Goal: Task Accomplishment & Management: Complete application form

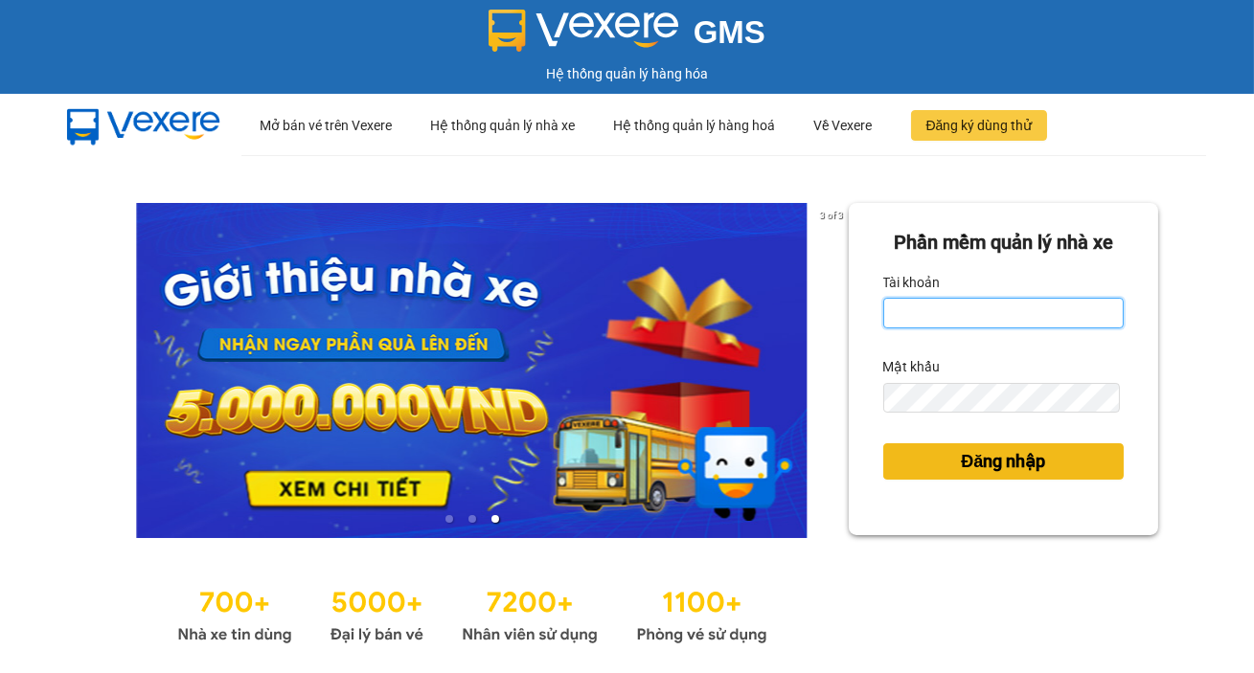
type input "tram.thanhlich"
click at [1033, 457] on span "Đăng nhập" at bounding box center [1003, 461] width 84 height 27
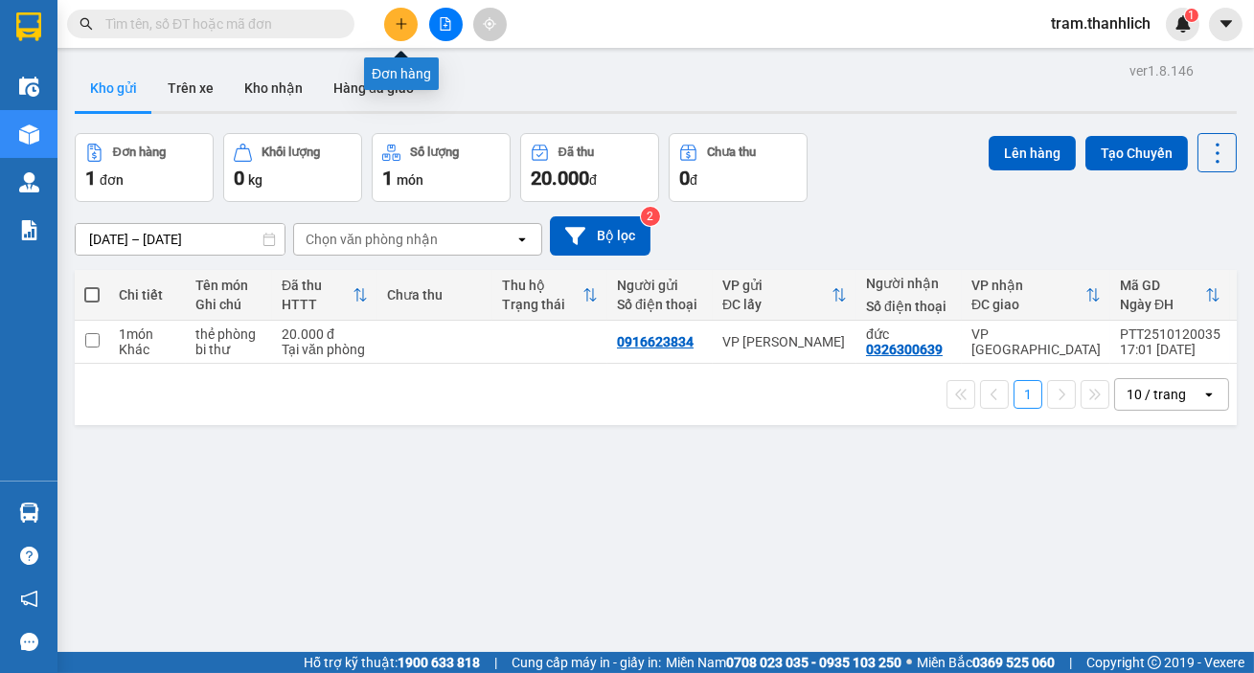
click at [398, 29] on icon "plus" at bounding box center [401, 23] width 13 height 13
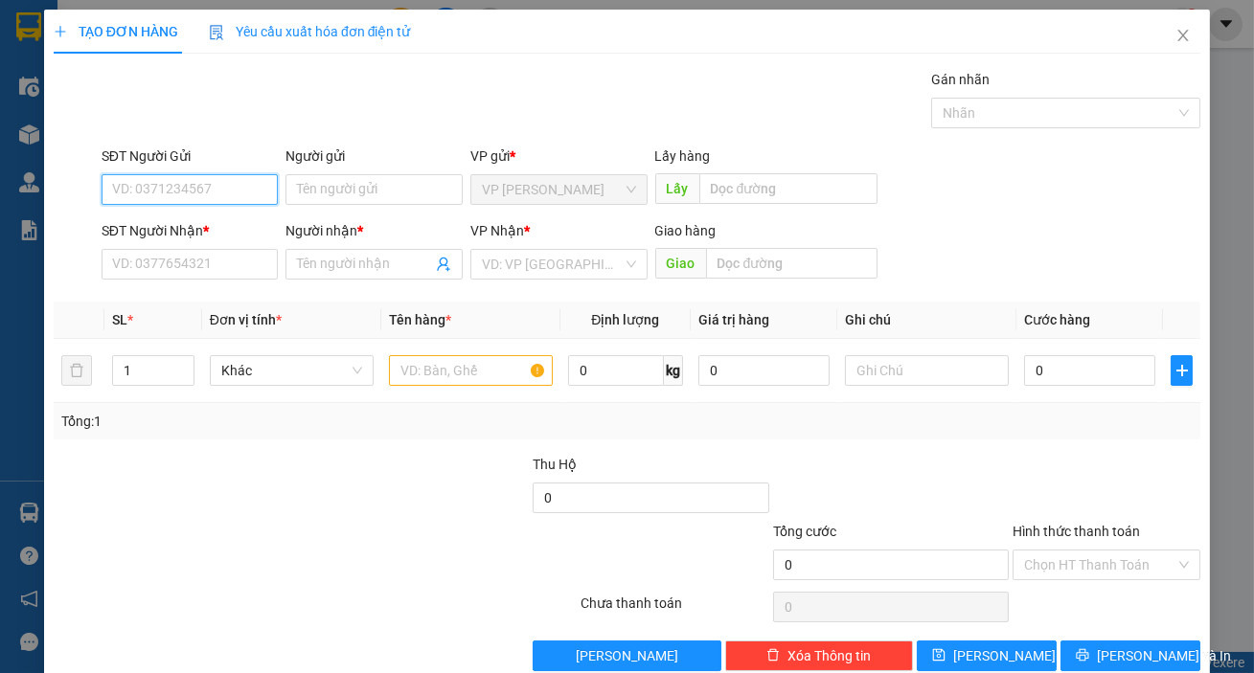
click at [168, 186] on input "SĐT Người Gửi" at bounding box center [190, 189] width 177 height 31
click at [206, 226] on div "0949422677 - cô toàn" at bounding box center [188, 227] width 152 height 21
type input "0949422677"
type input "cô toàn"
type input "0977171209"
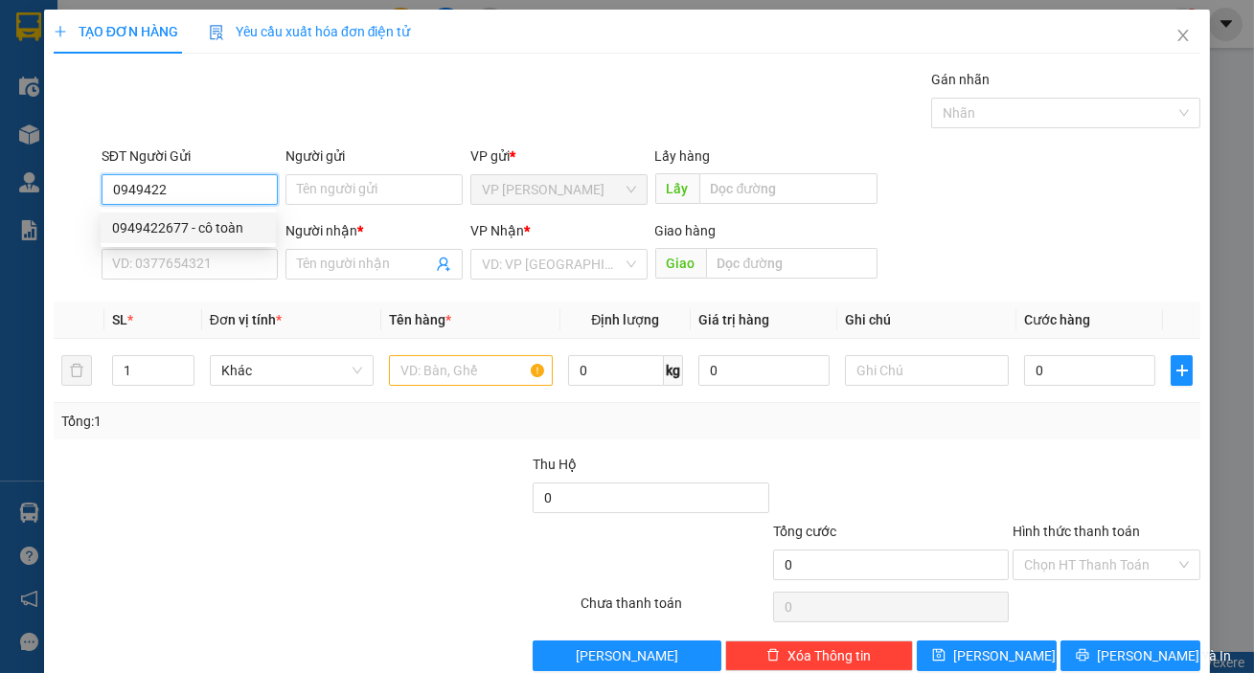
type input "CÔ HUYỀN"
type input "0949422677"
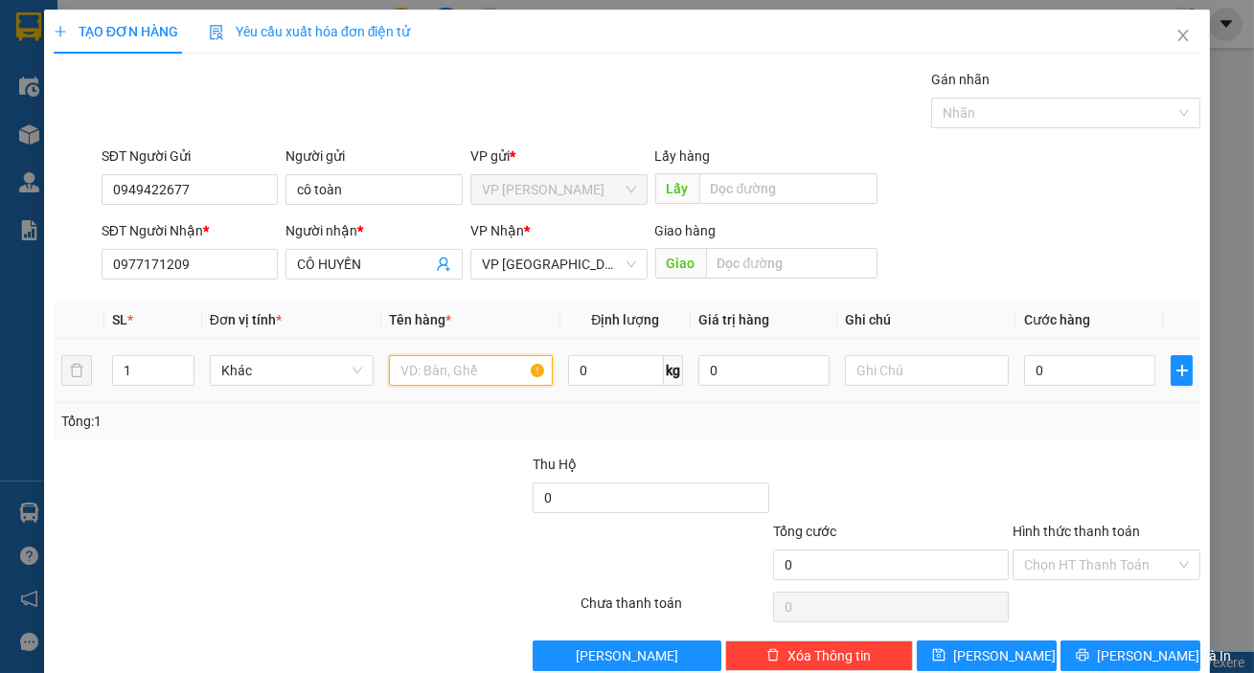
click at [431, 374] on input "text" at bounding box center [471, 370] width 164 height 31
type input "THANH LONG"
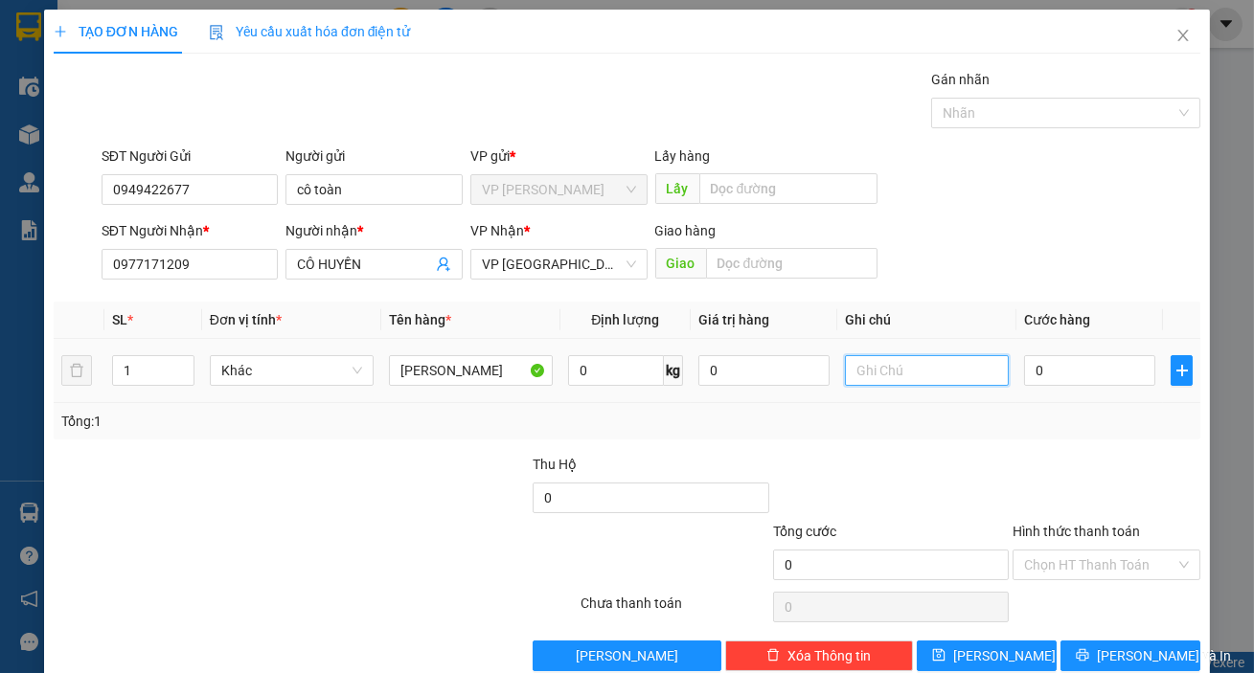
click at [859, 366] on input "text" at bounding box center [927, 370] width 164 height 31
type input "THÙNG GIẤY"
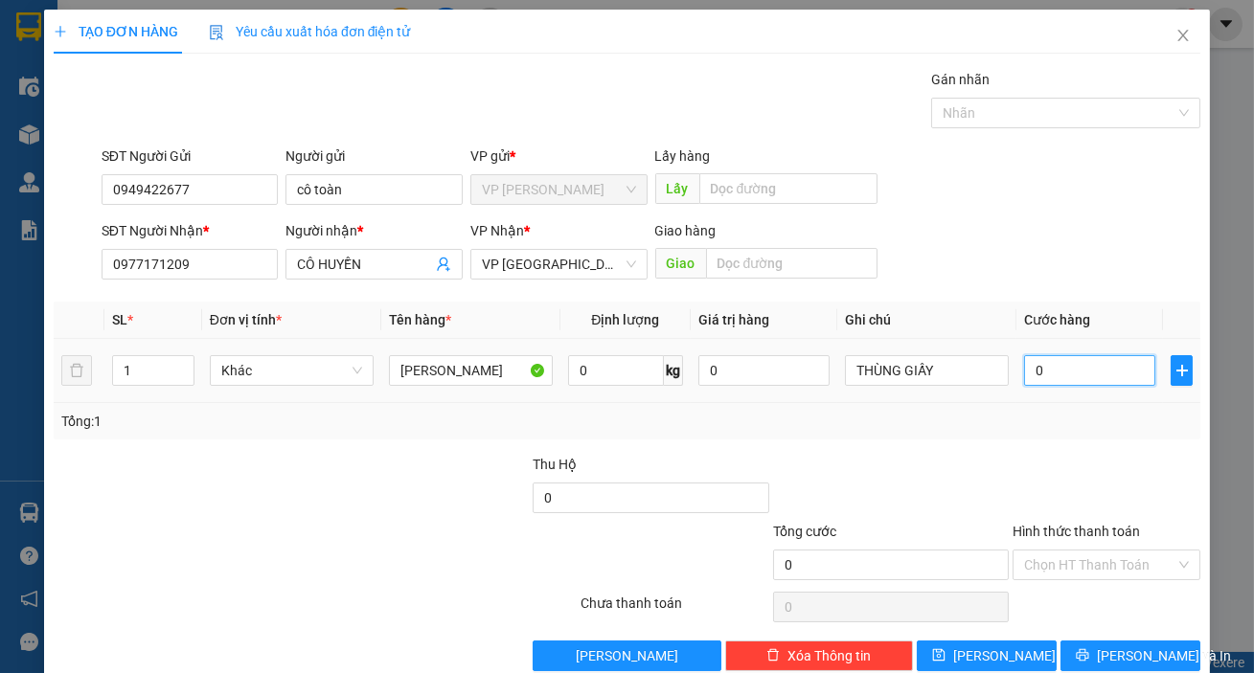
click at [1075, 362] on input "0" at bounding box center [1089, 370] width 131 height 31
type input "3"
type input "30"
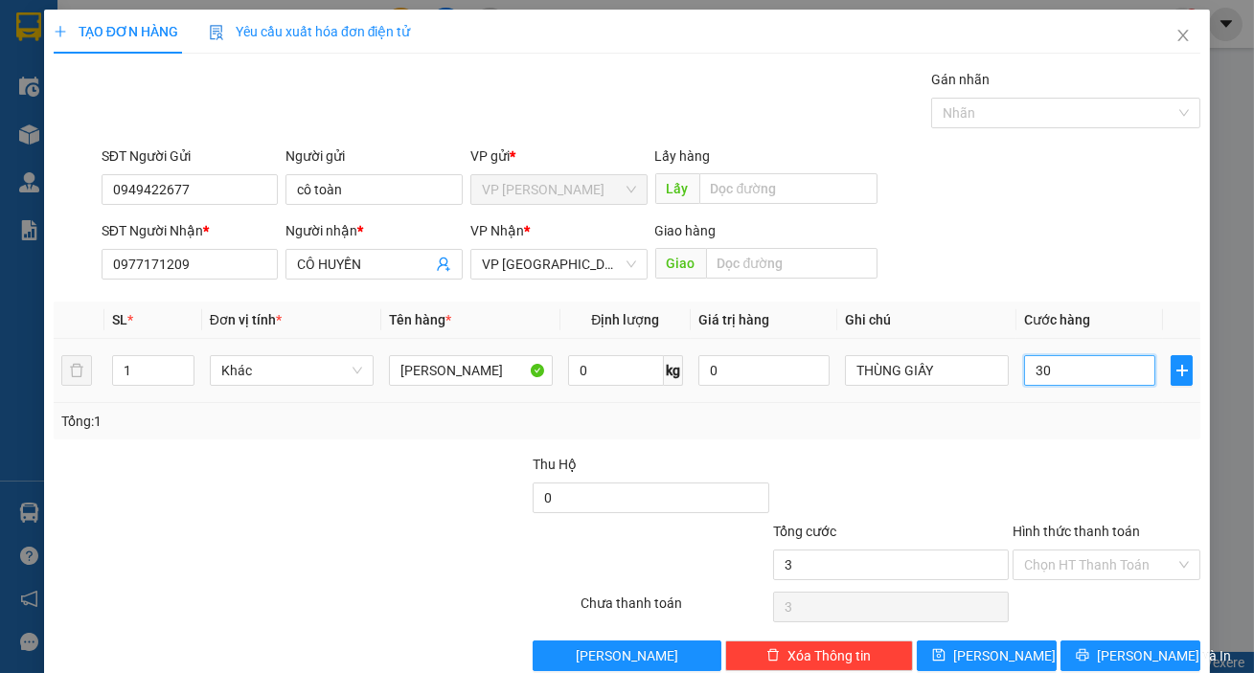
type input "30"
type input "300"
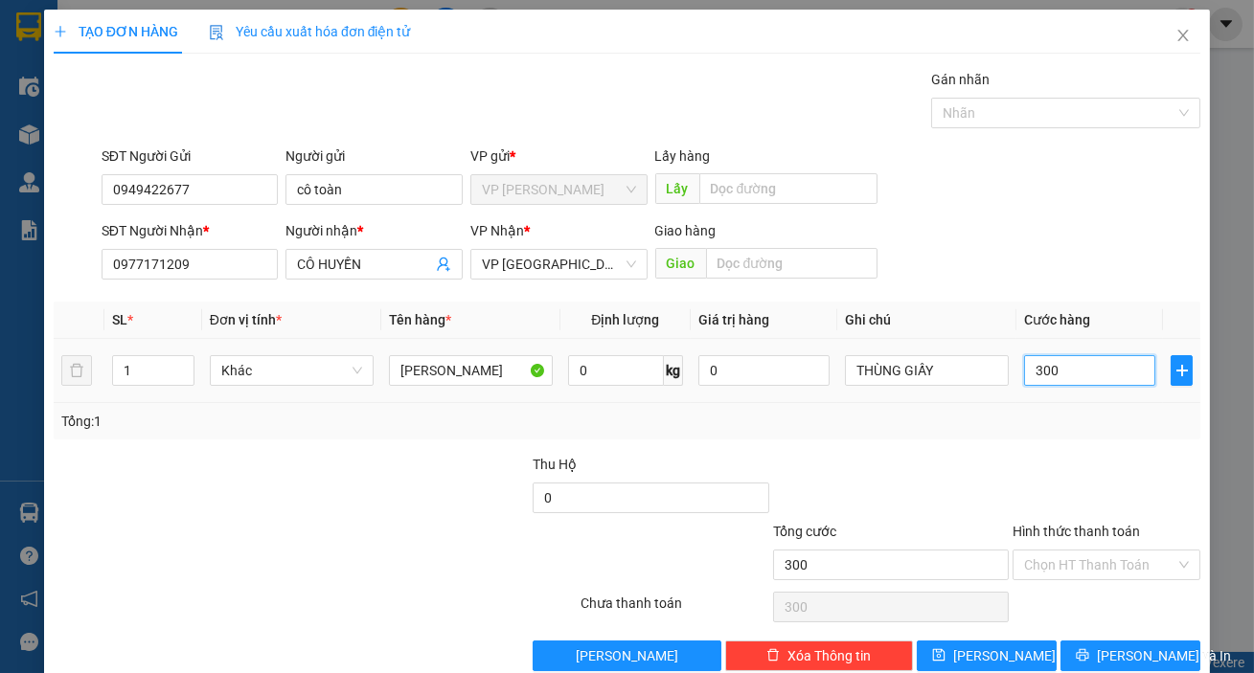
type input "3.000"
type input "30.000"
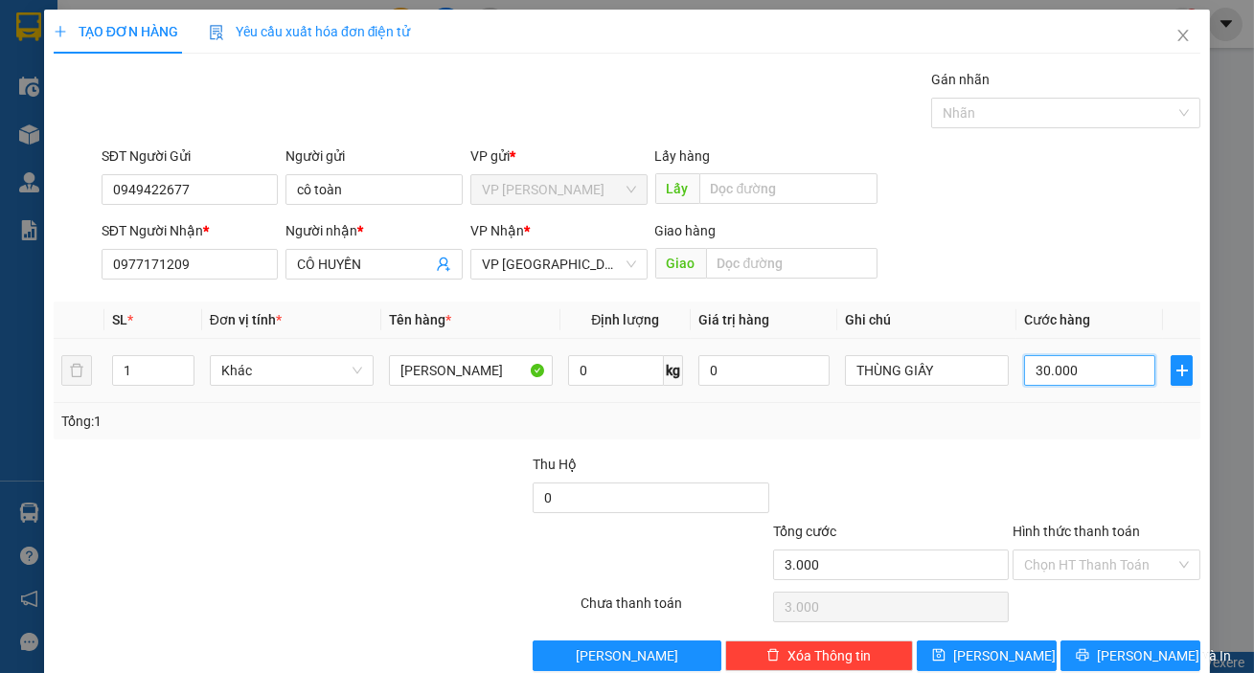
type input "30.000"
click at [1052, 563] on input "Hình thức thanh toán" at bounding box center [1099, 565] width 151 height 29
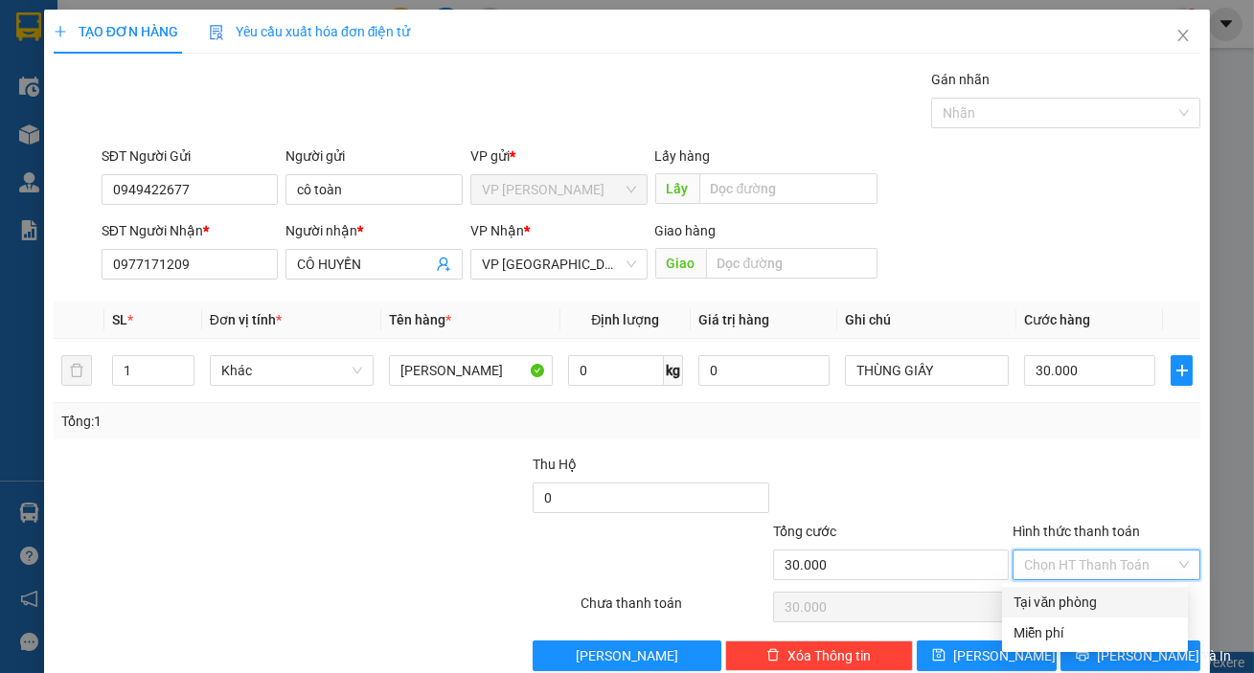
click at [1064, 595] on div "Tại văn phòng" at bounding box center [1094, 602] width 163 height 21
type input "0"
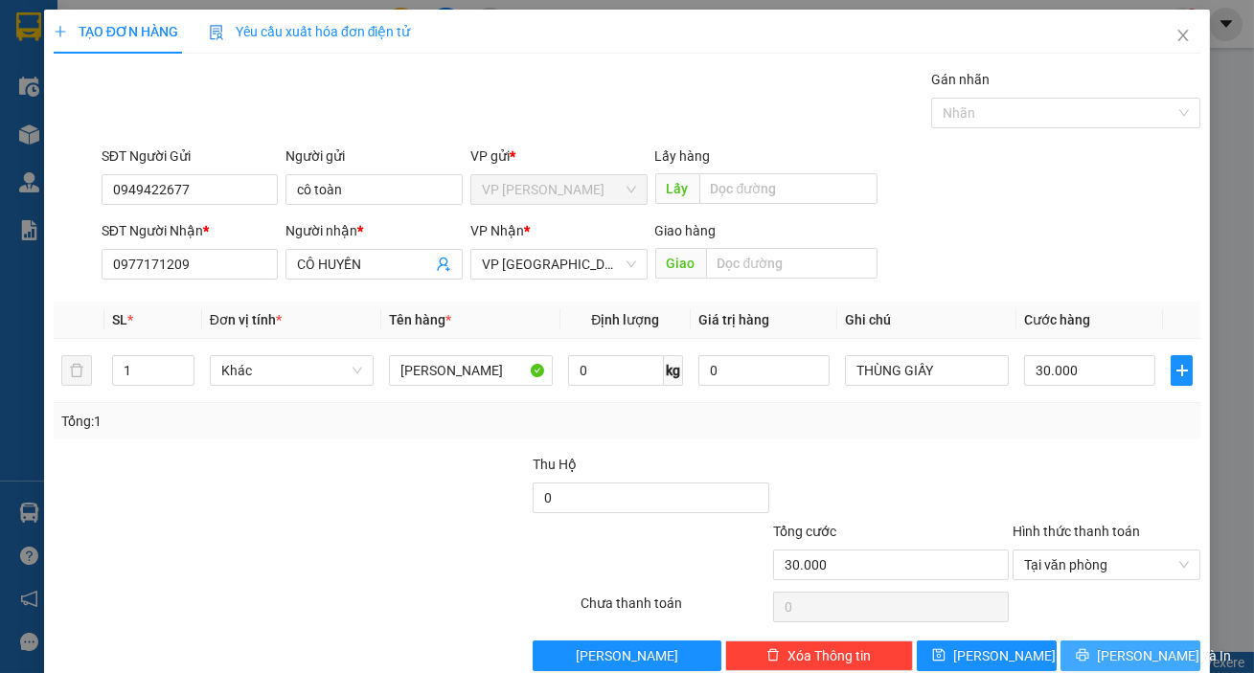
click at [1137, 646] on span "[PERSON_NAME] và In" at bounding box center [1164, 656] width 134 height 21
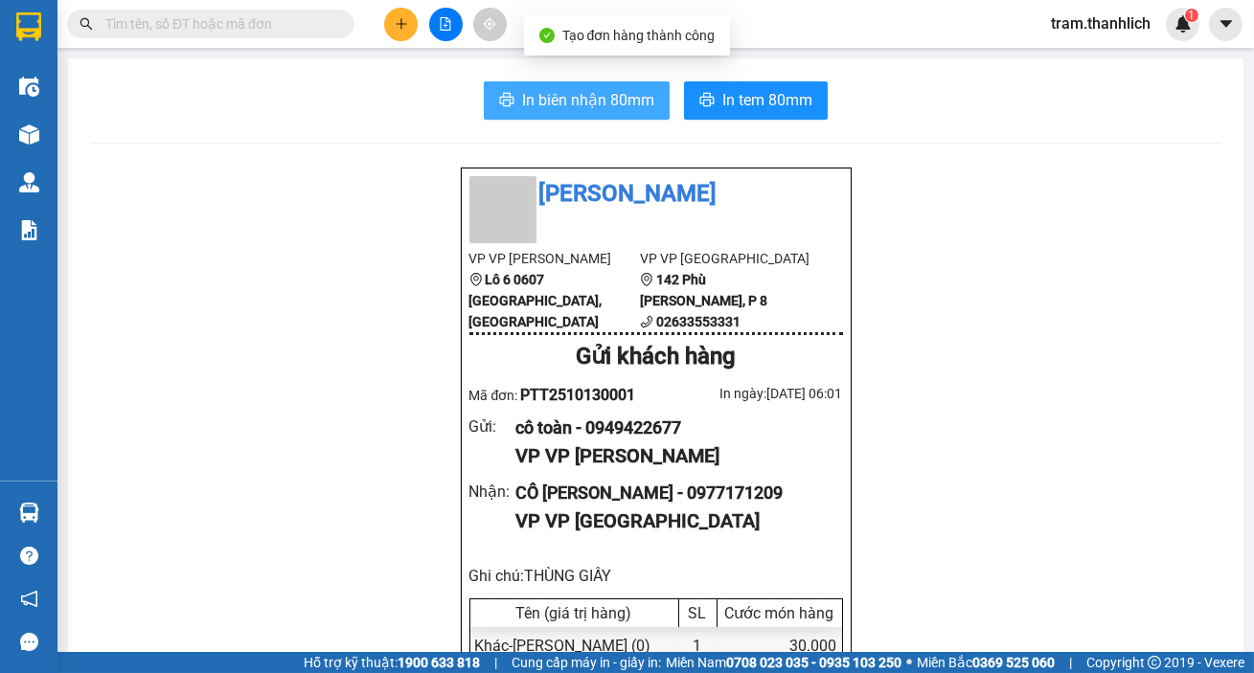
click at [543, 106] on span "In biên nhận 80mm" at bounding box center [588, 100] width 132 height 24
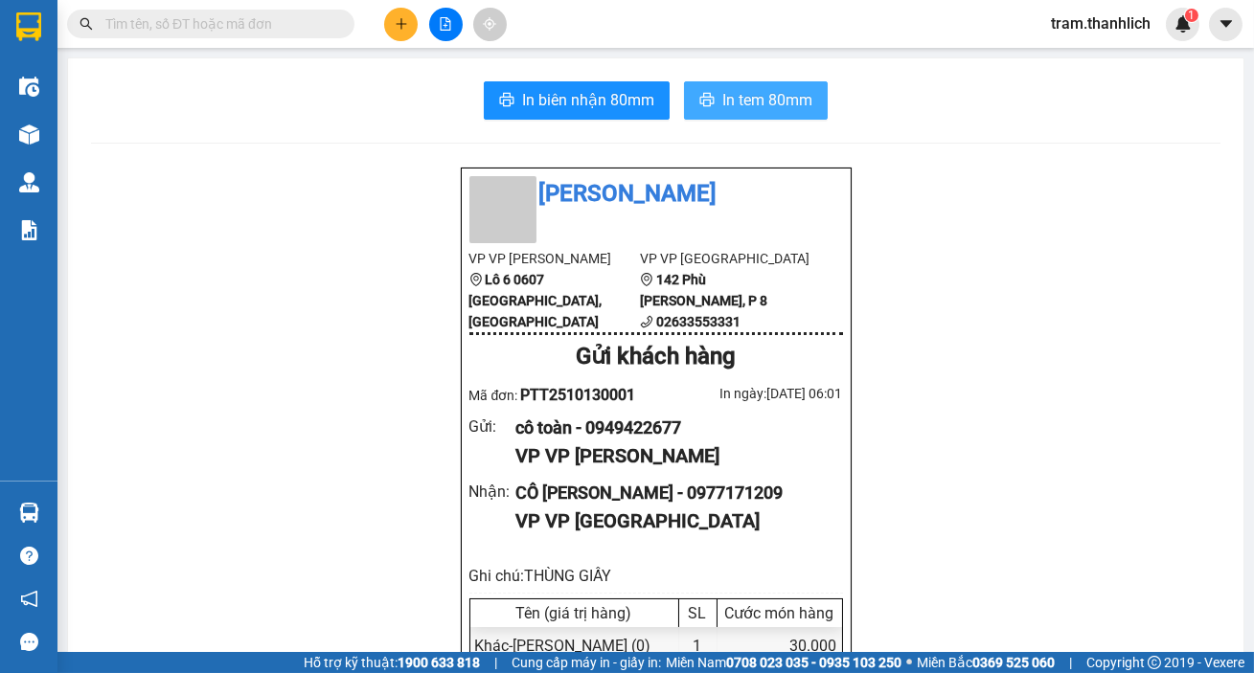
click at [805, 96] on span "In tem 80mm" at bounding box center [767, 100] width 90 height 24
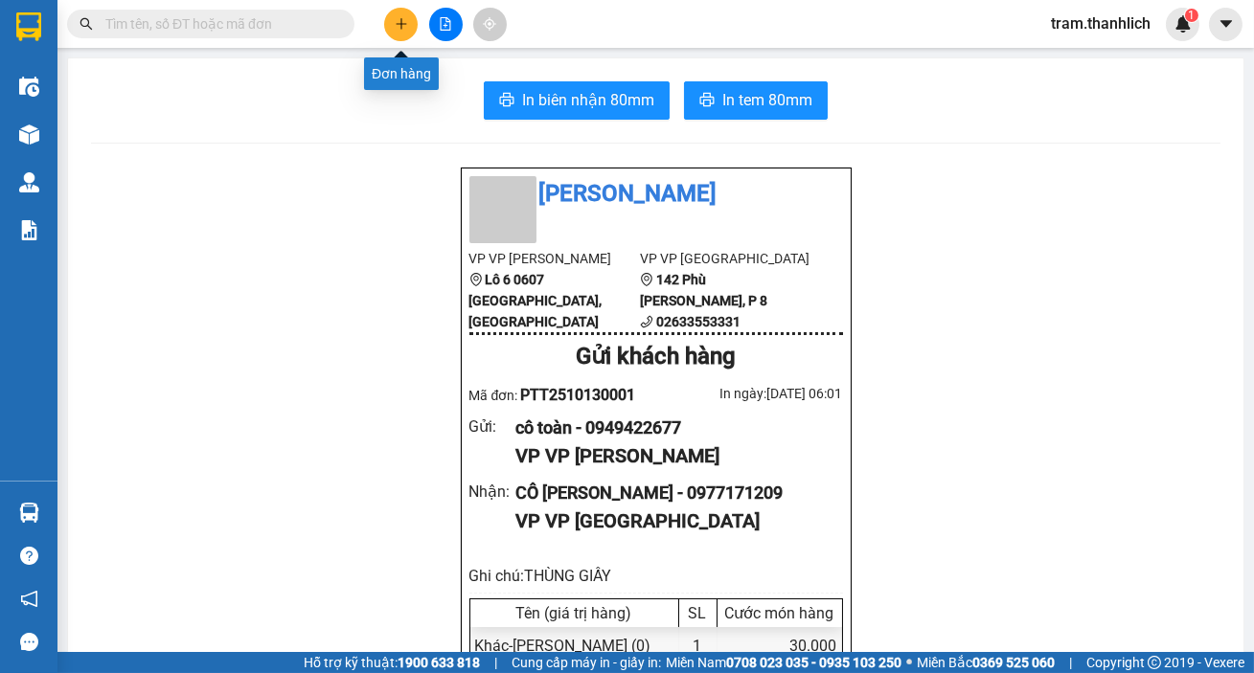
click at [411, 22] on button at bounding box center [401, 25] width 34 height 34
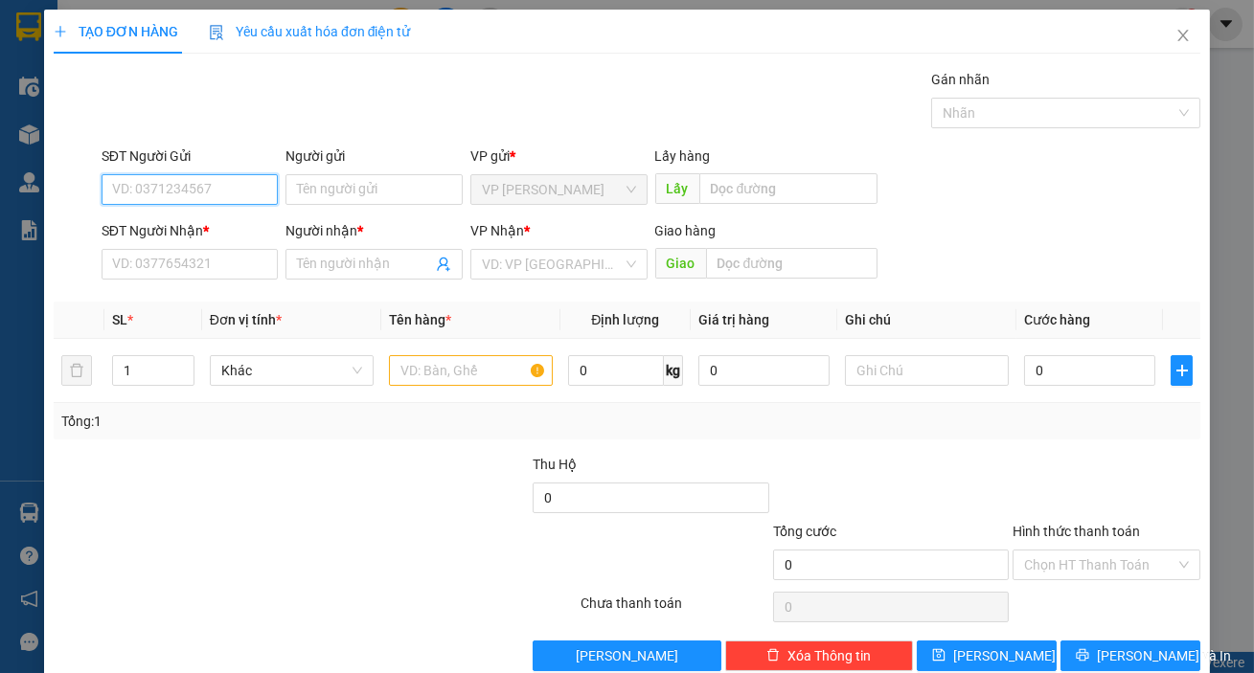
click at [163, 201] on input "SĐT Người Gửi" at bounding box center [190, 189] width 177 height 31
click at [219, 229] on div "0916621415 - Chị Liên đẹp gái" at bounding box center [201, 227] width 179 height 21
type input "0916621415"
type input "Chị Liên đẹp gái"
type input "0919479159"
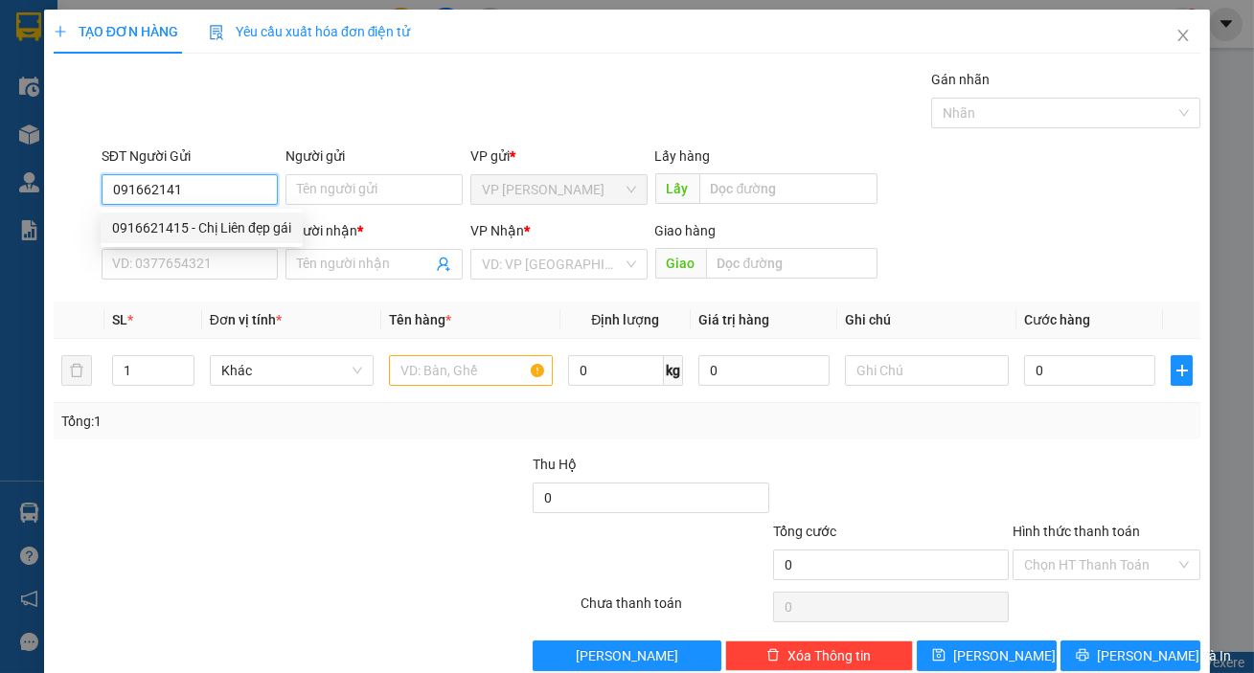
type input "A SỬ"
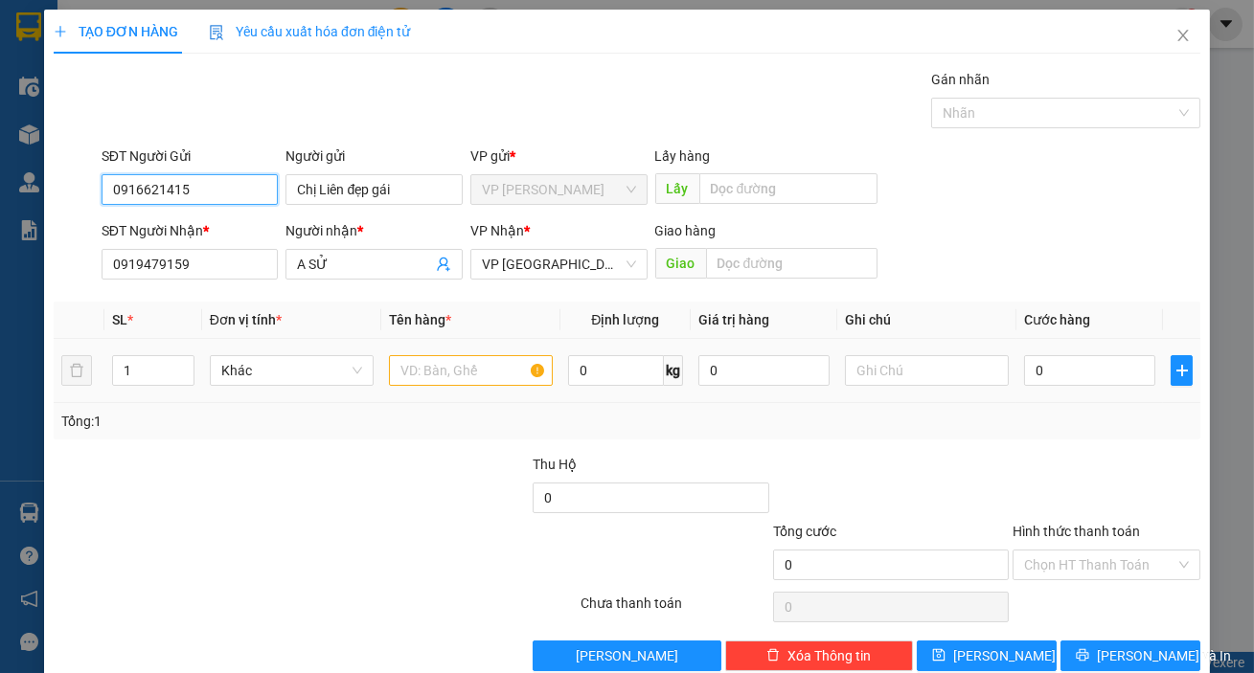
type input "0916621415"
click at [427, 360] on input "text" at bounding box center [471, 370] width 164 height 31
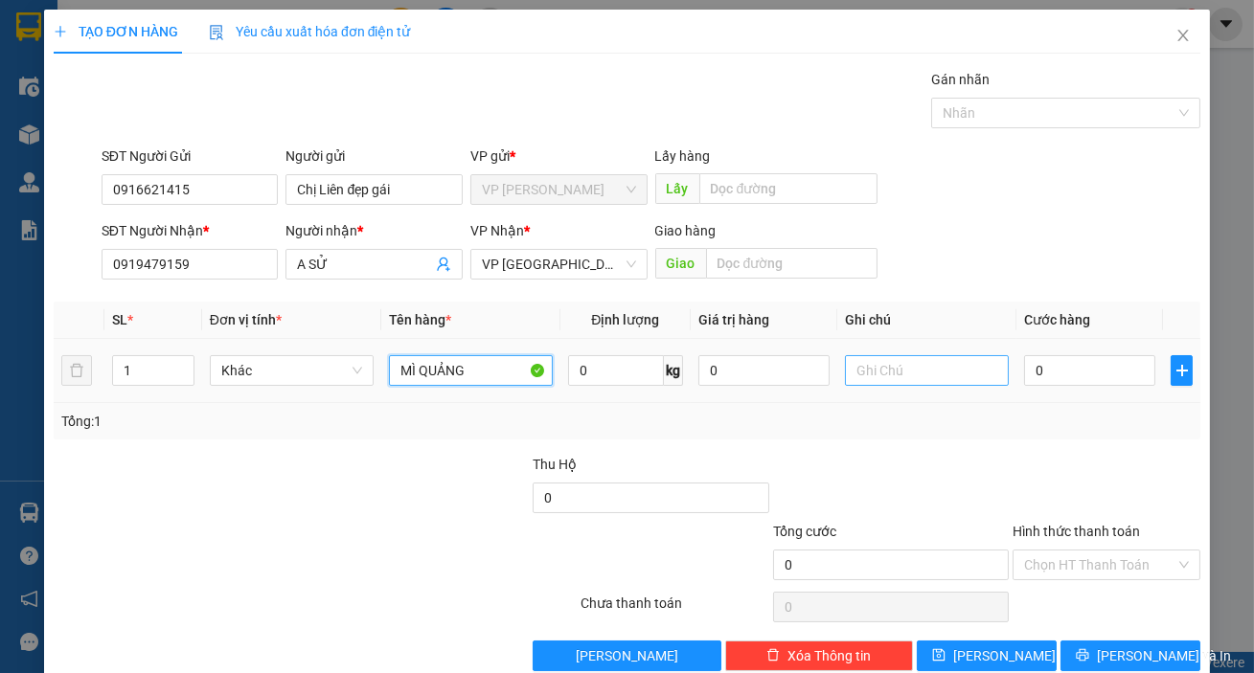
type input "MÌ QUẢNG"
click at [885, 377] on input "text" at bounding box center [927, 370] width 164 height 31
type input "THÙNG XỐP"
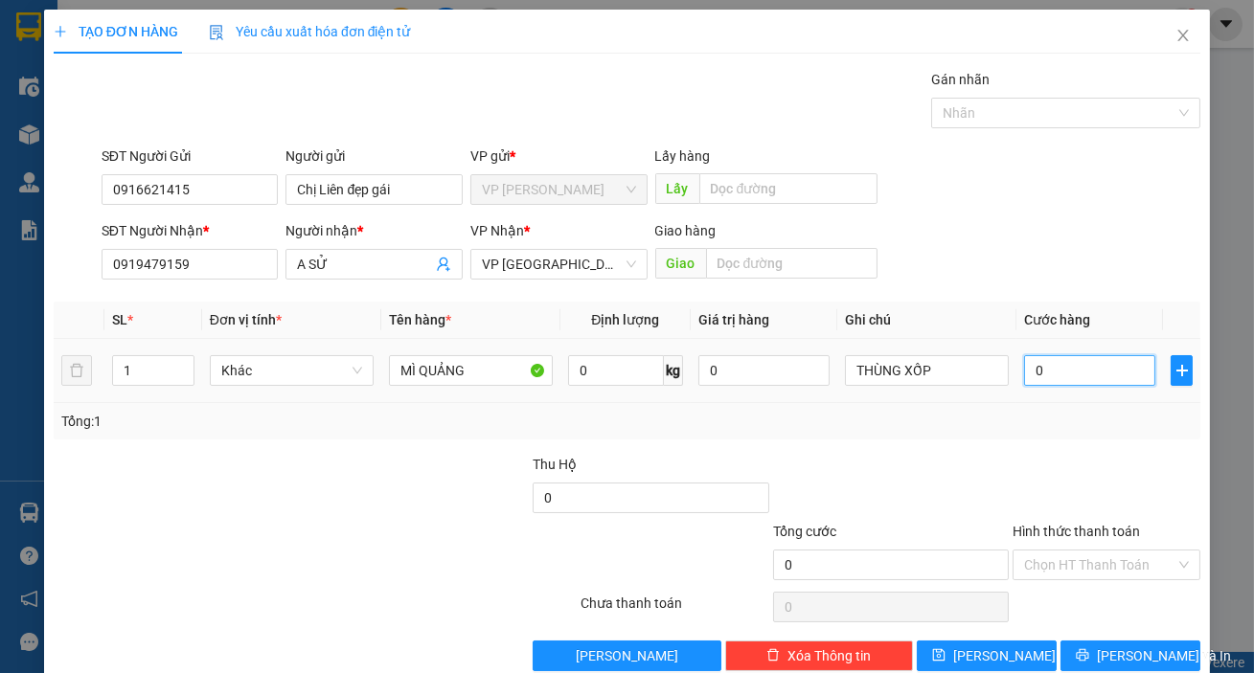
click at [1058, 372] on input "0" at bounding box center [1089, 370] width 131 height 31
type input "3"
type input "30"
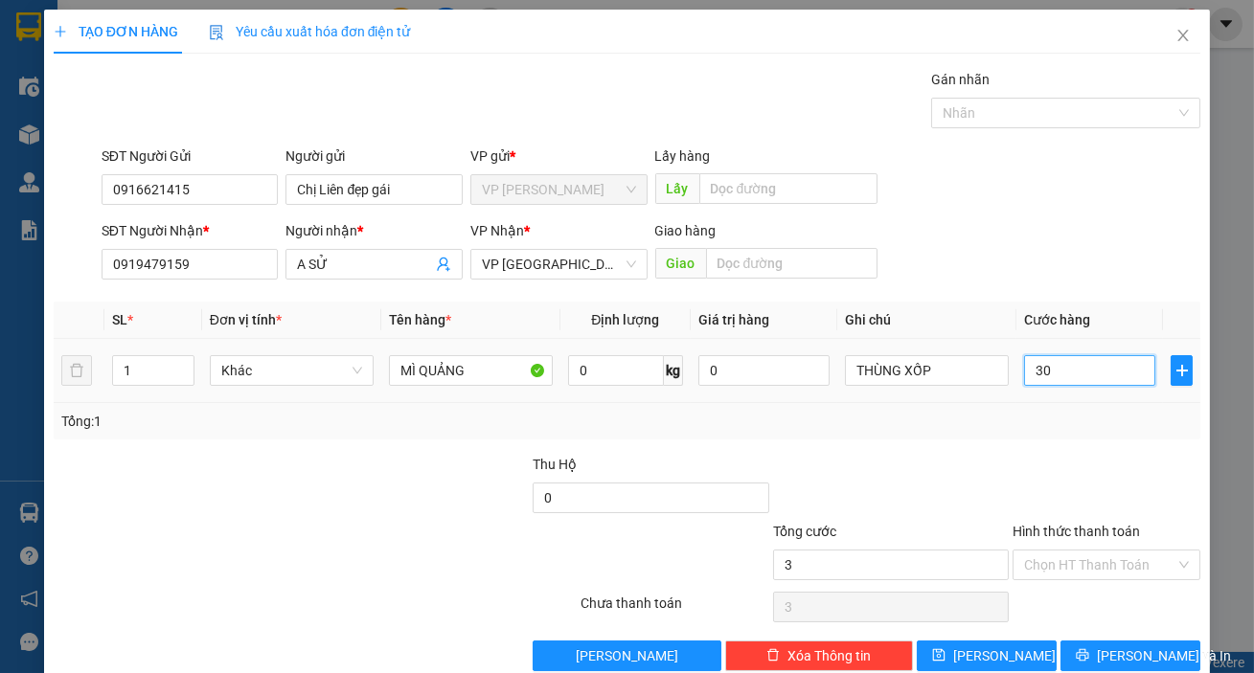
type input "30"
type input "300"
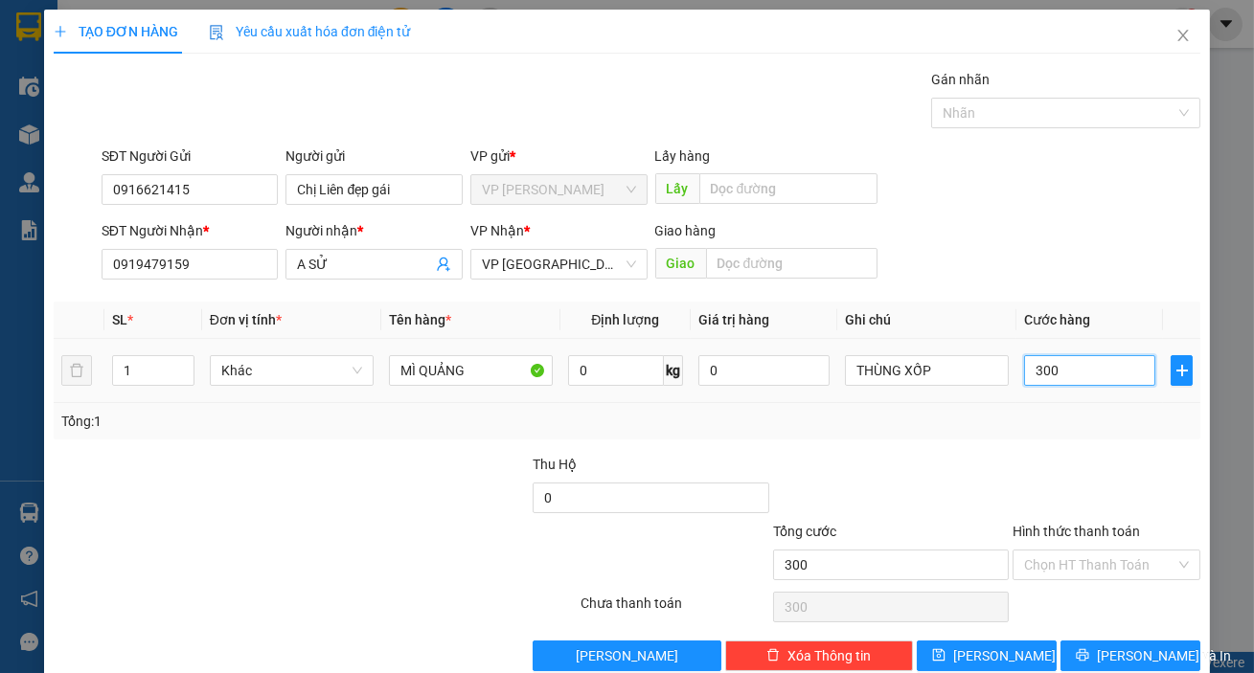
type input "3.000"
type input "30.000"
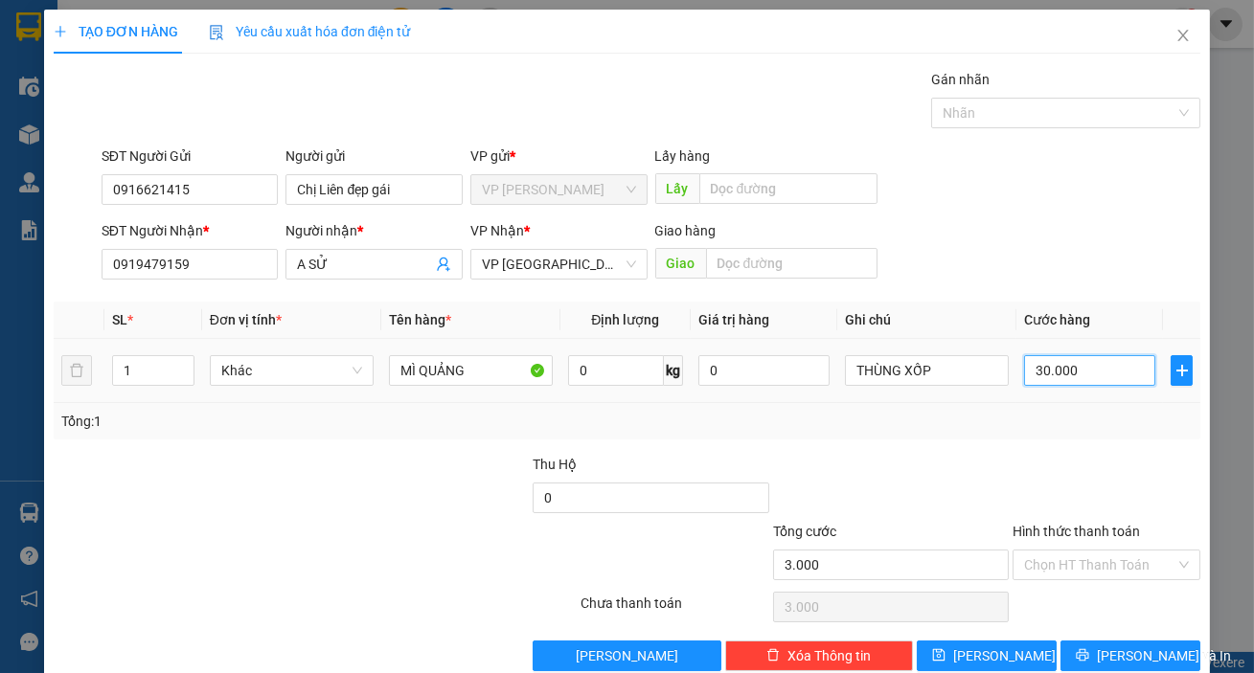
type input "30.000"
click at [1024, 558] on input "Hình thức thanh toán" at bounding box center [1099, 565] width 151 height 29
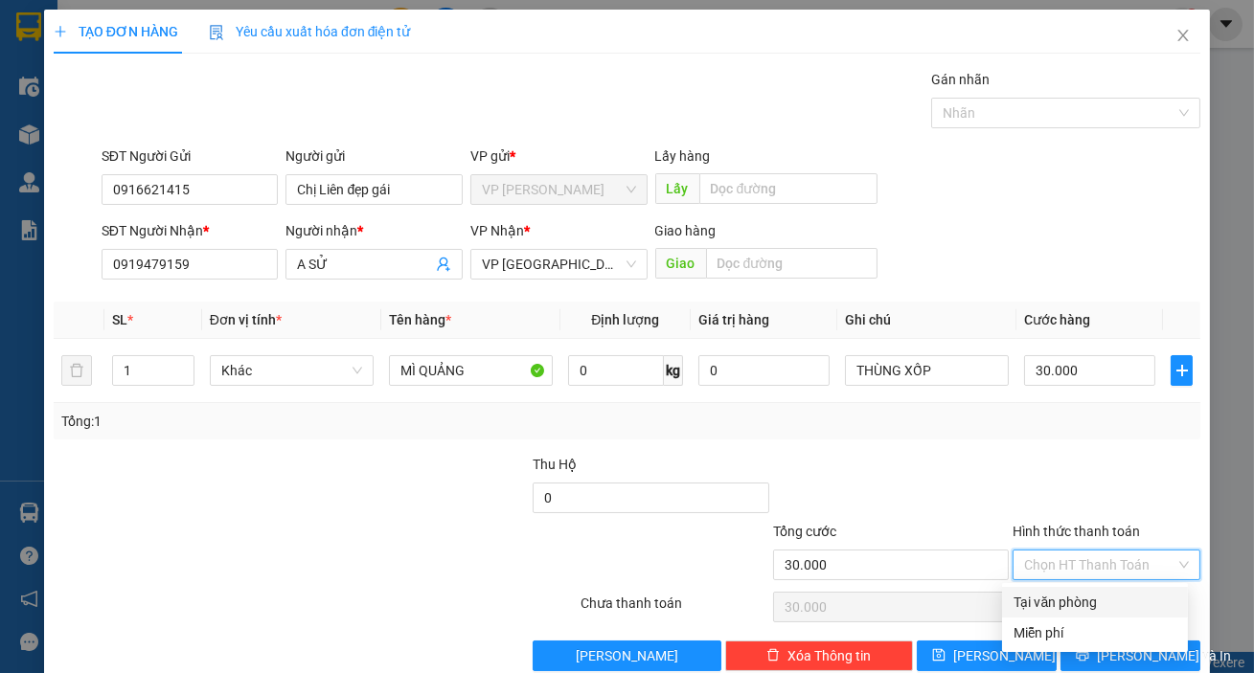
click at [1032, 592] on div "Tại văn phòng" at bounding box center [1094, 602] width 163 height 21
type input "0"
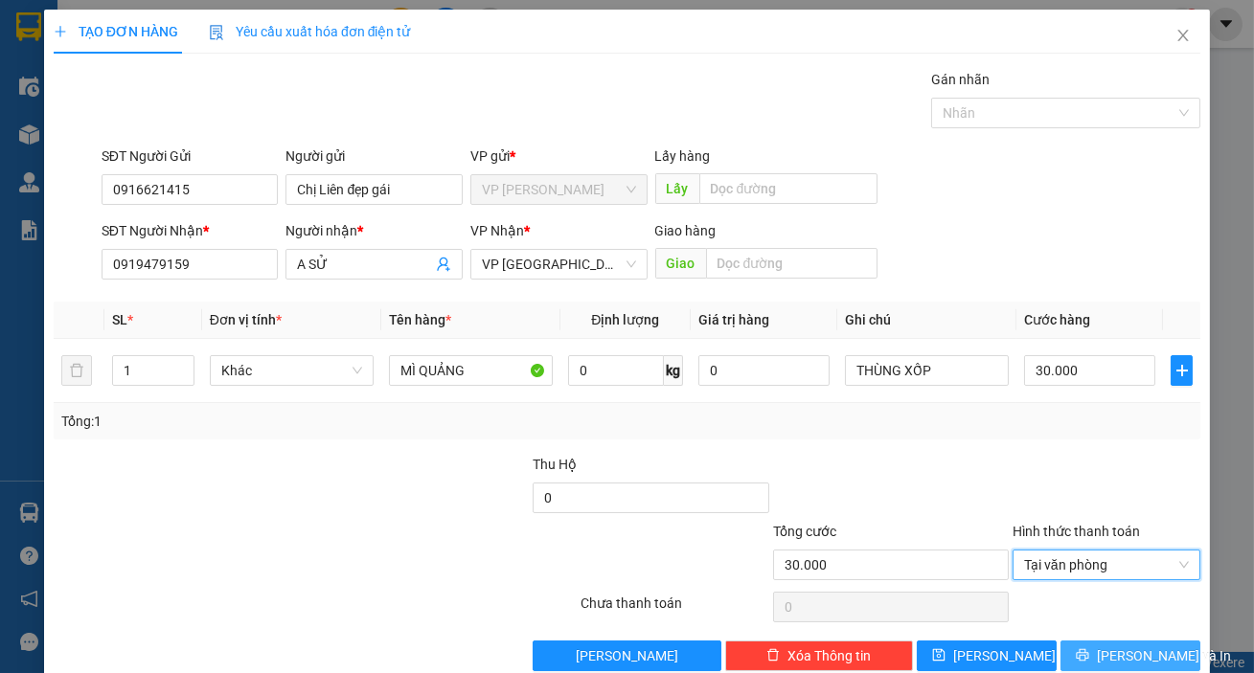
click at [1088, 655] on icon "printer" at bounding box center [1082, 655] width 12 height 12
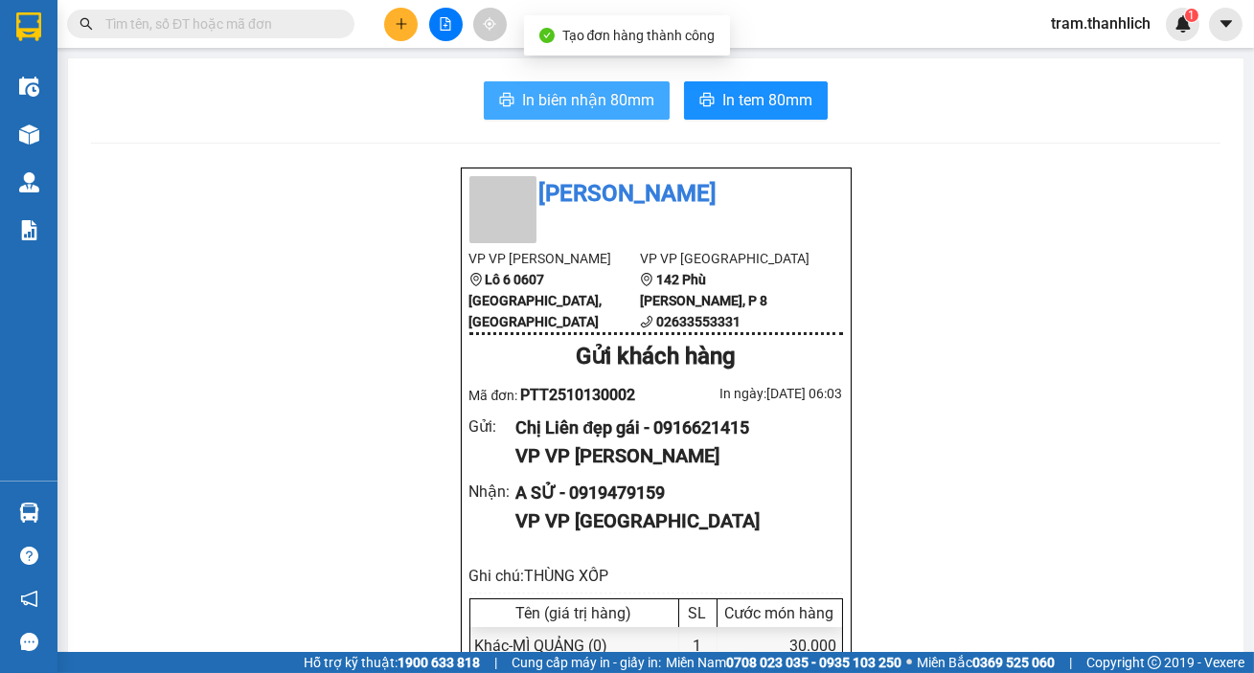
click at [563, 91] on span "In biên nhận 80mm" at bounding box center [588, 100] width 132 height 24
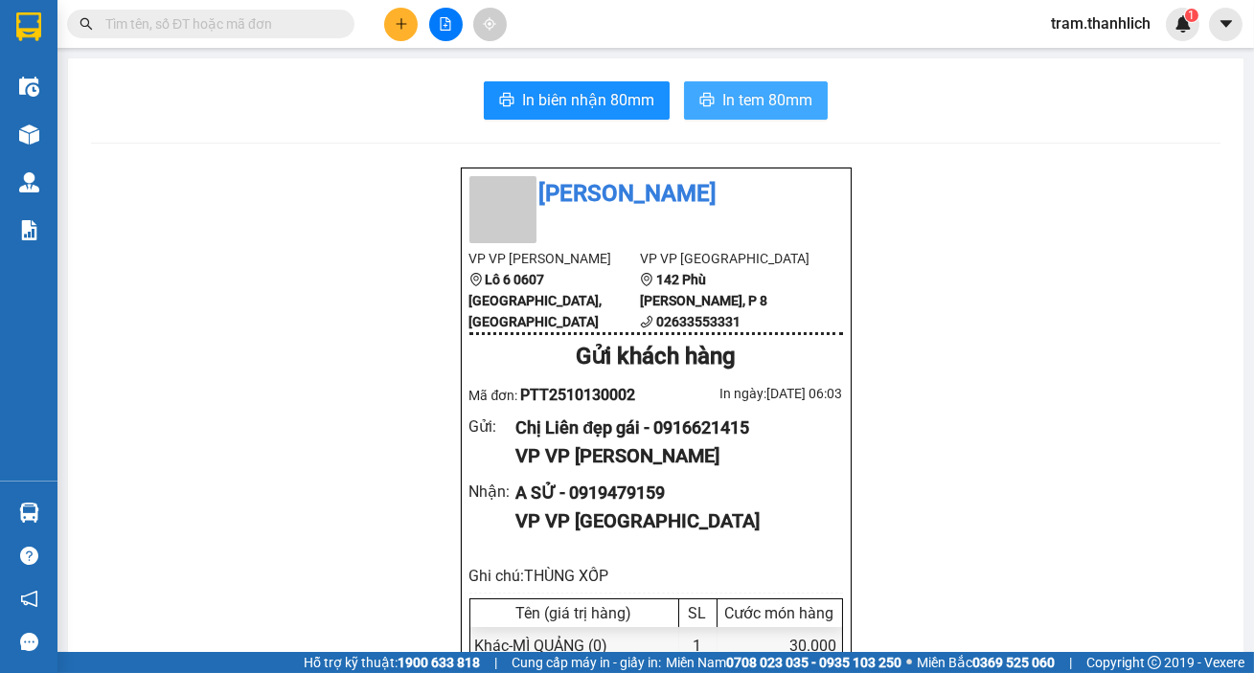
click at [775, 104] on span "In tem 80mm" at bounding box center [767, 100] width 90 height 24
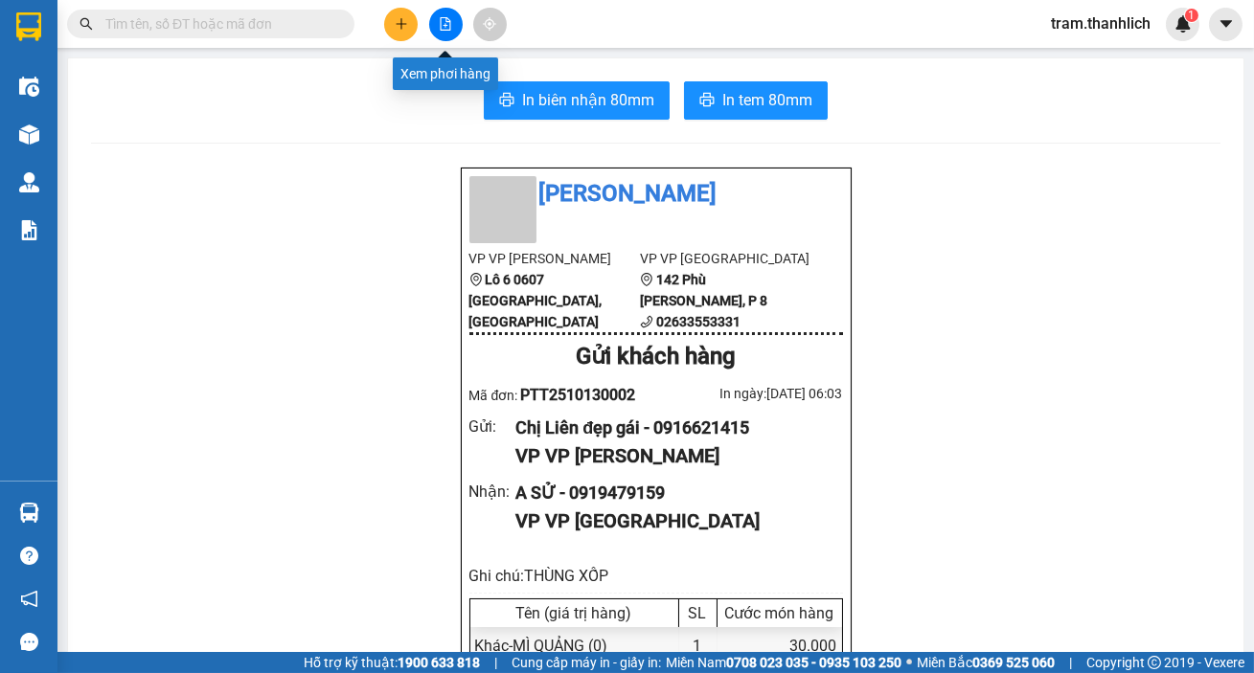
click at [389, 28] on button at bounding box center [401, 25] width 34 height 34
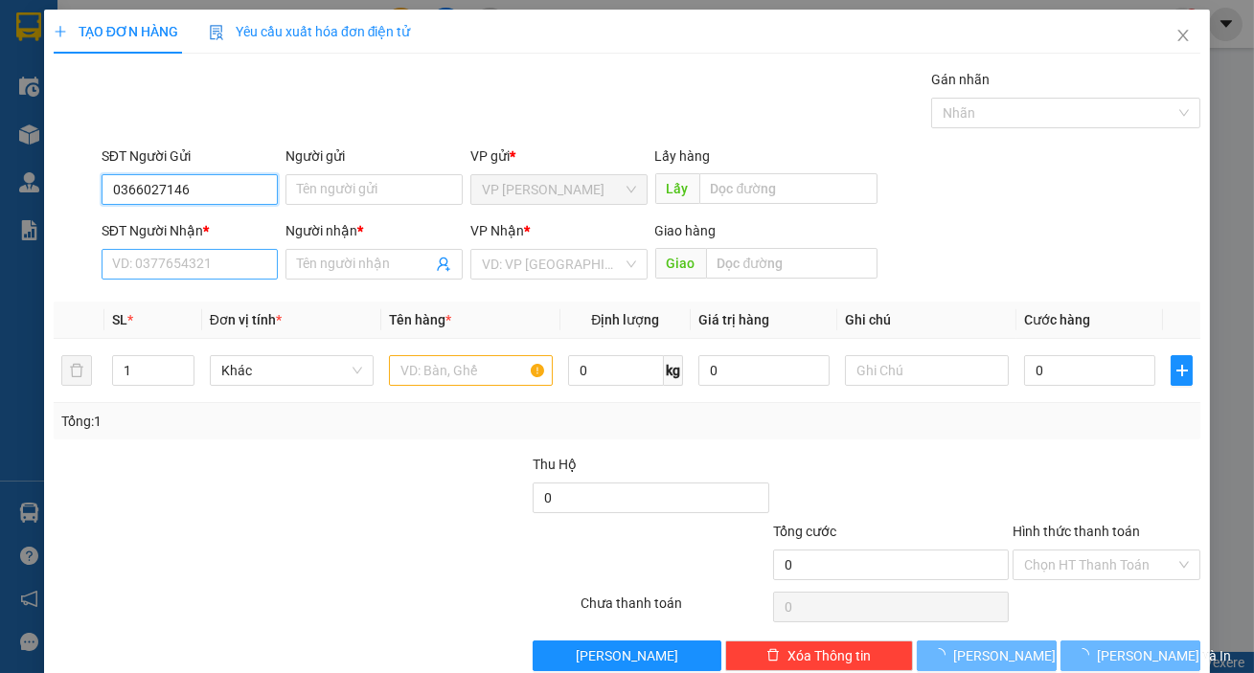
type input "0366027146"
click at [156, 262] on input "SĐT Người Nhận *" at bounding box center [190, 264] width 177 height 31
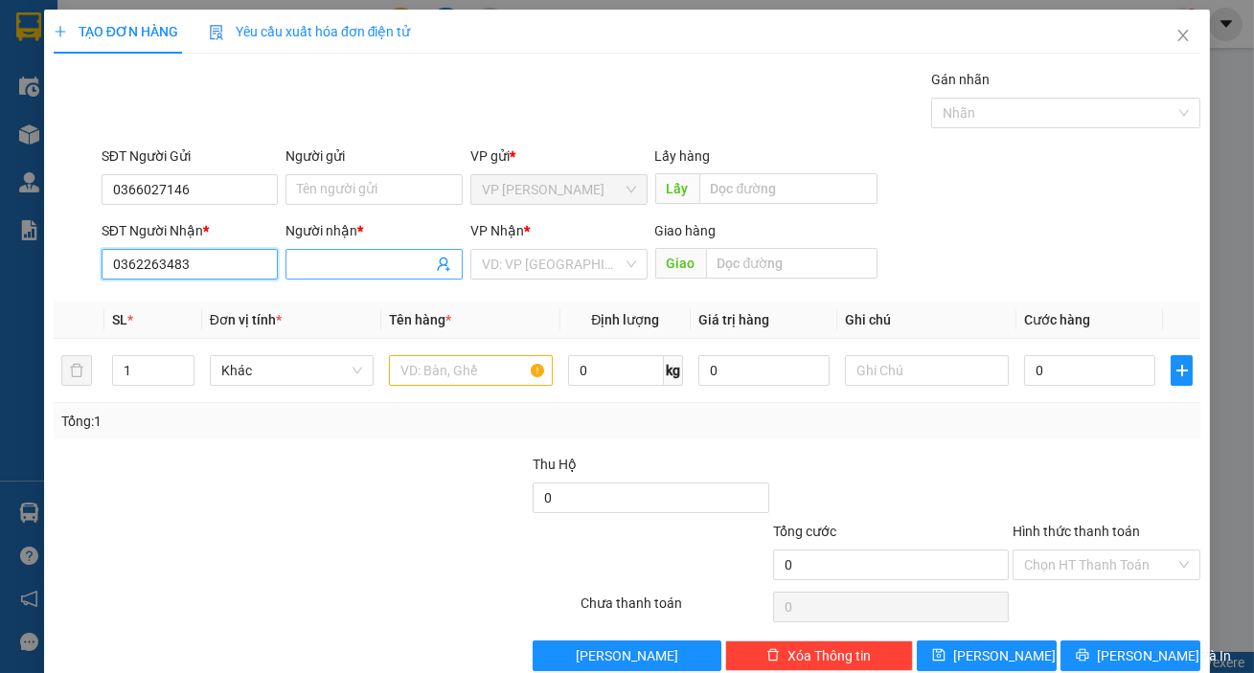
type input "0362263483"
click at [353, 268] on input "Người nhận *" at bounding box center [364, 264] width 135 height 21
type input "k"
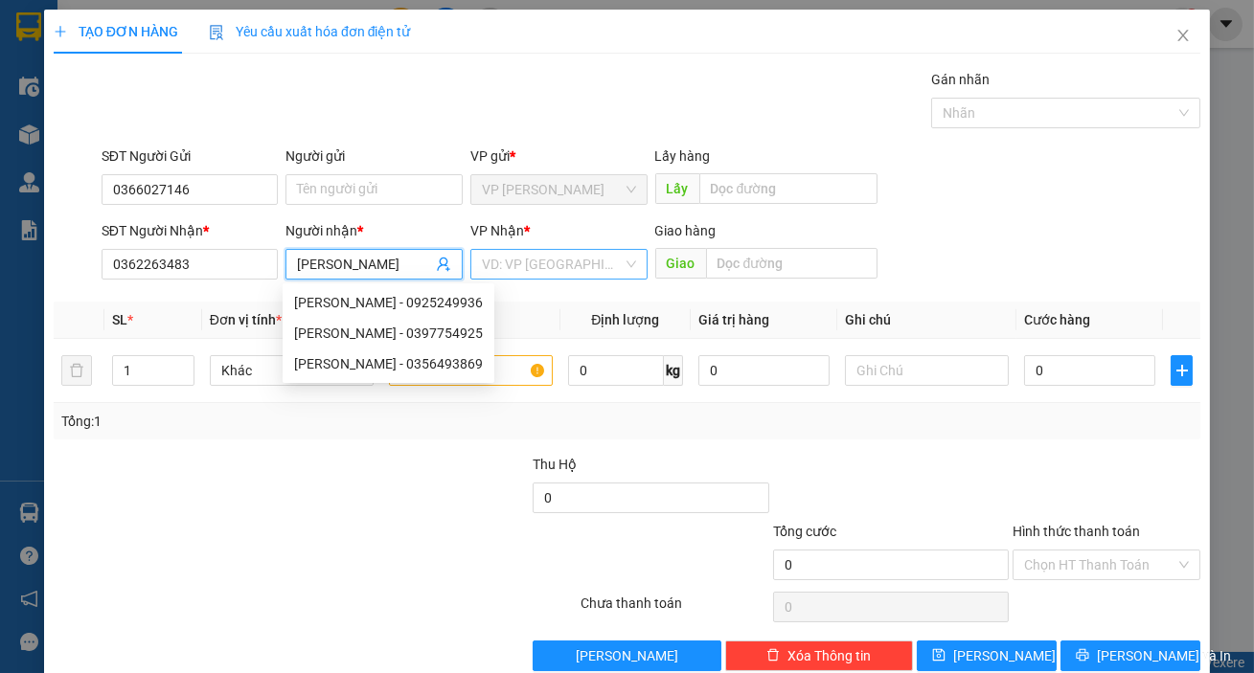
type input "Kim Ngân"
click at [558, 267] on input "search" at bounding box center [552, 264] width 141 height 29
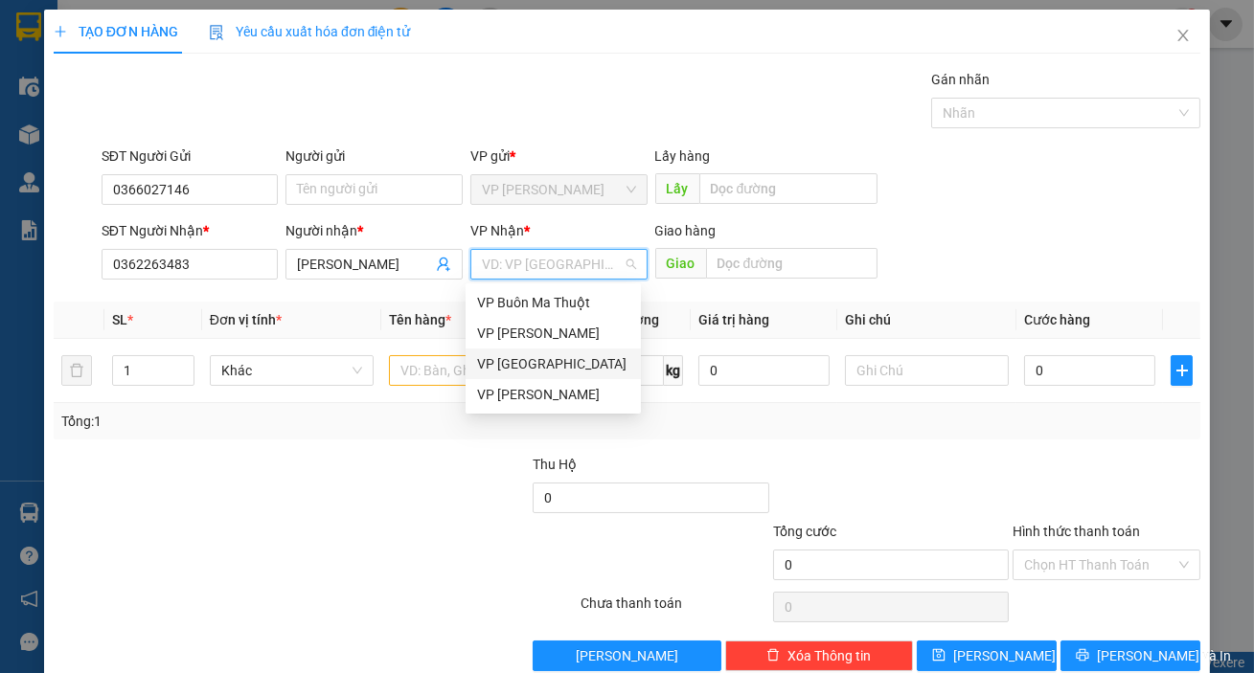
click at [555, 359] on div "VP [GEOGRAPHIC_DATA]" at bounding box center [553, 363] width 152 height 21
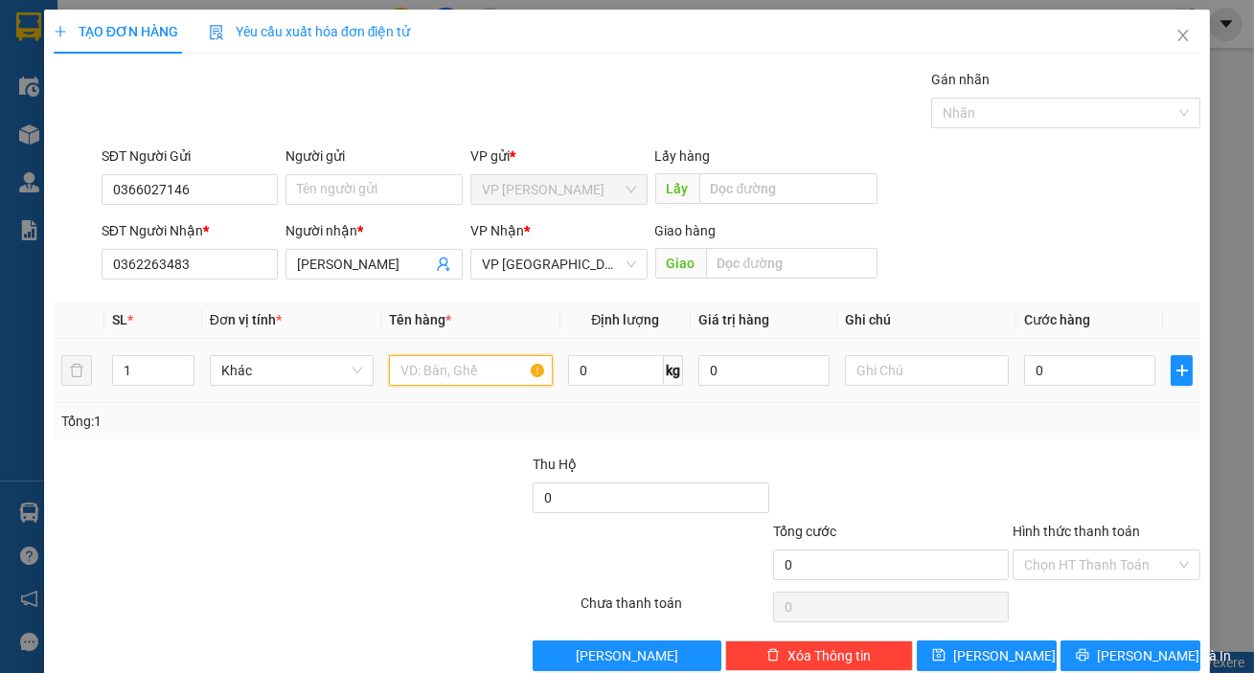
click at [449, 369] on input "text" at bounding box center [471, 370] width 164 height 31
type input "d"
type input "đ"
type input "d"
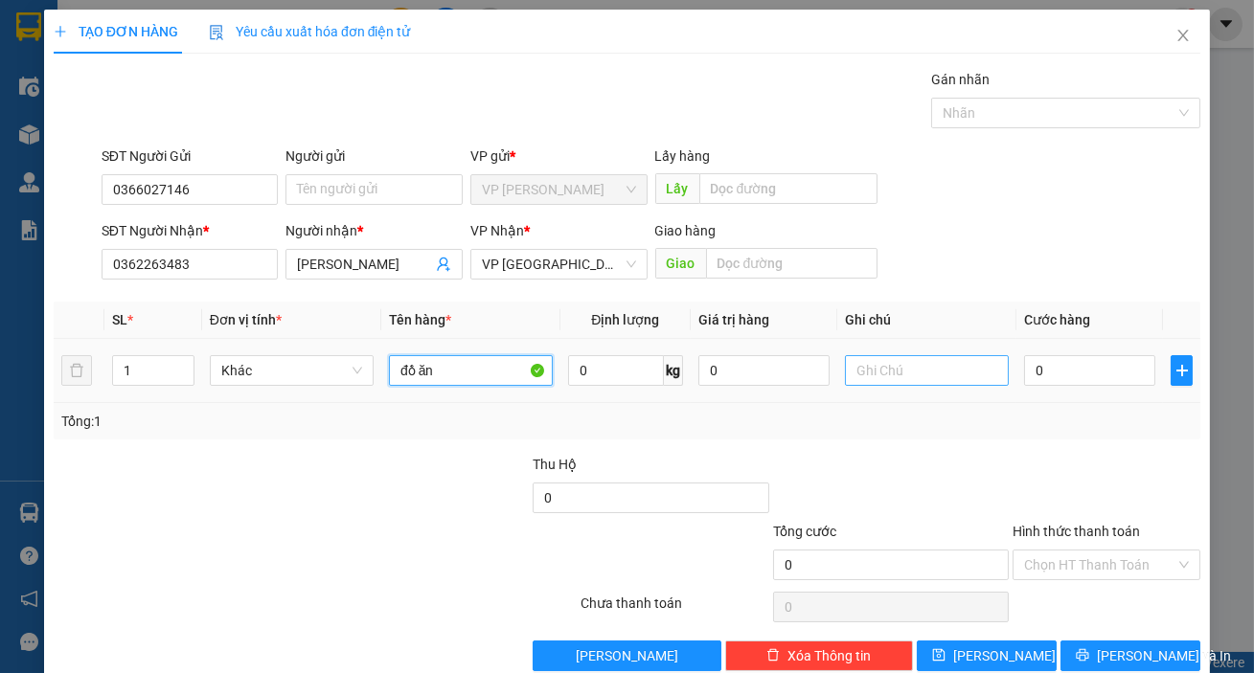
type input "đồ ăn"
click at [906, 372] on input "text" at bounding box center [927, 370] width 164 height 31
type input "thùng giấy"
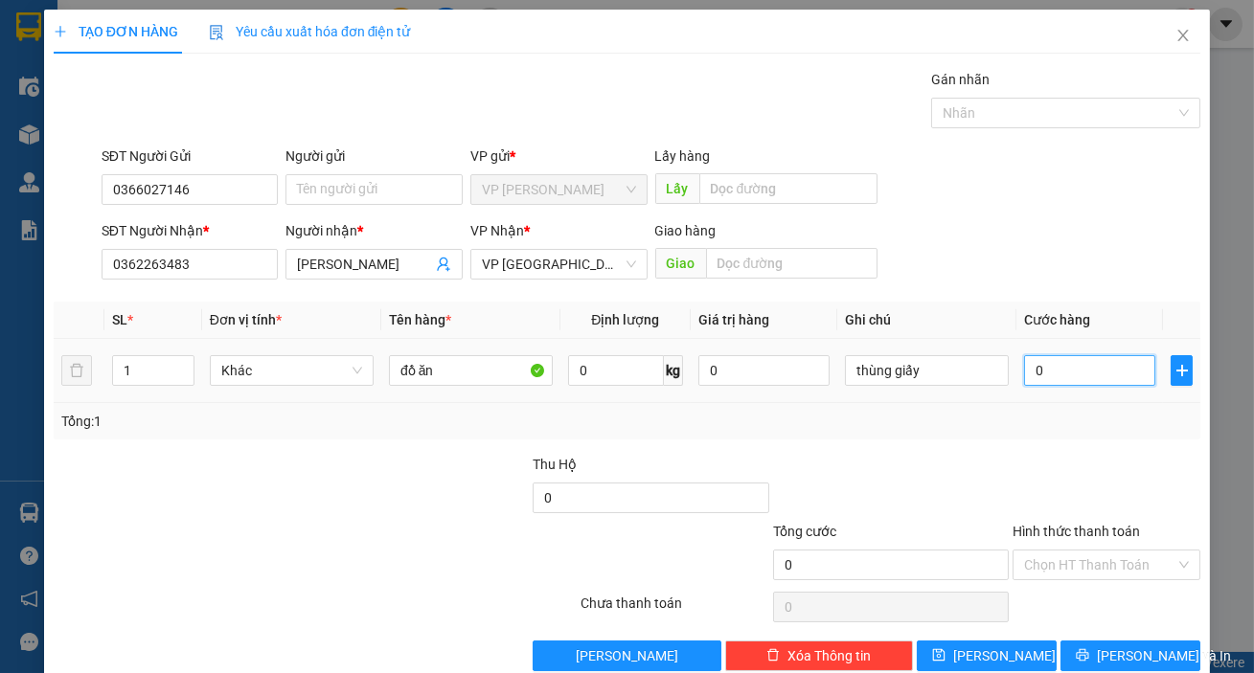
click at [1049, 373] on input "0" at bounding box center [1089, 370] width 131 height 31
type input "3"
type input "30"
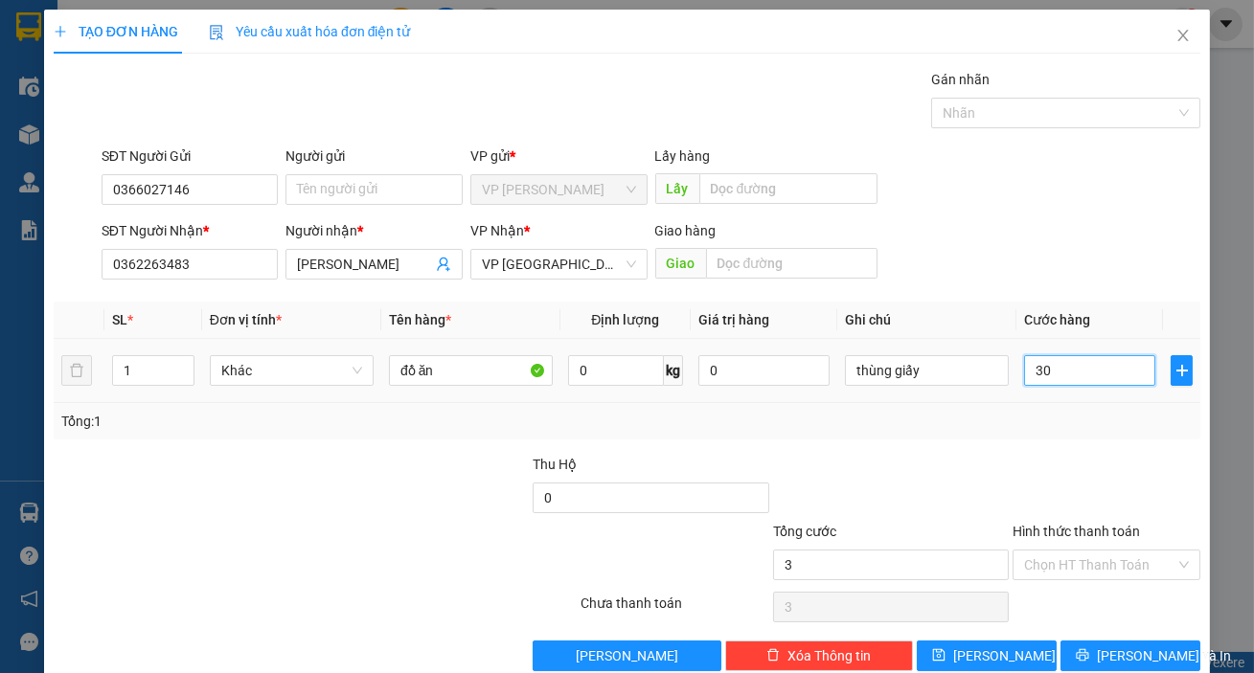
type input "30"
type input "300"
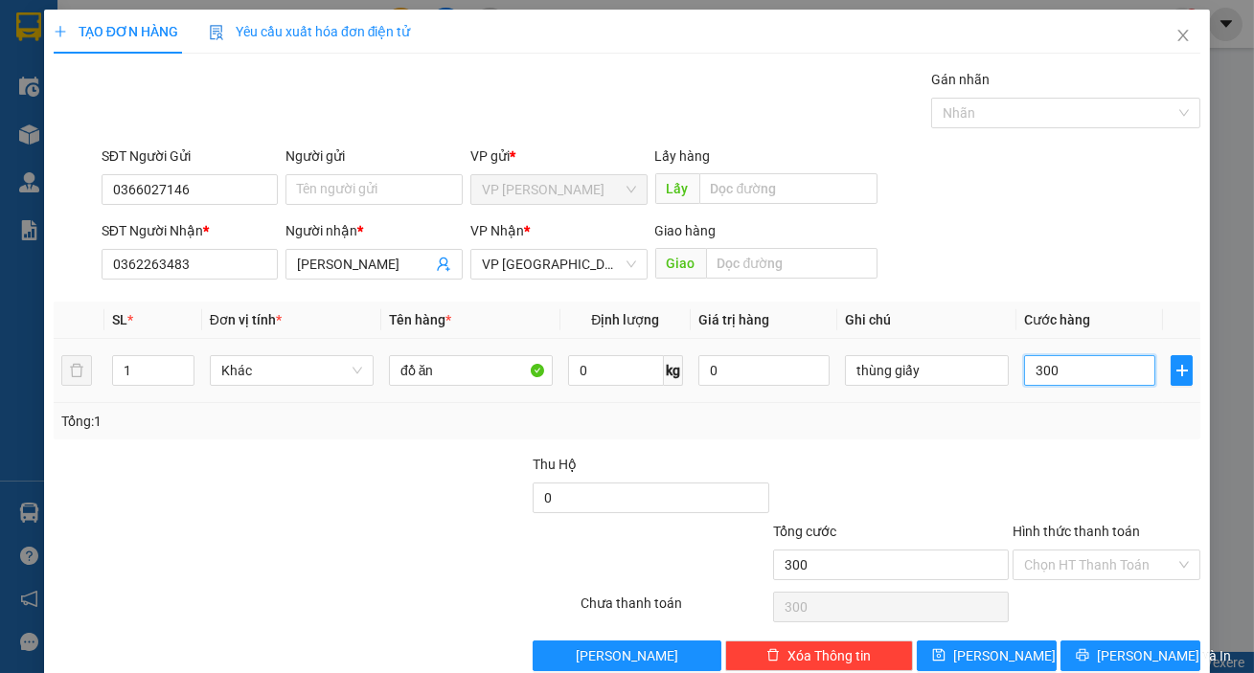
type input "3.000"
type input "30.000"
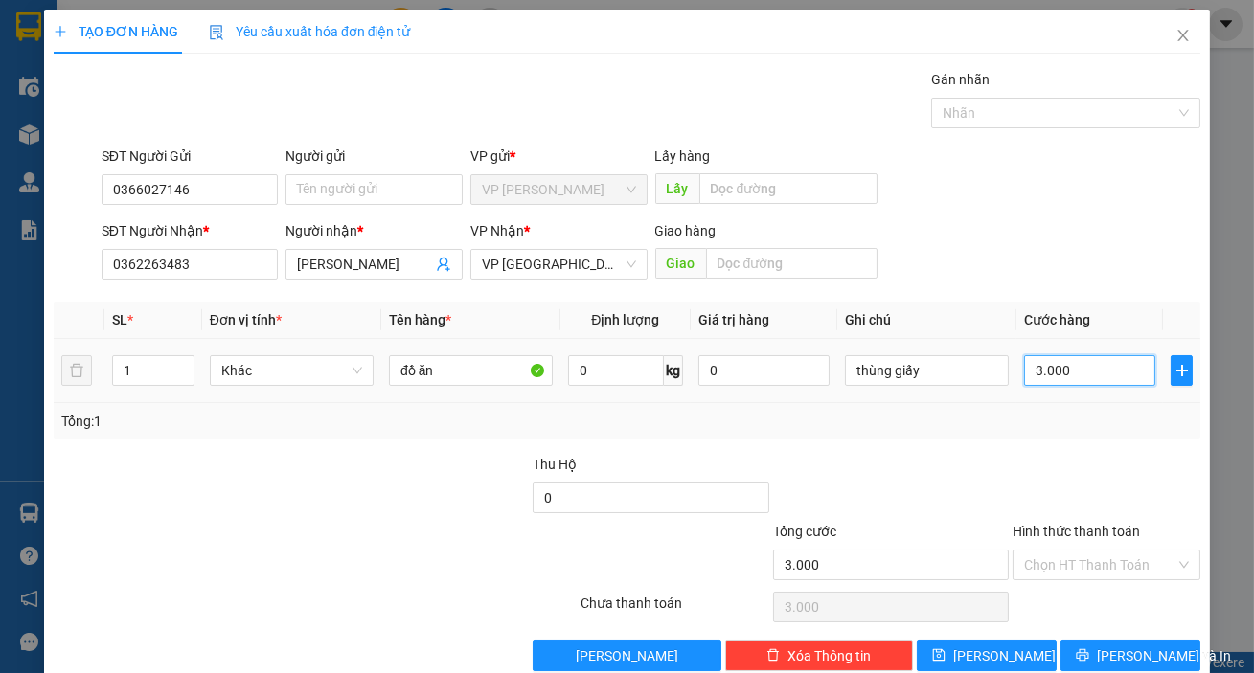
type input "30.000"
click at [1073, 572] on input "Hình thức thanh toán" at bounding box center [1099, 565] width 151 height 29
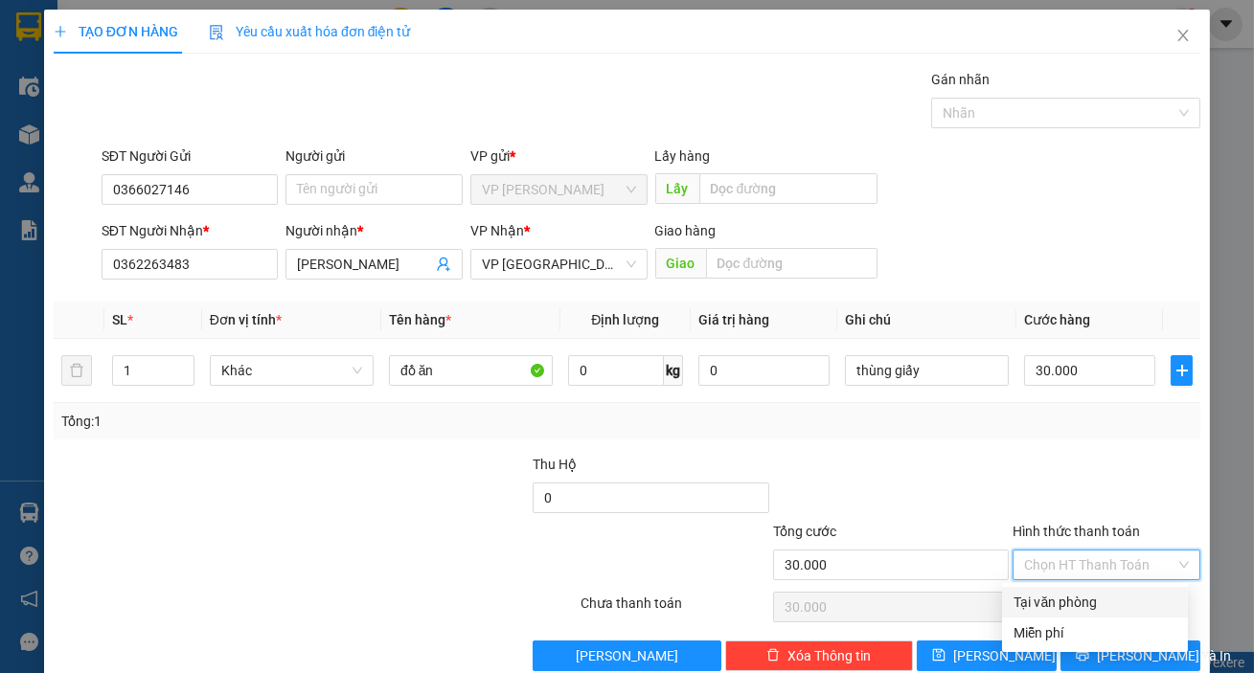
click at [1053, 601] on div "Tại văn phòng" at bounding box center [1094, 602] width 163 height 21
type input "0"
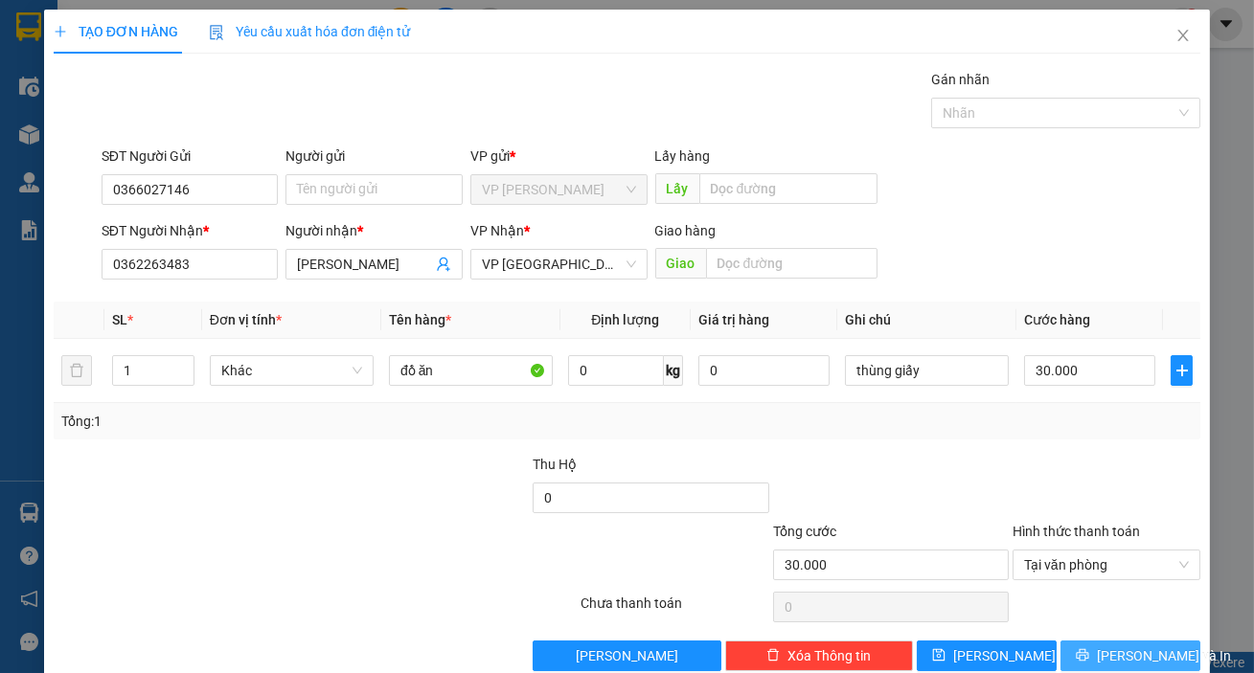
click at [1141, 651] on span "[PERSON_NAME] và In" at bounding box center [1164, 656] width 134 height 21
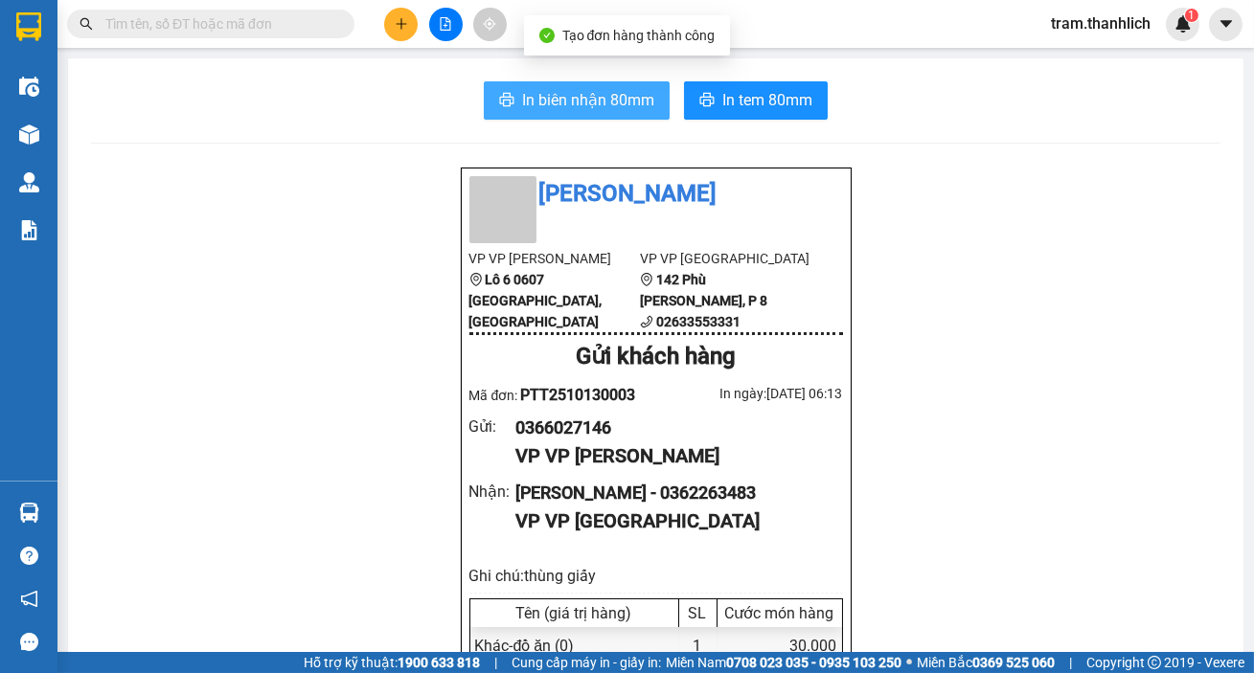
click at [627, 108] on span "In biên nhận 80mm" at bounding box center [588, 100] width 132 height 24
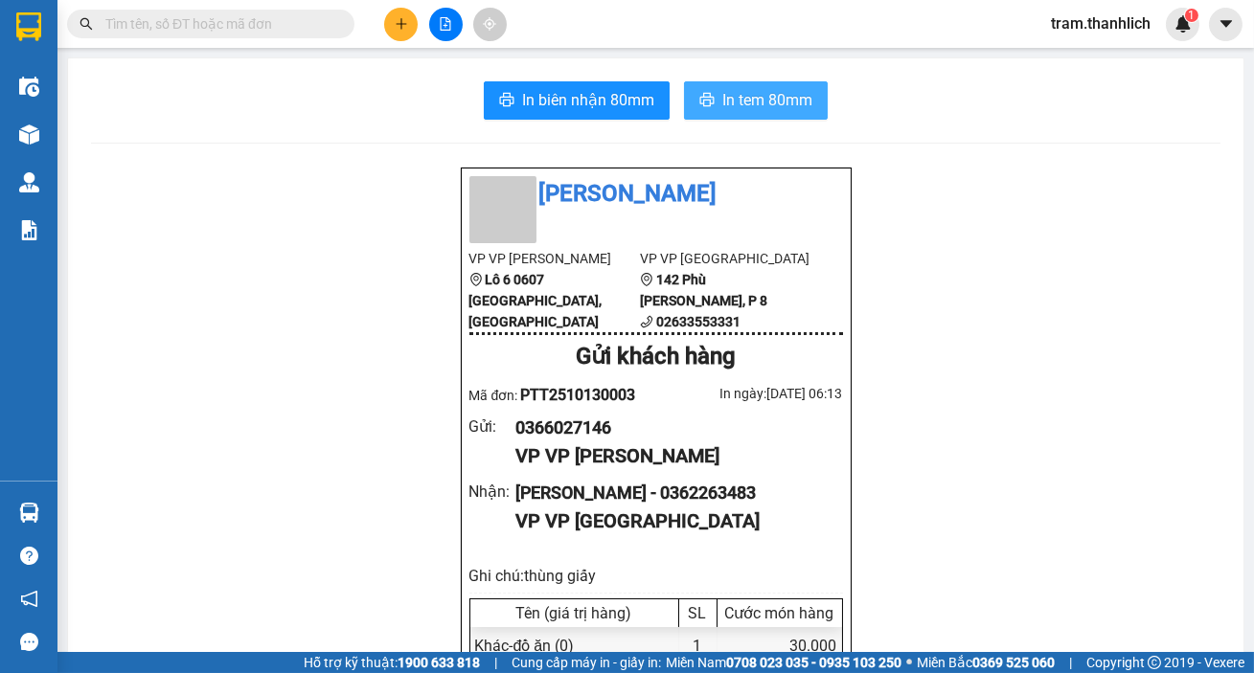
click at [755, 93] on span "In tem 80mm" at bounding box center [767, 100] width 90 height 24
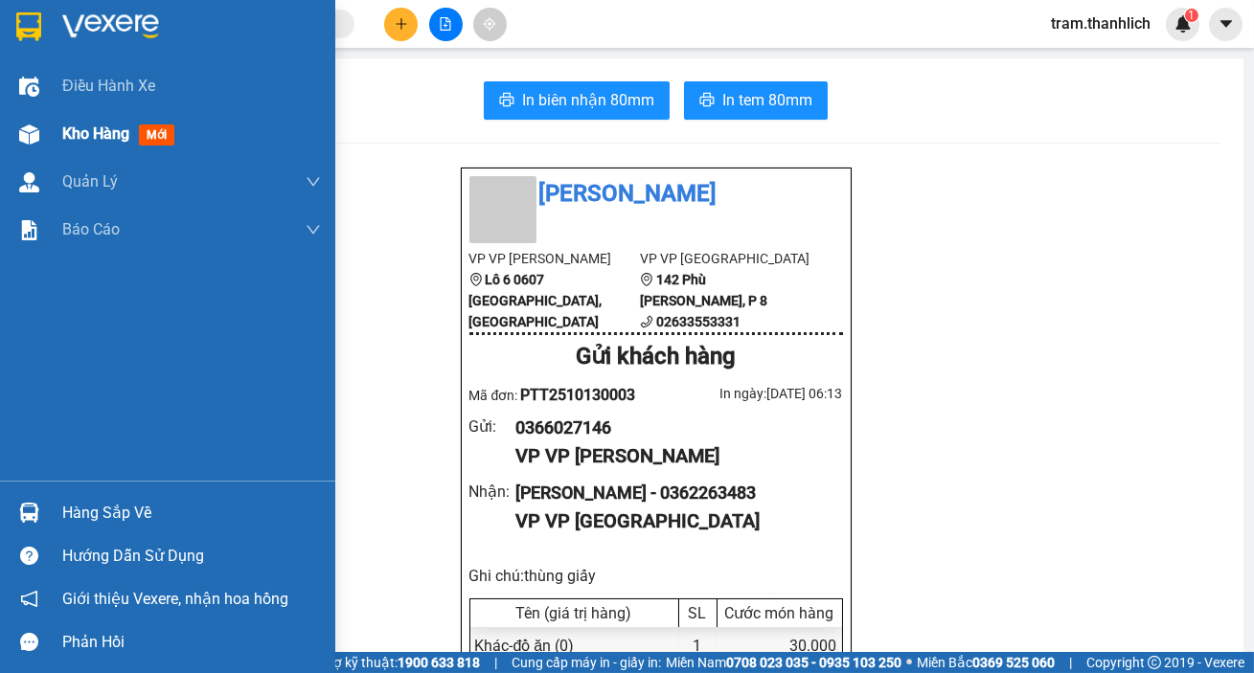
click at [48, 133] on div "Kho hàng mới" at bounding box center [167, 134] width 335 height 48
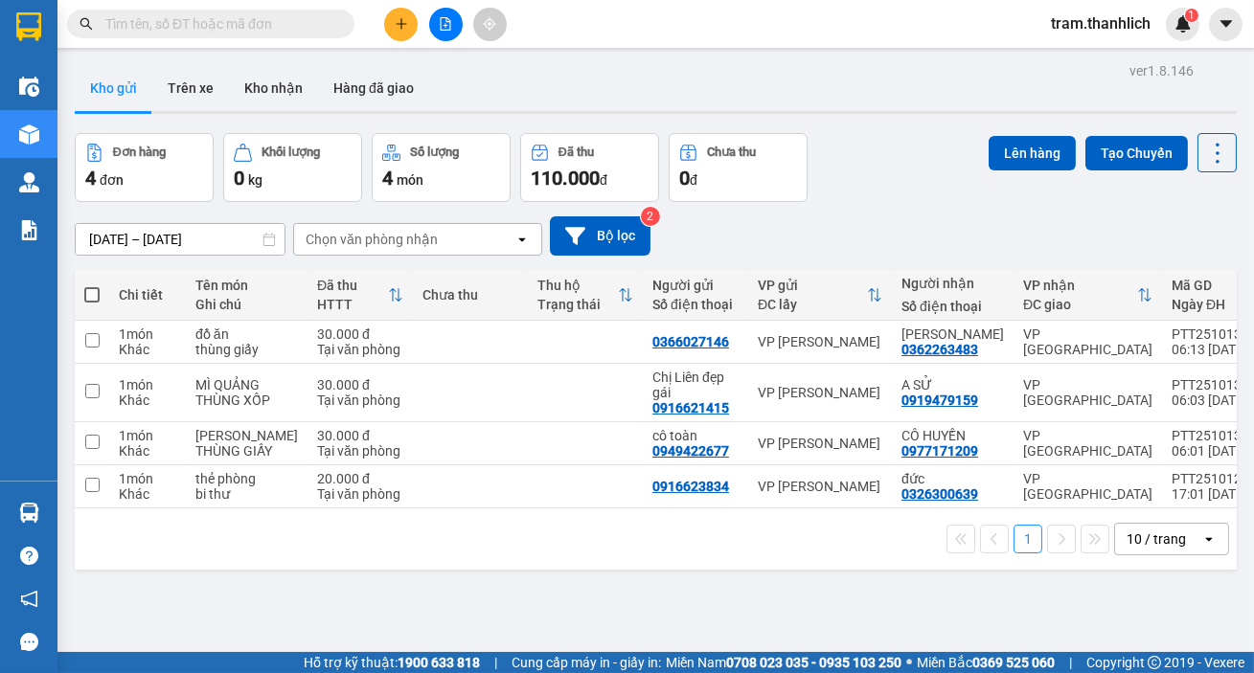
click at [407, 15] on button at bounding box center [401, 25] width 34 height 34
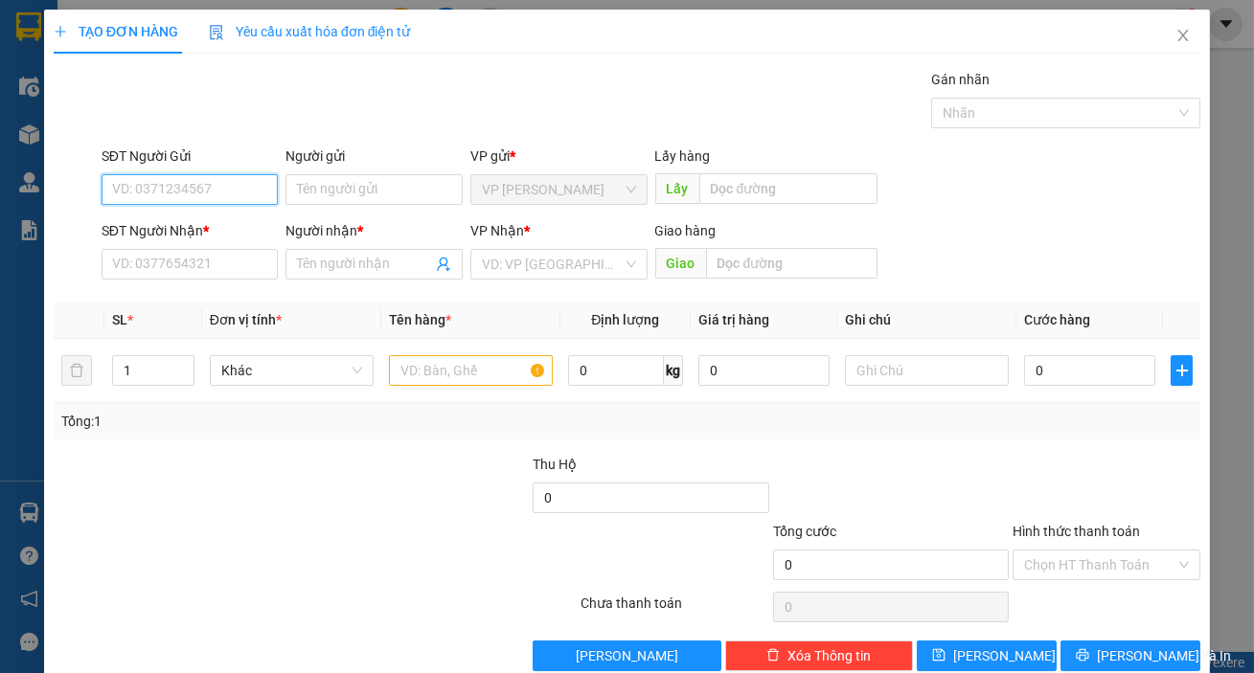
click at [155, 180] on input "SĐT Người Gửi" at bounding box center [190, 189] width 177 height 31
click at [153, 219] on div "0917910940" at bounding box center [188, 227] width 152 height 21
type input "0917910940"
type input "0838735025"
type input "chị Dung"
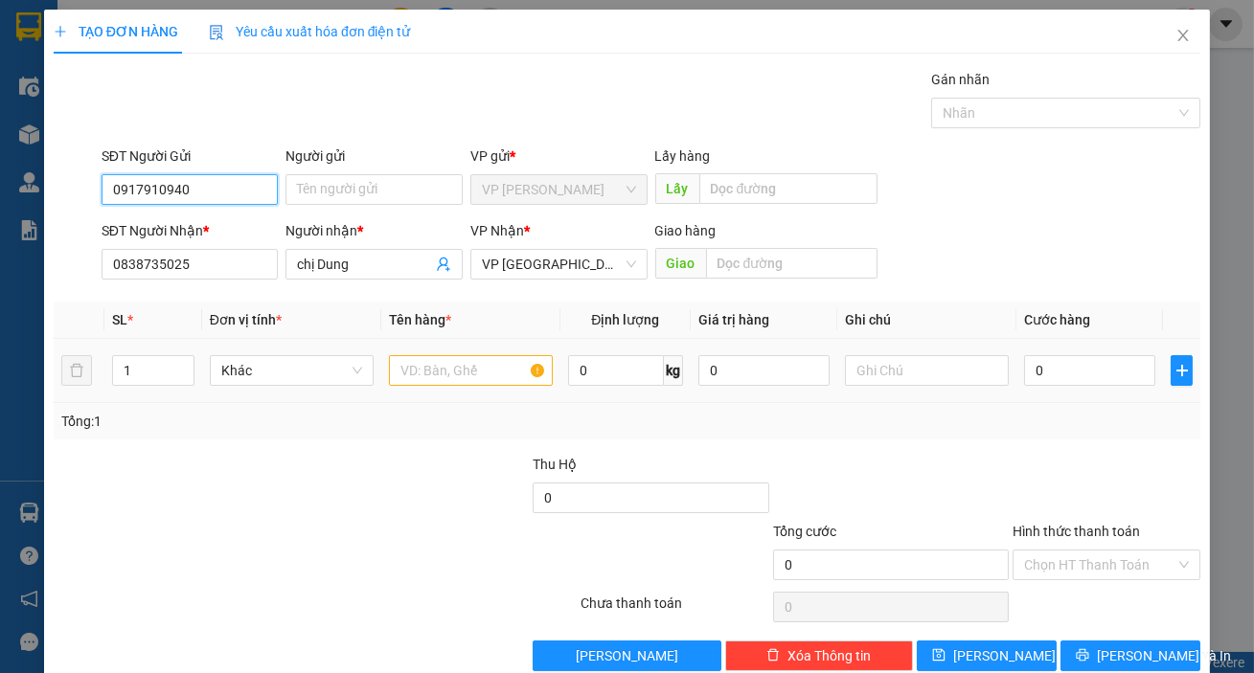
type input "0917910940"
click at [401, 379] on input "text" at bounding box center [471, 370] width 164 height 31
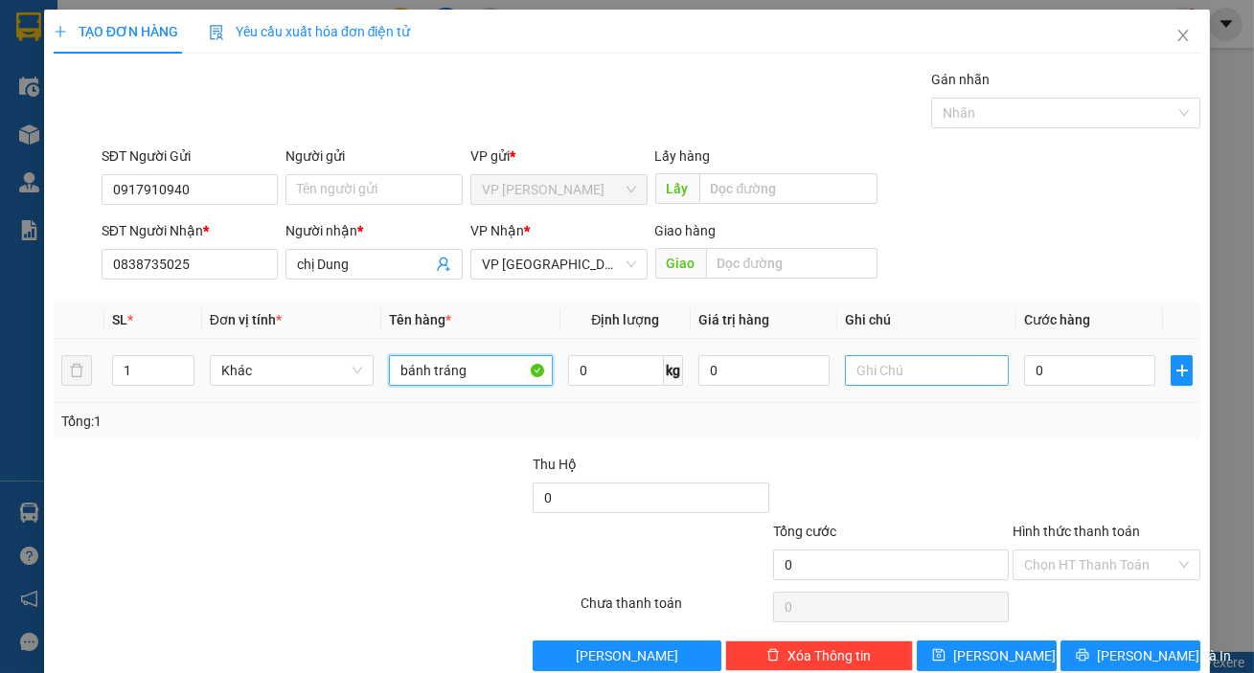
type input "bánh tráng"
click at [864, 376] on input "text" at bounding box center [927, 370] width 164 height 31
type input "bị"
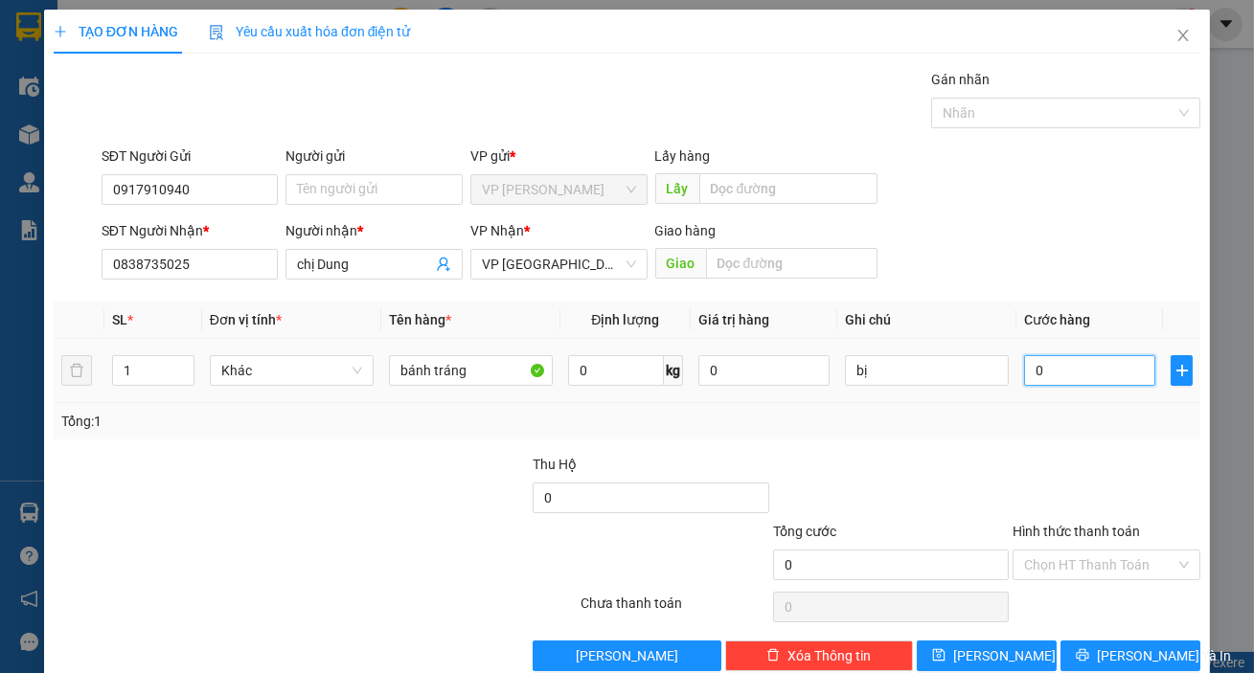
click at [1055, 364] on input "0" at bounding box center [1089, 370] width 131 height 31
type input "4"
type input "40"
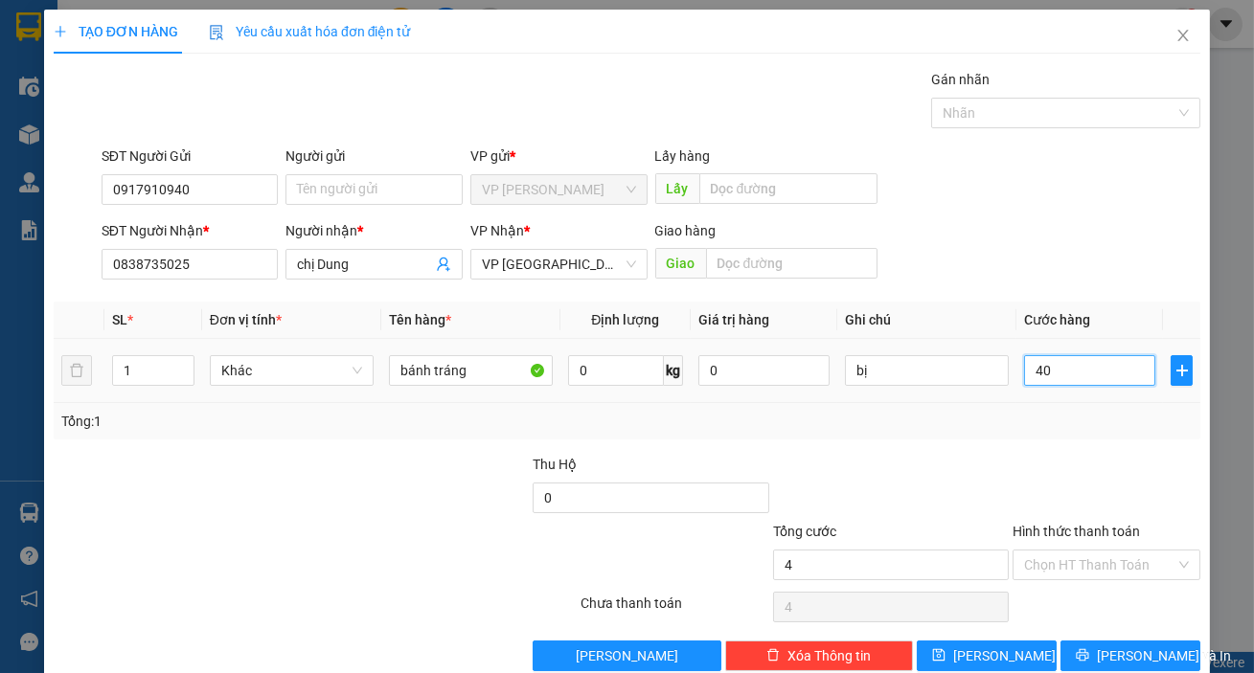
type input "40"
type input "400"
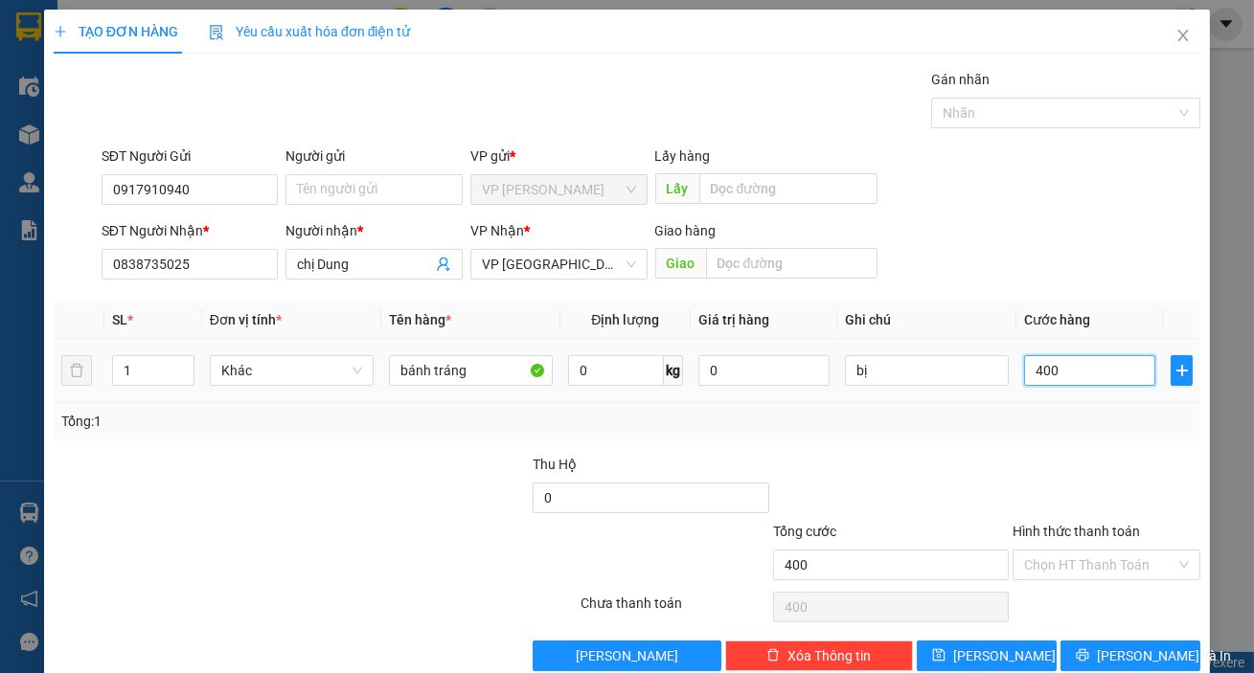
type input "4.000"
type input "40.000"
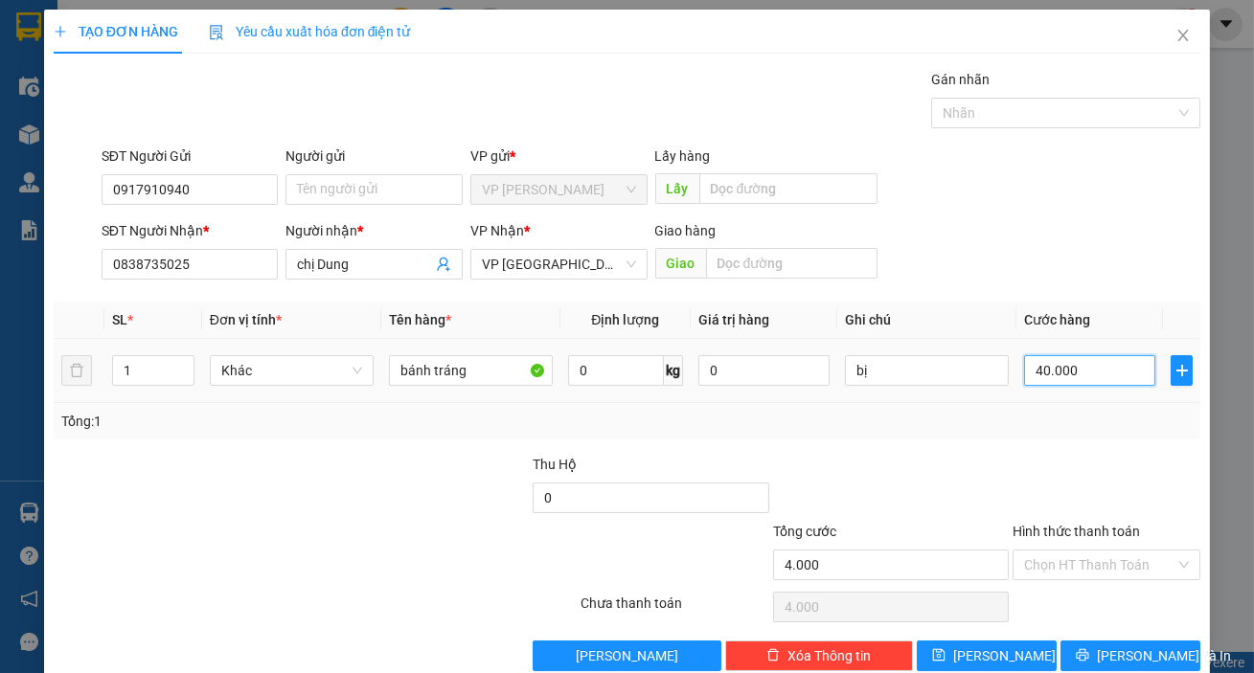
type input "40.000"
click at [1102, 646] on span "[PERSON_NAME] và In" at bounding box center [1164, 656] width 134 height 21
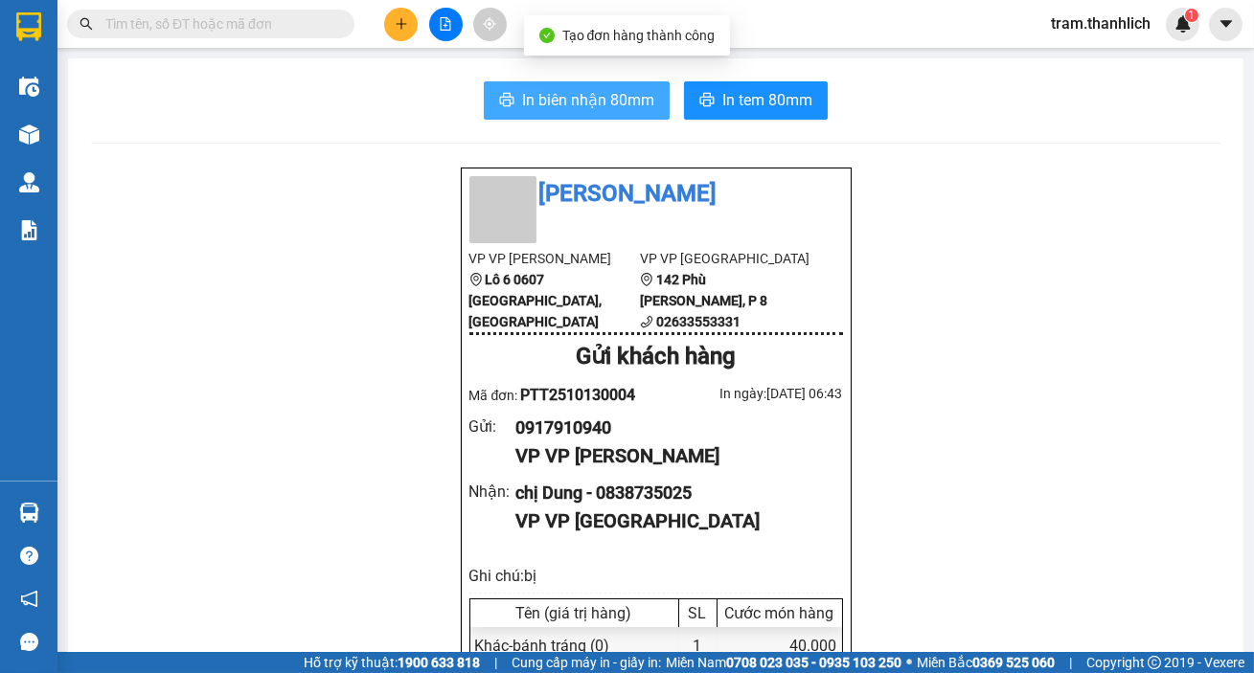
click at [582, 97] on span "In biên nhận 80mm" at bounding box center [588, 100] width 132 height 24
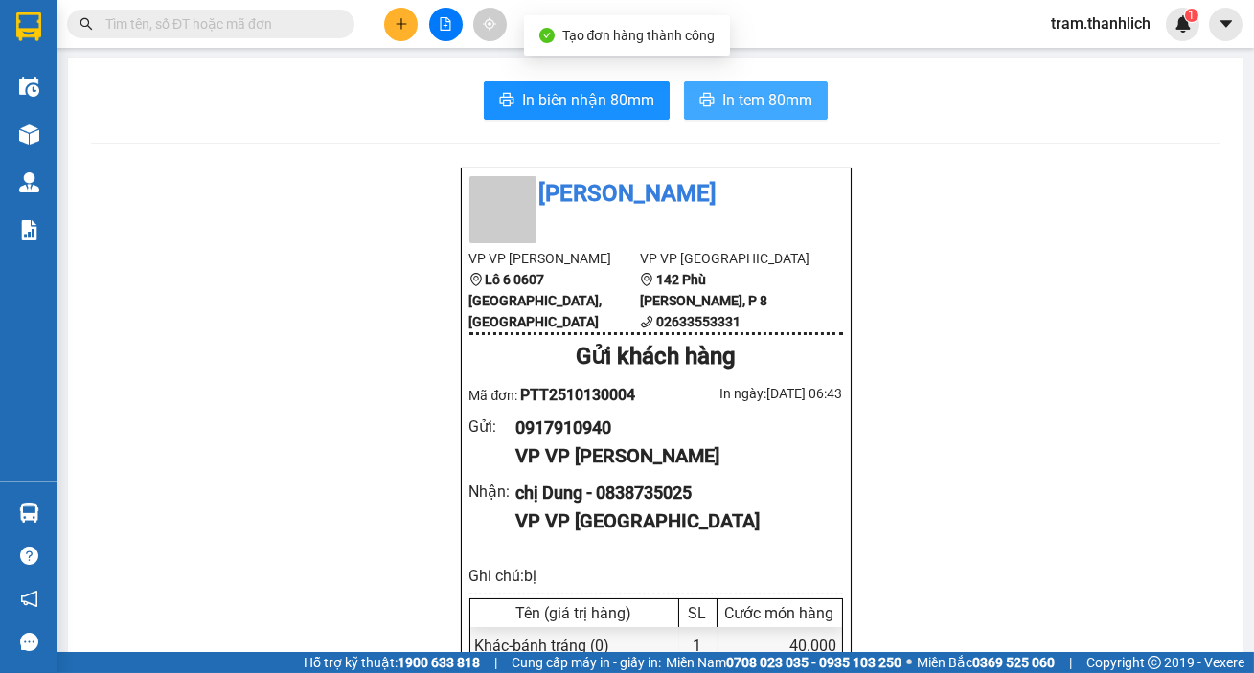
click at [722, 104] on span "In tem 80mm" at bounding box center [767, 100] width 90 height 24
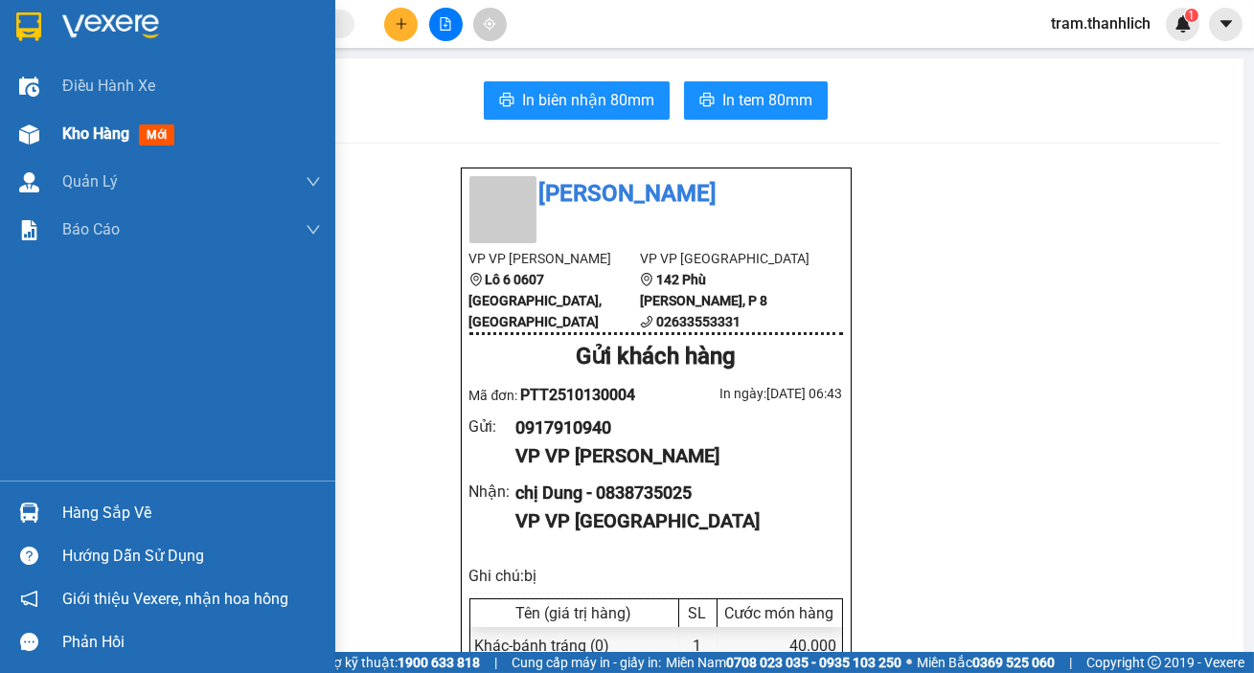
click at [36, 147] on div at bounding box center [29, 135] width 34 height 34
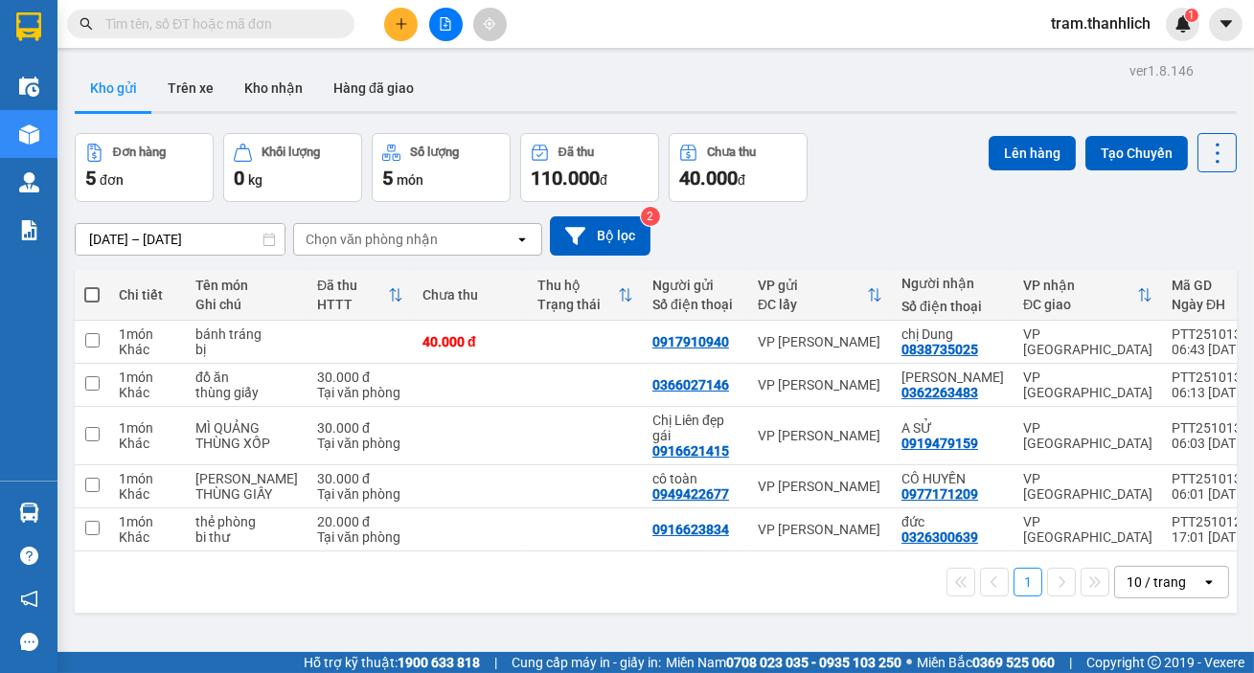
click at [398, 17] on icon "plus" at bounding box center [401, 23] width 13 height 13
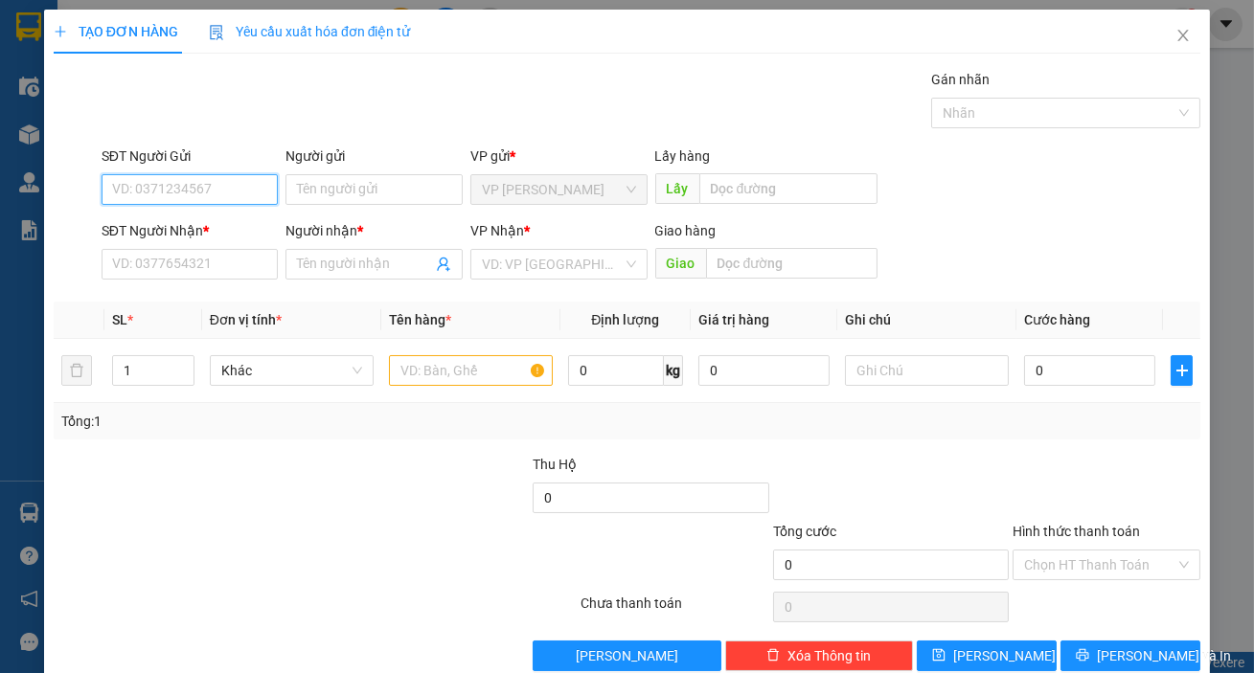
click at [163, 196] on input "SĐT Người Gửi" at bounding box center [190, 189] width 177 height 31
click at [180, 220] on div "0848880857" at bounding box center [188, 227] width 152 height 21
type input "0848880857"
type input "0383735025"
type input "DUNG"
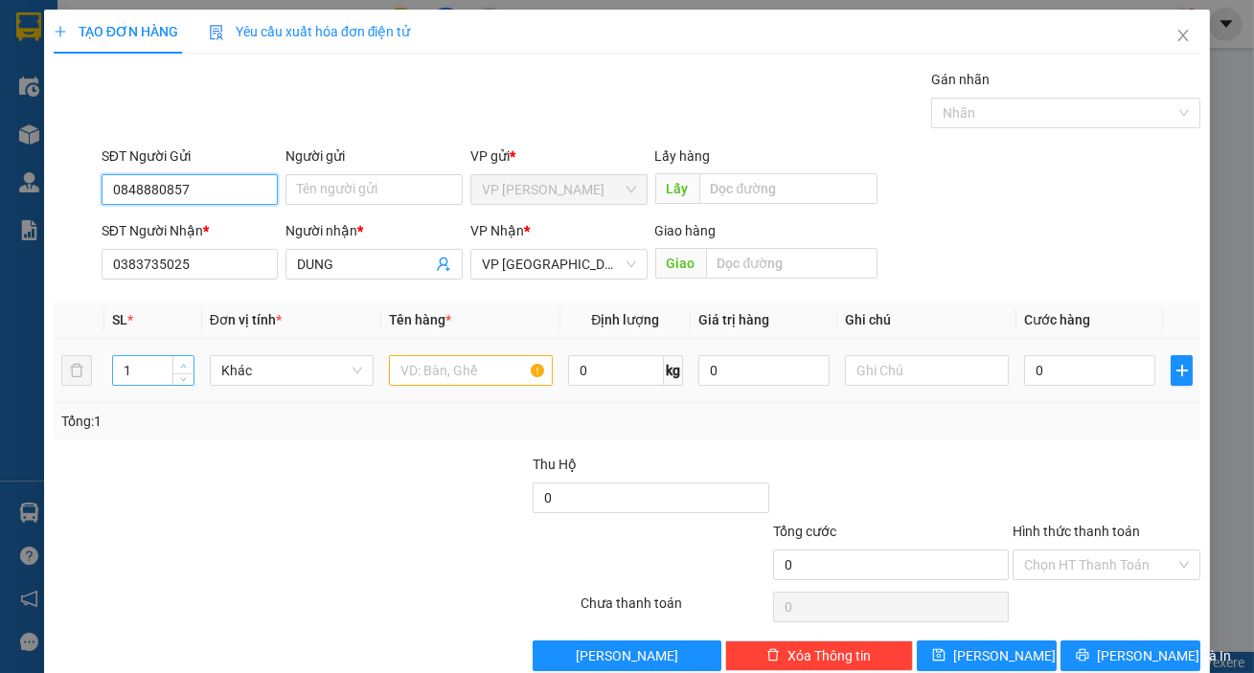
type input "0848880857"
click at [178, 360] on span "up" at bounding box center [183, 365] width 11 height 11
type input "3"
click at [178, 360] on span "up" at bounding box center [183, 365] width 11 height 11
click at [421, 364] on input "text" at bounding box center [471, 370] width 164 height 31
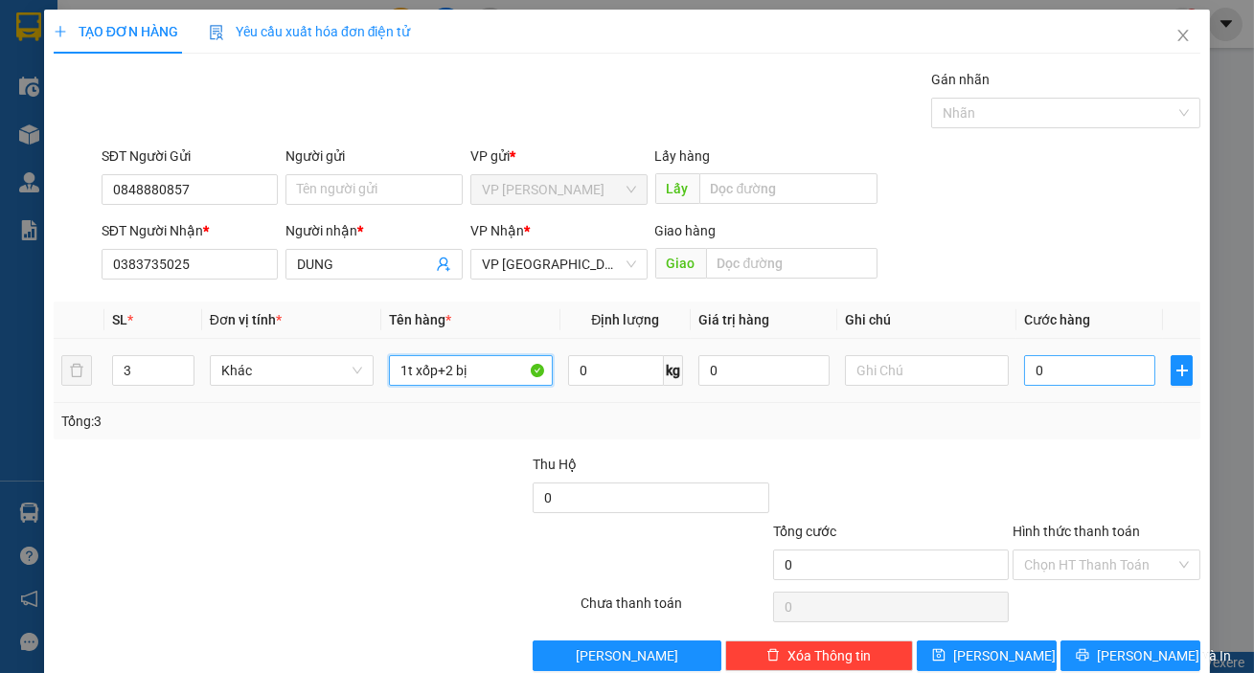
type input "1t xốp+2 bị"
click at [1025, 368] on input "0" at bounding box center [1089, 370] width 131 height 31
type input "1"
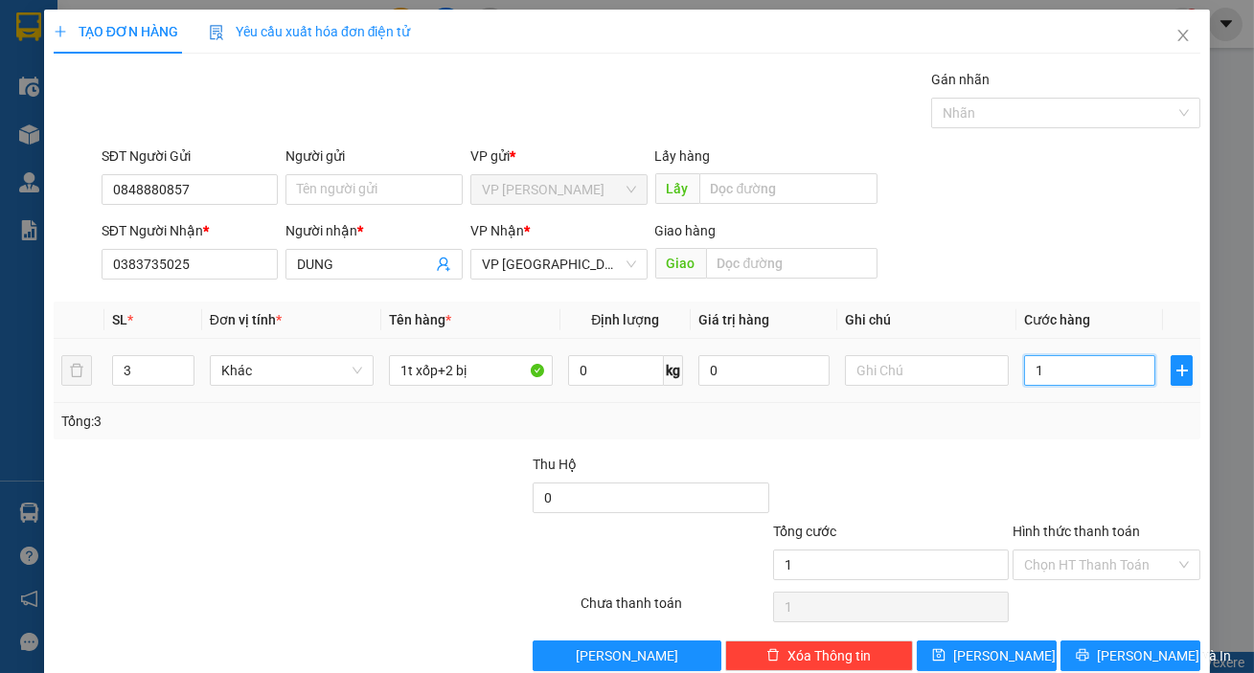
type input "10"
type input "100"
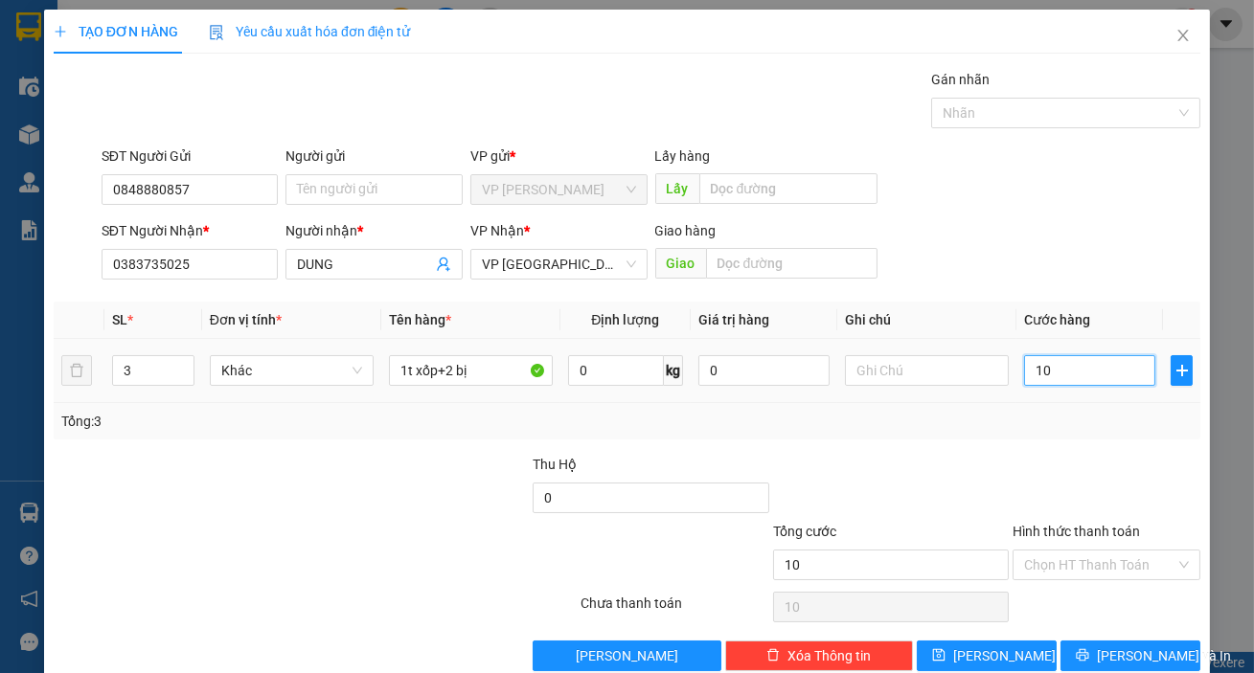
type input "100"
type input "1.000"
type input "10.000"
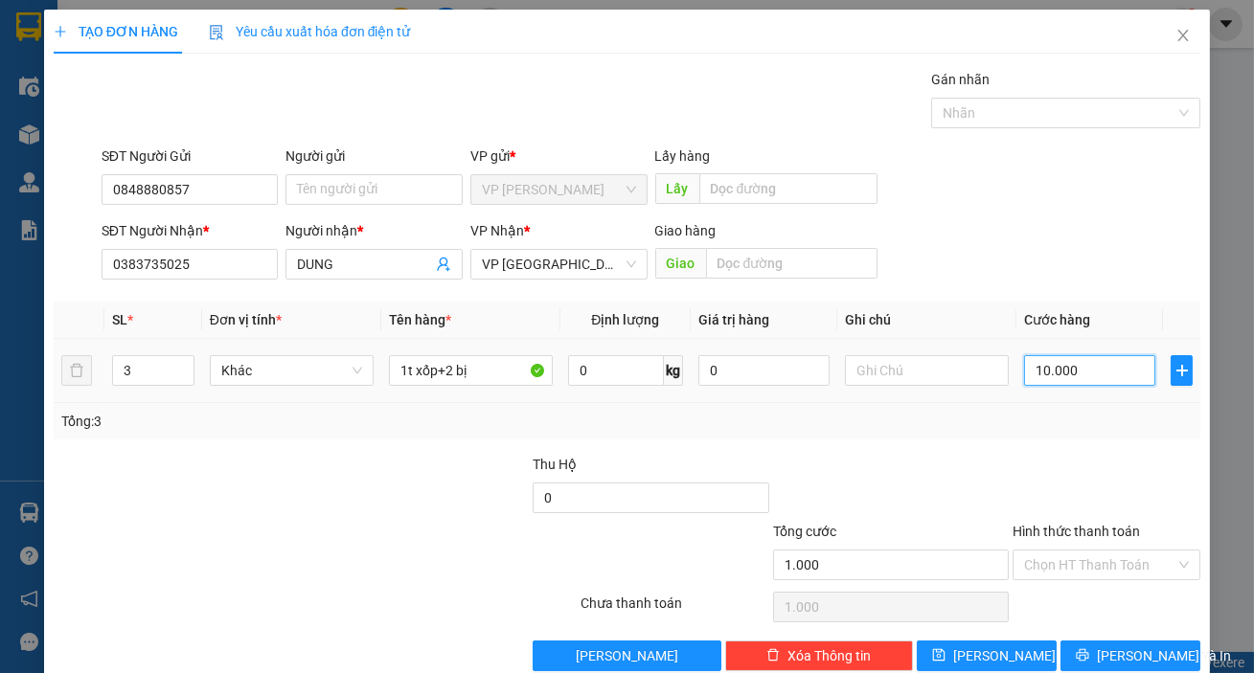
type input "10.000"
type input "100.000"
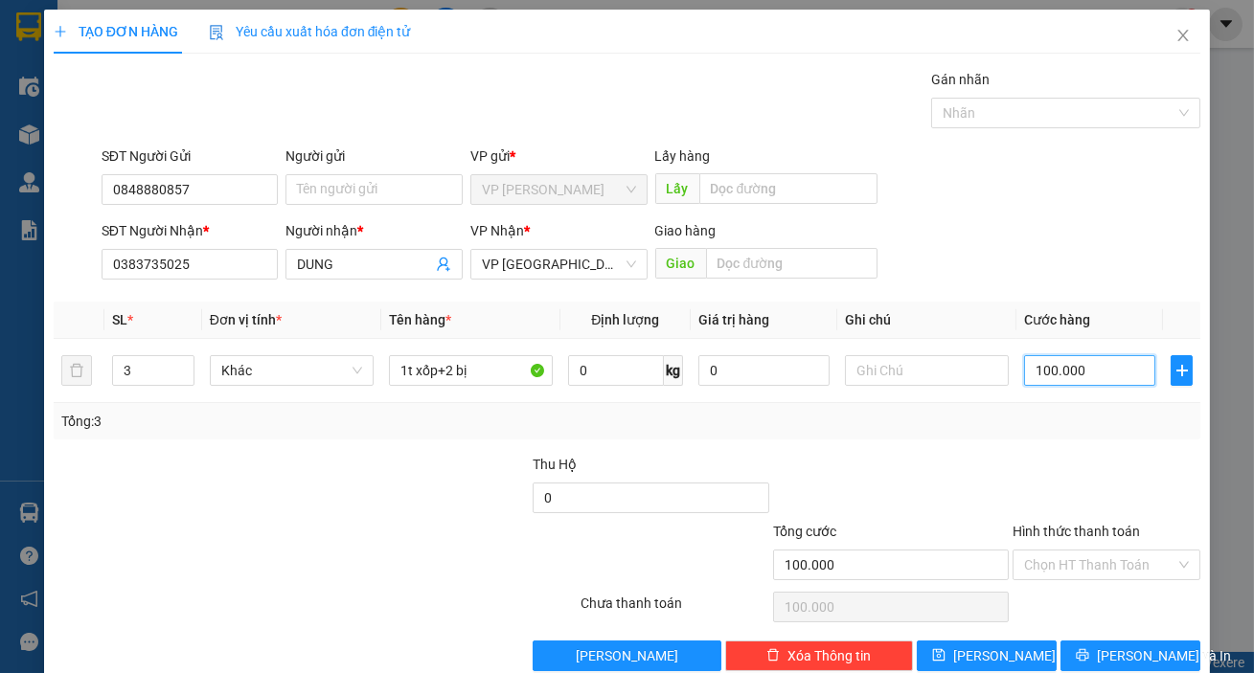
type input "100.000"
click at [1189, 659] on div "[PERSON_NAME] và In" at bounding box center [1131, 656] width 144 height 31
click at [1165, 654] on button "[PERSON_NAME] và In" at bounding box center [1130, 656] width 140 height 31
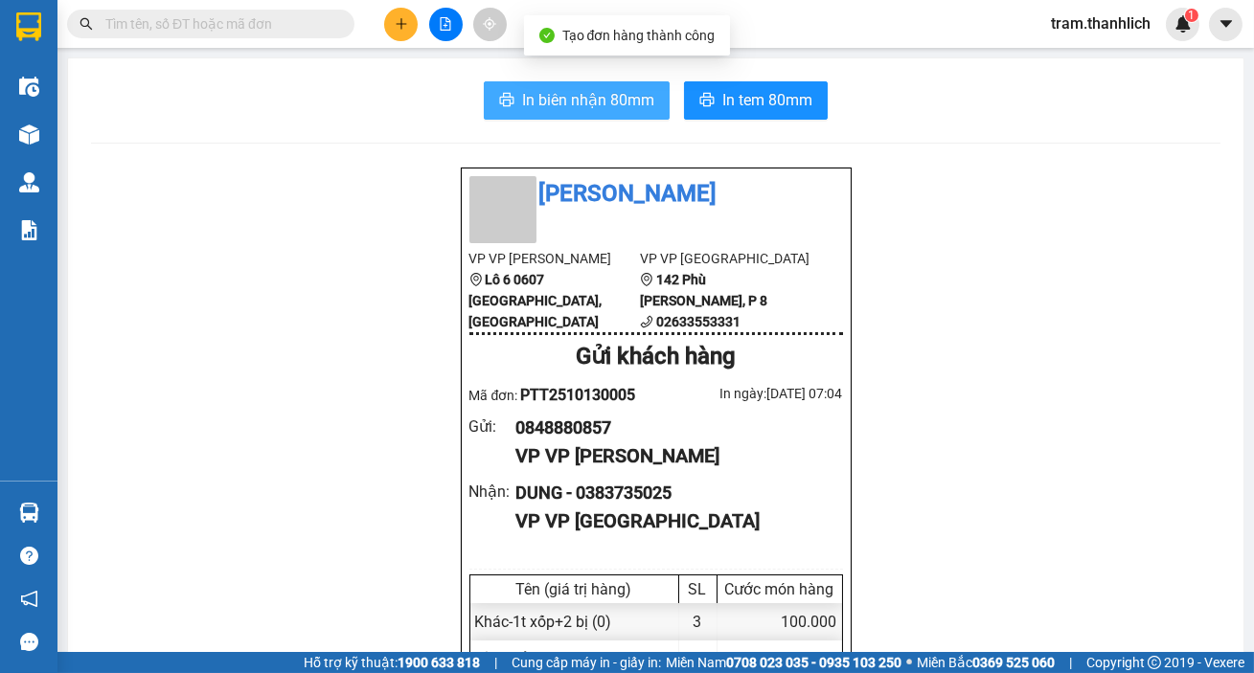
click at [571, 102] on span "In biên nhận 80mm" at bounding box center [588, 100] width 132 height 24
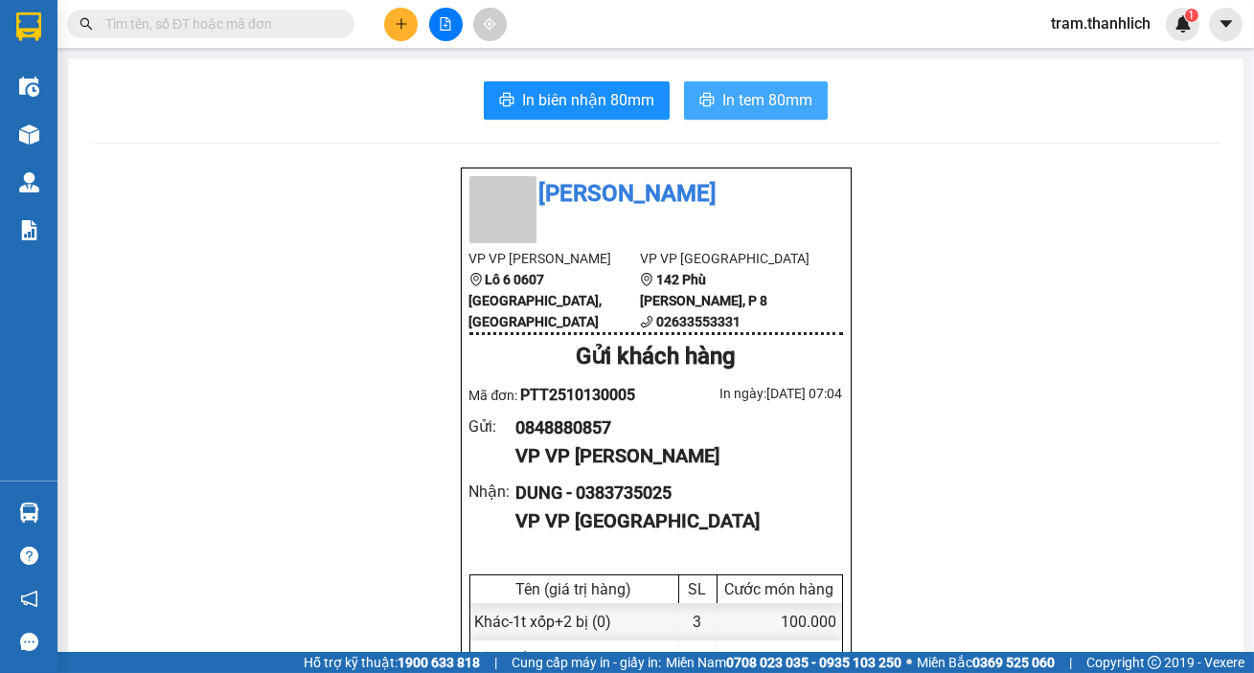
click at [782, 108] on span "In tem 80mm" at bounding box center [767, 100] width 90 height 24
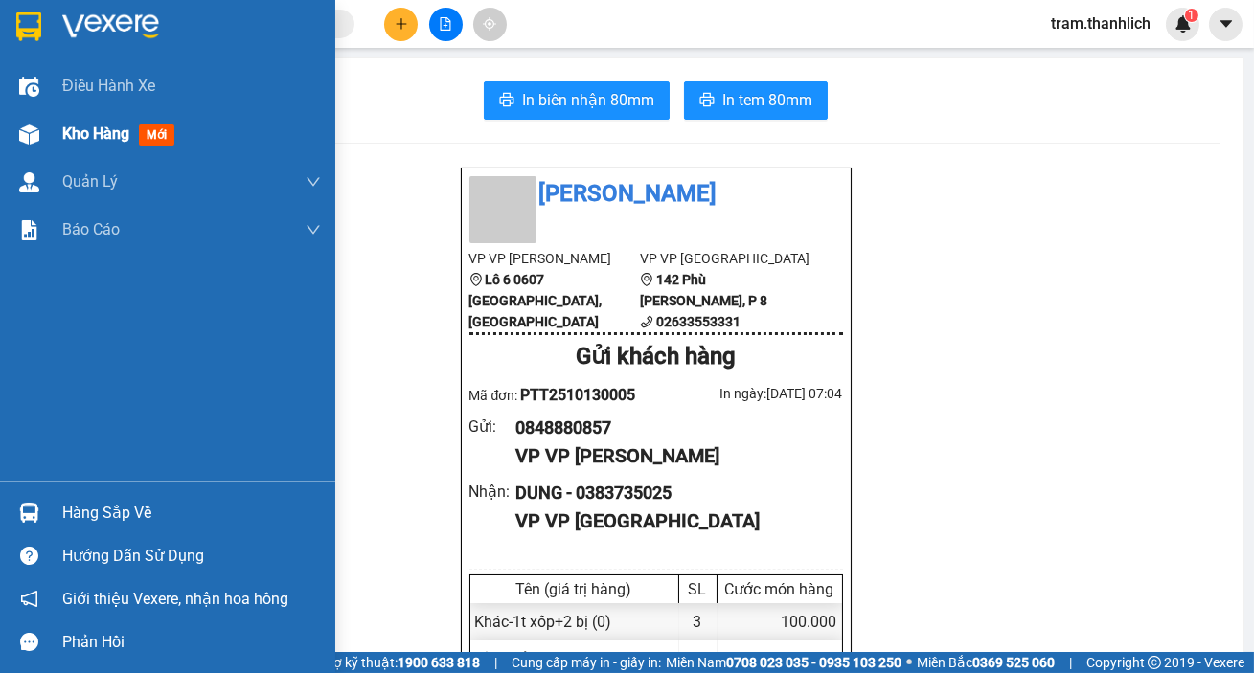
drag, startPoint x: 95, startPoint y: 134, endPoint x: 107, endPoint y: 135, distance: 12.5
click at [98, 135] on span "Kho hàng" at bounding box center [95, 134] width 67 height 18
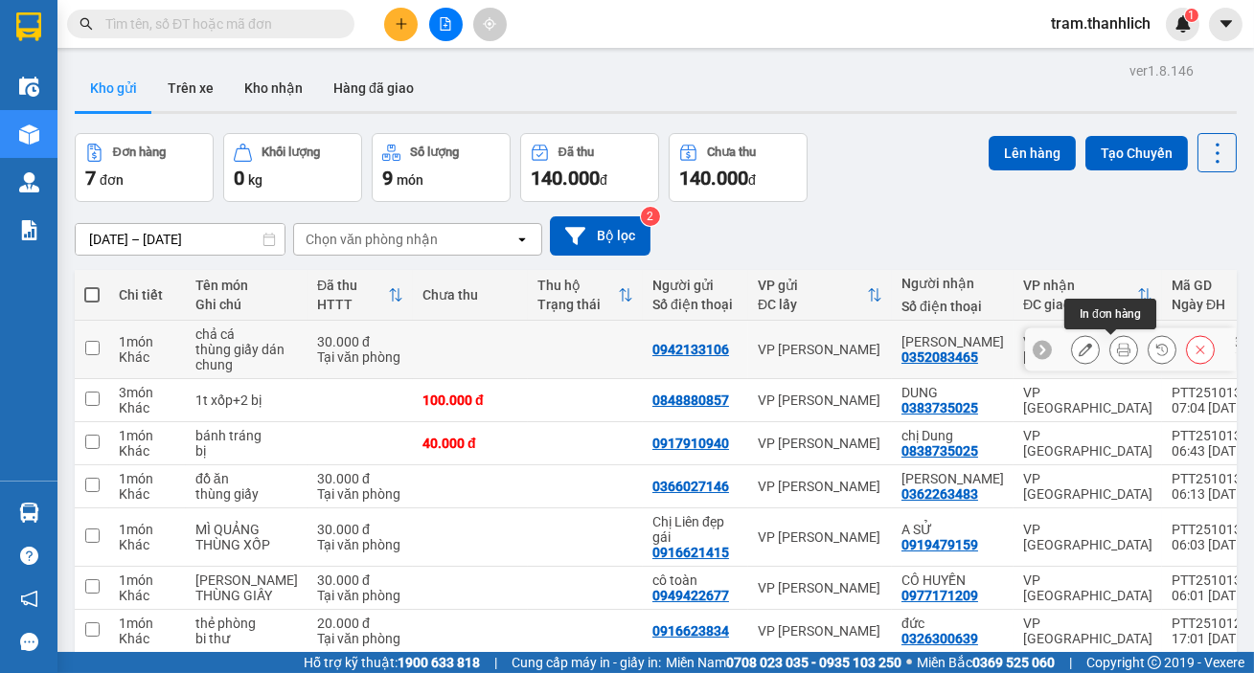
click at [1121, 344] on button at bounding box center [1123, 350] width 27 height 34
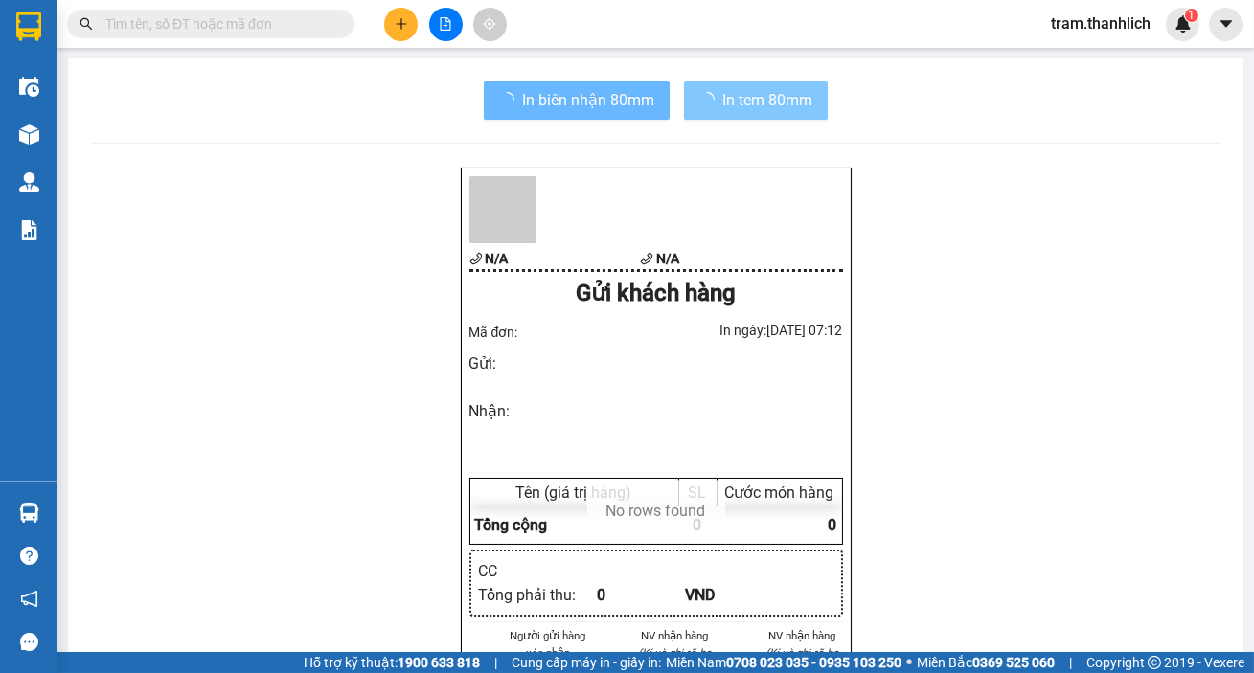
click at [763, 103] on span "In tem 80mm" at bounding box center [767, 100] width 90 height 24
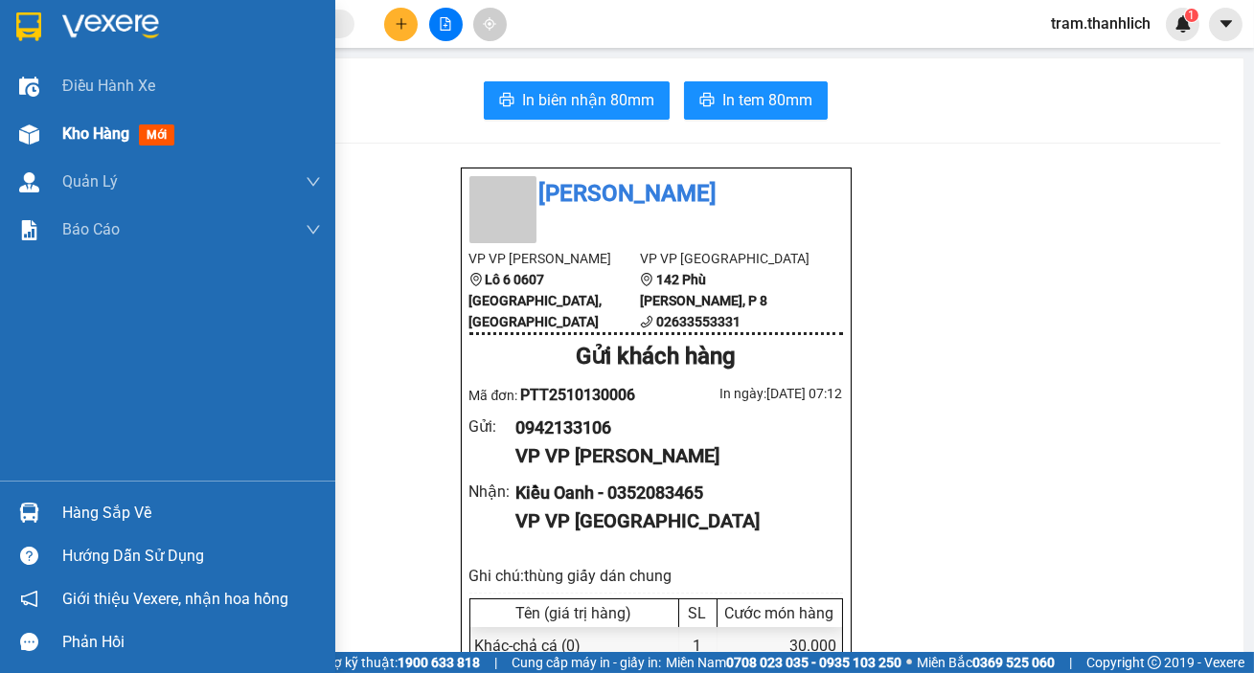
click at [74, 147] on div "Kho hàng mới" at bounding box center [191, 134] width 259 height 48
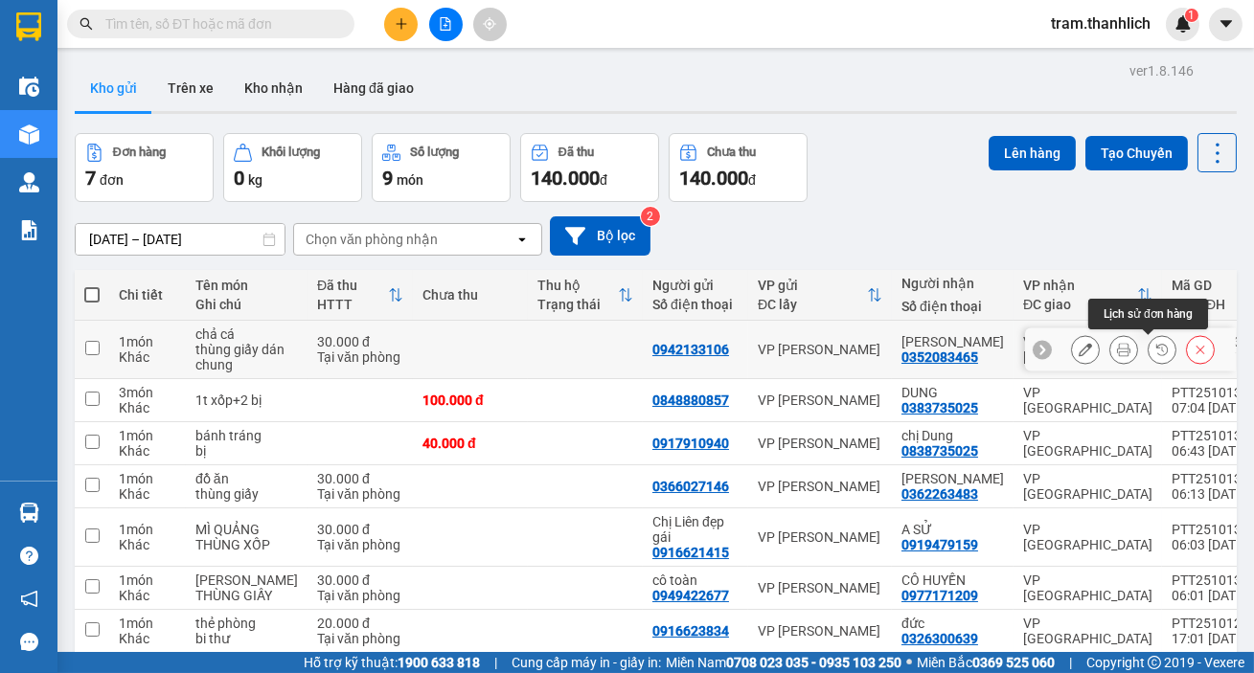
click at [1117, 348] on icon at bounding box center [1123, 349] width 13 height 13
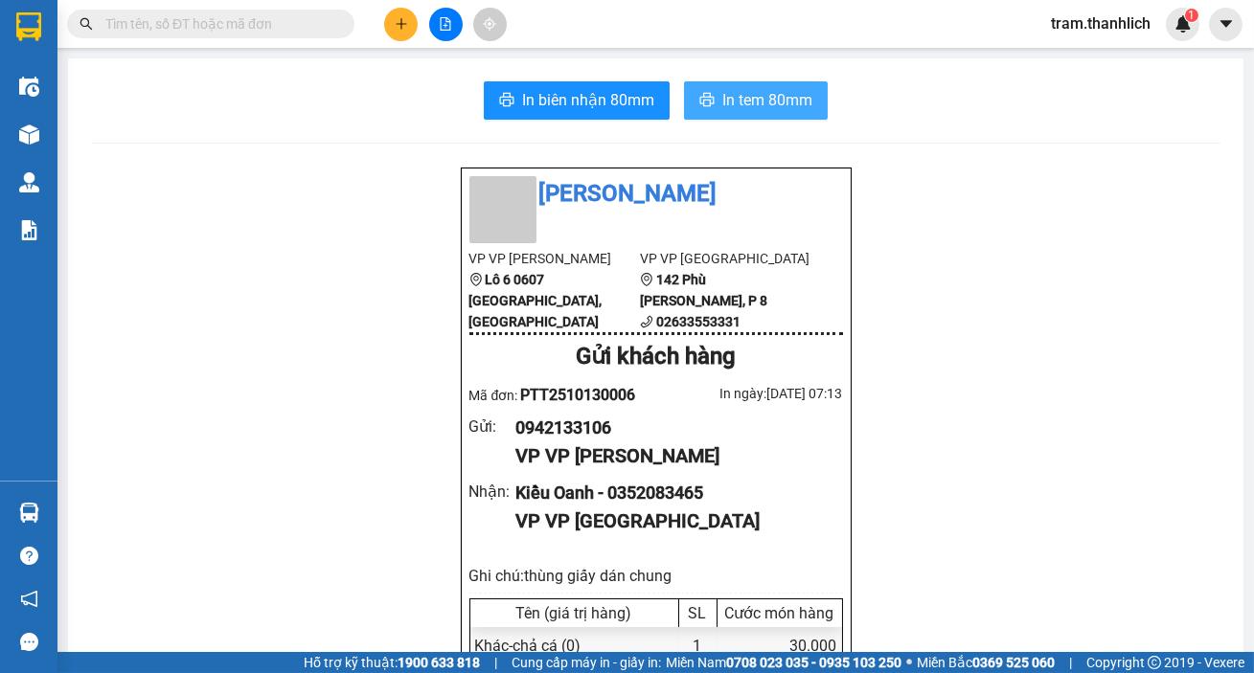
click at [728, 102] on span "In tem 80mm" at bounding box center [767, 100] width 90 height 24
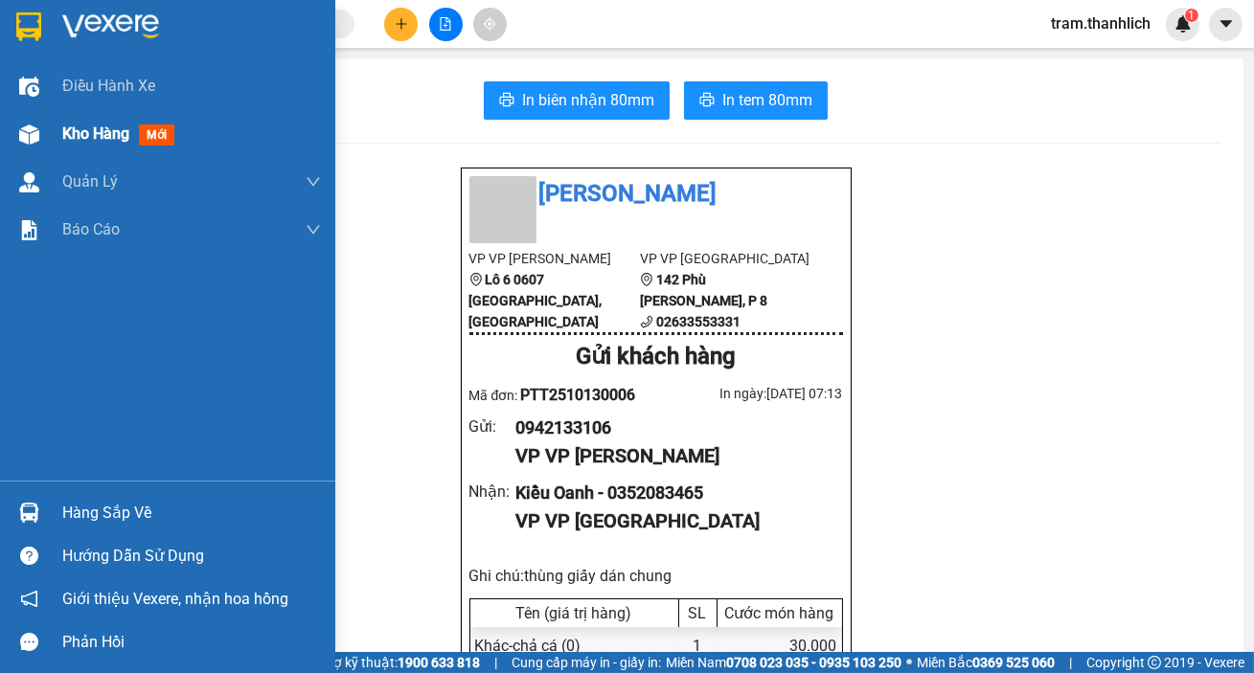
click at [43, 138] on div at bounding box center [29, 135] width 34 height 34
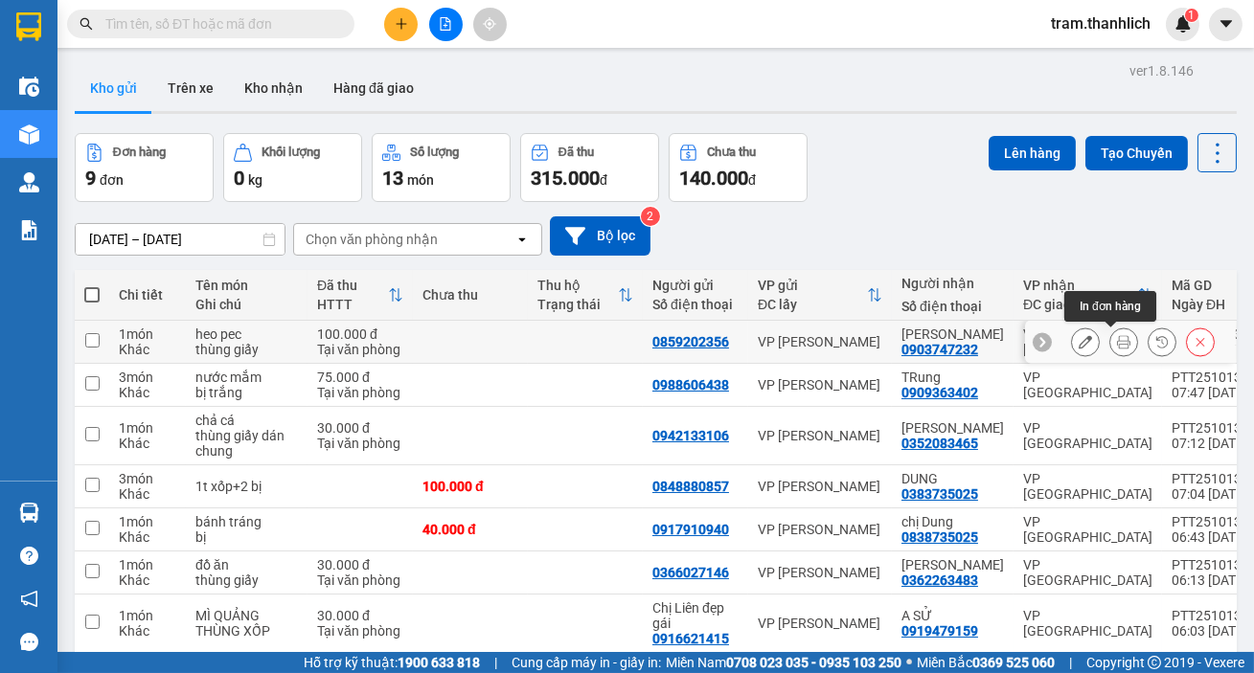
click at [1117, 337] on icon at bounding box center [1123, 341] width 13 height 13
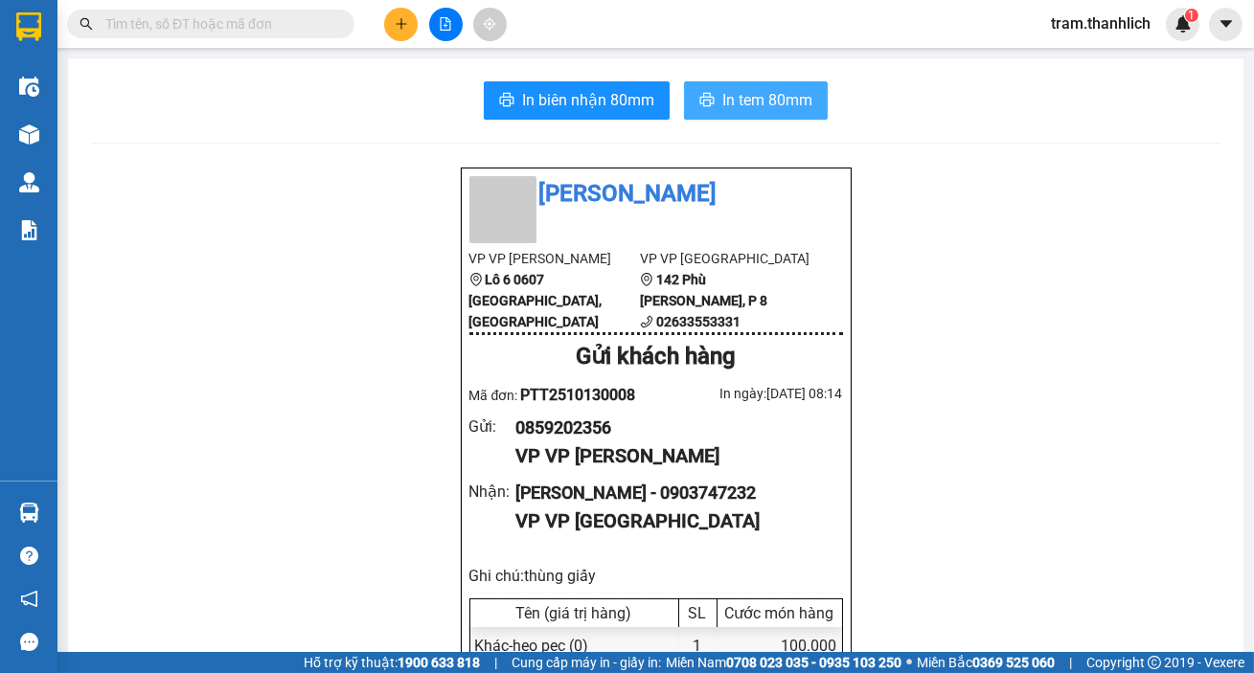
click at [722, 104] on span "In tem 80mm" at bounding box center [767, 100] width 90 height 24
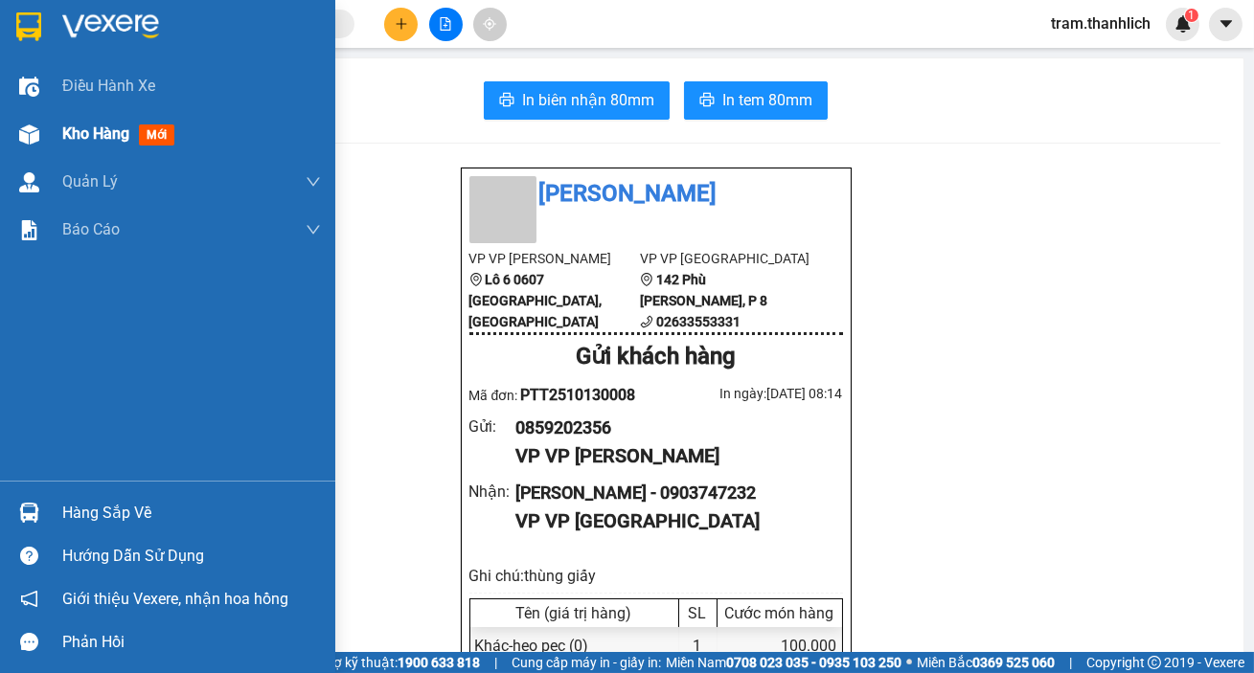
click at [36, 144] on img at bounding box center [29, 135] width 20 height 20
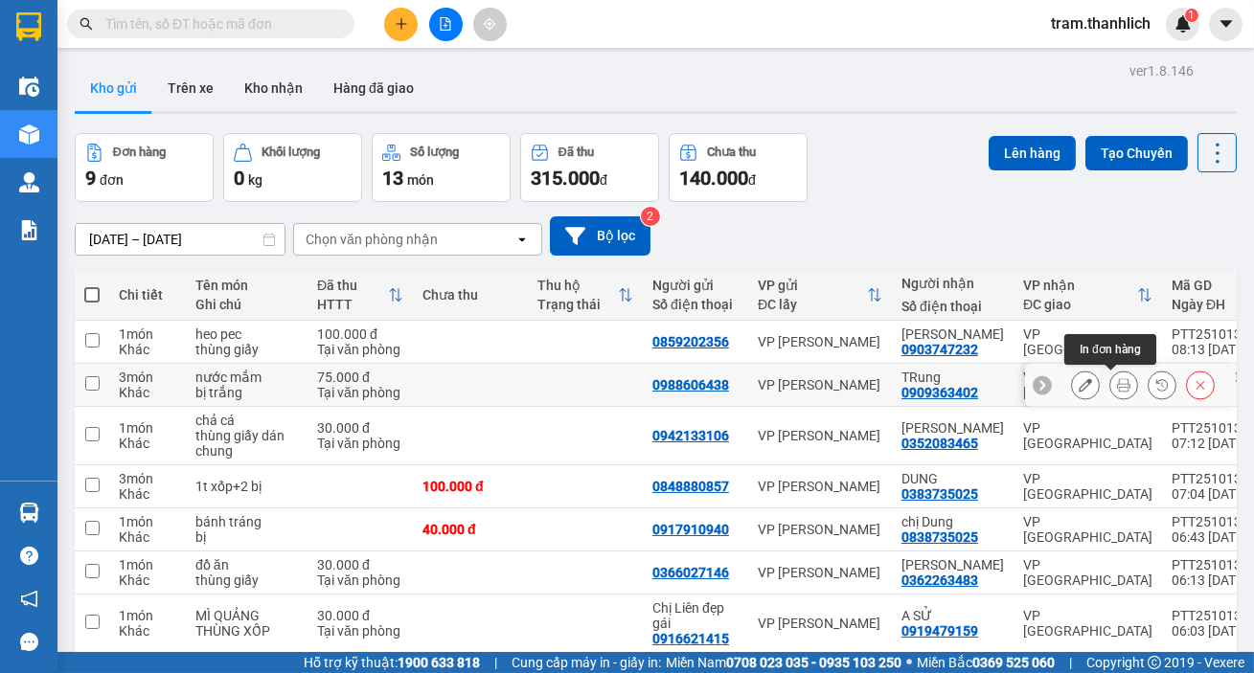
click at [1117, 385] on icon at bounding box center [1123, 384] width 13 height 13
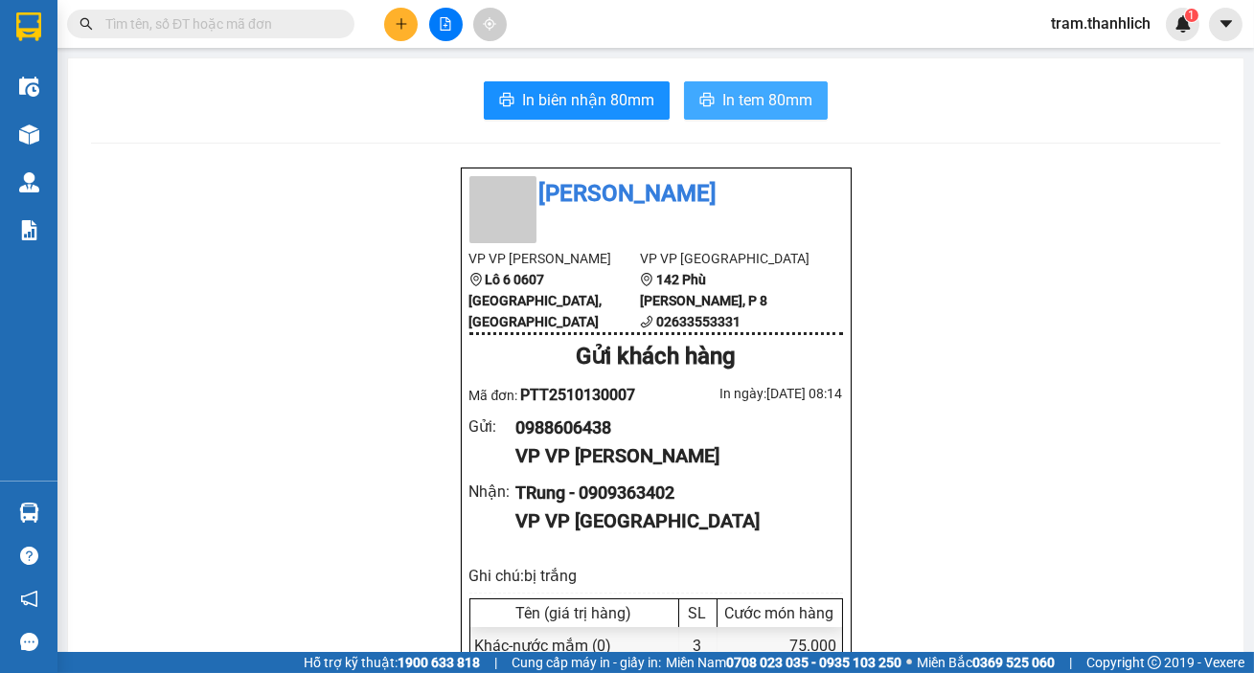
click at [752, 98] on span "In tem 80mm" at bounding box center [767, 100] width 90 height 24
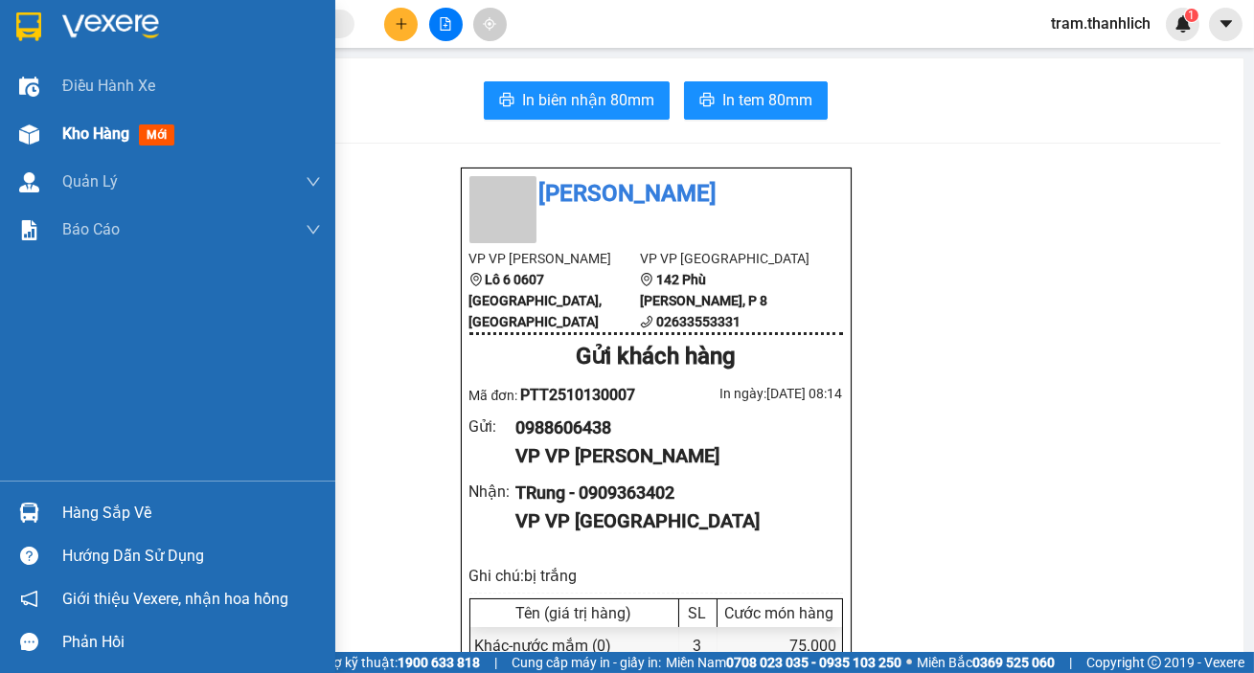
click at [57, 132] on div "Kho hàng mới" at bounding box center [167, 134] width 335 height 48
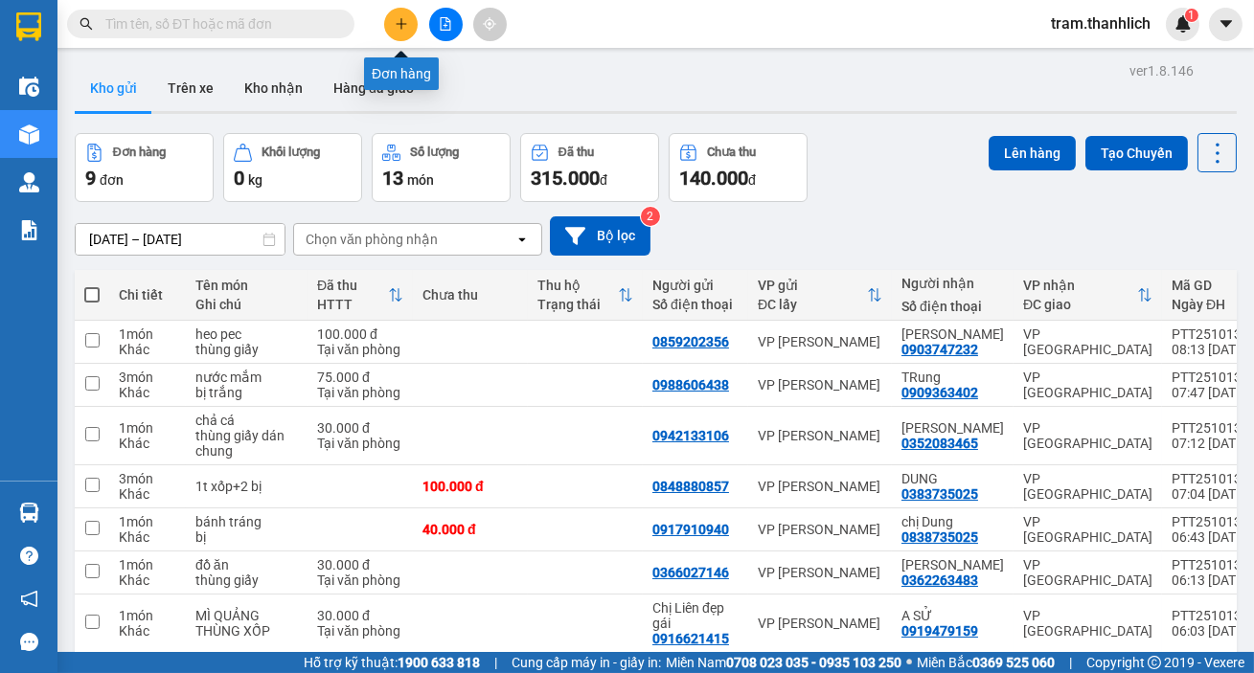
click at [399, 28] on icon "plus" at bounding box center [401, 23] width 13 height 13
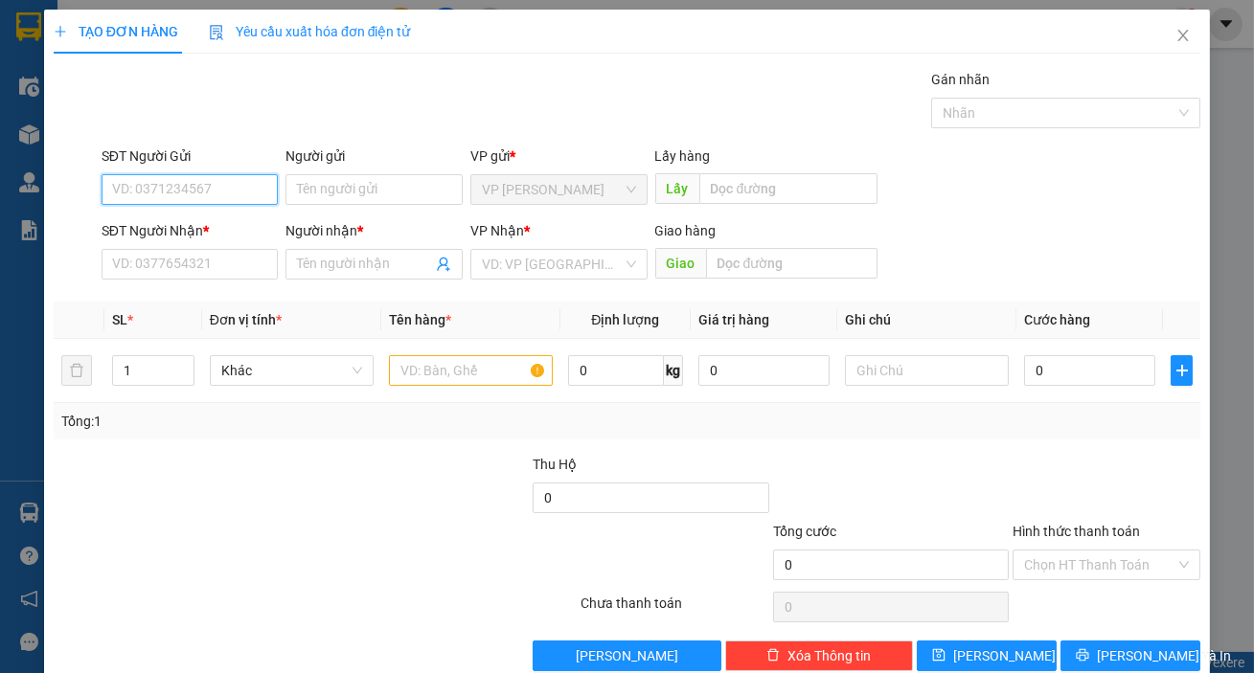
click at [145, 194] on input "SĐT Người Gửi" at bounding box center [190, 189] width 177 height 31
click at [187, 228] on div "0372052616 - CÔ MẨN" at bounding box center [188, 227] width 152 height 21
type input "0372052616"
type input "CÔ MẨN"
type input "0916084576"
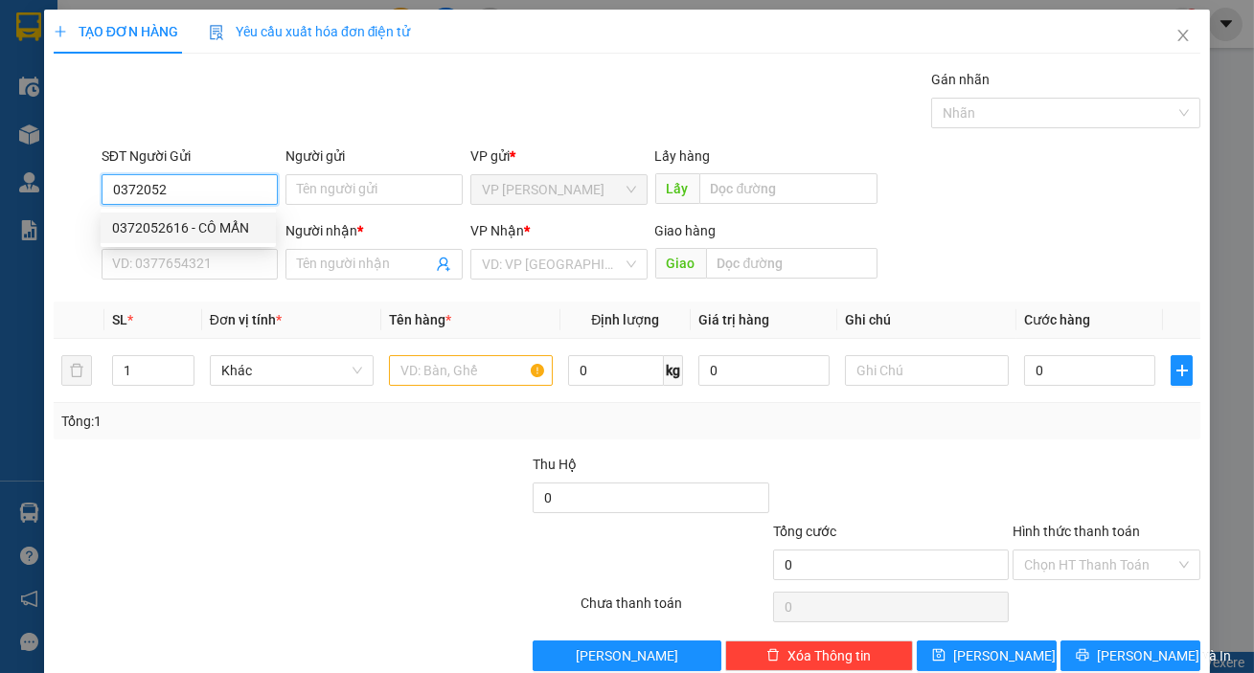
type input "CẨM"
type input "0372052616"
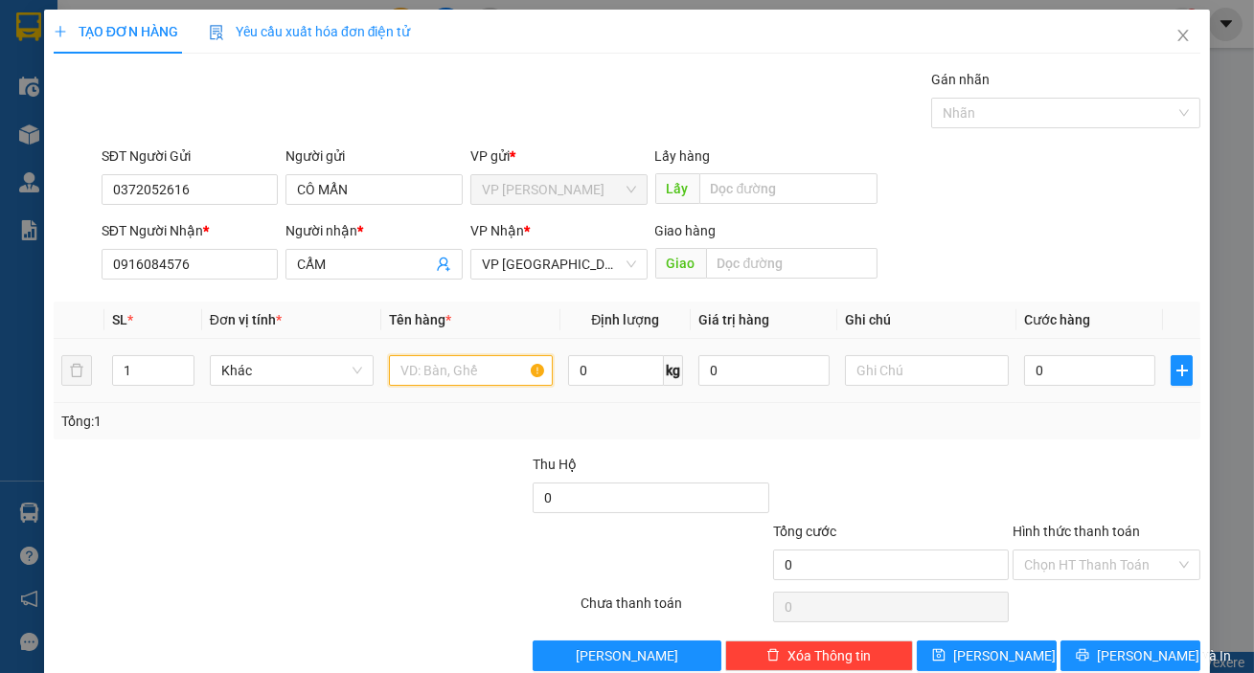
click at [449, 359] on input "text" at bounding box center [471, 370] width 164 height 31
type input "cốm"
type input "2"
click at [185, 363] on icon "up" at bounding box center [183, 366] width 7 height 7
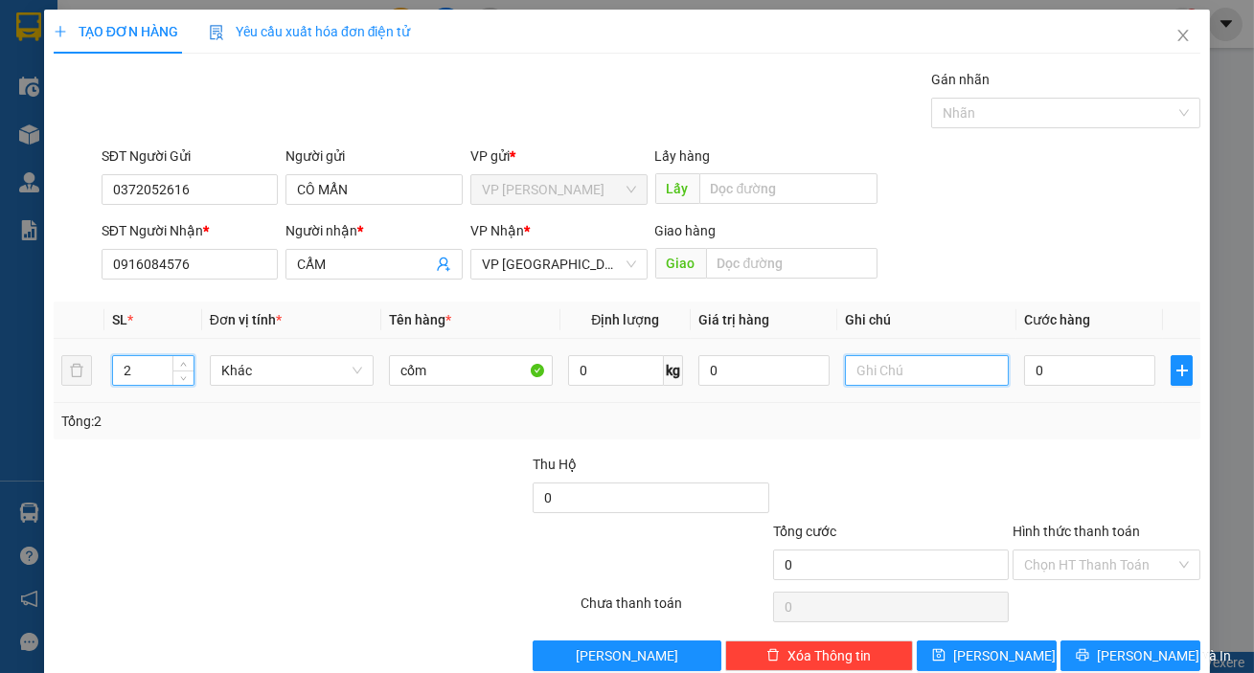
click at [980, 375] on input "text" at bounding box center [927, 370] width 164 height 31
type input "thùng giấy"
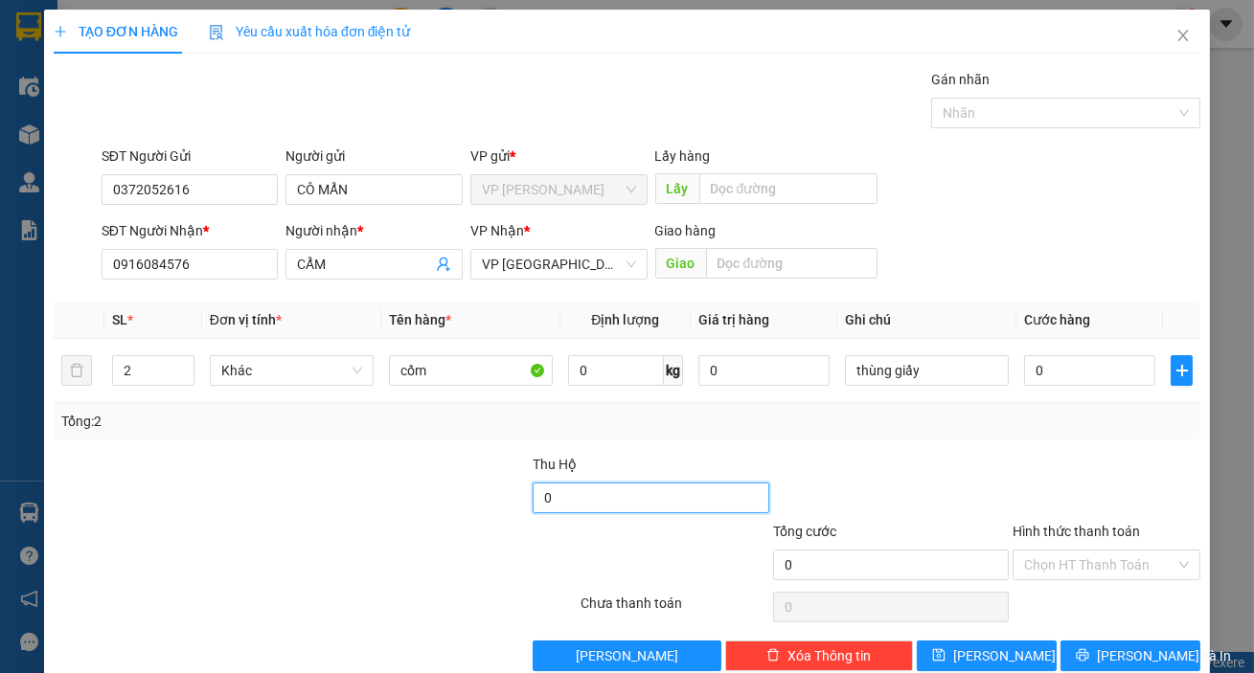
click at [581, 494] on input "0" at bounding box center [651, 498] width 236 height 31
type input "2.700.000"
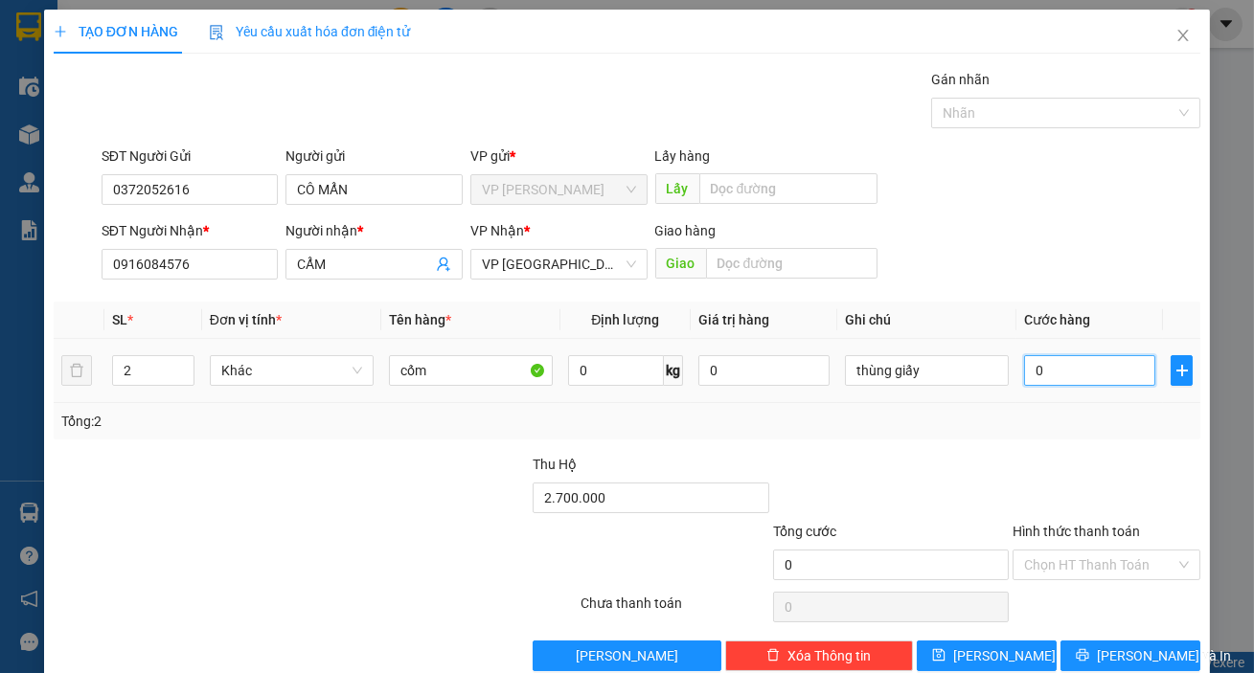
click at [1036, 382] on input "0" at bounding box center [1089, 370] width 131 height 31
type input "1"
type input "10"
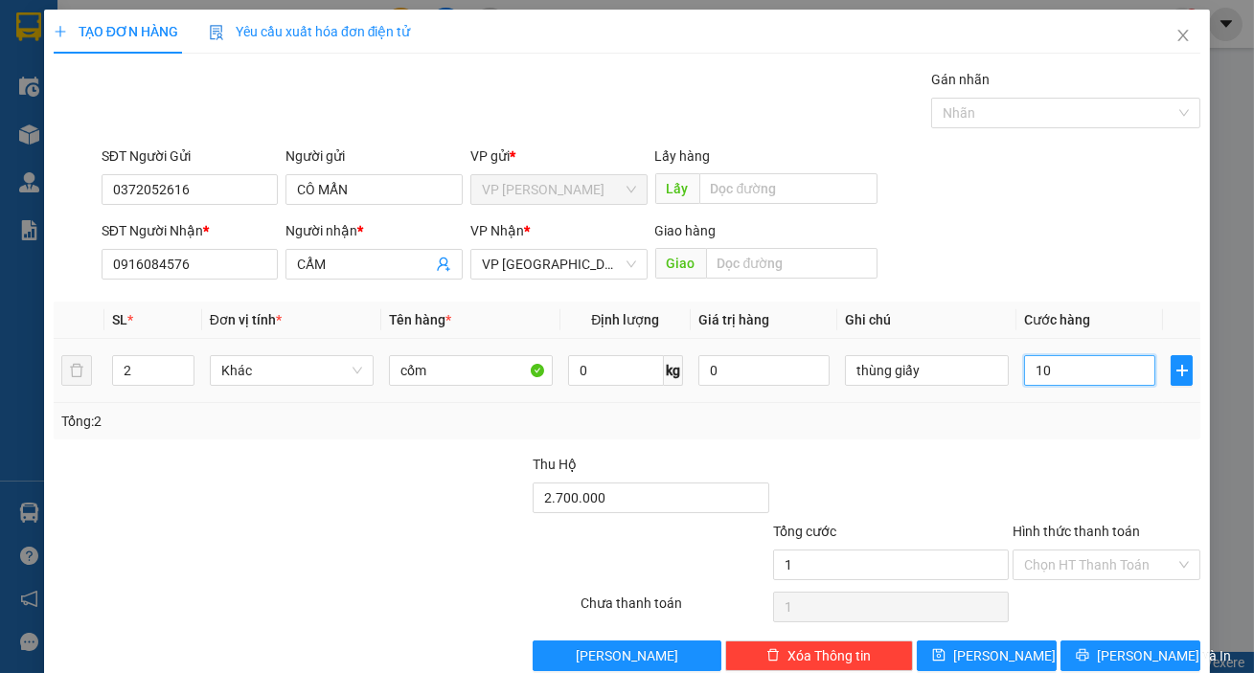
type input "10"
type input "100"
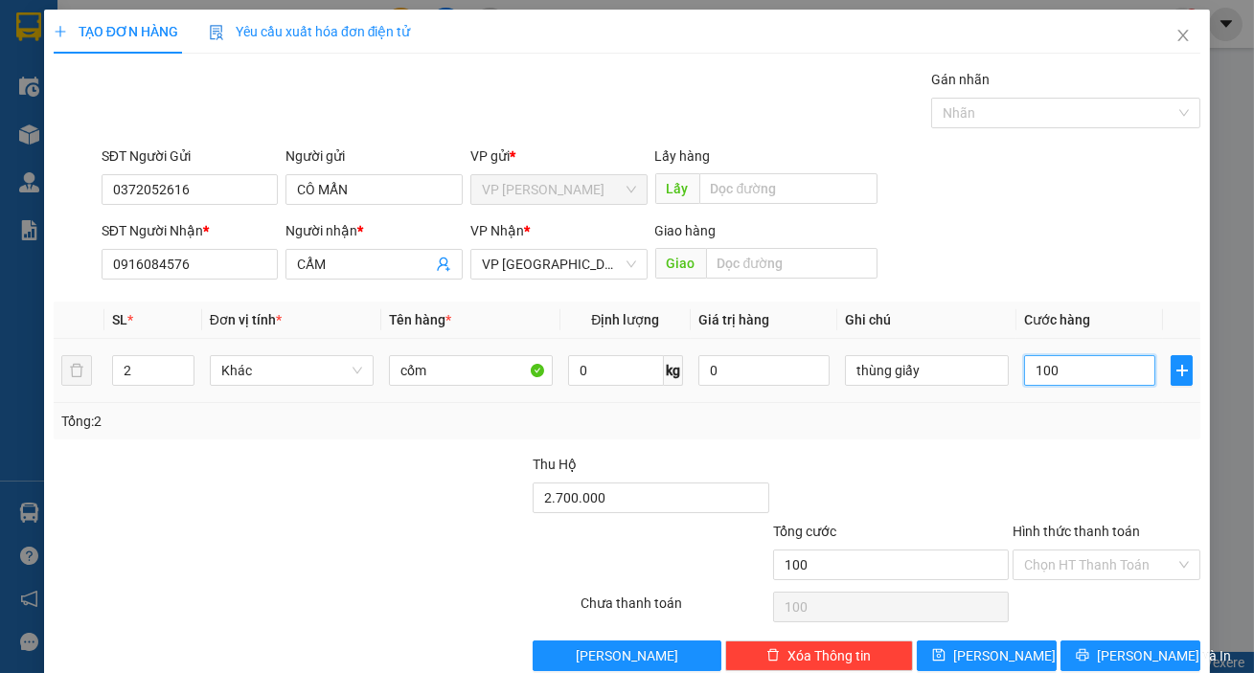
type input "1.000"
type input "10.000"
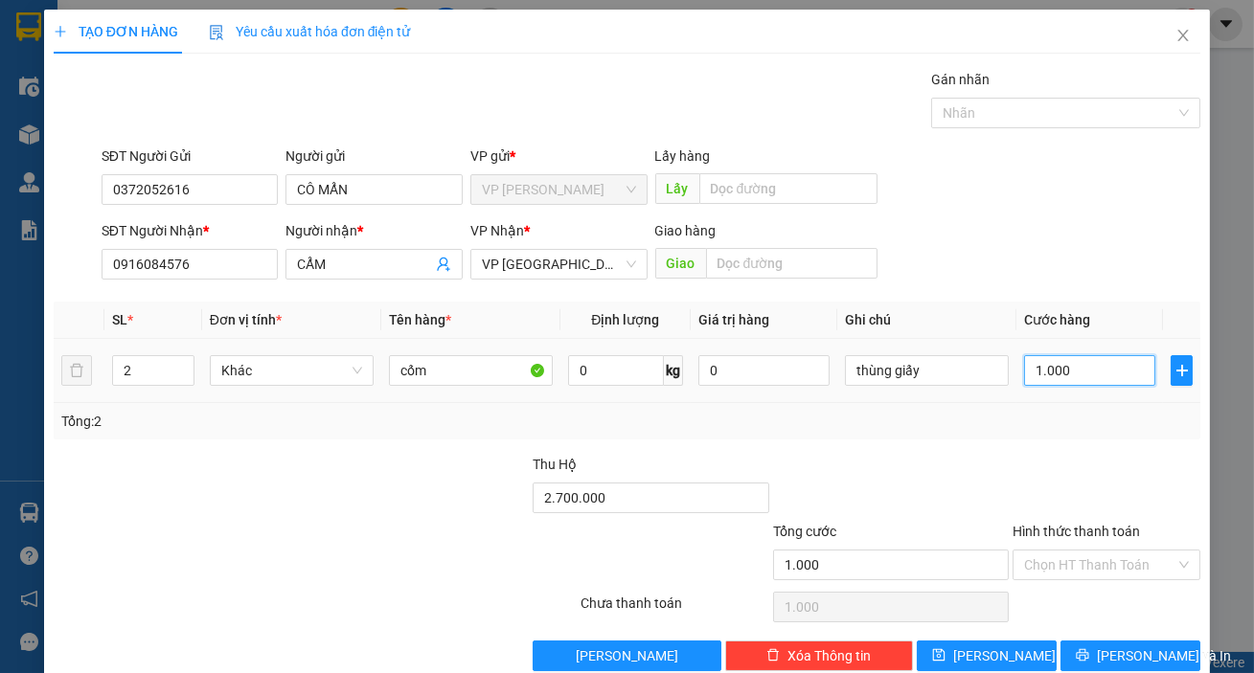
type input "10.000"
type input "100.000"
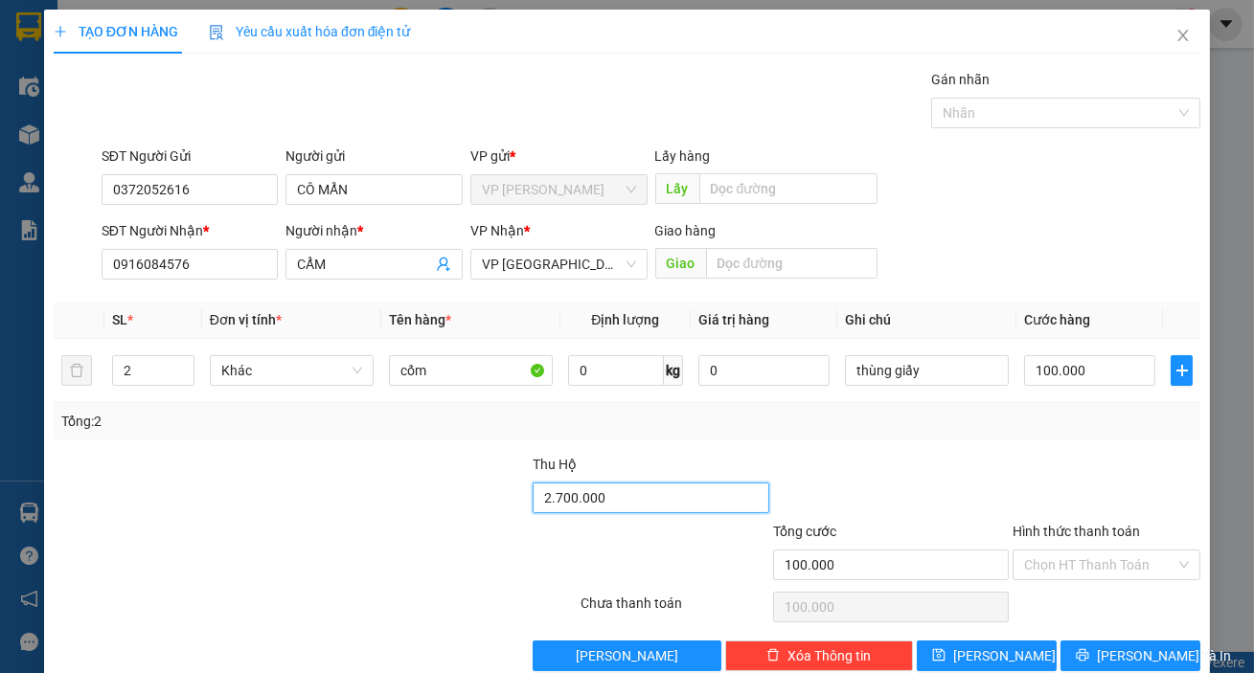
click at [651, 485] on input "2.700.000" at bounding box center [651, 498] width 236 height 31
type input "2.600.000"
click at [890, 481] on div at bounding box center [890, 487] width 239 height 67
click at [1115, 559] on input "Hình thức thanh toán" at bounding box center [1099, 565] width 151 height 29
click at [1086, 471] on div at bounding box center [1107, 487] width 192 height 67
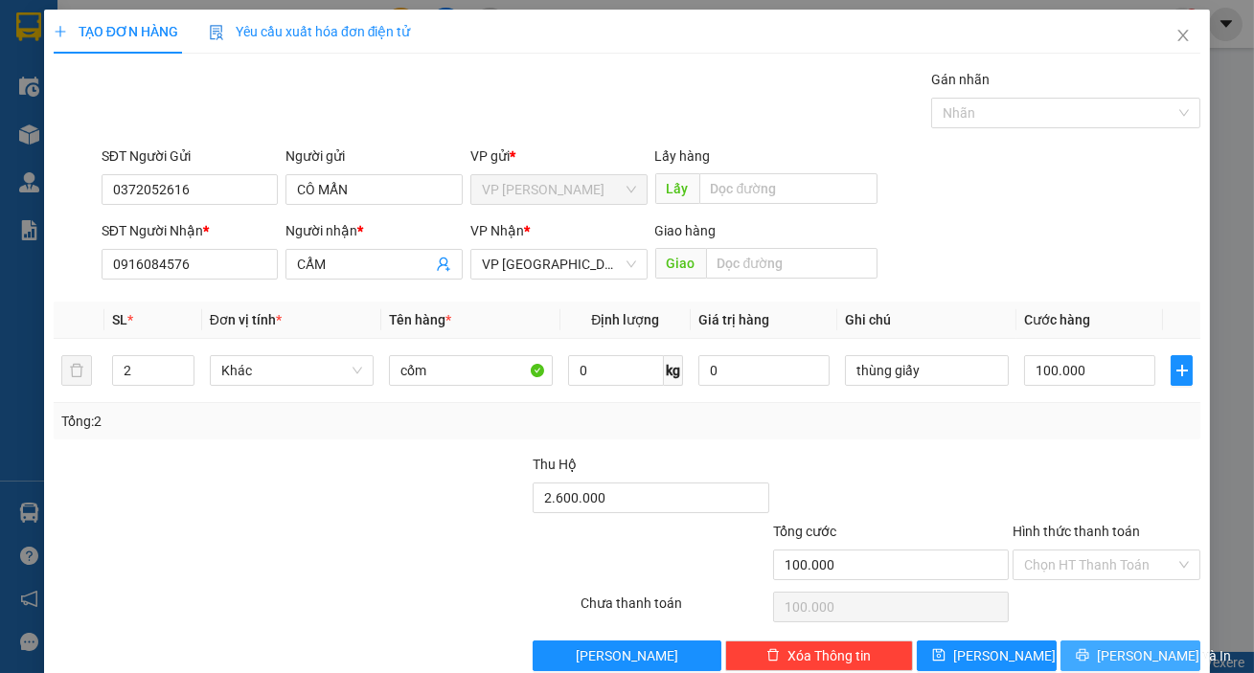
click at [1125, 653] on span "[PERSON_NAME] và In" at bounding box center [1164, 656] width 134 height 21
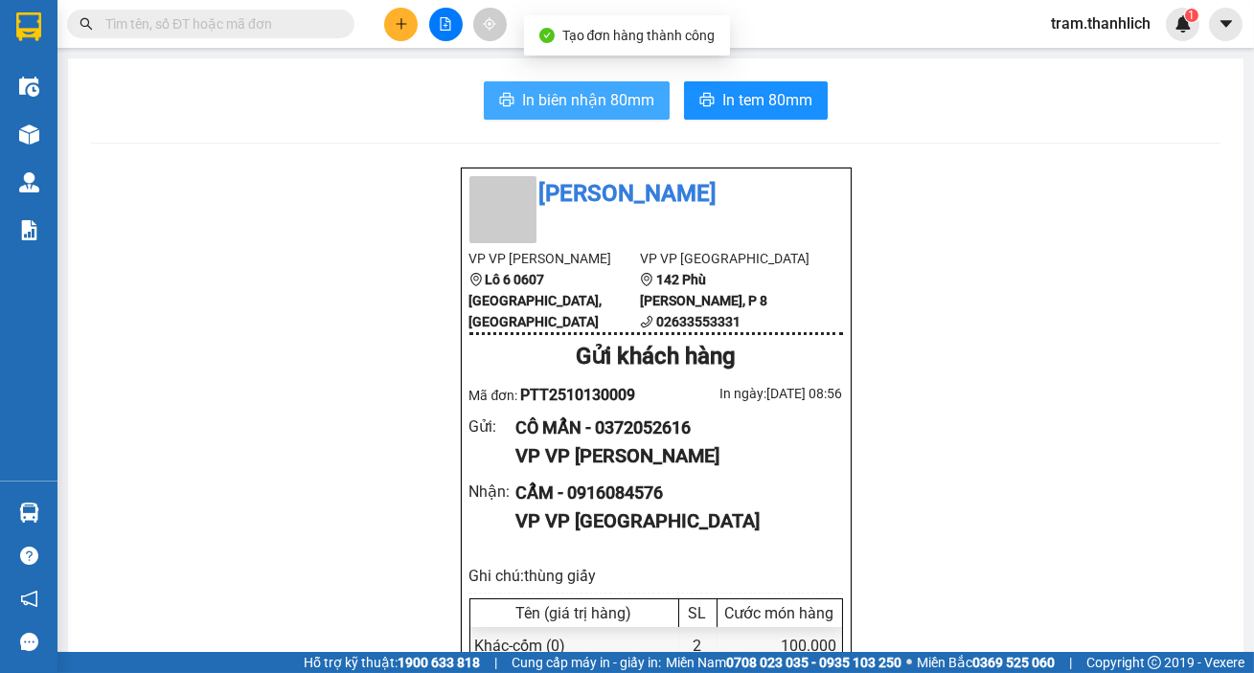
click at [598, 91] on span "In biên nhận 80mm" at bounding box center [588, 100] width 132 height 24
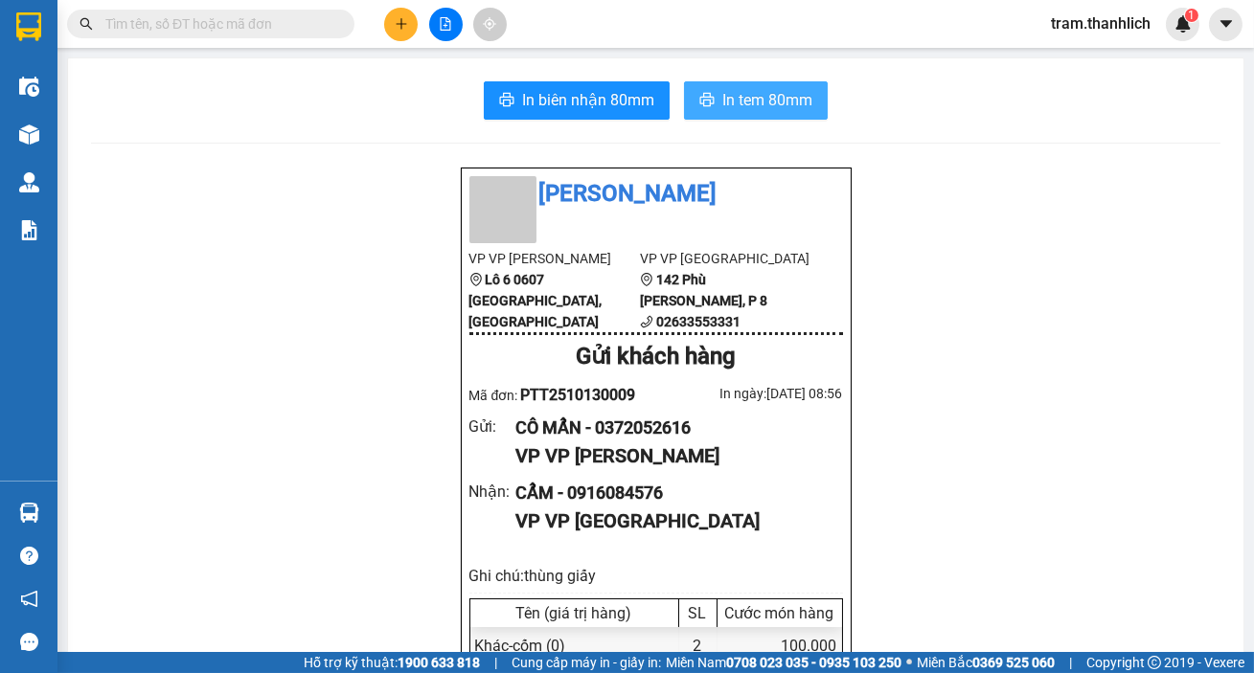
click at [760, 91] on span "In tem 80mm" at bounding box center [767, 100] width 90 height 24
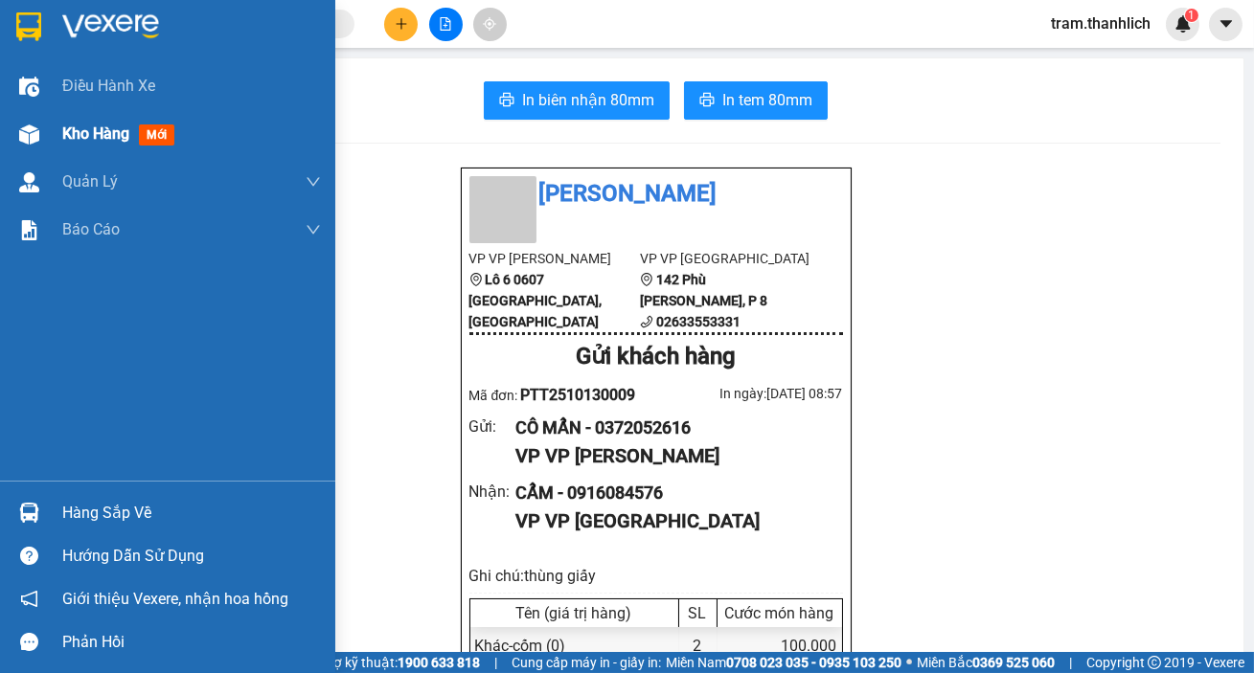
click at [23, 119] on div at bounding box center [29, 135] width 34 height 34
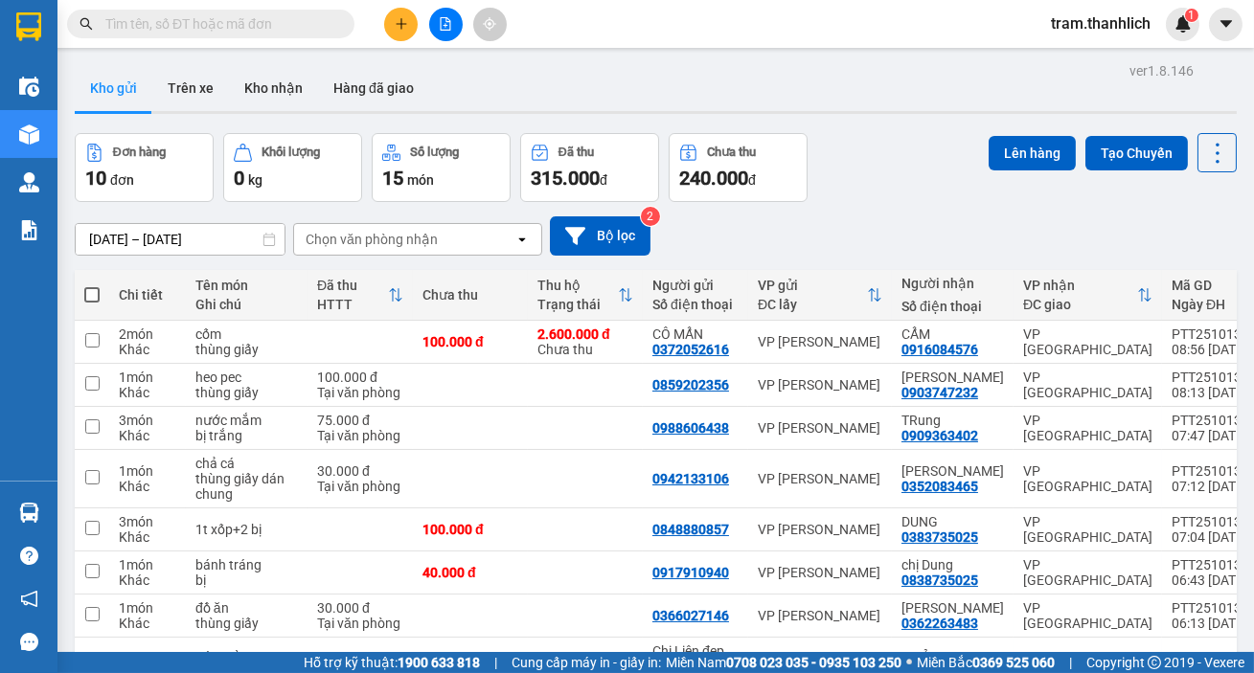
click at [95, 286] on label at bounding box center [91, 294] width 15 height 19
click at [92, 285] on input "checkbox" at bounding box center [92, 285] width 0 height 0
checkbox input "true"
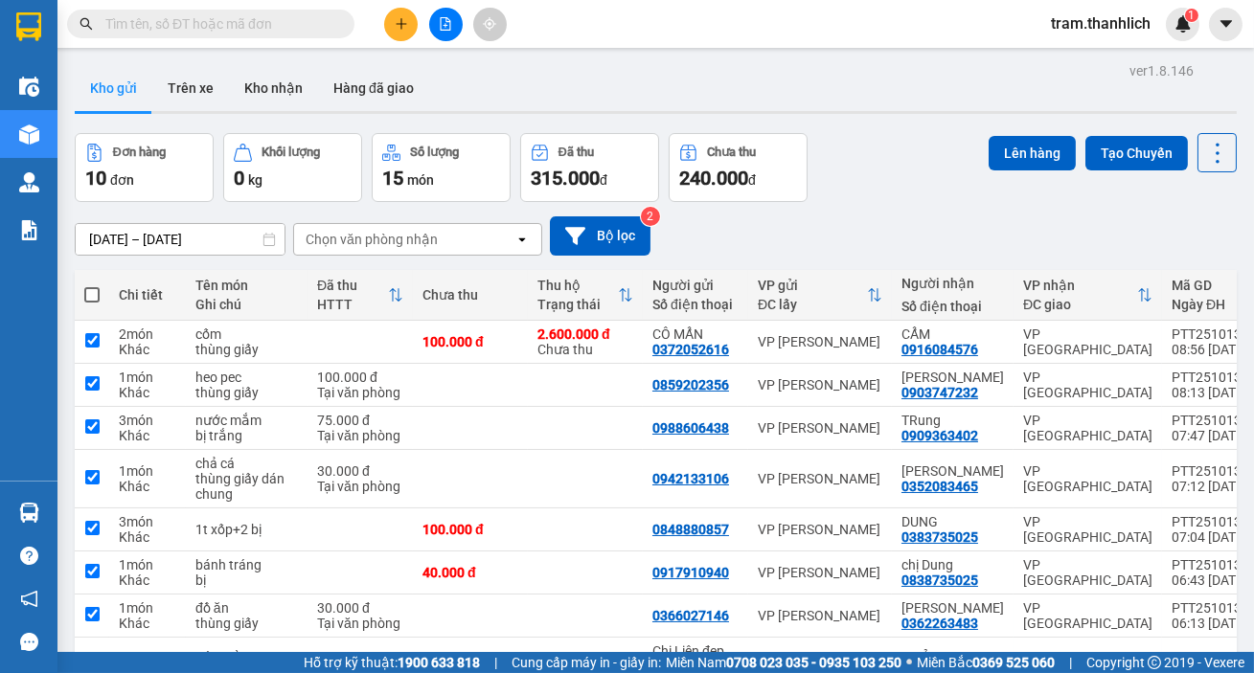
checkbox input "true"
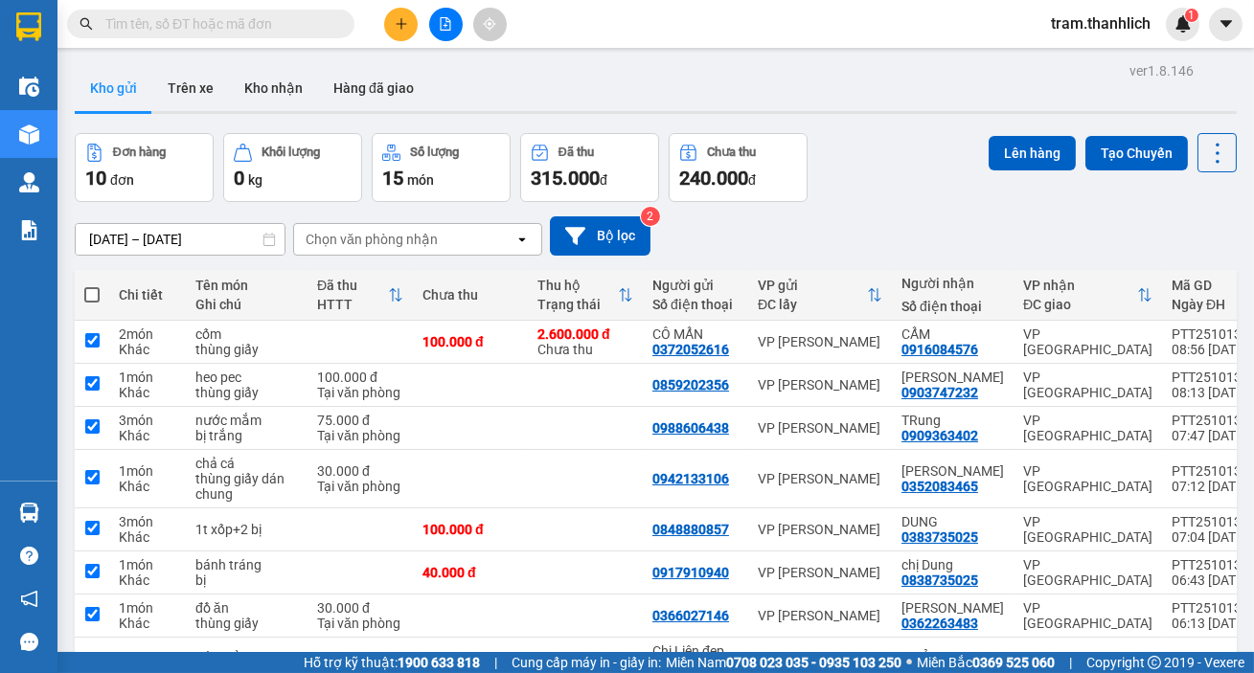
checkbox input "true"
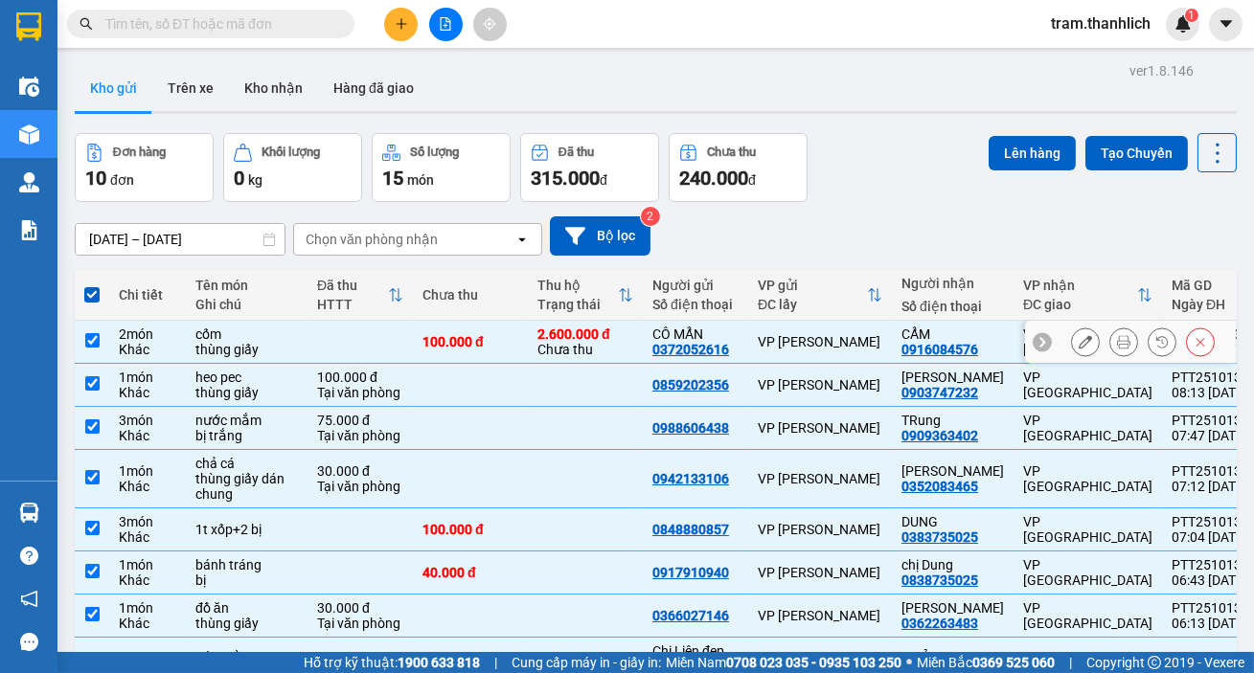
click at [337, 340] on td at bounding box center [359, 342] width 105 height 43
checkbox input "false"
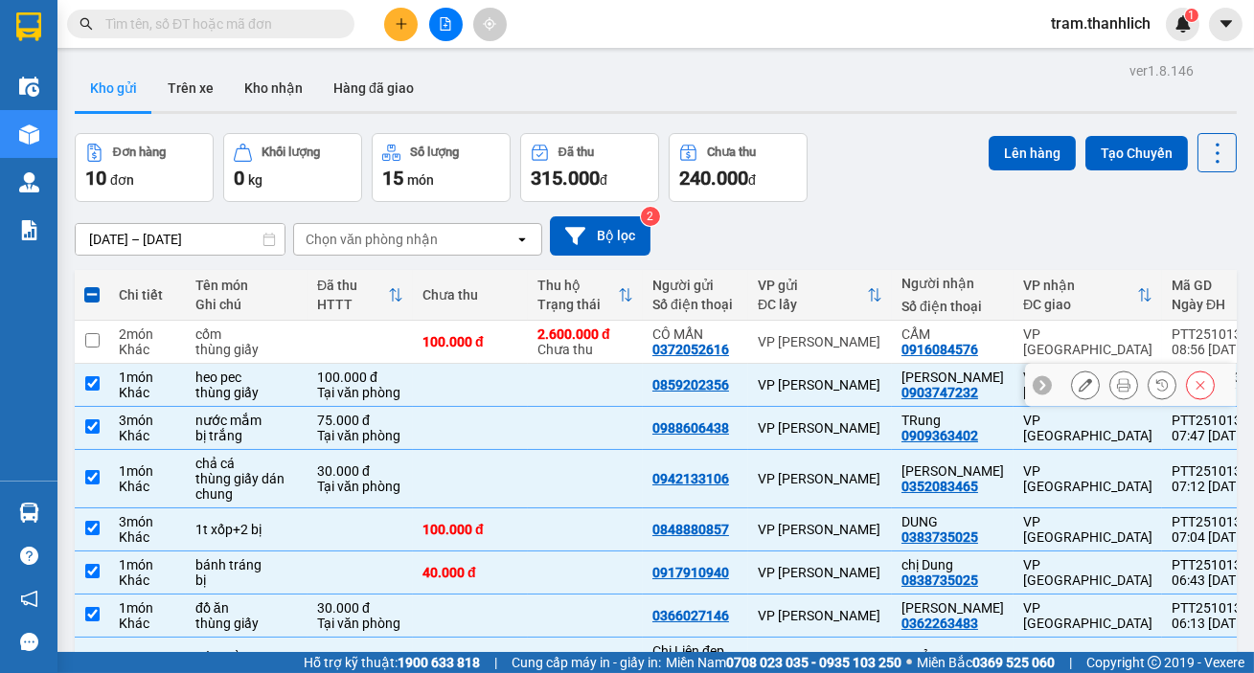
click at [528, 386] on td at bounding box center [585, 385] width 115 height 43
checkbox input "false"
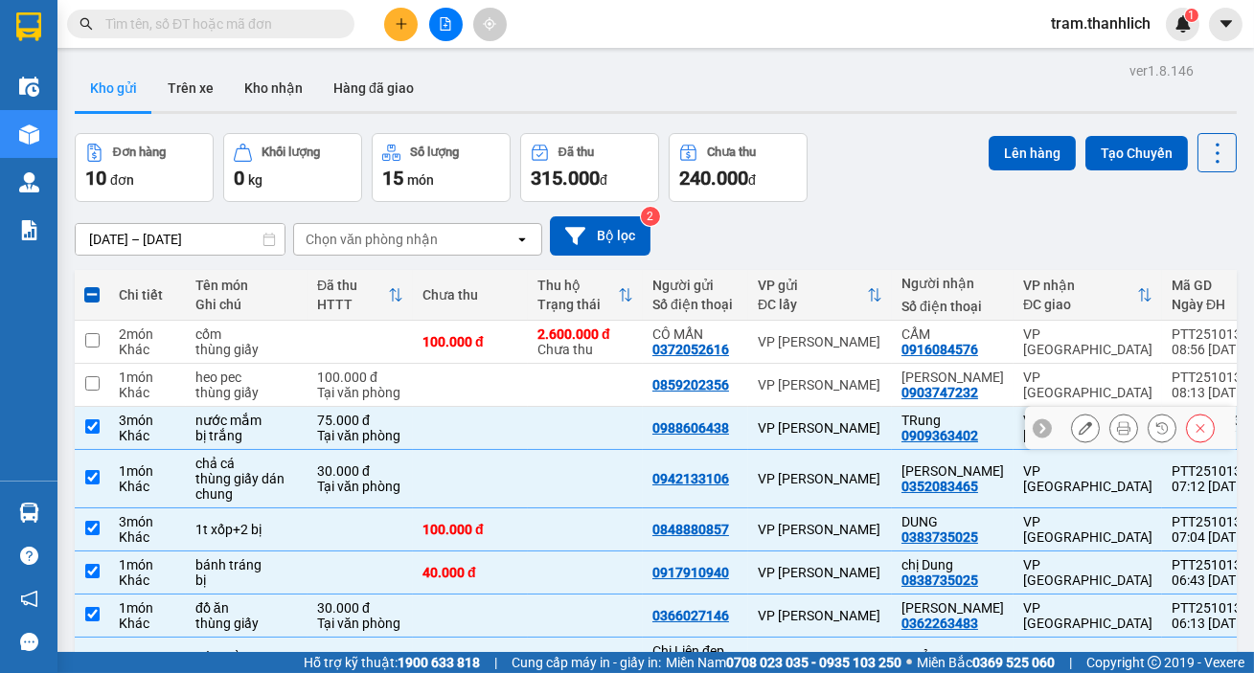
click at [528, 424] on td at bounding box center [585, 428] width 115 height 43
checkbox input "false"
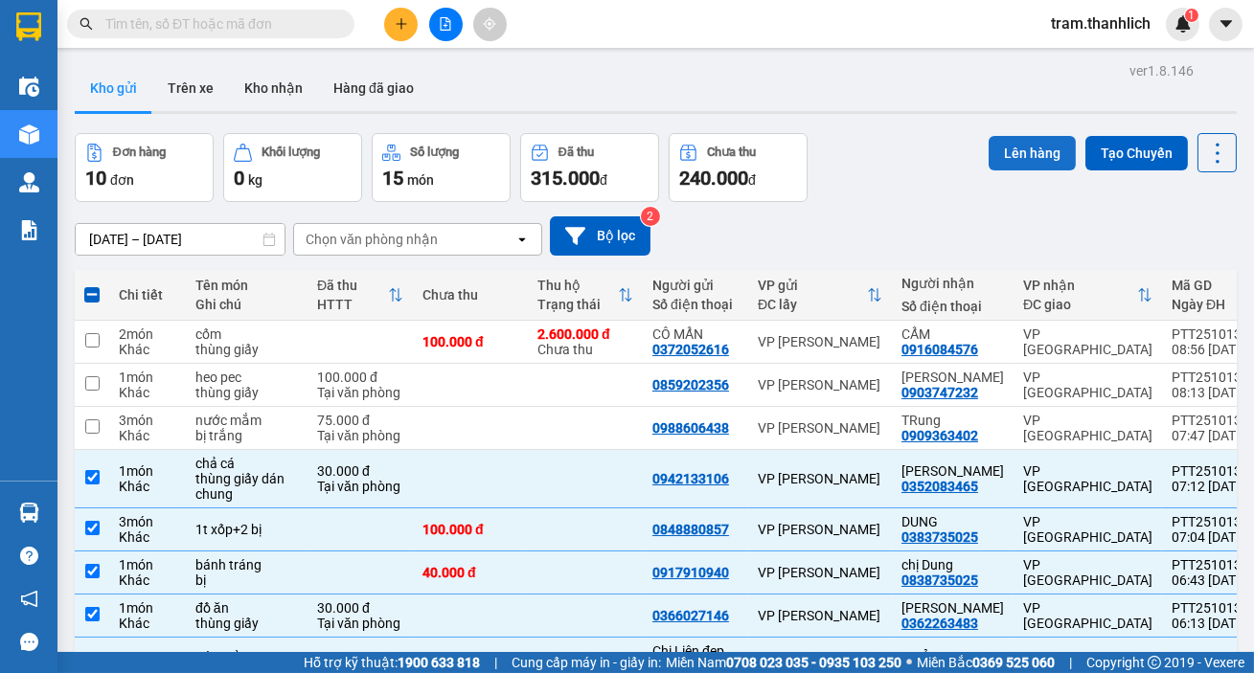
click at [992, 153] on button "Lên hàng" at bounding box center [1032, 153] width 87 height 34
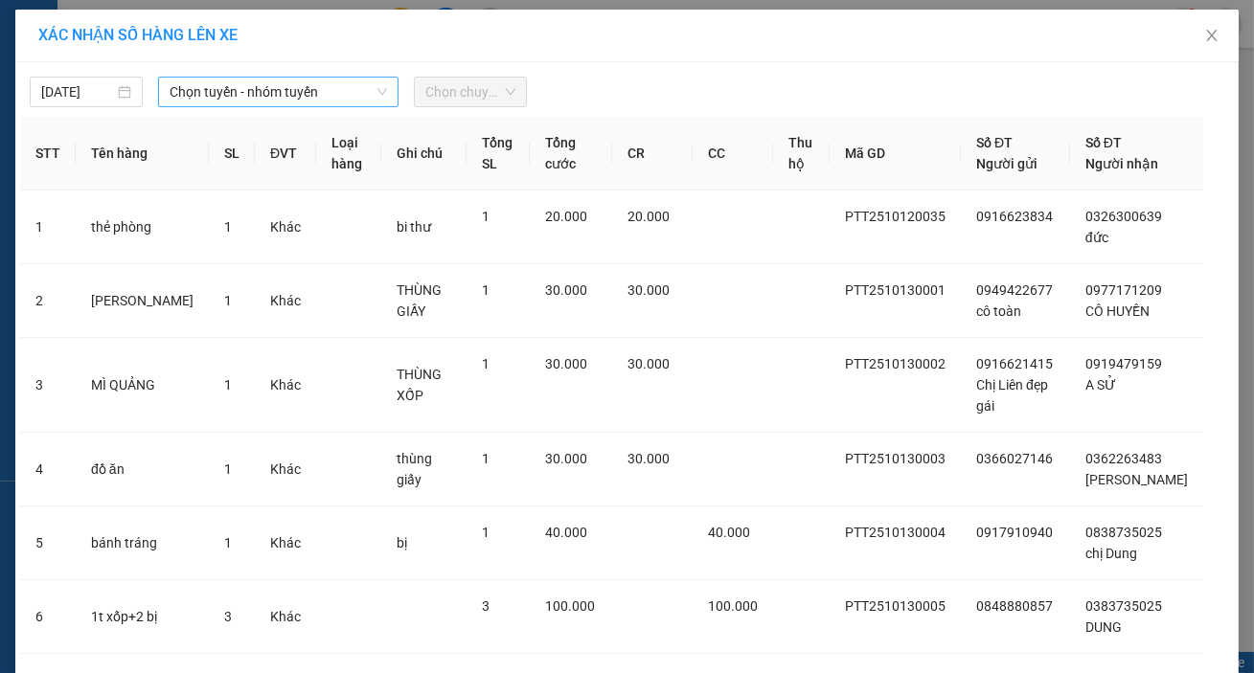
click at [267, 99] on span "Chọn tuyến - nhóm tuyến" at bounding box center [278, 92] width 217 height 29
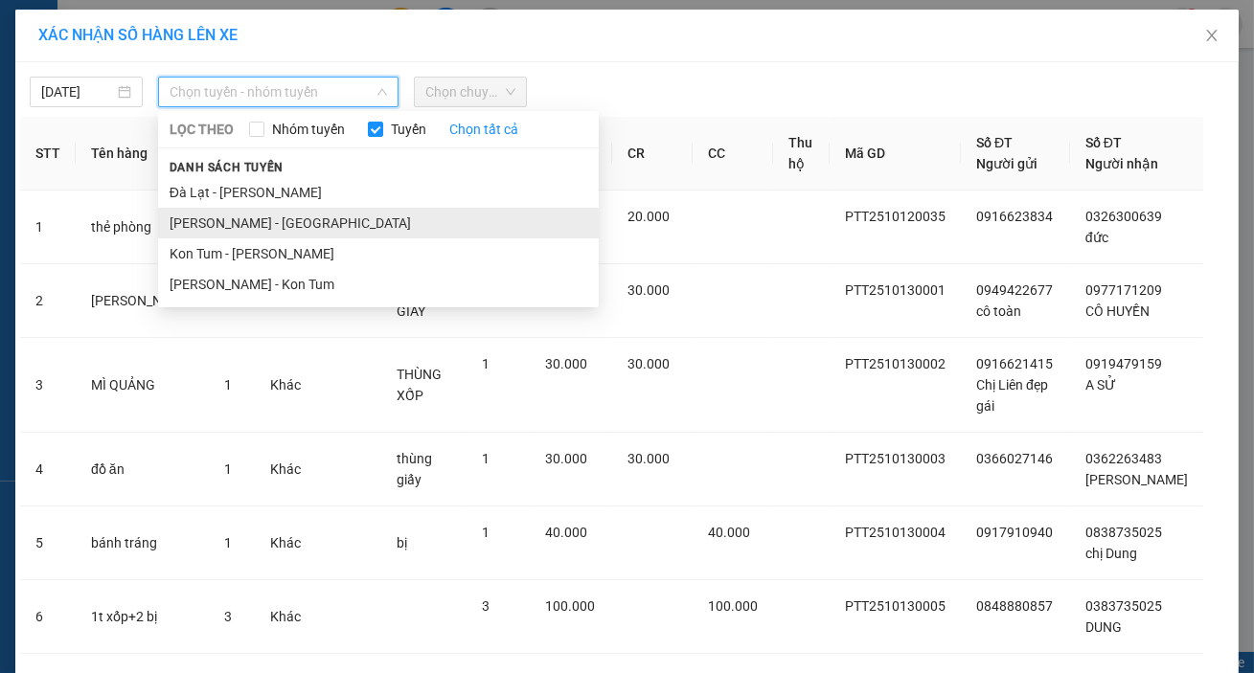
click at [254, 216] on li "Phan Thiết - Đà Lạt" at bounding box center [378, 223] width 441 height 31
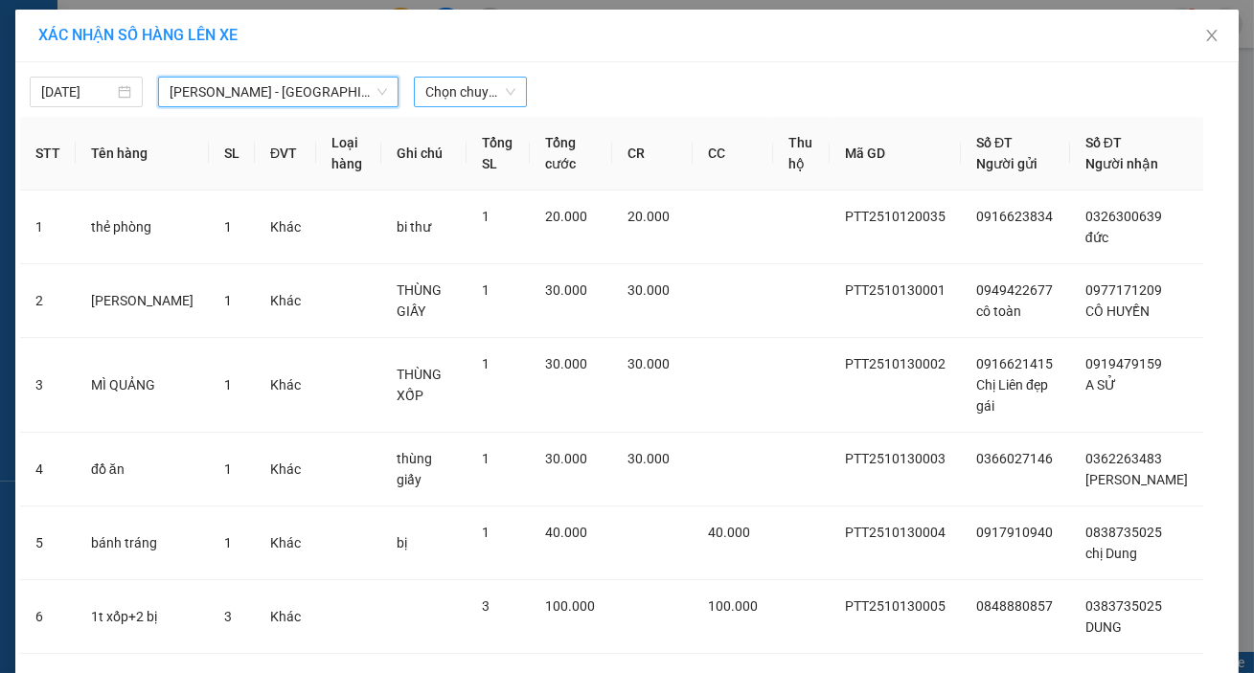
click at [476, 95] on span "Chọn chuyến" at bounding box center [470, 92] width 90 height 29
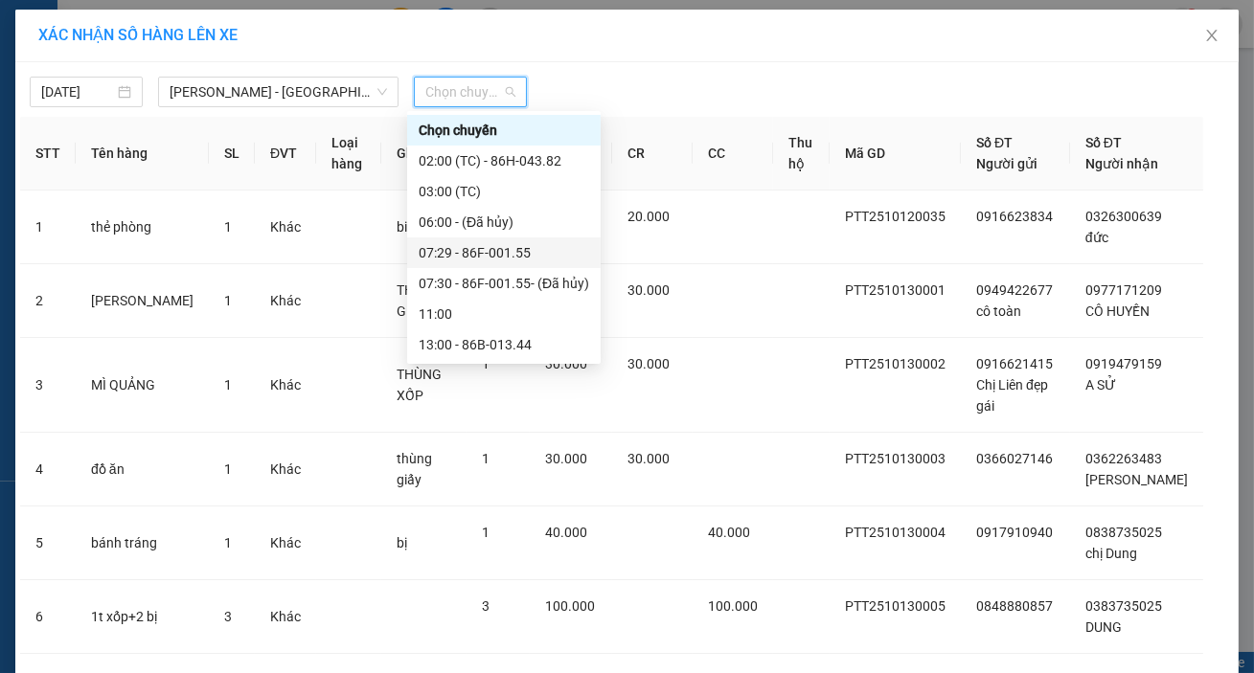
click at [512, 254] on div "07:29 - 86F-001.55" at bounding box center [504, 252] width 171 height 21
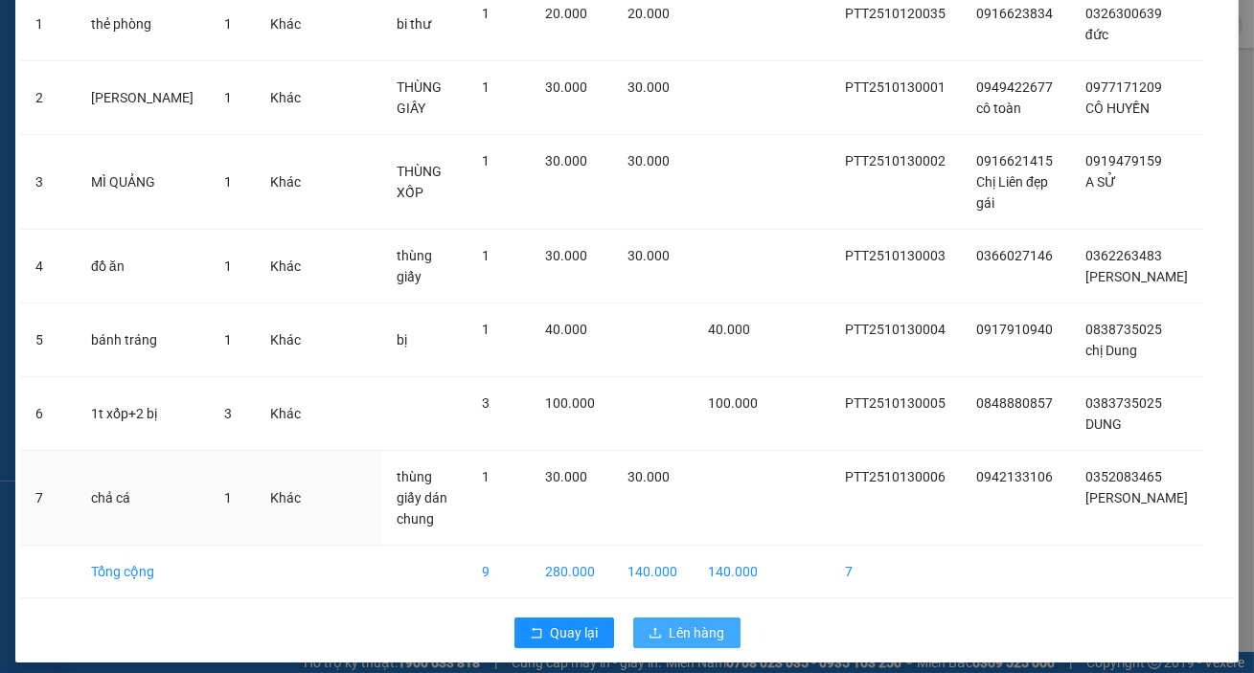
scroll to position [226, 0]
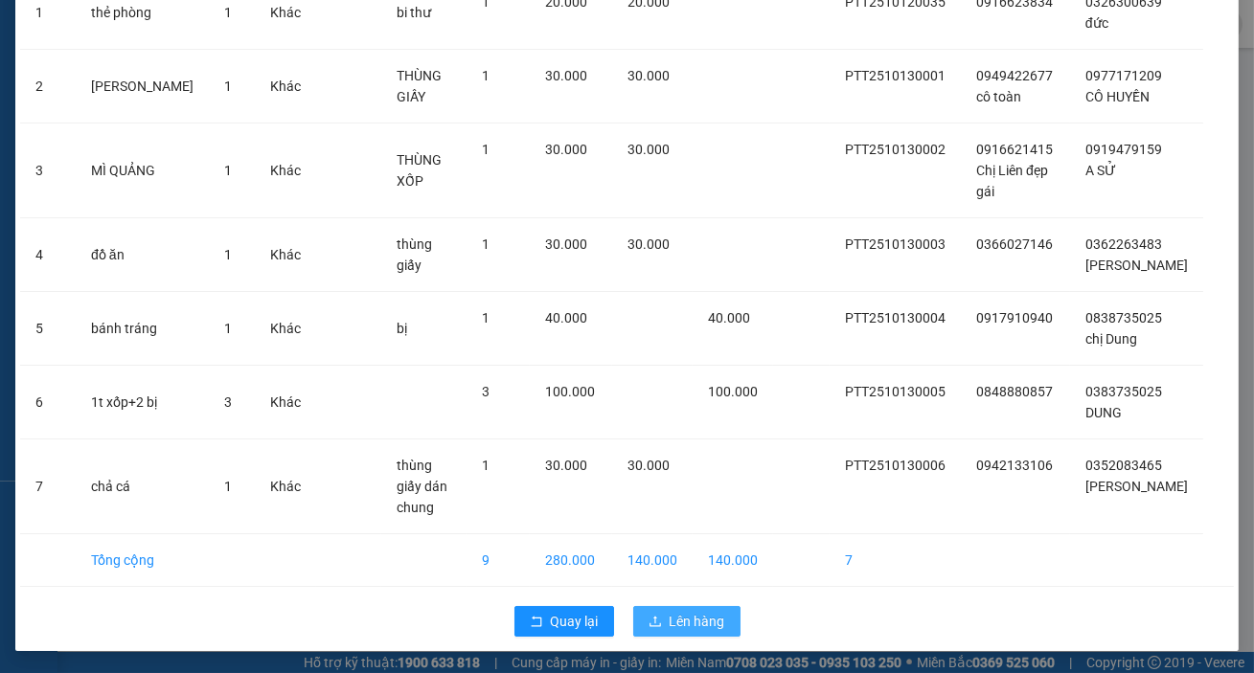
click at [691, 620] on span "Lên hàng" at bounding box center [698, 621] width 56 height 21
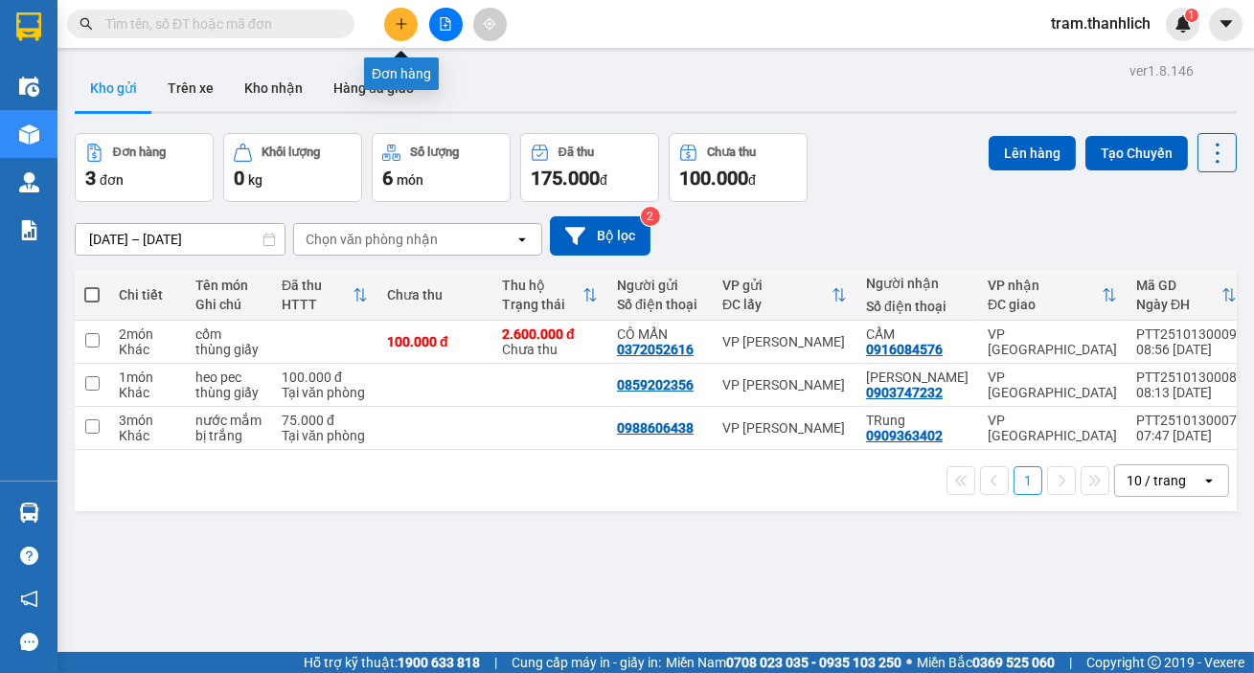
click at [386, 20] on button at bounding box center [401, 25] width 34 height 34
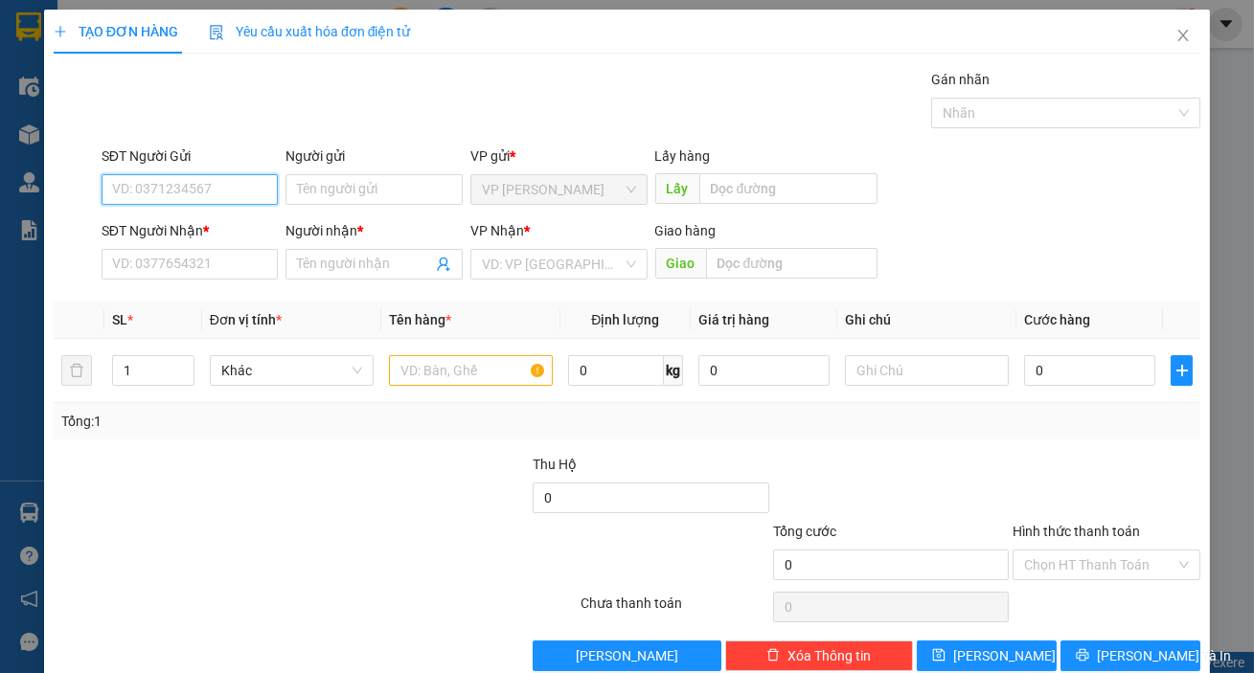
click at [219, 190] on input "SĐT Người Gửi" at bounding box center [190, 189] width 177 height 31
click at [211, 229] on div "0912885085 - anh nhân" at bounding box center [188, 227] width 152 height 21
type input "0912885085"
type input "anh nhân"
type input "0972380079"
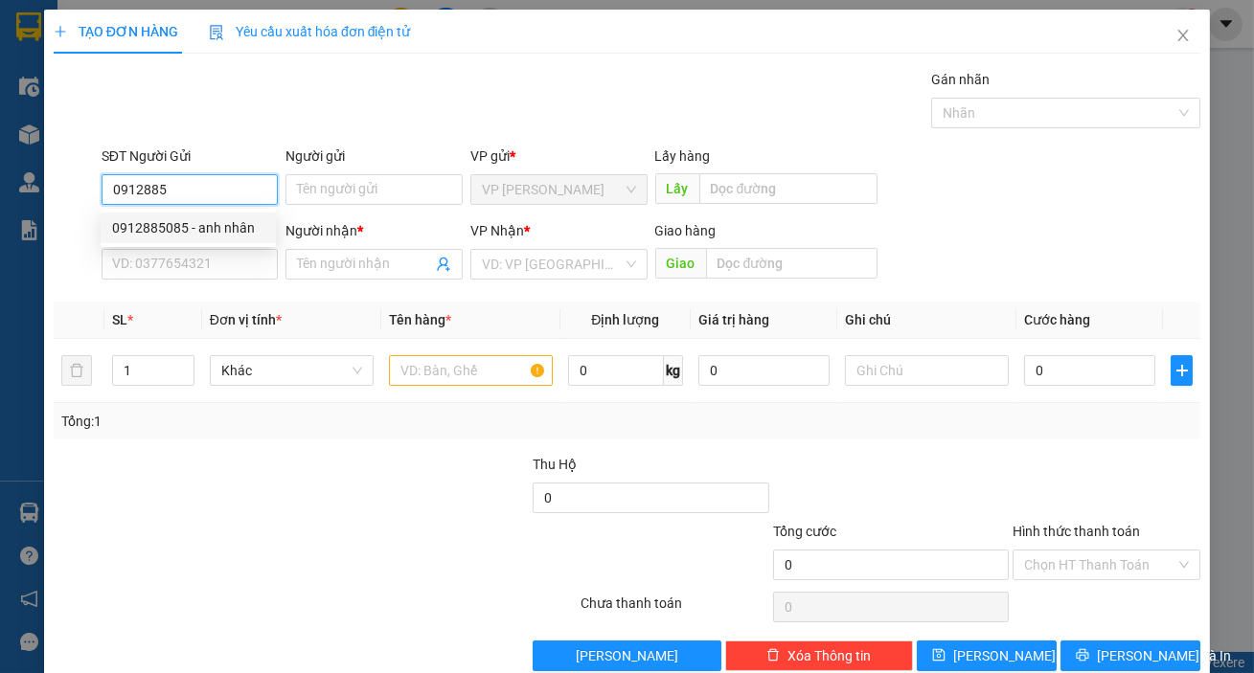
type input "KIẾM"
type input "0912885085"
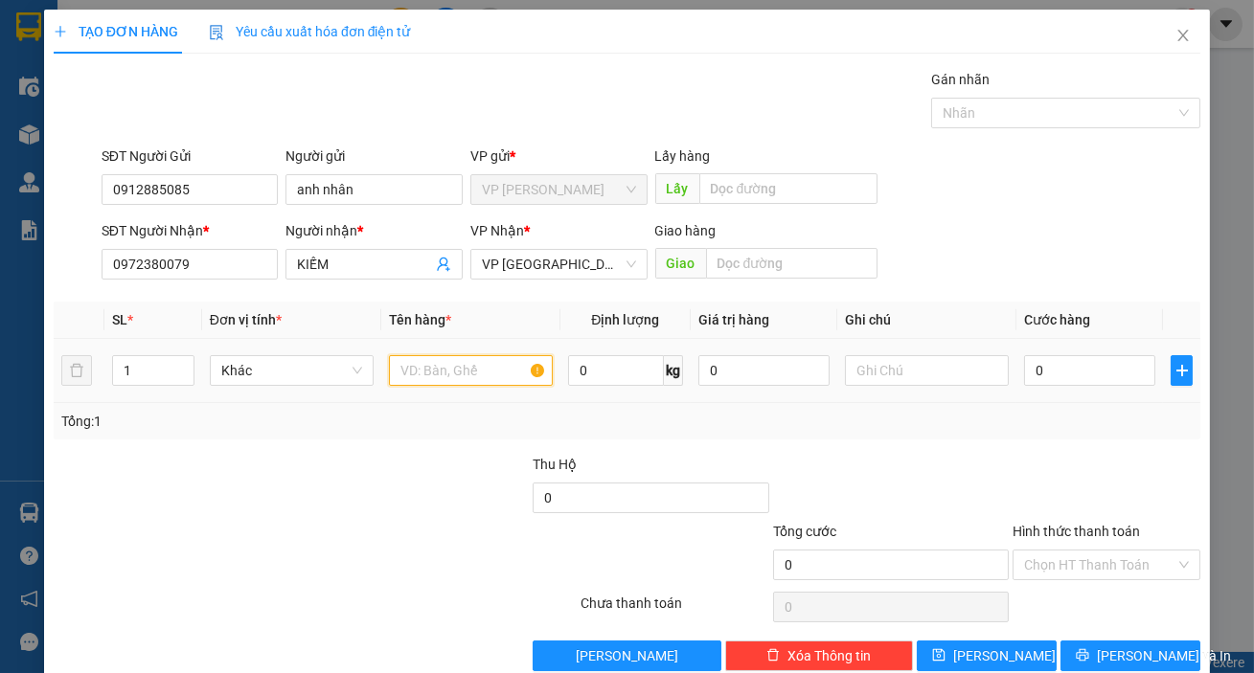
click at [417, 381] on input "text" at bounding box center [471, 370] width 164 height 31
type input "hồ sơ"
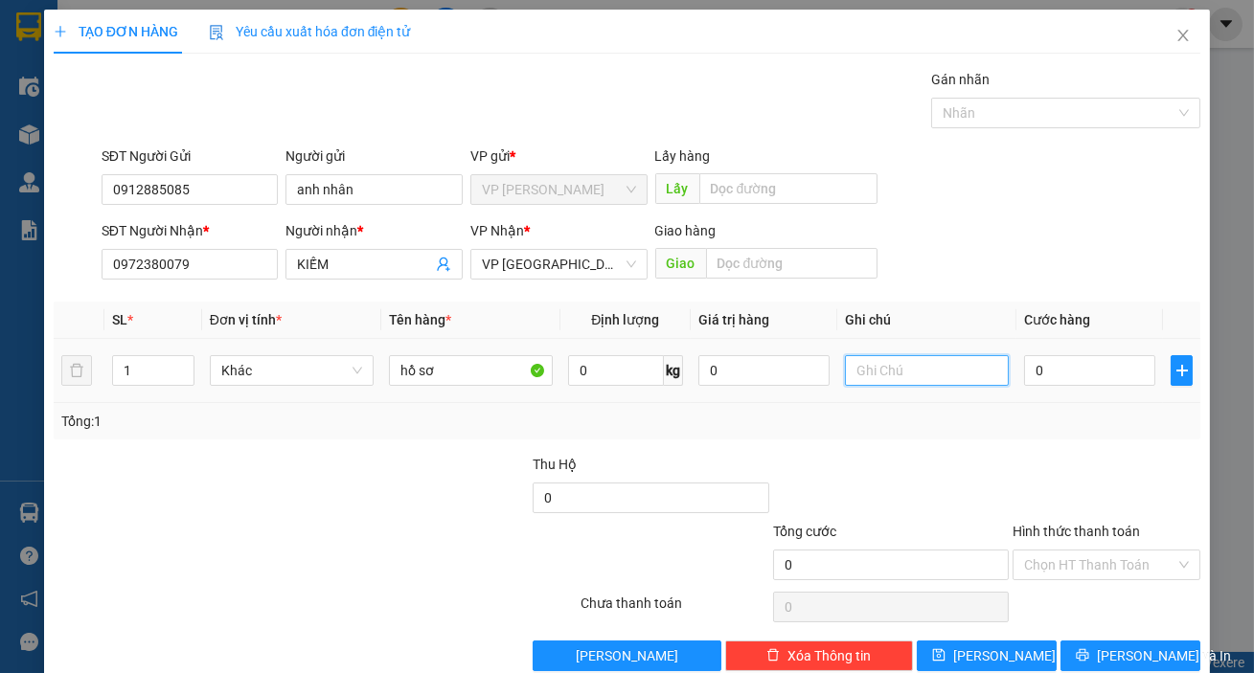
click at [854, 381] on input "text" at bounding box center [927, 370] width 164 height 31
type input "gửi xe limouisne 11h"
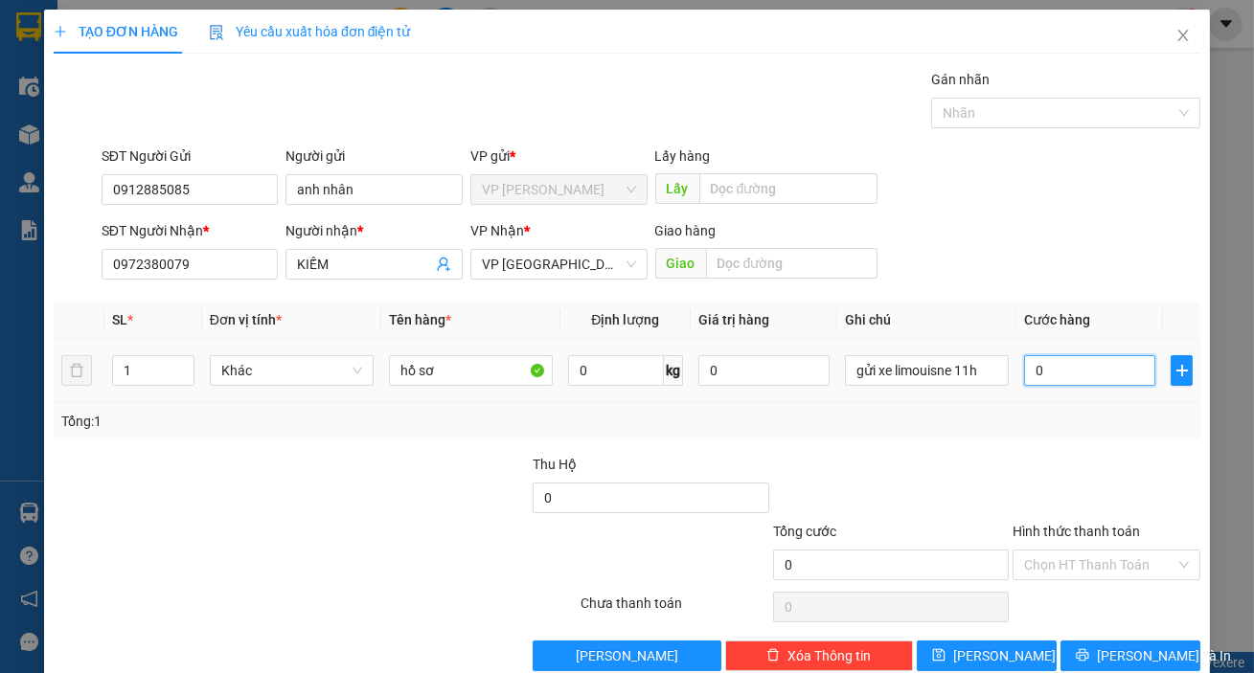
click at [1046, 375] on input "0" at bounding box center [1089, 370] width 131 height 31
type input "3"
type input "30"
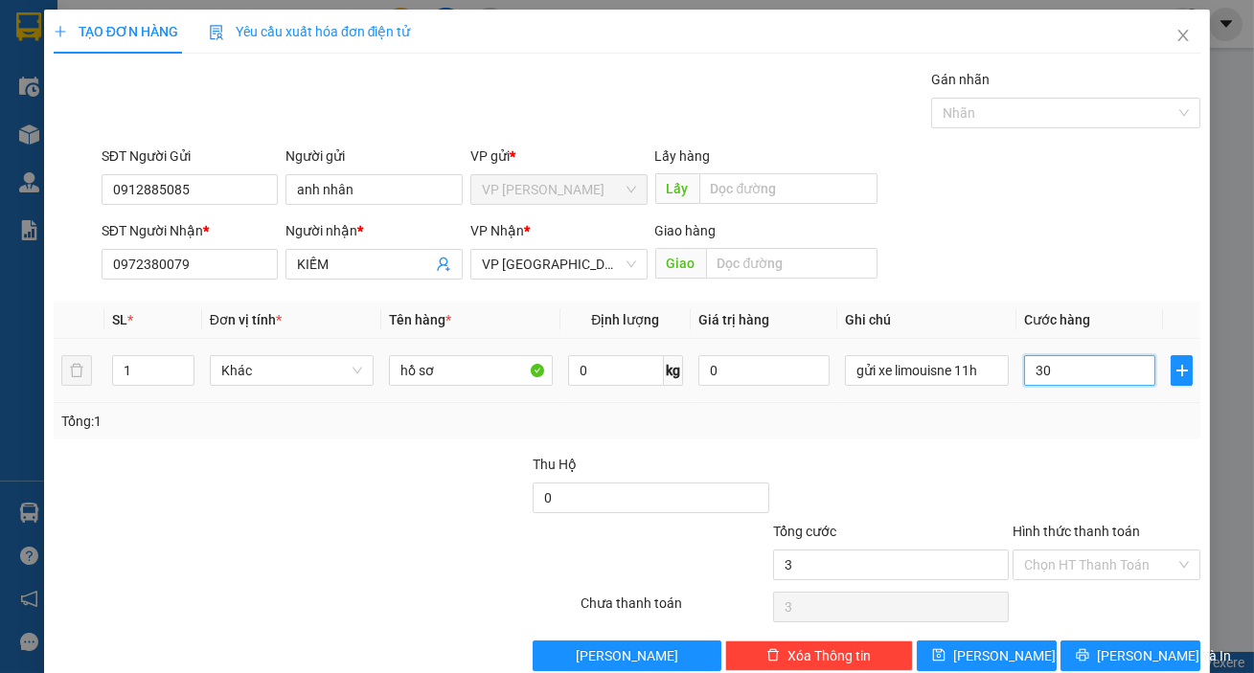
type input "30"
type input "300"
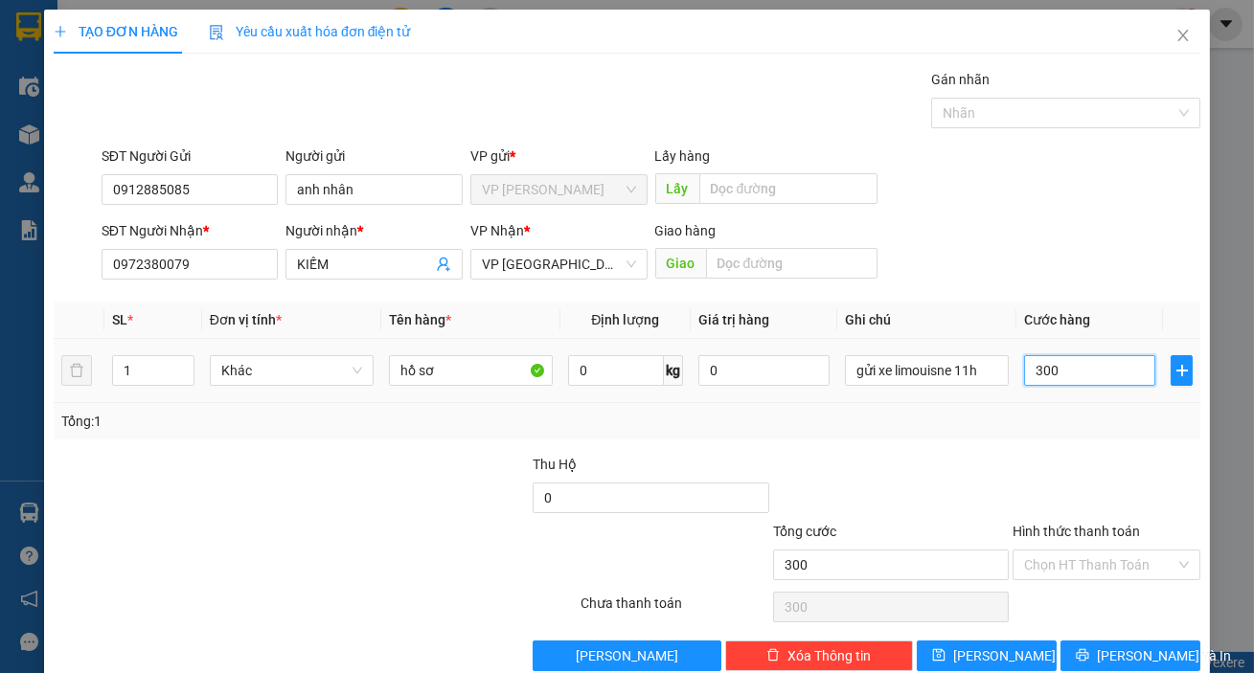
type input "3.000"
type input "30.000"
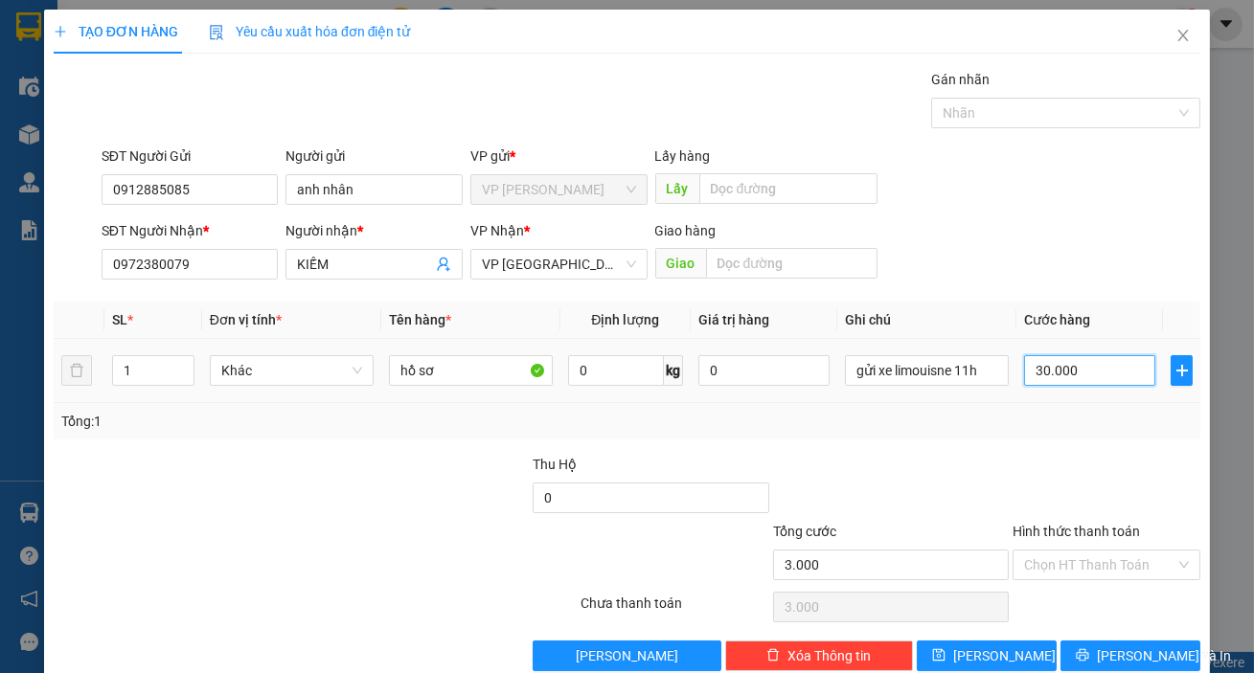
type input "30.000"
click at [1062, 569] on input "Hình thức thanh toán" at bounding box center [1099, 565] width 151 height 29
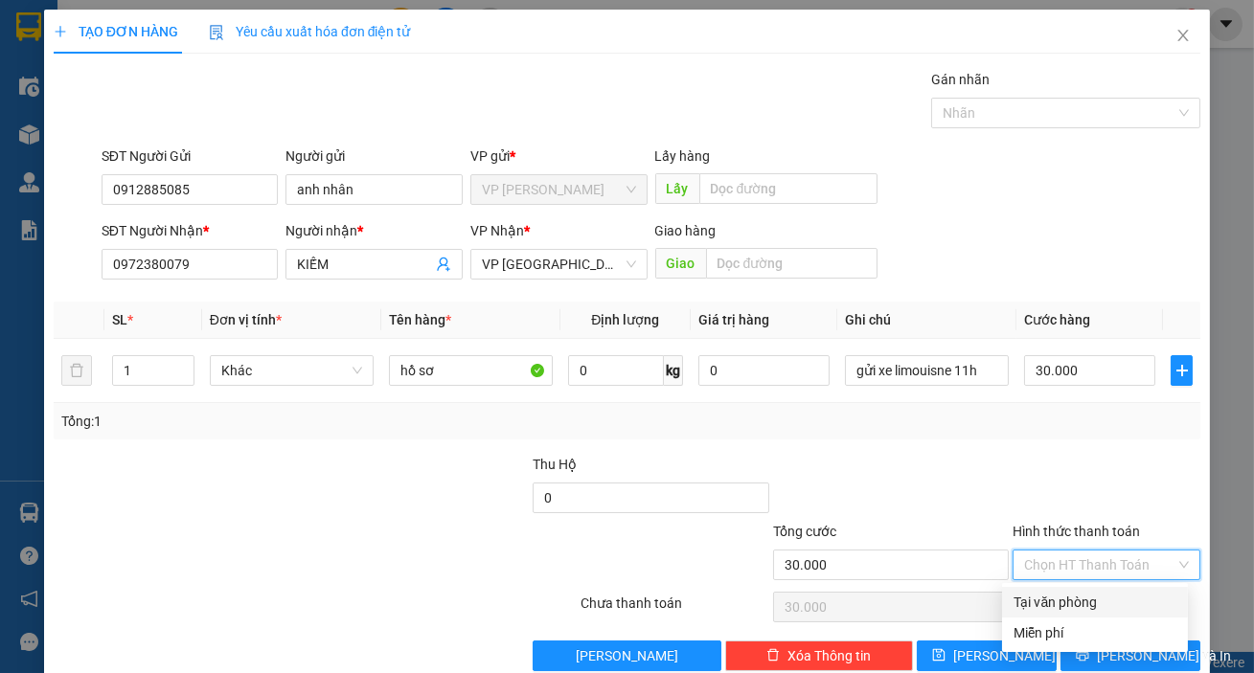
click at [1073, 599] on div "Tại văn phòng" at bounding box center [1094, 602] width 163 height 21
type input "0"
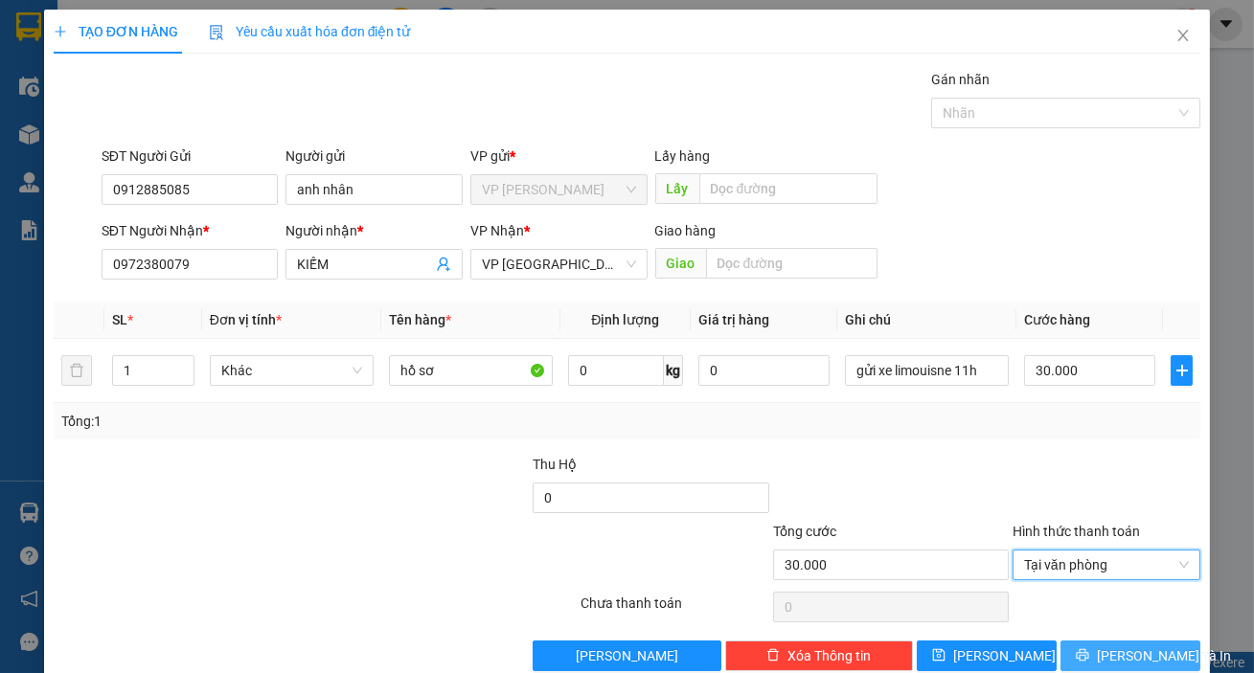
click at [1101, 654] on button "[PERSON_NAME] và In" at bounding box center [1130, 656] width 140 height 31
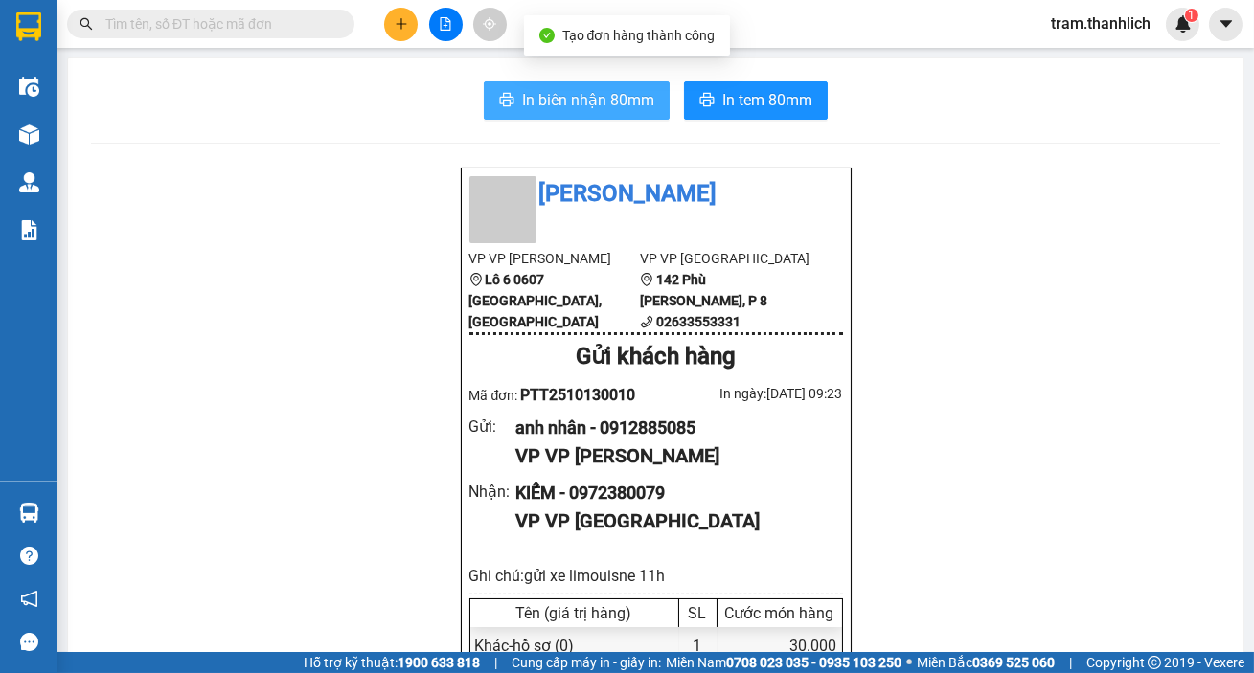
click at [593, 98] on span "In biên nhận 80mm" at bounding box center [588, 100] width 132 height 24
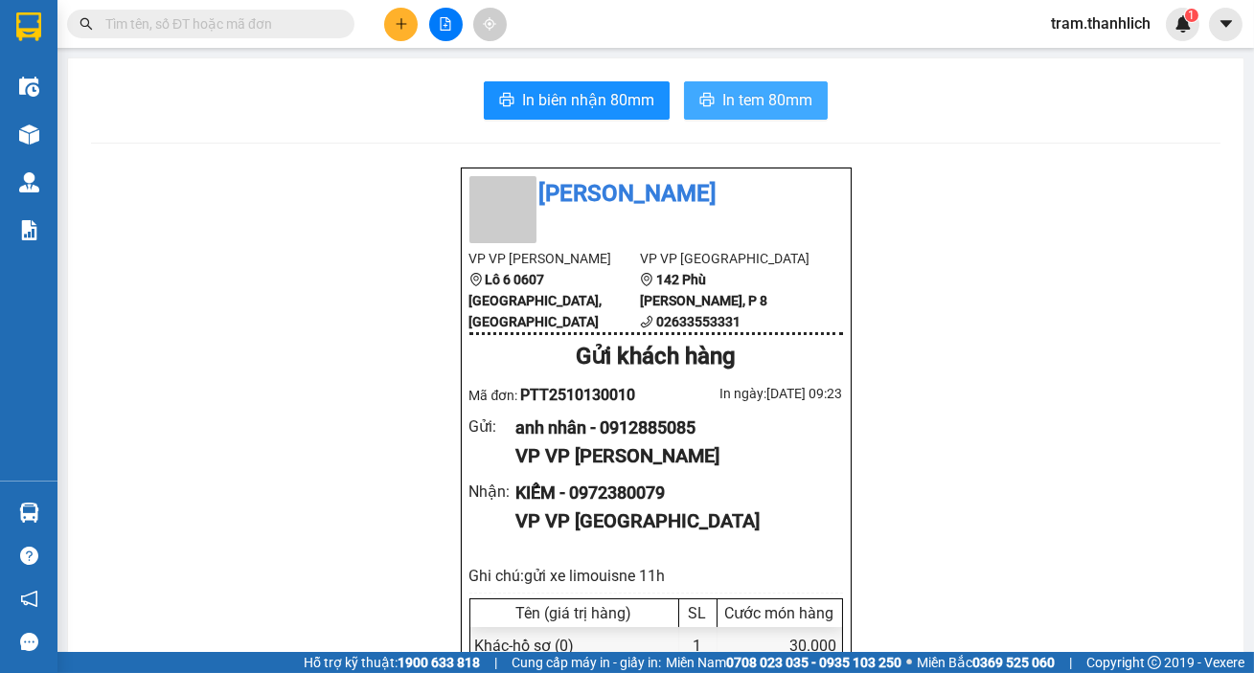
click at [752, 91] on span "In tem 80mm" at bounding box center [767, 100] width 90 height 24
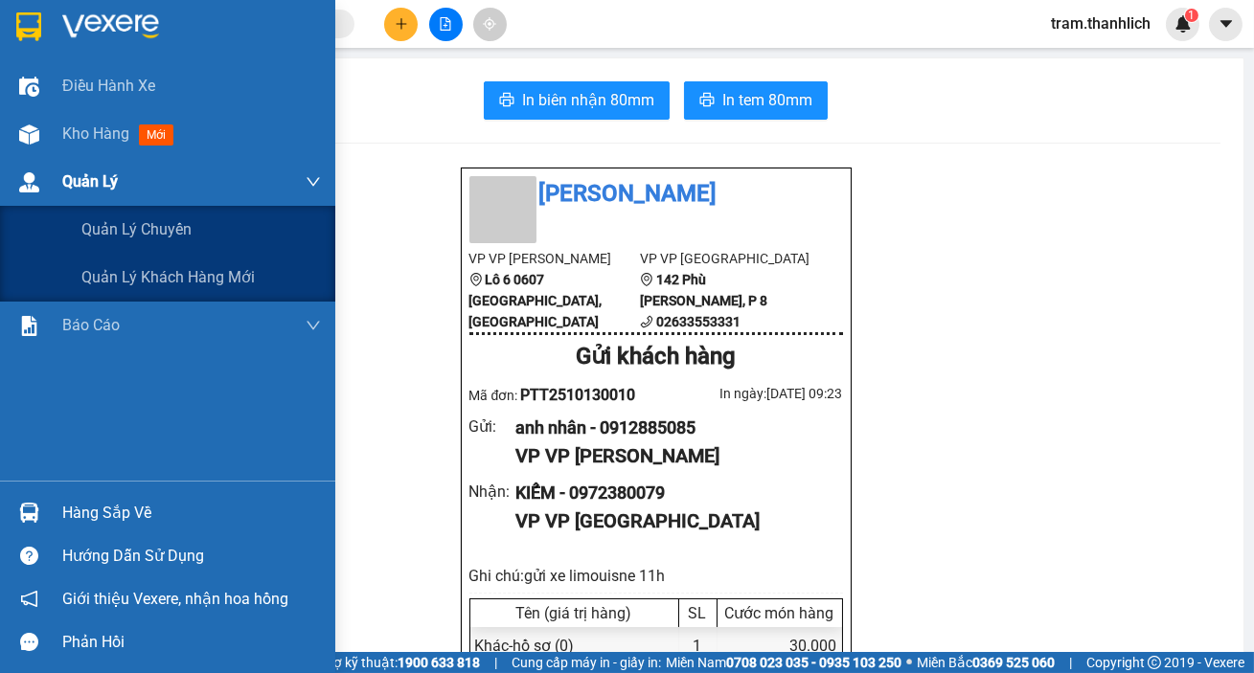
click at [57, 163] on div "Quản Lý" at bounding box center [167, 182] width 335 height 48
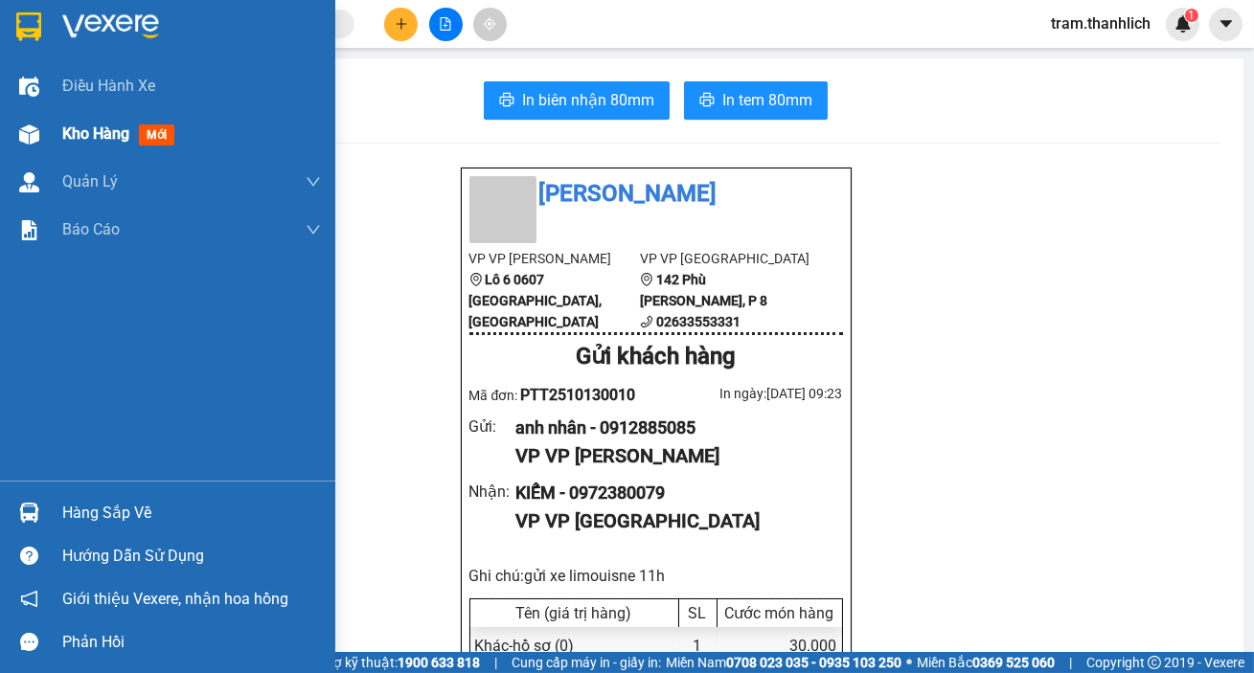
click at [62, 148] on div "Kho hàng mới" at bounding box center [191, 134] width 259 height 48
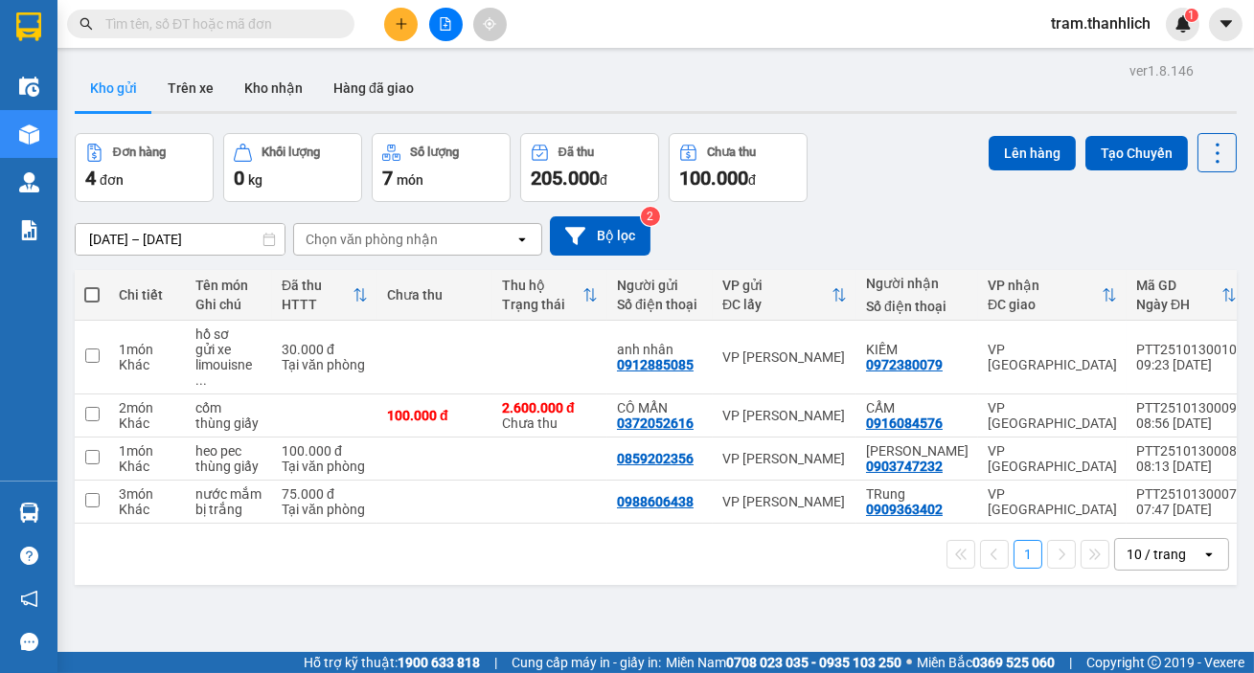
click at [404, 39] on button at bounding box center [401, 25] width 34 height 34
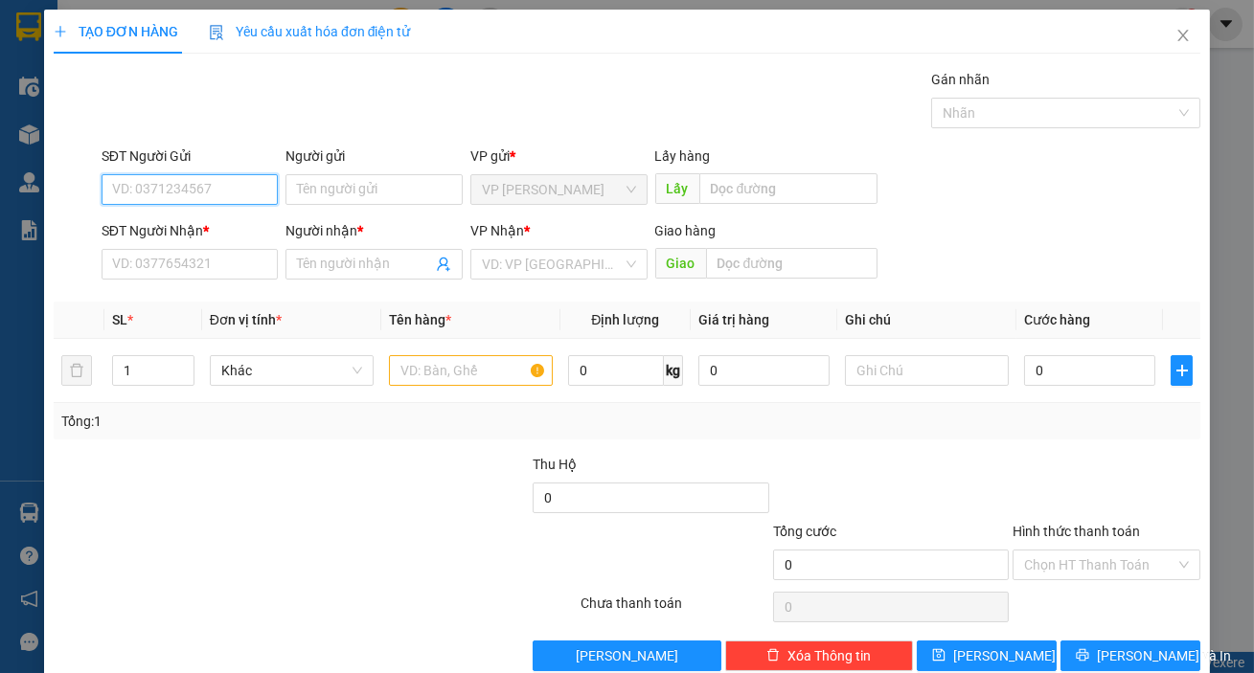
click at [184, 191] on input "SĐT Người Gửi" at bounding box center [190, 189] width 177 height 31
type input "0933442686"
click at [185, 224] on div "0933442686" at bounding box center [188, 227] width 152 height 21
type input "0908019616"
type input "PHƯƠNG"
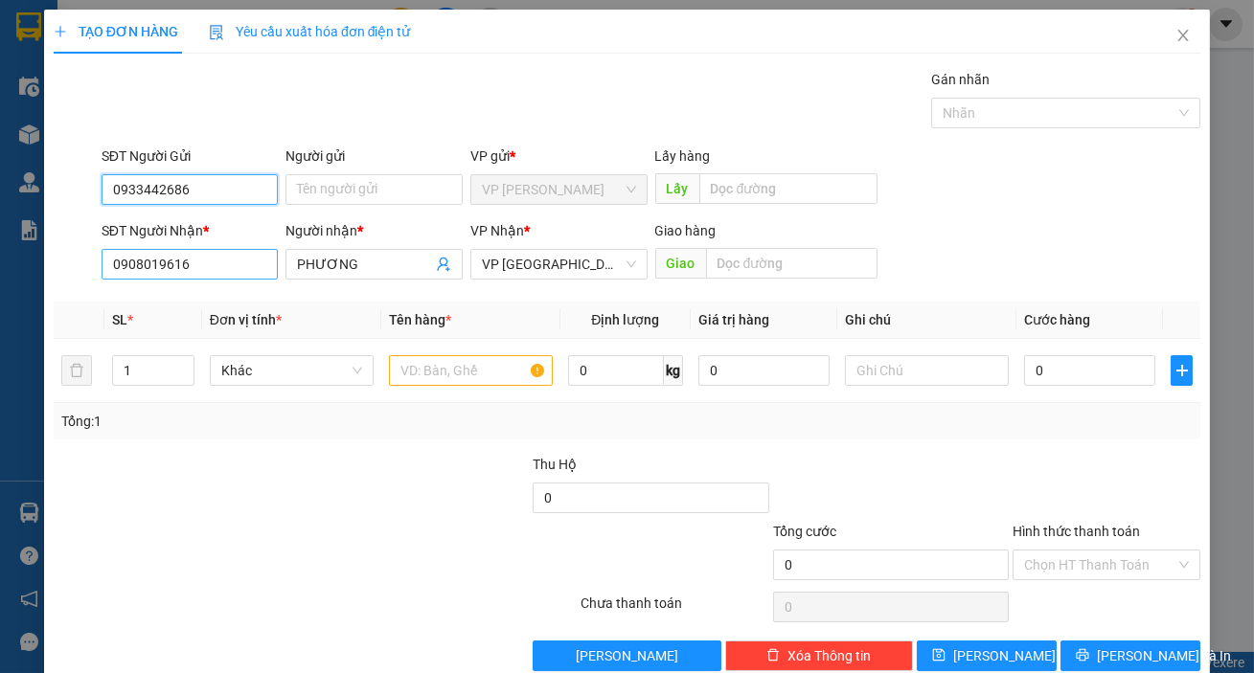
type input "0933442686"
click at [247, 268] on input "0908019616" at bounding box center [190, 264] width 177 height 31
click at [245, 268] on input "0908019616" at bounding box center [190, 264] width 177 height 31
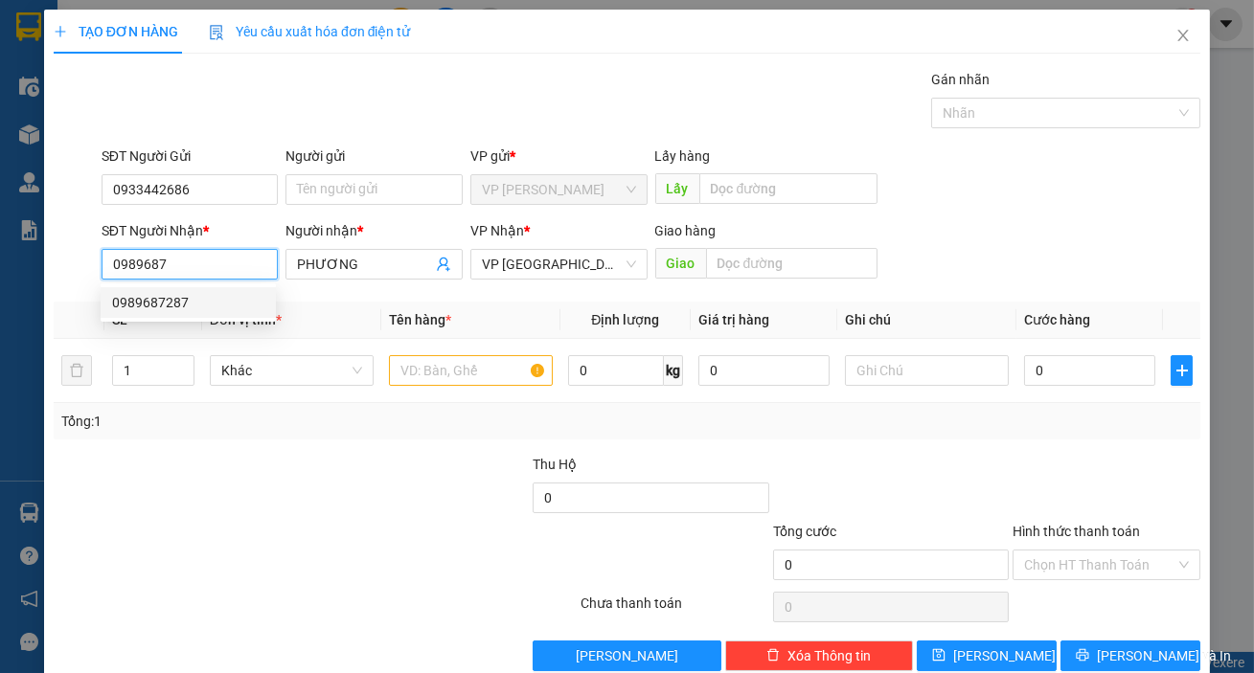
click at [233, 315] on div "0989687287" at bounding box center [188, 302] width 175 height 31
type input "0989687287"
type input "39/41 trần bình trọng"
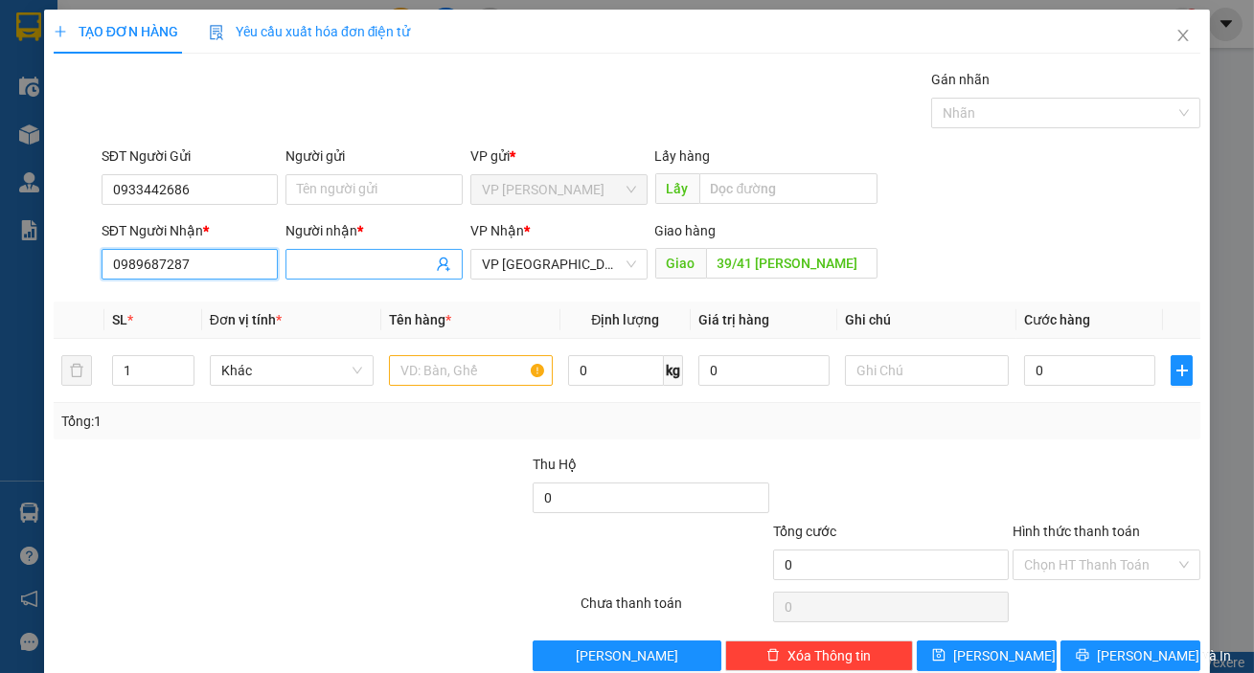
type input "0989687287"
click at [353, 264] on input "Người nhận *" at bounding box center [364, 264] width 135 height 21
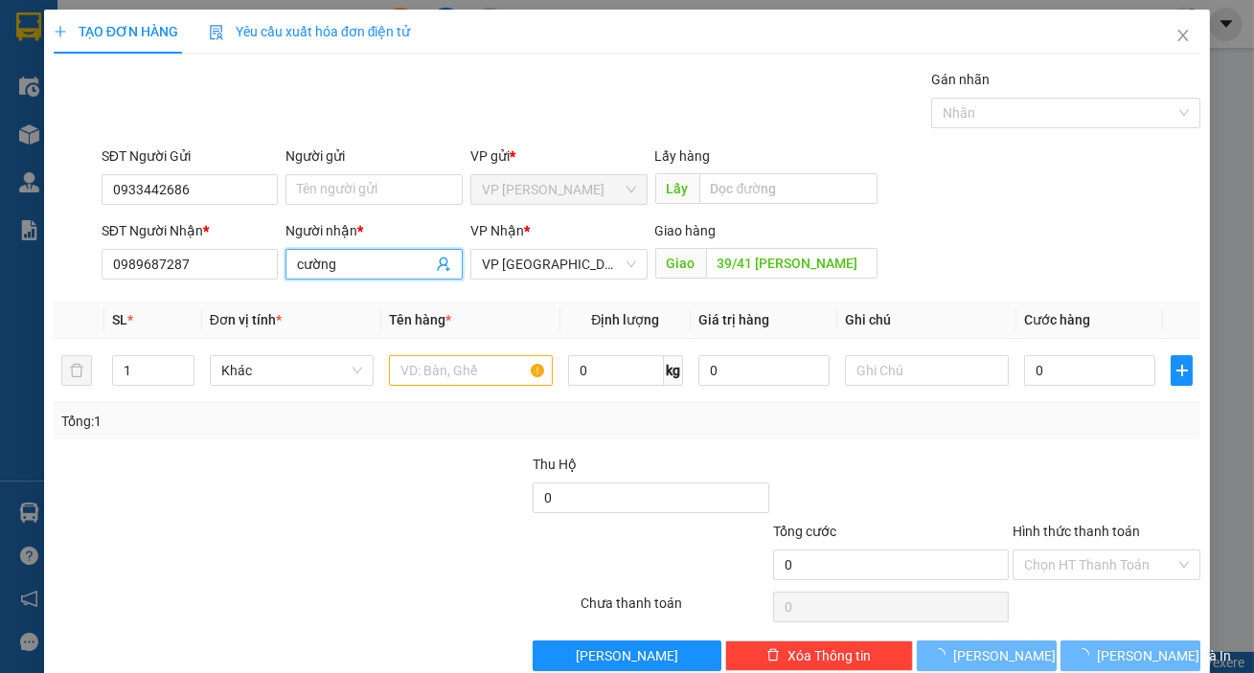
type input "cường"
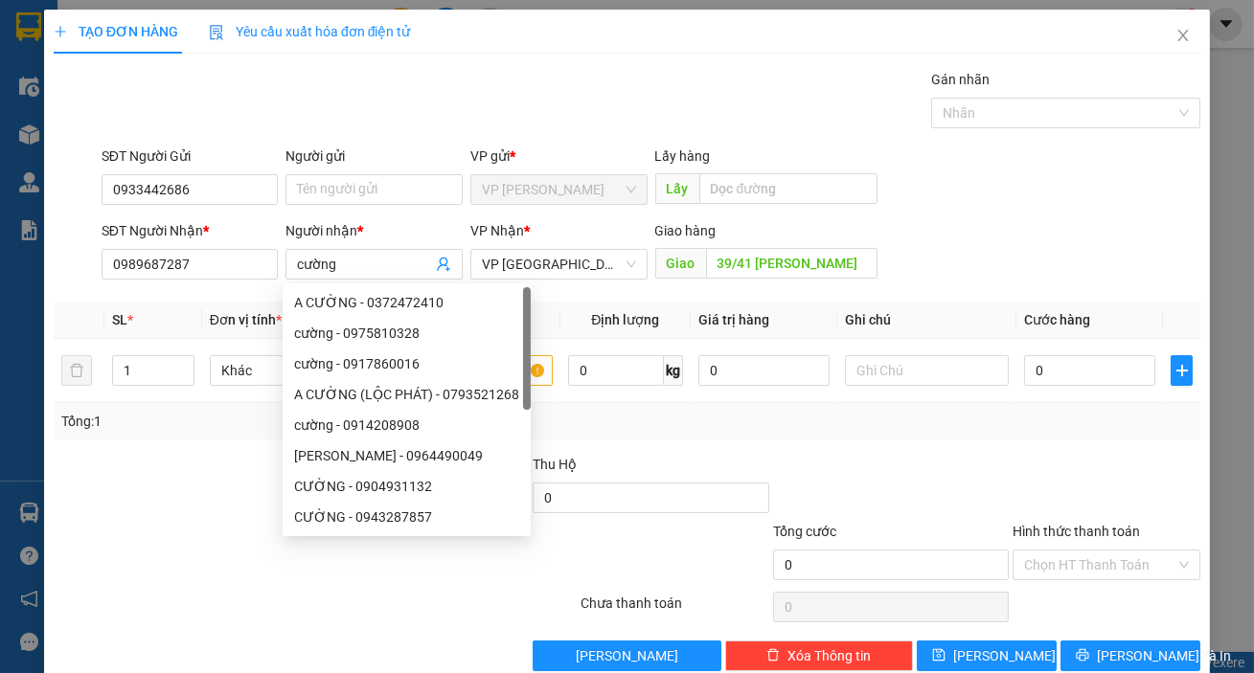
click at [966, 259] on div "SĐT Người Nhận * 0989687287 Người nhận * cường VP Nhận * VP Đà Lạt Giao hàng Gi…" at bounding box center [651, 253] width 1106 height 67
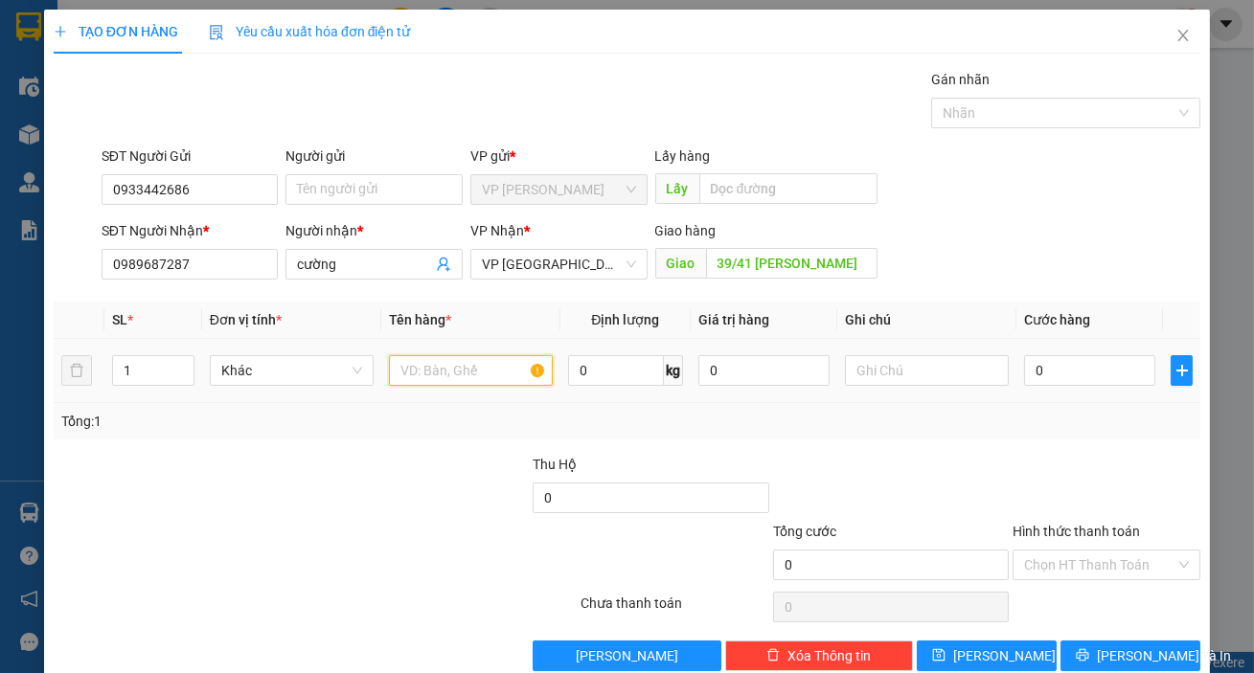
click at [464, 373] on input "text" at bounding box center [471, 370] width 164 height 31
click at [427, 382] on input "text" at bounding box center [471, 370] width 164 height 31
type input "hồ sơ"
click at [956, 386] on div at bounding box center [927, 371] width 164 height 38
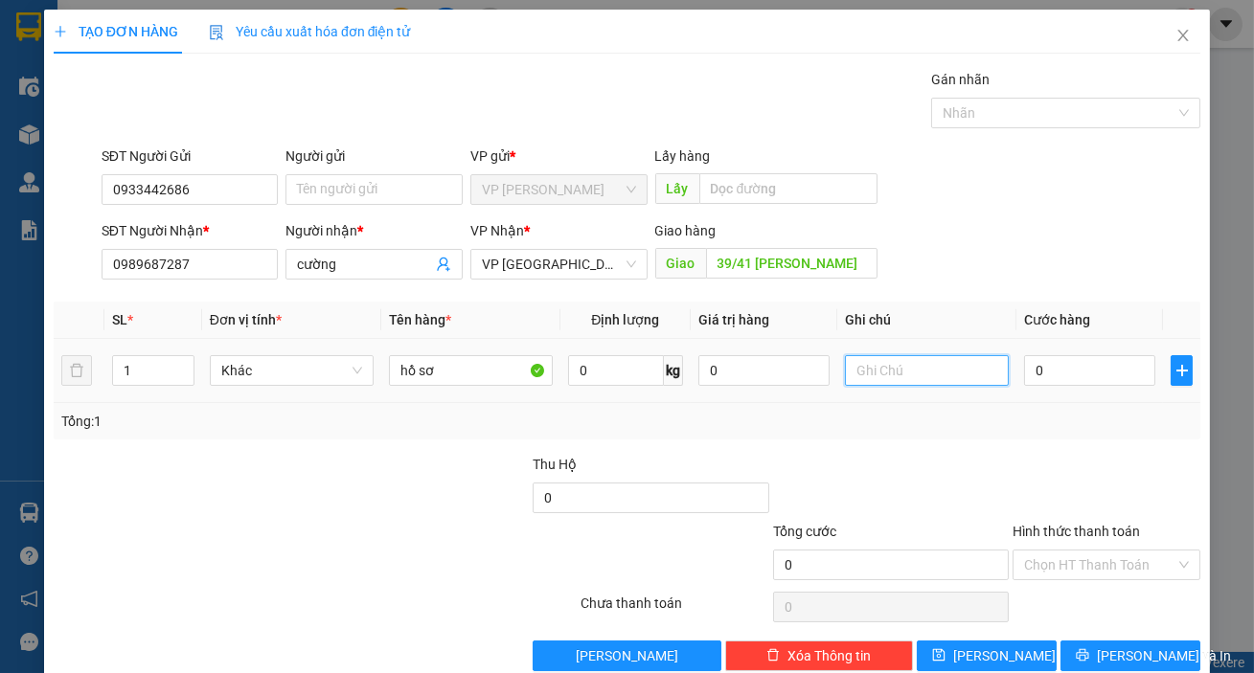
click at [955, 377] on input "text" at bounding box center [927, 370] width 164 height 31
type input "thùng giấy (giao tận nơi)"
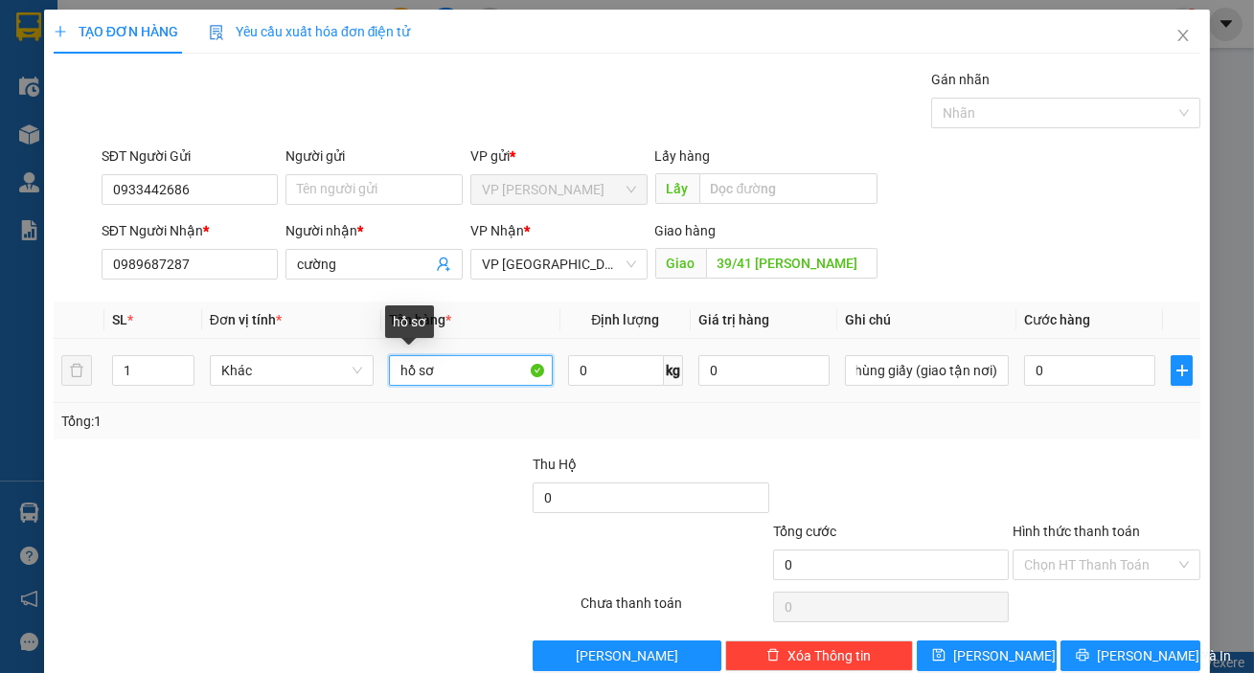
scroll to position [0, 0]
click at [389, 371] on input "hồ sơ" at bounding box center [471, 370] width 164 height 31
type input "hồ sơ"
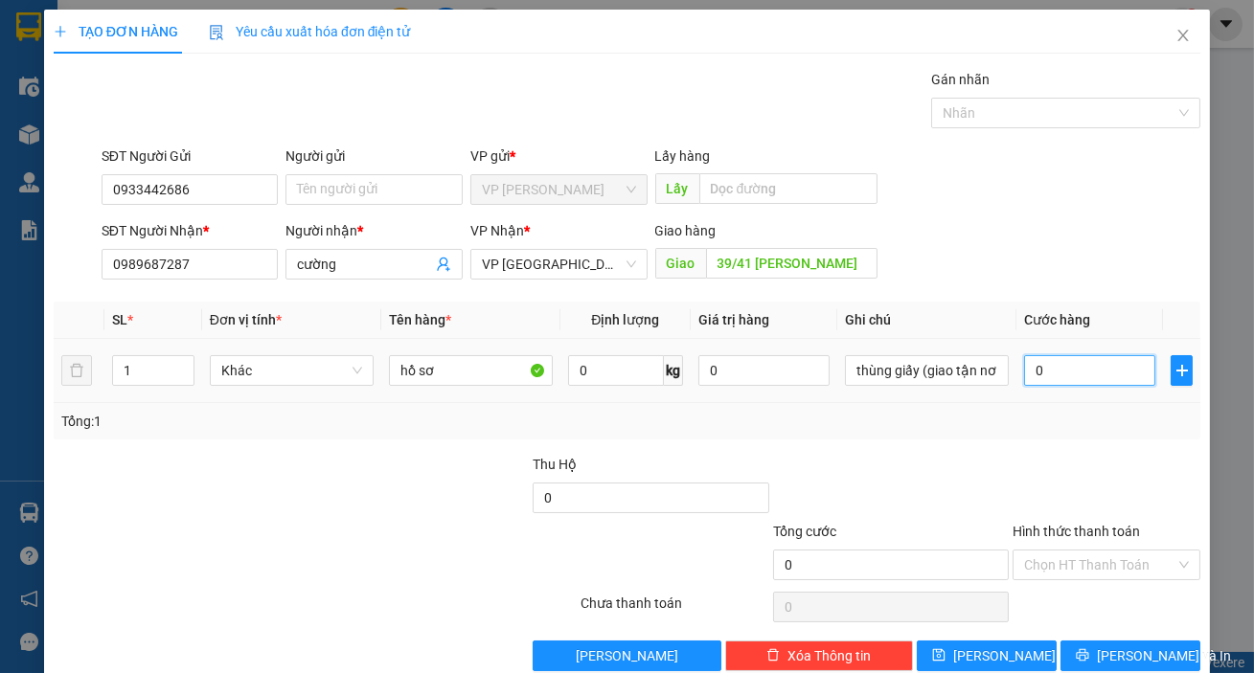
click at [1052, 374] on input "0" at bounding box center [1089, 370] width 131 height 31
type input "6"
type input "60"
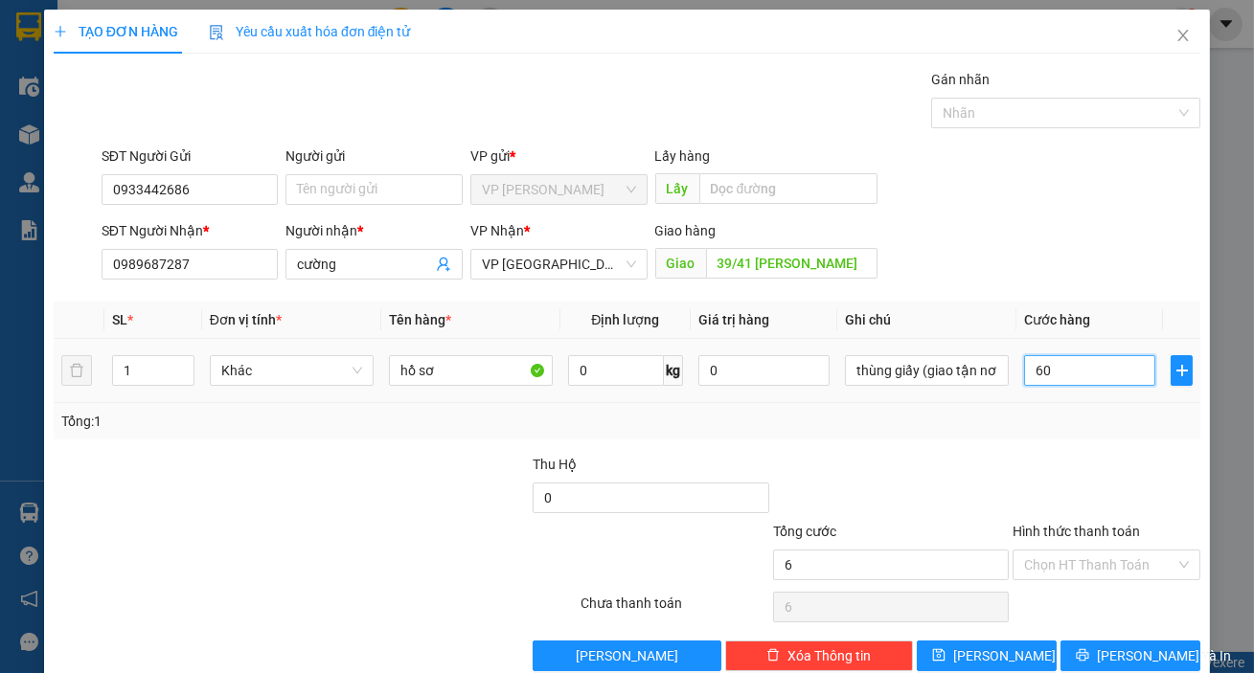
type input "60"
type input "600"
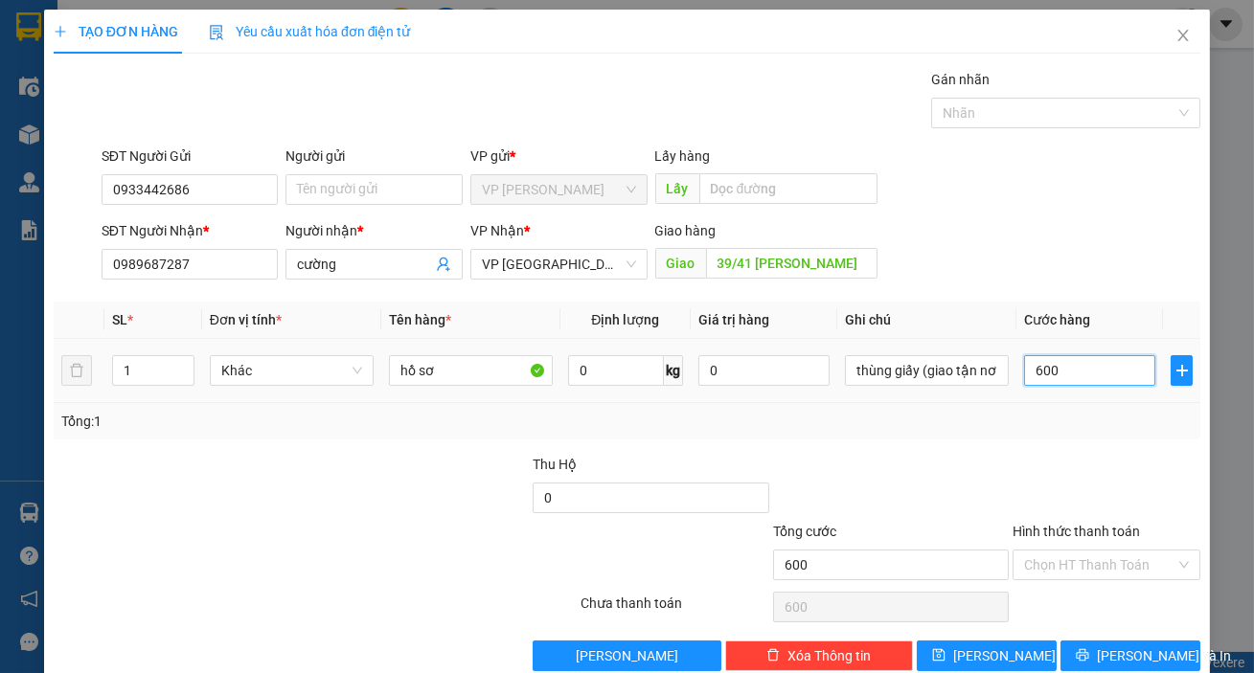
type input "6.000"
type input "60.000"
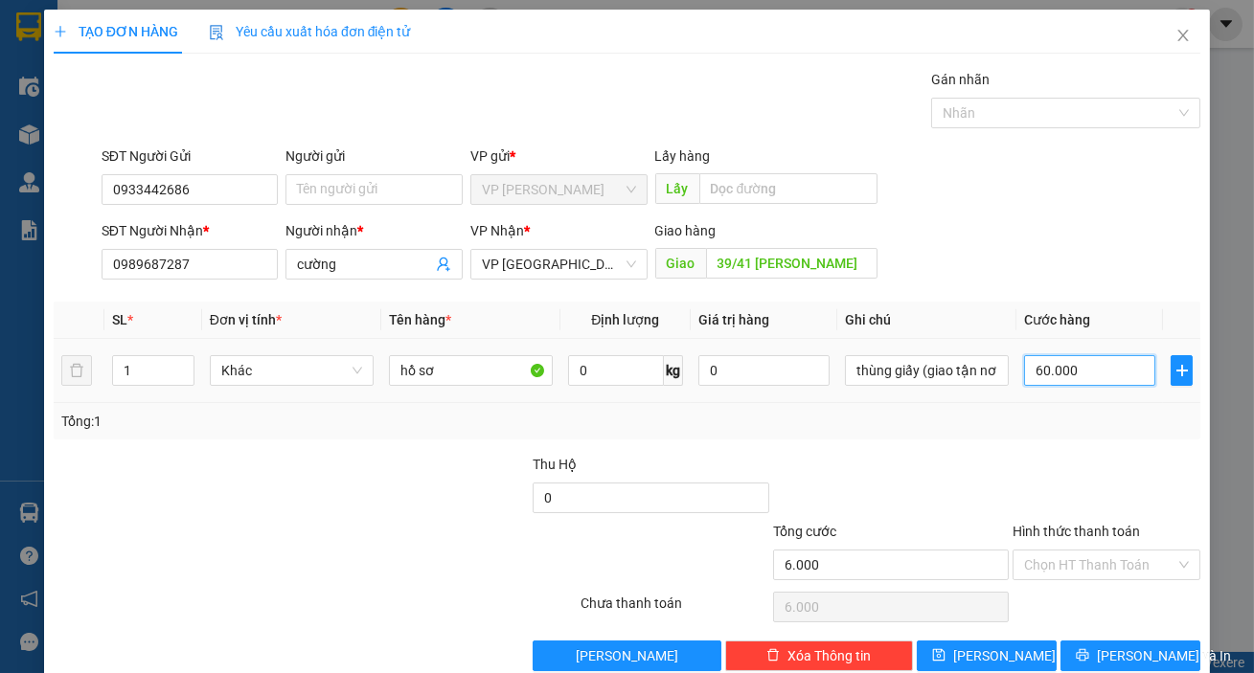
type input "60.000"
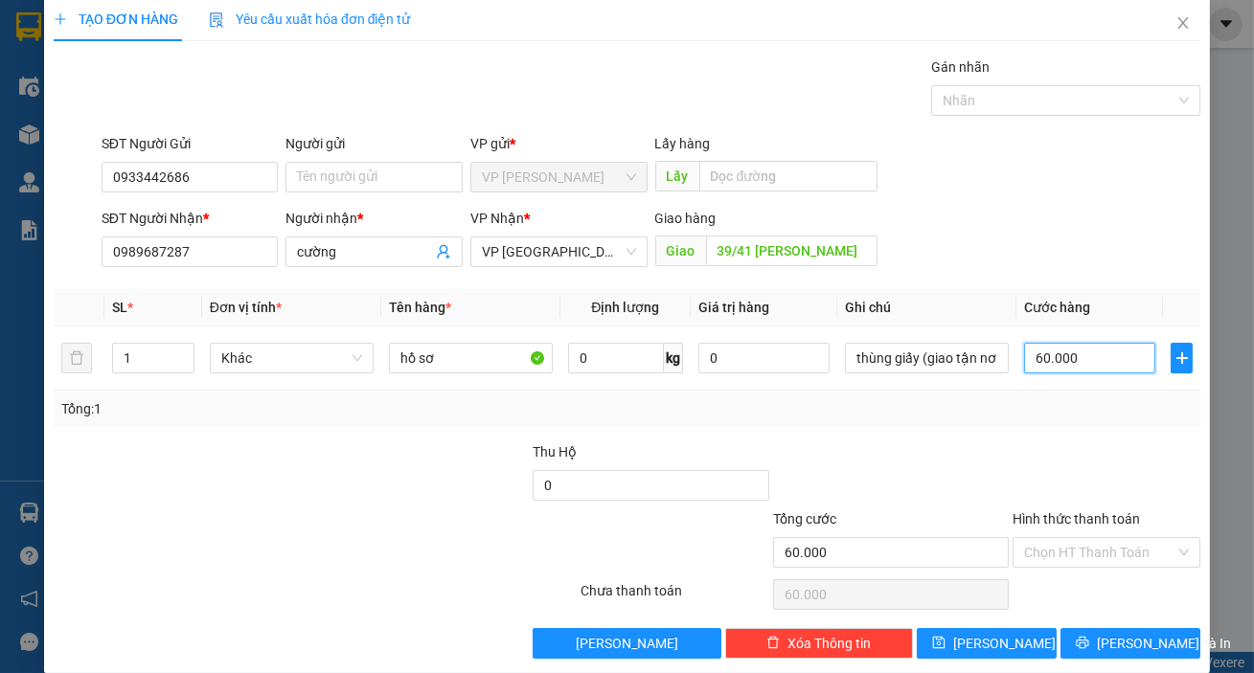
scroll to position [34, 0]
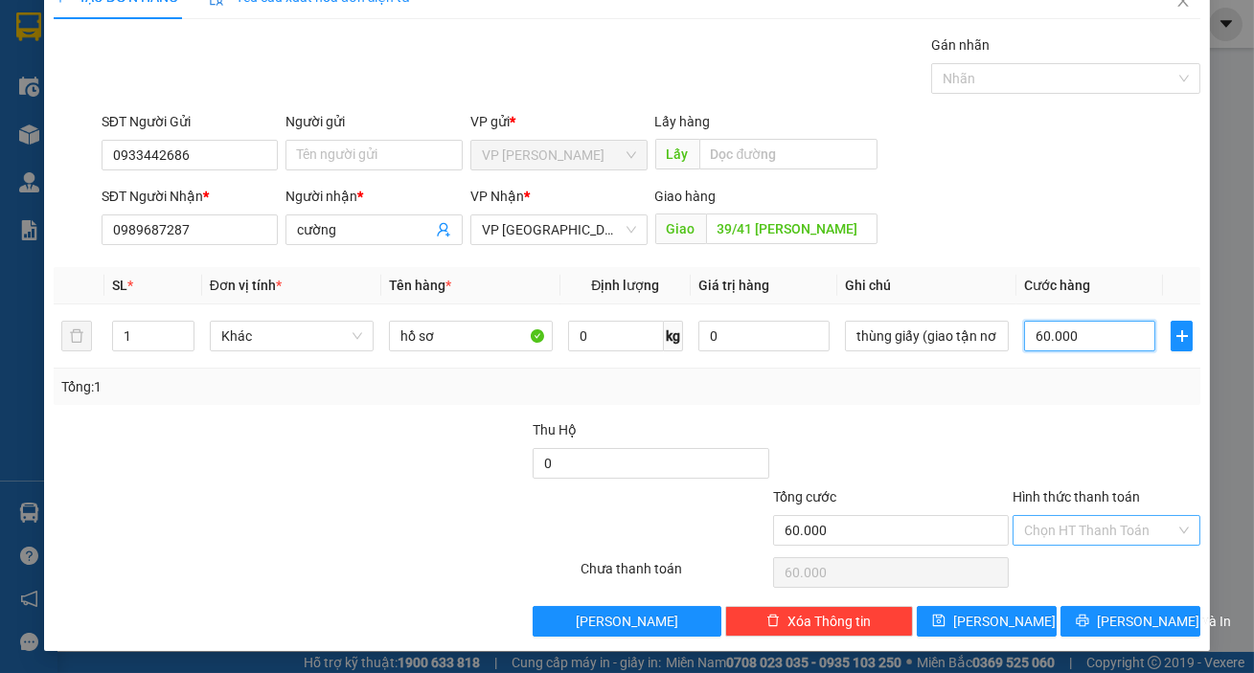
type input "60.000"
click at [1097, 535] on input "Hình thức thanh toán" at bounding box center [1099, 530] width 151 height 29
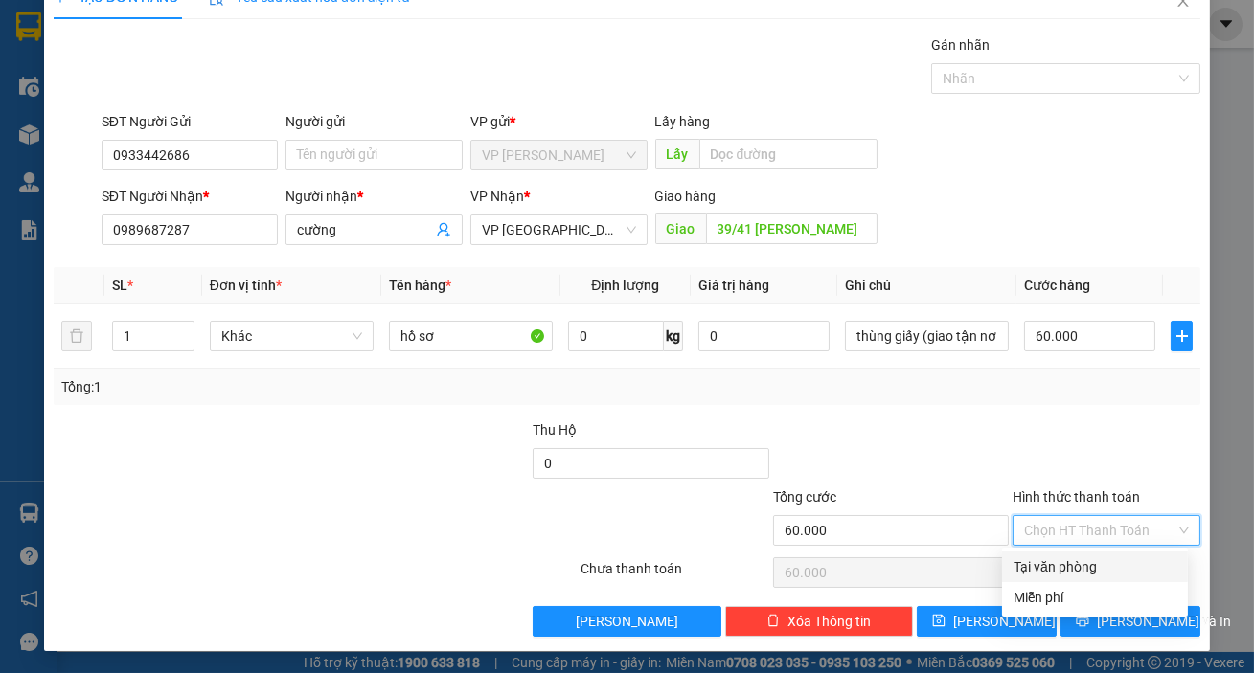
click at [1094, 562] on div "Tại văn phòng" at bounding box center [1094, 567] width 163 height 21
type input "0"
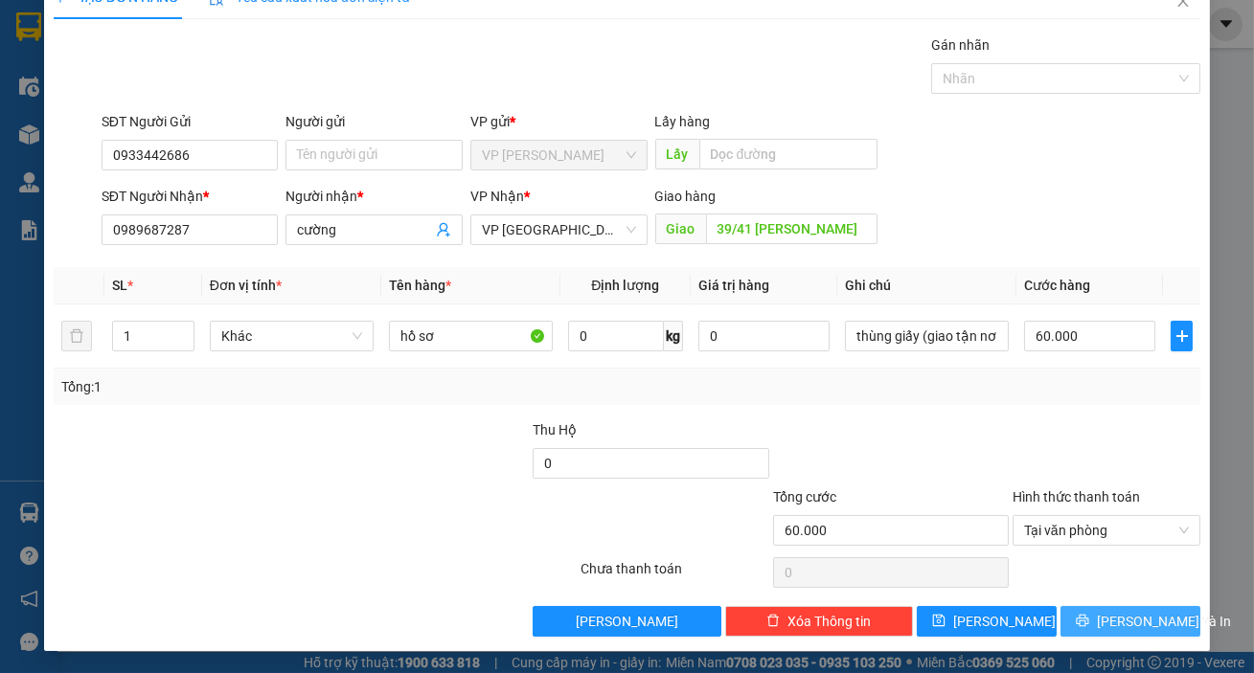
click at [1111, 619] on span "[PERSON_NAME] và In" at bounding box center [1164, 621] width 134 height 21
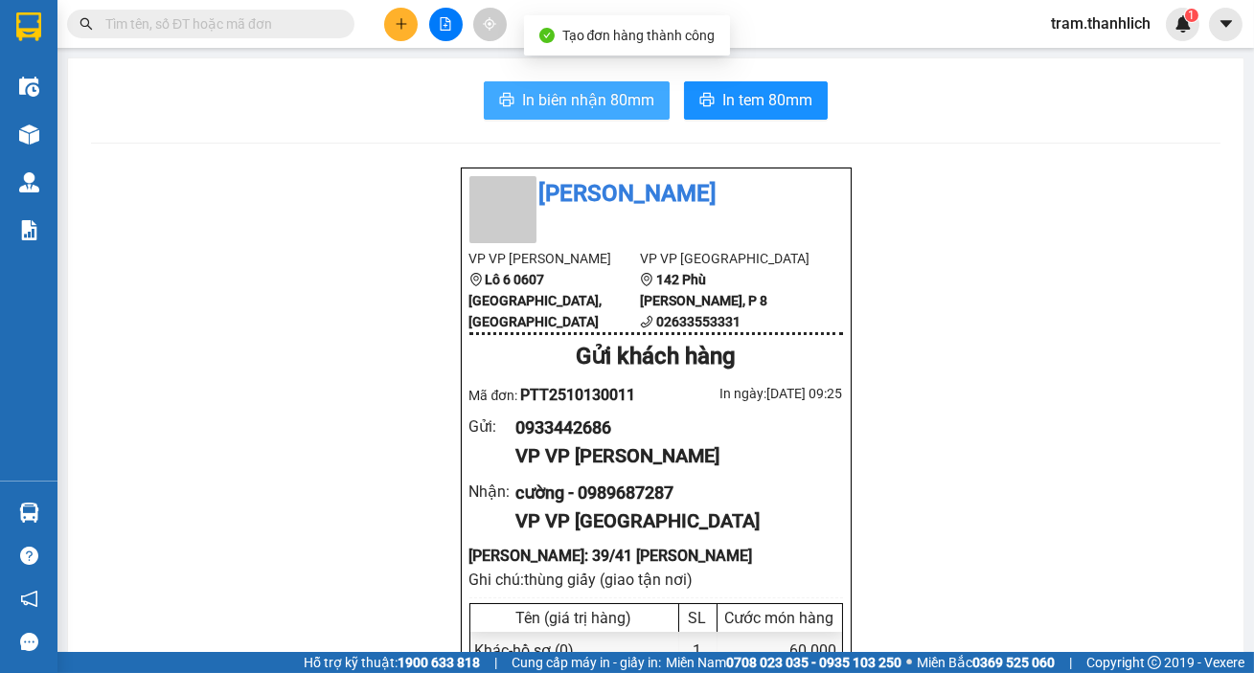
click at [617, 96] on span "In biên nhận 80mm" at bounding box center [588, 100] width 132 height 24
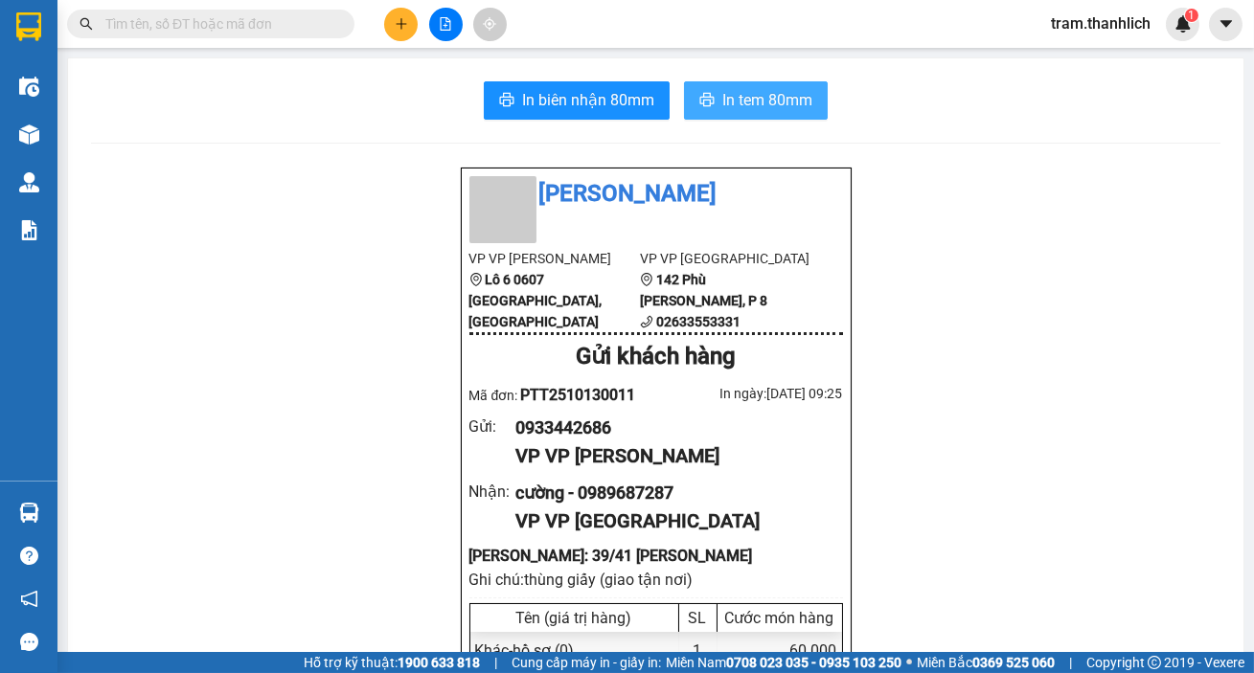
click at [728, 85] on button "In tem 80mm" at bounding box center [756, 100] width 144 height 38
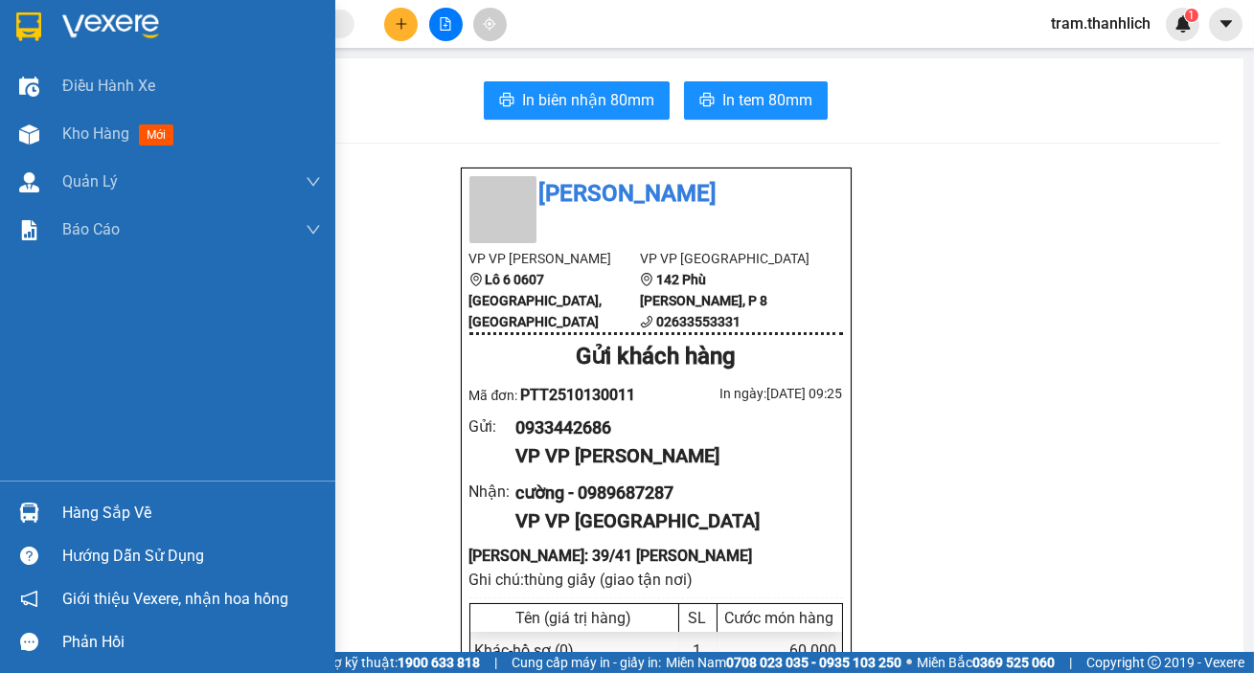
click at [63, 133] on span "Kho hàng" at bounding box center [95, 134] width 67 height 18
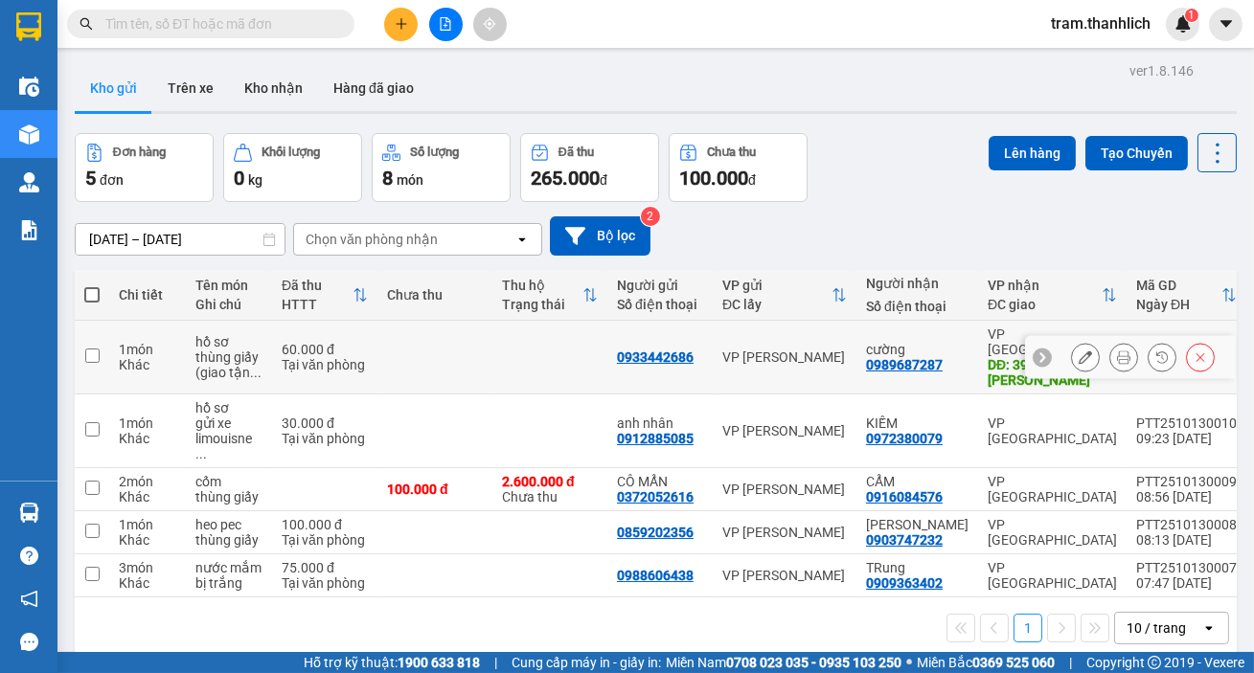
click at [1079, 354] on icon at bounding box center [1085, 357] width 13 height 13
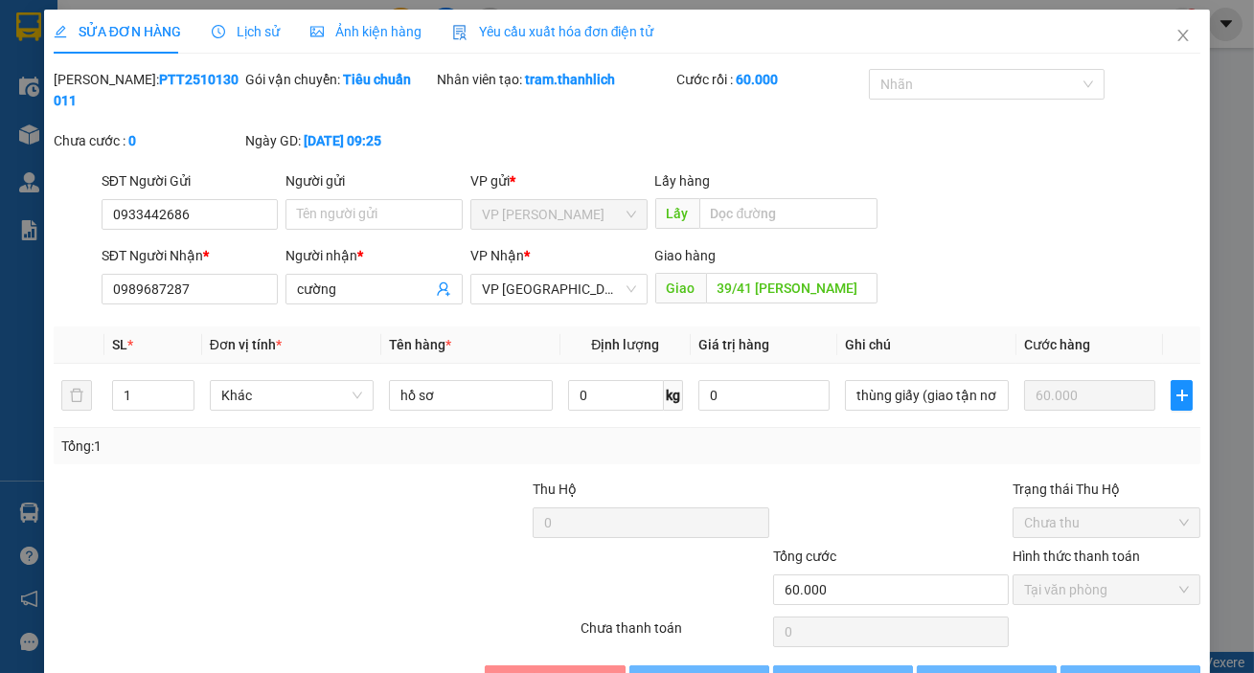
type input "0933442686"
type input "0989687287"
type input "39/41 trần bình trọng"
type input "60.000"
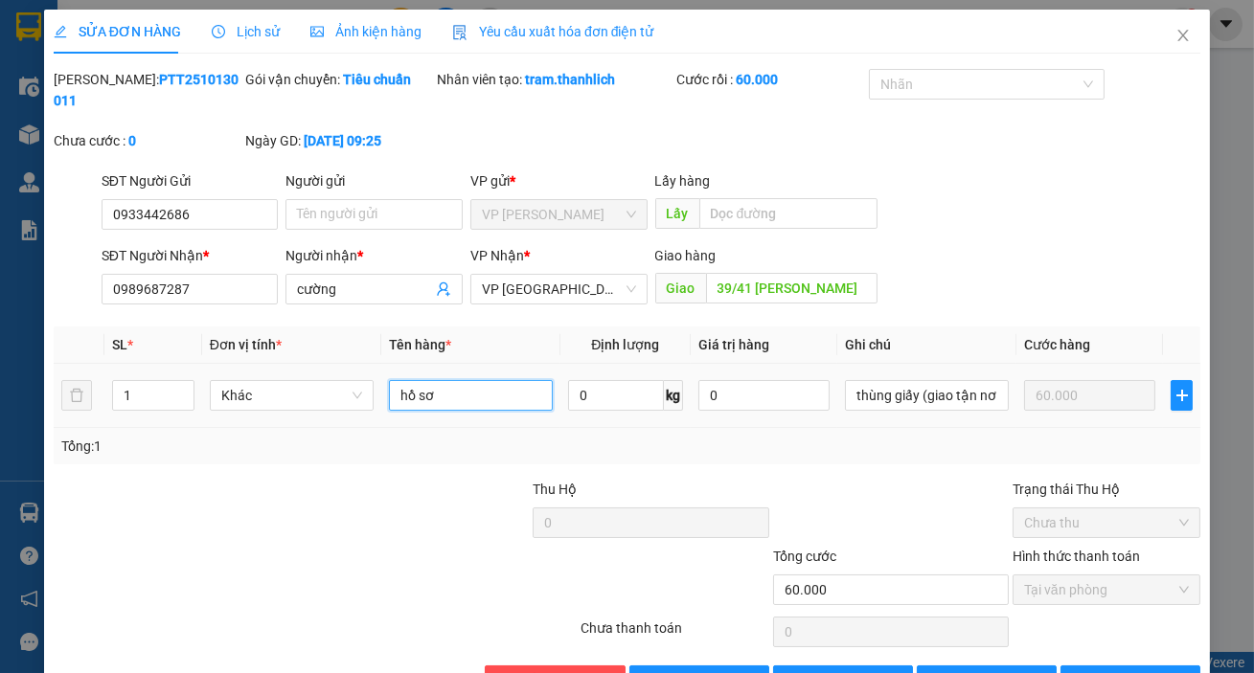
click at [491, 398] on input "hồ sơ" at bounding box center [471, 395] width 164 height 31
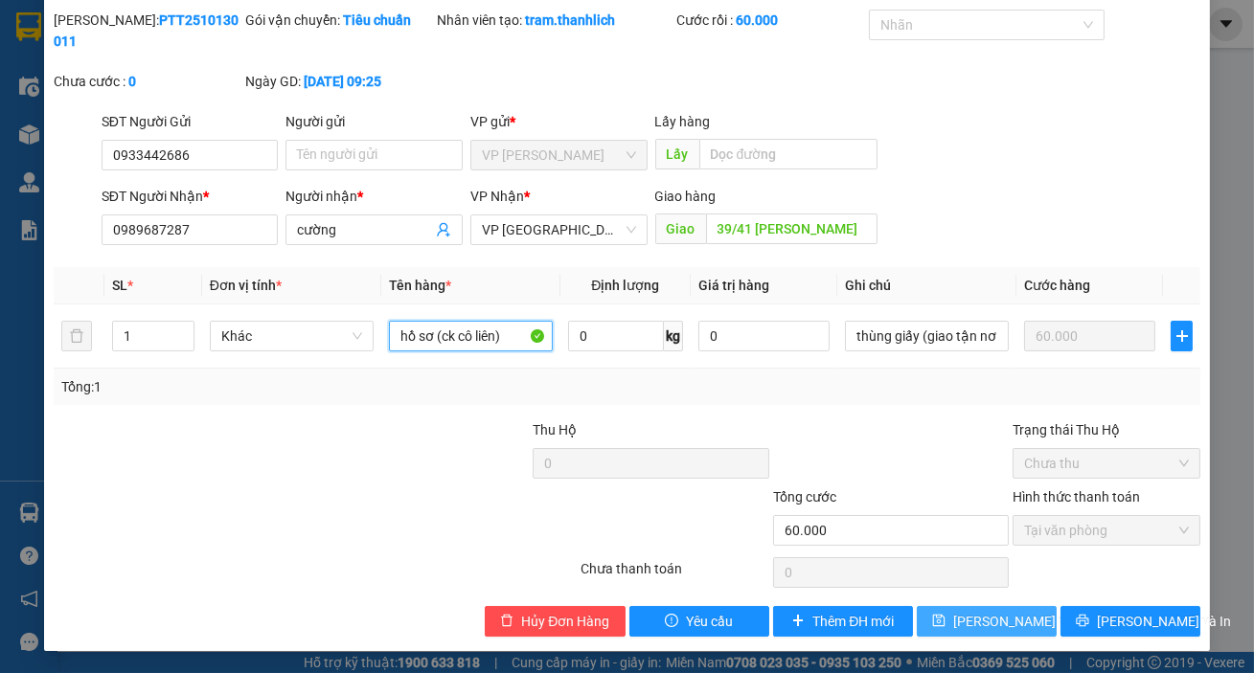
type input "hồ sơ (ck cô liên)"
click at [1001, 623] on span "Lưu thay đổi" at bounding box center [1029, 621] width 153 height 21
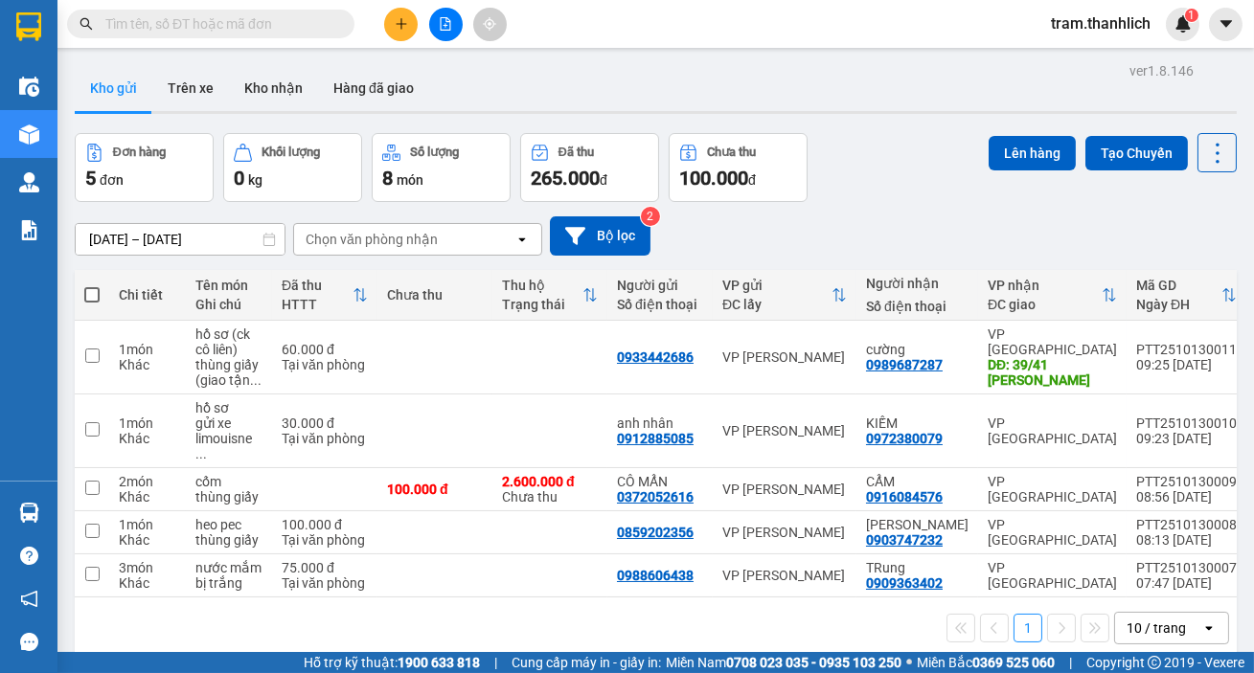
click at [404, 23] on icon "plus" at bounding box center [401, 23] width 11 height 1
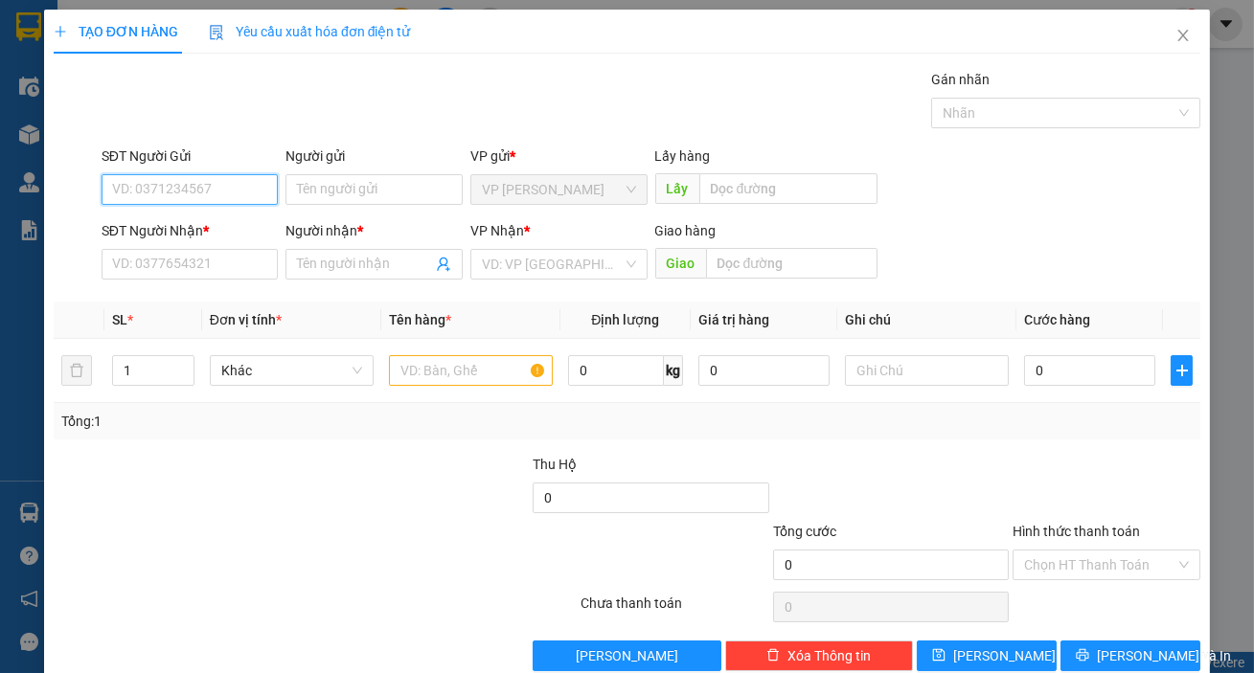
click at [160, 199] on input "SĐT Người Gửi" at bounding box center [190, 189] width 177 height 31
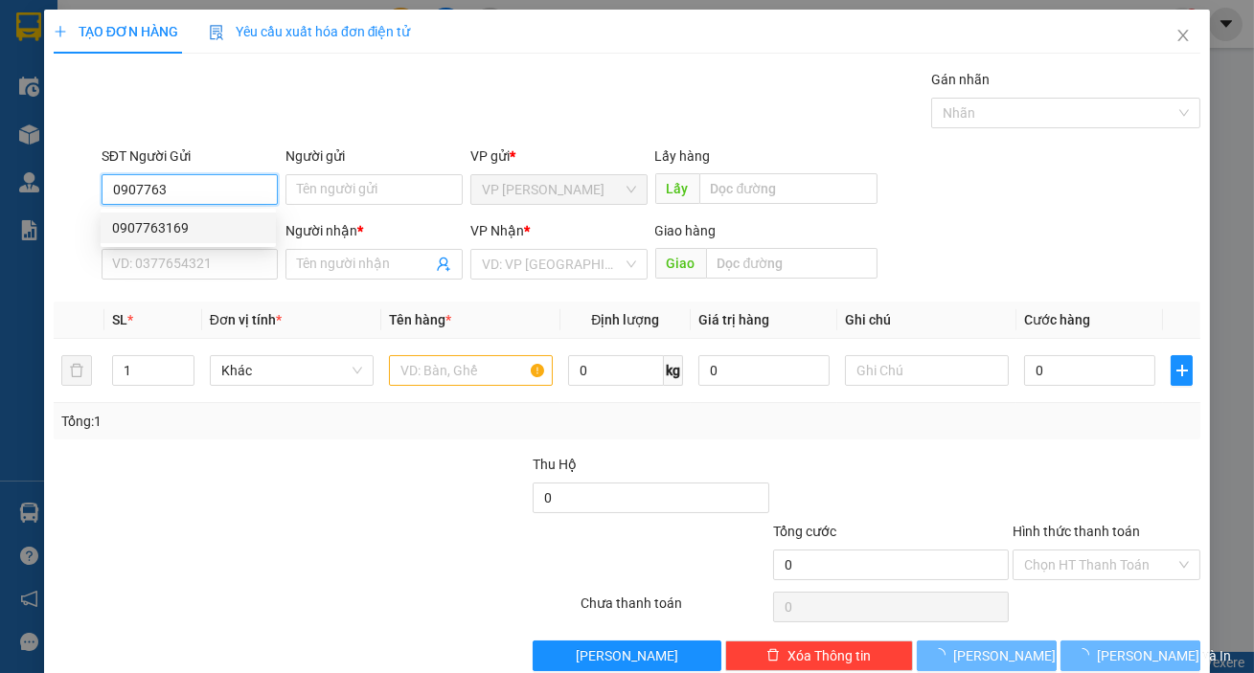
click at [164, 237] on div "0907763169" at bounding box center [188, 227] width 152 height 21
type input "0907763169"
type input "0348701595"
type input "CHÍ PHƯƠNG"
type input "PHAN LÂM"
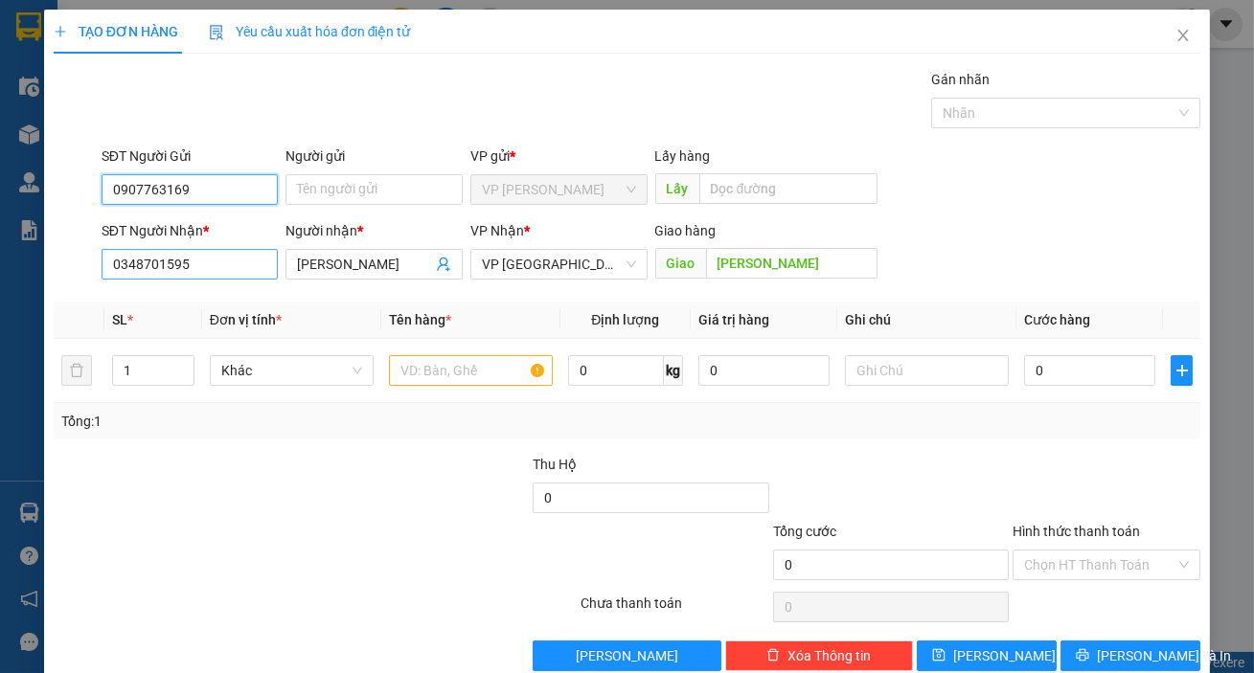
type input "0907763169"
click at [239, 267] on input "0348701595" at bounding box center [190, 264] width 177 height 31
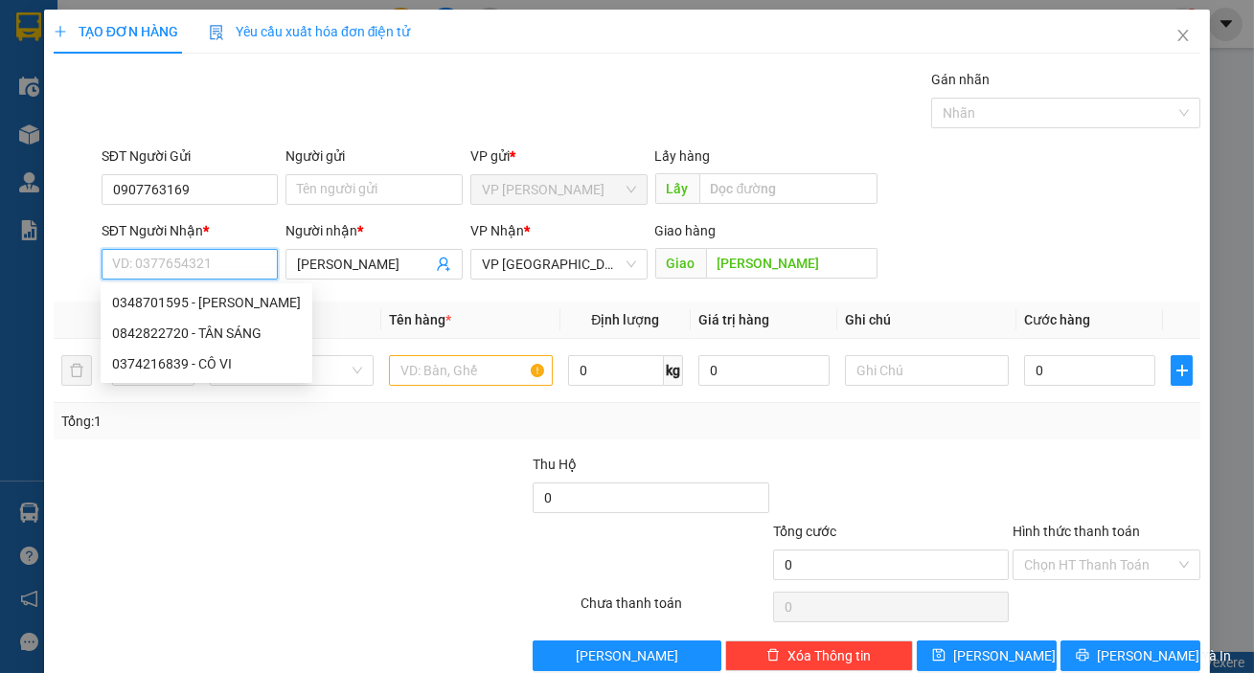
click at [239, 267] on input "SĐT Người Nhận *" at bounding box center [190, 264] width 177 height 31
click at [227, 372] on div "0374216839 - CÔ VI" at bounding box center [206, 363] width 189 height 21
type input "0374216839"
type input "CÔ VI"
type input "phan sơn"
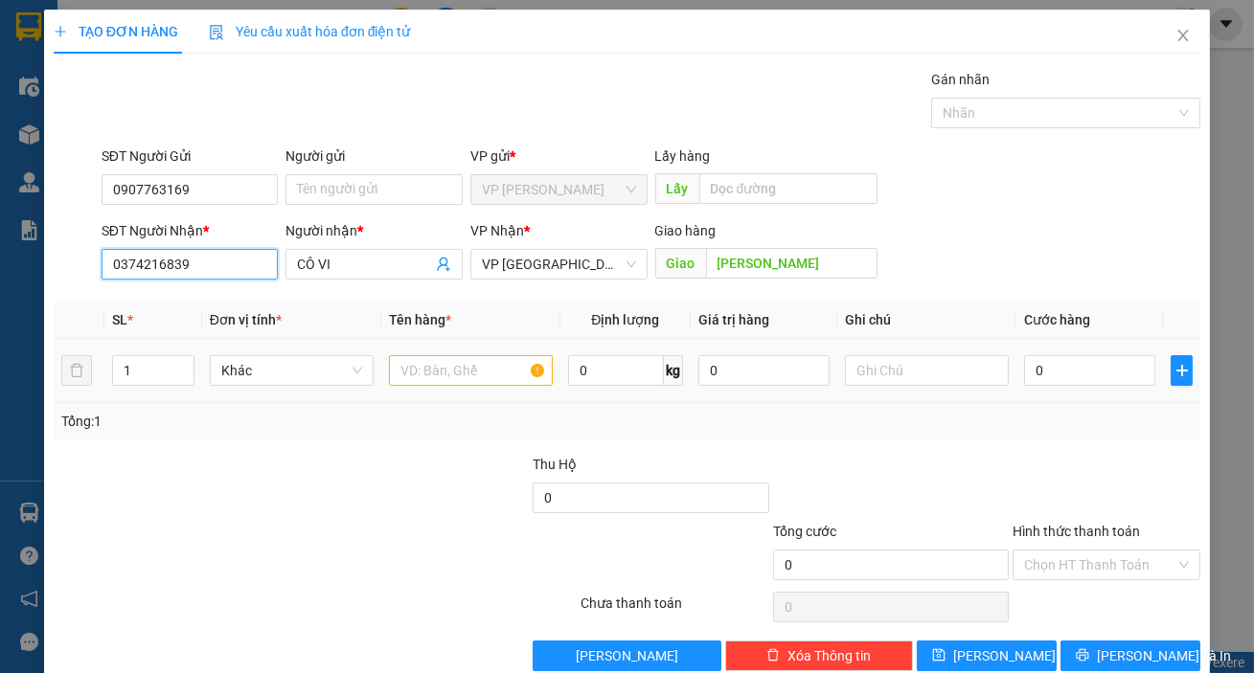
type input "0374216839"
click at [478, 381] on input "text" at bounding box center [471, 370] width 164 height 31
click at [183, 363] on icon "up" at bounding box center [183, 366] width 7 height 7
type input "4"
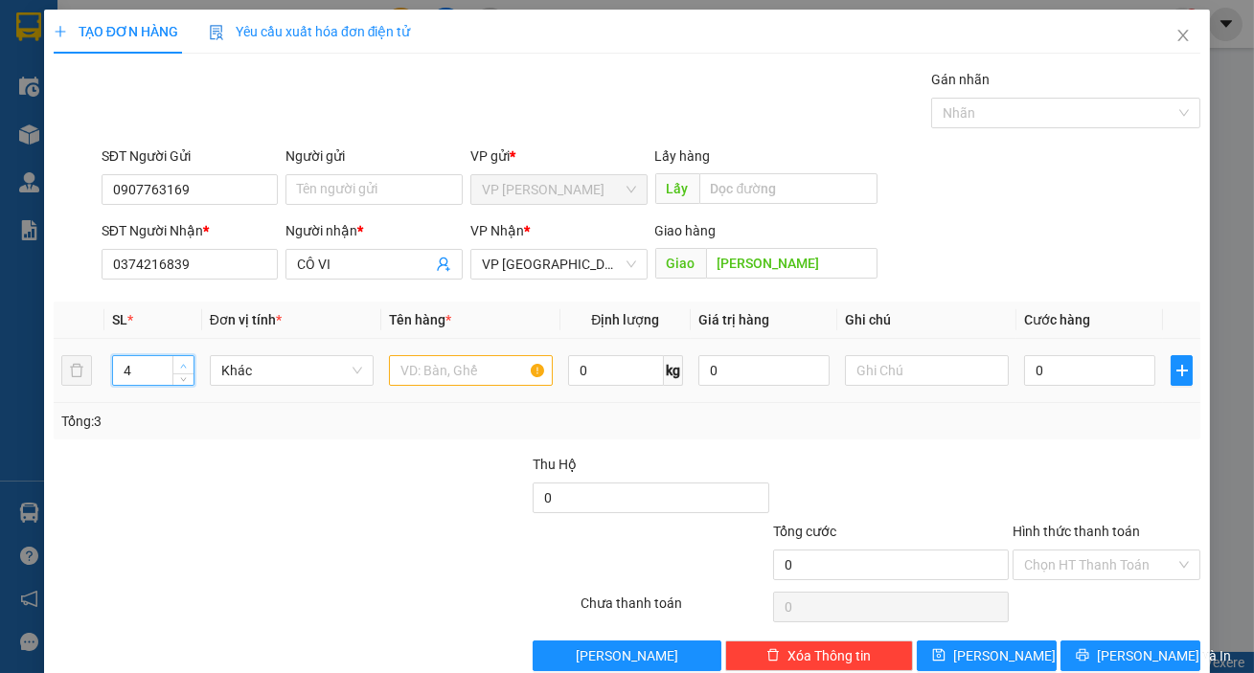
click at [183, 363] on icon "up" at bounding box center [183, 366] width 7 height 7
click at [424, 363] on div at bounding box center [471, 371] width 164 height 38
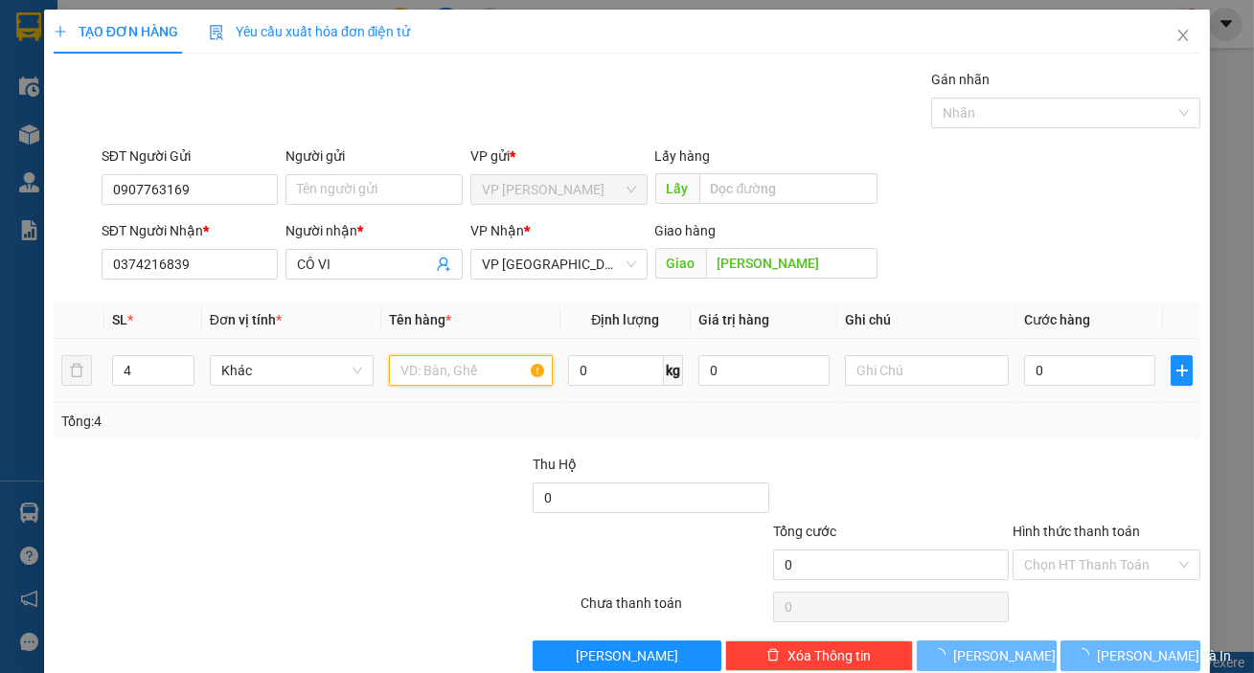
click at [425, 373] on input "text" at bounding box center [471, 370] width 164 height 31
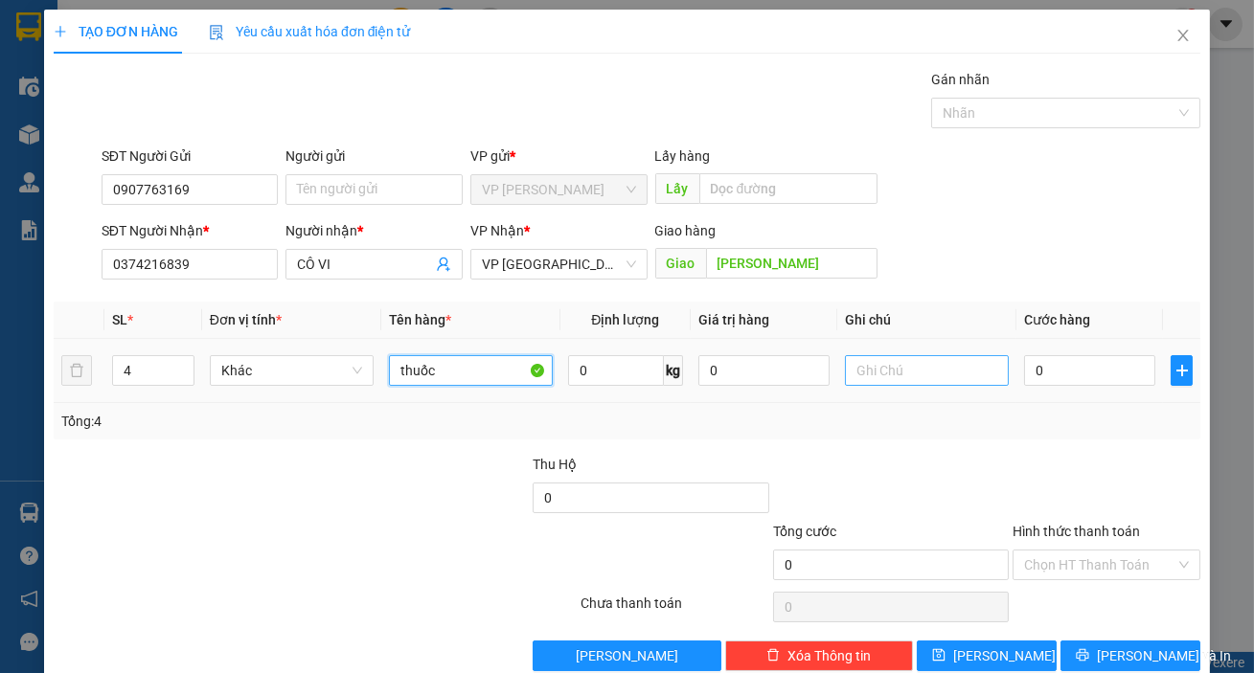
type input "thuốc"
click at [852, 376] on input "text" at bounding box center [927, 370] width 164 height 31
type input "thùng giấy"
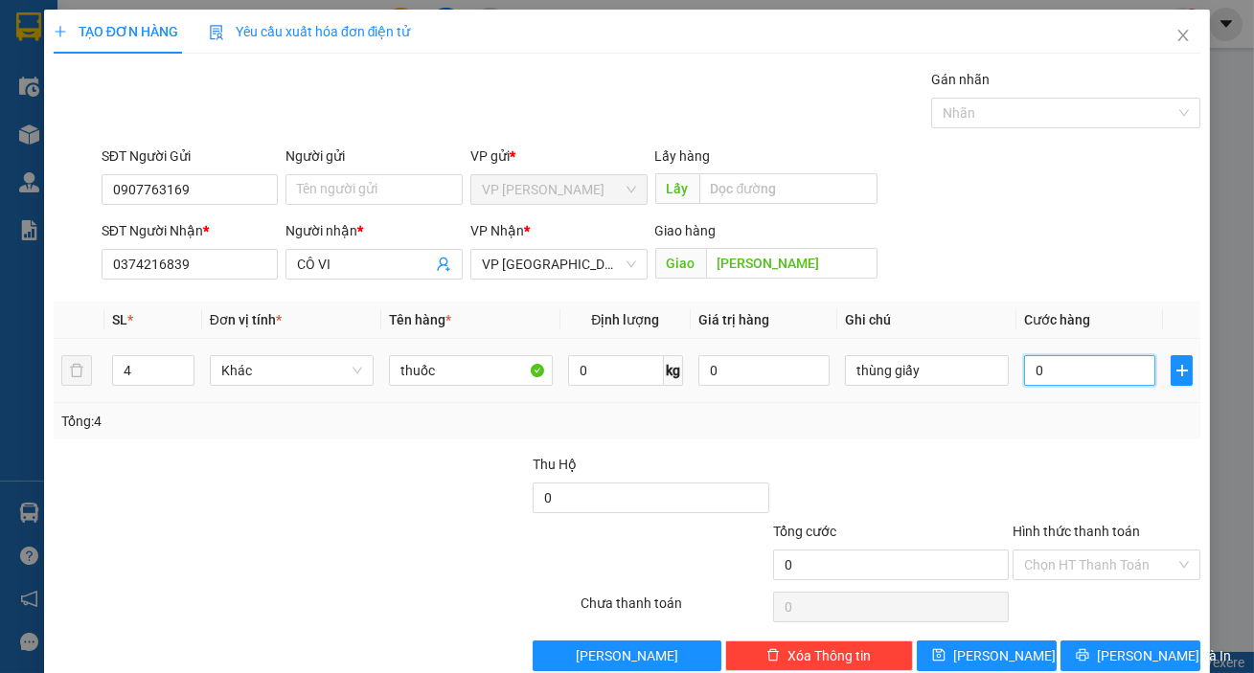
click at [1066, 382] on input "0" at bounding box center [1089, 370] width 131 height 31
type input "1"
type input "12"
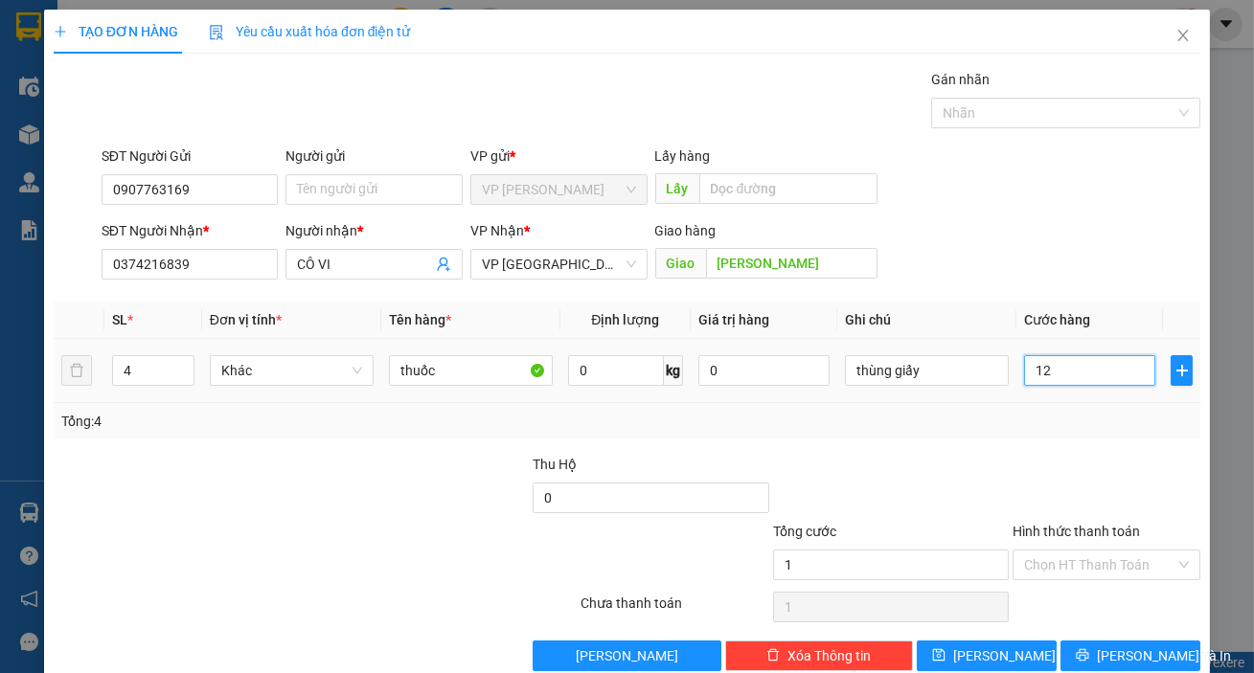
type input "12"
type input "120"
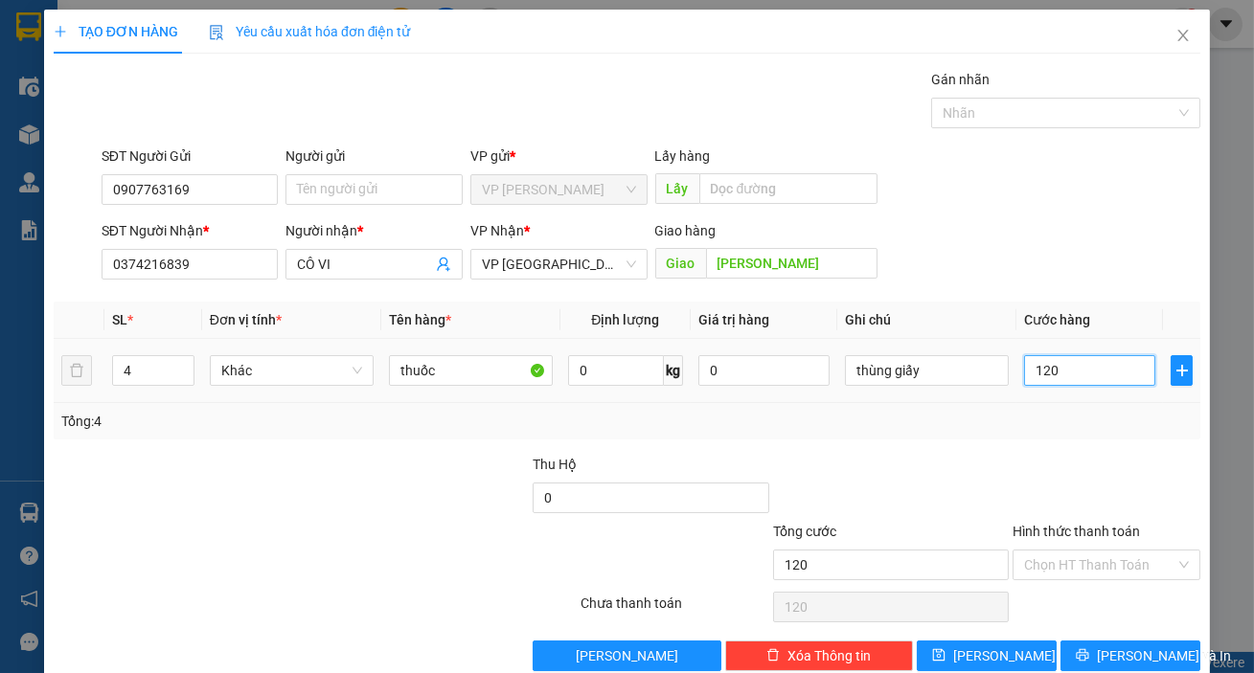
type input "1.200"
type input "12.000"
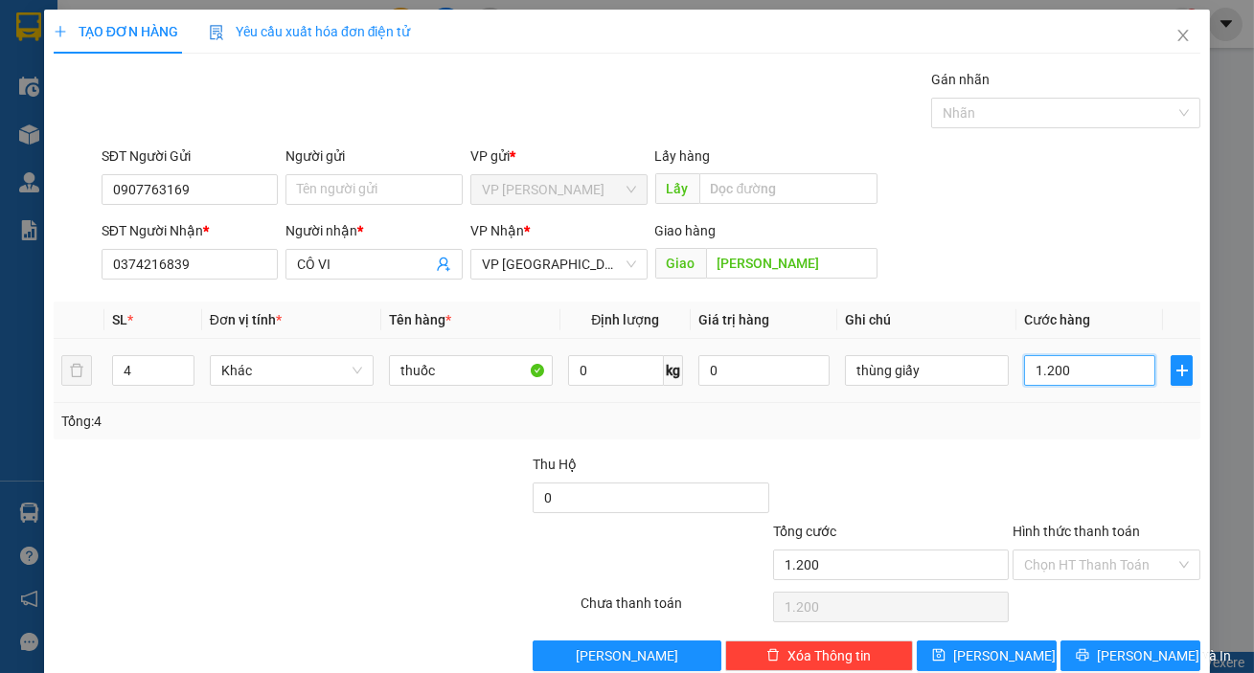
type input "12.000"
type input "120.000"
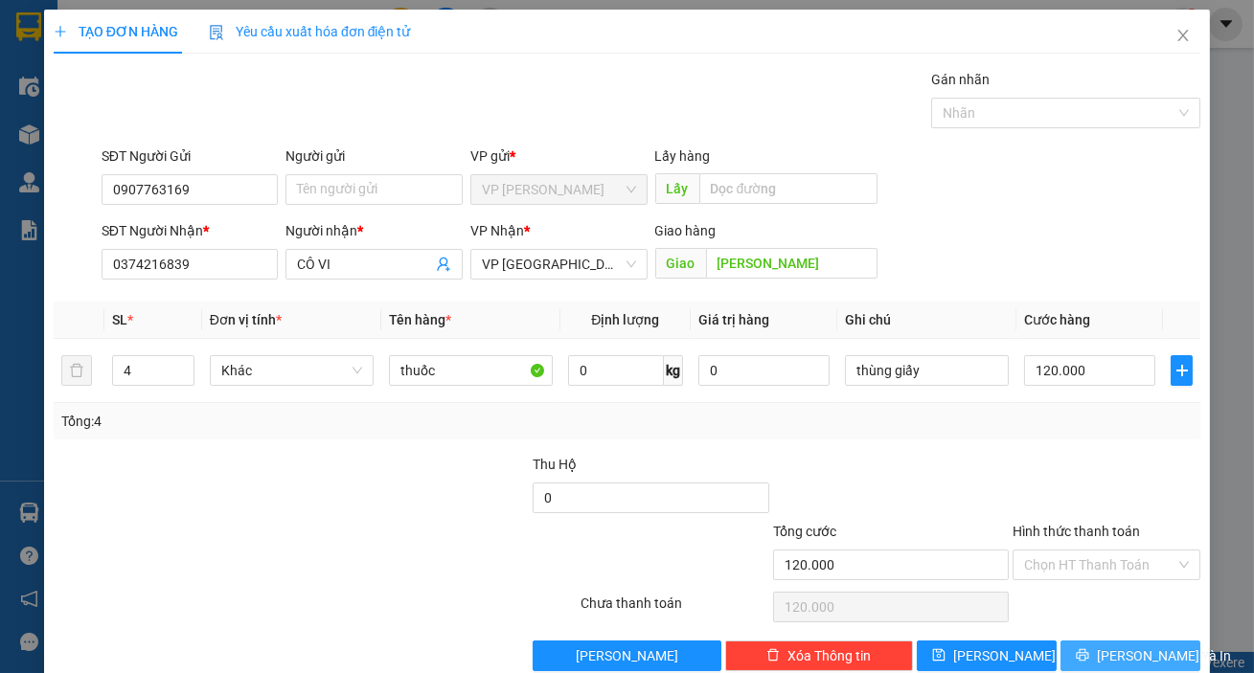
click at [1118, 655] on span "[PERSON_NAME] và In" at bounding box center [1164, 656] width 134 height 21
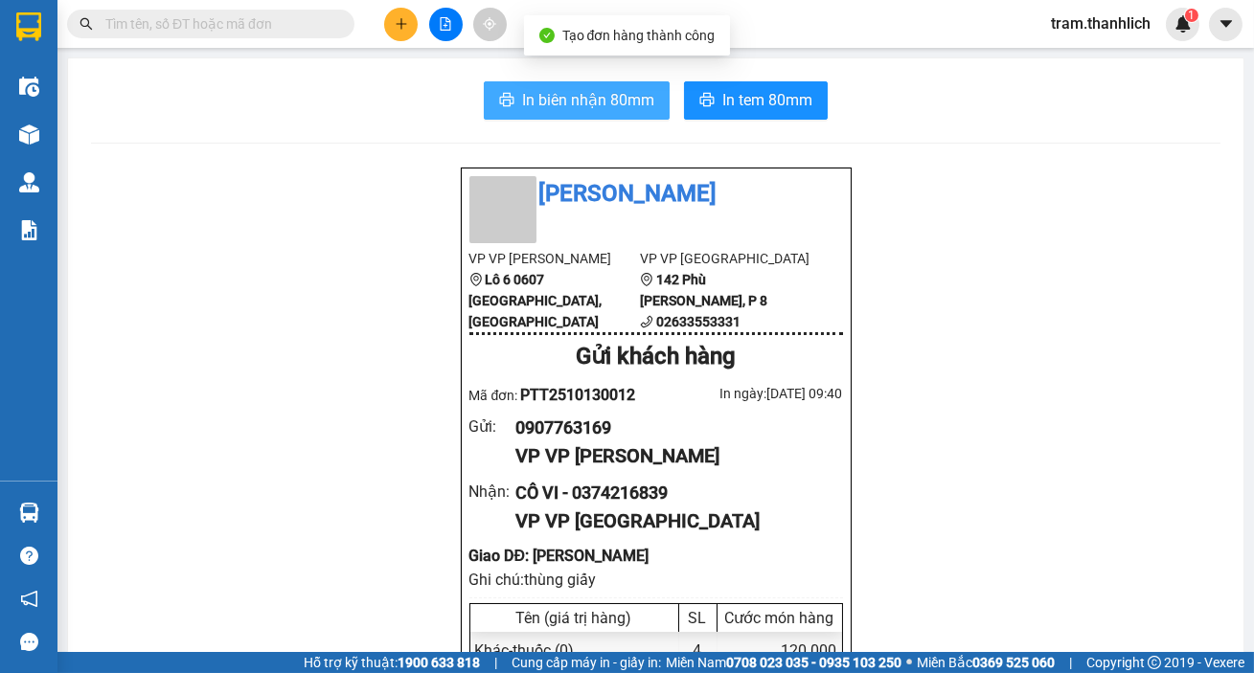
click at [557, 92] on span "In biên nhận 80mm" at bounding box center [588, 100] width 132 height 24
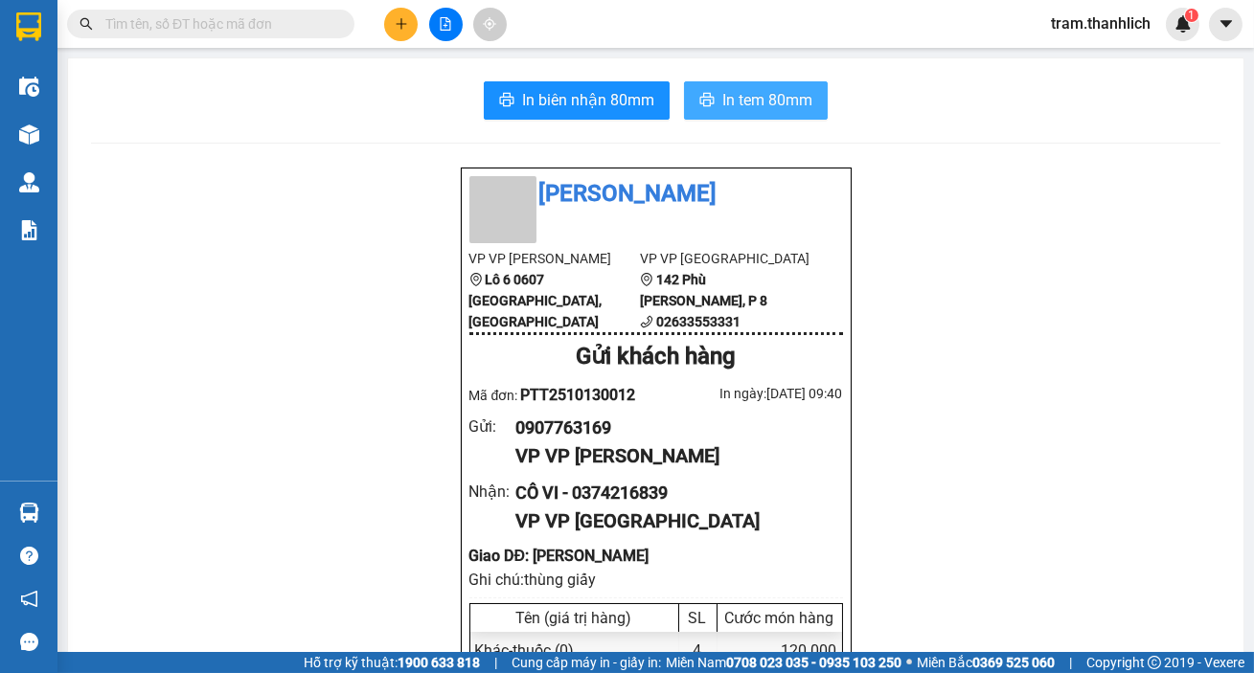
click at [769, 89] on span "In tem 80mm" at bounding box center [767, 100] width 90 height 24
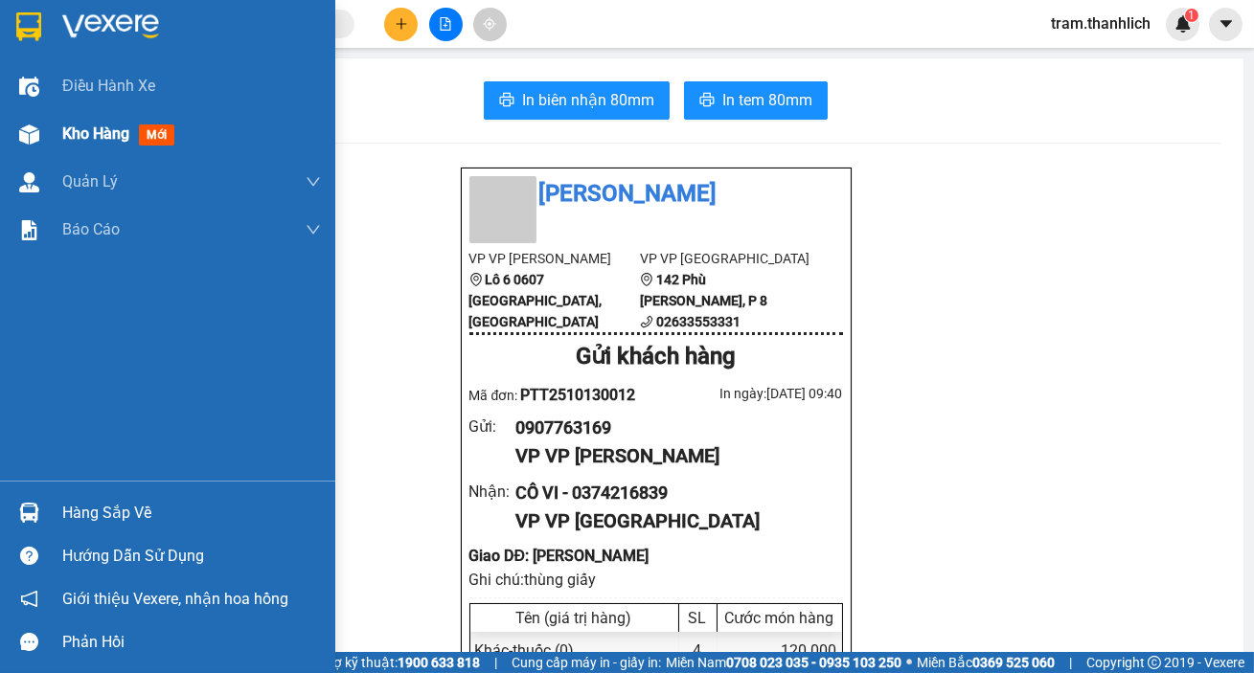
click at [66, 143] on span "Kho hàng" at bounding box center [95, 134] width 67 height 18
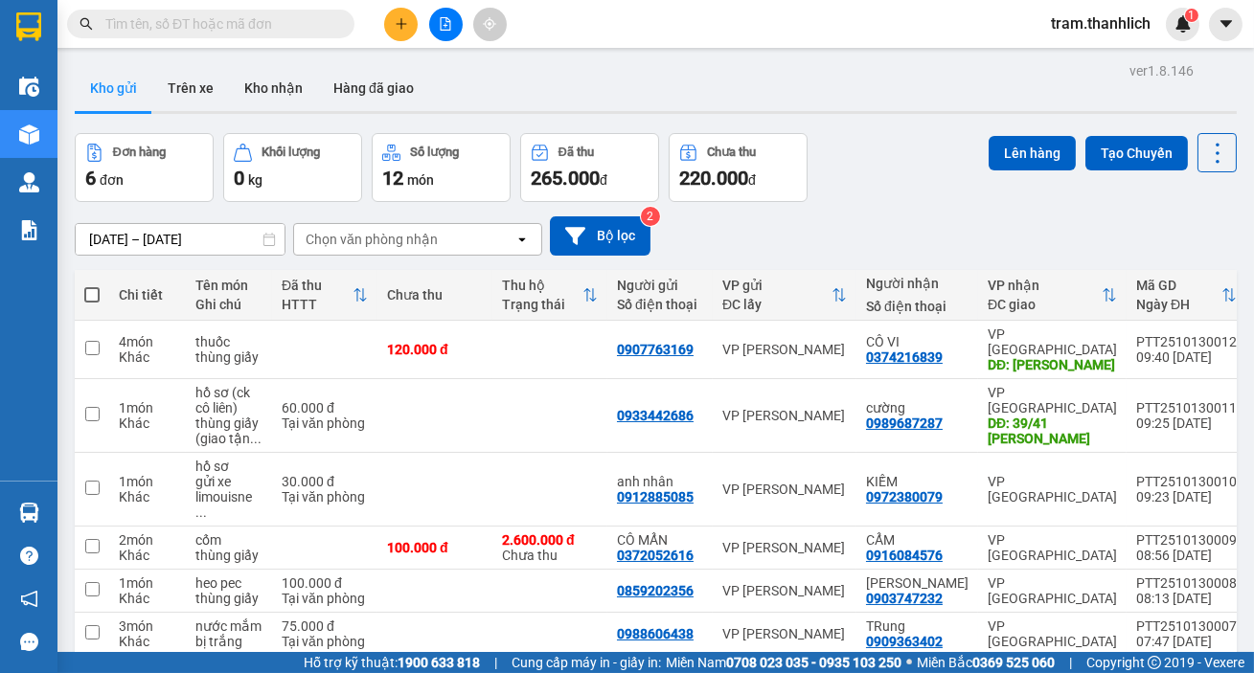
click at [401, 34] on button at bounding box center [401, 25] width 34 height 34
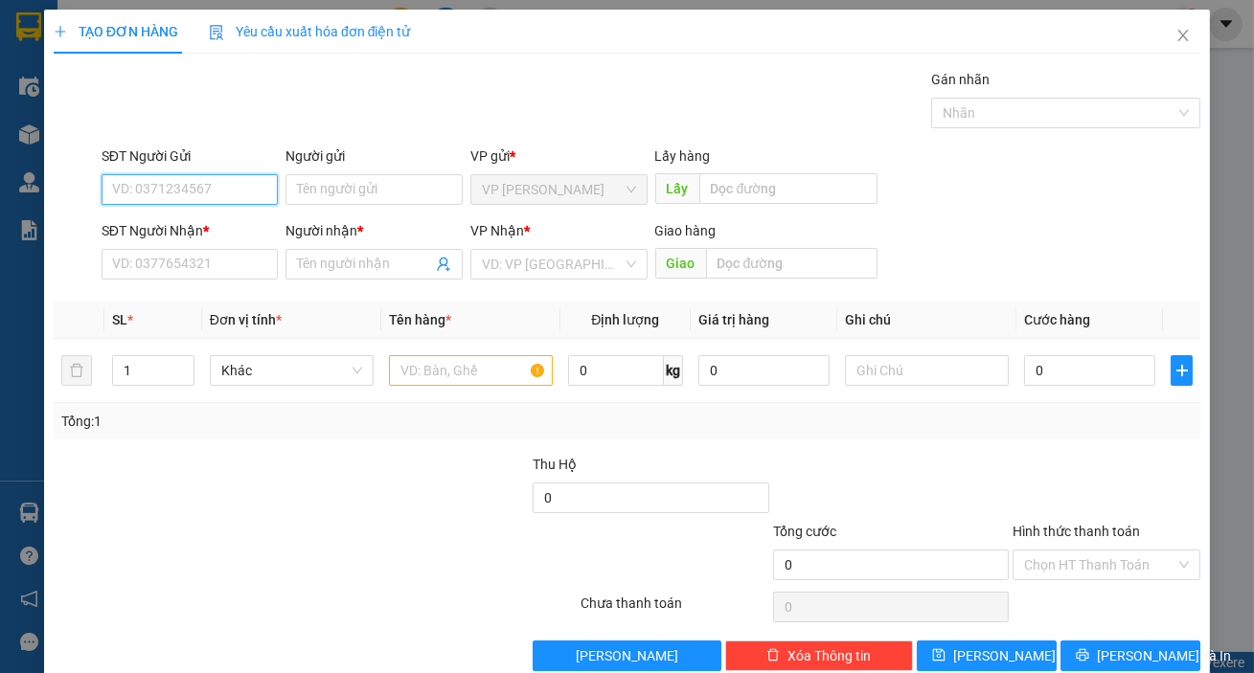
click at [190, 194] on input "SĐT Người Gửi" at bounding box center [190, 189] width 177 height 31
type input "0918496836"
click at [220, 268] on input "SĐT Người Nhận *" at bounding box center [190, 264] width 177 height 31
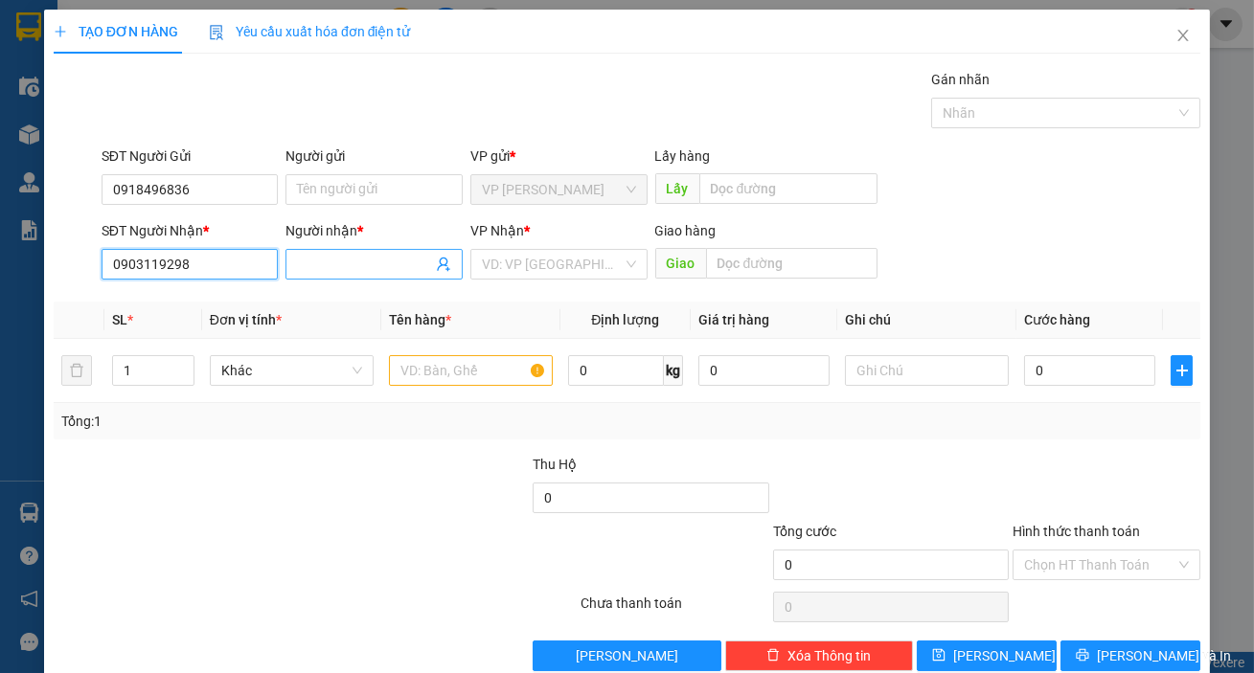
type input "0903119298"
click at [339, 272] on input "Người nhận *" at bounding box center [364, 264] width 135 height 21
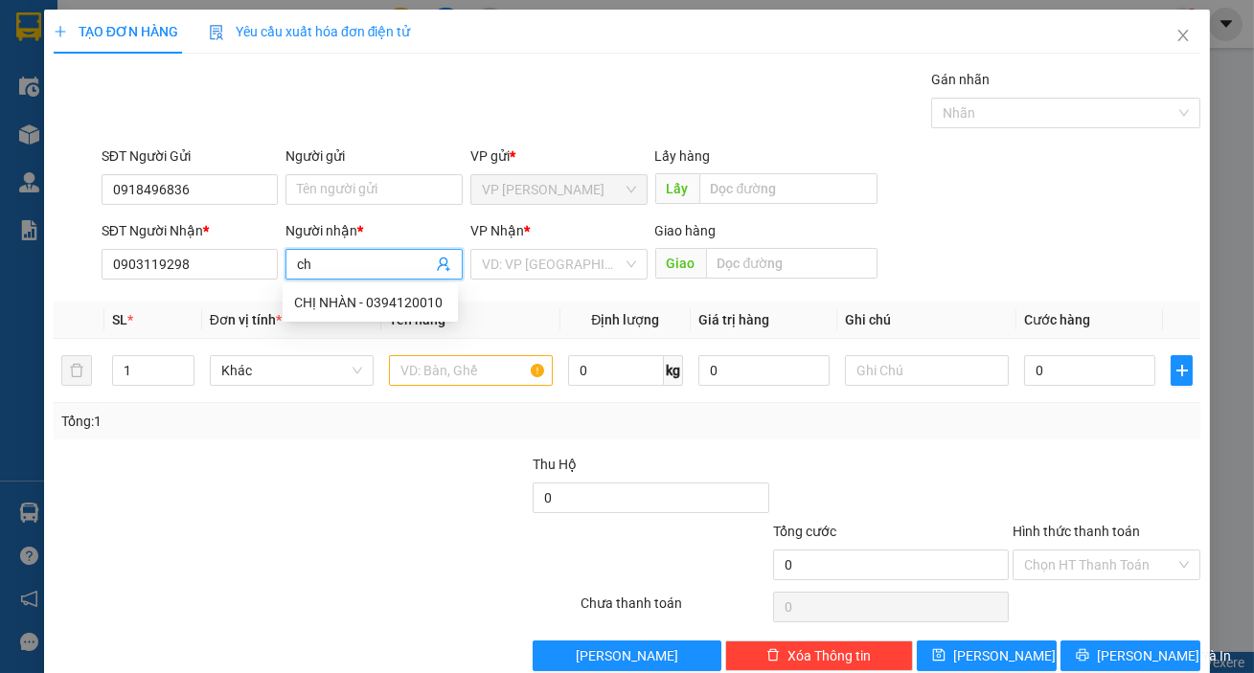
type input "c"
type input "CHỊ NHÀN"
click at [508, 250] on input "search" at bounding box center [552, 264] width 141 height 29
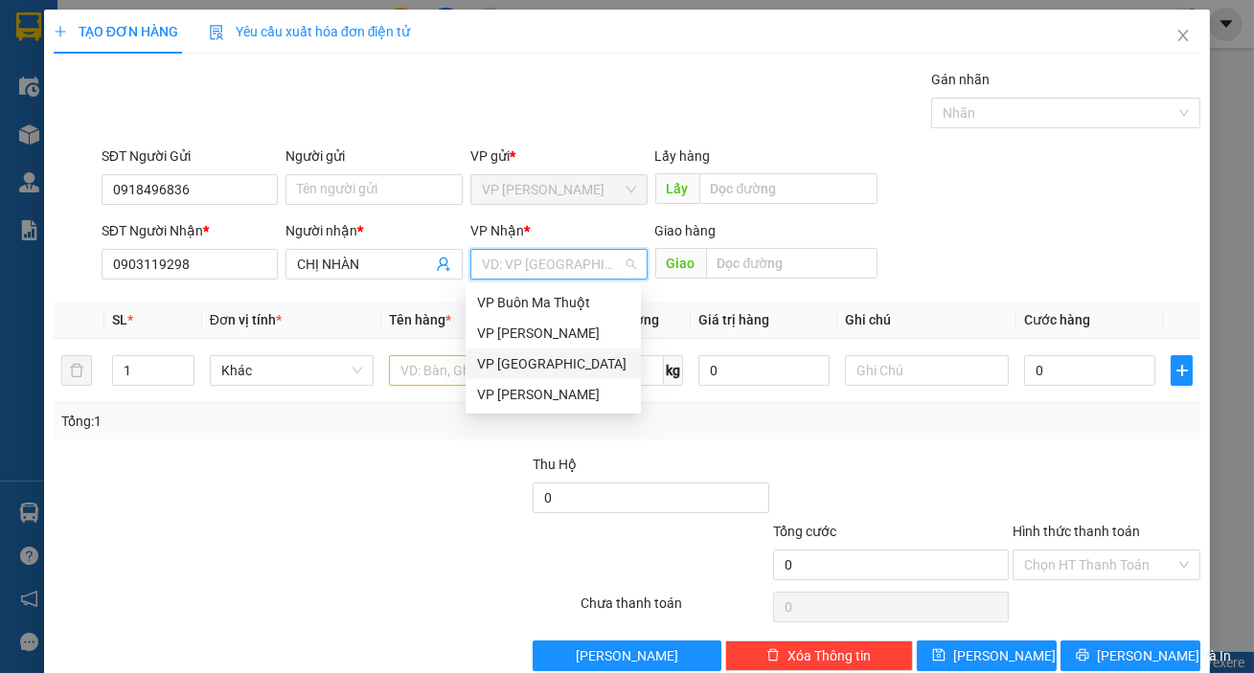
drag, startPoint x: 544, startPoint y: 361, endPoint x: 915, endPoint y: 276, distance: 380.4
click at [545, 361] on div "VP [GEOGRAPHIC_DATA]" at bounding box center [553, 363] width 152 height 21
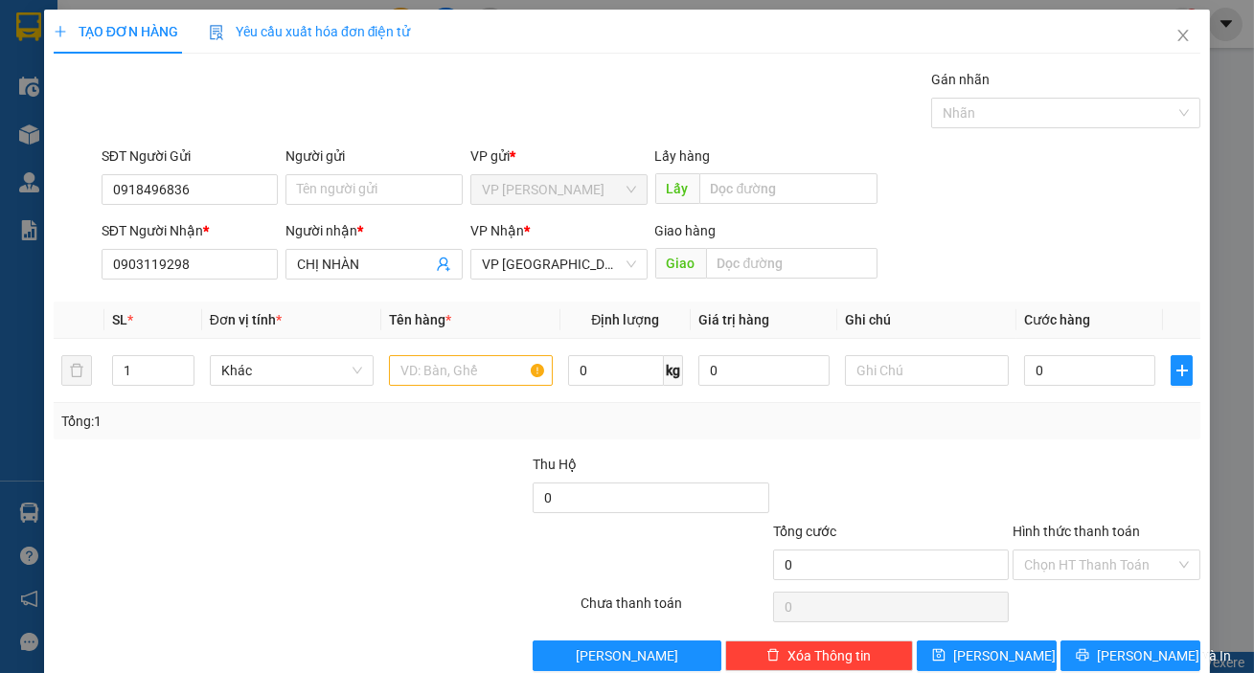
click at [967, 231] on div "SĐT Người Nhận * 0903119298 Người nhận * CHỊ NHÀN VP Nhận * VP Đà Lạt Giao hàng…" at bounding box center [651, 253] width 1106 height 67
click at [498, 372] on input "text" at bounding box center [471, 370] width 164 height 31
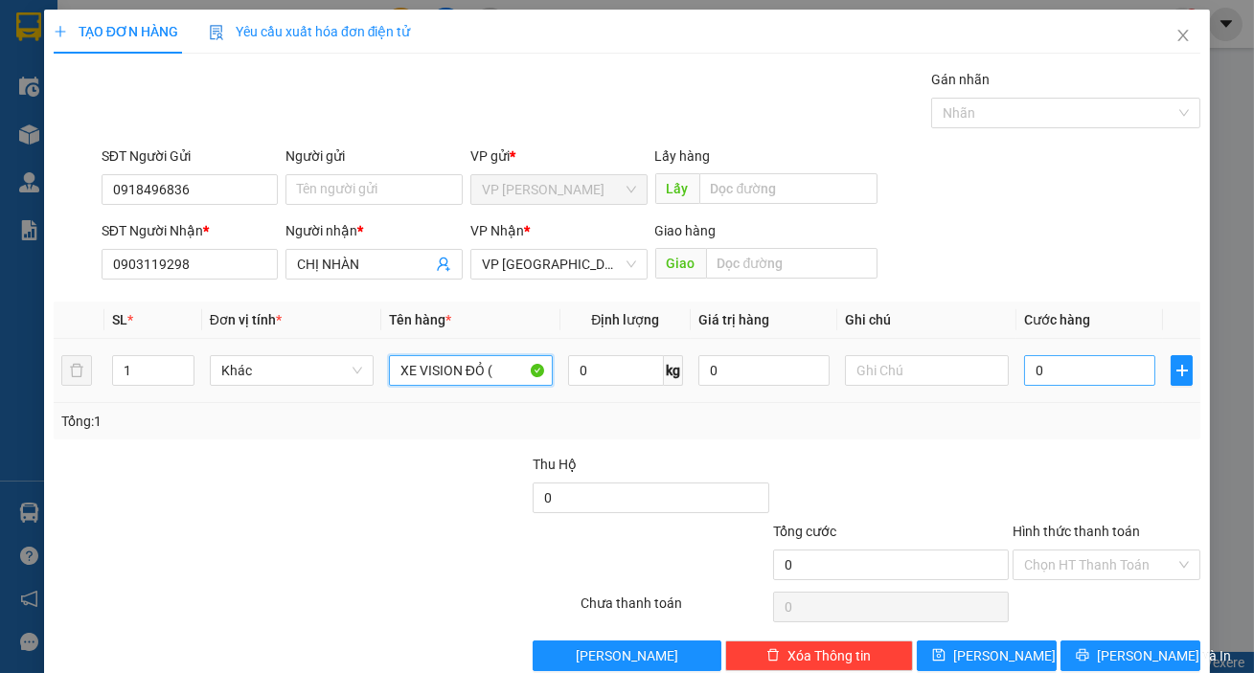
type input "XE VISION ĐỎ ("
click at [1090, 355] on input "0" at bounding box center [1089, 370] width 131 height 31
type input "4"
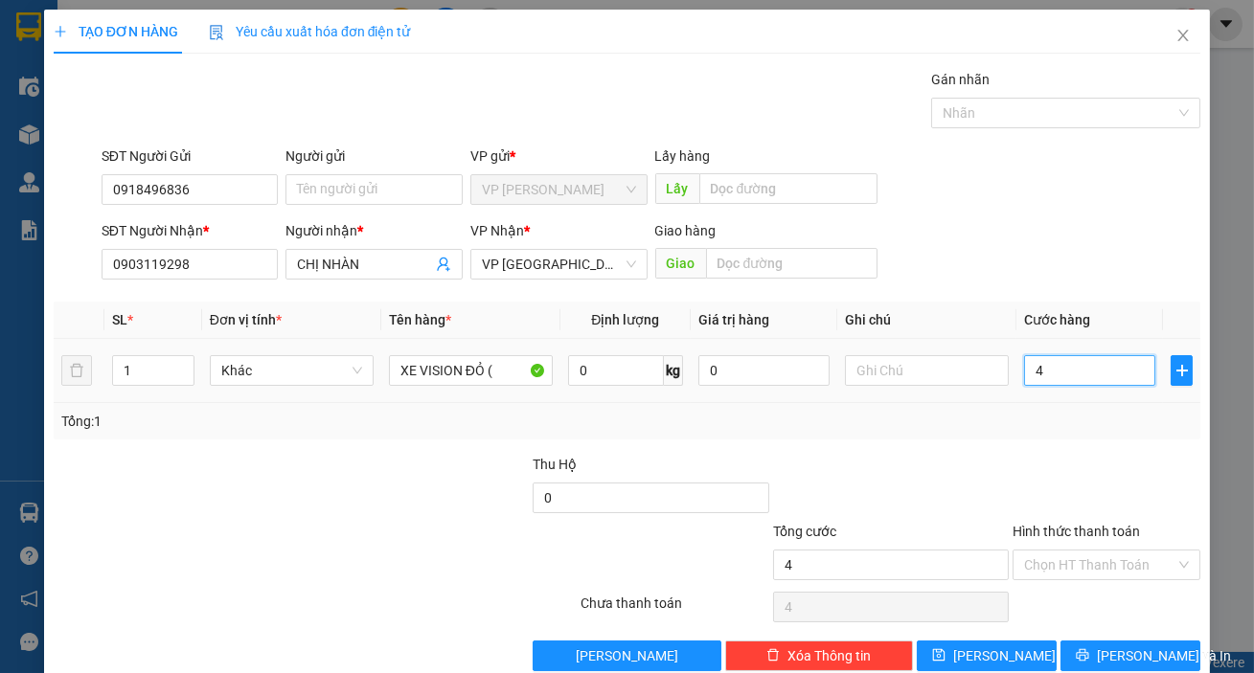
type input "40"
type input "400"
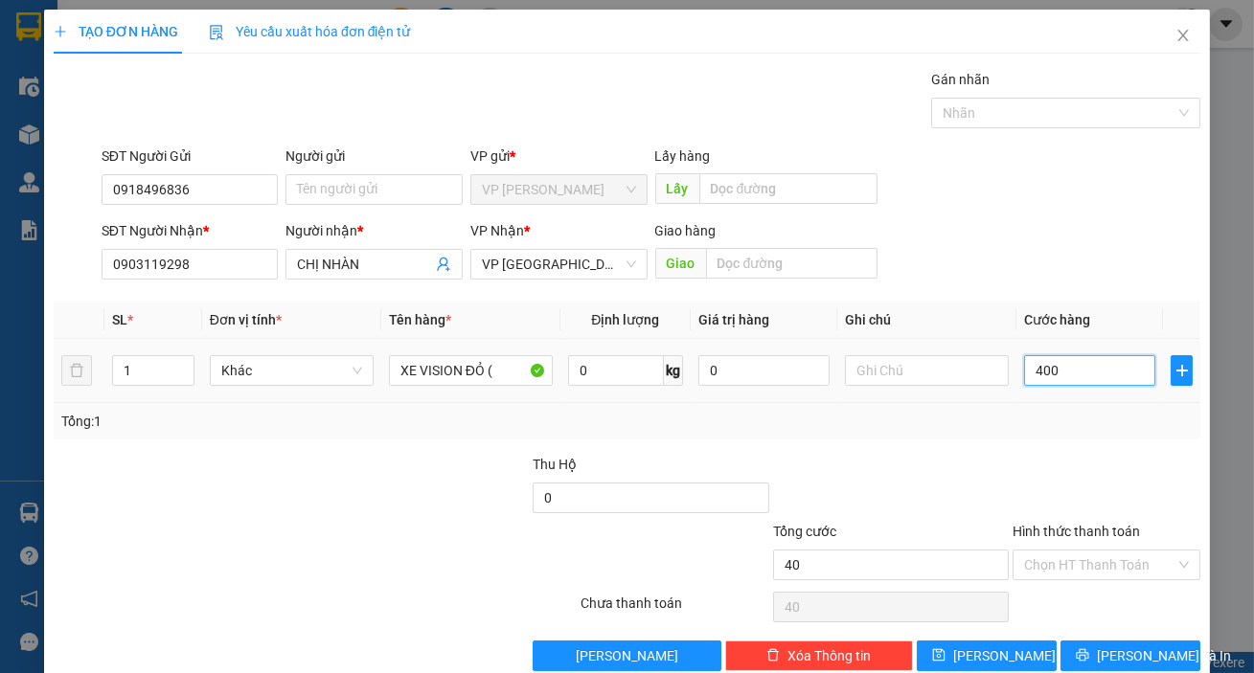
type input "400"
type input "4.000"
type input "40.000"
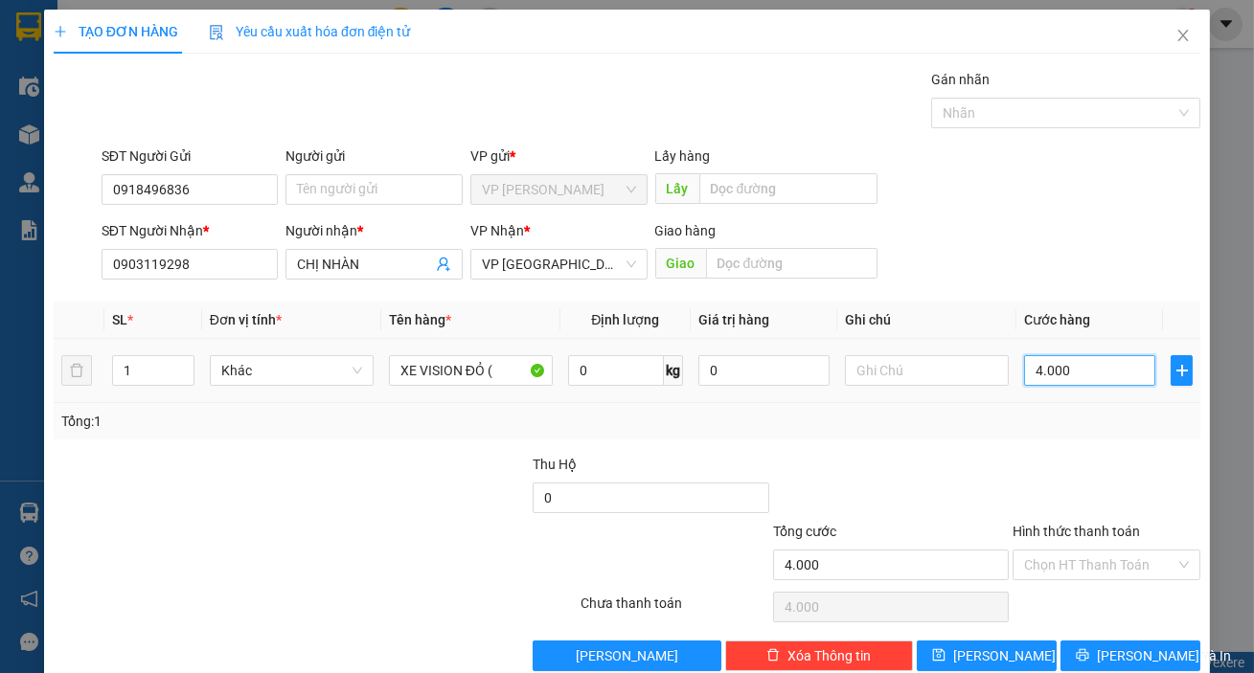
type input "40.000"
type input "400.000"
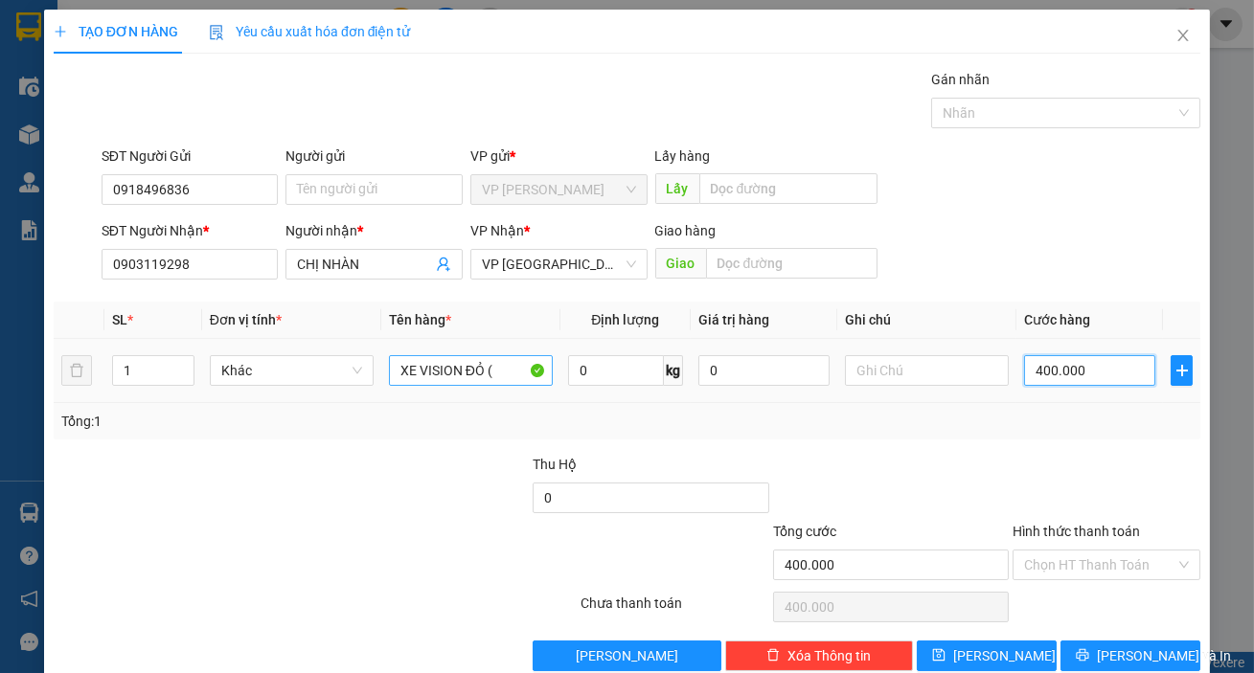
type input "400.000"
click at [504, 368] on input "XE VISION ĐỎ (" at bounding box center [471, 370] width 164 height 31
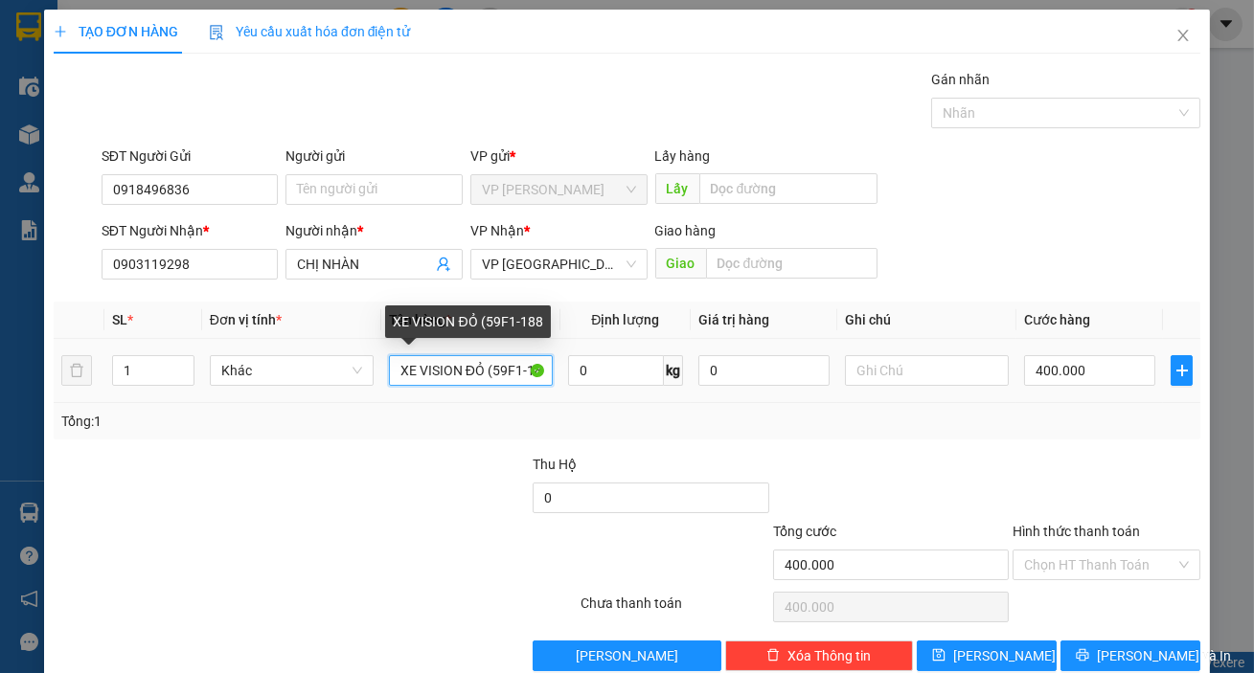
type input "XE VISION ĐỎ (59F1-1885"
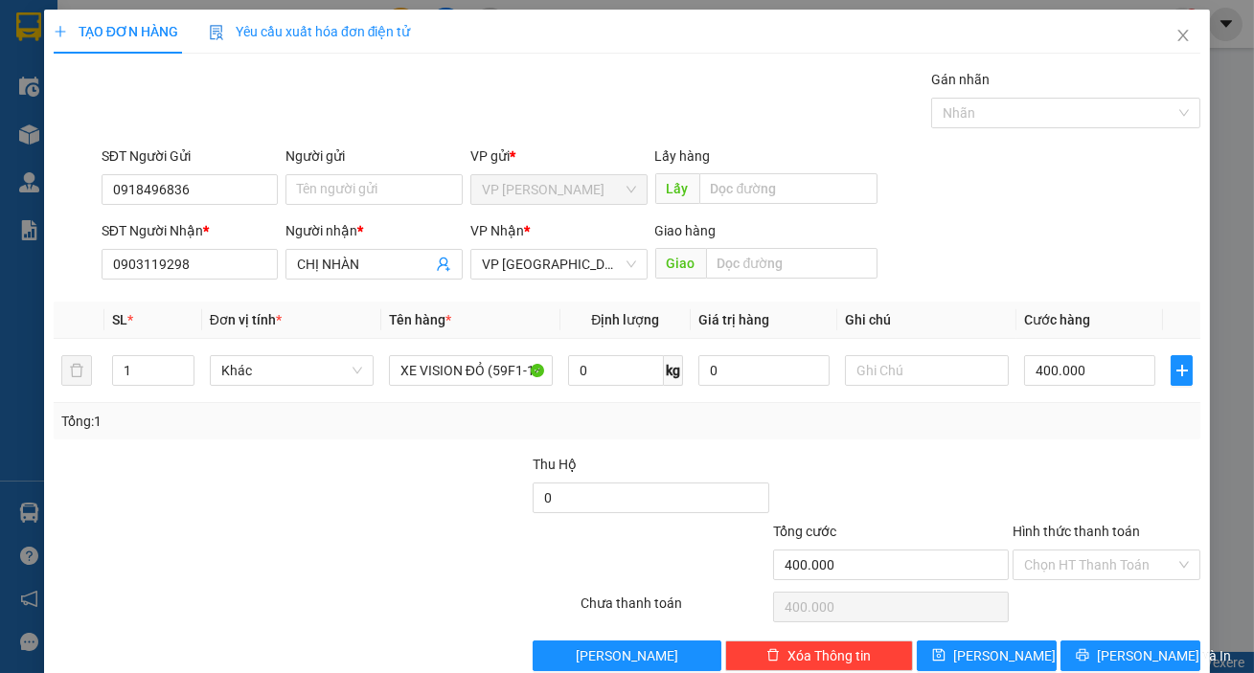
click at [922, 434] on div "Tổng: 1" at bounding box center [627, 421] width 1147 height 36
click at [1110, 648] on span "[PERSON_NAME] và In" at bounding box center [1164, 656] width 134 height 21
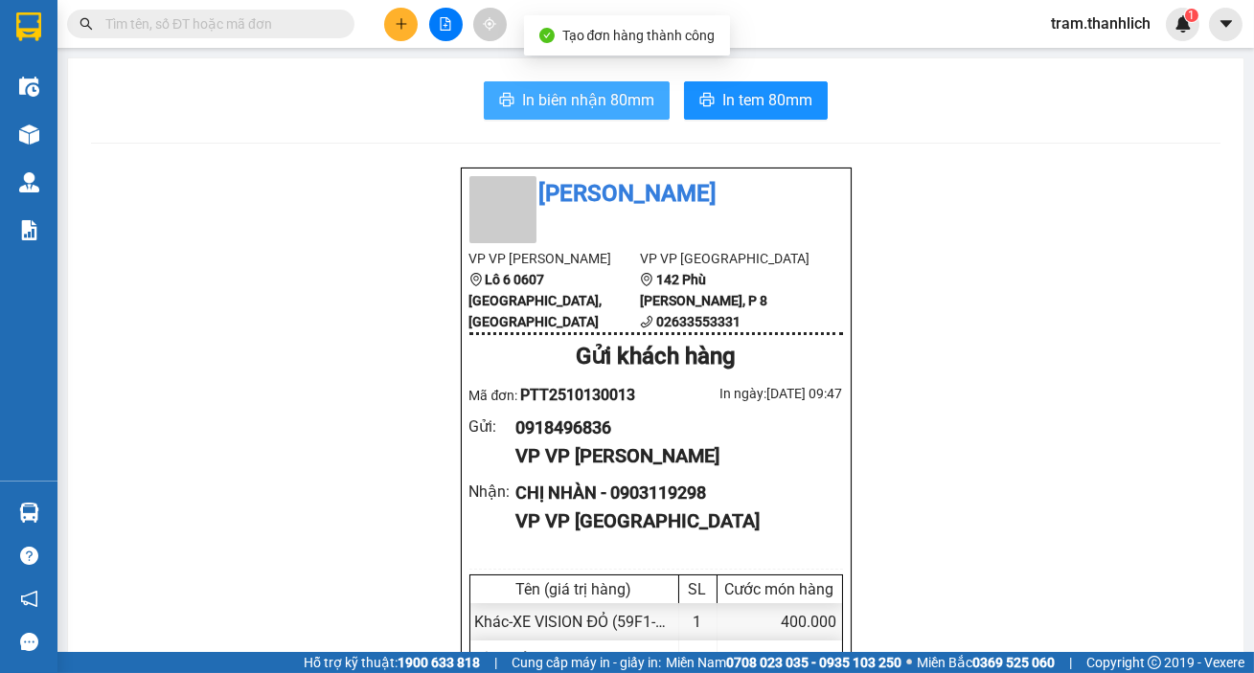
click at [522, 108] on span "In biên nhận 80mm" at bounding box center [588, 100] width 132 height 24
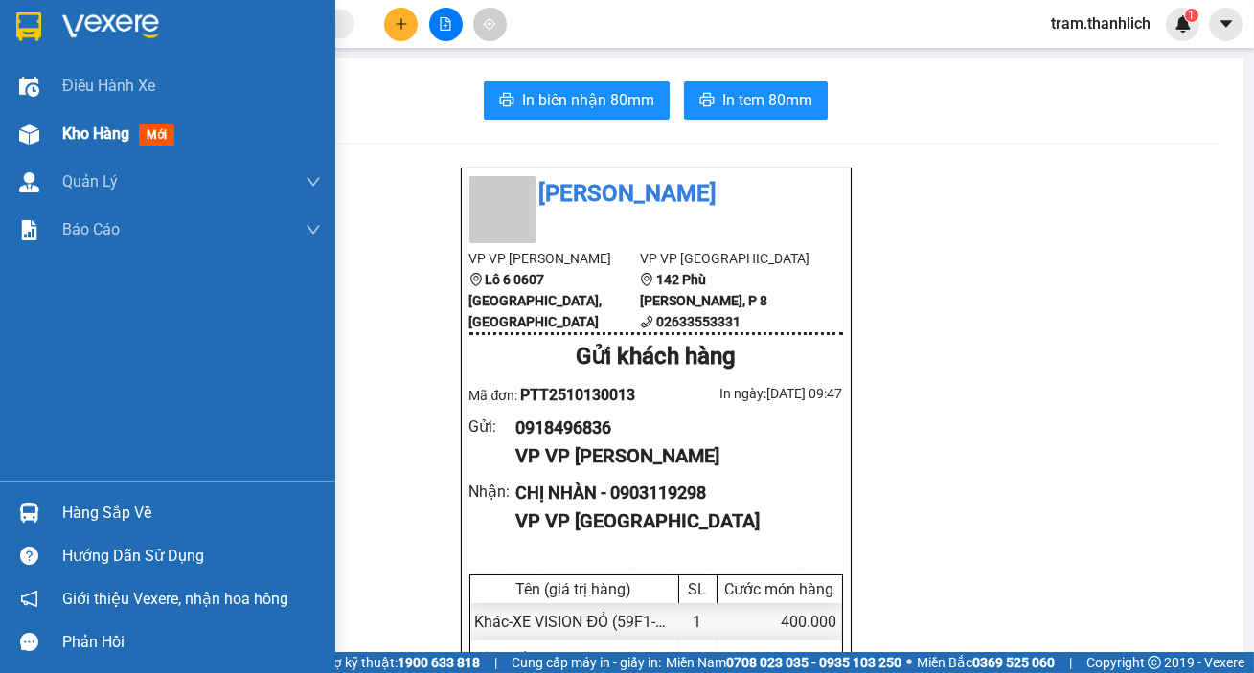
click at [67, 143] on span "Kho hàng" at bounding box center [95, 134] width 67 height 18
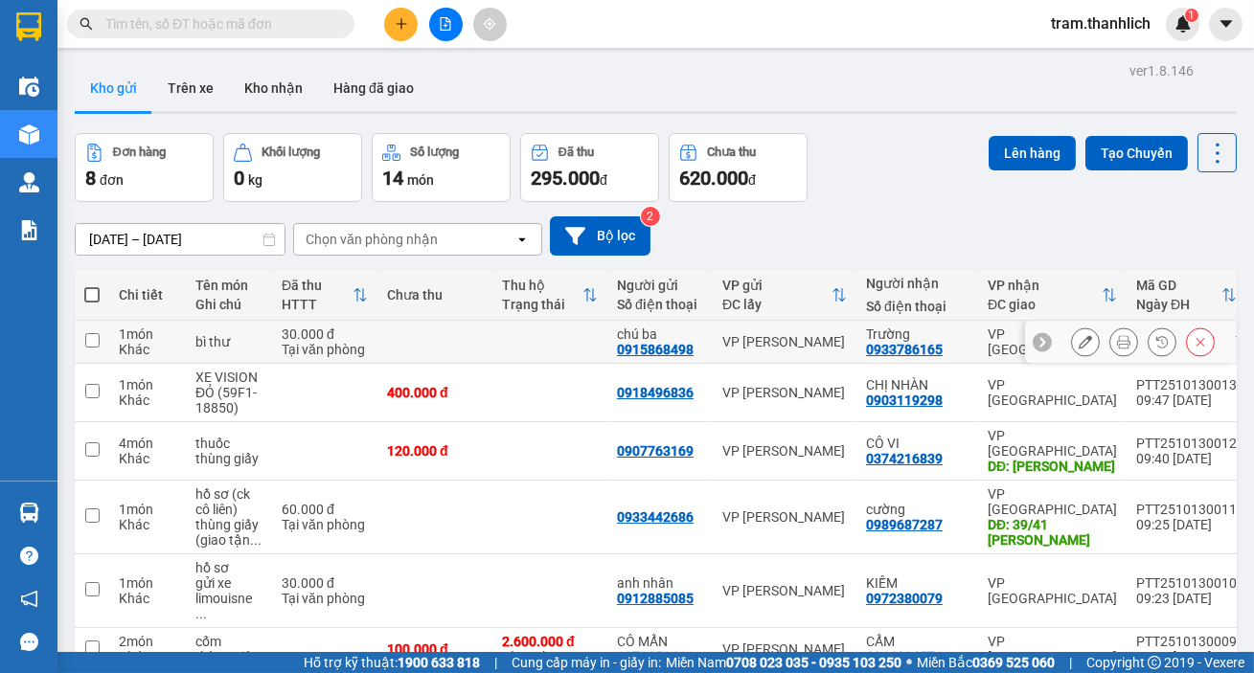
click at [1117, 342] on icon at bounding box center [1123, 341] width 13 height 13
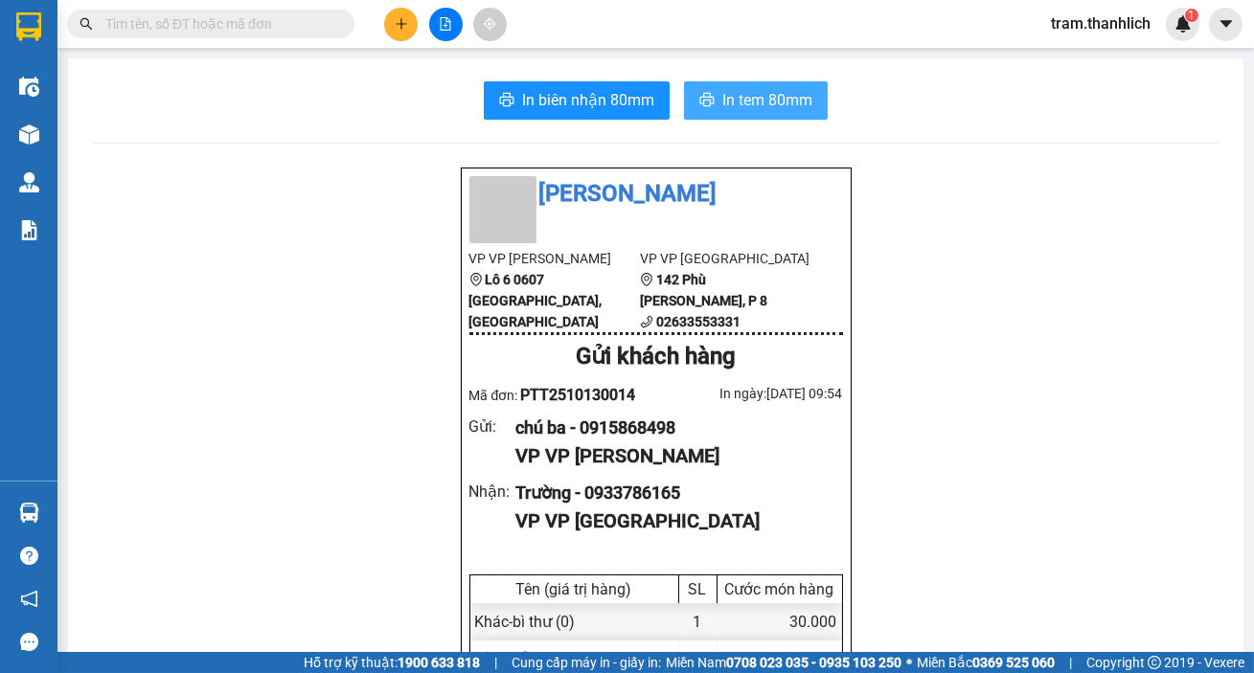
click at [762, 103] on span "In tem 80mm" at bounding box center [767, 100] width 90 height 24
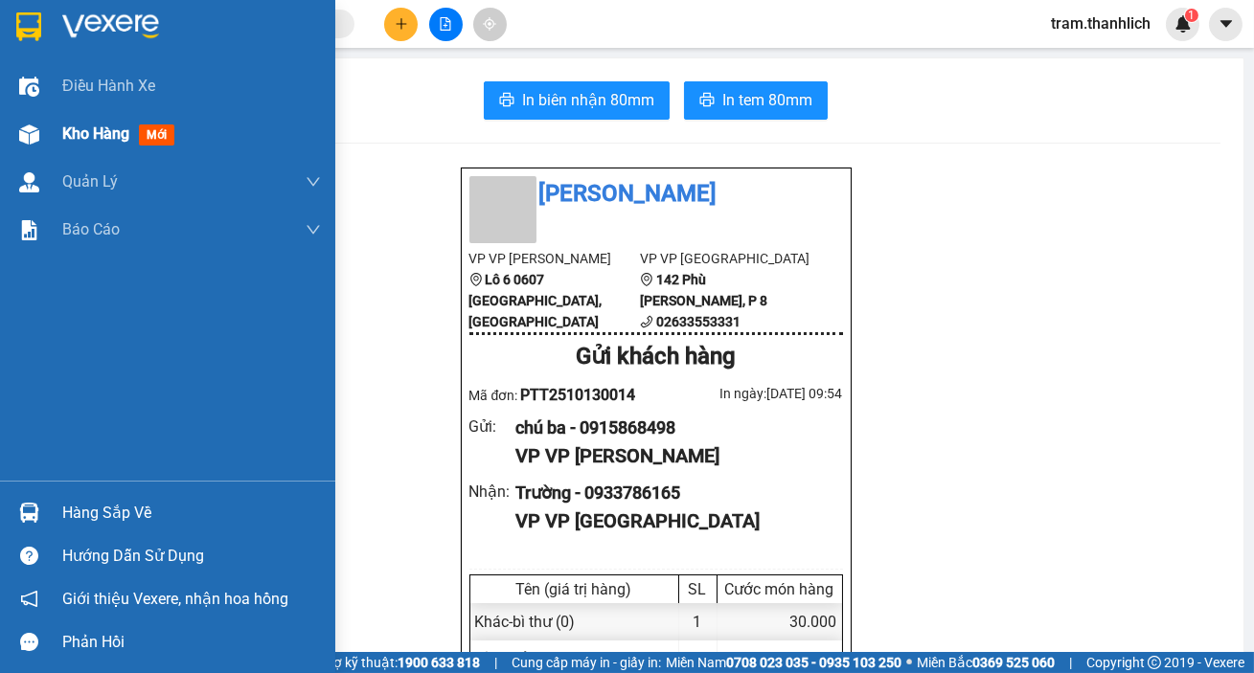
click at [71, 129] on span "Kho hàng" at bounding box center [95, 134] width 67 height 18
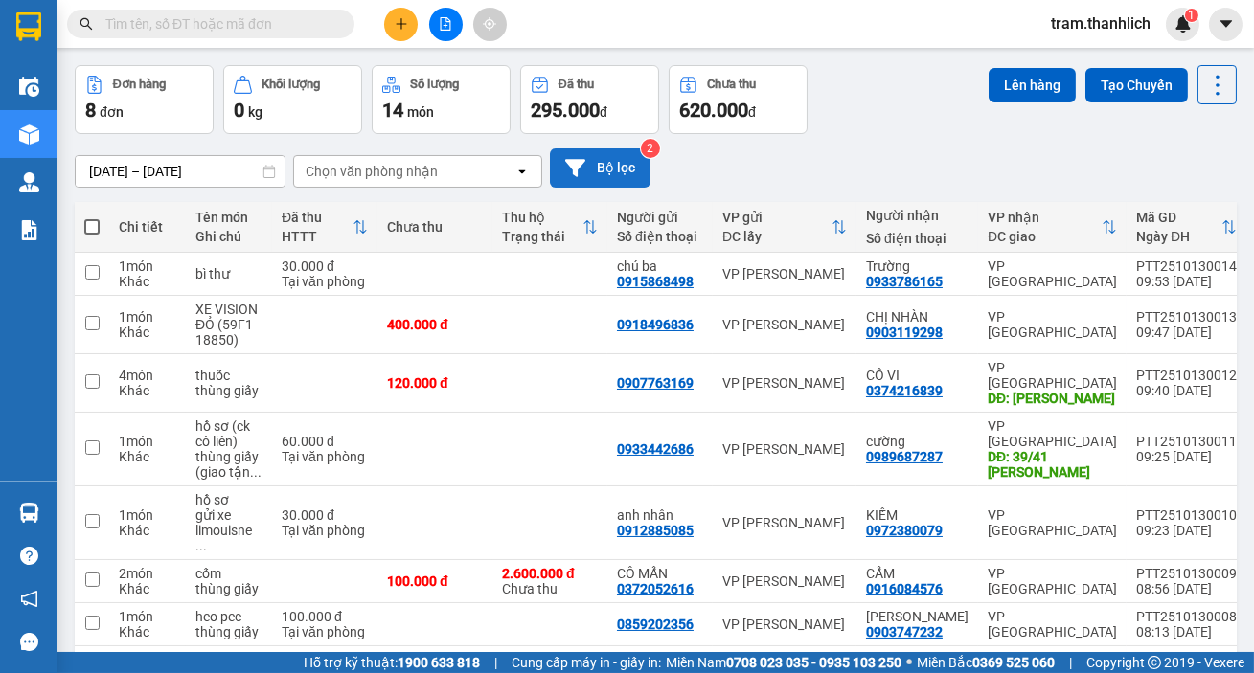
scroll to position [159, 0]
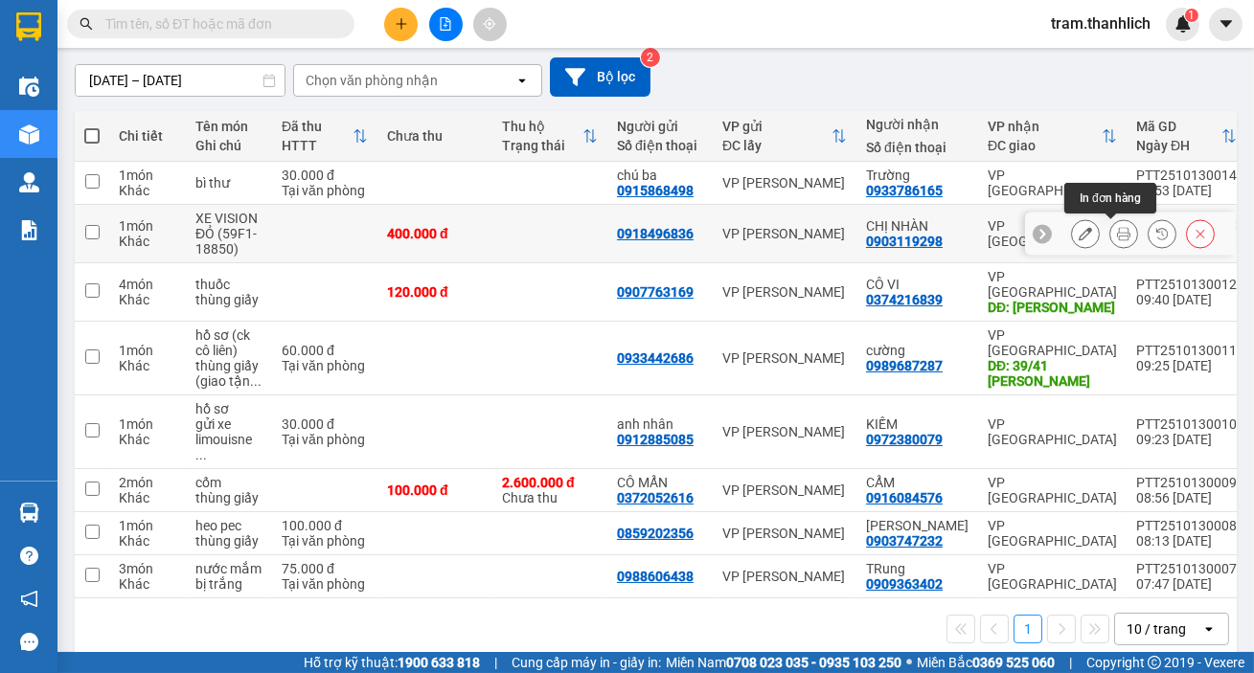
click at [1117, 235] on icon at bounding box center [1123, 233] width 13 height 13
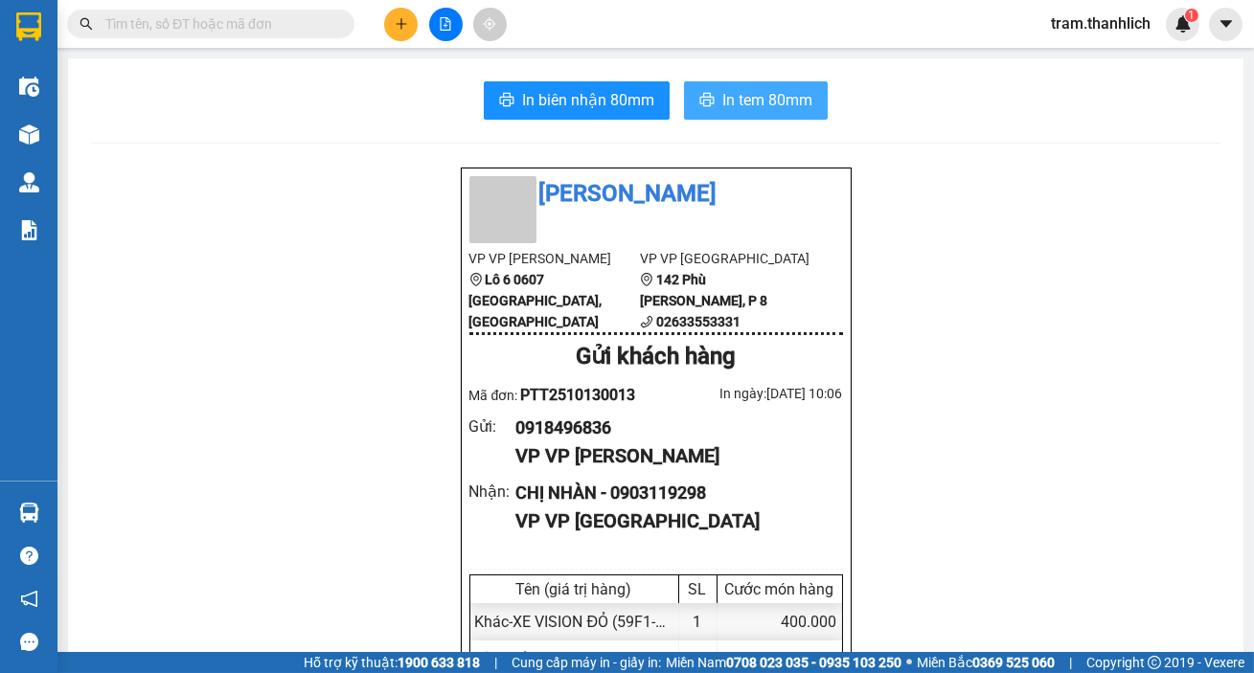
click at [755, 99] on span "In tem 80mm" at bounding box center [767, 100] width 90 height 24
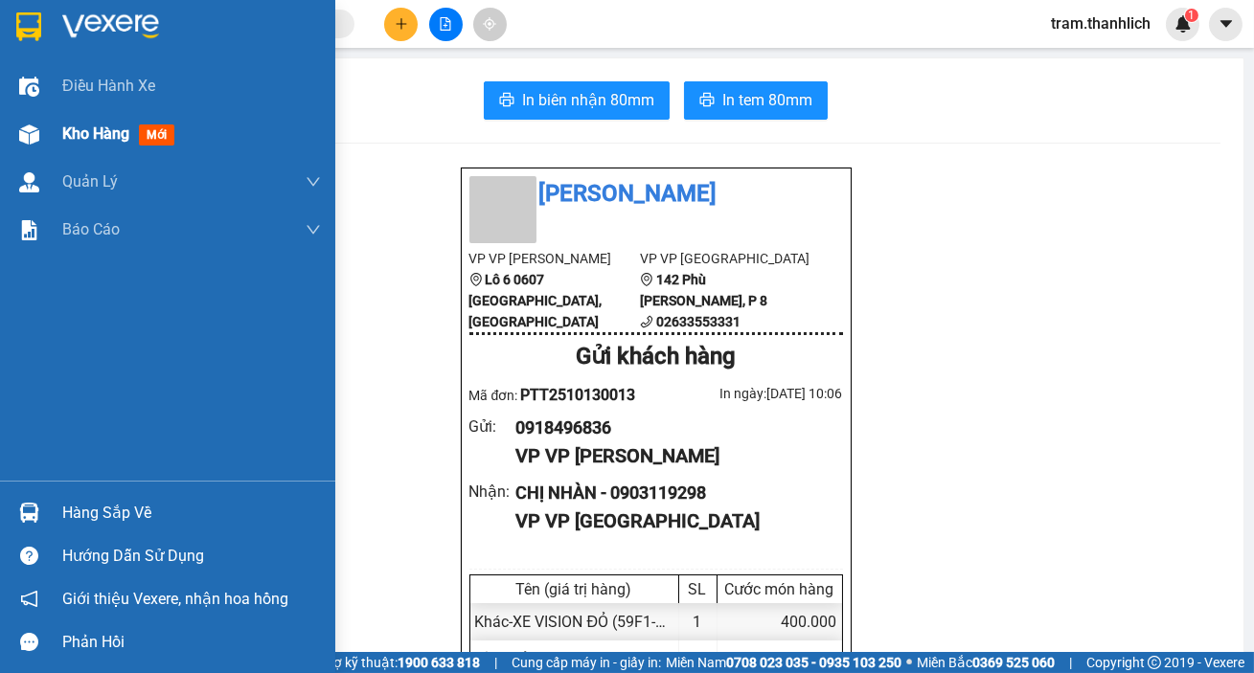
click at [57, 134] on div "Kho hàng mới" at bounding box center [167, 134] width 335 height 48
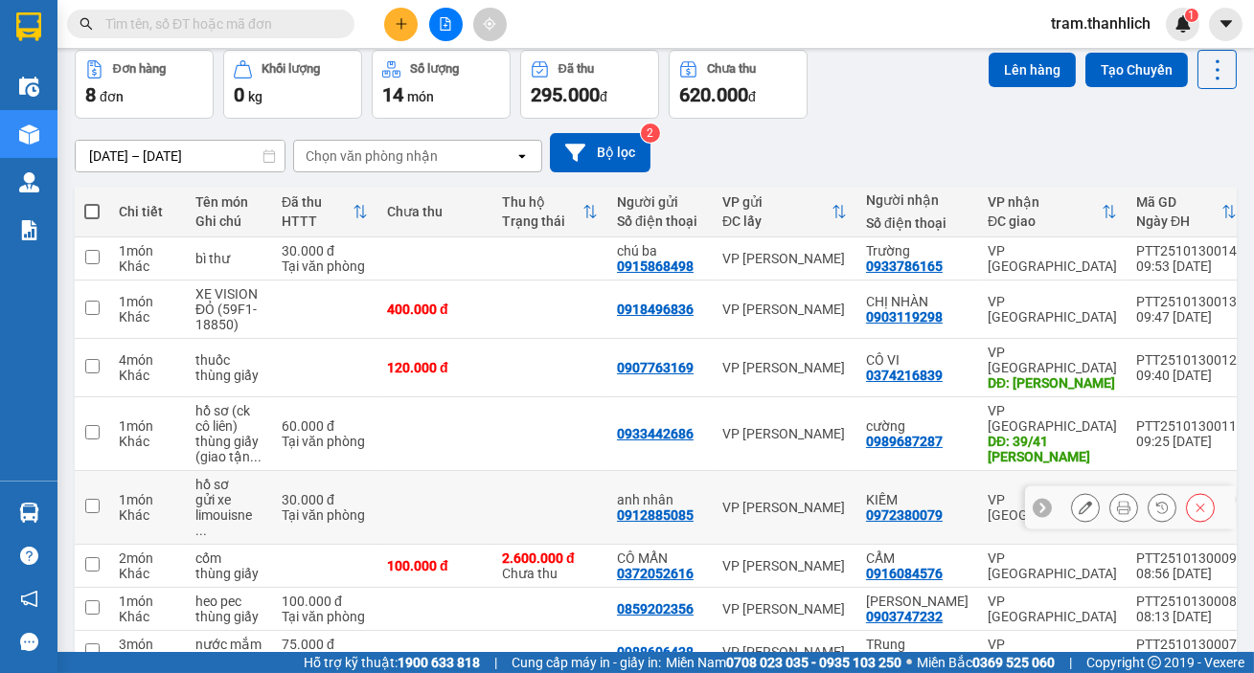
scroll to position [159, 0]
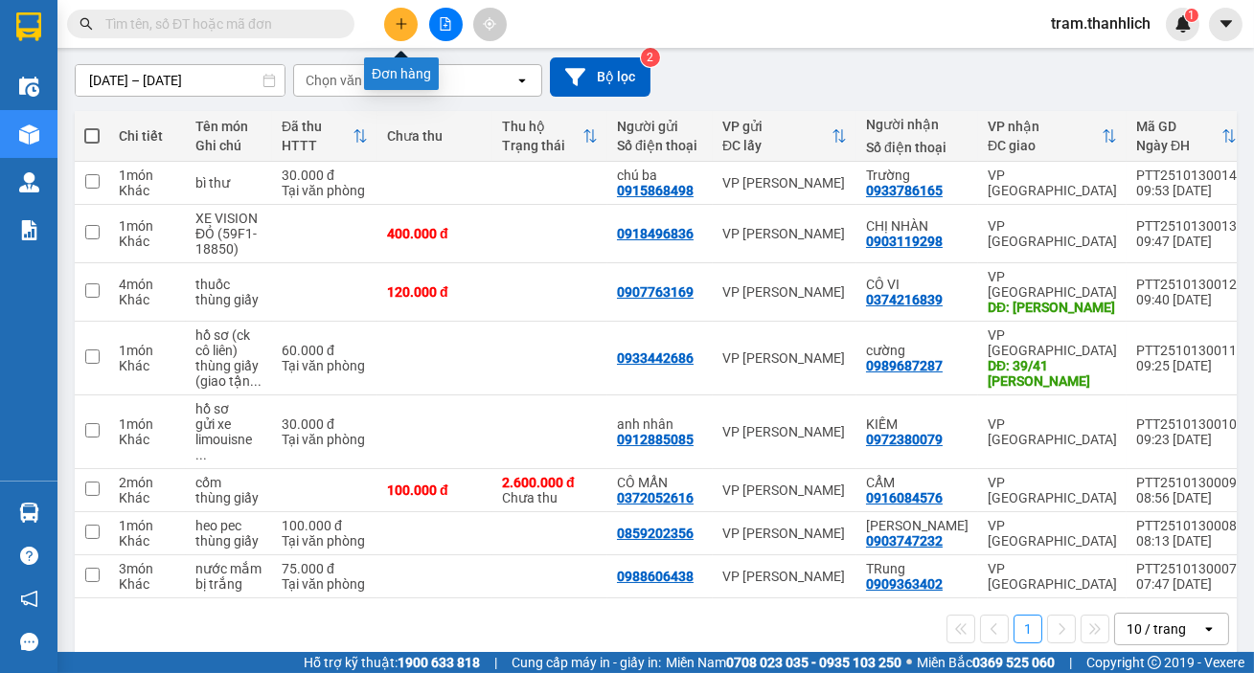
click at [408, 19] on button at bounding box center [401, 25] width 34 height 34
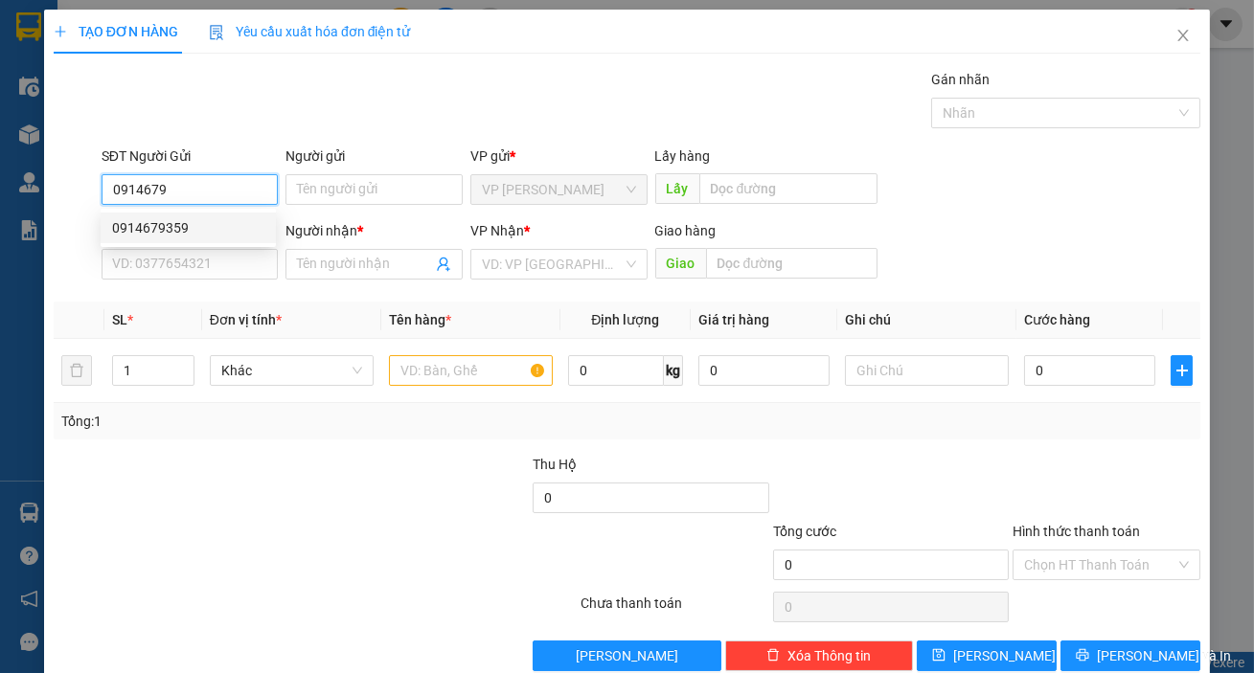
click at [202, 220] on div "0914679359" at bounding box center [188, 227] width 152 height 21
type input "0914679359"
type input "0949800984"
type input "Thùy Trang"
type input "0914679359"
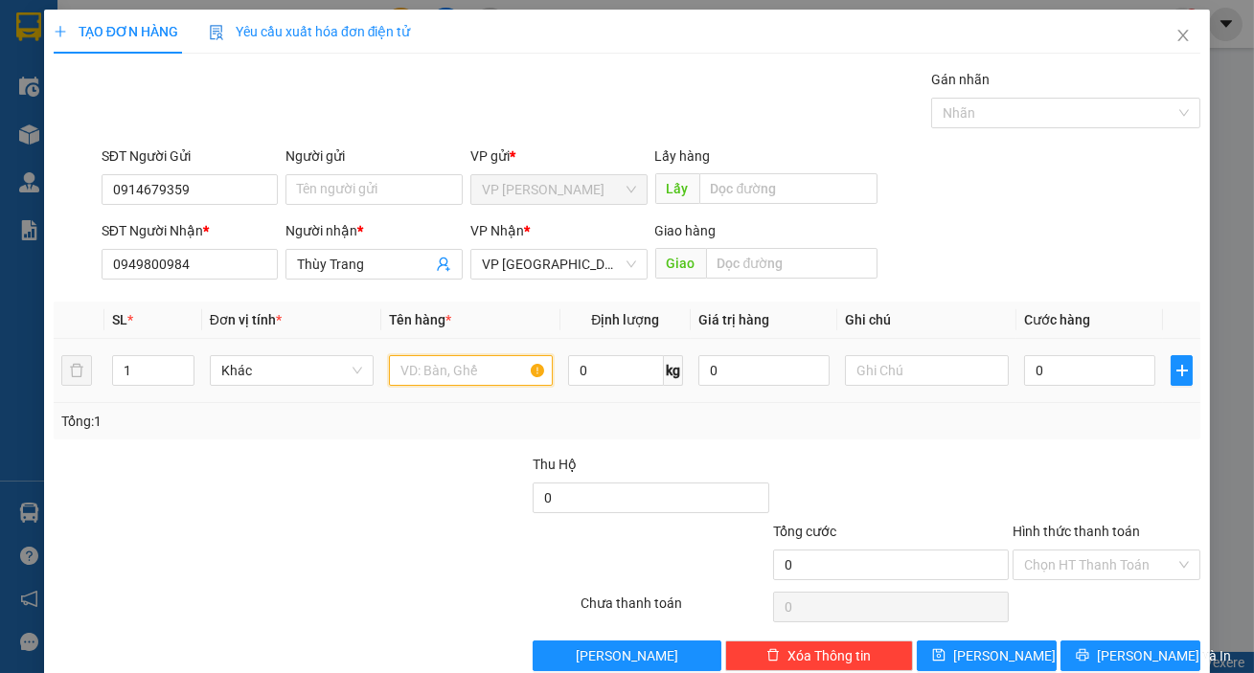
click at [392, 371] on input "text" at bounding box center [471, 370] width 164 height 31
click at [401, 374] on input "text" at bounding box center [471, 370] width 164 height 31
type input "d"
type input "đồ gốm sứ"
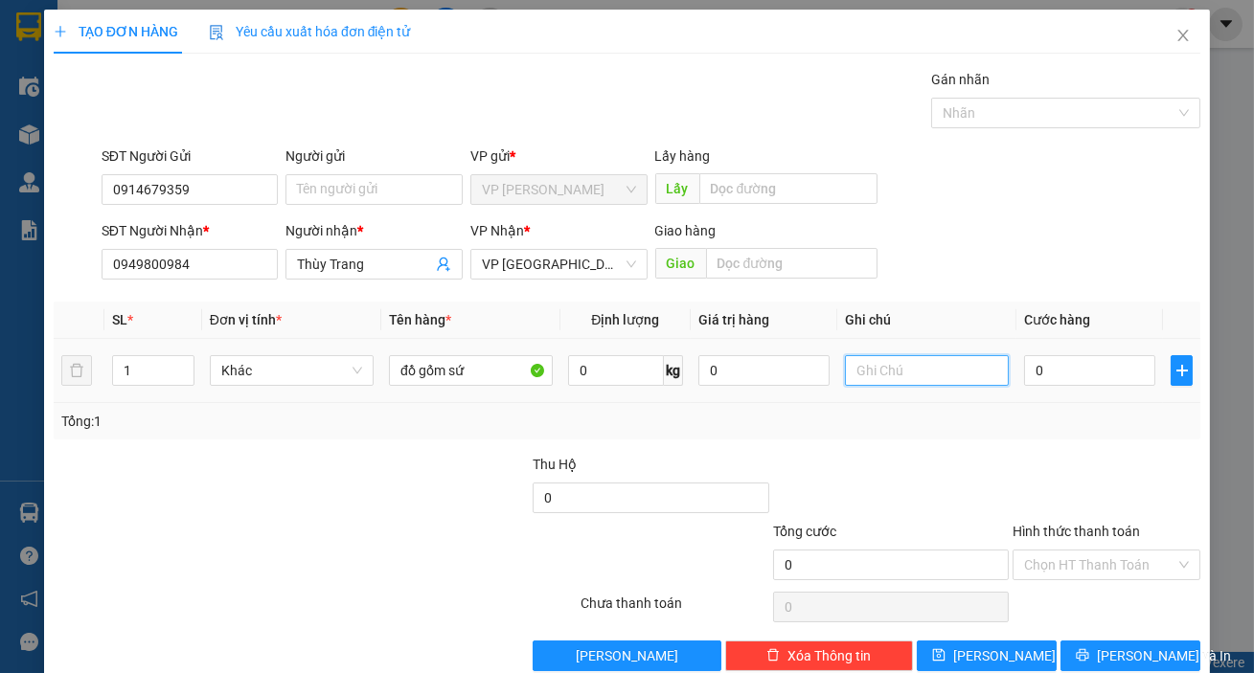
click at [899, 376] on input "text" at bounding box center [927, 370] width 164 height 31
type input "thùng giấy"
click at [182, 363] on icon "up" at bounding box center [183, 366] width 7 height 7
type input "2"
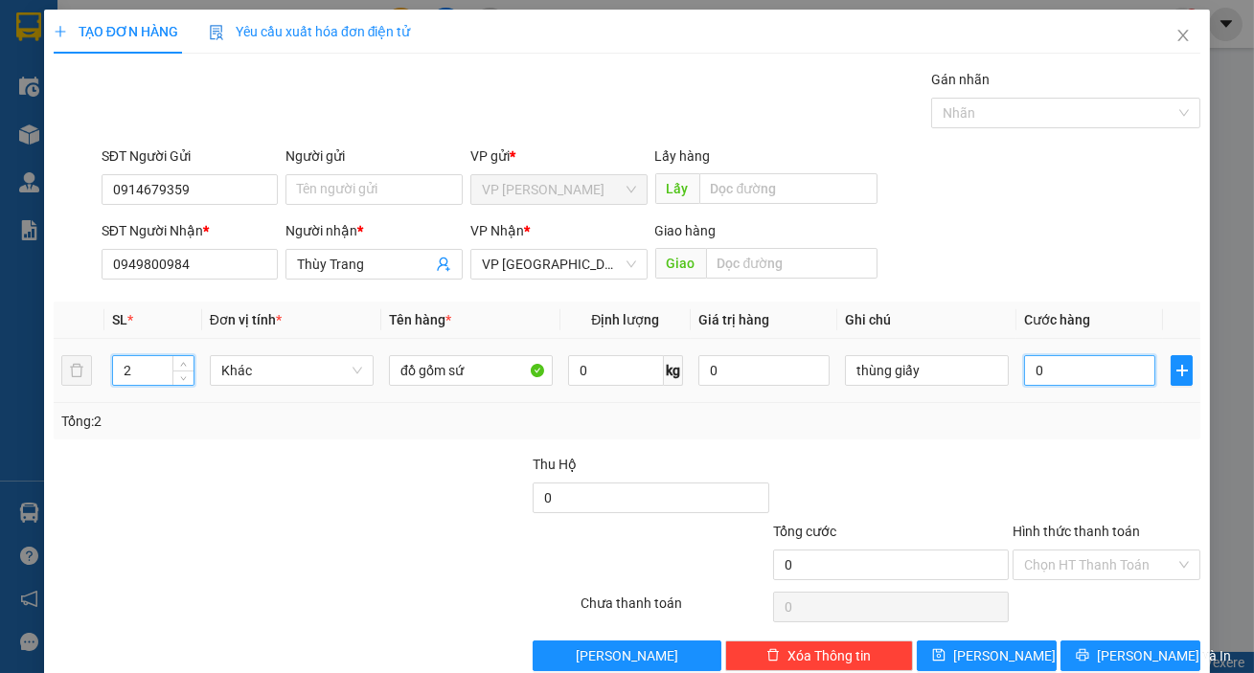
click at [1086, 374] on input "0" at bounding box center [1089, 370] width 131 height 31
type input "8"
type input "80"
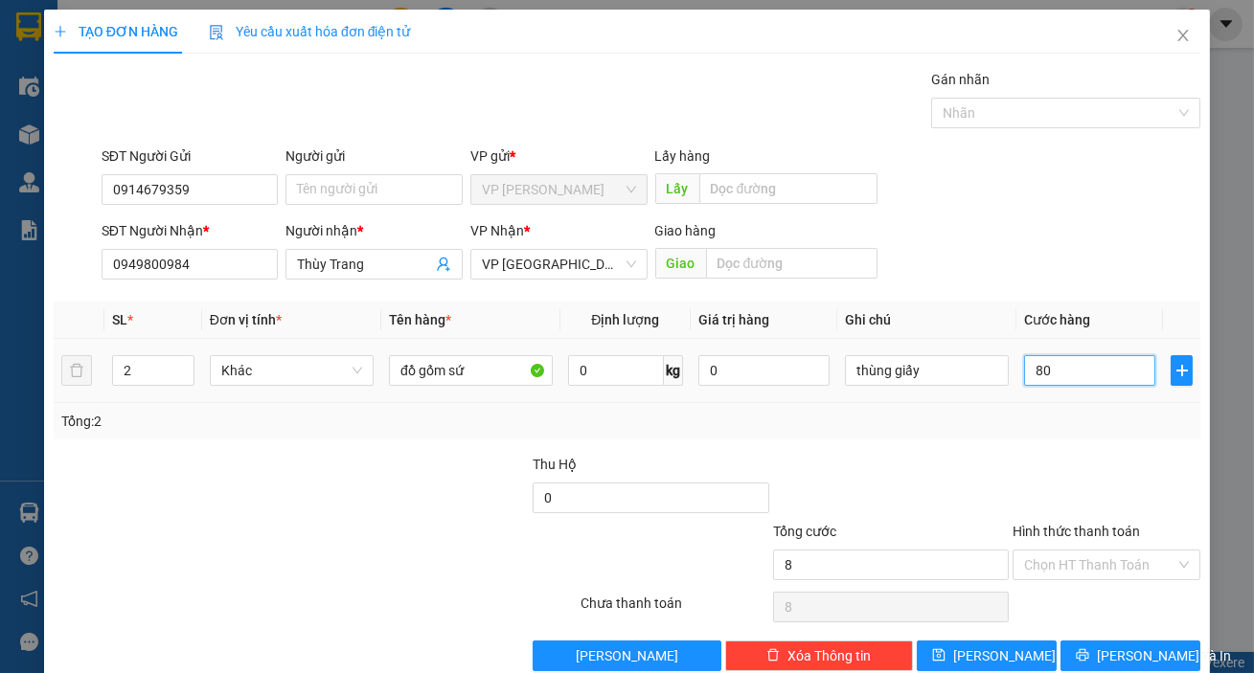
type input "80"
type input "800"
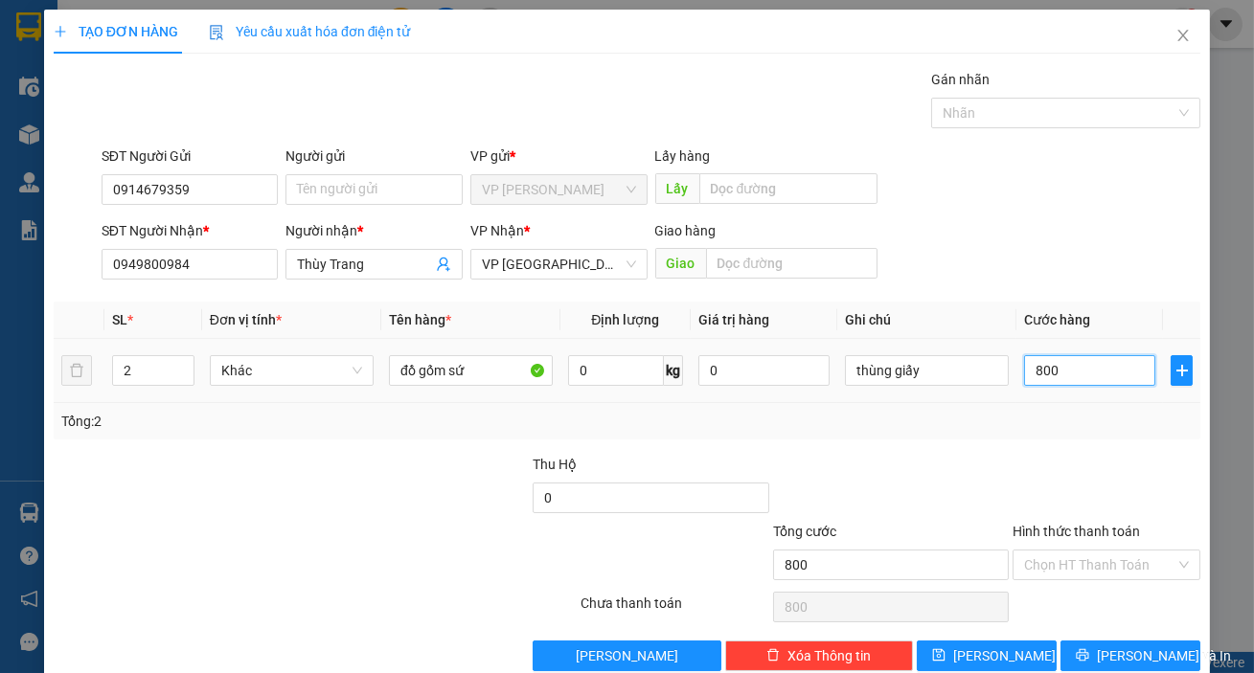
type input "8.000"
type input "80.000"
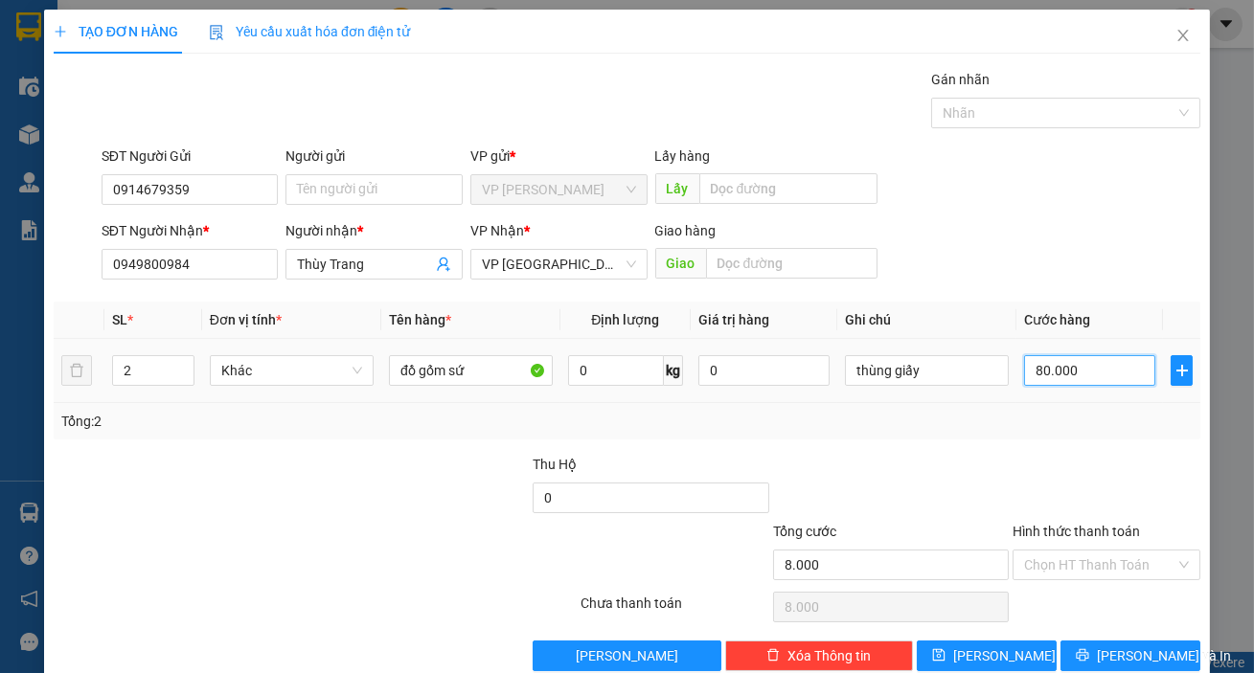
type input "80.000"
click at [1154, 648] on span "[PERSON_NAME] và In" at bounding box center [1164, 656] width 134 height 21
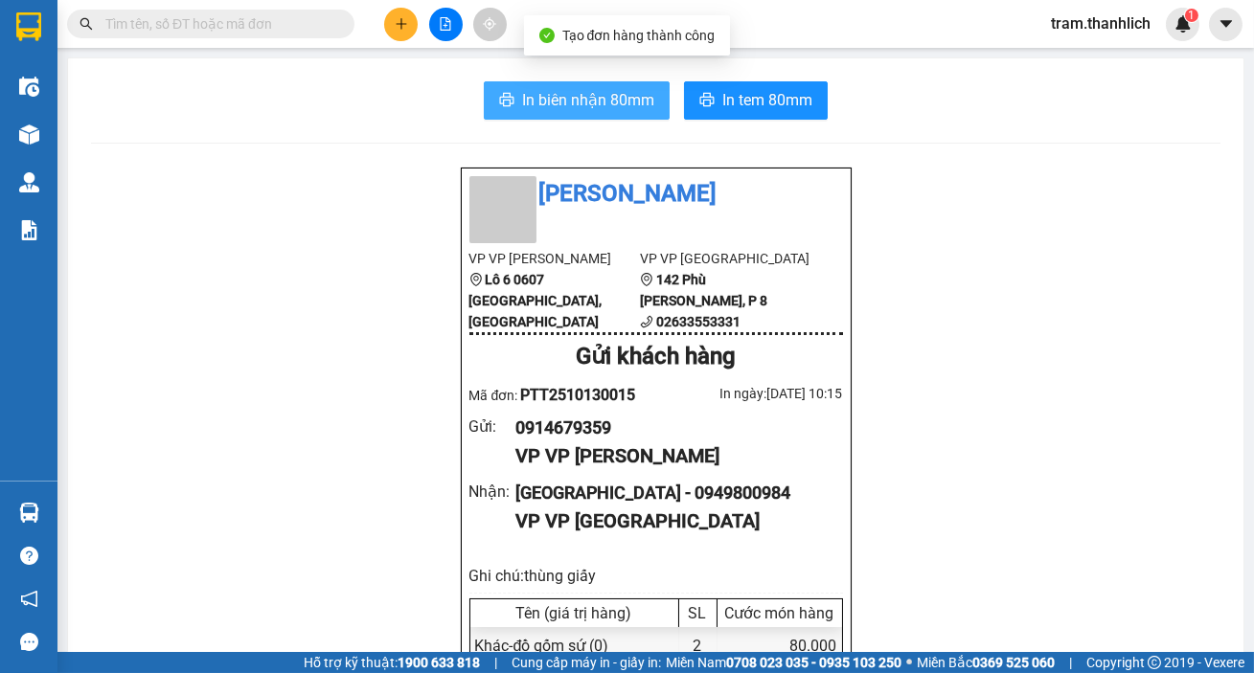
click at [546, 96] on span "In biên nhận 80mm" at bounding box center [588, 100] width 132 height 24
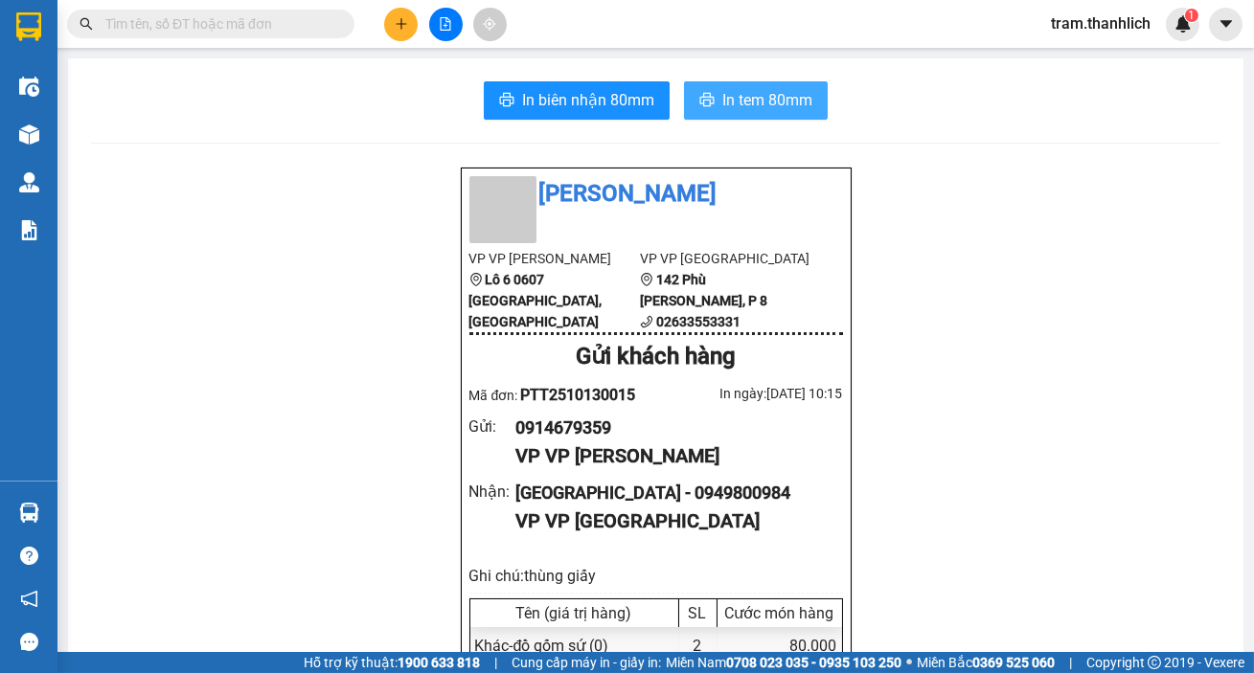
click at [765, 89] on span "In tem 80mm" at bounding box center [767, 100] width 90 height 24
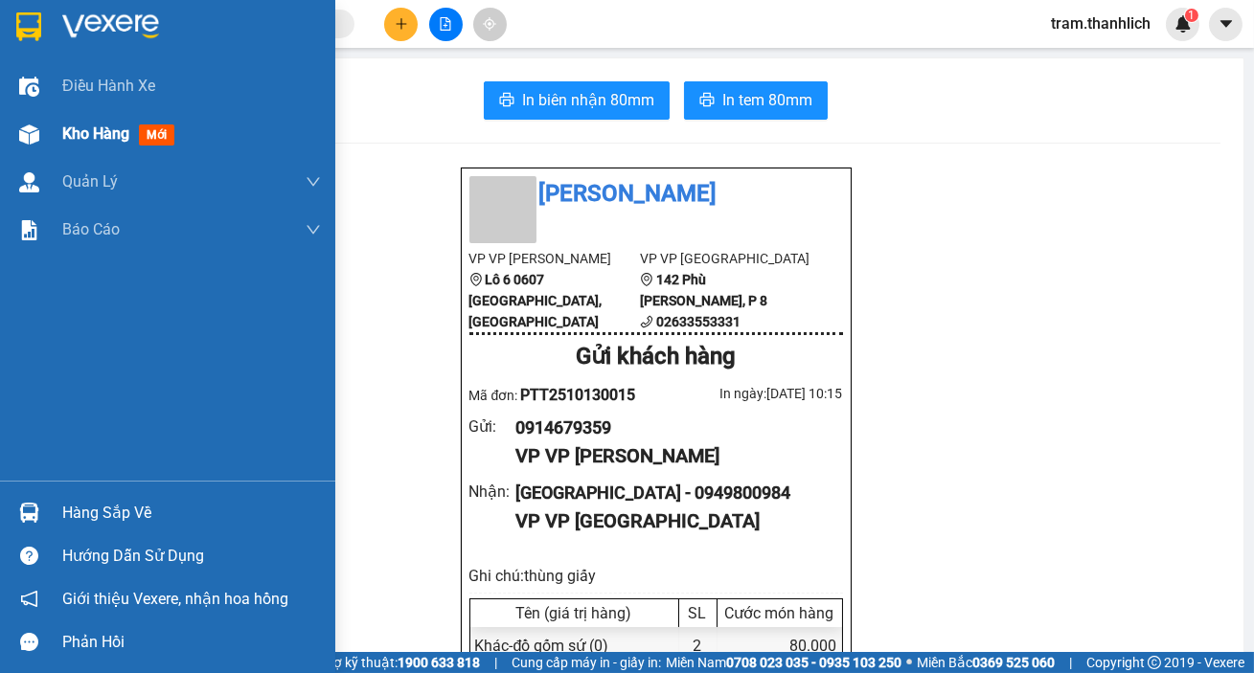
click at [57, 147] on div "Kho hàng mới" at bounding box center [167, 134] width 335 height 48
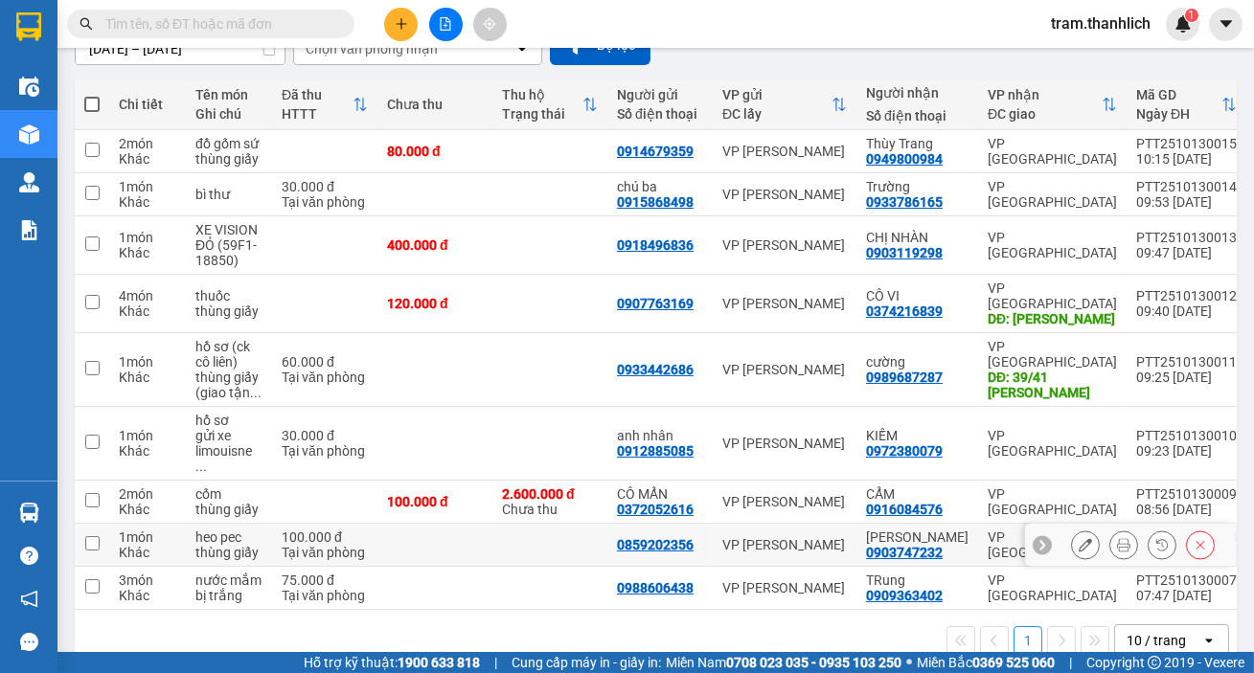
scroll to position [201, 0]
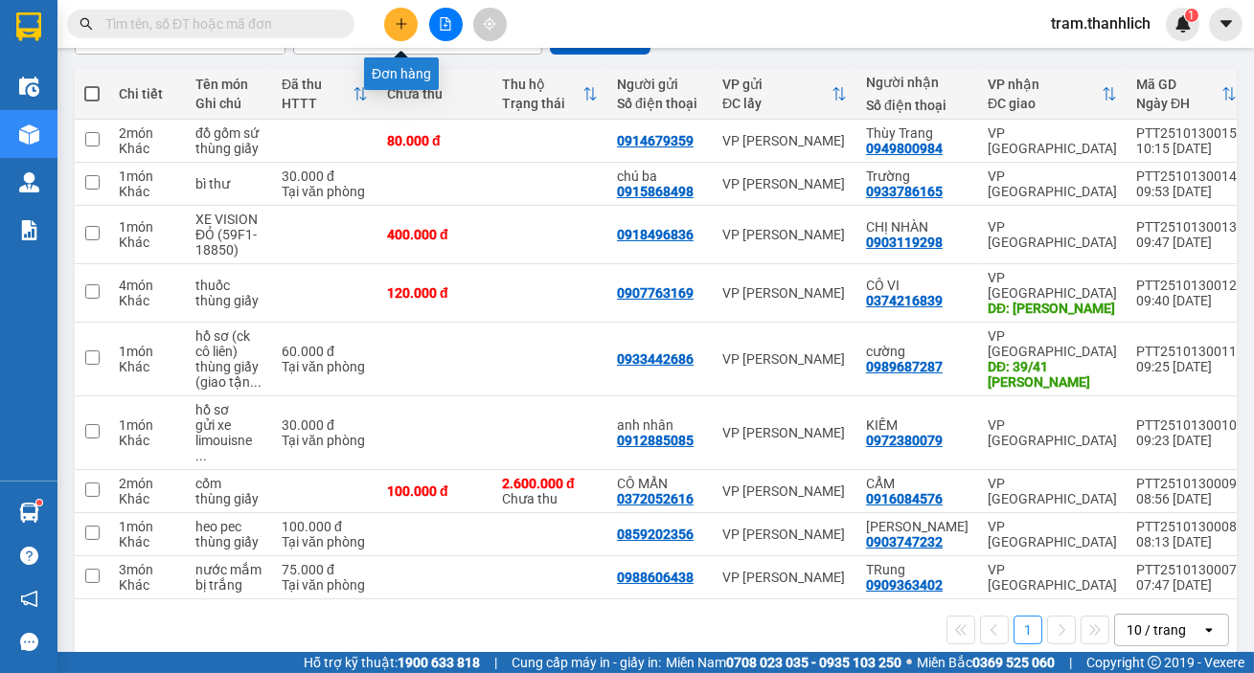
click at [395, 26] on icon "plus" at bounding box center [401, 23] width 13 height 13
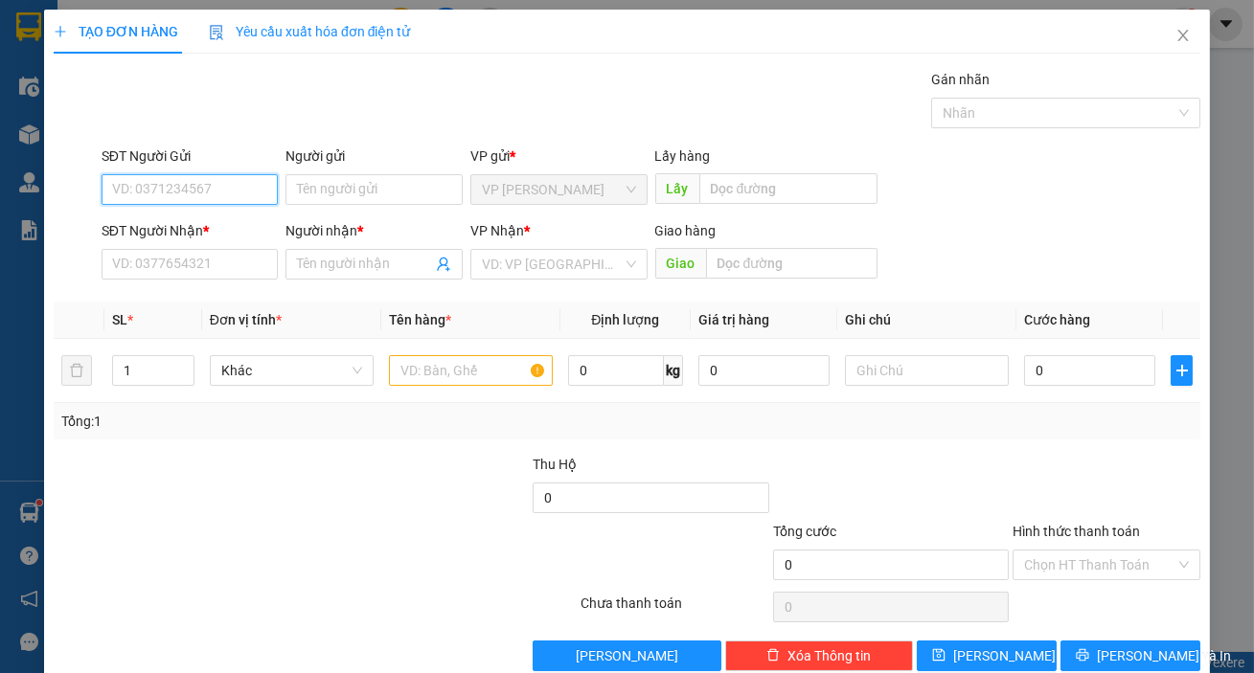
click at [197, 192] on input "SĐT Người Gửi" at bounding box center [190, 189] width 177 height 31
click at [215, 192] on input "0377912221" at bounding box center [190, 189] width 177 height 31
type input "0377912221"
click at [201, 256] on input "SĐT Người Nhận *" at bounding box center [190, 264] width 177 height 31
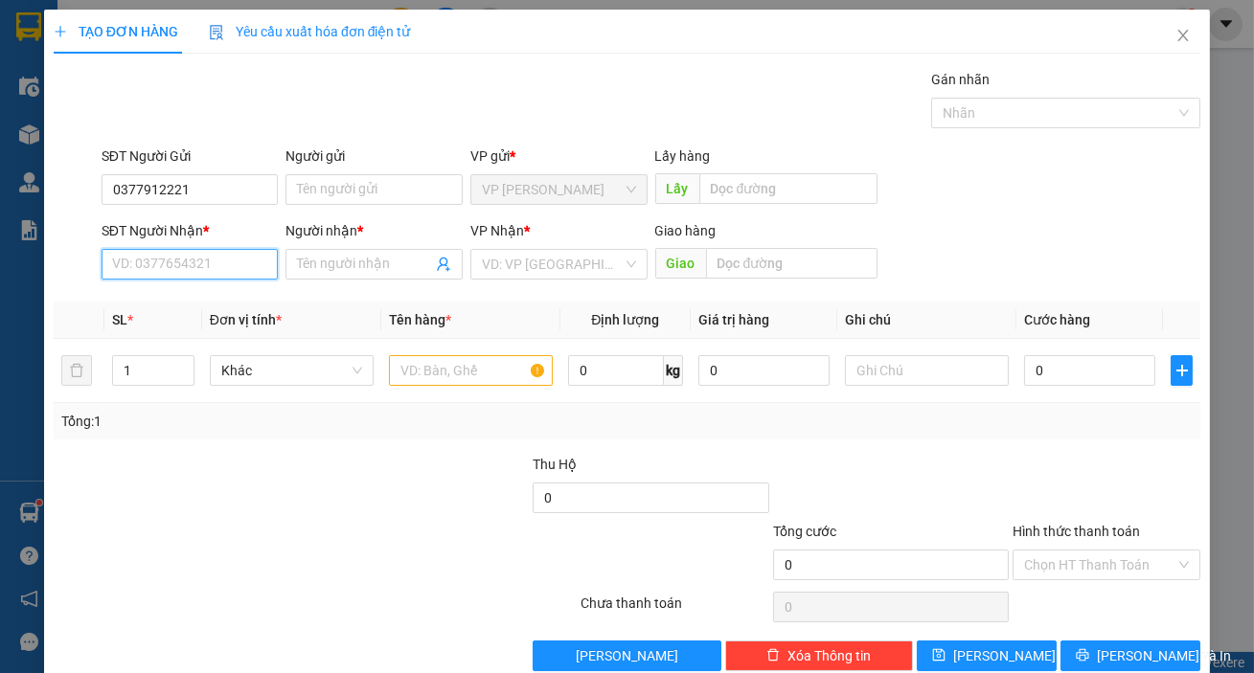
paste input "0377912221"
type input "0377912221"
click at [340, 270] on input "Người nhận *" at bounding box center [364, 264] width 135 height 21
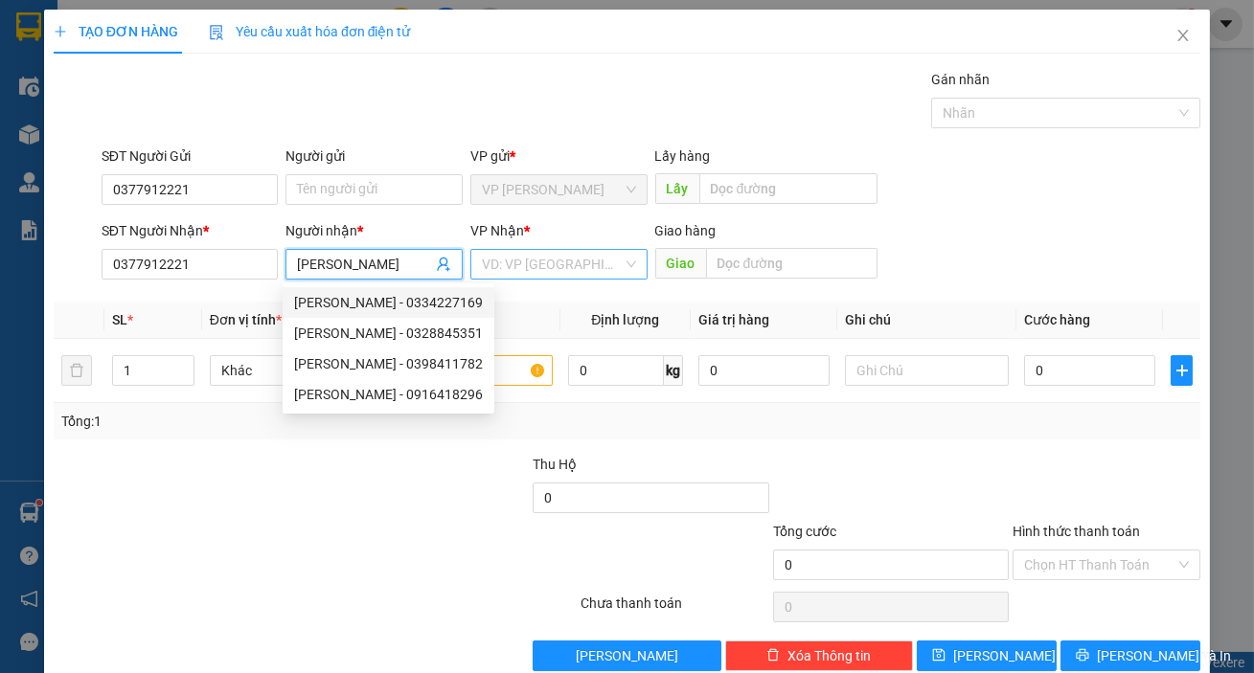
type input "[PERSON_NAME]"
click at [535, 270] on input "search" at bounding box center [552, 264] width 141 height 29
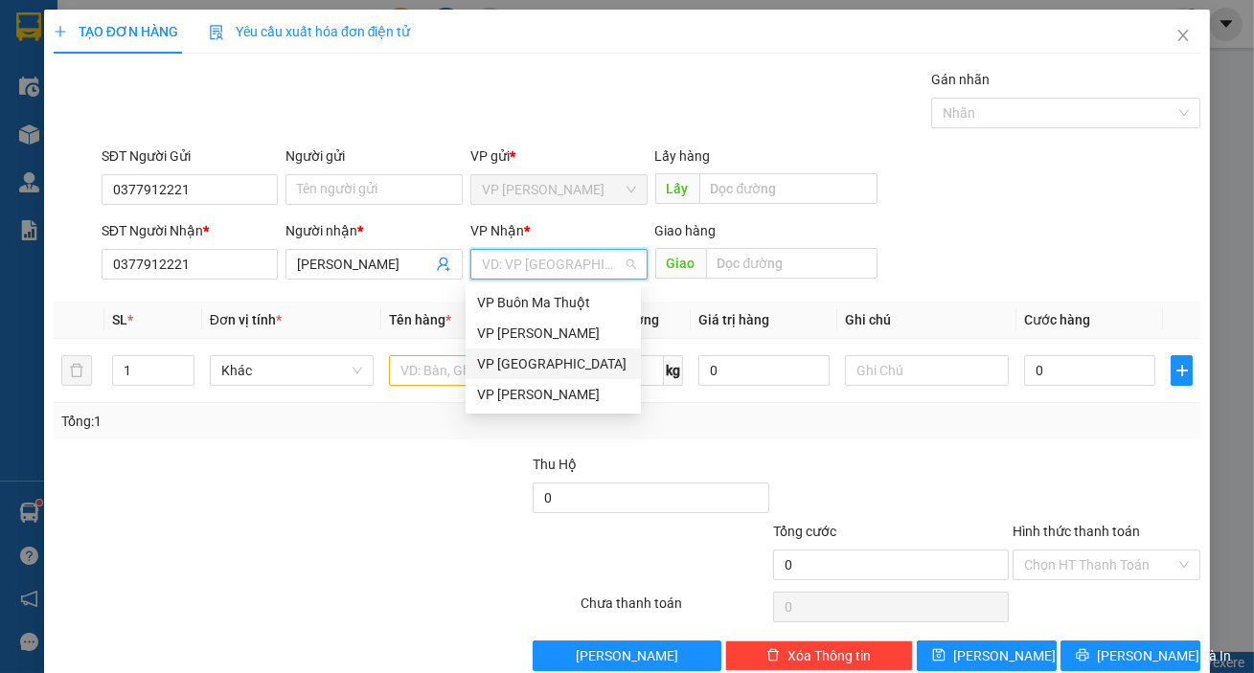
click at [554, 364] on div "VP [GEOGRAPHIC_DATA]" at bounding box center [553, 363] width 152 height 21
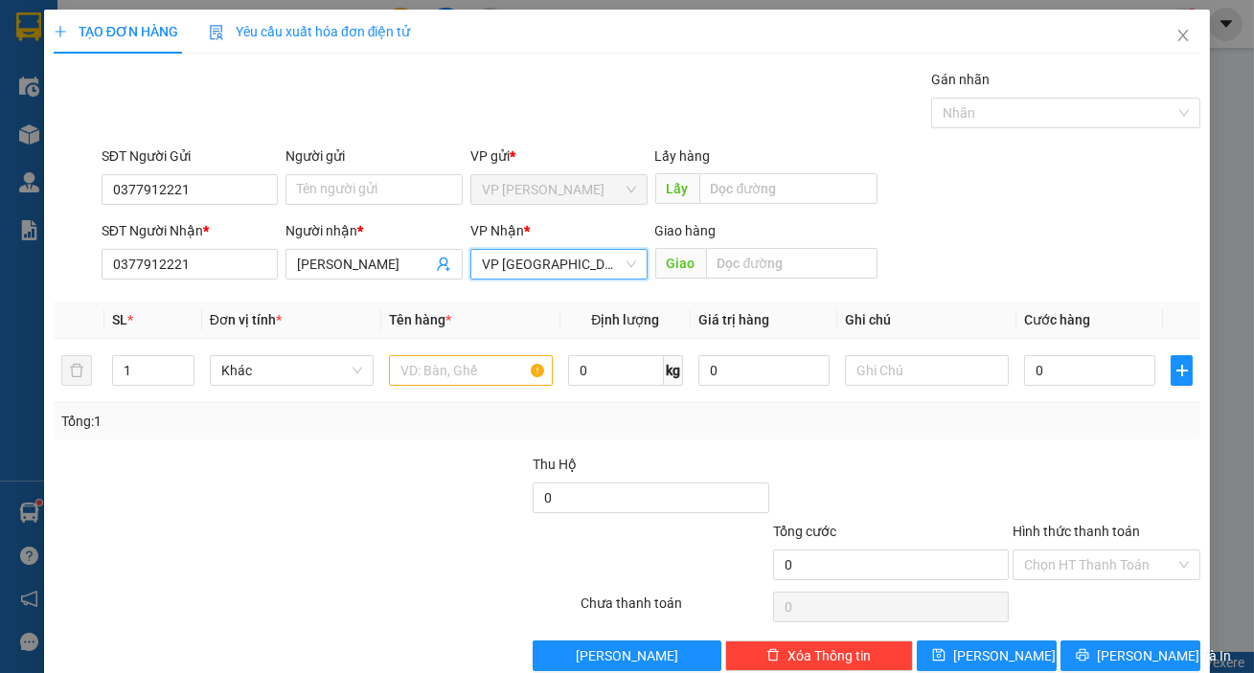
click at [978, 225] on form "SĐT Người Gửi 0377912221 Người gửi Tên người gửi VP gửi * VP Phan Thiết Lấy hàn…" at bounding box center [627, 217] width 1147 height 142
click at [464, 364] on input "text" at bounding box center [471, 370] width 164 height 31
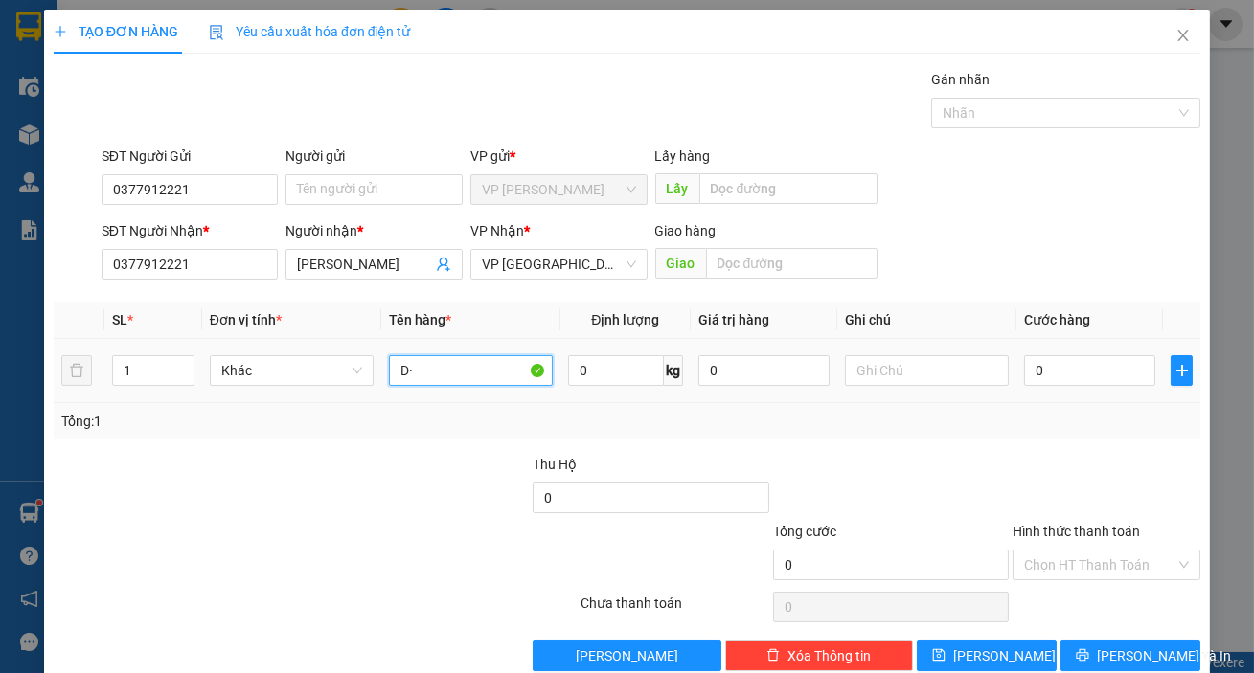
type input "D"
type input "ĐỒ ĂN"
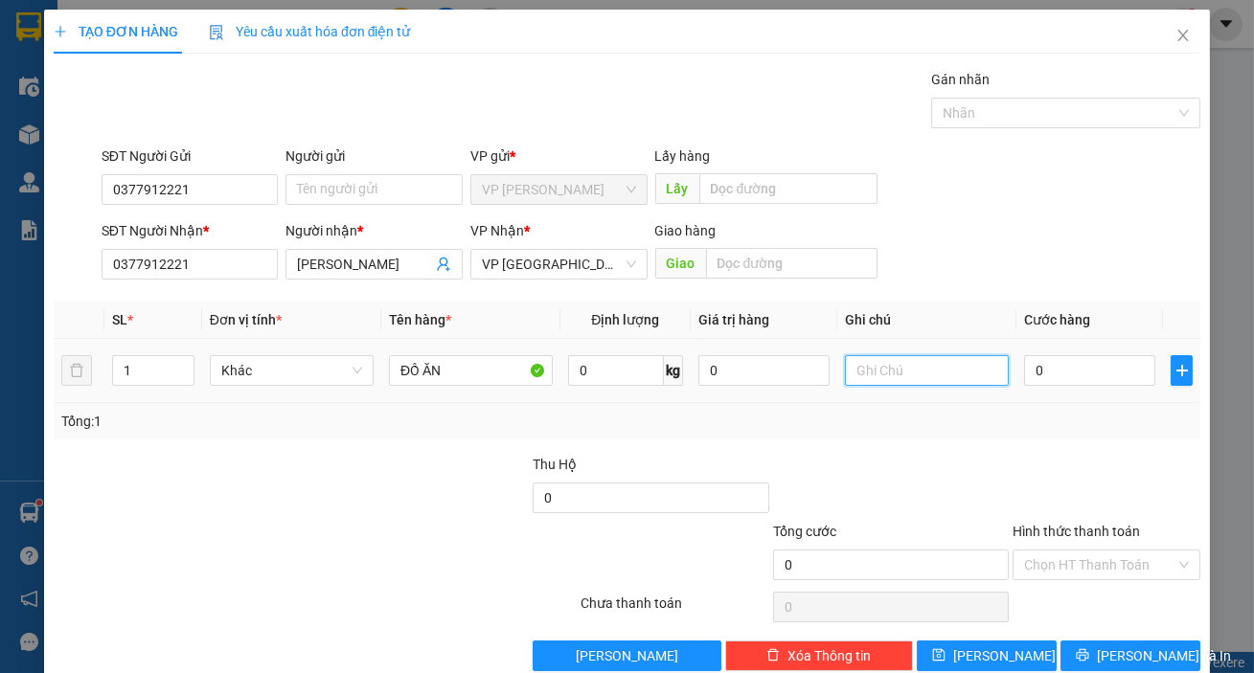
click at [871, 368] on input "text" at bounding box center [927, 370] width 164 height 31
type input "BỊ THÙNG GIẤY"
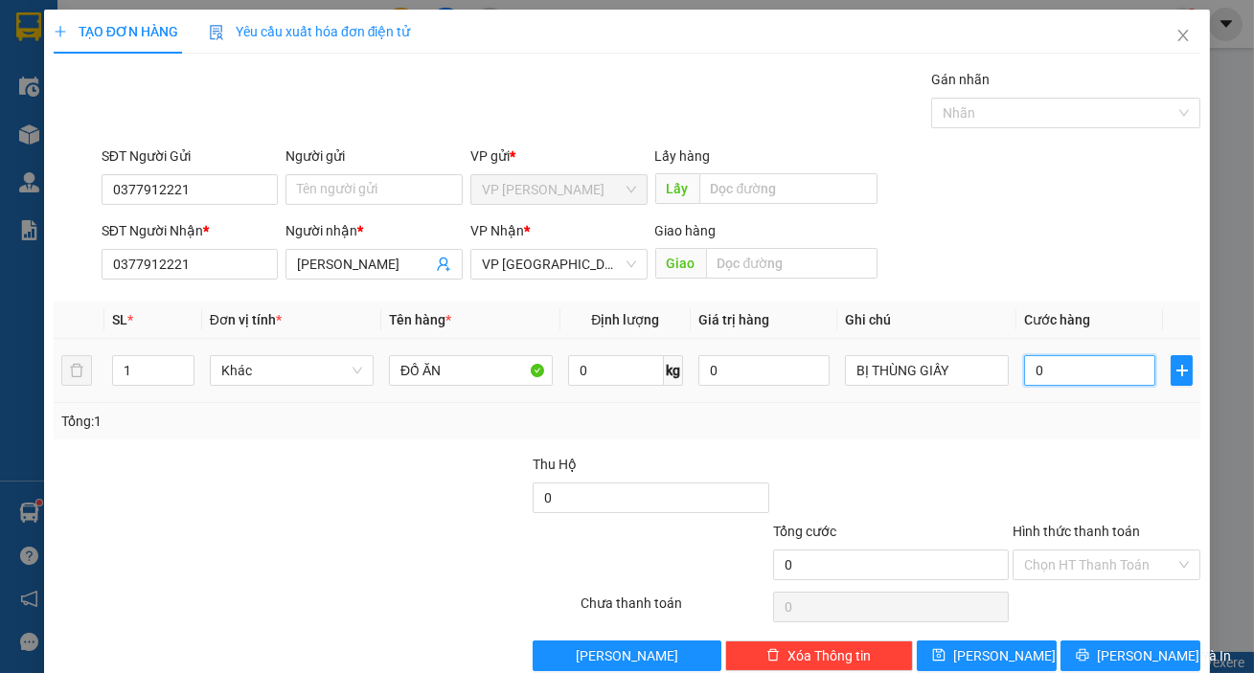
type input "3"
type input "30"
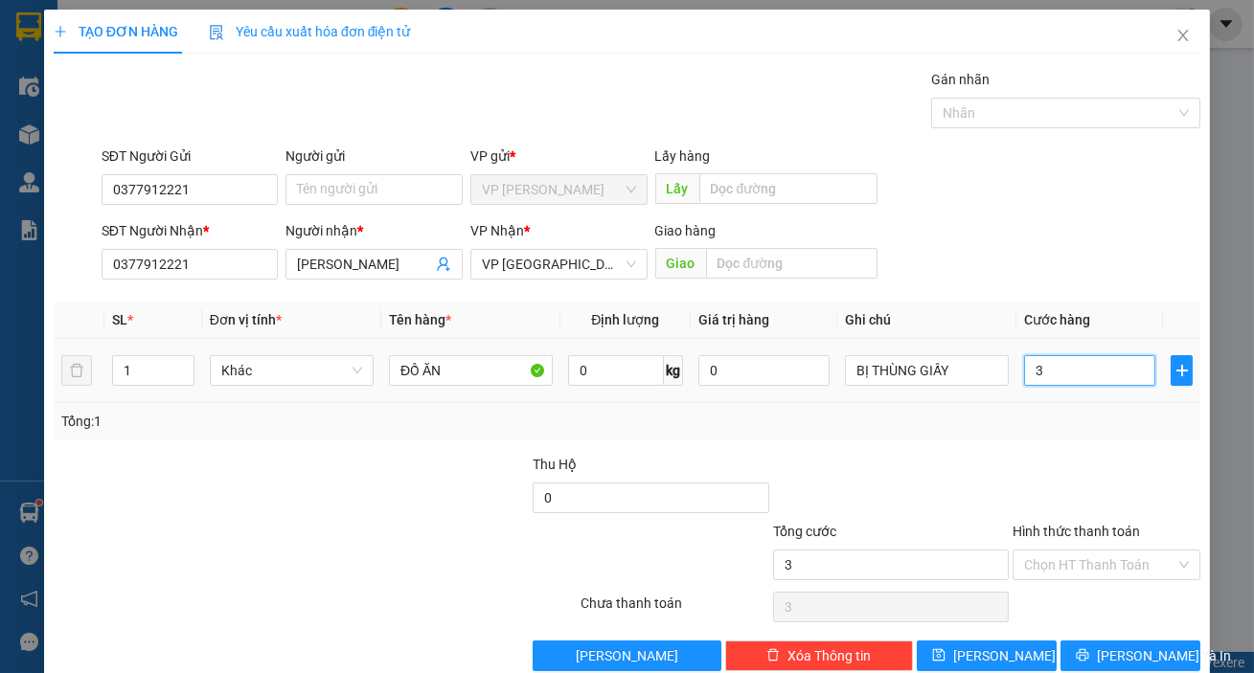
type input "30"
type input "300"
type input "3.000"
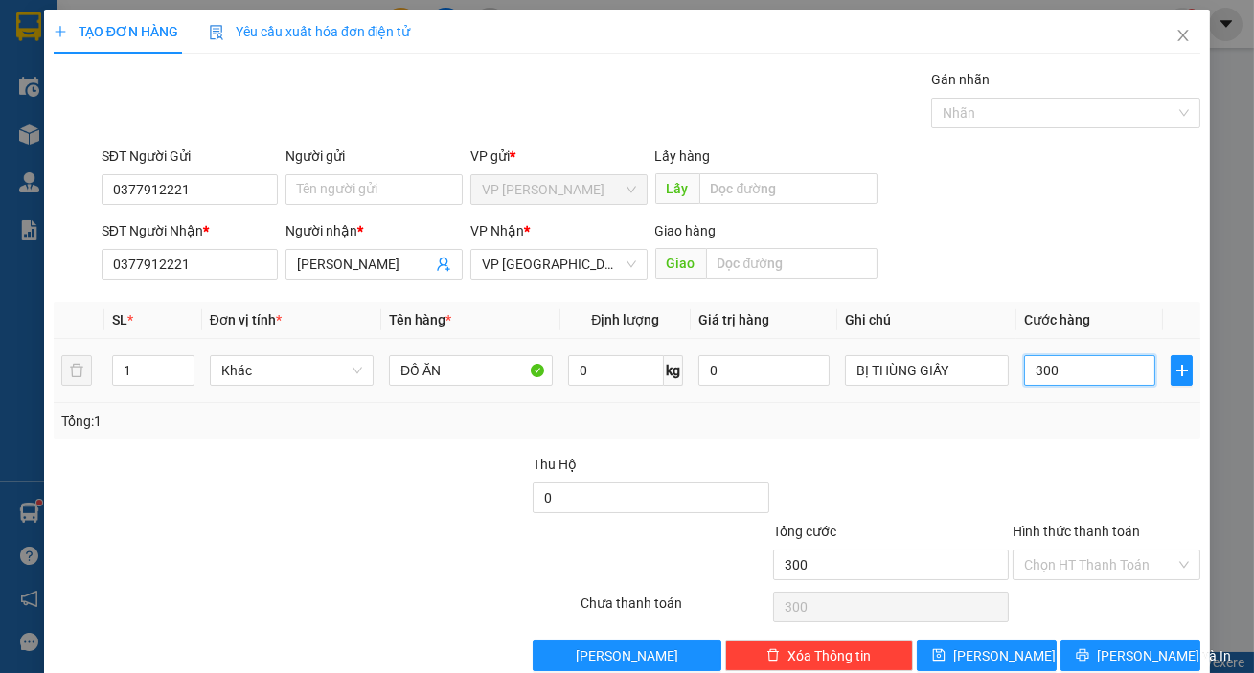
type input "3.000"
type input "30.000"
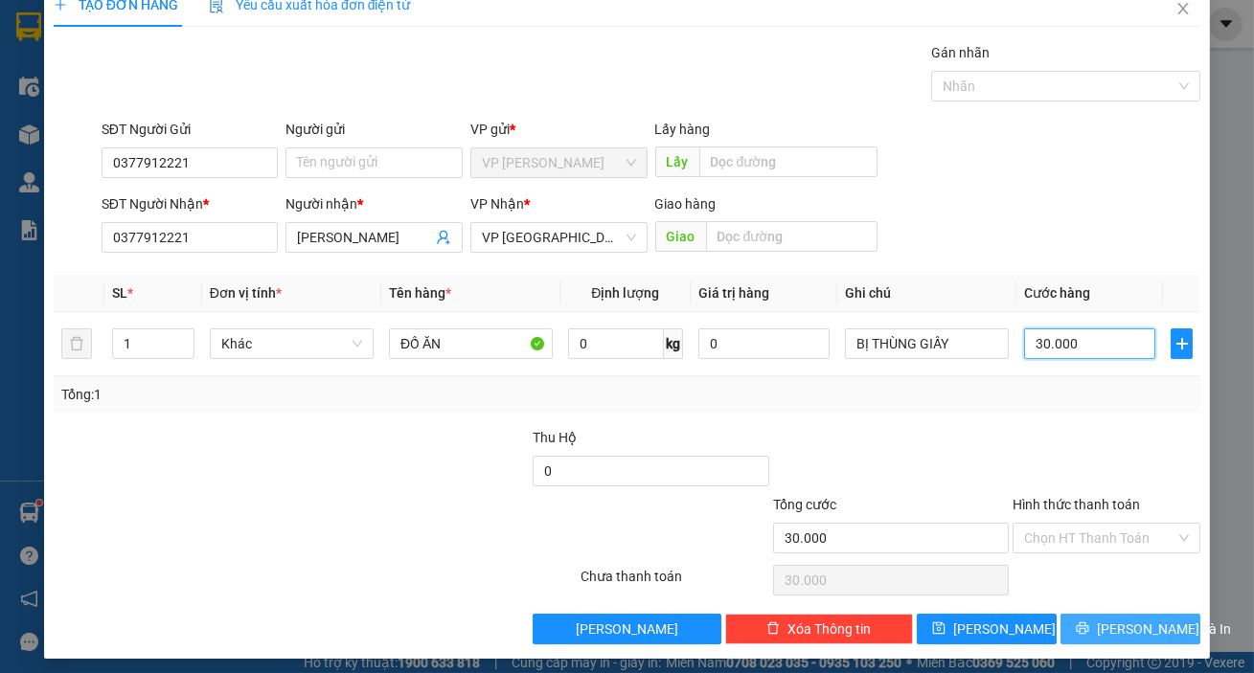
scroll to position [34, 0]
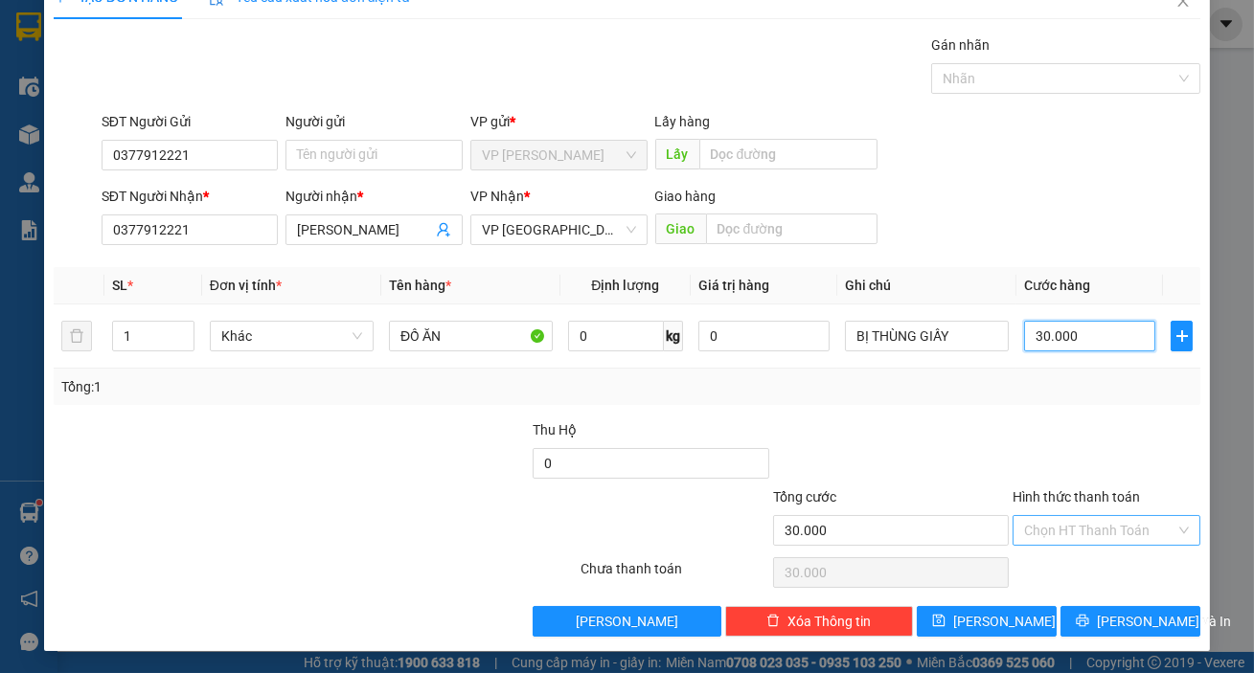
type input "30.000"
click at [1090, 539] on input "Hình thức thanh toán" at bounding box center [1099, 530] width 151 height 29
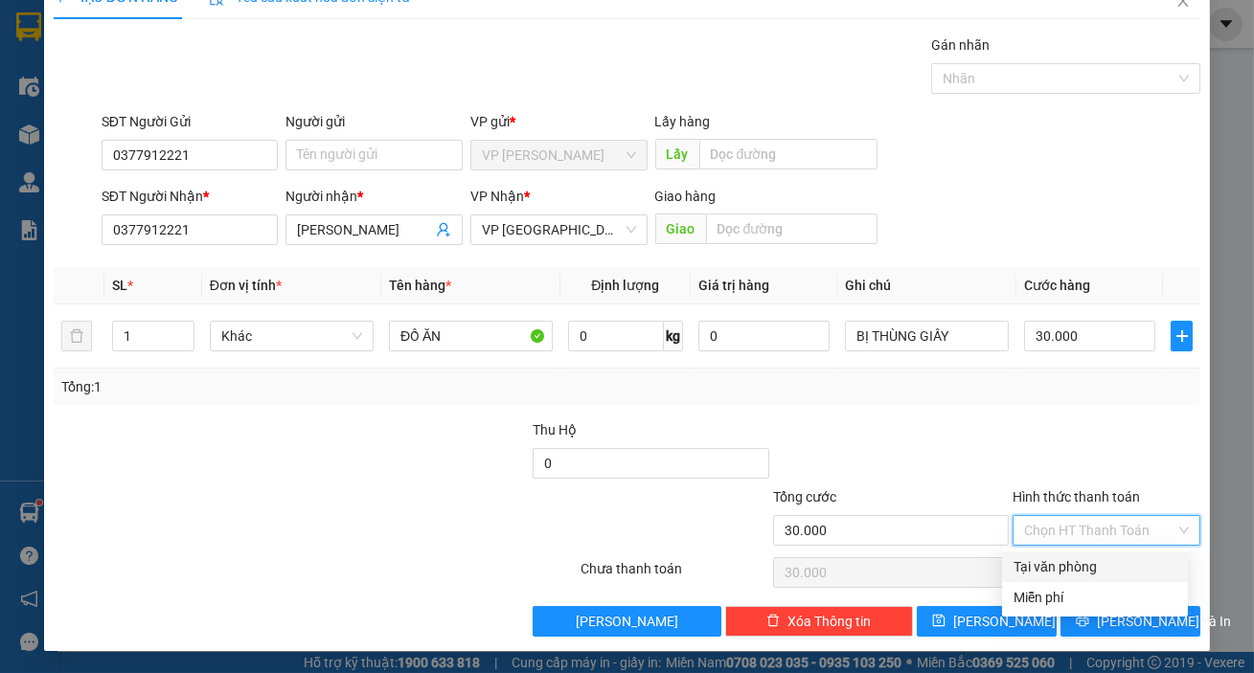
click at [1089, 559] on div "Tại văn phòng" at bounding box center [1094, 567] width 163 height 21
type input "0"
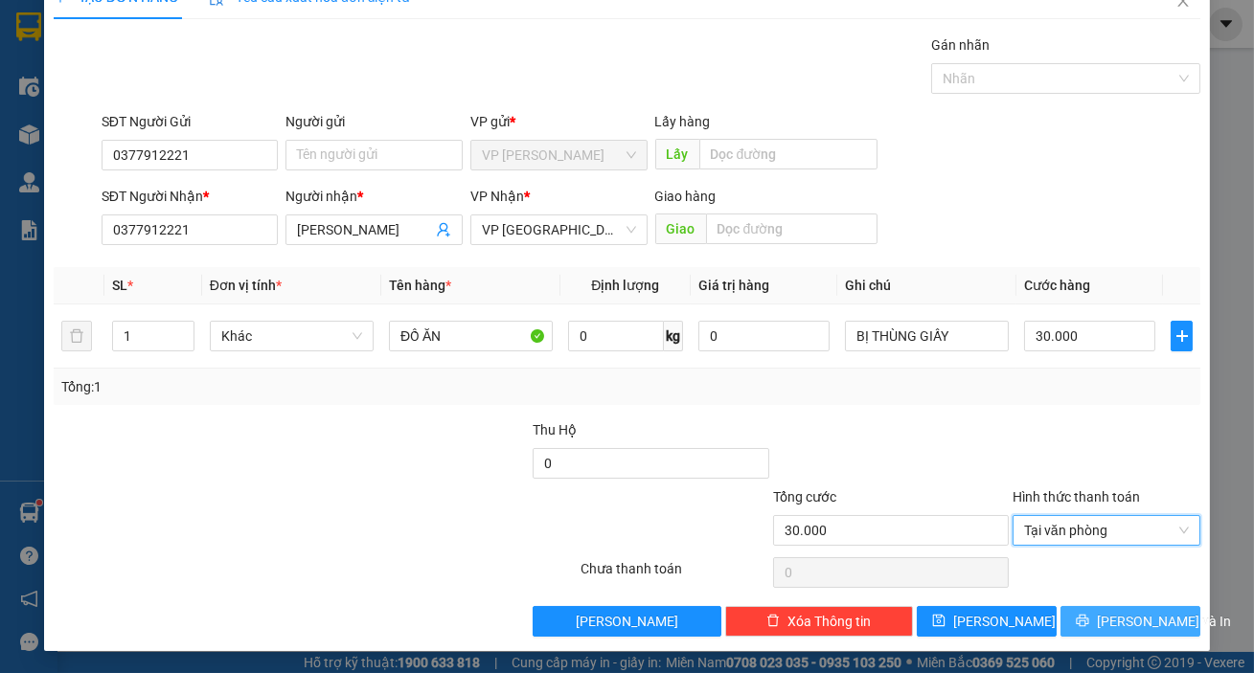
click at [1113, 616] on span "[PERSON_NAME] và In" at bounding box center [1164, 621] width 134 height 21
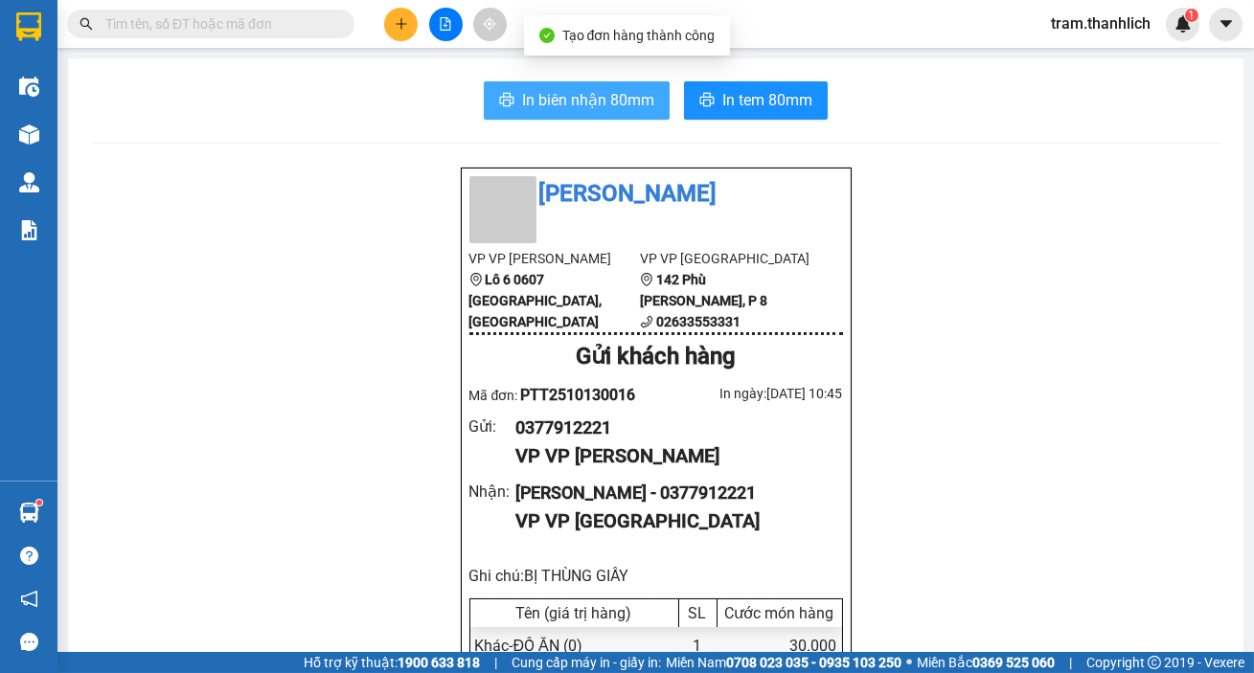
click at [581, 104] on span "In biên nhận 80mm" at bounding box center [588, 100] width 132 height 24
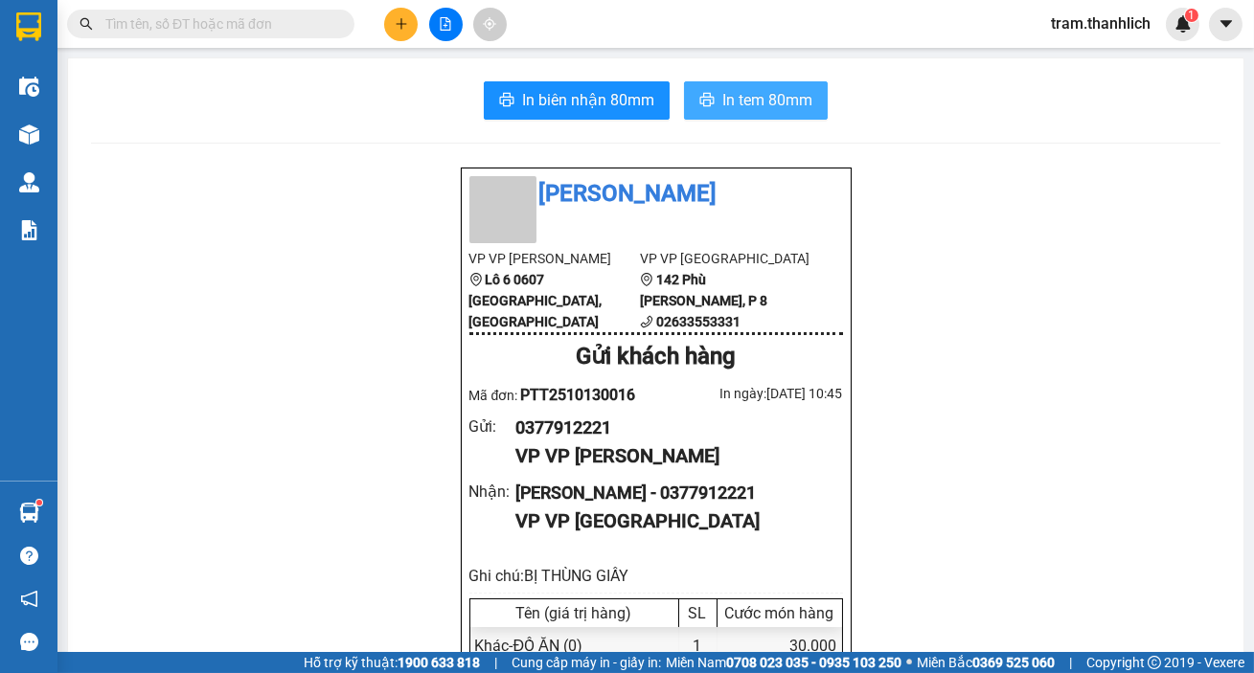
click at [773, 97] on span "In tem 80mm" at bounding box center [767, 100] width 90 height 24
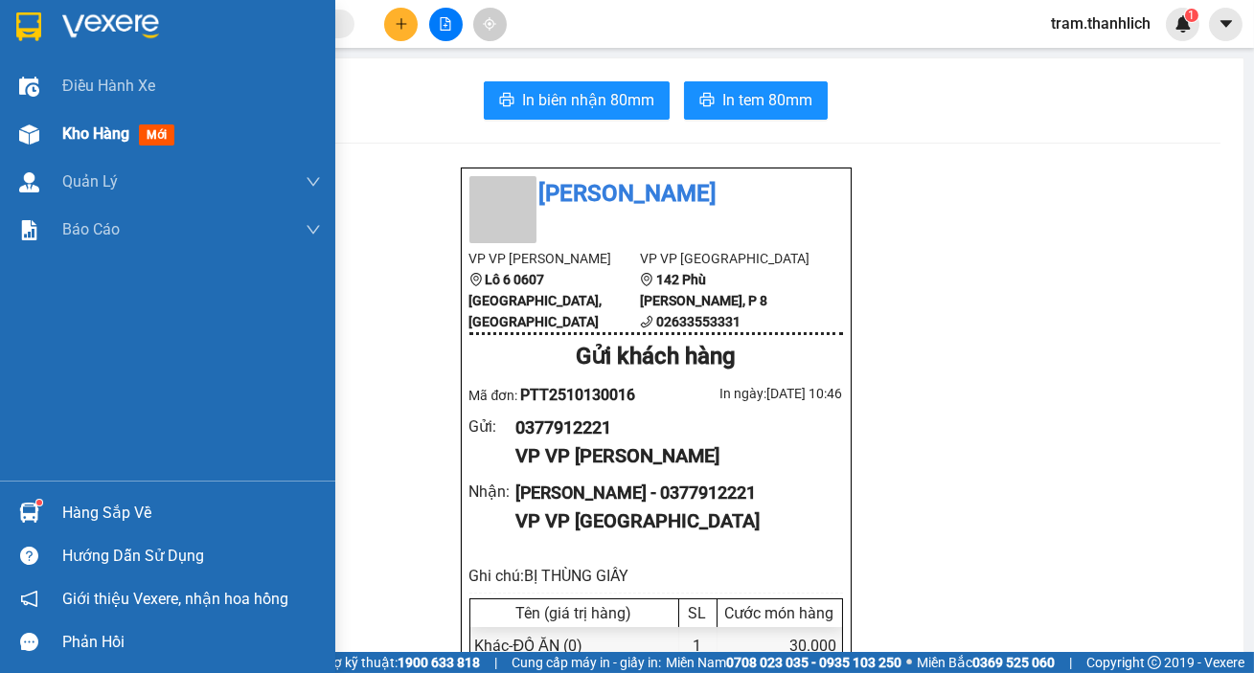
drag, startPoint x: 34, startPoint y: 146, endPoint x: 107, endPoint y: 301, distance: 171.4
click at [35, 146] on div at bounding box center [29, 135] width 34 height 34
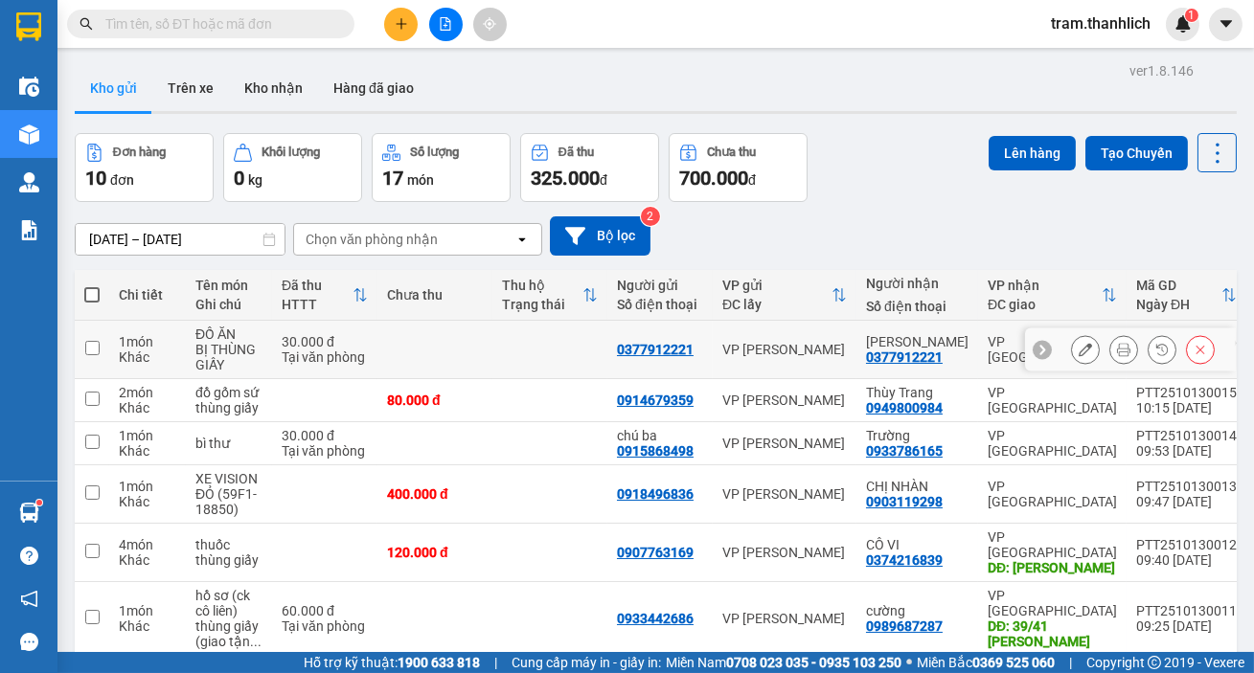
click at [1117, 345] on icon at bounding box center [1123, 349] width 13 height 13
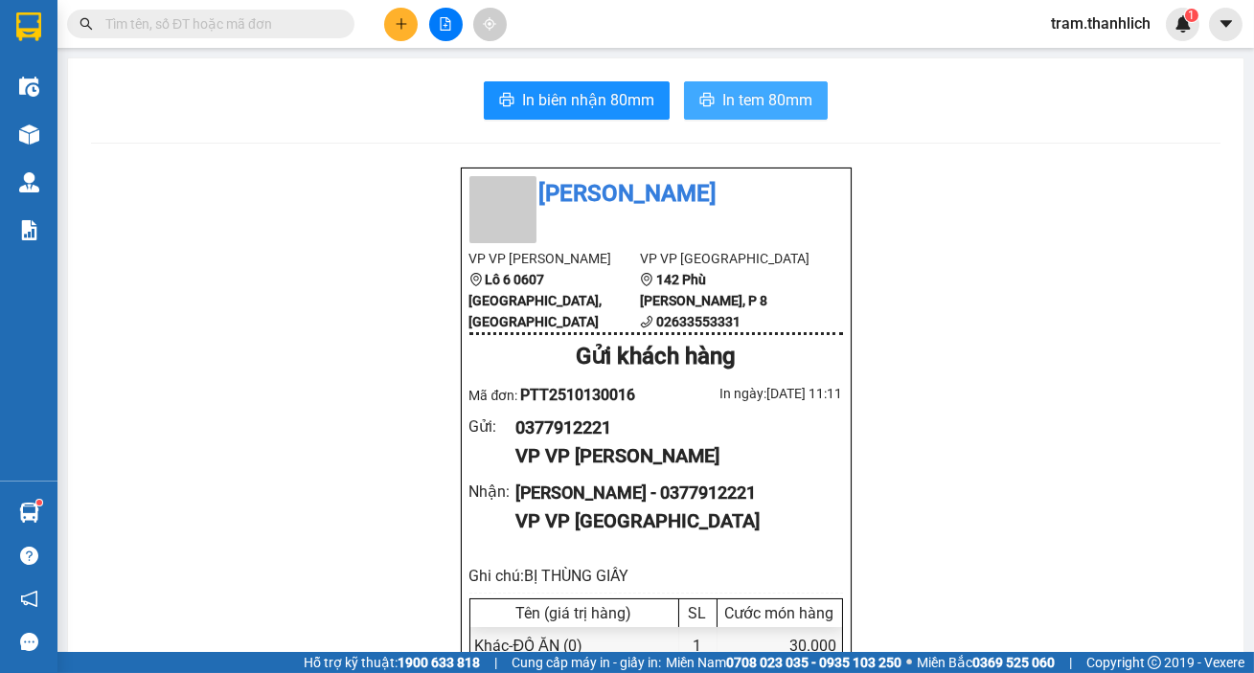
click at [808, 97] on button "In tem 80mm" at bounding box center [756, 100] width 144 height 38
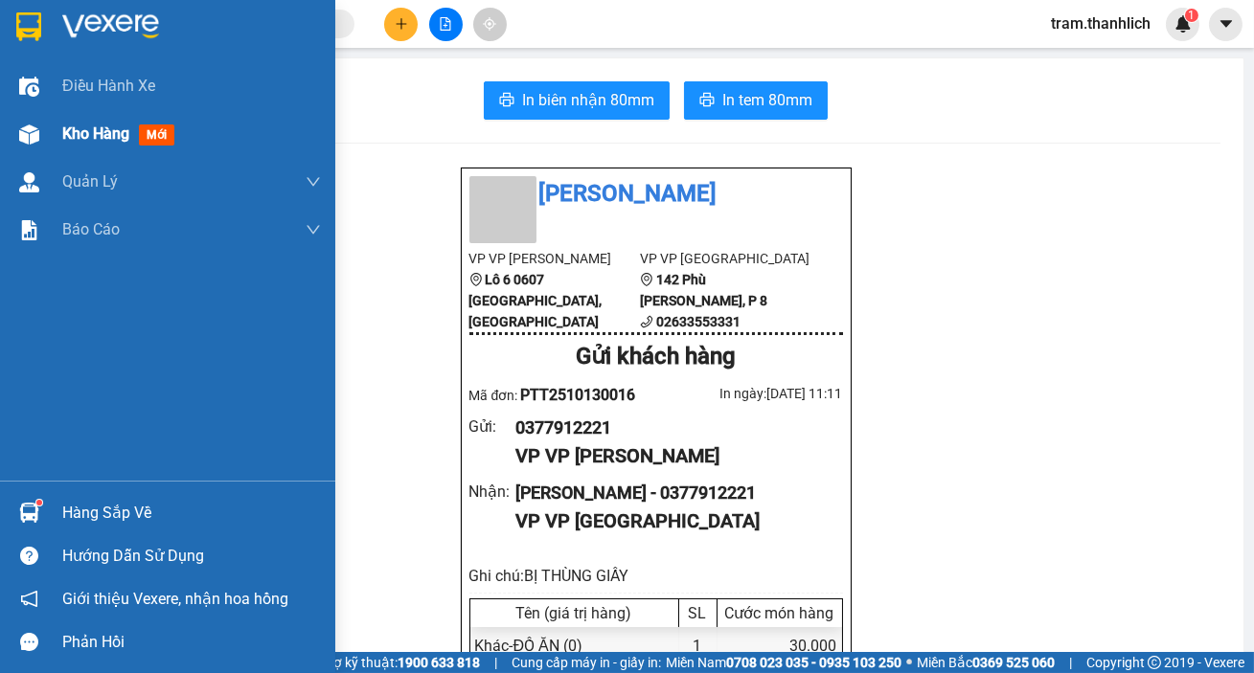
click at [68, 151] on div "Kho hàng mới" at bounding box center [191, 134] width 259 height 48
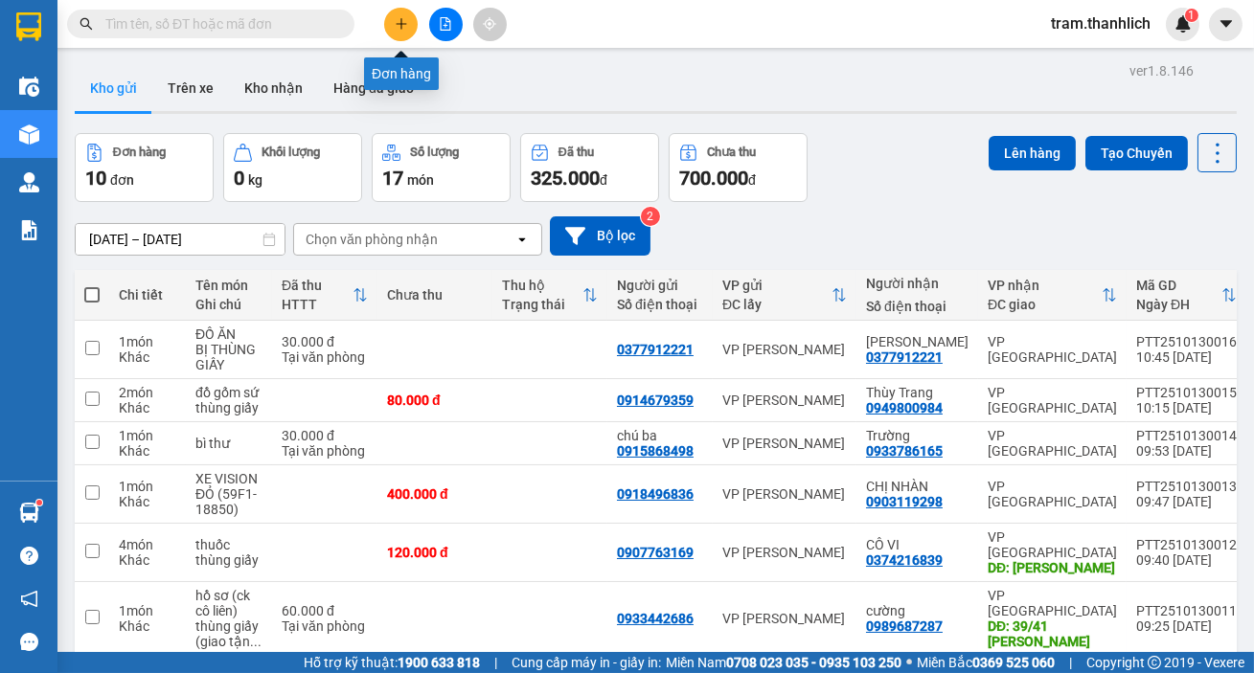
click at [403, 19] on icon "plus" at bounding box center [401, 23] width 13 height 13
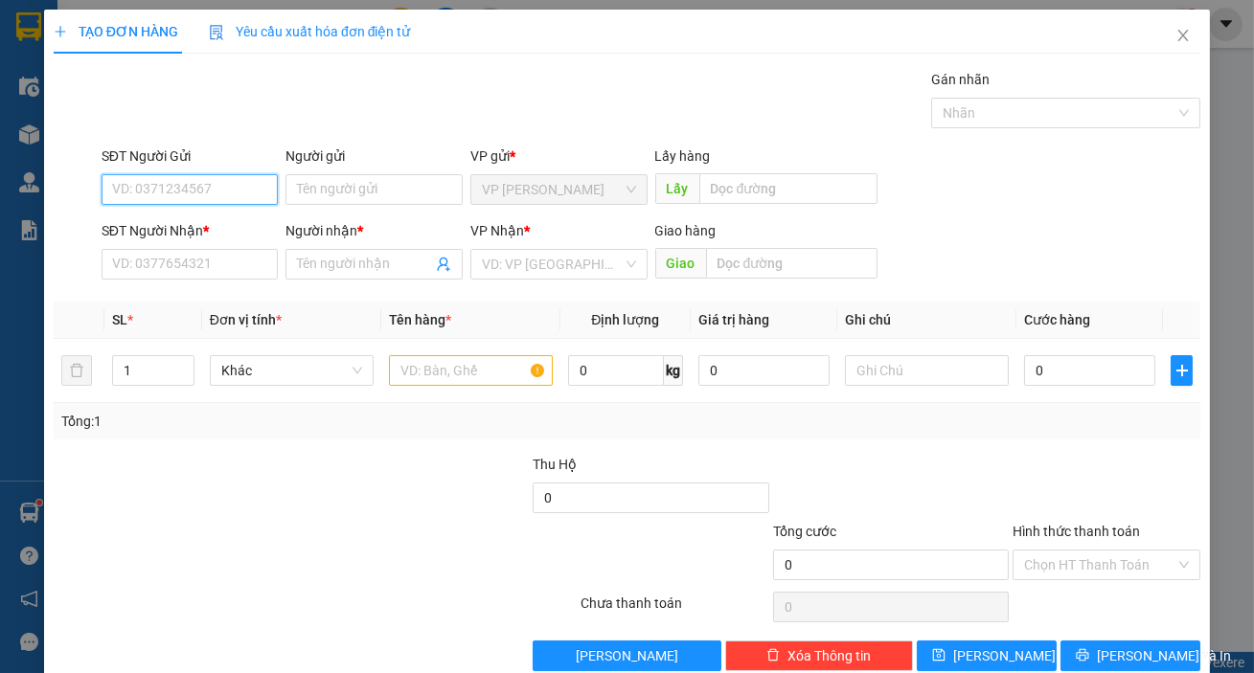
click at [178, 190] on input "SĐT Người Gửi" at bounding box center [190, 189] width 177 height 31
type input "0981990855"
click at [181, 235] on div "0981990855 - CHỊ TRANG" at bounding box center [219, 227] width 214 height 21
type input "CHỊ [PERSON_NAME]"
type input "0981990855"
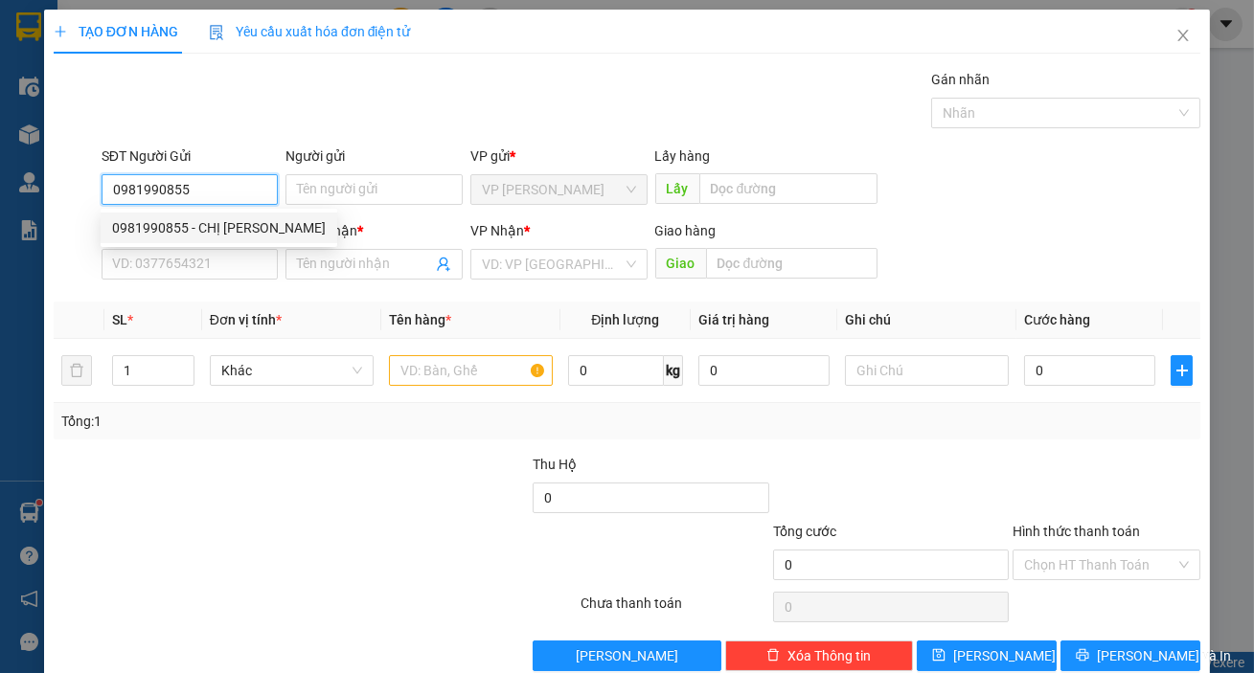
type input "CHỊ [PERSON_NAME]"
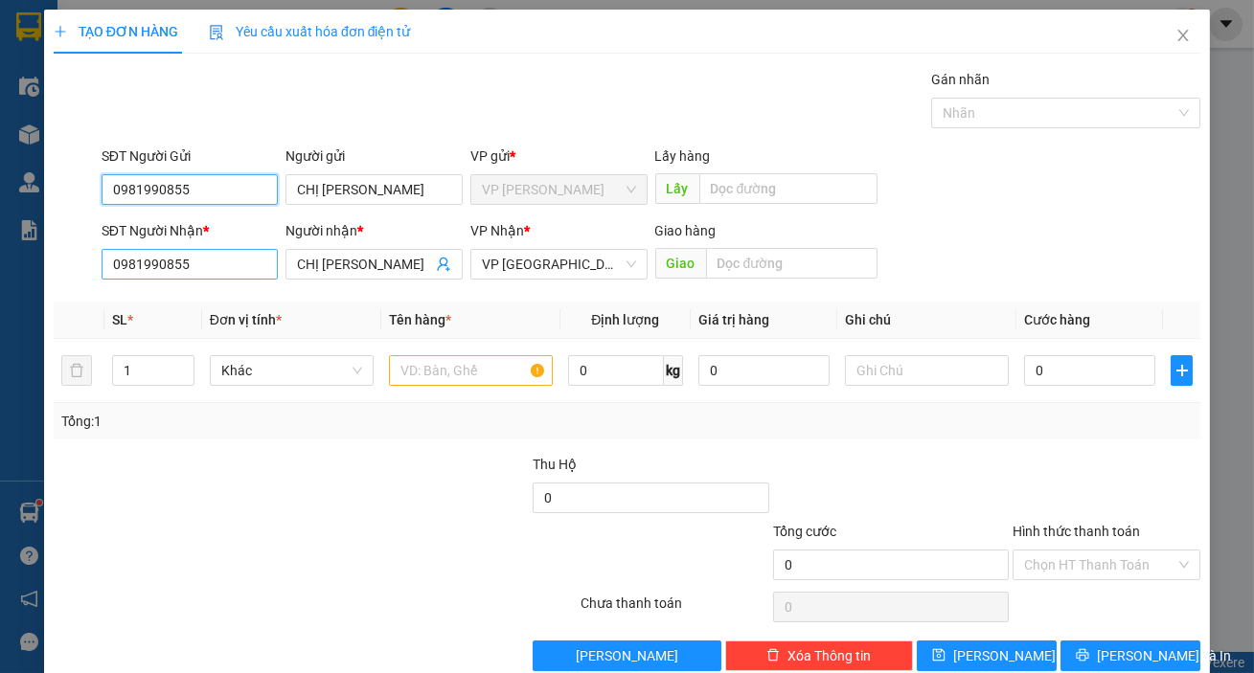
type input "0981990855"
click at [245, 262] on input "0981990855" at bounding box center [190, 264] width 177 height 31
click at [246, 262] on input "0981990855" at bounding box center [190, 264] width 177 height 31
type input "0979623527"
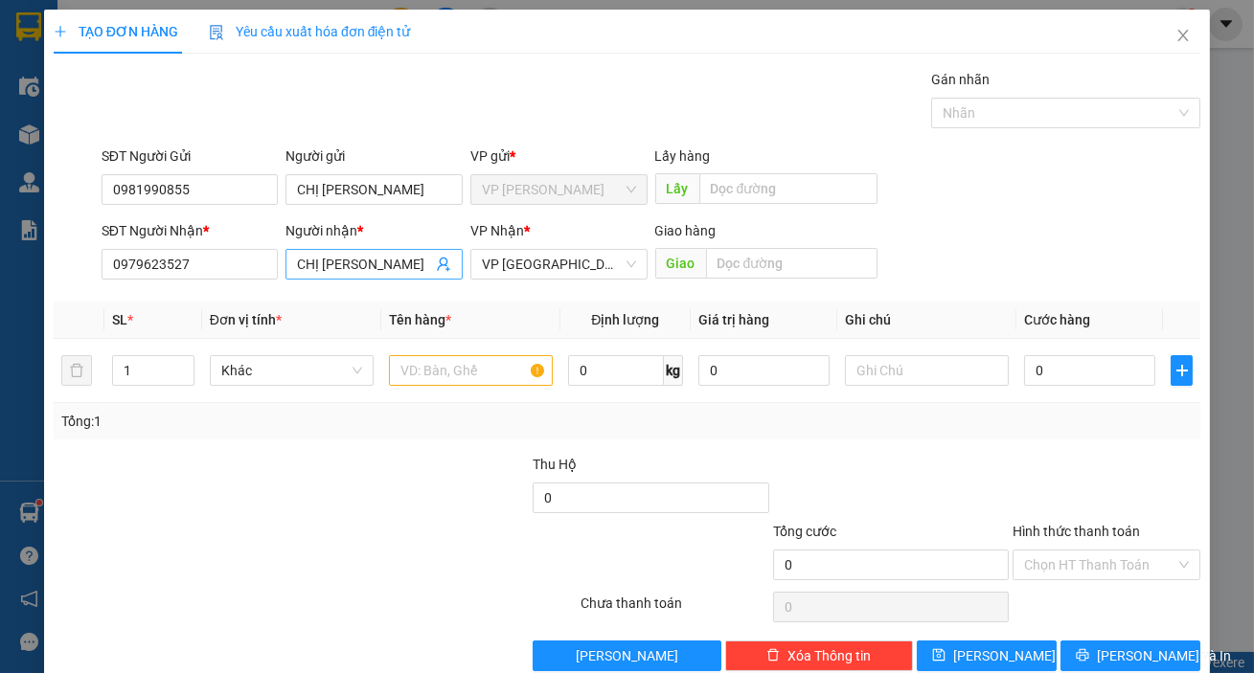
click at [416, 268] on input "CHỊ [PERSON_NAME]" at bounding box center [364, 264] width 135 height 21
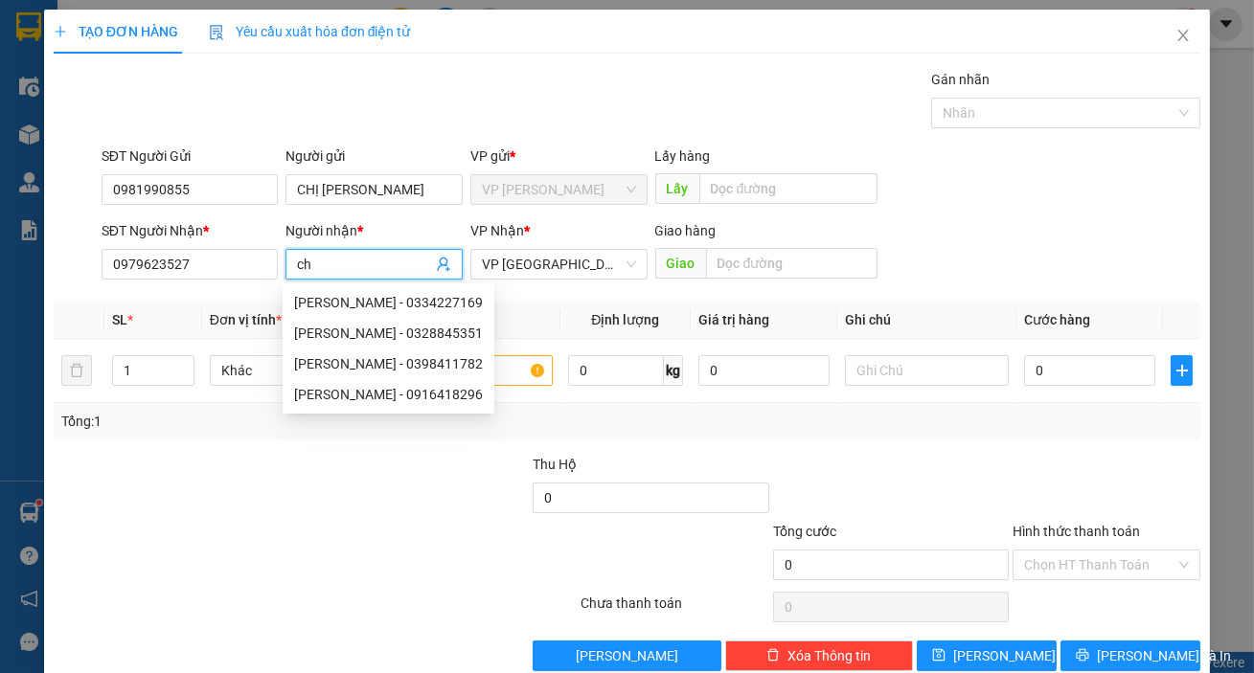
type input "c"
type input "a thống"
click at [873, 223] on div "SĐT Người Nhận * 0979623527 Người nhận * a thống VP Nhận * VP Đà Lạt Giao hàng …" at bounding box center [651, 253] width 1106 height 67
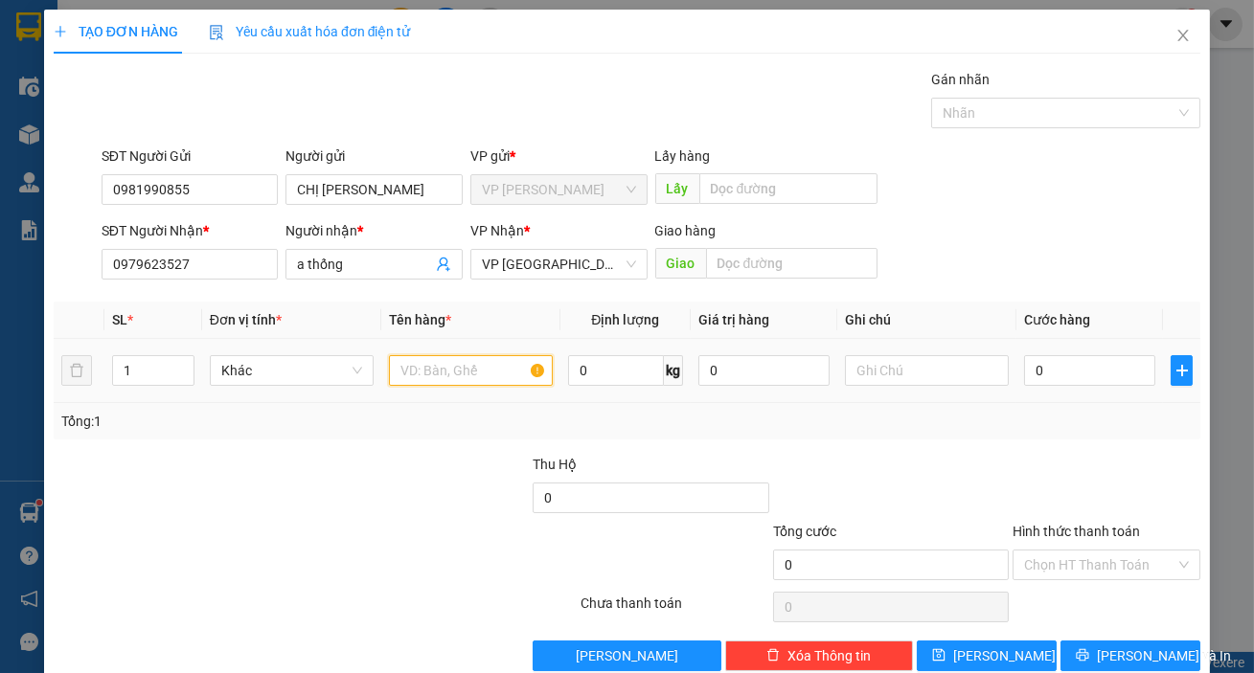
click at [454, 362] on input "text" at bounding box center [471, 370] width 164 height 31
type input "hải sản"
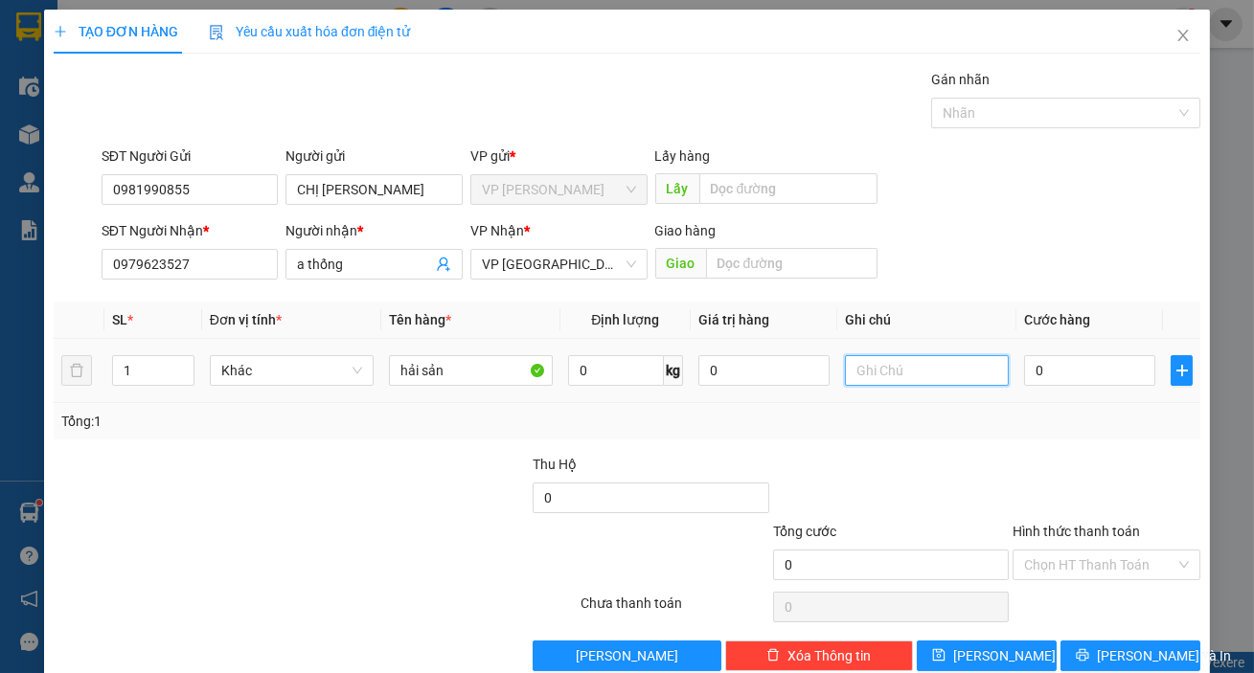
click at [864, 382] on input "text" at bounding box center [927, 370] width 164 height 31
type input "bị thùng xốp"
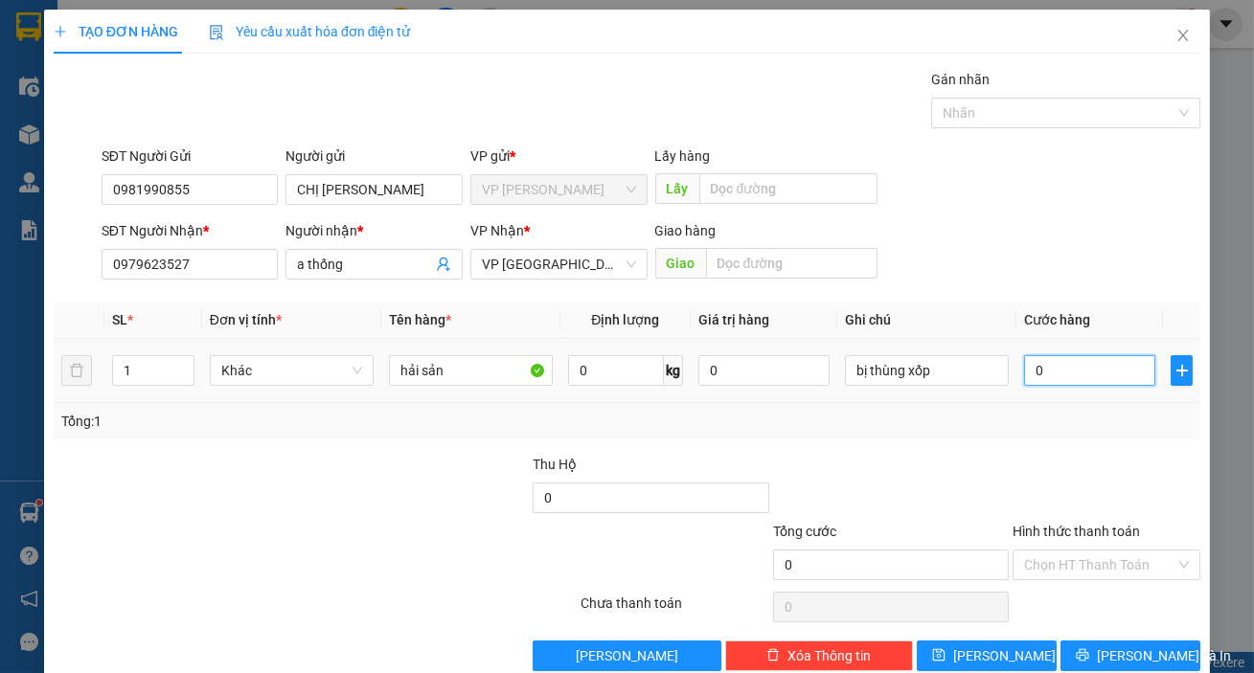
type input "3"
type input "30"
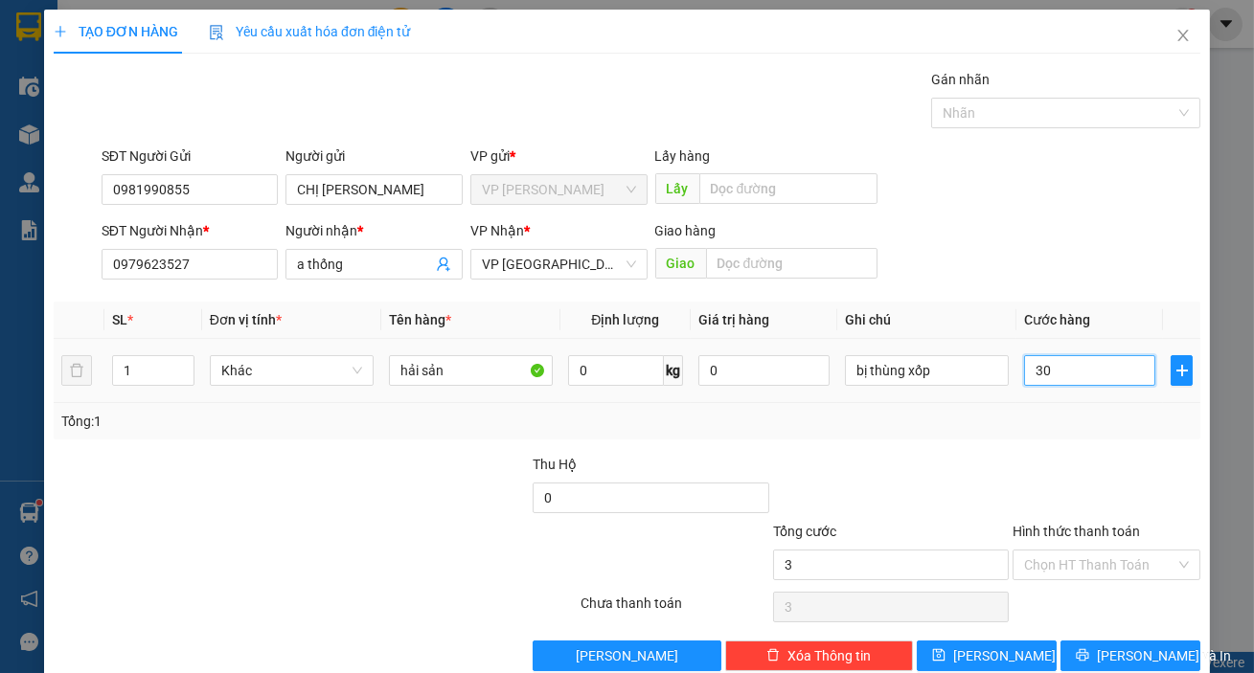
type input "30"
type input "300"
type input "3.000"
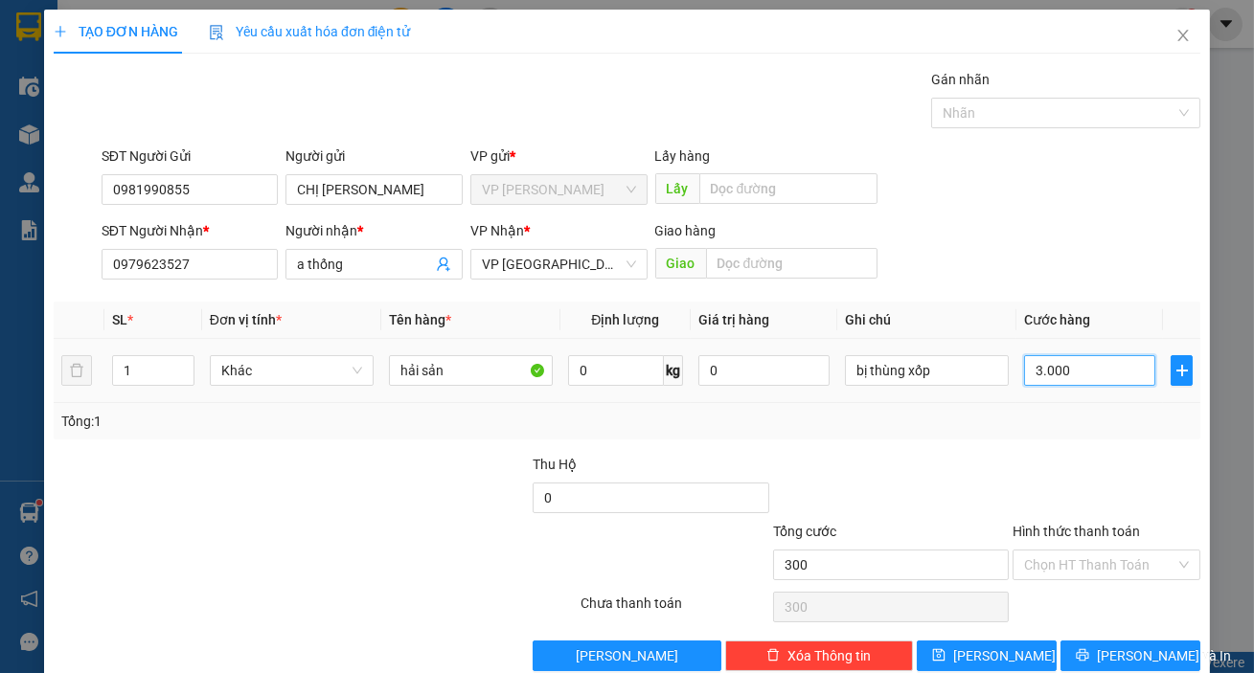
type input "3.000"
type input "30.000"
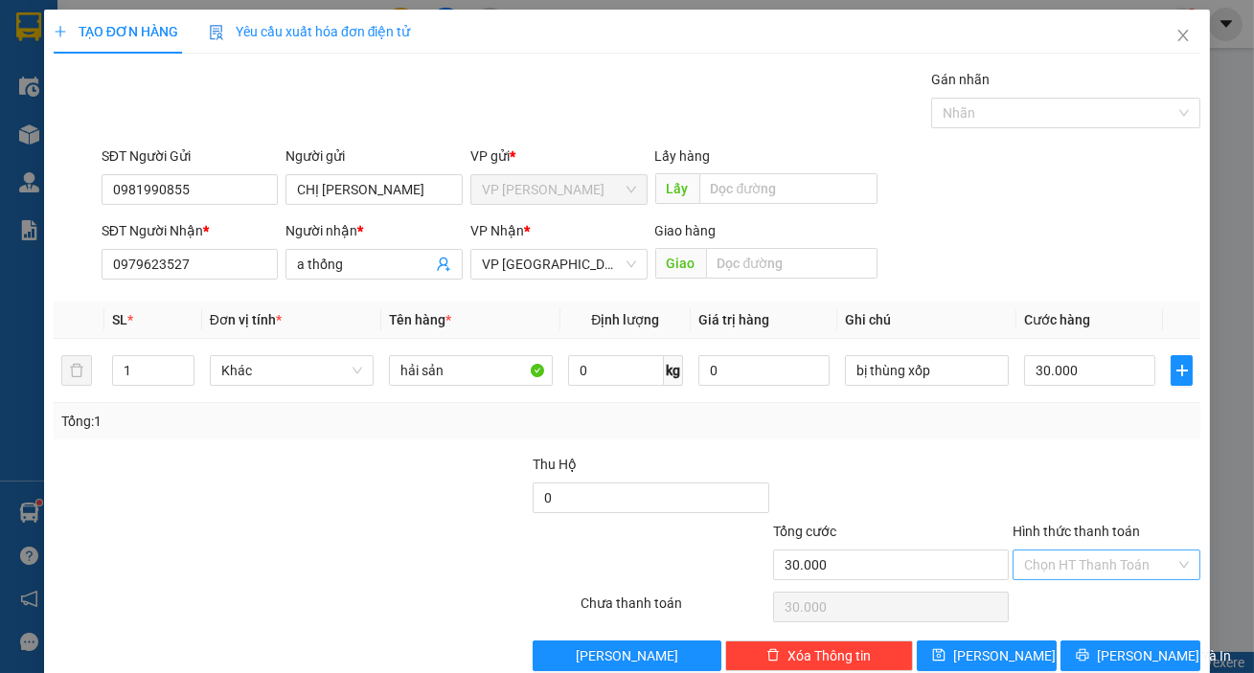
click at [1111, 572] on input "Hình thức thanh toán" at bounding box center [1099, 565] width 151 height 29
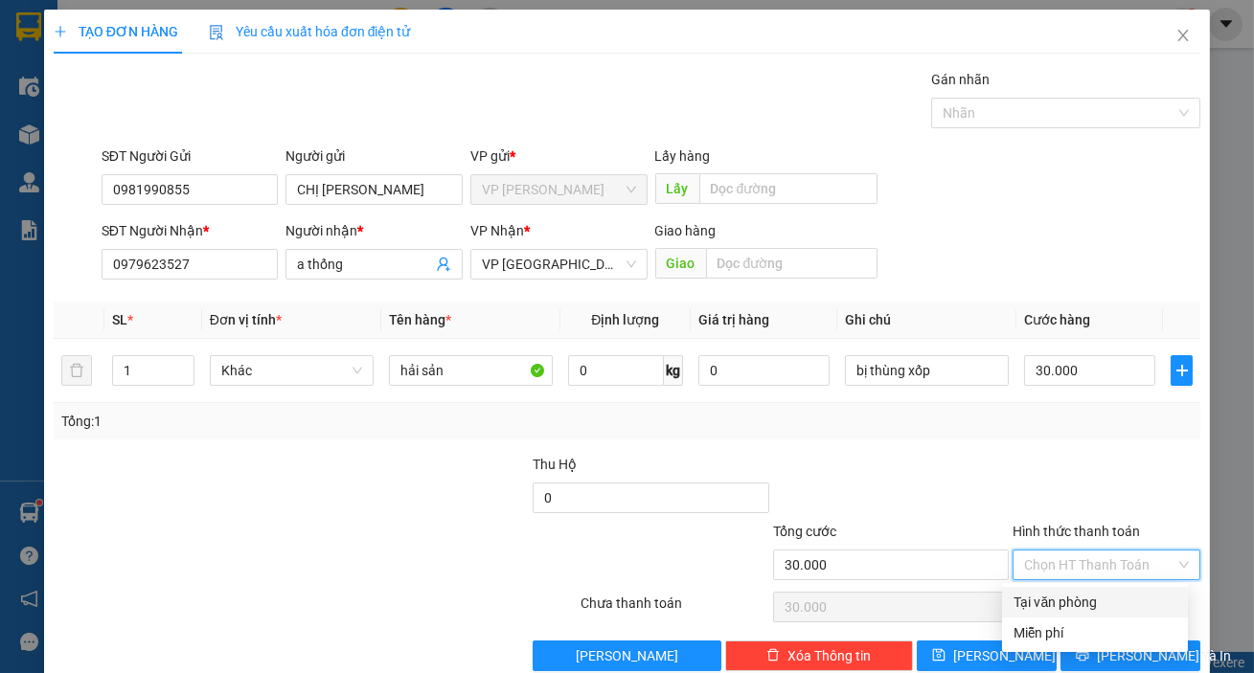
click at [1108, 596] on div "Tại văn phòng" at bounding box center [1094, 602] width 163 height 21
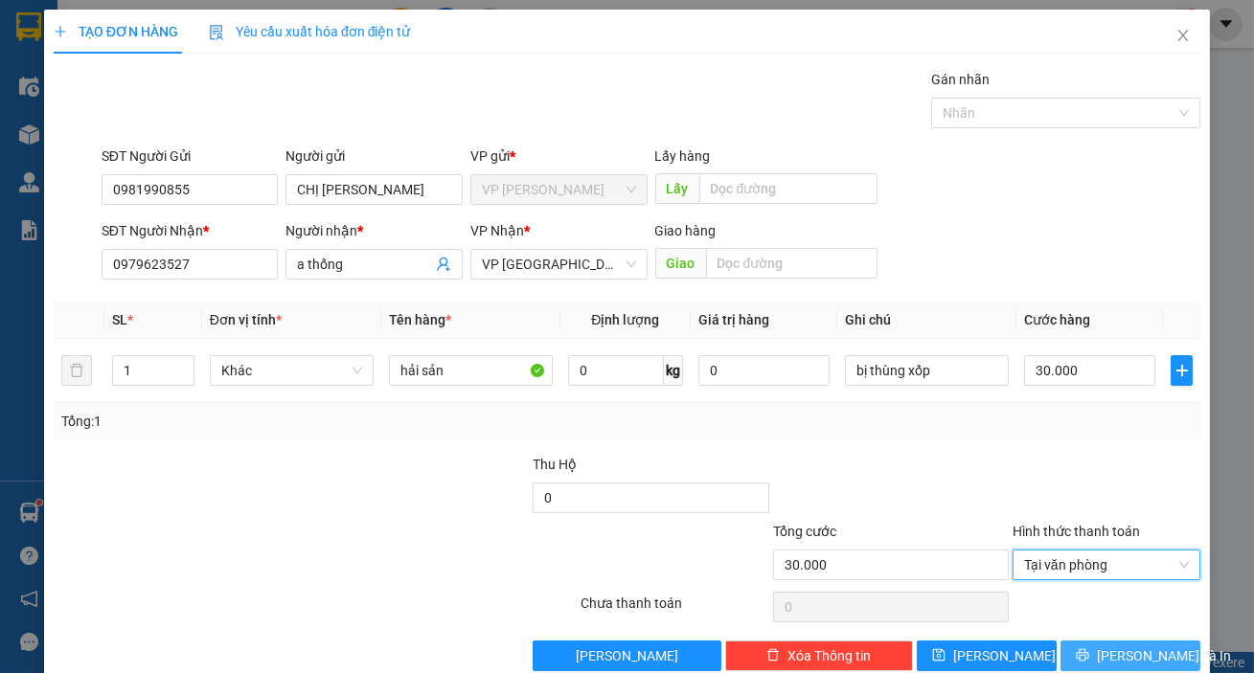
click at [1109, 651] on span "[PERSON_NAME] và In" at bounding box center [1164, 656] width 134 height 21
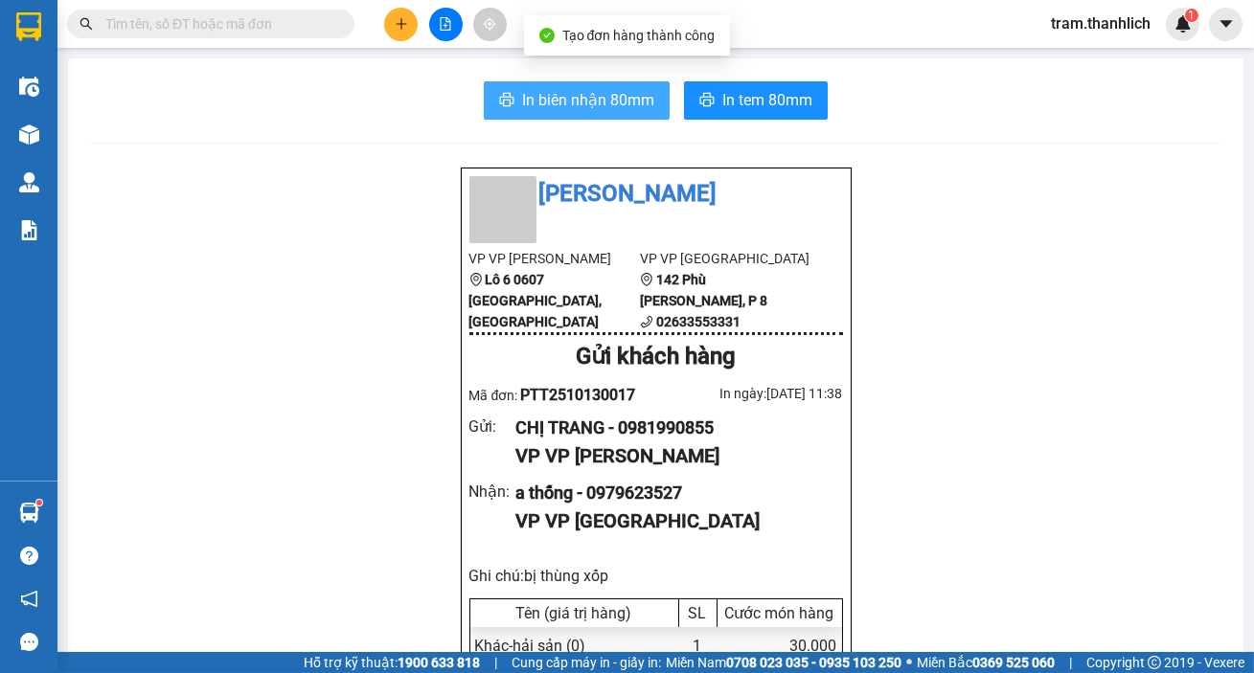
click at [631, 114] on button "In biên nhận 80mm" at bounding box center [577, 100] width 186 height 38
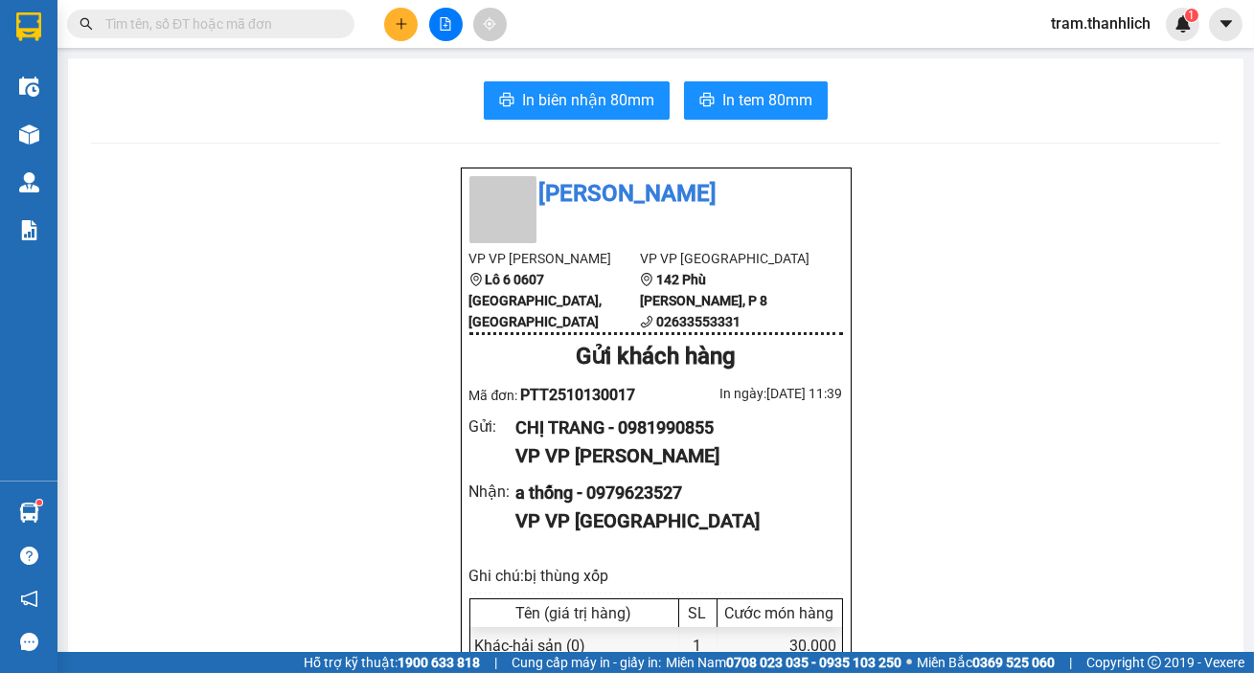
click at [762, 104] on span "In tem 80mm" at bounding box center [767, 100] width 90 height 24
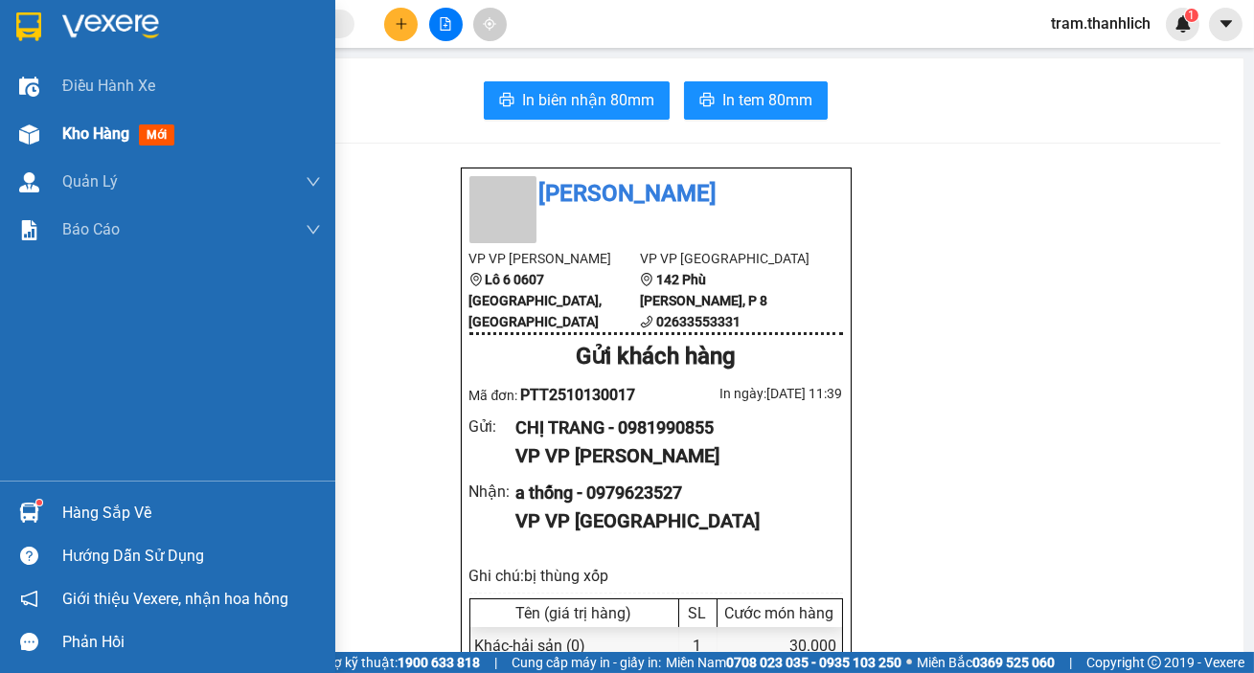
click at [36, 134] on img at bounding box center [29, 135] width 20 height 20
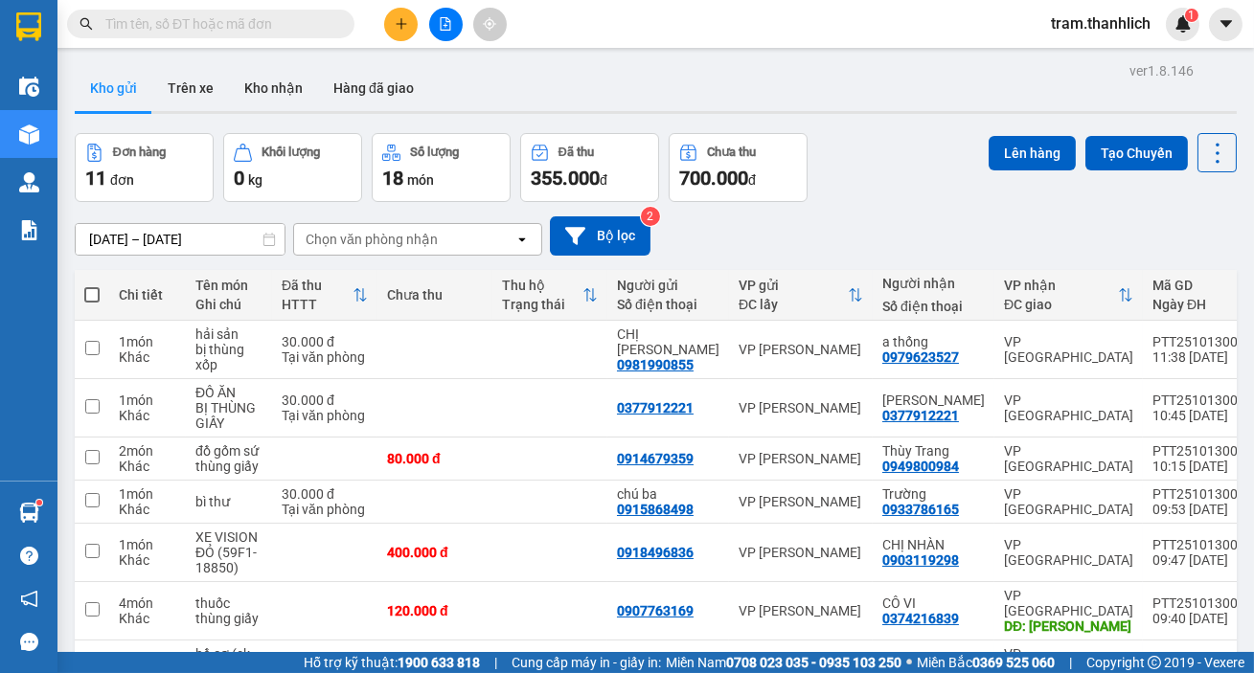
click at [402, 35] on button at bounding box center [401, 25] width 34 height 34
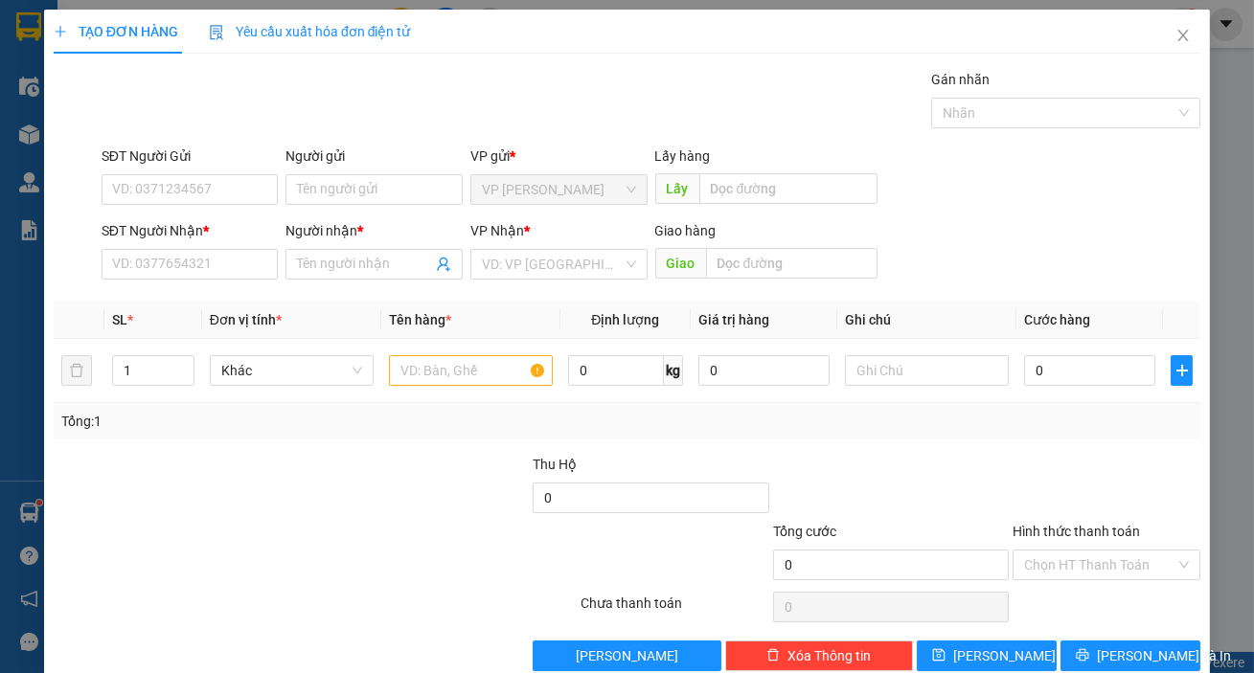
click at [173, 168] on div "SĐT Người Gửi" at bounding box center [190, 160] width 177 height 29
click at [171, 182] on input "SĐT Người Gửi" at bounding box center [190, 189] width 177 height 31
type input "0843838866"
click at [197, 266] on input "SĐT Người Nhận *" at bounding box center [190, 264] width 177 height 31
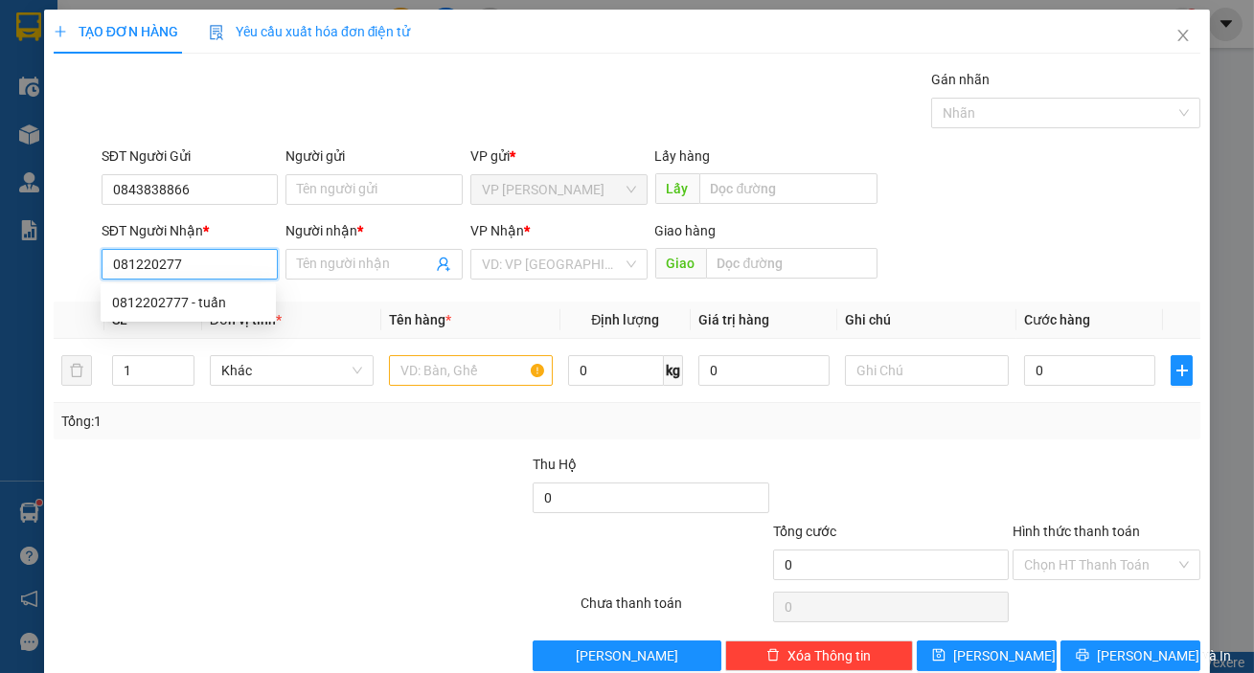
type input "0812202777"
click at [195, 296] on div "0812202777 - tuấn" at bounding box center [188, 302] width 152 height 21
type input "tuấn"
type input "0812202777"
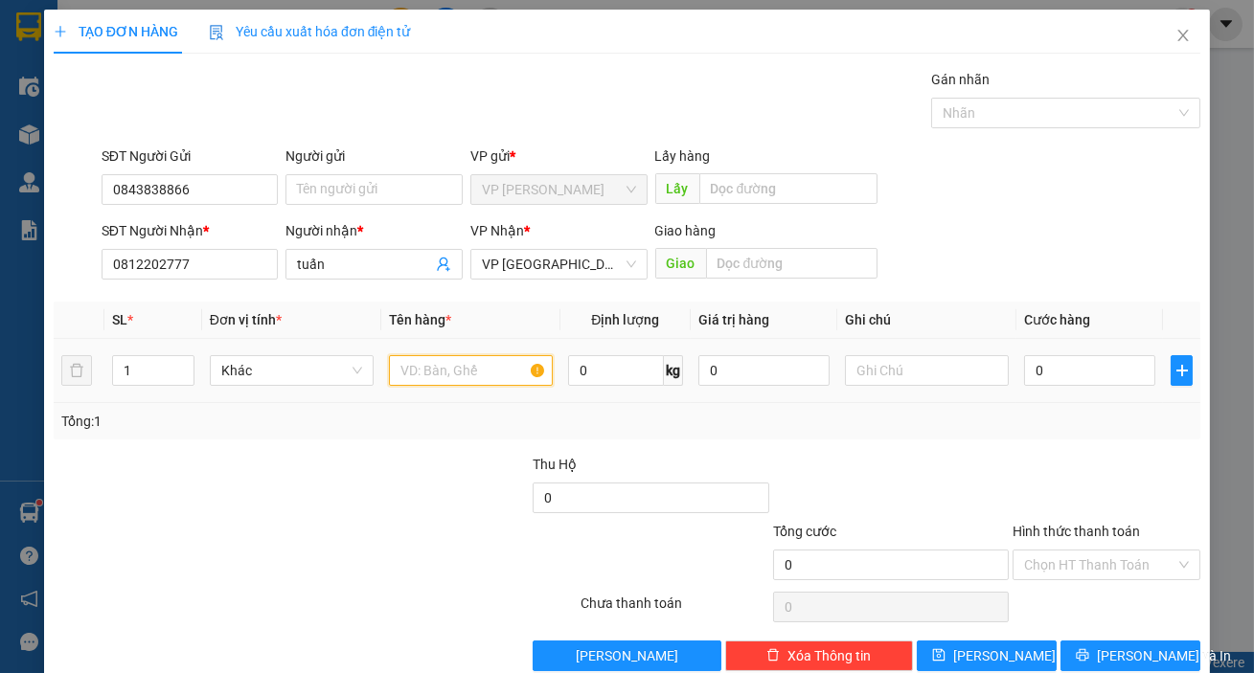
click at [407, 366] on input "text" at bounding box center [471, 370] width 164 height 31
type input "giấy tờ"
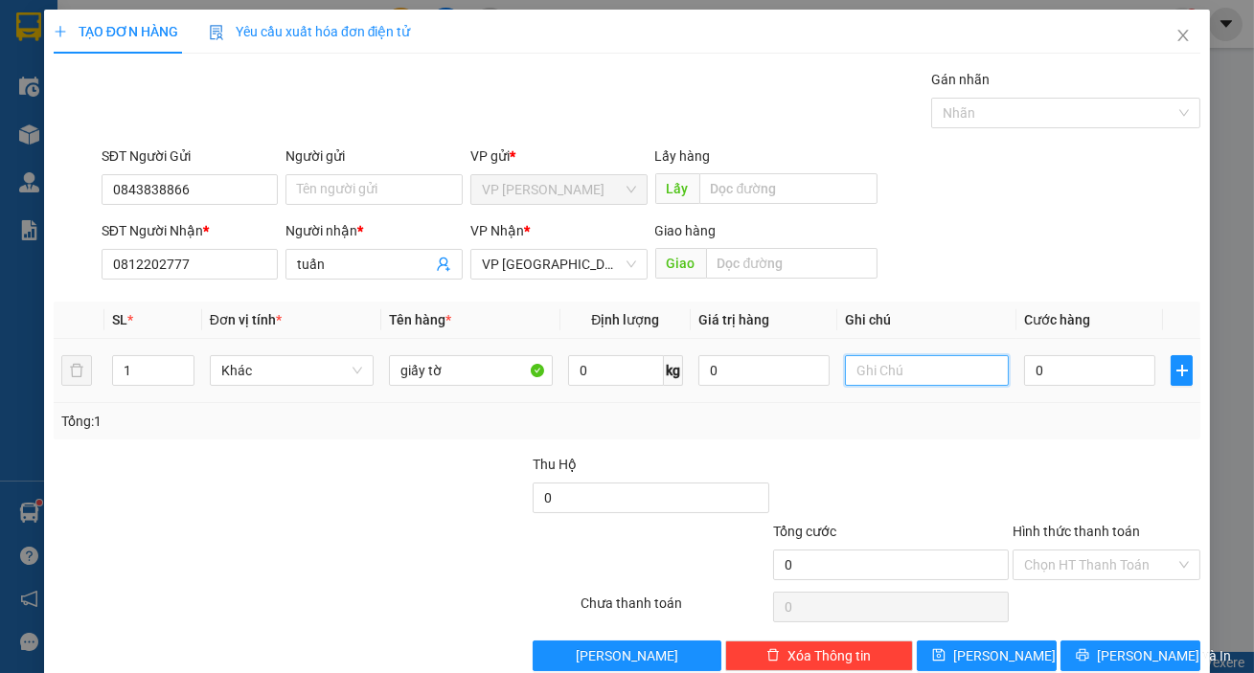
click at [882, 355] on input "text" at bounding box center [927, 370] width 164 height 31
type input "bì thư"
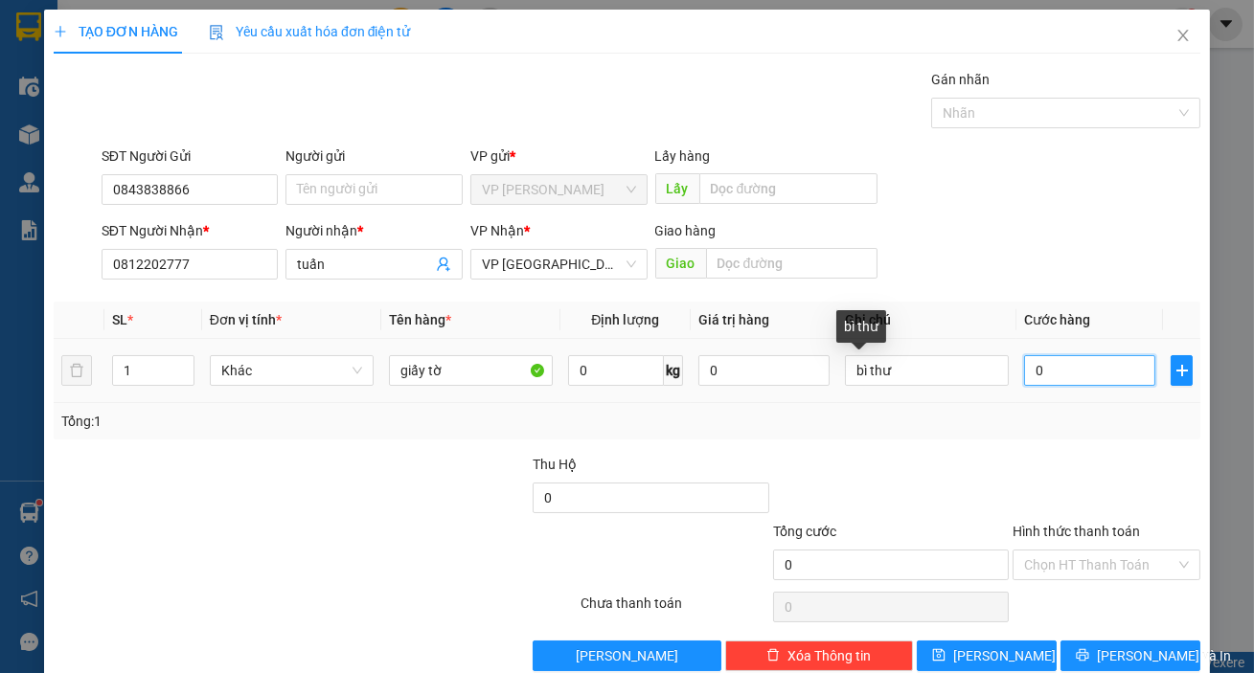
click at [1033, 376] on input "0" at bounding box center [1089, 370] width 131 height 31
type input "2"
type input "20"
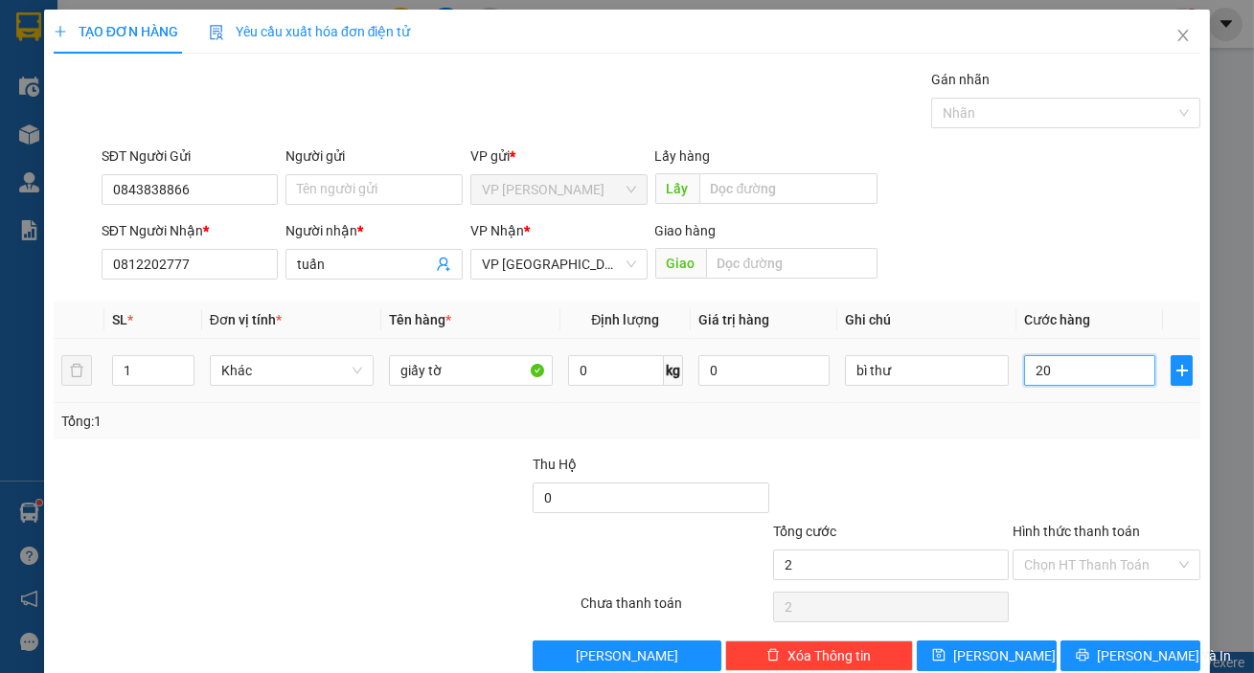
type input "20"
type input "200"
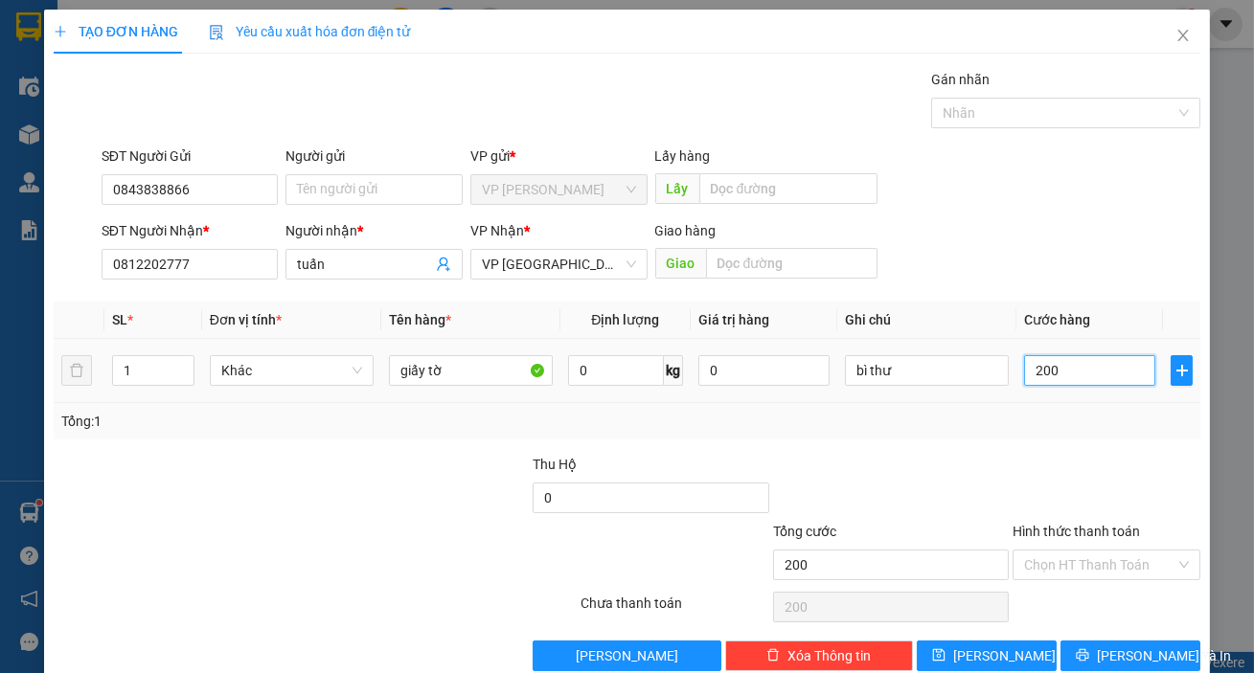
type input "2.000"
type input "20.000"
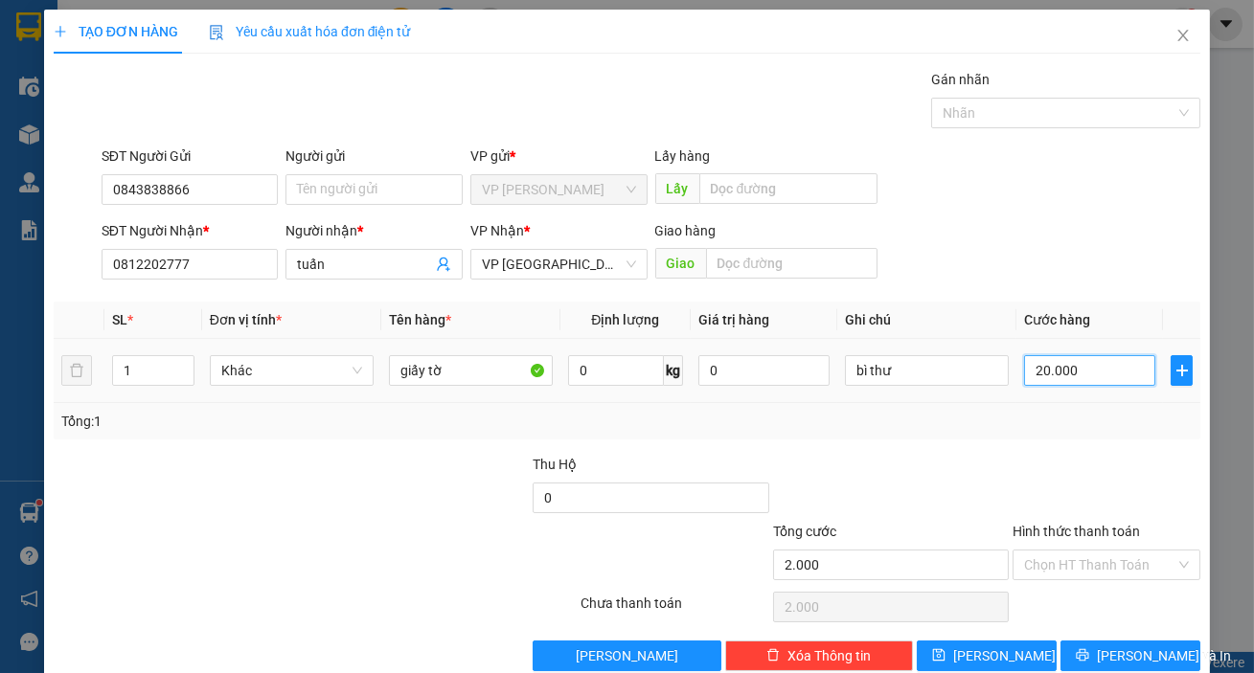
type input "20.000"
click at [1128, 565] on input "Hình thức thanh toán" at bounding box center [1099, 565] width 151 height 29
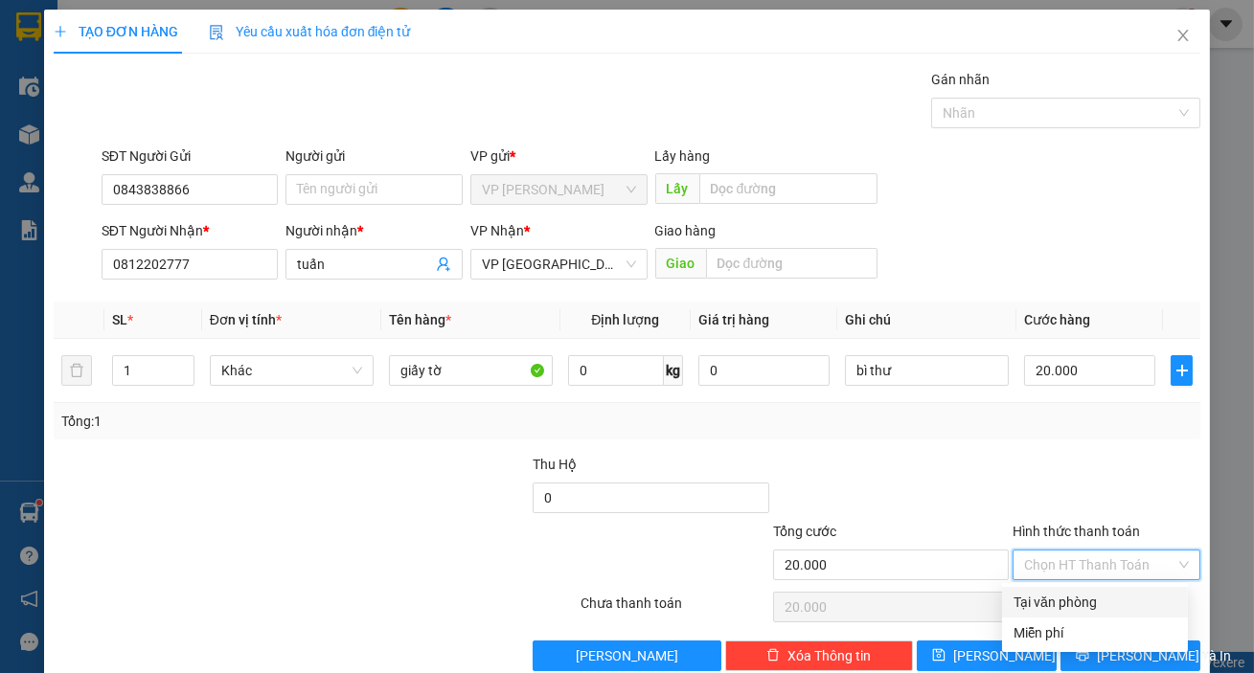
click at [1109, 602] on div "Tại văn phòng" at bounding box center [1094, 602] width 163 height 21
type input "0"
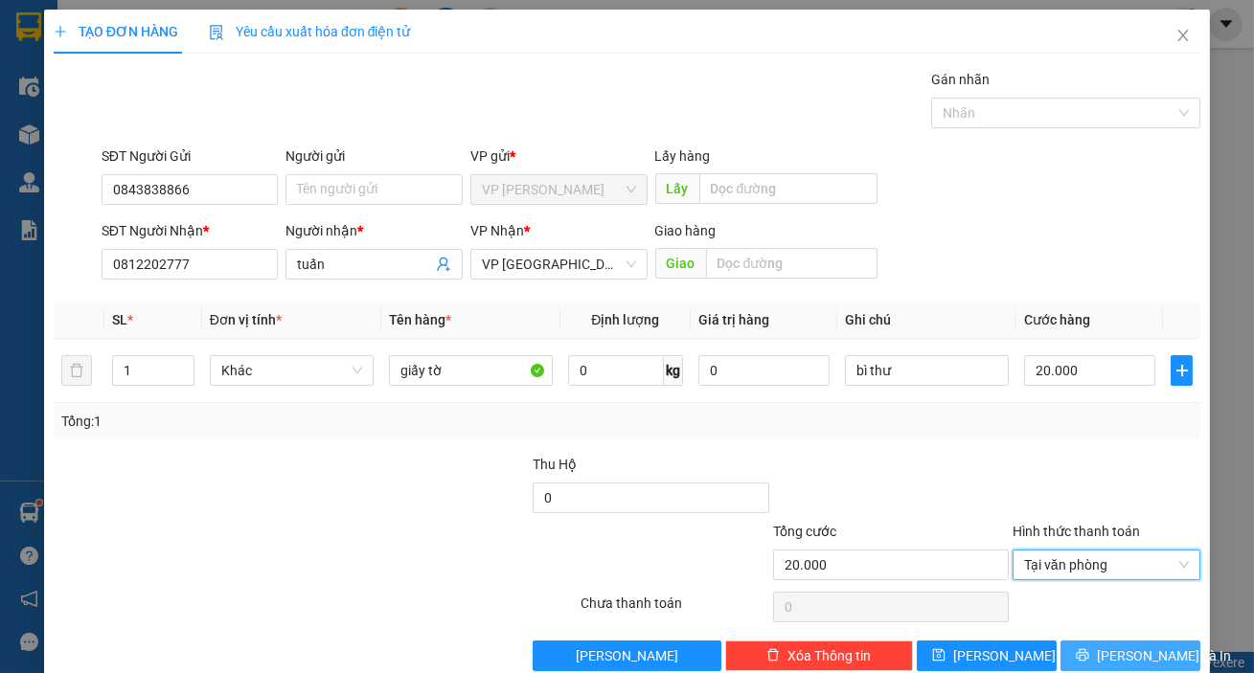
click at [1116, 654] on span "[PERSON_NAME] và In" at bounding box center [1164, 656] width 134 height 21
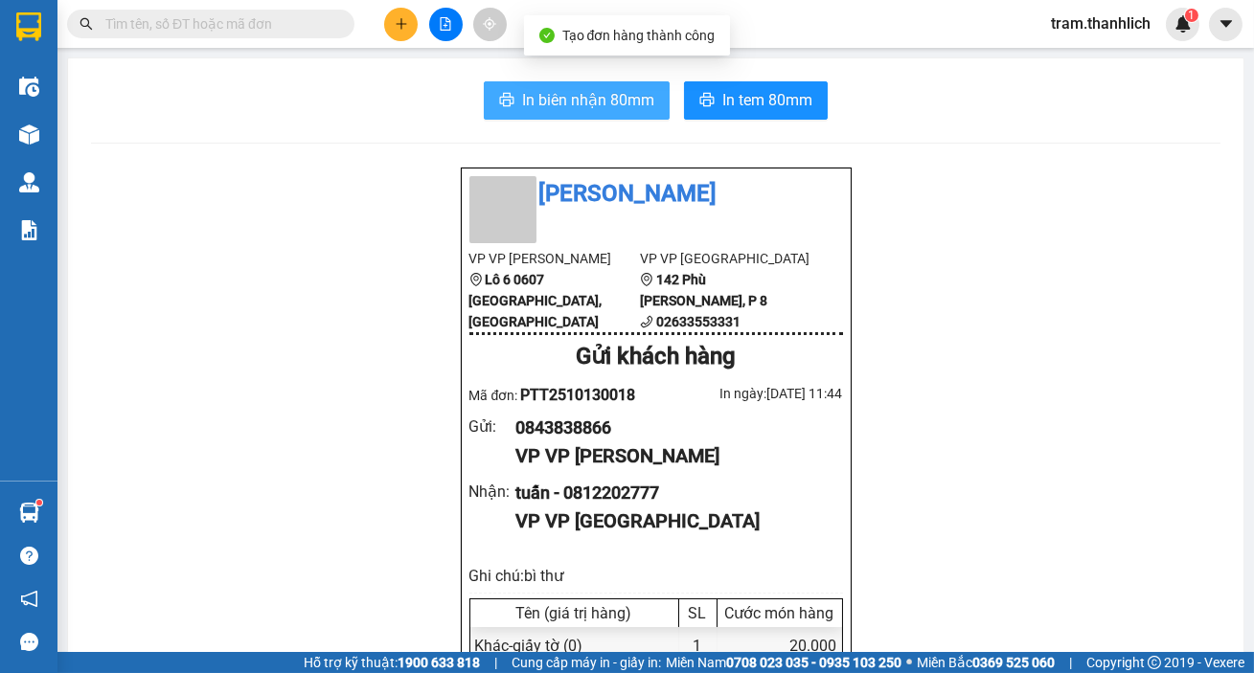
click at [545, 97] on span "In biên nhận 80mm" at bounding box center [588, 100] width 132 height 24
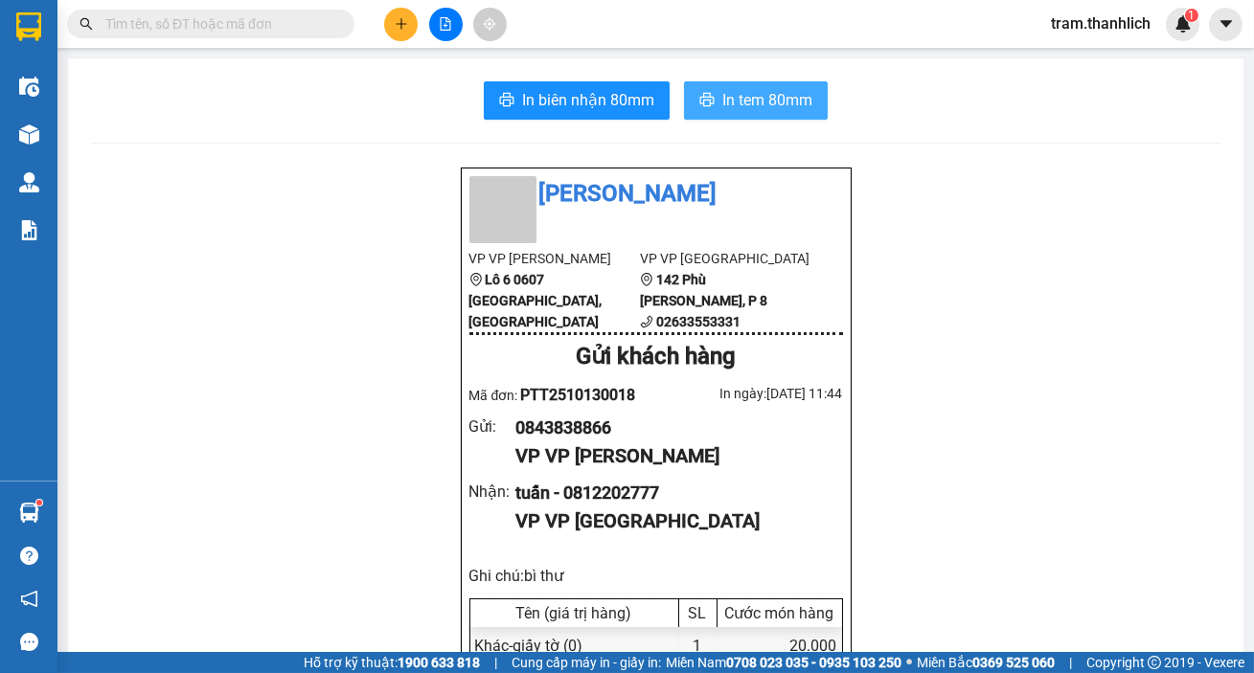
click at [792, 100] on span "In tem 80mm" at bounding box center [767, 100] width 90 height 24
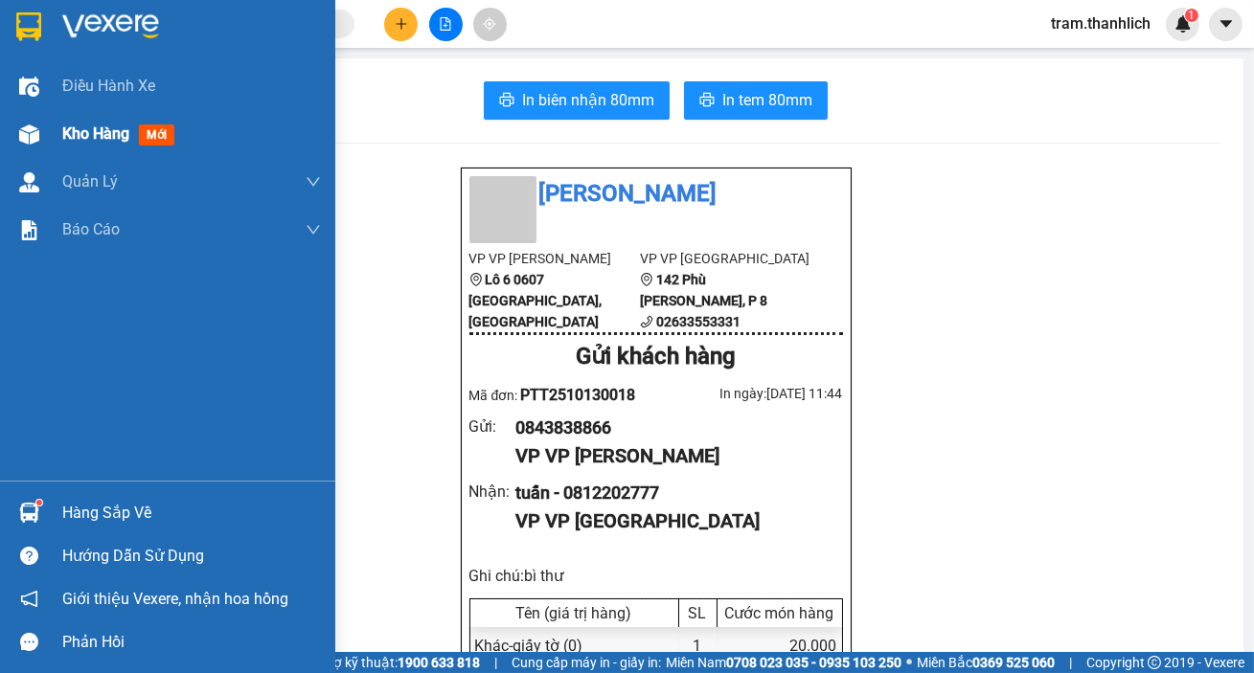
click at [73, 136] on span "Kho hàng" at bounding box center [95, 134] width 67 height 18
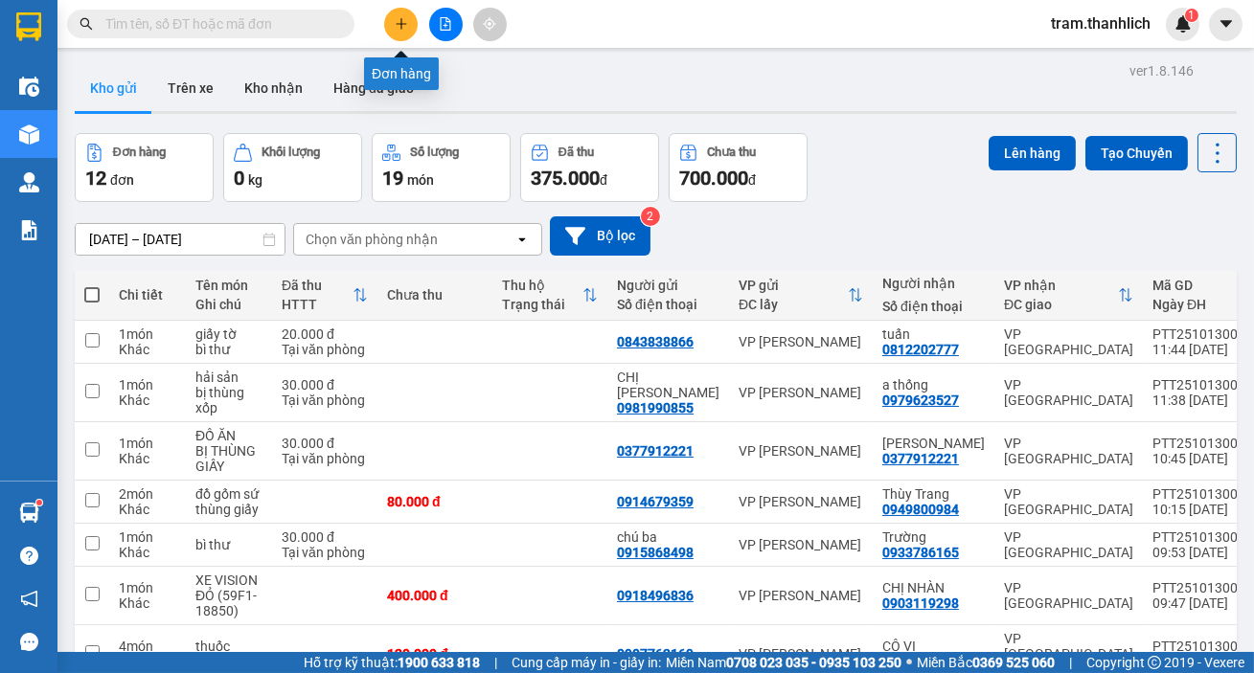
click at [387, 26] on button at bounding box center [401, 25] width 34 height 34
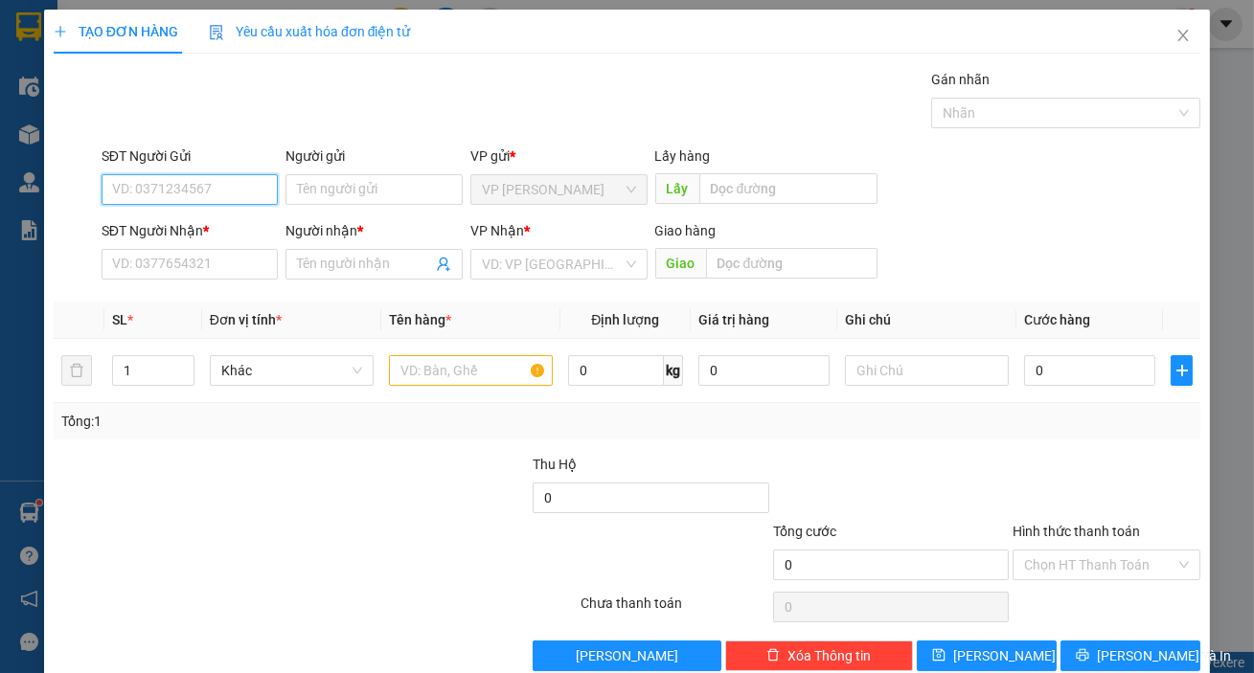
click at [149, 191] on input "SĐT Người Gửi" at bounding box center [190, 189] width 177 height 31
type input "0916283427"
click at [148, 265] on input "SĐT Người Nhận *" at bounding box center [190, 264] width 177 height 31
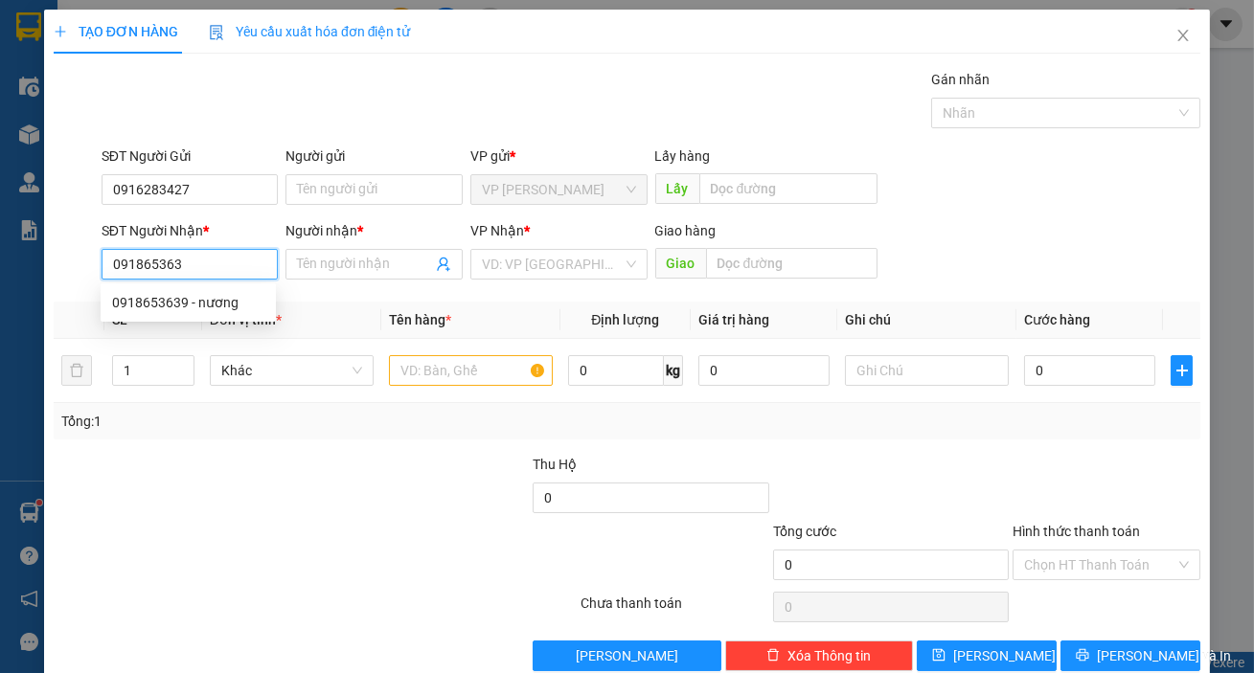
type input "0918653639"
click at [170, 296] on div "0918653639 - nương" at bounding box center [188, 302] width 152 height 21
type input "nương"
type input "0918653639"
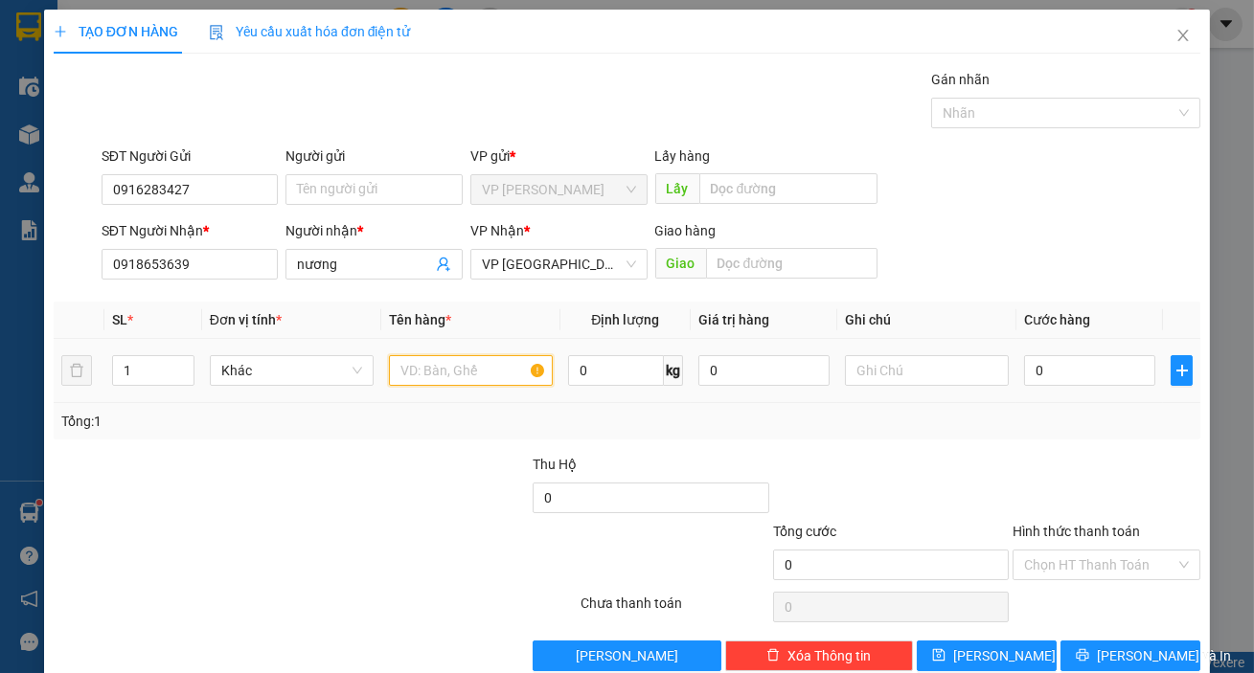
click at [448, 355] on input "text" at bounding box center [471, 370] width 164 height 31
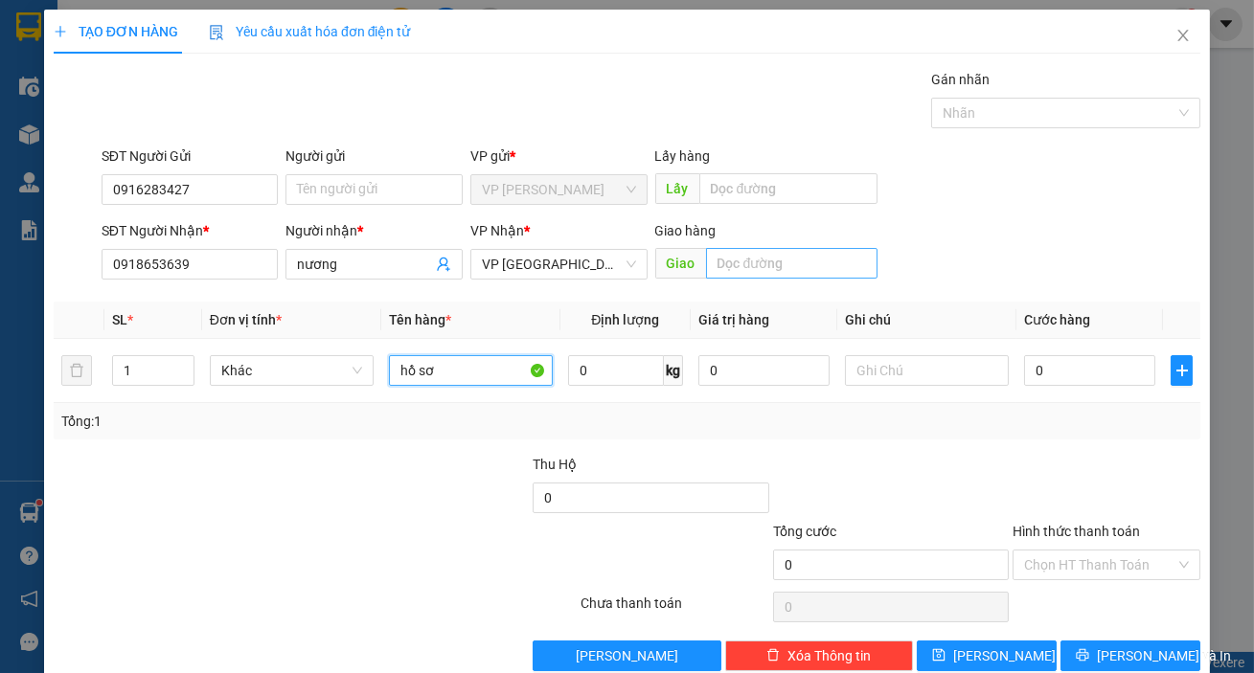
type input "hồ sơ"
click at [821, 260] on input "text" at bounding box center [792, 263] width 172 height 31
type input "36 trần phú"
click at [957, 224] on div "SĐT Người Nhận * 0918653639 Người nhận * nương VP Nhận * VP Đà Lạt Giao hàng Gi…" at bounding box center [651, 253] width 1106 height 67
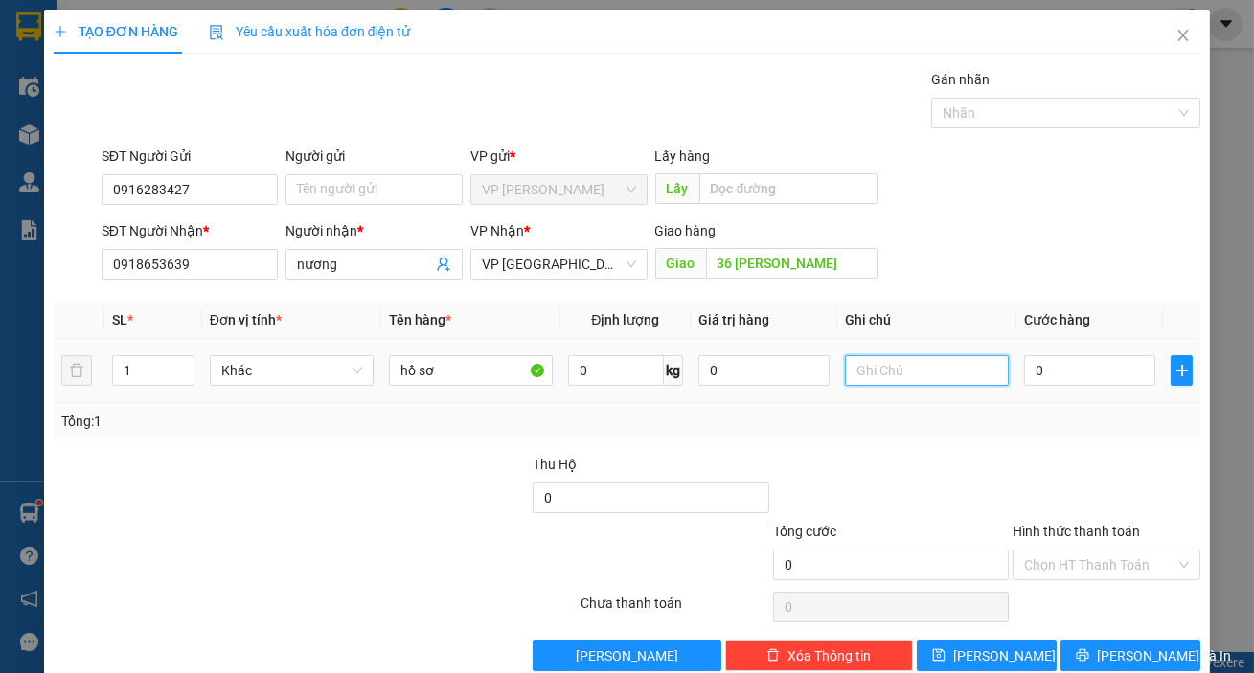
click at [895, 364] on input "text" at bounding box center [927, 370] width 164 height 31
type input "giao tận nơi"
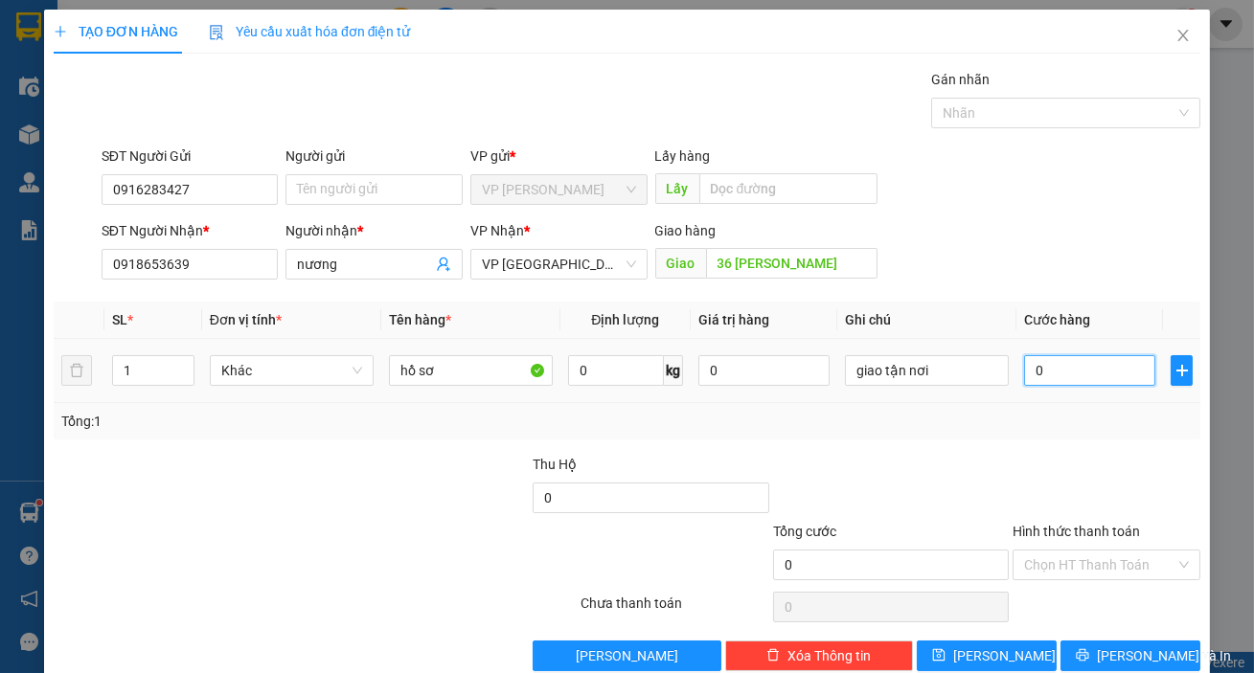
click at [1047, 375] on input "0" at bounding box center [1089, 370] width 131 height 31
type input "5"
type input "50"
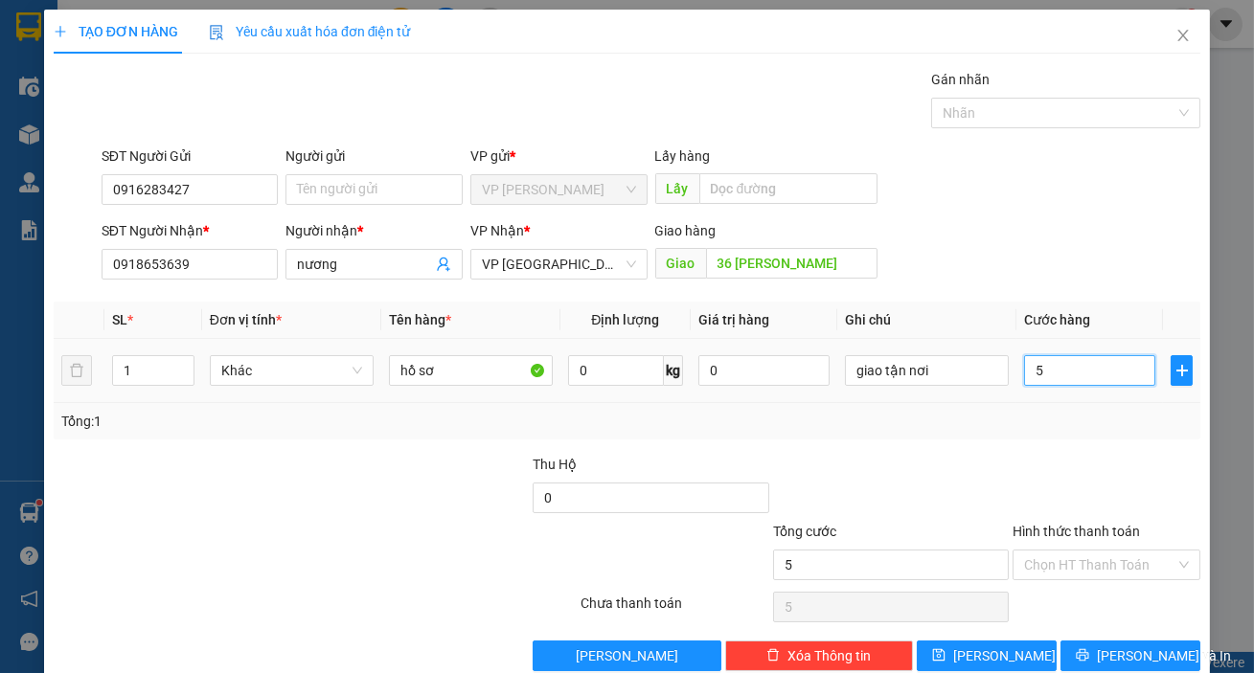
type input "50"
type input "500"
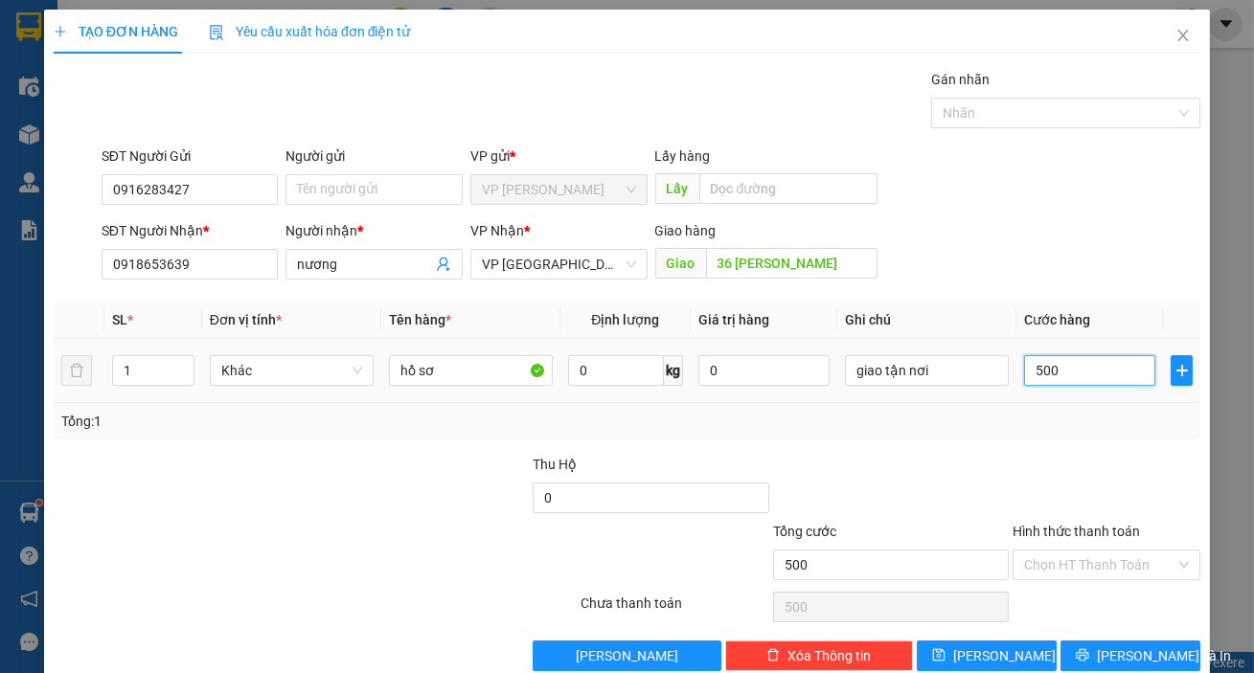
type input "5.000"
type input "50.000"
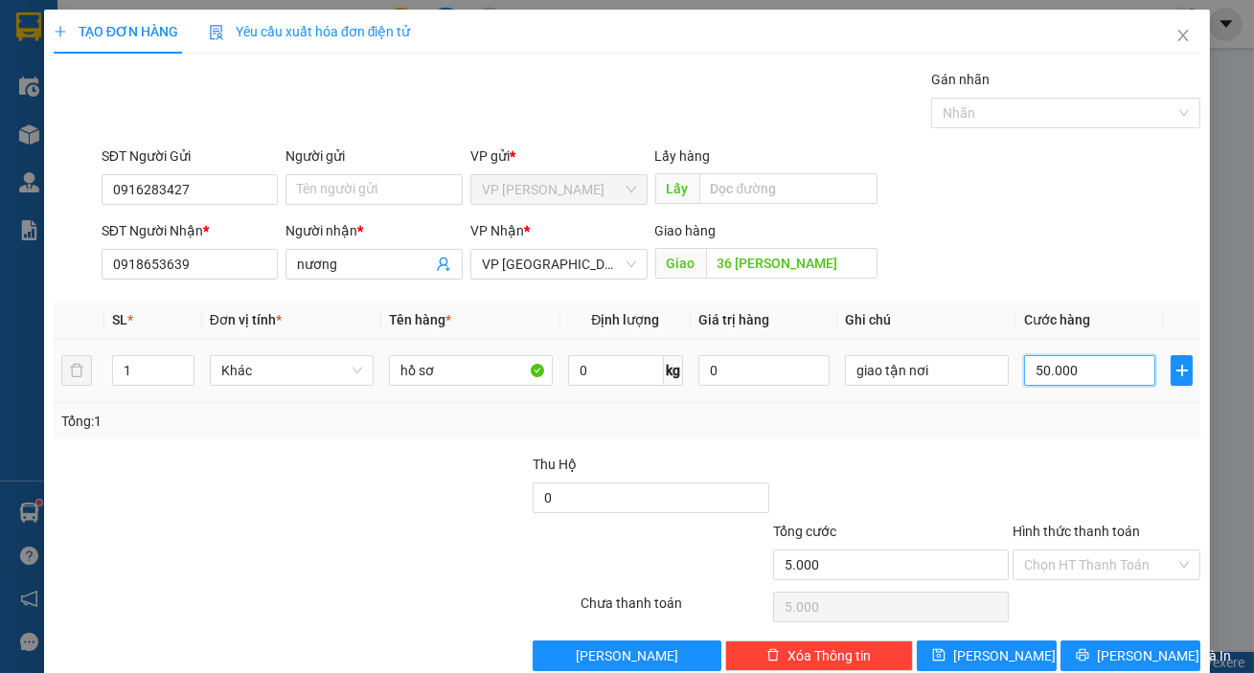
type input "50.000"
click at [1093, 551] on input "Hình thức thanh toán" at bounding box center [1099, 565] width 151 height 29
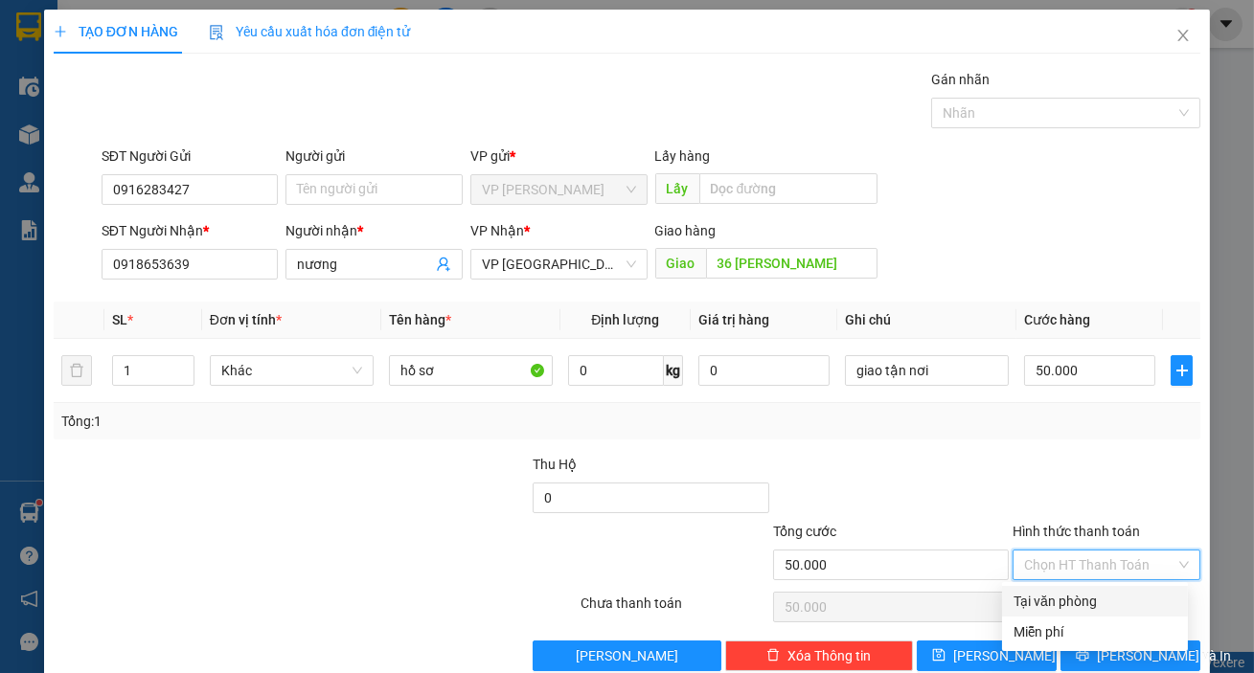
click at [1096, 586] on div "Tại văn phòng" at bounding box center [1095, 601] width 186 height 31
type input "0"
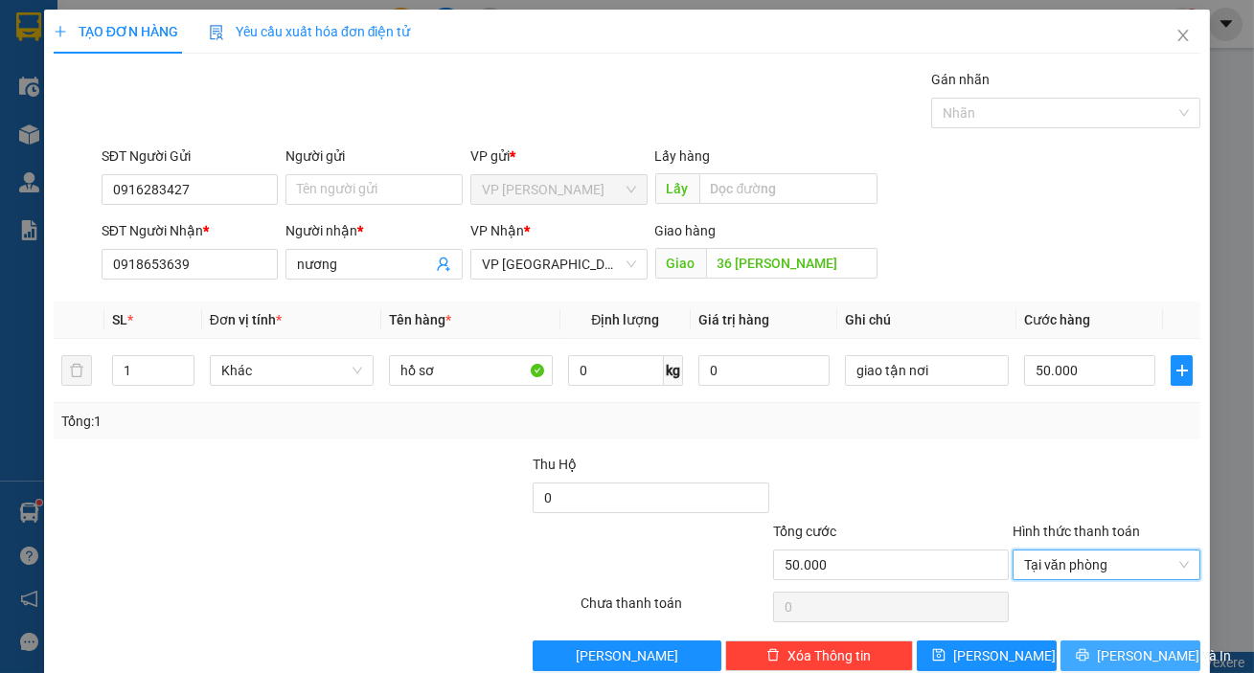
click at [1120, 646] on span "[PERSON_NAME] và In" at bounding box center [1164, 656] width 134 height 21
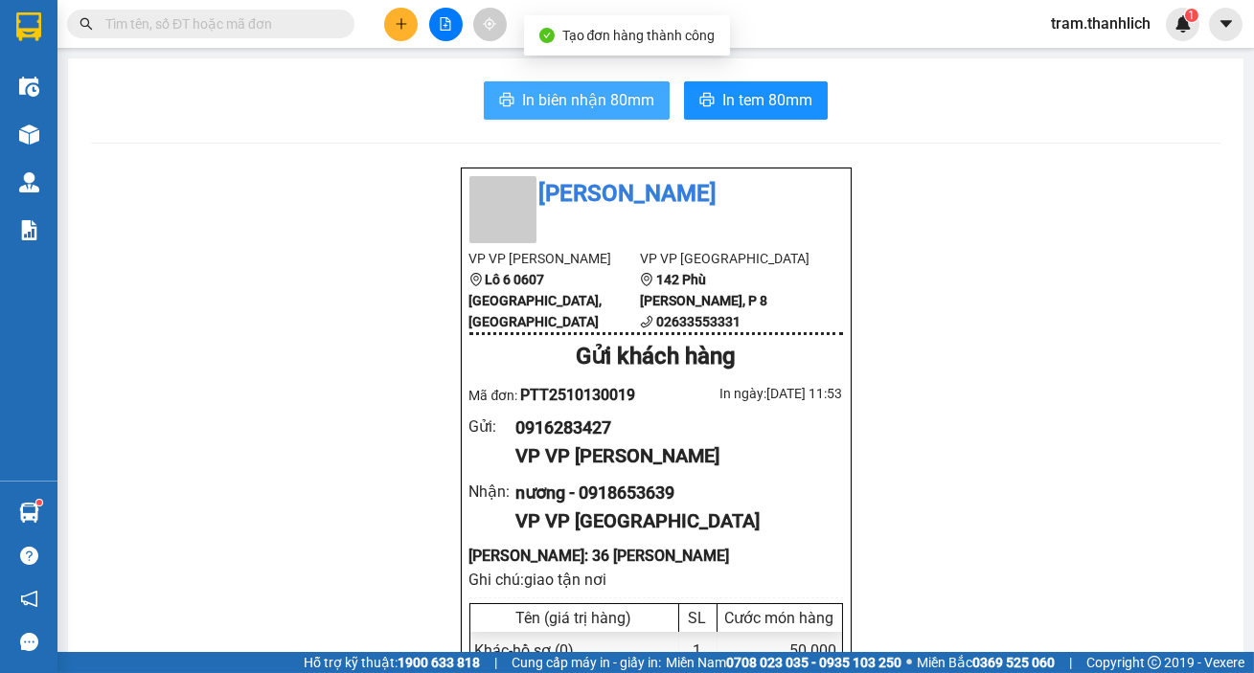
click at [545, 86] on button "In biên nhận 80mm" at bounding box center [577, 100] width 186 height 38
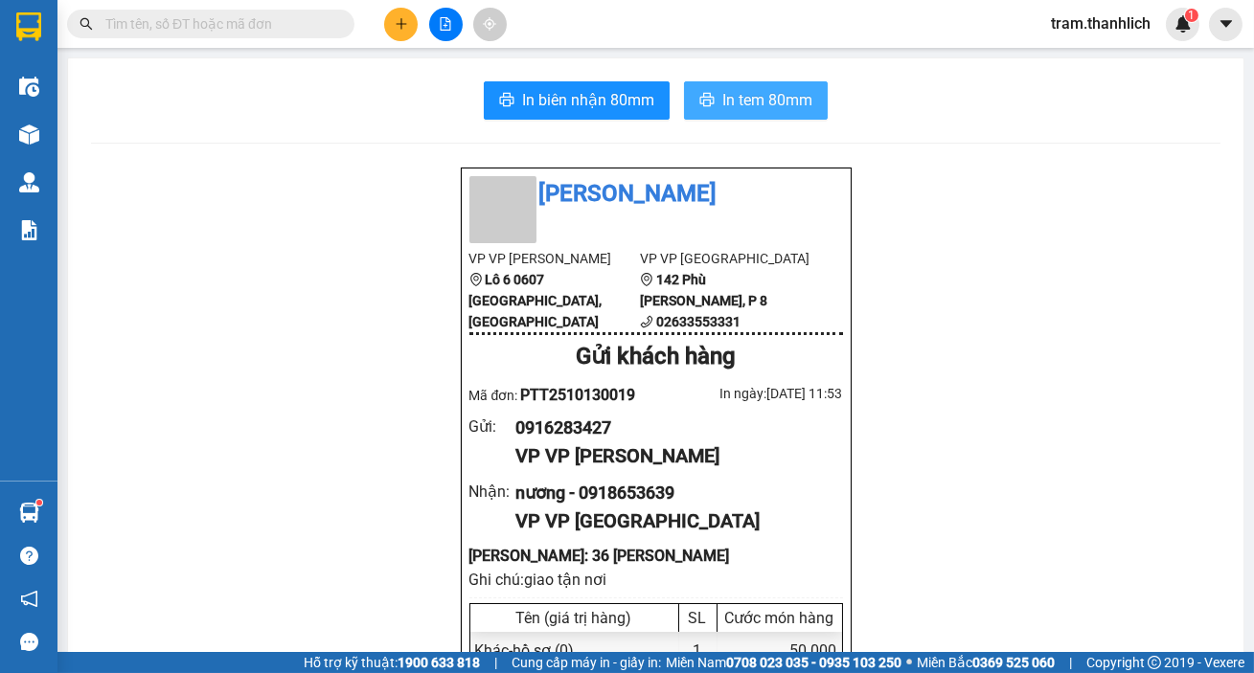
click at [739, 112] on span "In tem 80mm" at bounding box center [767, 100] width 90 height 24
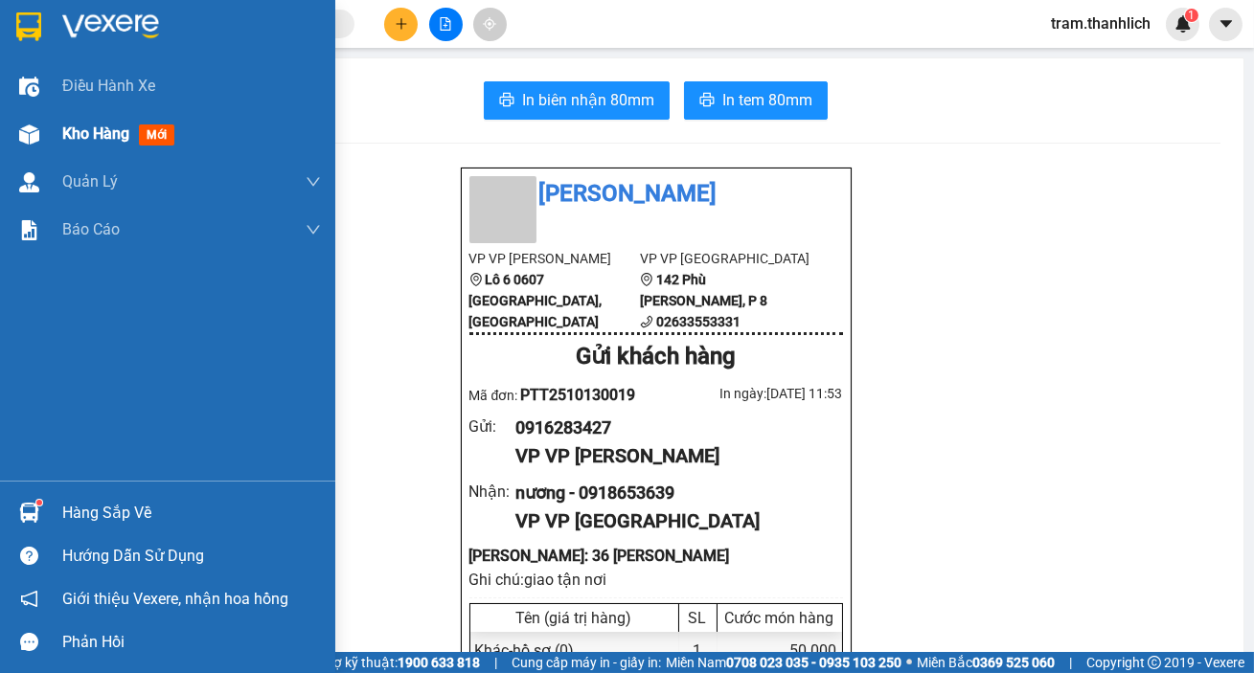
click at [32, 138] on img at bounding box center [29, 135] width 20 height 20
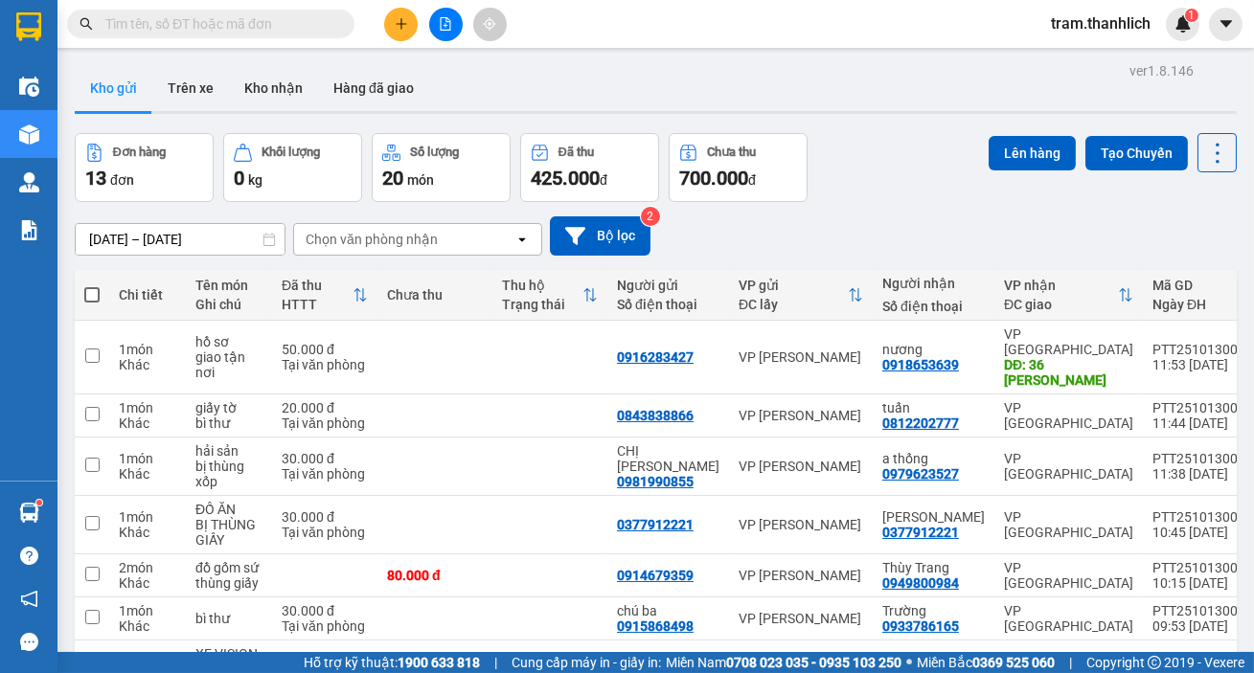
click at [393, 28] on button at bounding box center [401, 25] width 34 height 34
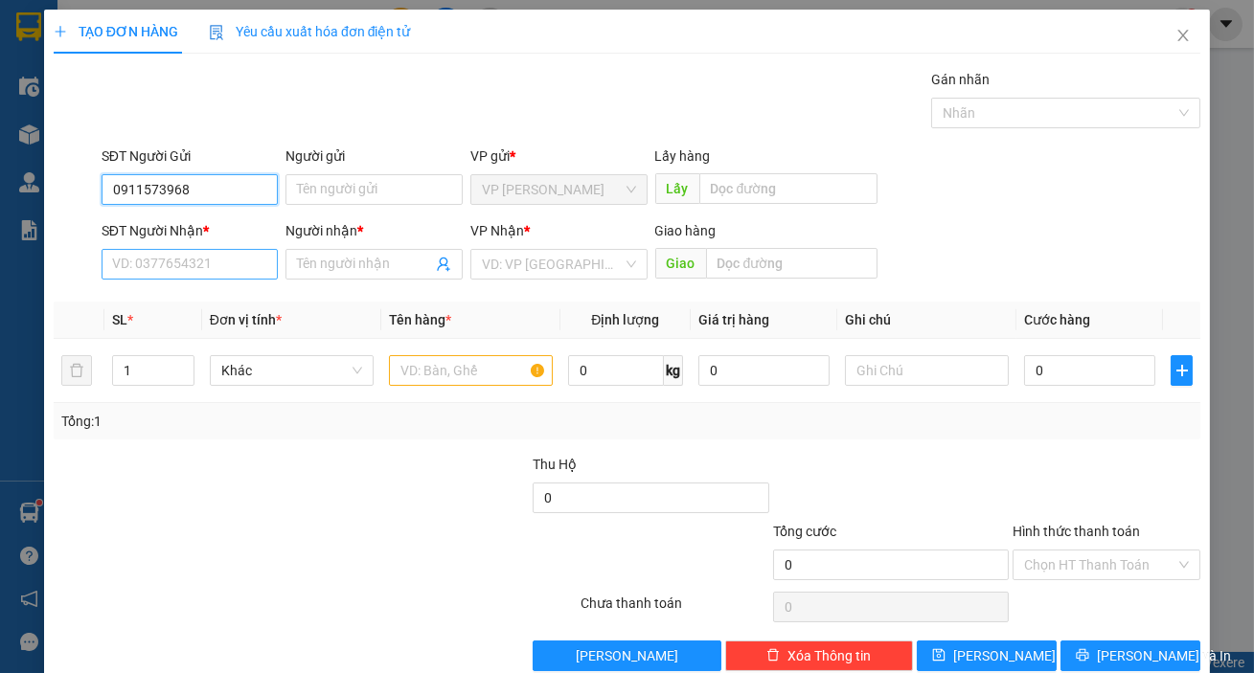
type input "0911573968"
click at [245, 261] on input "SĐT Người Nhận *" at bounding box center [190, 264] width 177 height 31
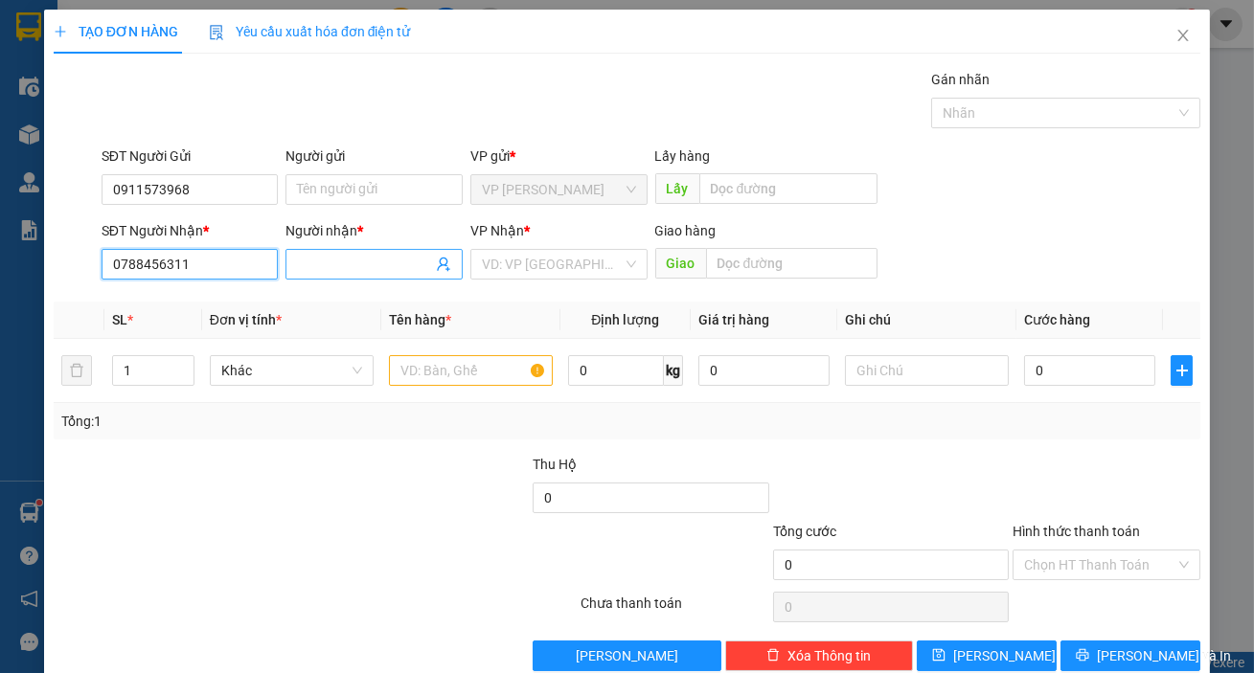
type input "0788456311"
click at [291, 260] on span at bounding box center [373, 264] width 177 height 31
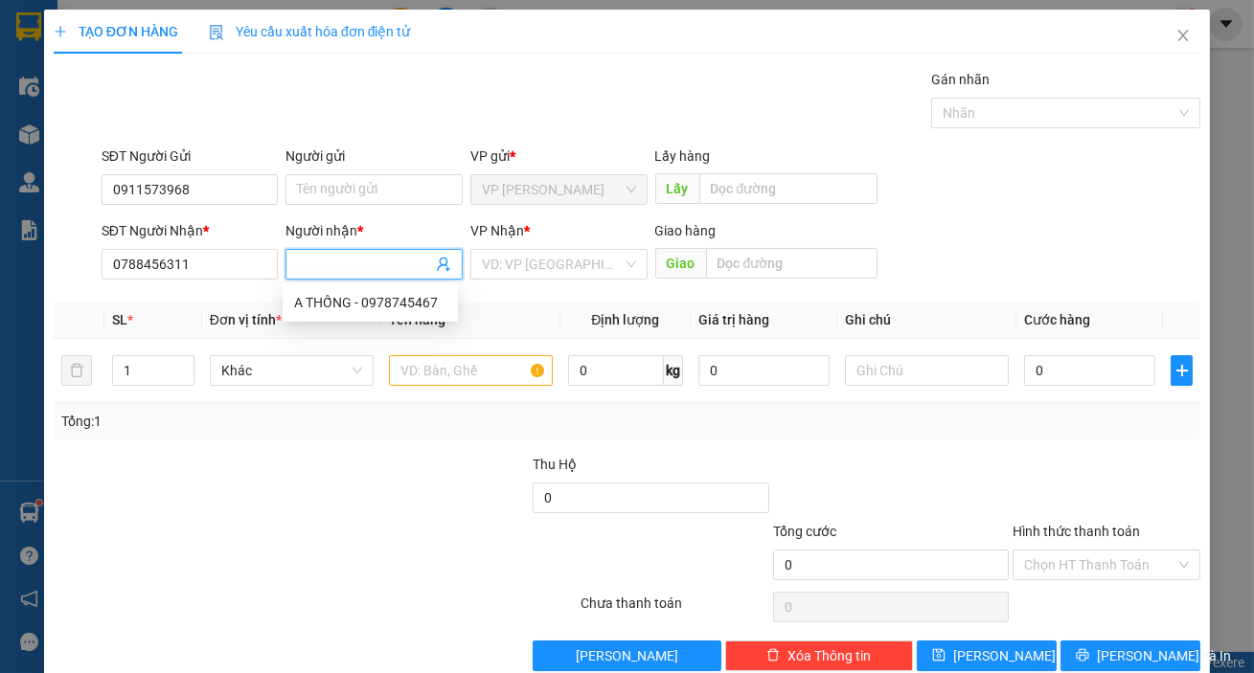
click at [330, 266] on input "Người nhận *" at bounding box center [364, 264] width 135 height 21
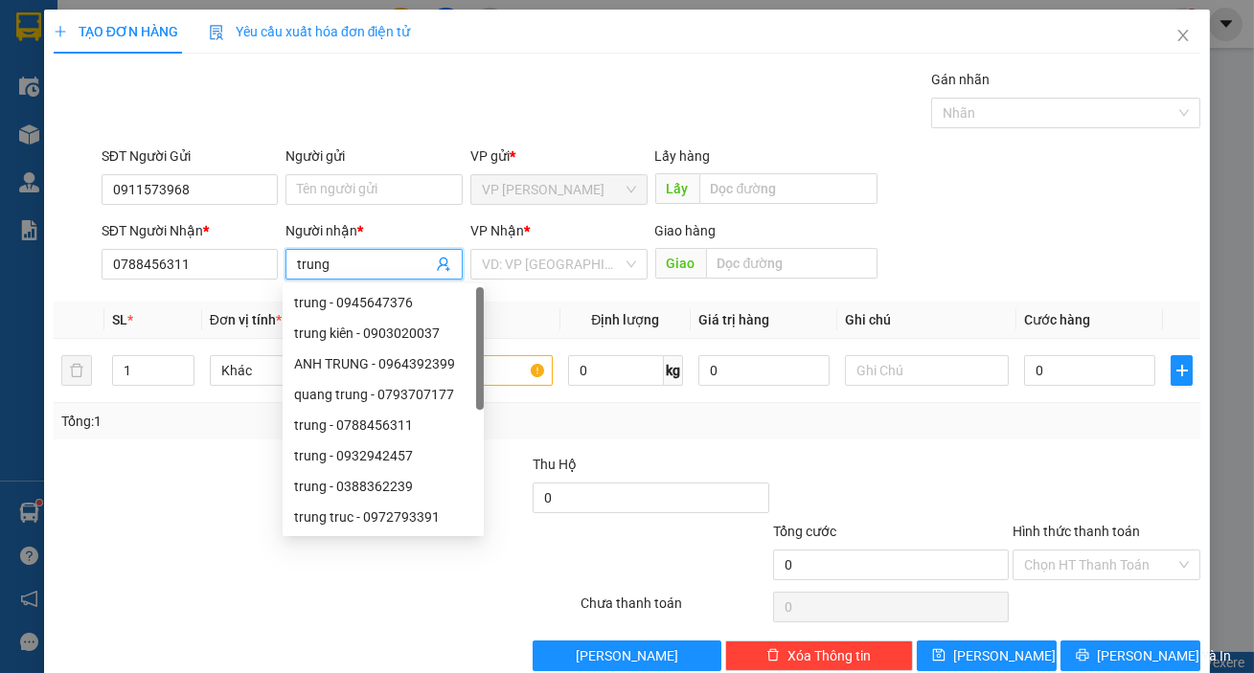
type input "trung"
click at [982, 225] on div "SĐT Người Nhận * 0788456311 Người nhận * trung VP Nhận * VD: VP Sài Gòn Giao hà…" at bounding box center [651, 253] width 1106 height 67
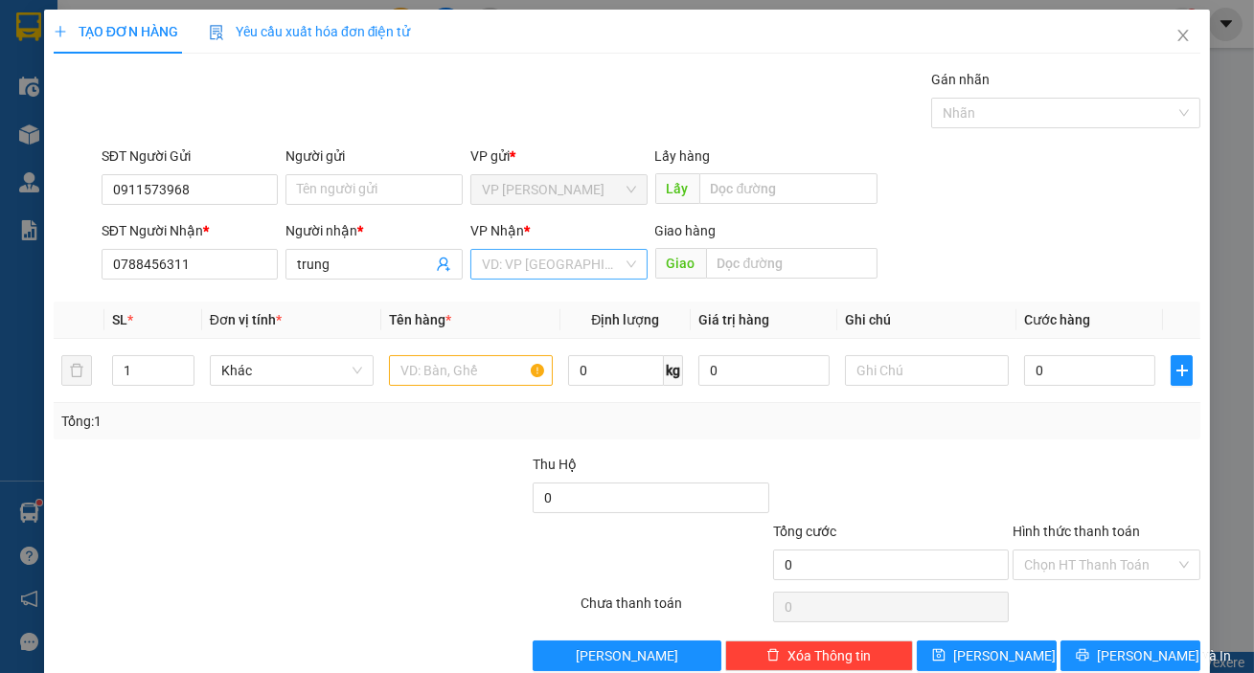
click at [558, 273] on input "search" at bounding box center [552, 264] width 141 height 29
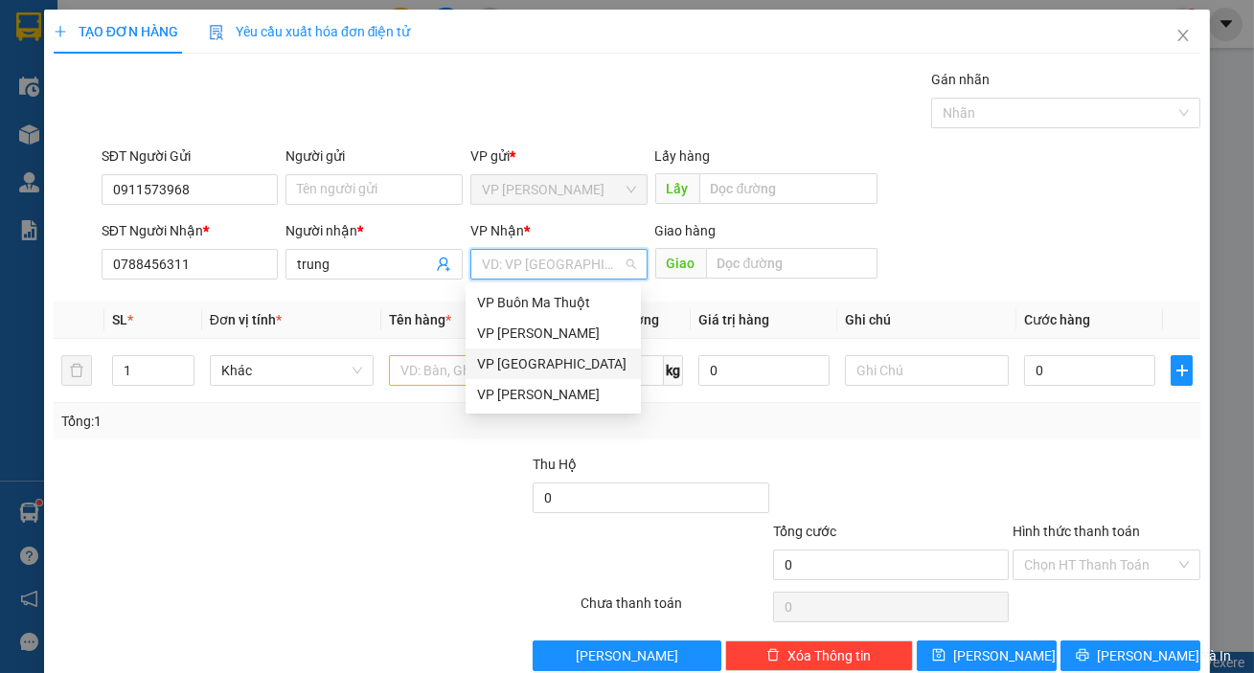
click at [545, 353] on div "VP [GEOGRAPHIC_DATA]" at bounding box center [553, 363] width 152 height 21
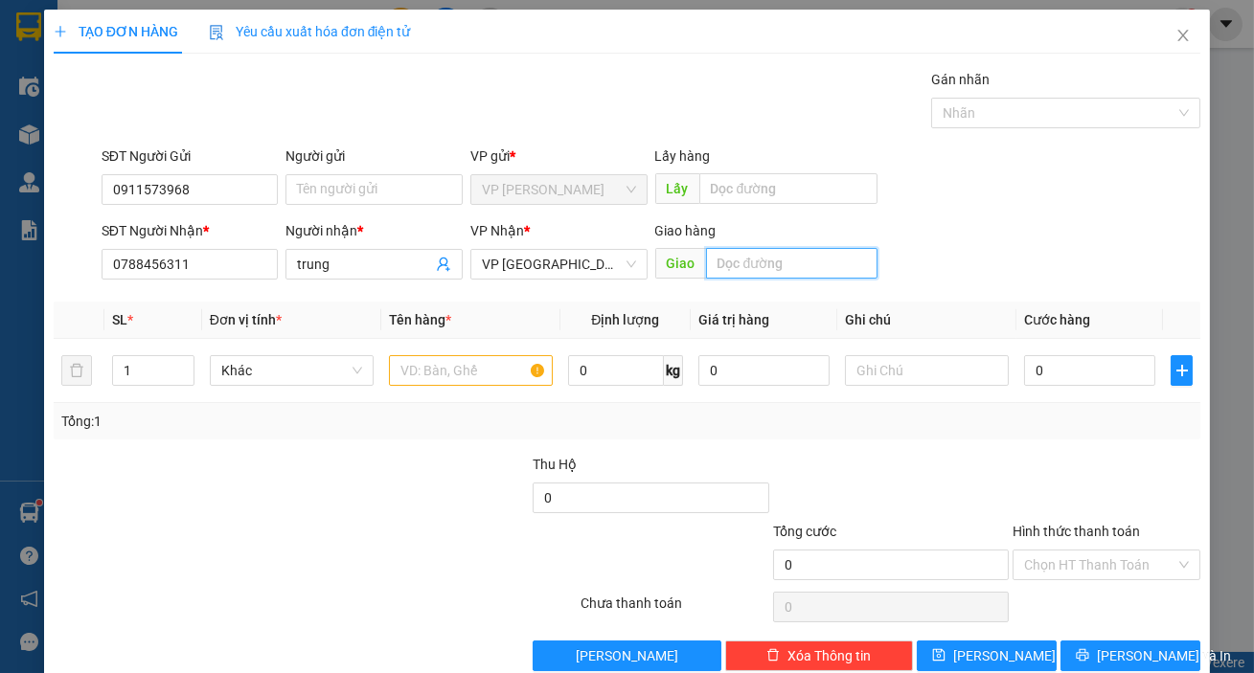
click at [754, 271] on input "text" at bounding box center [792, 263] width 172 height 31
type input "15 quang trung"
click at [474, 379] on input "text" at bounding box center [471, 370] width 164 height 31
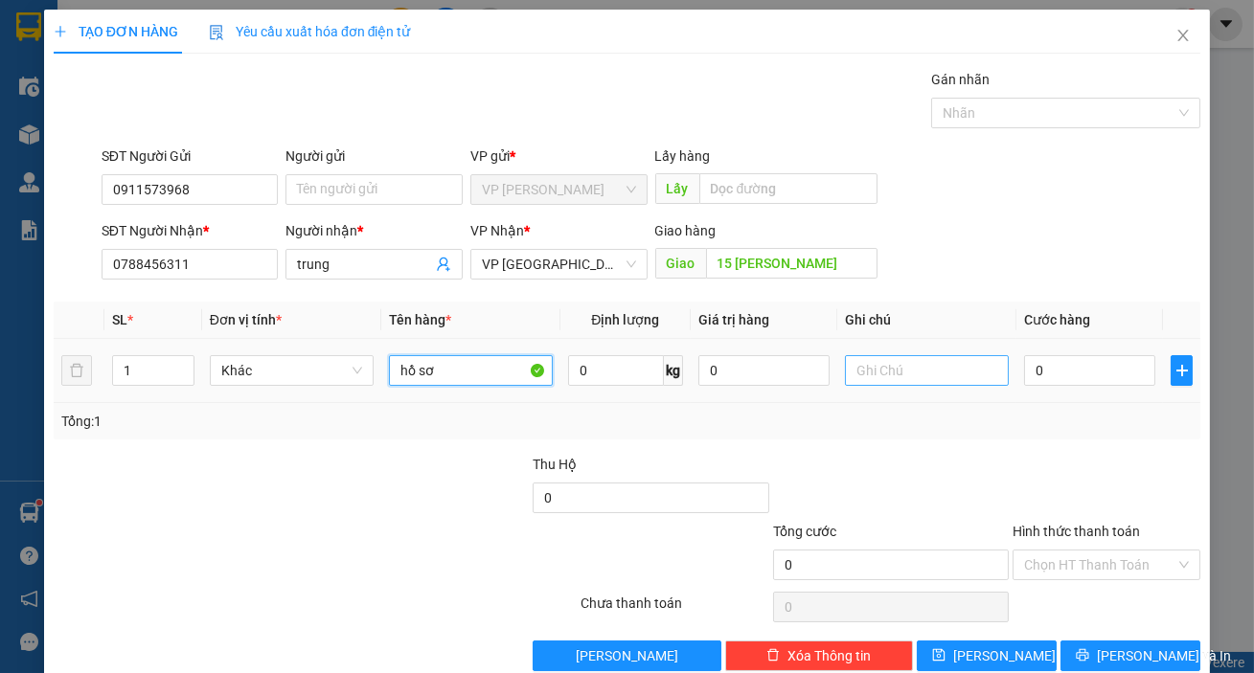
type input "hồ sơ"
click at [932, 383] on input "text" at bounding box center [927, 370] width 164 height 31
type input "giao tận nơi"
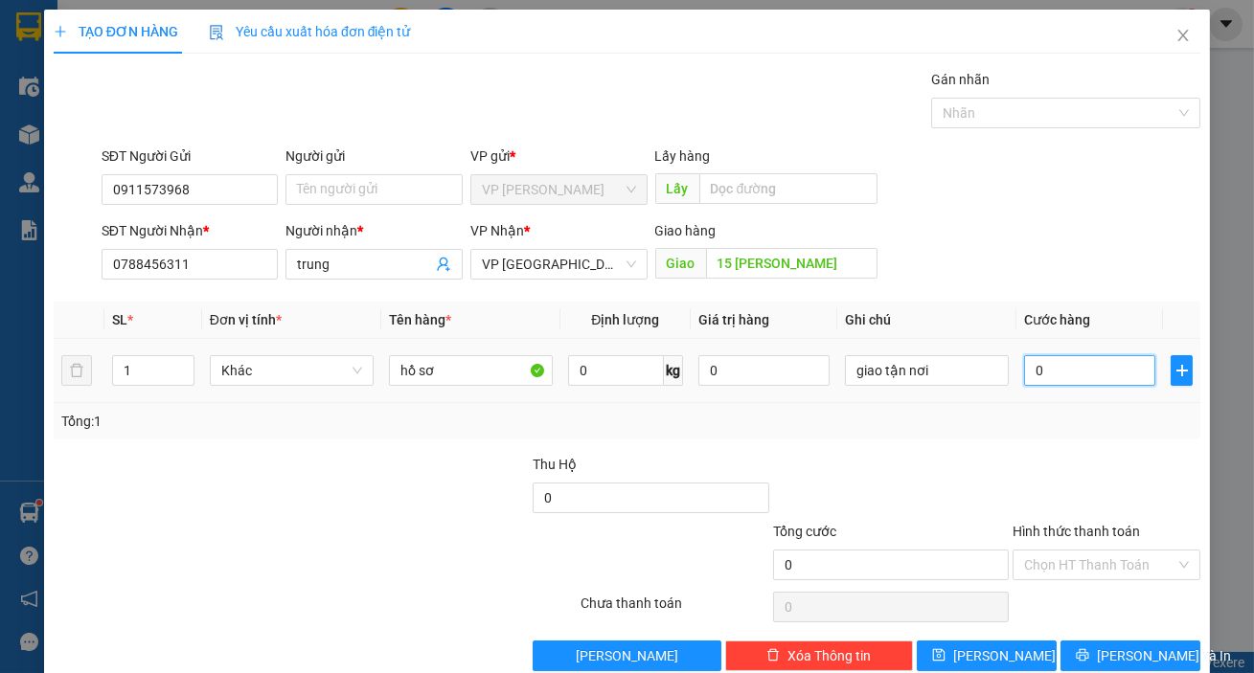
click at [1054, 379] on input "0" at bounding box center [1089, 370] width 131 height 31
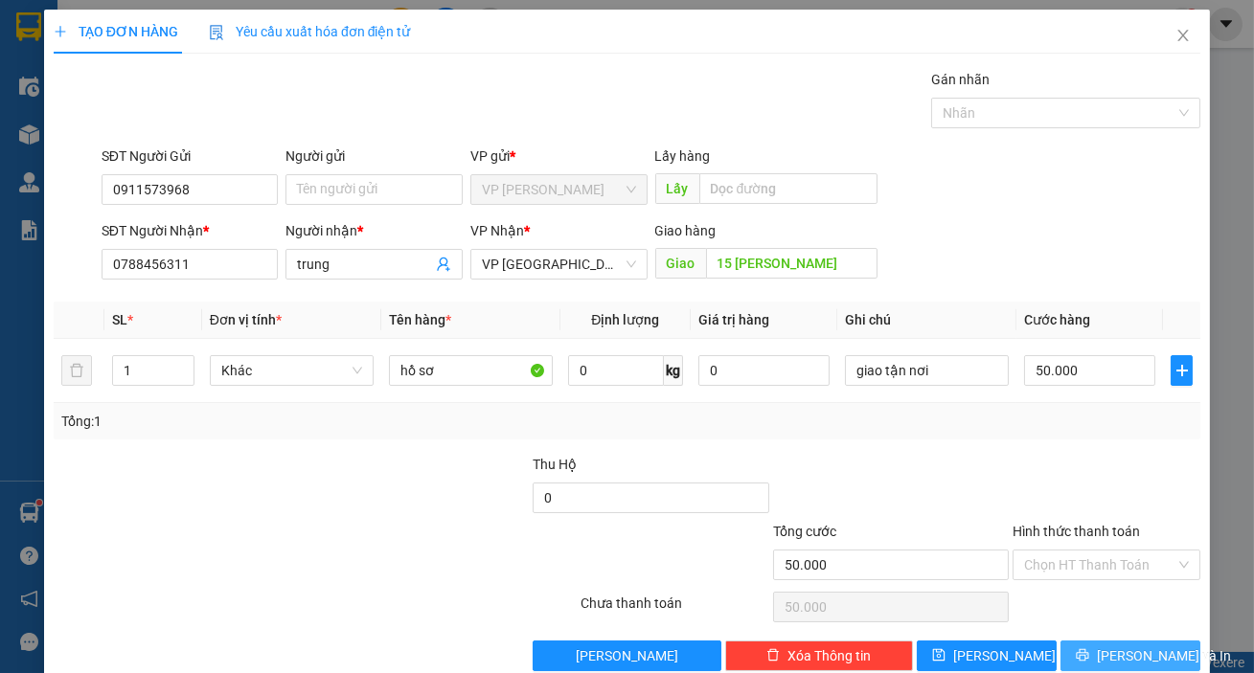
click at [1147, 653] on span "[PERSON_NAME] và In" at bounding box center [1164, 656] width 134 height 21
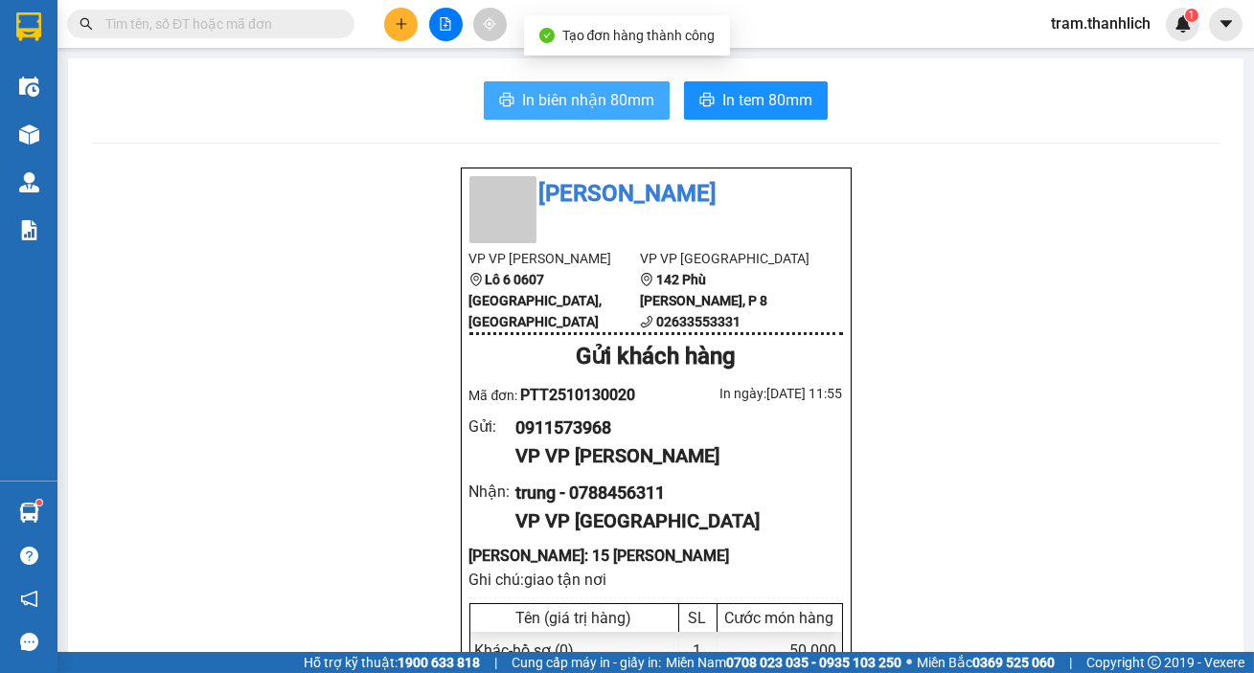
click at [523, 115] on button "In biên nhận 80mm" at bounding box center [577, 100] width 186 height 38
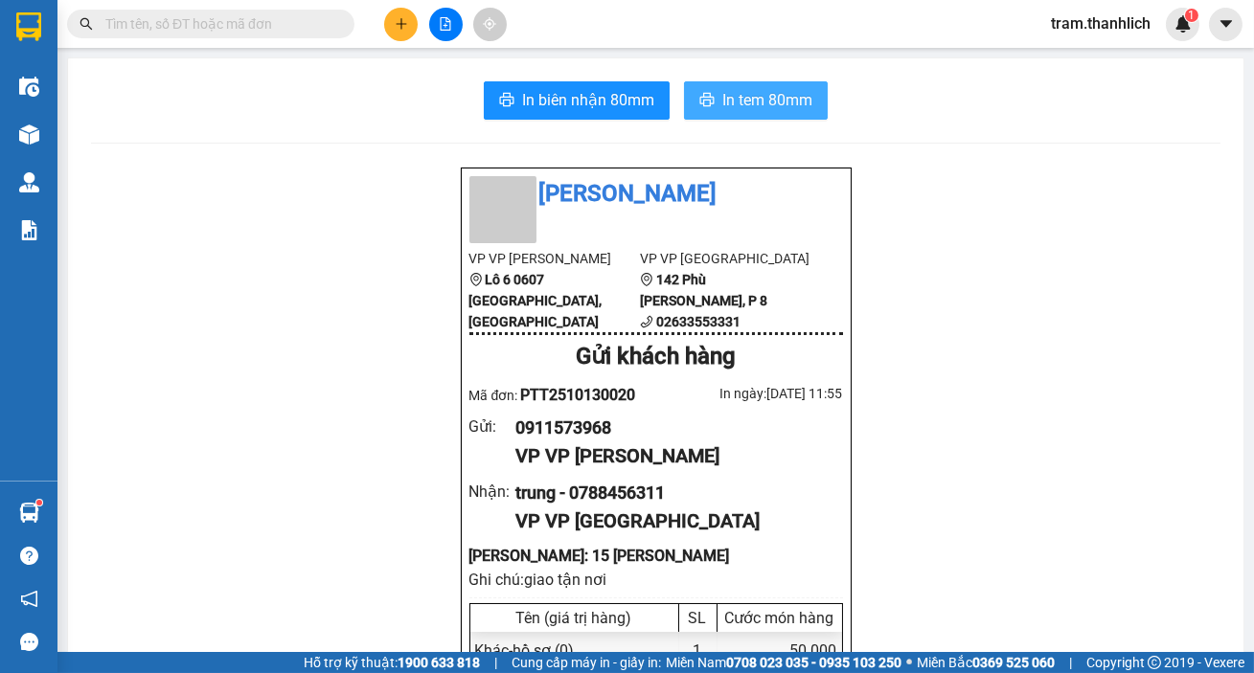
click at [754, 103] on span "In tem 80mm" at bounding box center [767, 100] width 90 height 24
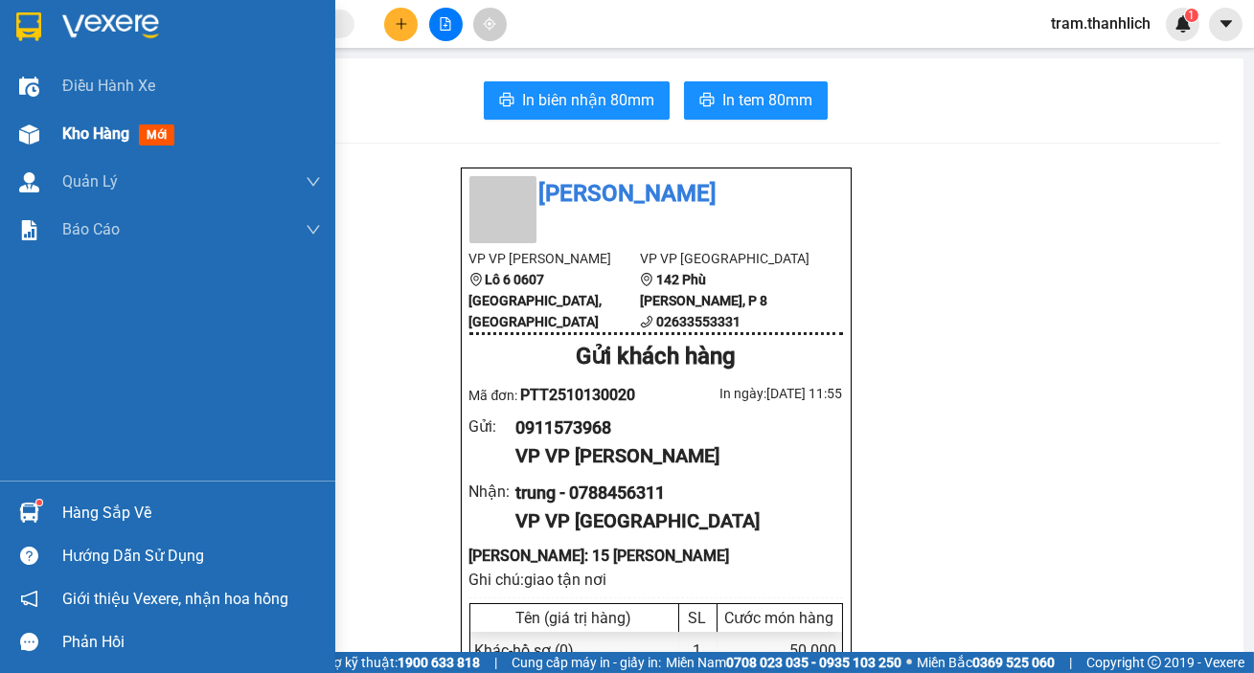
click at [37, 138] on img at bounding box center [29, 135] width 20 height 20
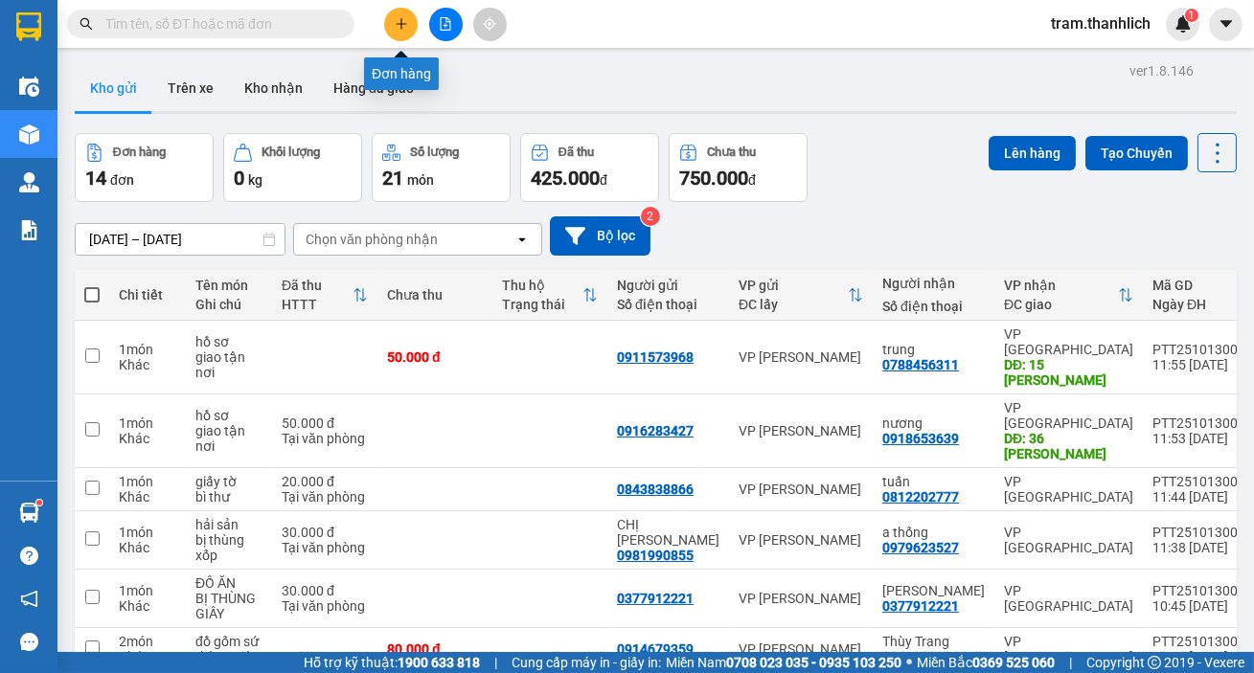
click at [394, 31] on button at bounding box center [401, 25] width 34 height 34
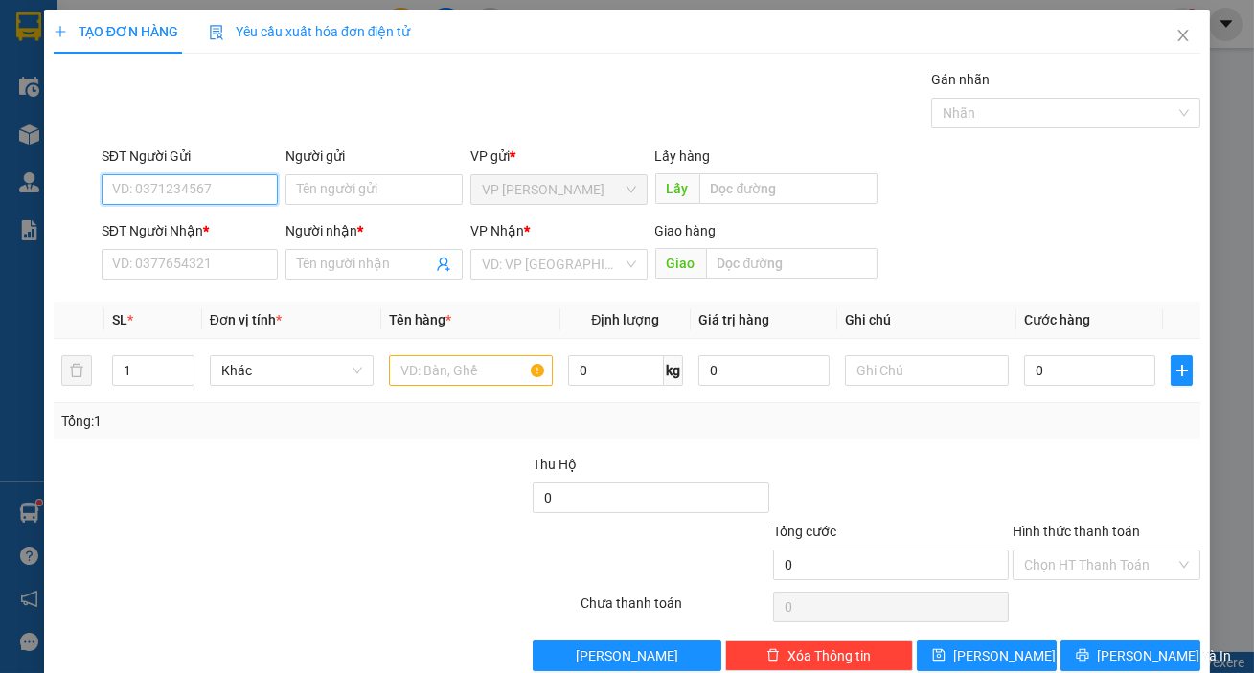
click at [231, 196] on input "SĐT Người Gửi" at bounding box center [190, 189] width 177 height 31
click at [222, 221] on div "0394117596" at bounding box center [188, 227] width 152 height 21
type input "0394117596"
type input "0911179167"
type input "HUY"
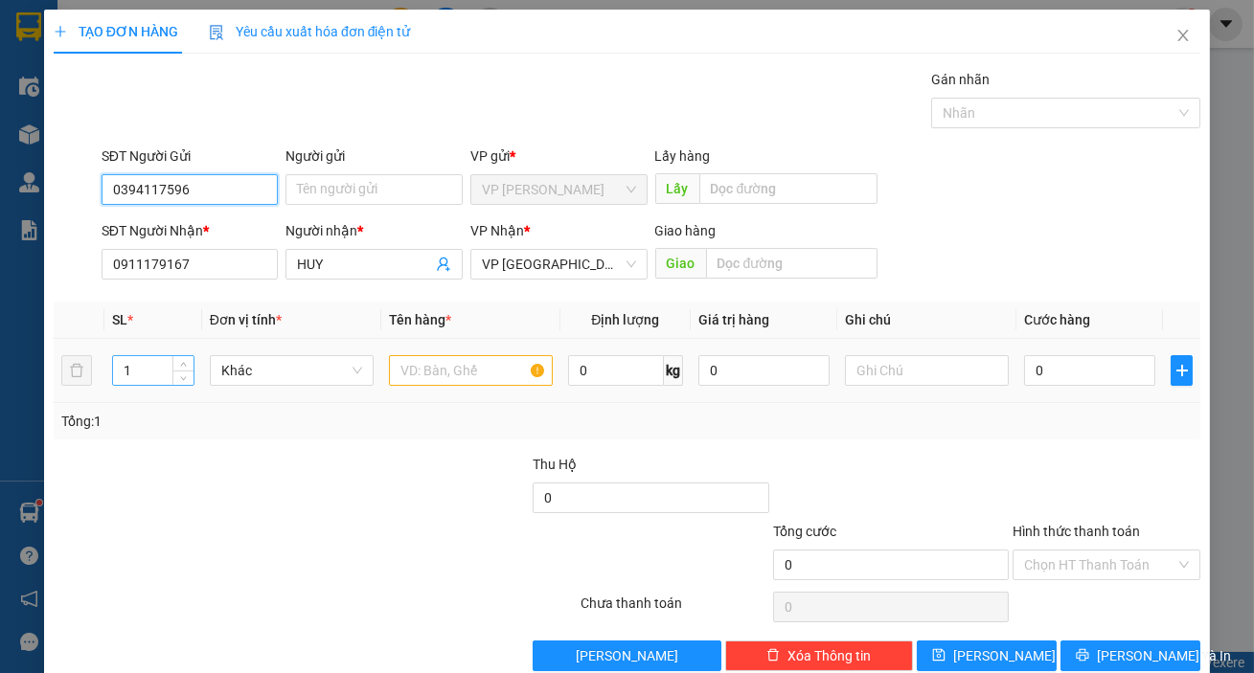
type input "0394117596"
click at [161, 374] on input "1" at bounding box center [153, 370] width 80 height 29
type input "28"
click at [435, 375] on input "text" at bounding box center [471, 370] width 164 height 31
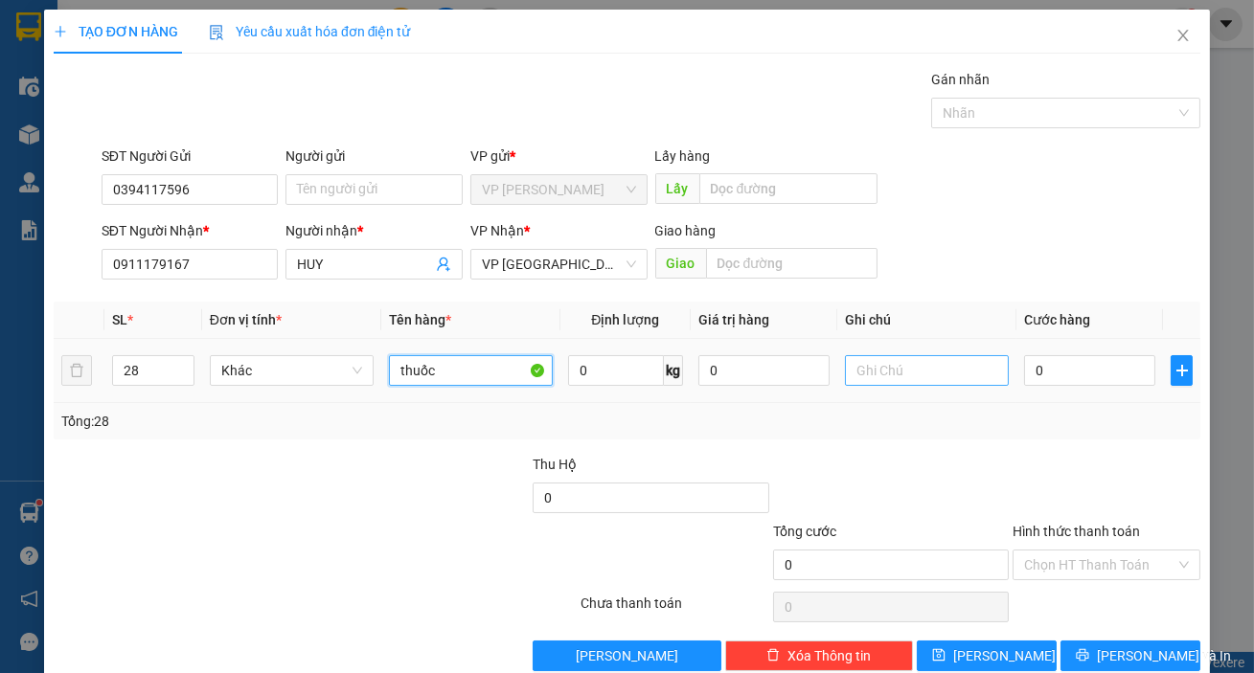
type input "thuốc"
click at [933, 381] on input "text" at bounding box center [927, 370] width 164 height 31
type input "thùng giấy"
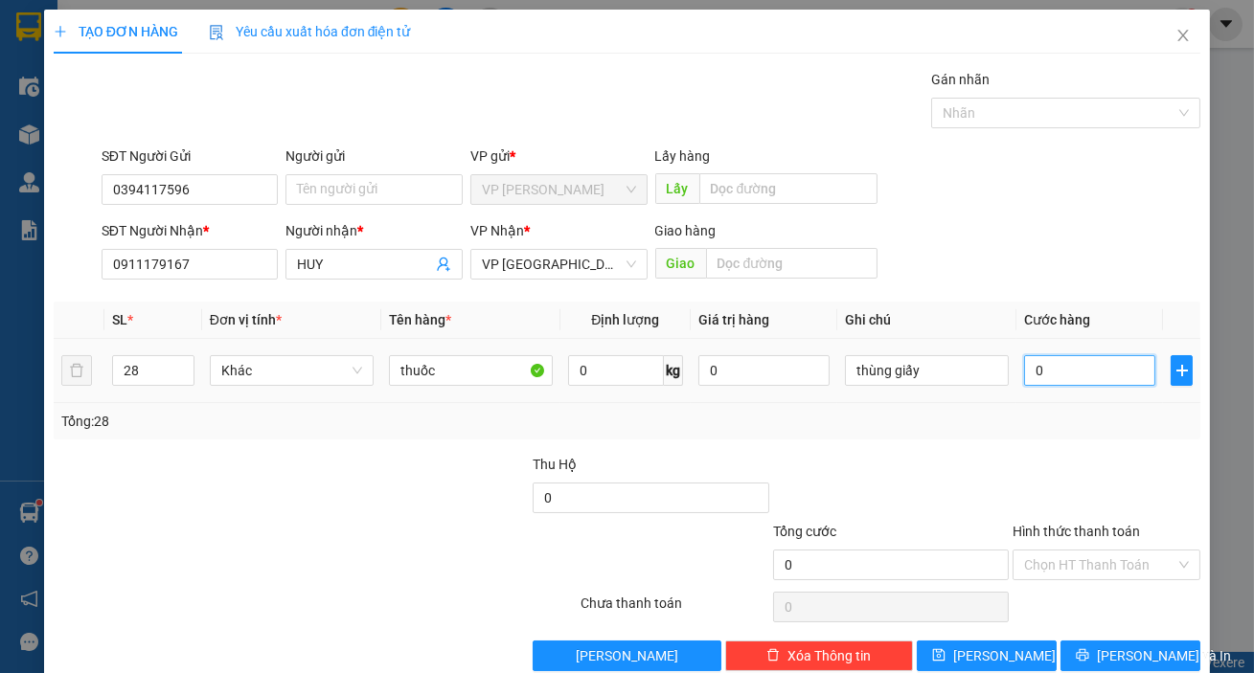
click at [1039, 355] on input "0" at bounding box center [1089, 370] width 131 height 31
type input "5"
type input "56"
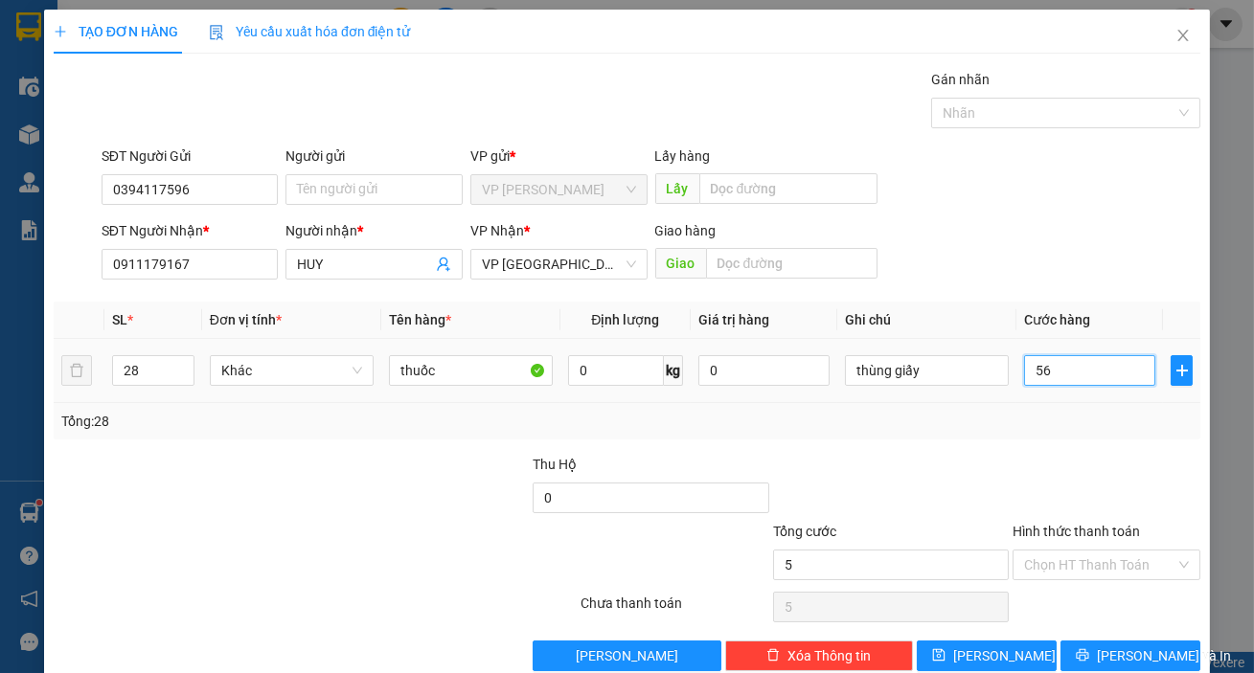
type input "56"
type input "560"
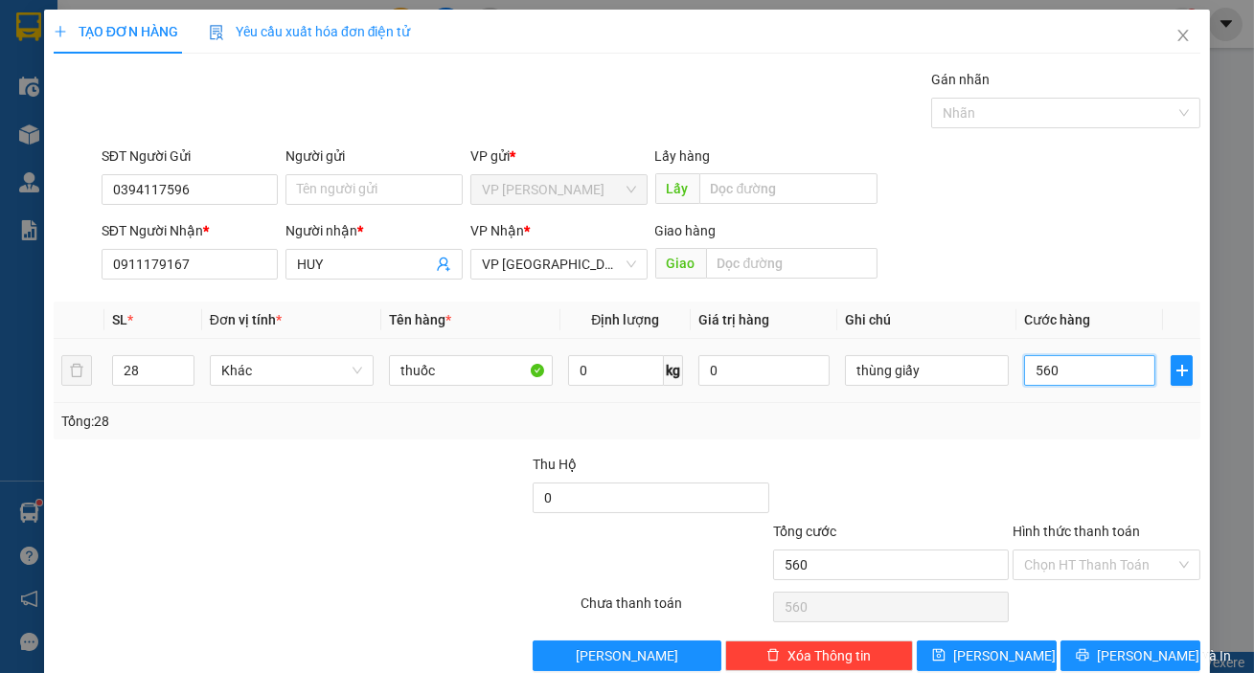
type input "5.600"
type input "56.000"
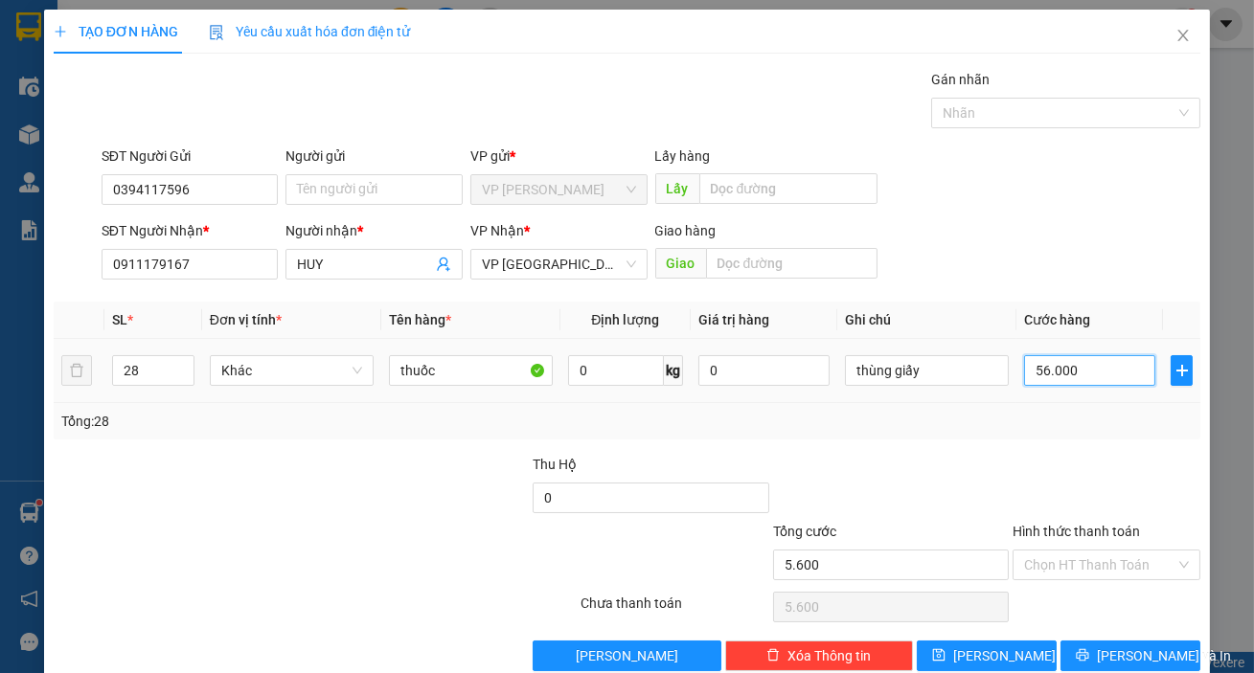
type input "56.000"
type input "560.000"
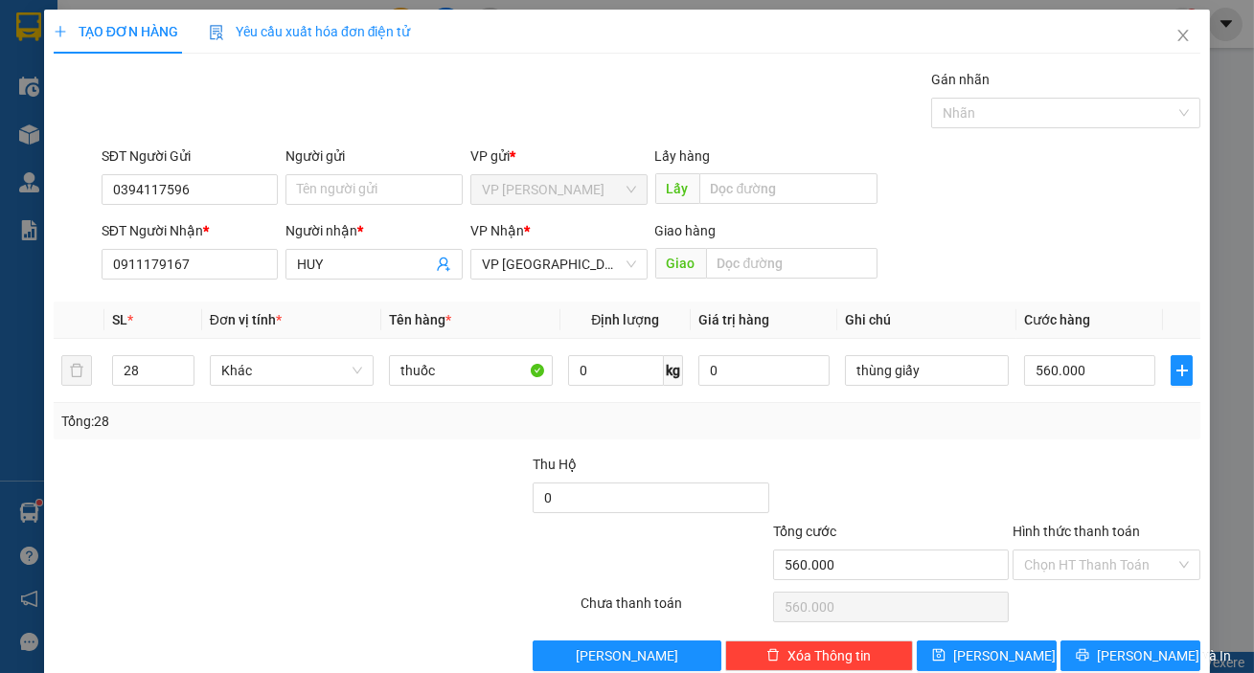
click at [1071, 442] on div "Transit Pickup Surcharge Ids Transit Deliver Surcharge Ids Transit Deliver Surc…" at bounding box center [627, 370] width 1147 height 603
click at [1098, 567] on input "Hình thức thanh toán" at bounding box center [1099, 565] width 151 height 29
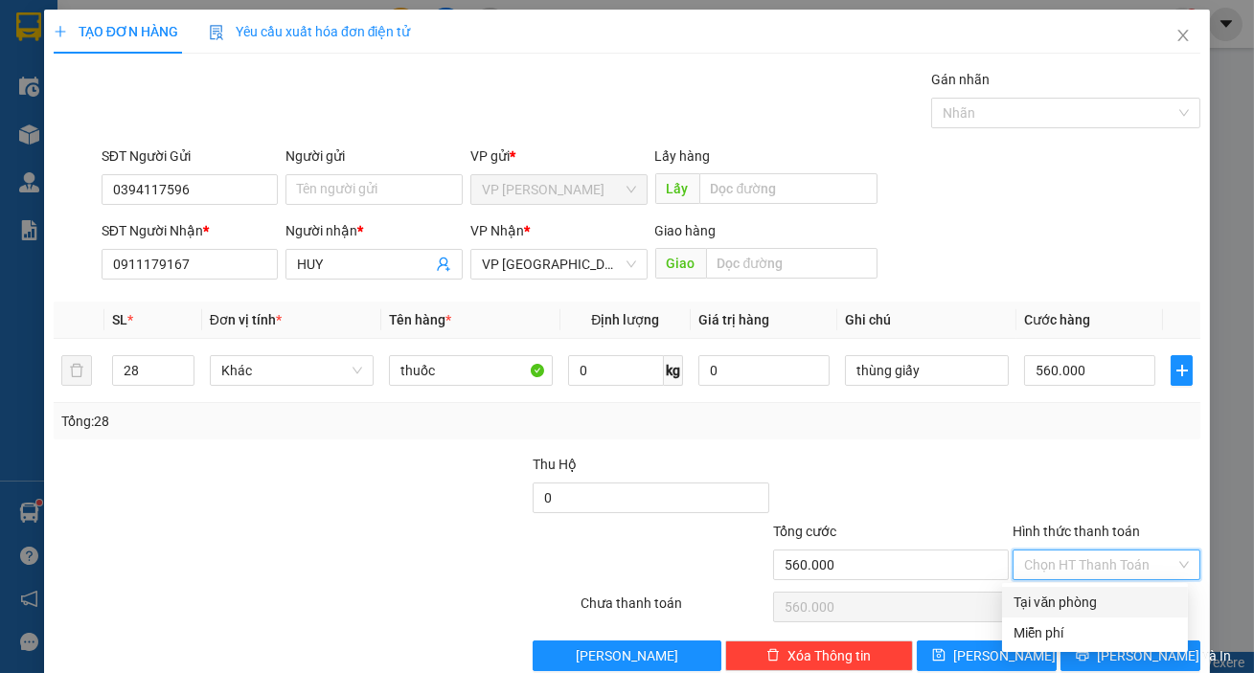
click at [1085, 601] on div "Tại văn phòng" at bounding box center [1094, 602] width 163 height 21
type input "0"
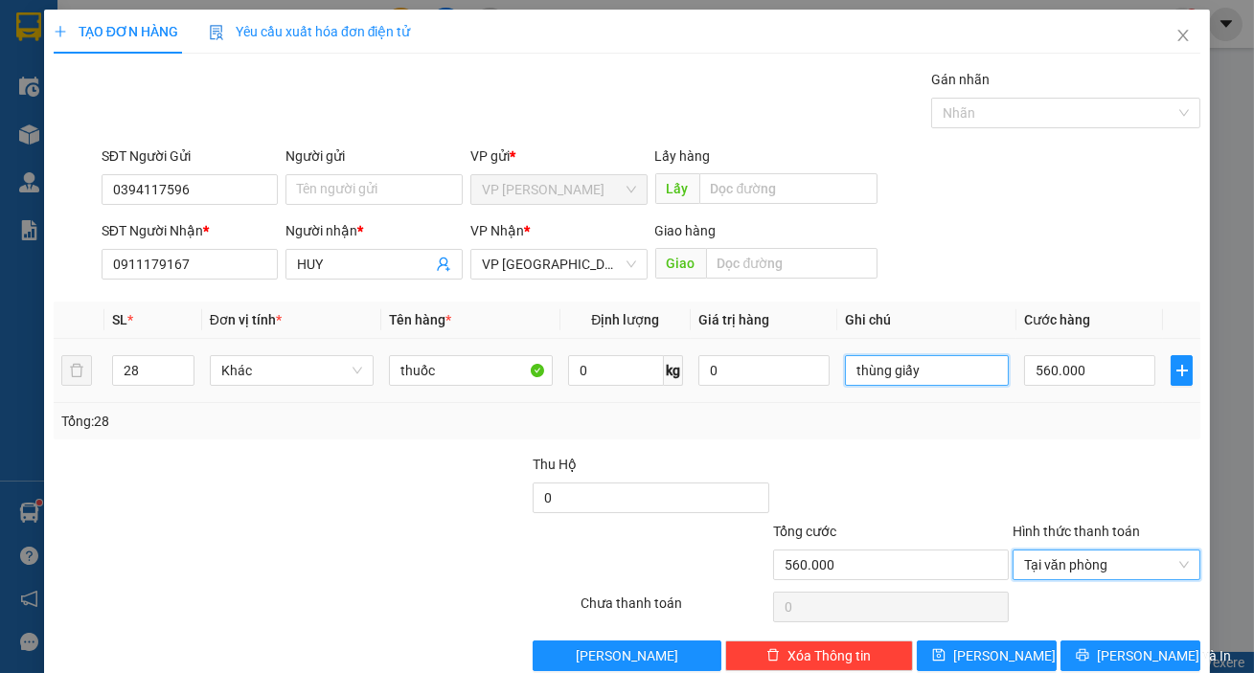
click at [967, 374] on input "thùng giấy" at bounding box center [927, 370] width 164 height 31
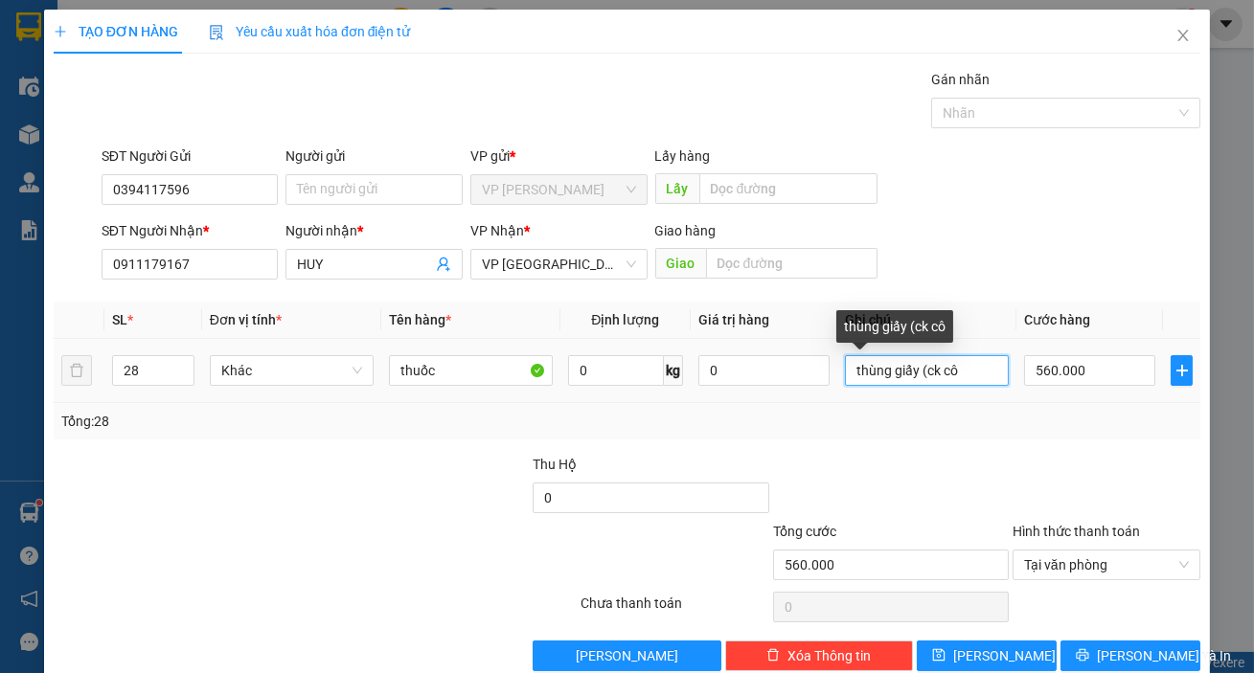
type input "thùng giấy (ck cô"
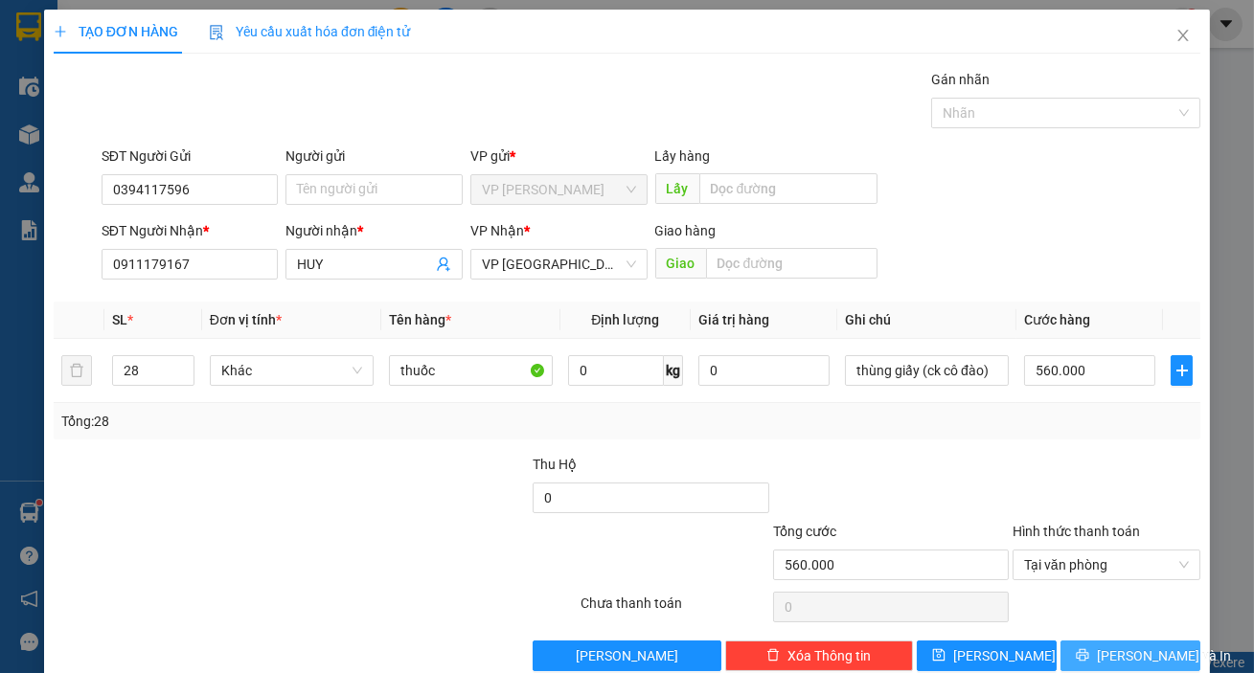
click at [1109, 650] on span "[PERSON_NAME] và In" at bounding box center [1164, 656] width 134 height 21
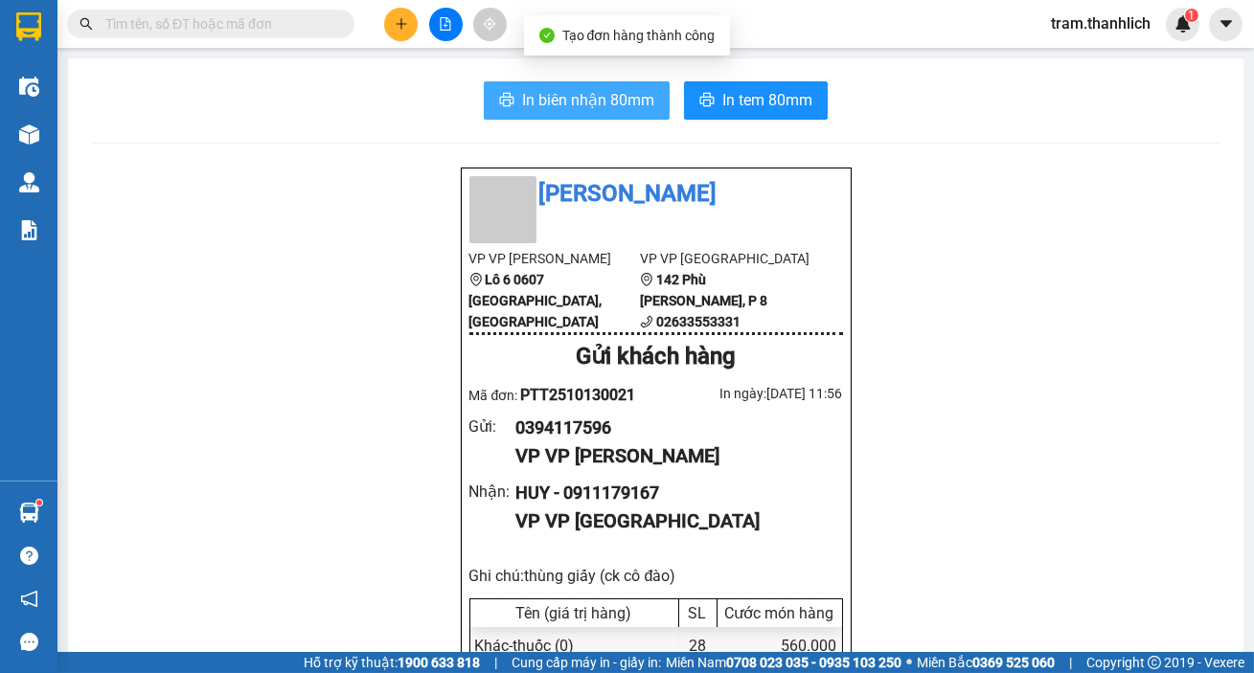
click at [557, 95] on span "In biên nhận 80mm" at bounding box center [588, 100] width 132 height 24
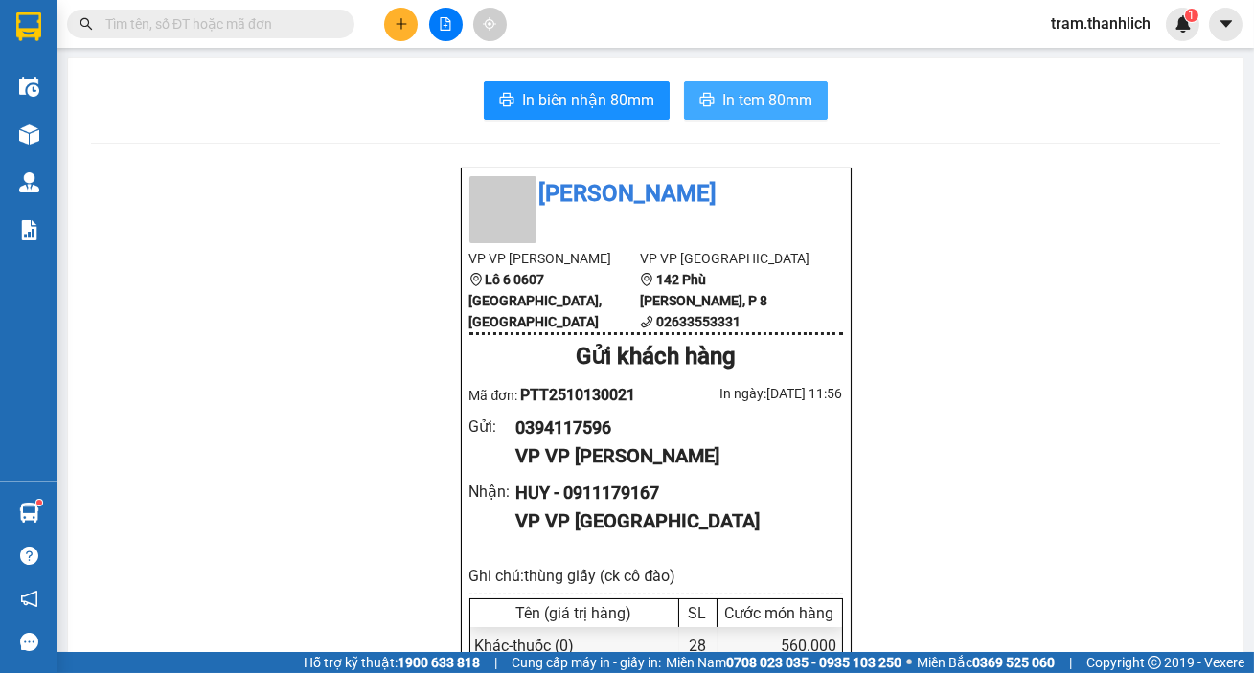
click at [776, 102] on span "In tem 80mm" at bounding box center [767, 100] width 90 height 24
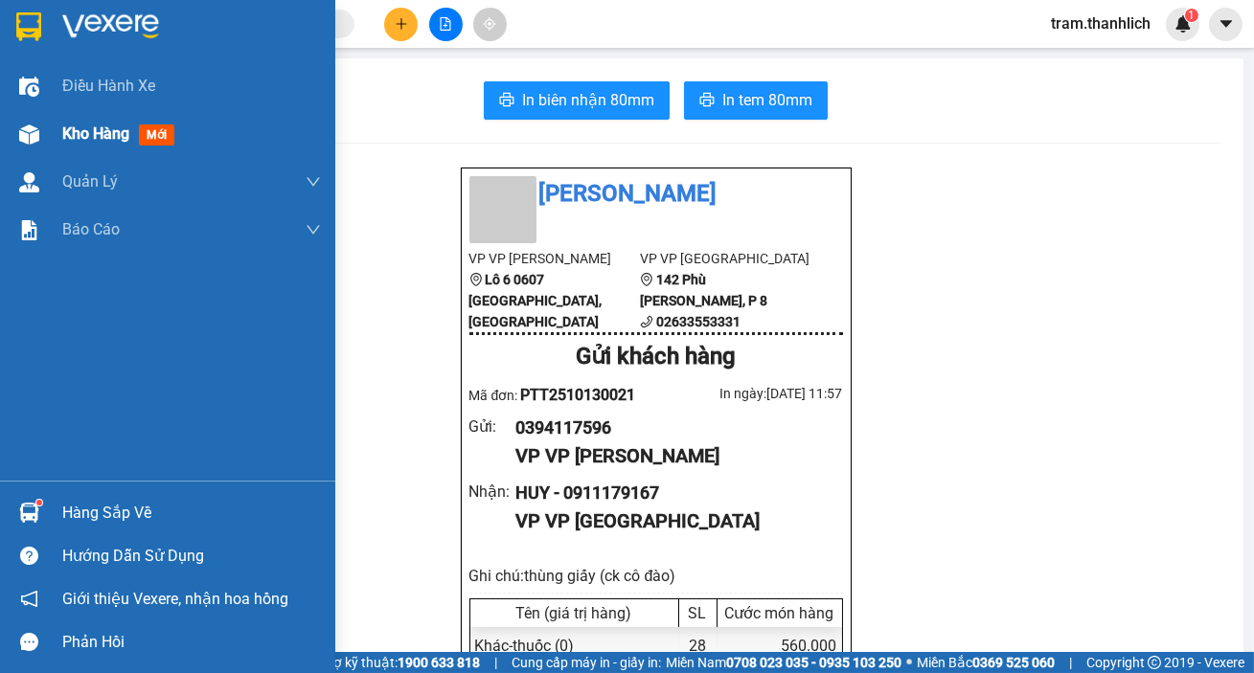
click at [112, 140] on span "Kho hàng" at bounding box center [95, 134] width 67 height 18
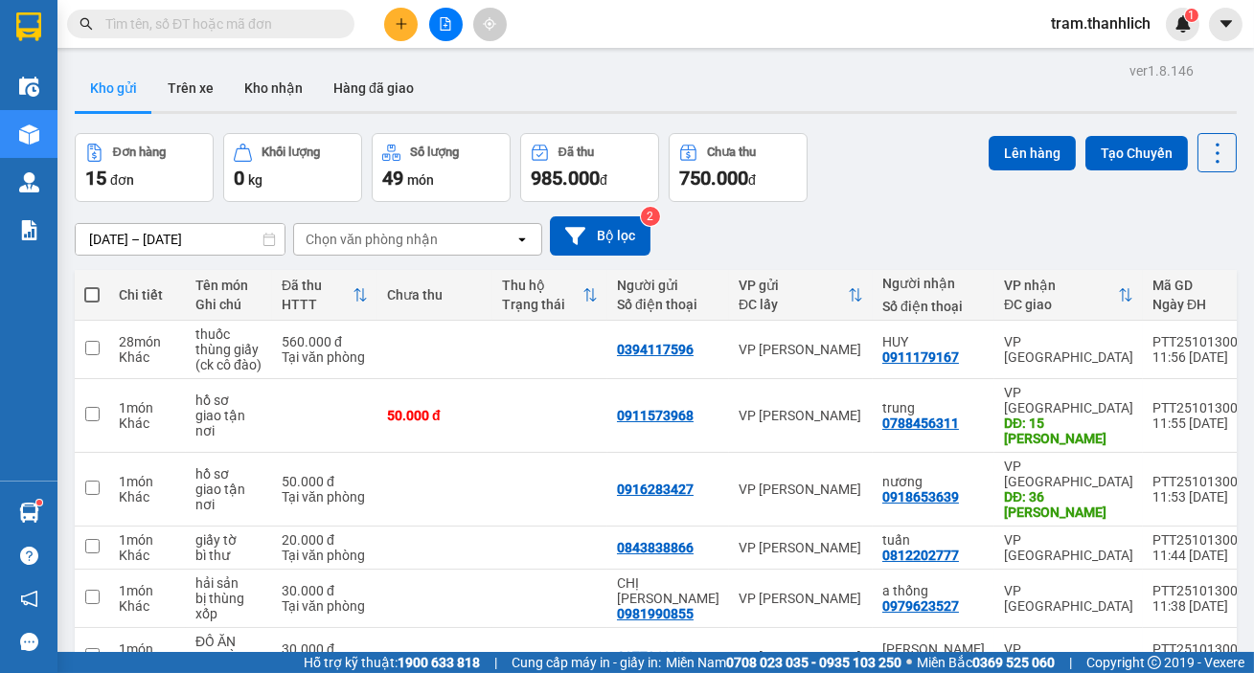
click at [409, 31] on button at bounding box center [401, 25] width 34 height 34
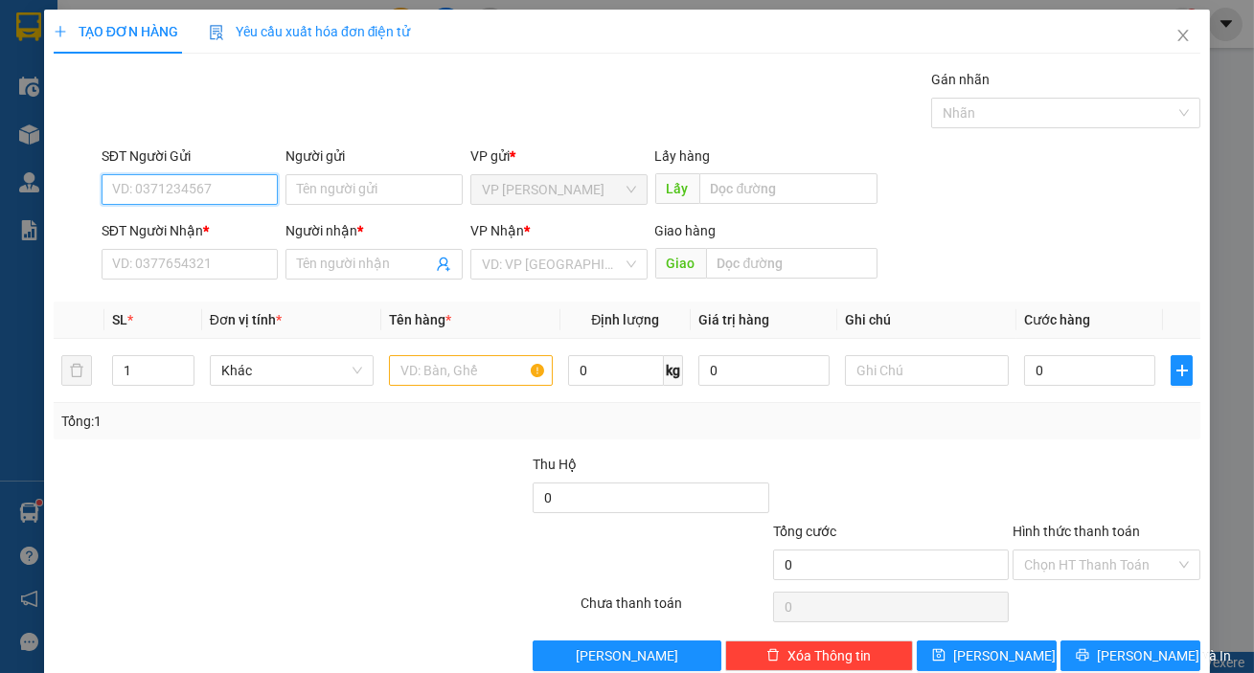
click at [245, 192] on input "SĐT Người Gửi" at bounding box center [190, 189] width 177 height 31
type input "0989450399"
click at [202, 269] on input "SĐT Người Nhận *" at bounding box center [190, 264] width 177 height 31
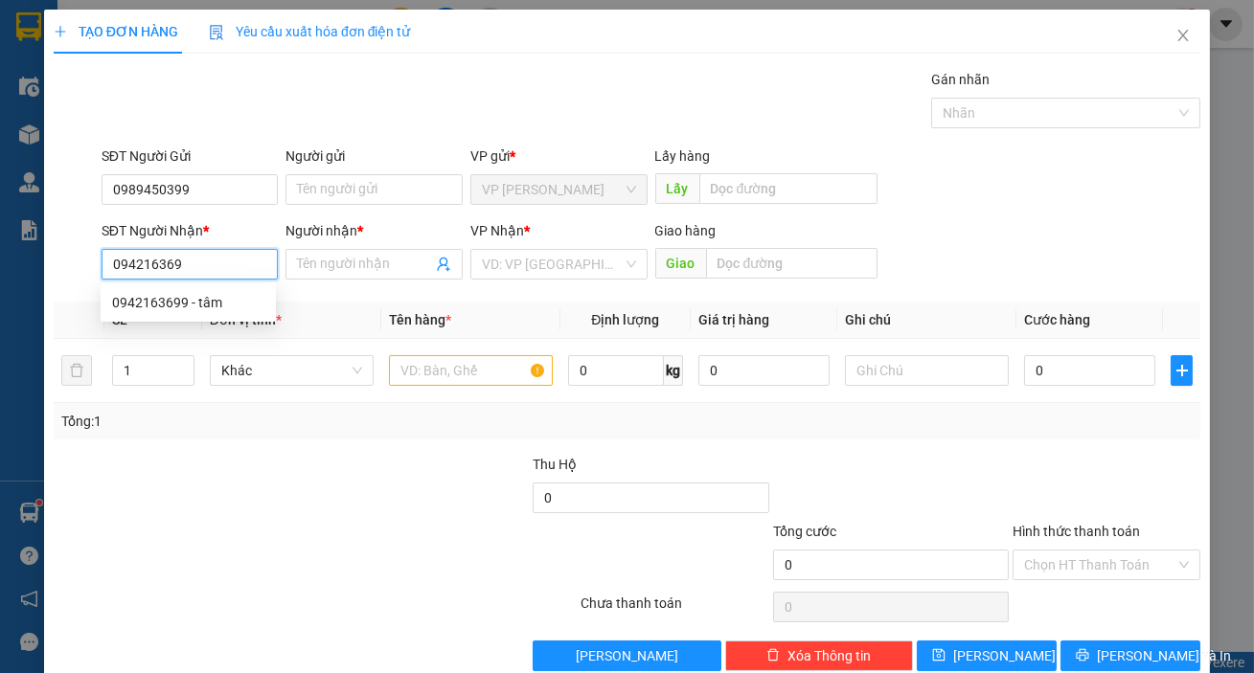
type input "0942163699"
click at [201, 297] on div "0942163699 - tâm" at bounding box center [188, 302] width 152 height 21
type input "tâm"
type input "0942163699"
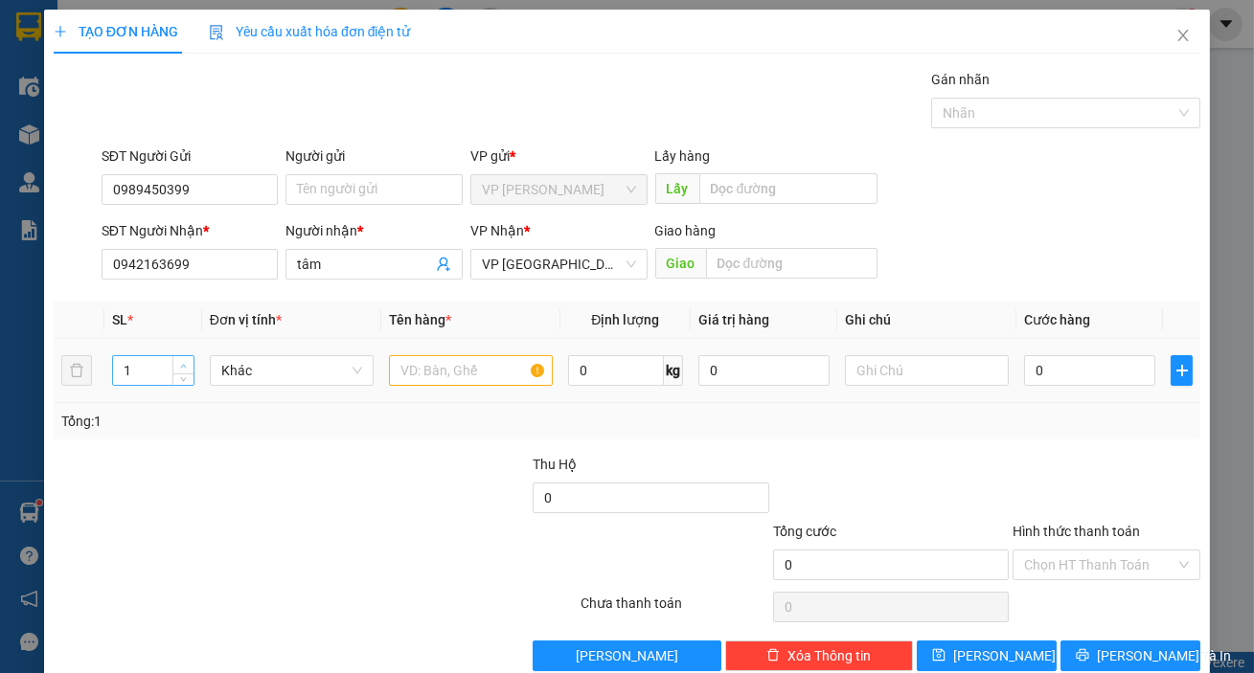
type input "2"
click at [184, 363] on icon "up" at bounding box center [183, 366] width 7 height 7
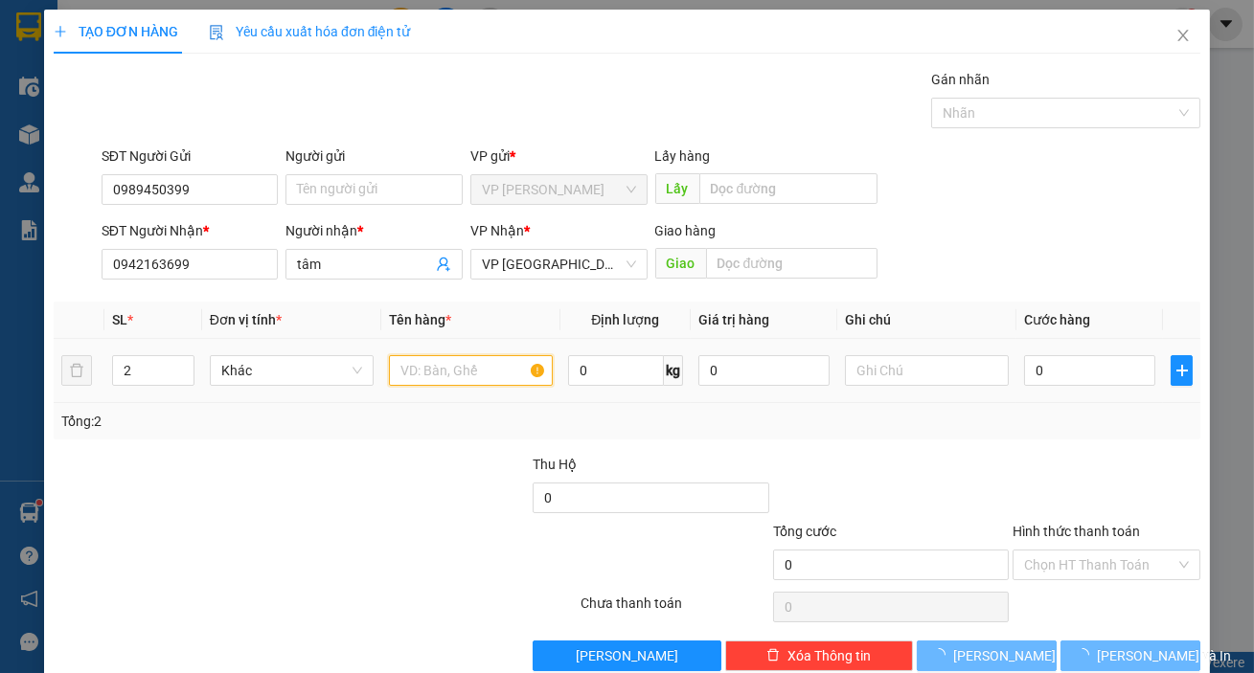
click at [424, 380] on input "text" at bounding box center [471, 370] width 164 height 31
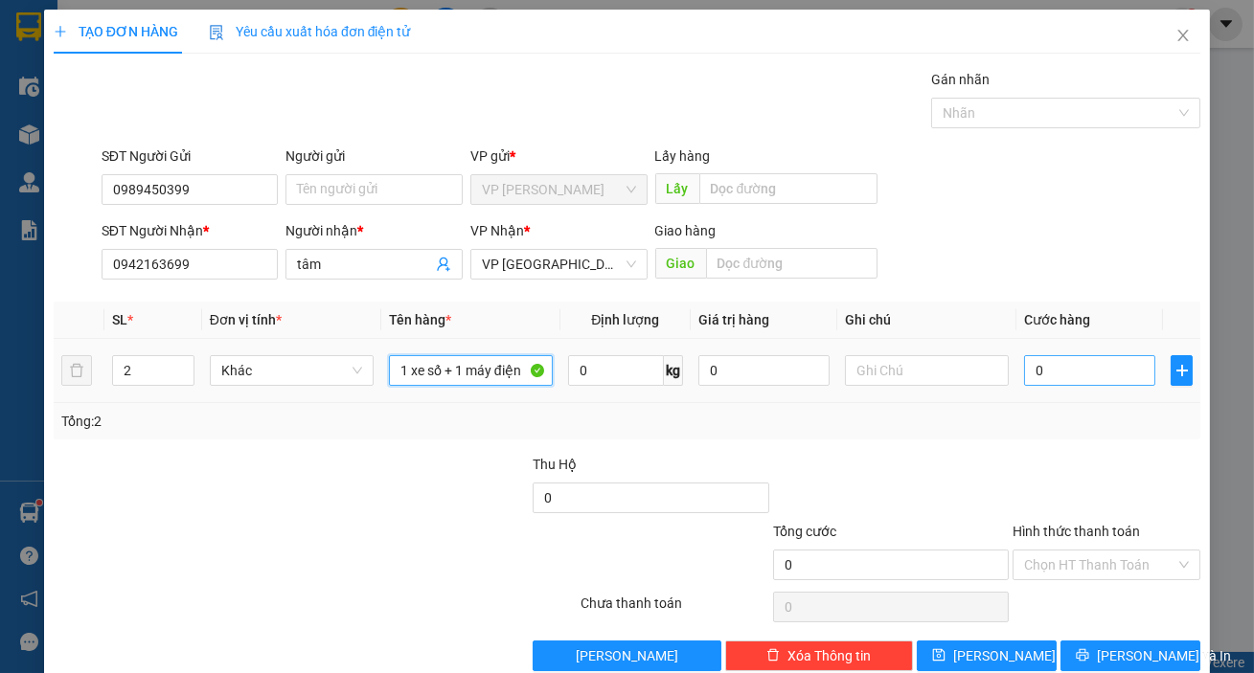
type input "1 xe số + 1 máy điện"
click at [1082, 368] on input "0" at bounding box center [1089, 370] width 131 height 31
type input "5"
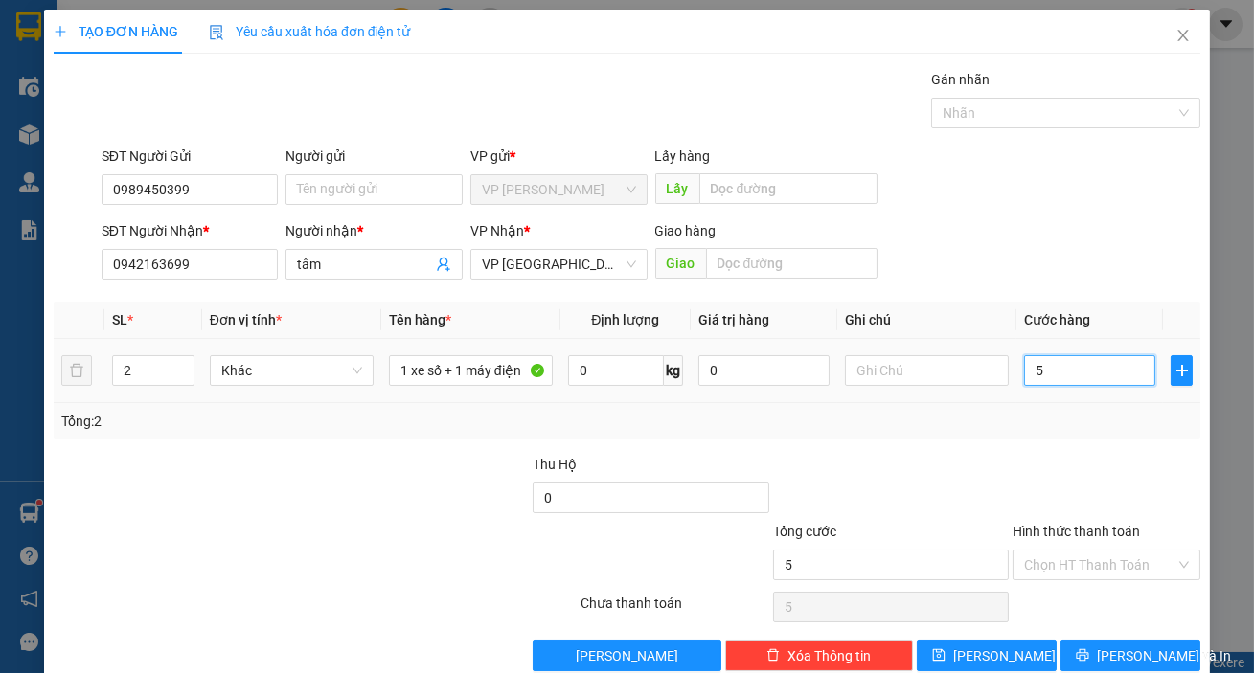
type input "50"
type input "500"
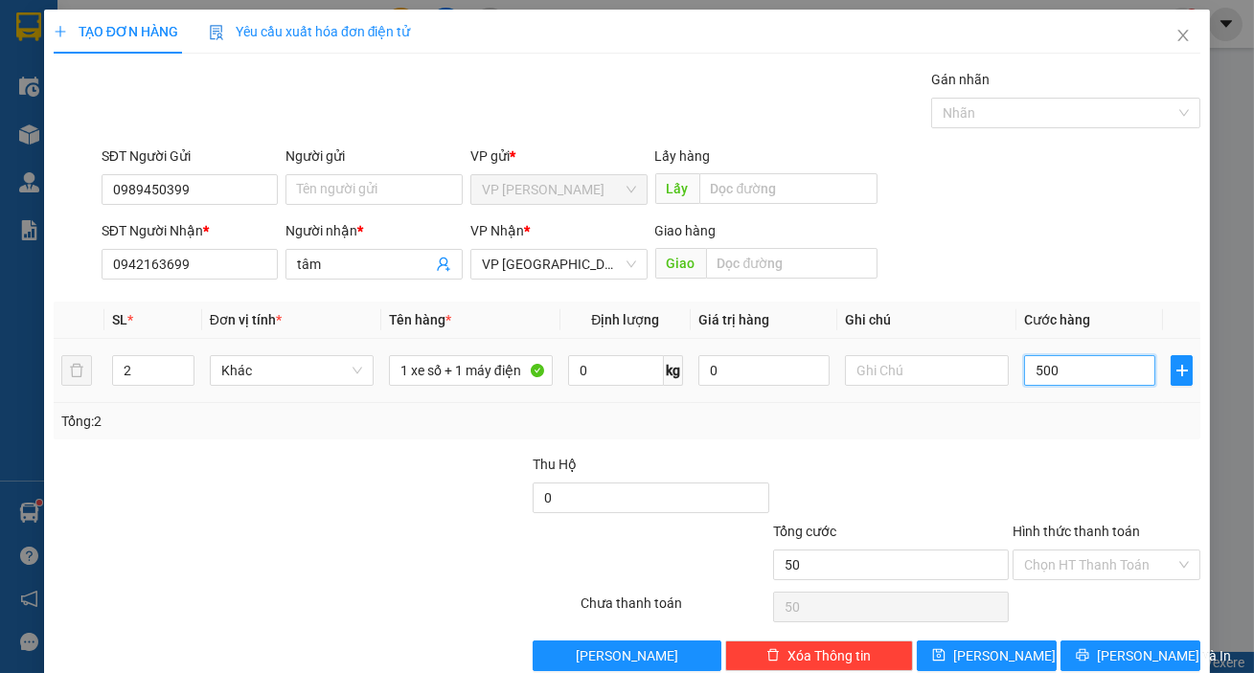
type input "500"
type input "5.000"
type input "50.000"
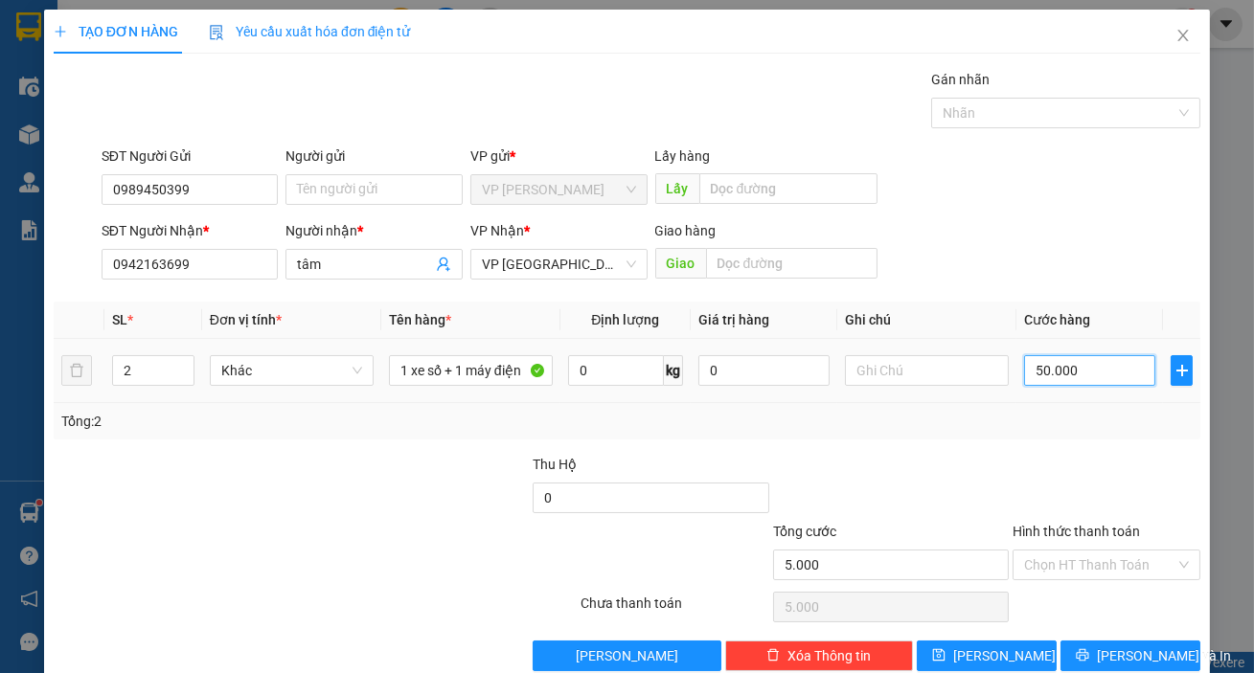
type input "50.000"
type input "500.000"
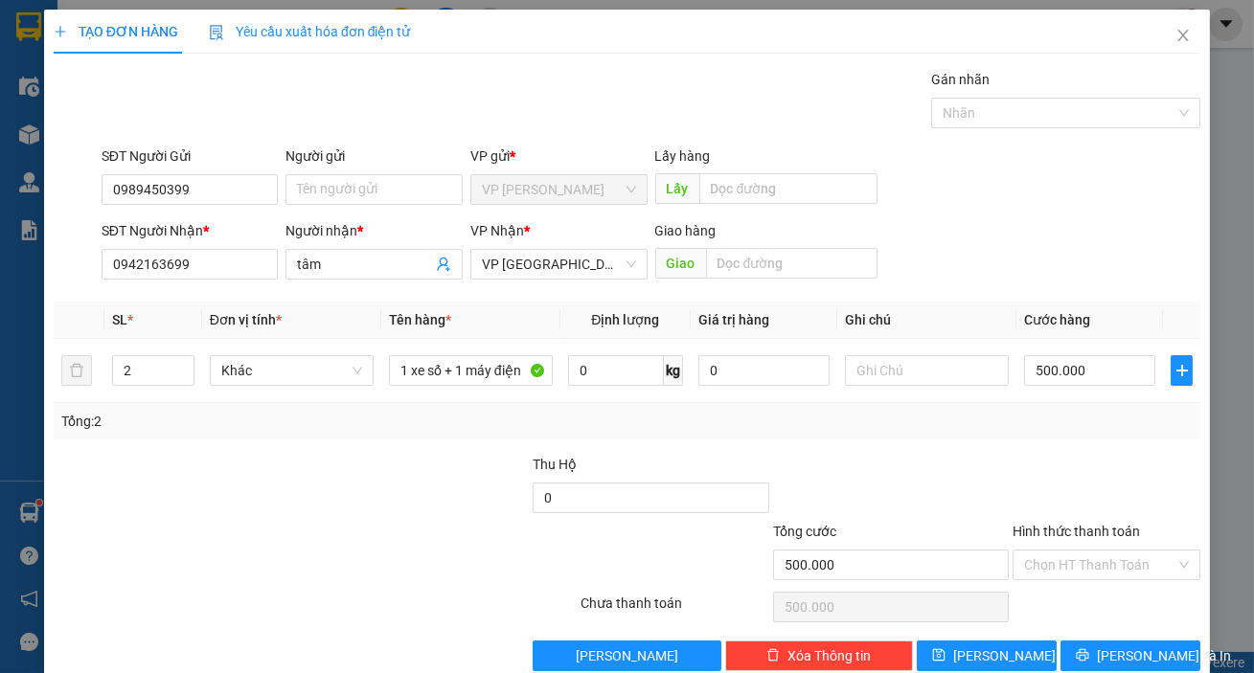
click at [959, 446] on div "Transit Pickup Surcharge Ids Transit Deliver Surcharge Ids Transit Deliver Surc…" at bounding box center [627, 370] width 1147 height 603
click at [1102, 556] on input "Hình thức thanh toán" at bounding box center [1099, 565] width 151 height 29
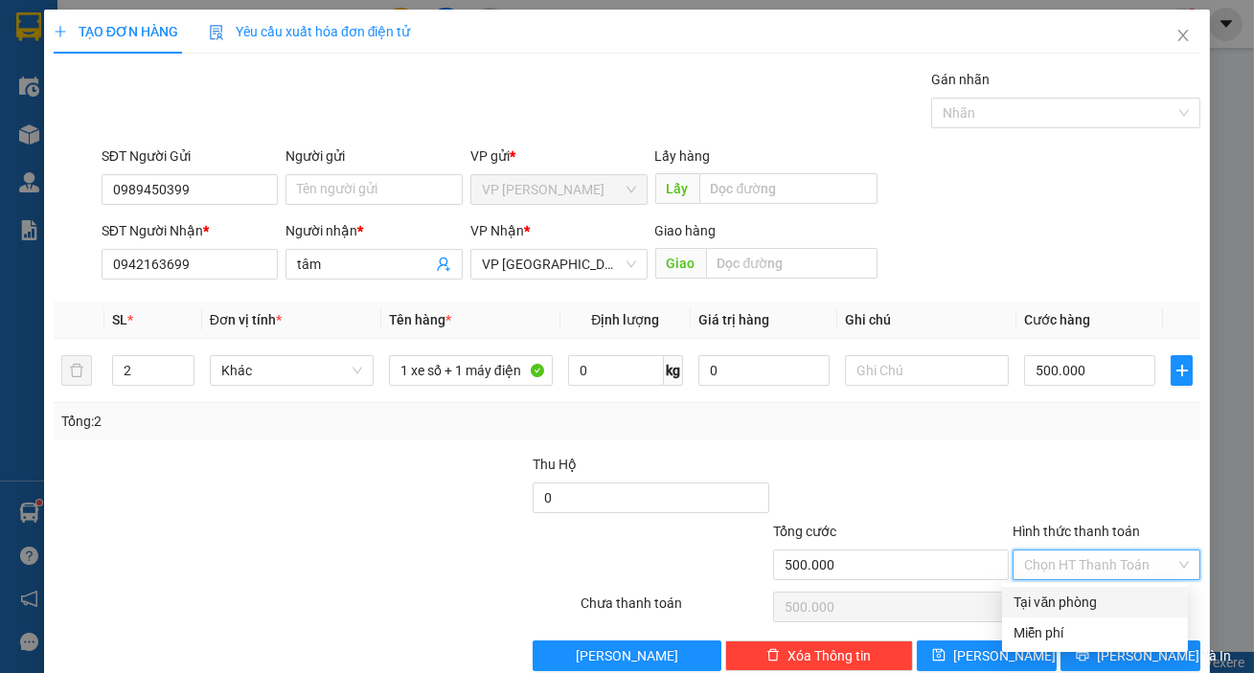
click at [1102, 598] on div "Tại văn phòng" at bounding box center [1094, 602] width 163 height 21
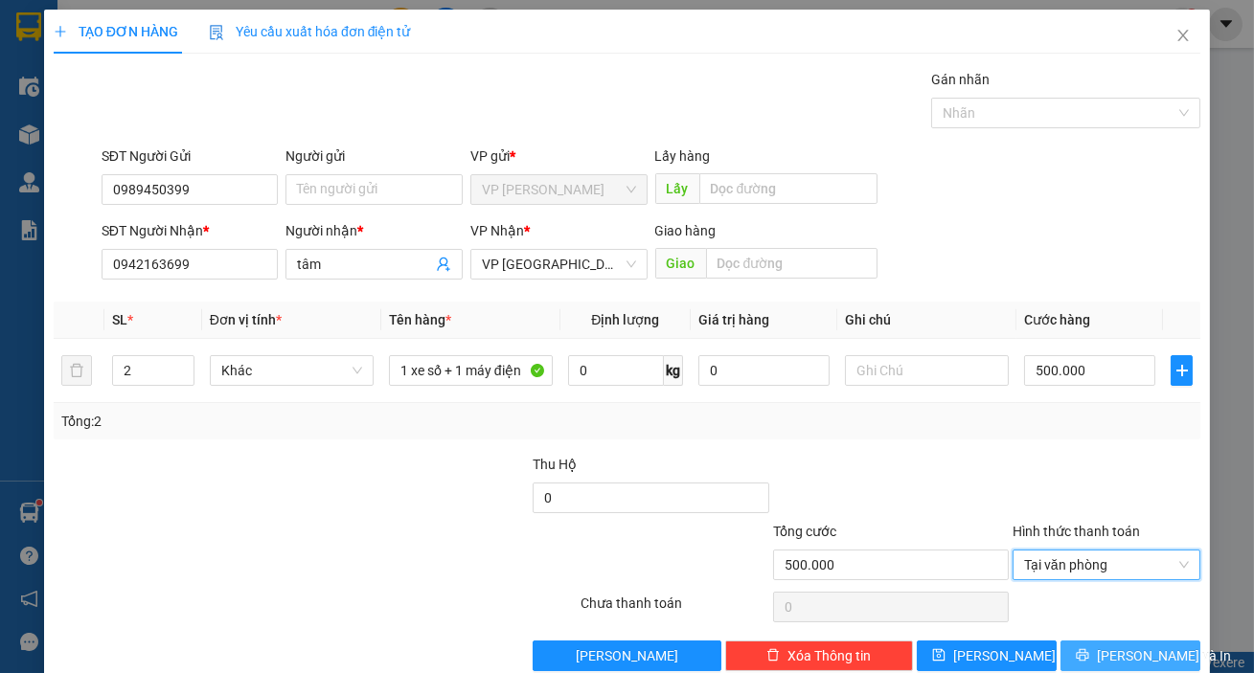
click at [1110, 650] on span "[PERSON_NAME] và In" at bounding box center [1164, 656] width 134 height 21
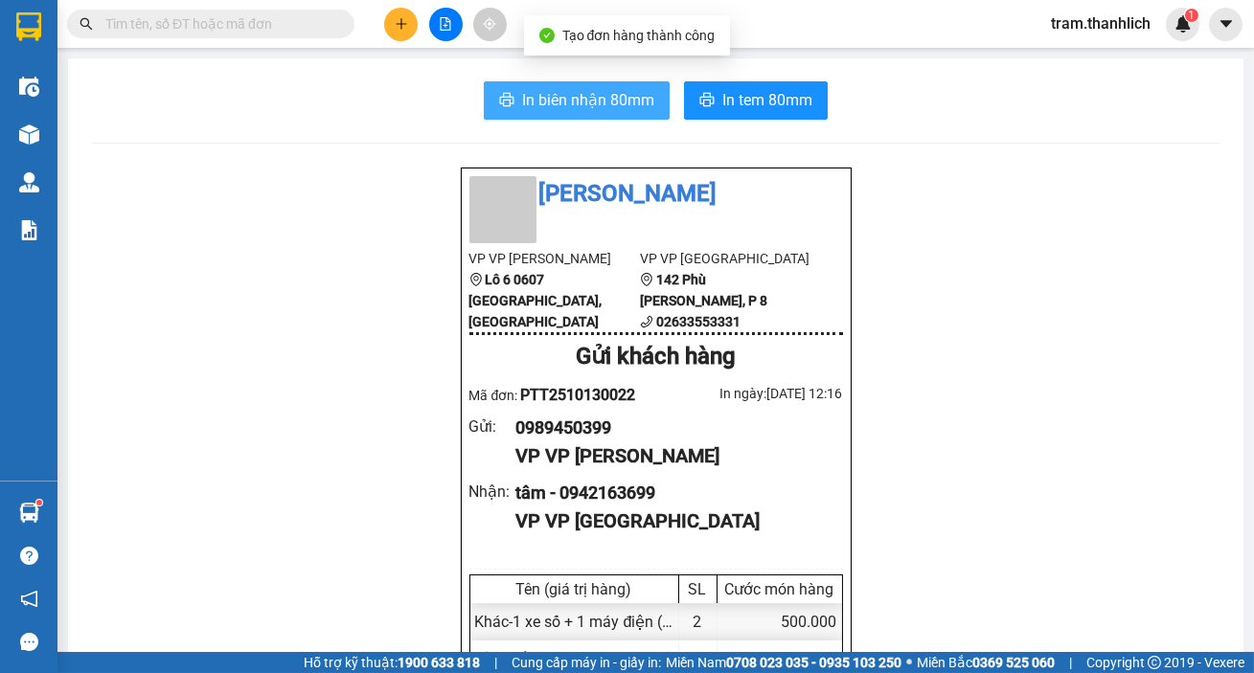
click at [604, 84] on button "In biên nhận 80mm" at bounding box center [577, 100] width 186 height 38
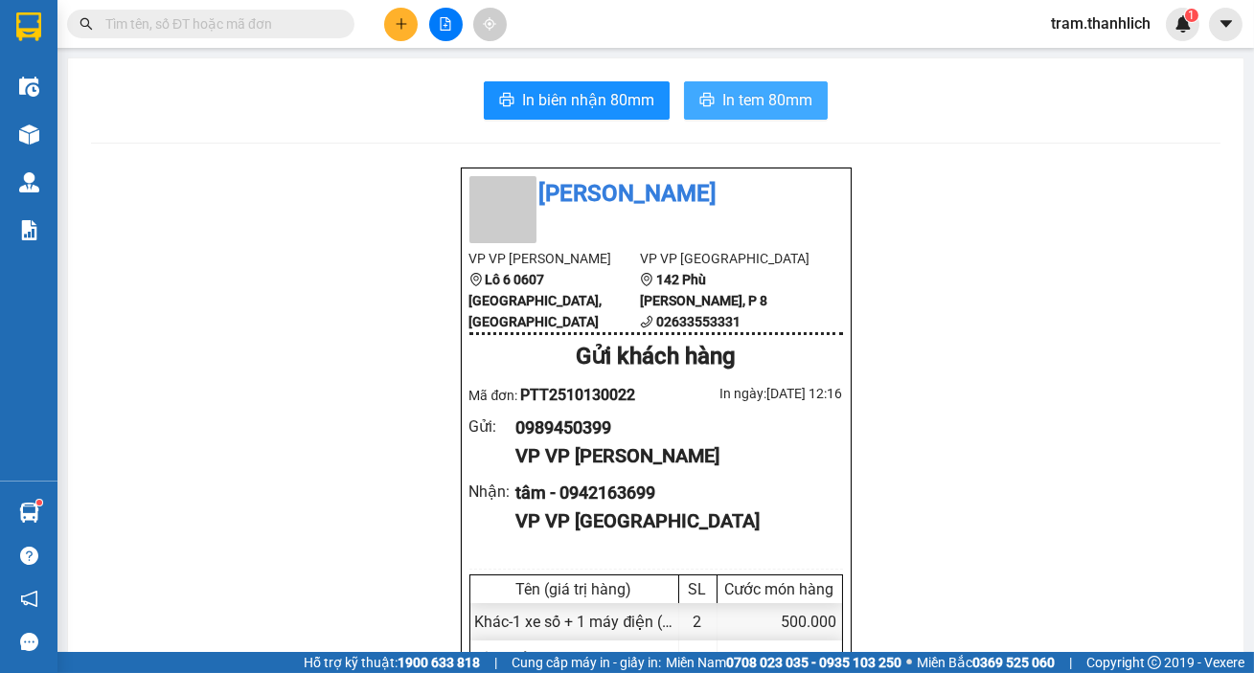
click at [779, 97] on span "In tem 80mm" at bounding box center [767, 100] width 90 height 24
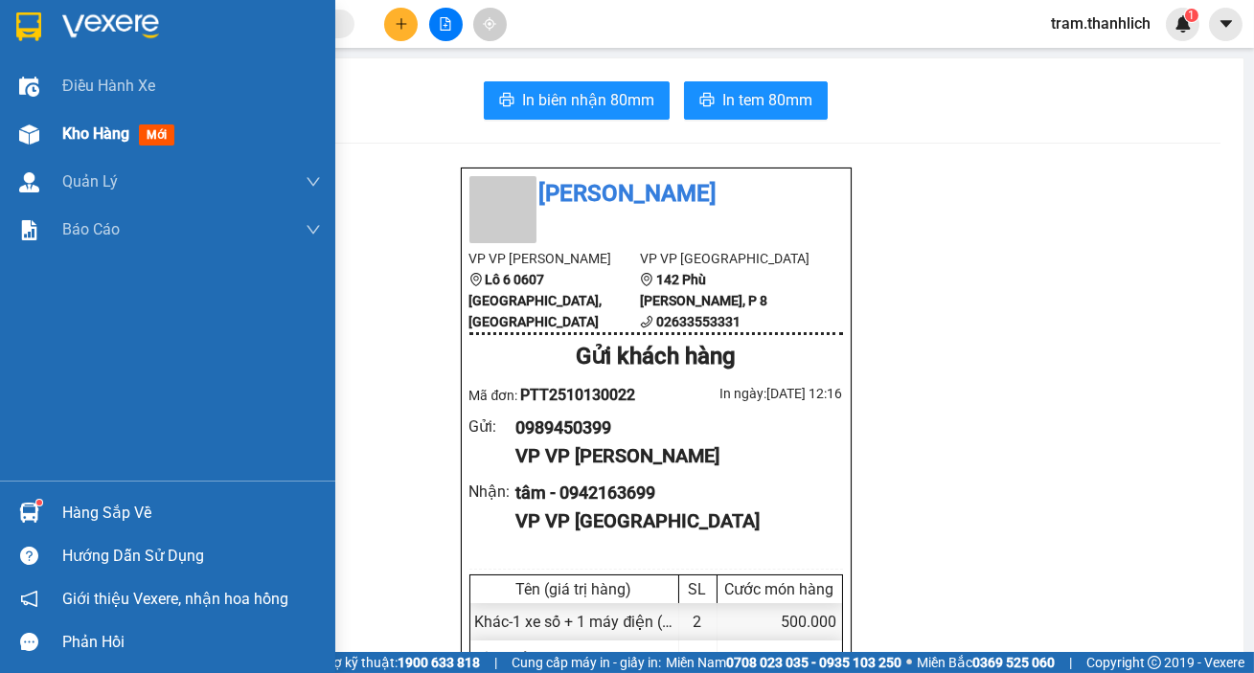
click at [63, 137] on span "Kho hàng" at bounding box center [95, 134] width 67 height 18
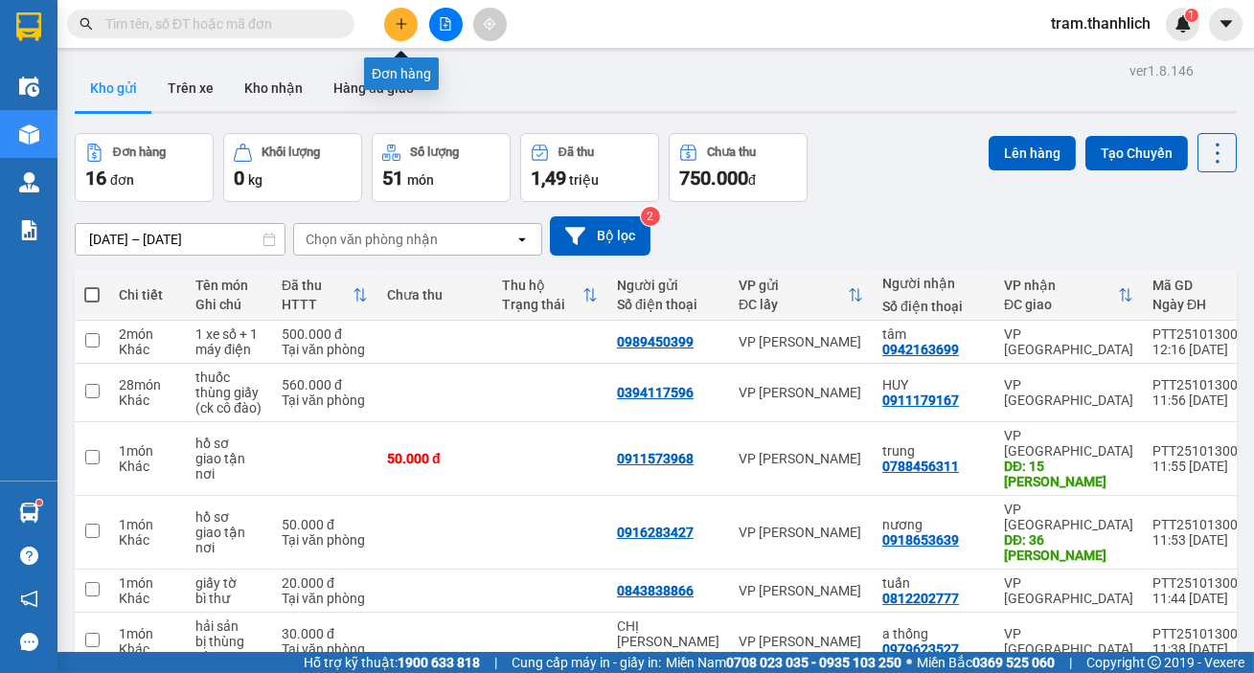
click at [397, 30] on icon "plus" at bounding box center [401, 23] width 13 height 13
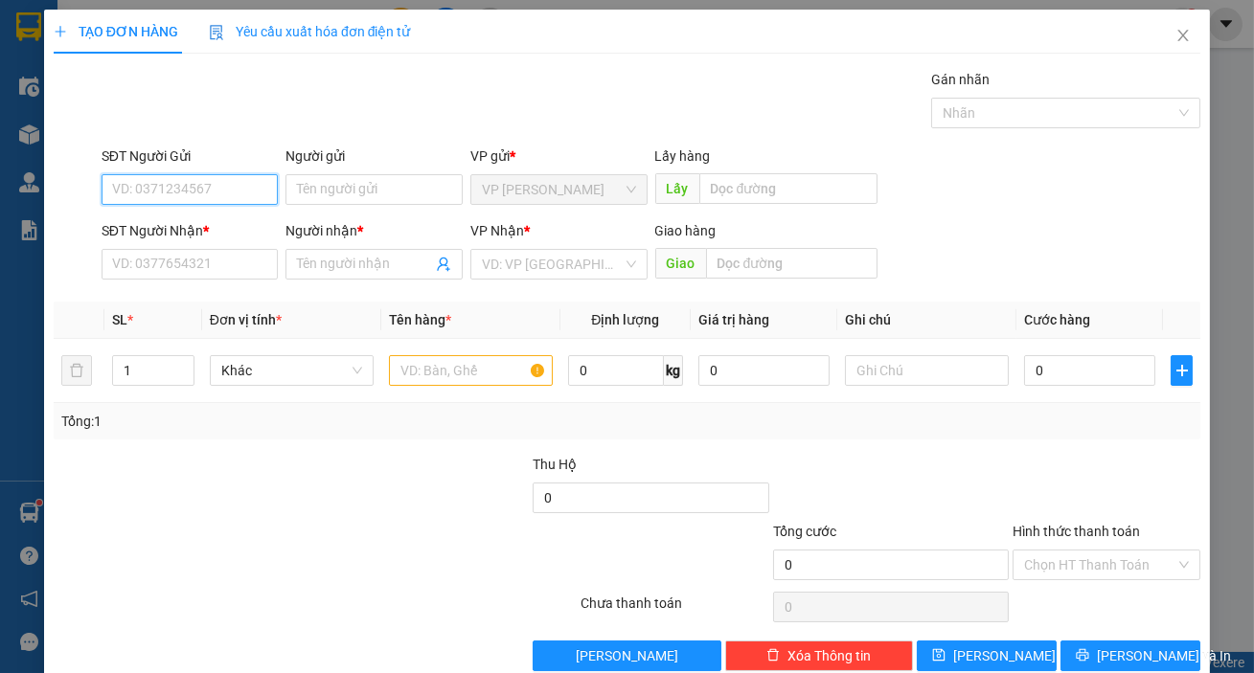
click at [114, 195] on input "SĐT Người Gửi" at bounding box center [190, 189] width 177 height 31
type input "0945956489"
click at [135, 233] on div "0945956489 - Phương" at bounding box center [188, 227] width 152 height 21
type input "Phương"
type input "0911001166"
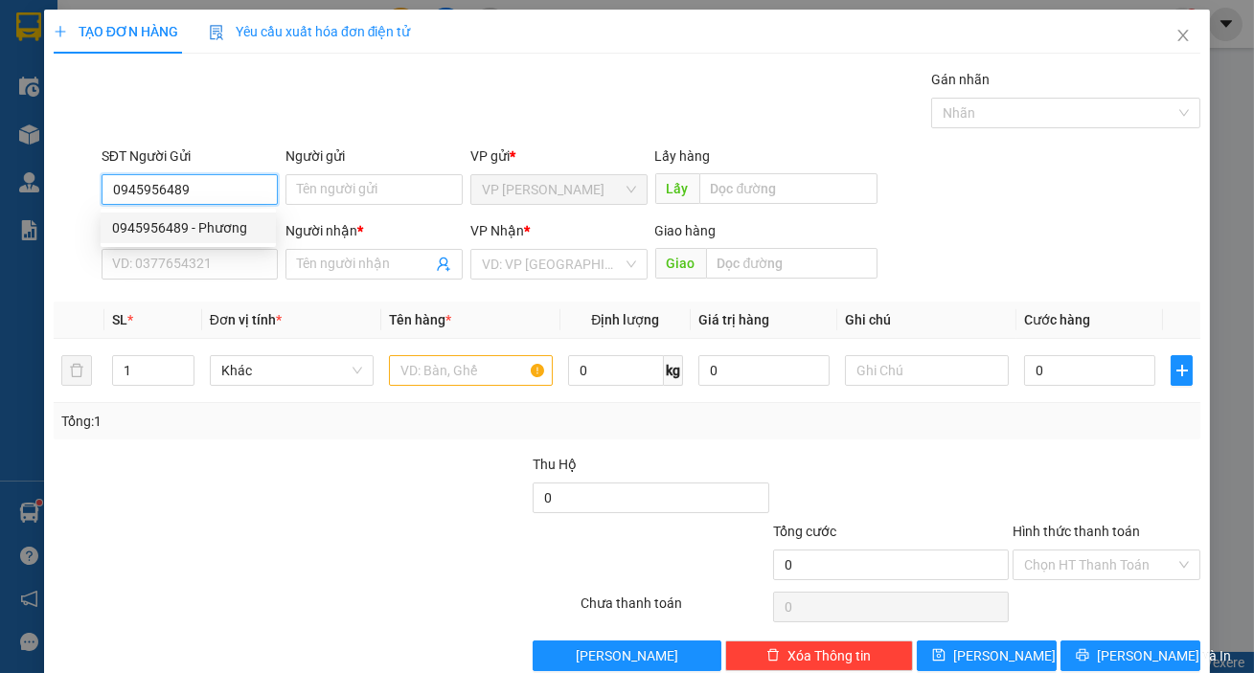
type input "MINH"
type input "ĐỨC TRỌNG"
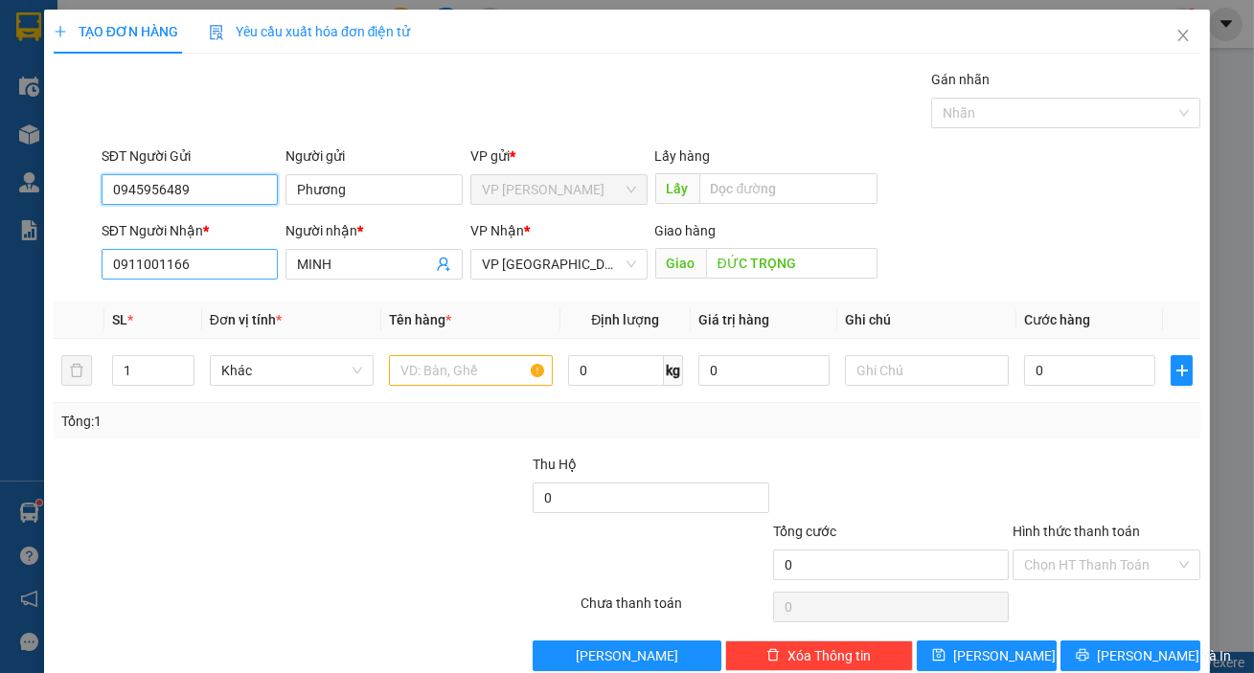
type input "0945956489"
click at [273, 265] on input "0911001166" at bounding box center [190, 264] width 177 height 31
type input "0343119357"
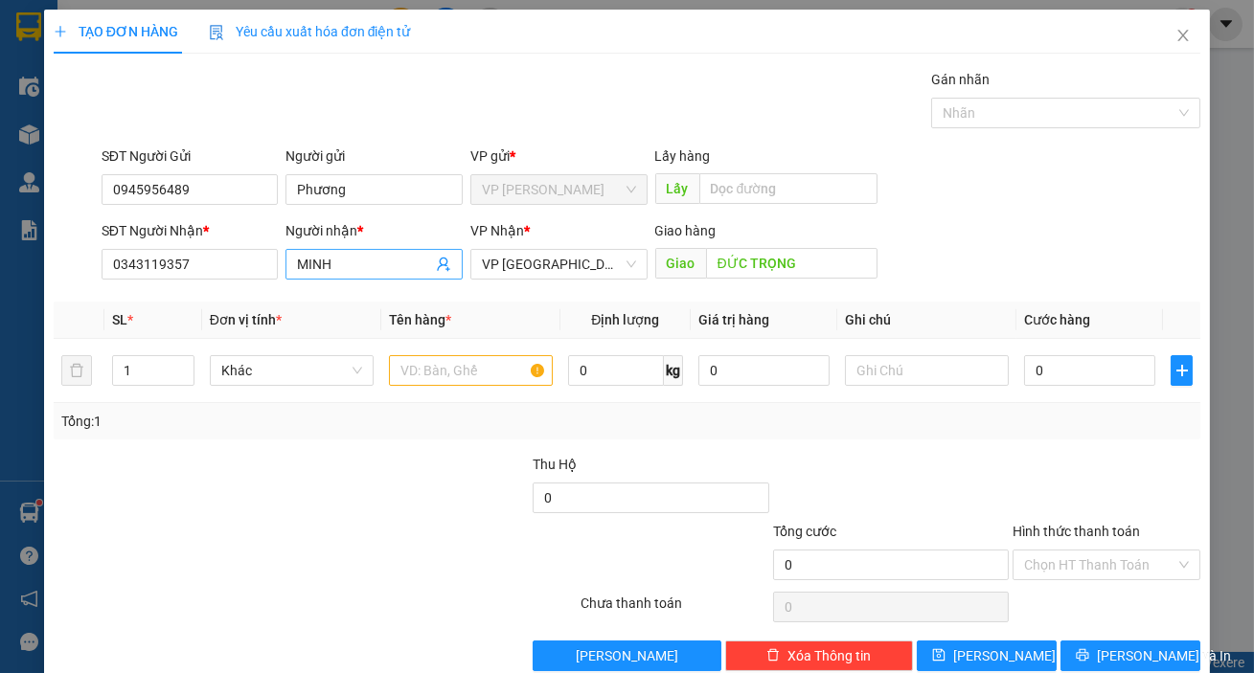
click at [365, 270] on input "MINH" at bounding box center [364, 264] width 135 height 21
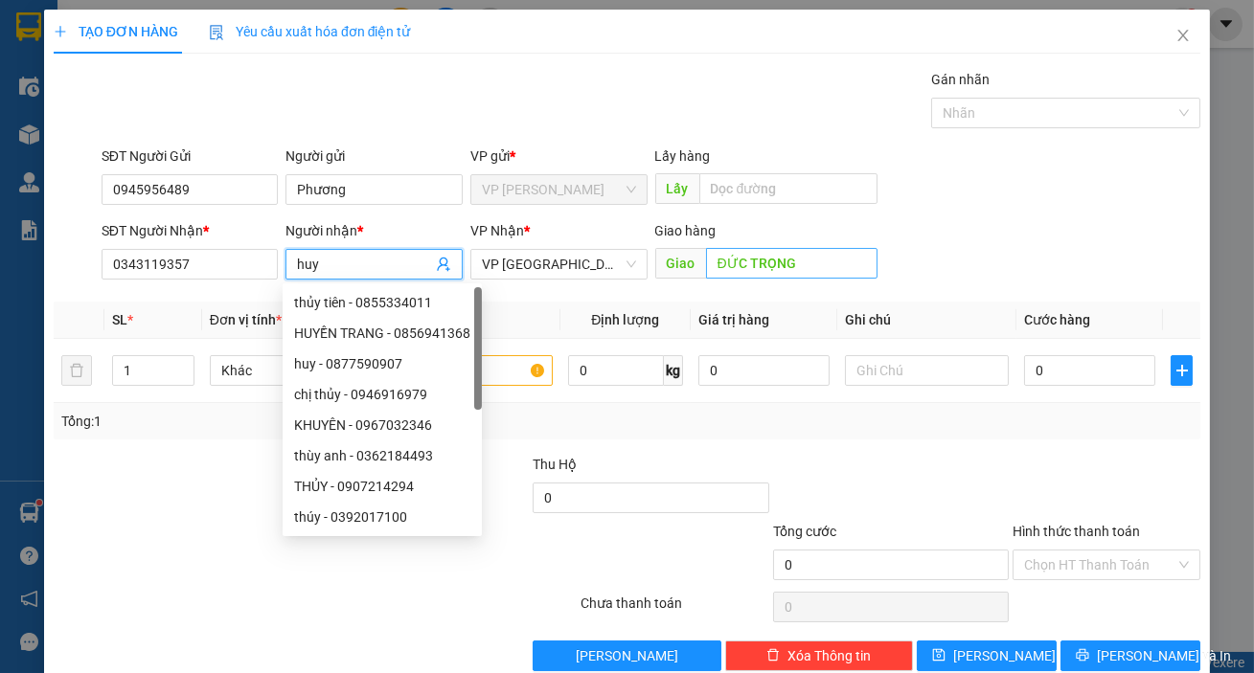
type input "huy"
click at [803, 259] on input "ĐỨC TRỌNG" at bounding box center [792, 263] width 172 height 31
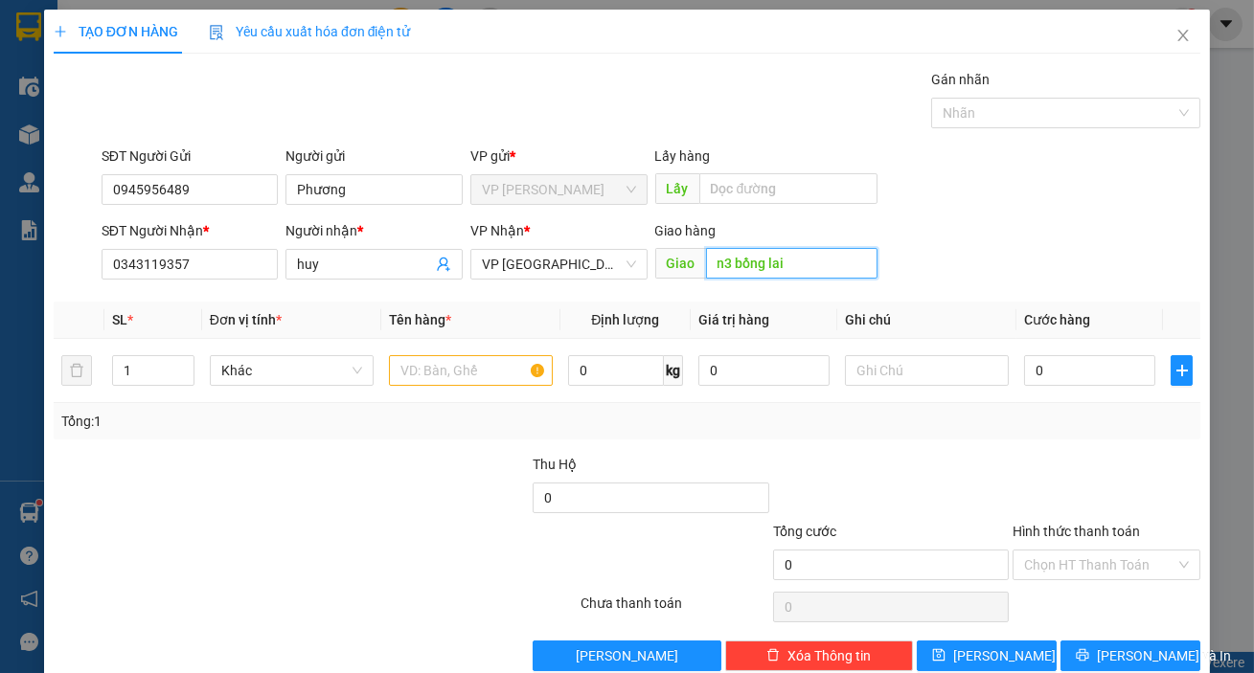
type input "n3 bồng lai"
click at [1031, 236] on div "SĐT Người Nhận * 0343119357 Người nhận * huy VP Nhận * VP Đà Lạt Giao hàng Giao…" at bounding box center [651, 253] width 1106 height 67
click at [414, 381] on input "text" at bounding box center [471, 370] width 164 height 31
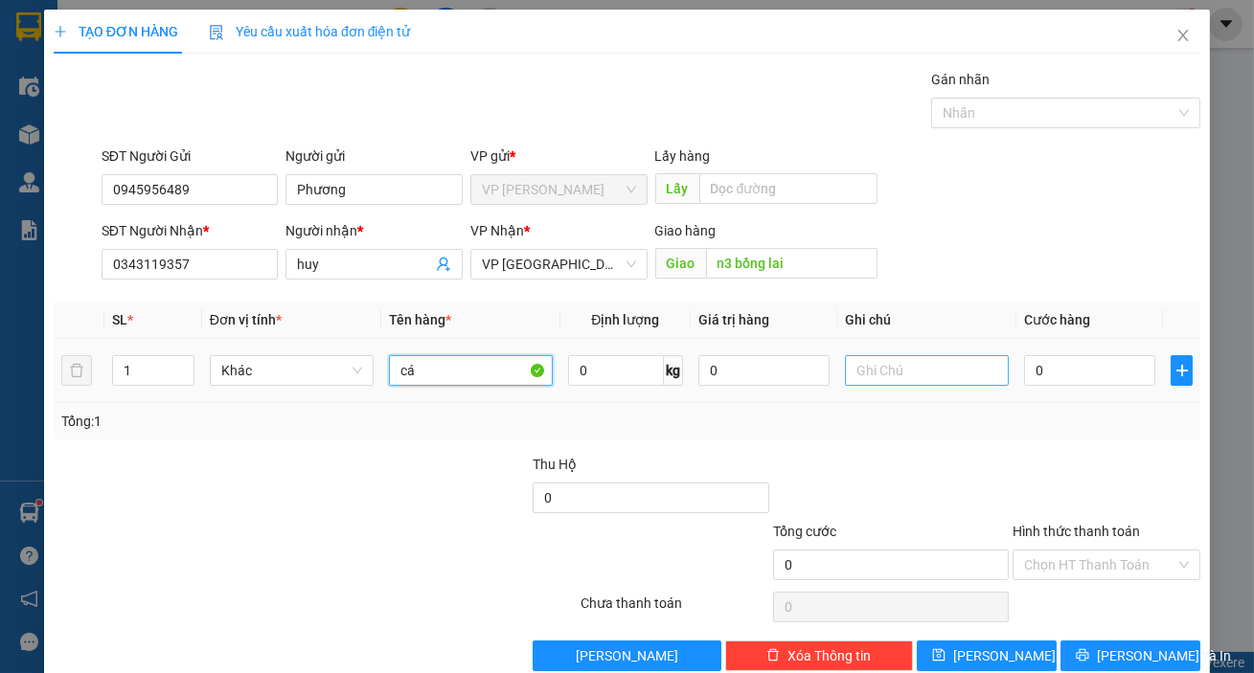
type input "cá"
click at [949, 368] on input "text" at bounding box center [927, 370] width 164 height 31
type input "thùng giấy"
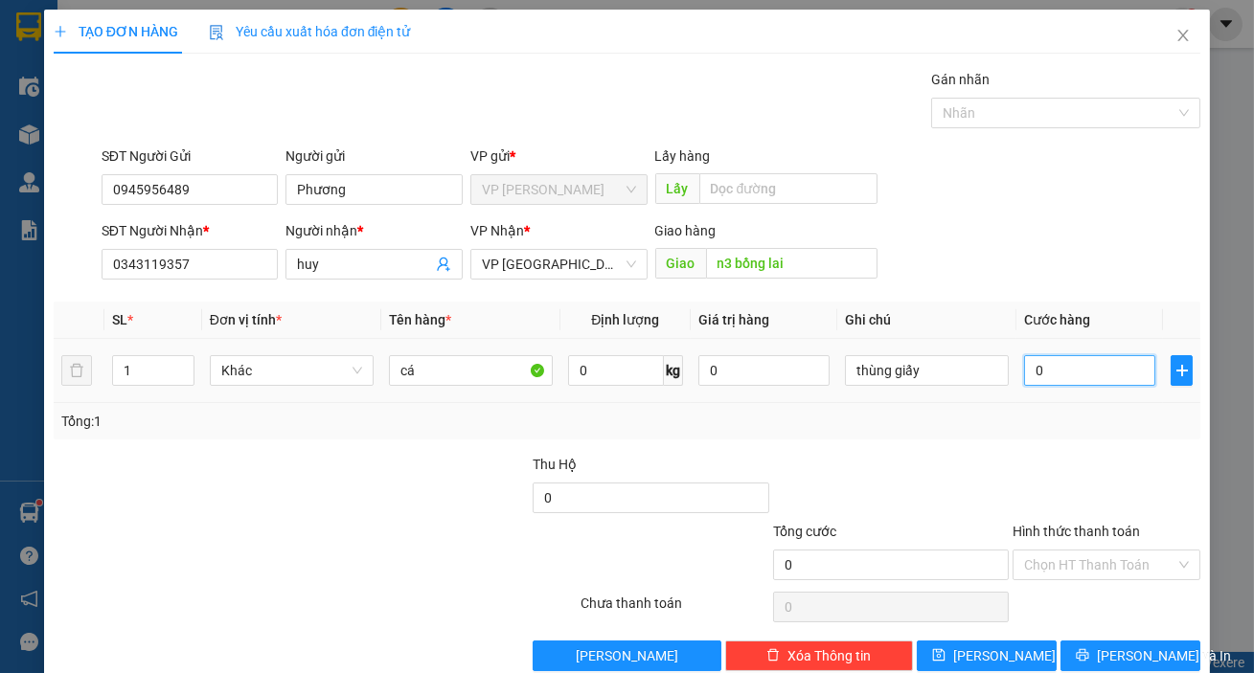
click at [1045, 380] on input "0" at bounding box center [1089, 370] width 131 height 31
type input "7"
type input "70"
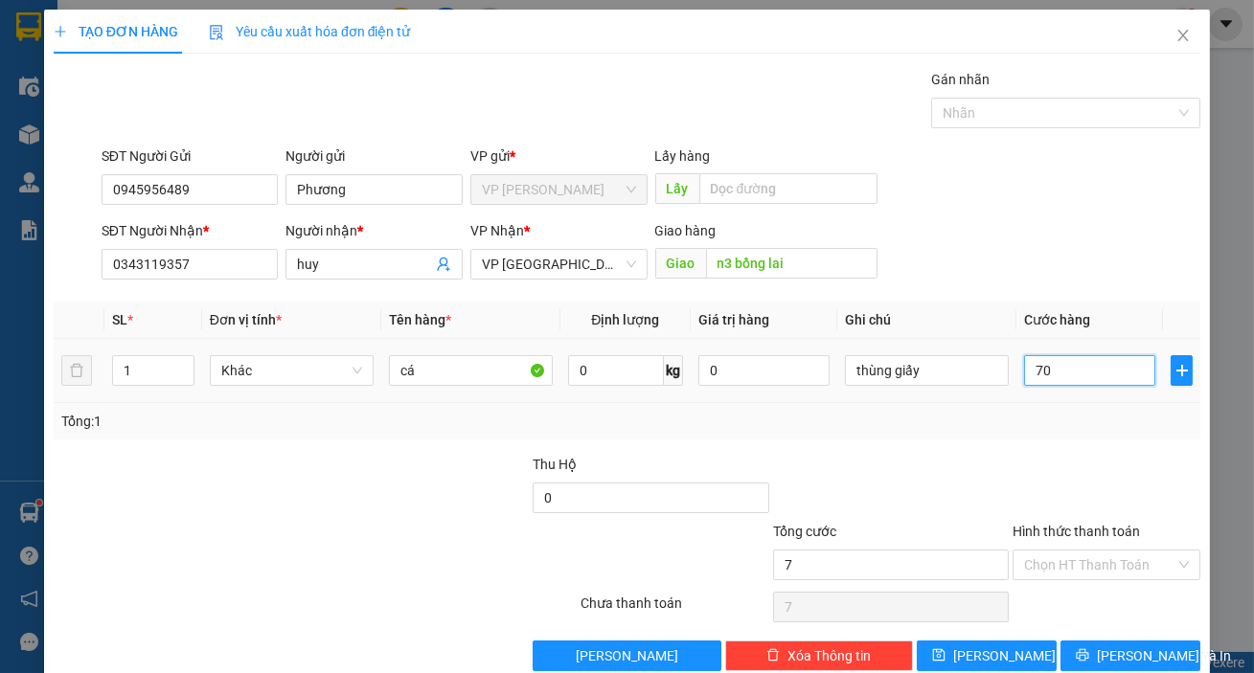
type input "70"
type input "700"
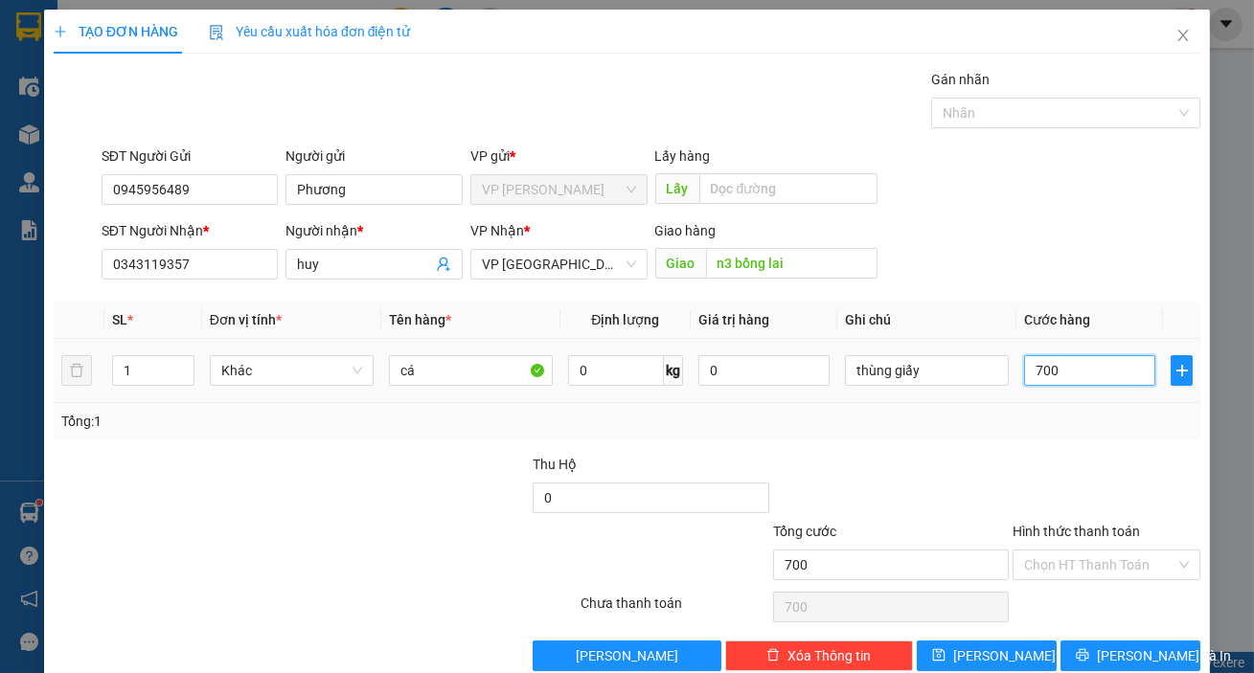
type input "7.000"
click at [1013, 454] on div at bounding box center [1107, 487] width 192 height 67
click at [1112, 646] on span "[PERSON_NAME] và In" at bounding box center [1164, 656] width 134 height 21
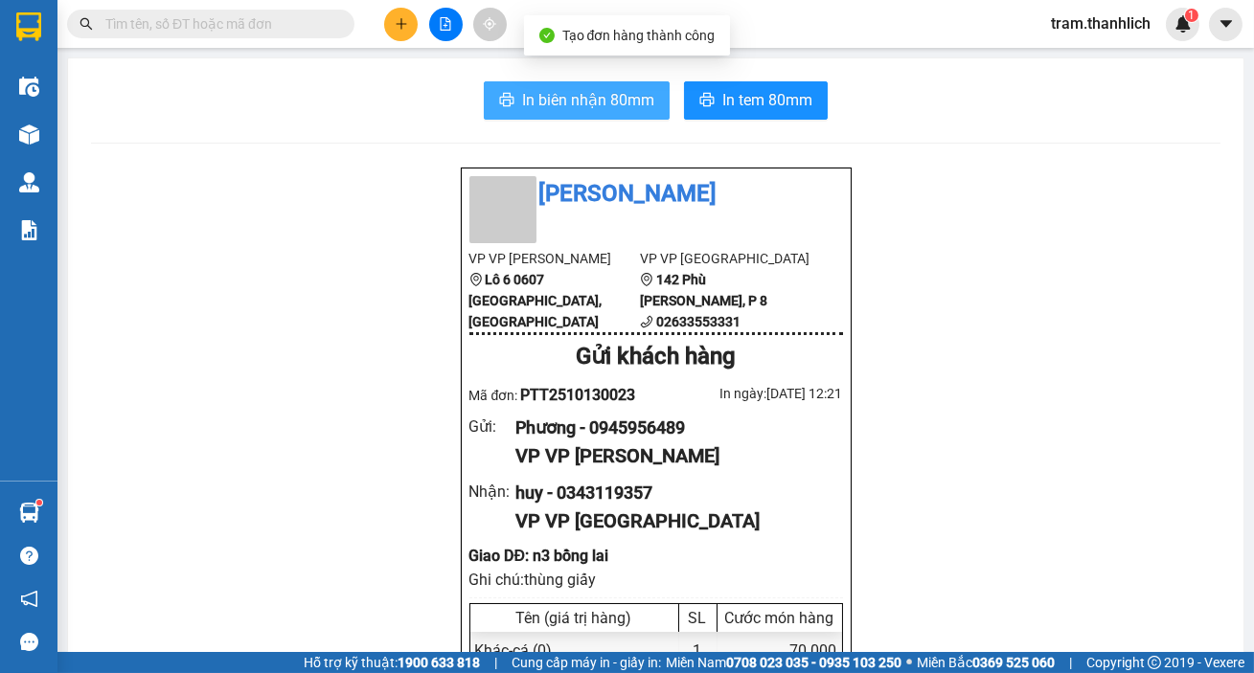
click at [550, 96] on span "In biên nhận 80mm" at bounding box center [588, 100] width 132 height 24
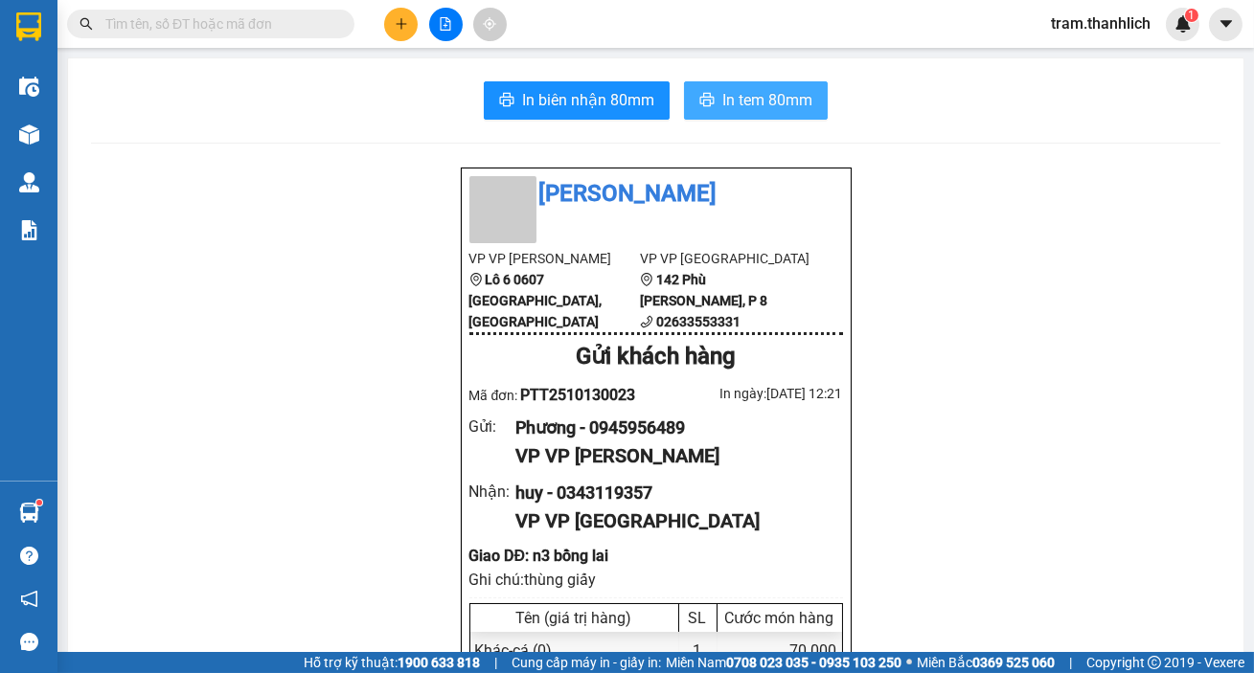
click at [776, 88] on span "In tem 80mm" at bounding box center [767, 100] width 90 height 24
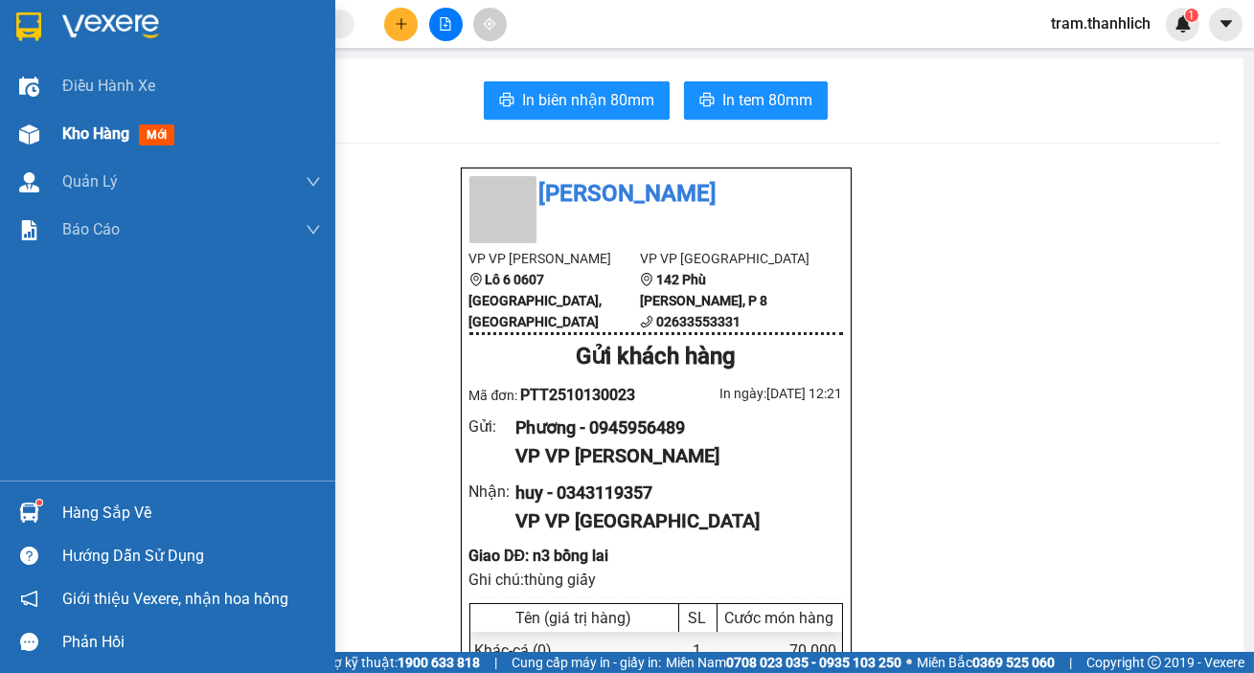
click at [41, 130] on div at bounding box center [29, 135] width 34 height 34
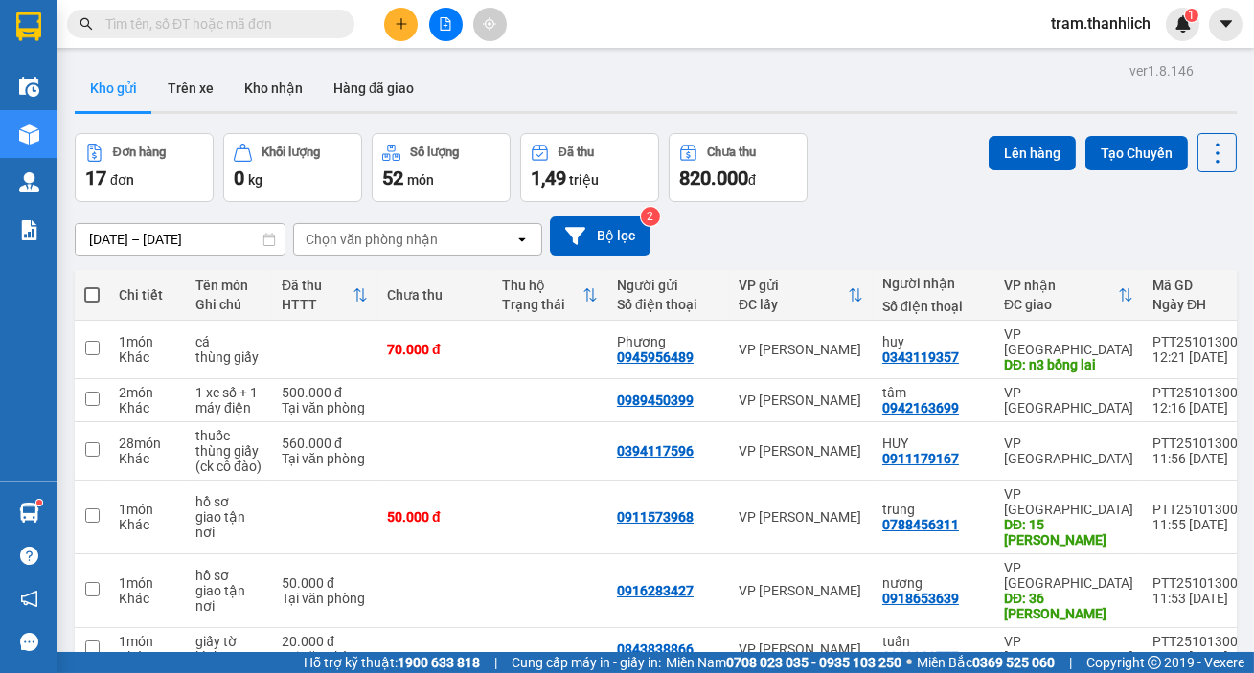
click at [399, 38] on button at bounding box center [401, 25] width 34 height 34
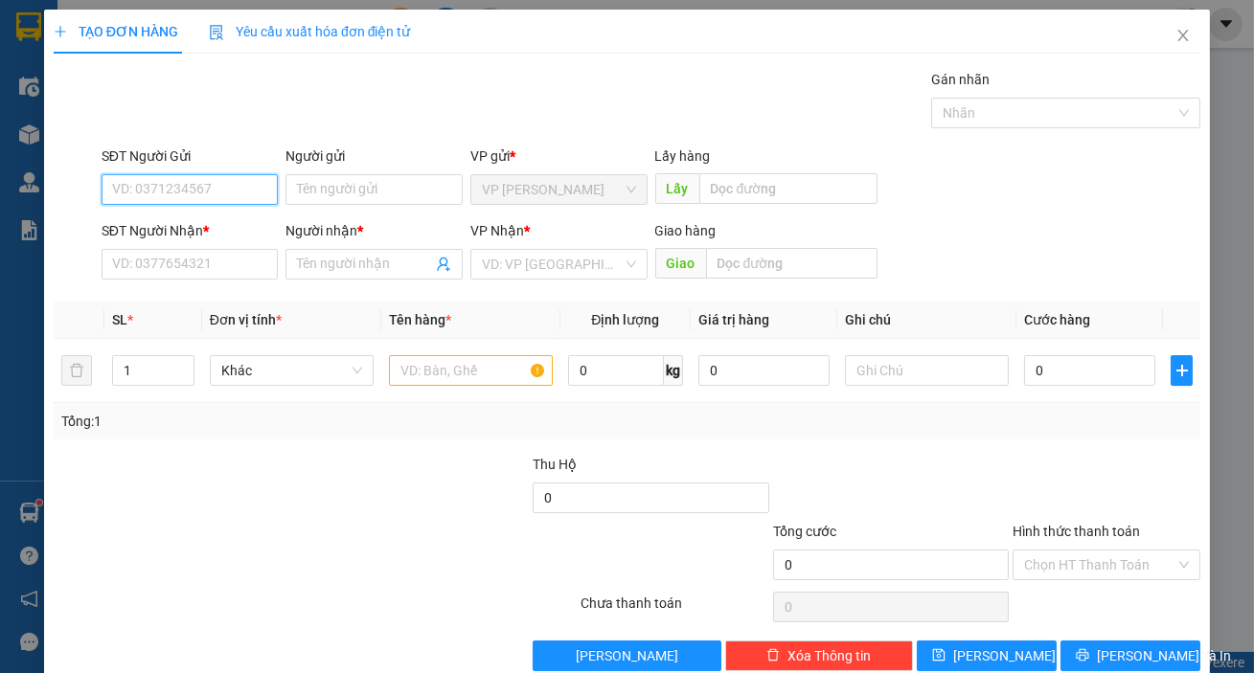
click at [203, 186] on input "SĐT Người Gửi" at bounding box center [190, 189] width 177 height 31
click at [219, 227] on div "0945956489 - Phương" at bounding box center [188, 227] width 152 height 21
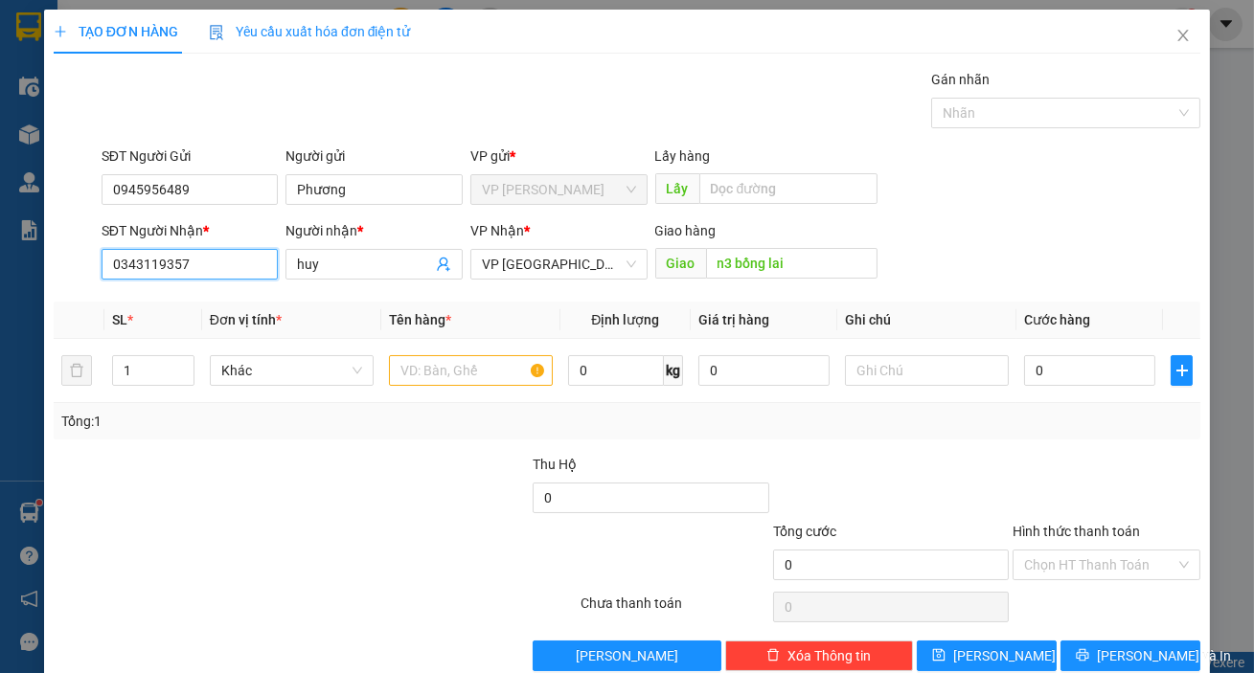
click at [239, 257] on input "0343119357" at bounding box center [190, 264] width 177 height 31
click at [232, 298] on div "0945956489 - Phương" at bounding box center [188, 302] width 152 height 21
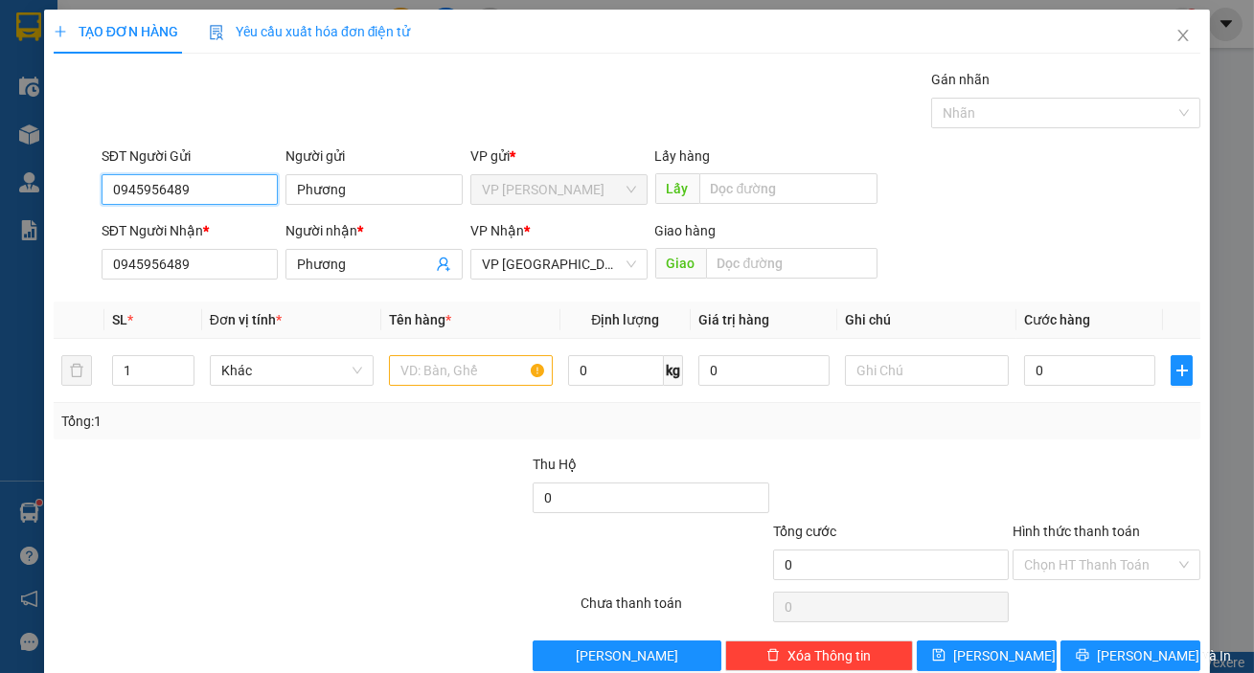
click at [264, 191] on input "0945956489" at bounding box center [190, 189] width 177 height 31
click at [202, 233] on div "0941770091" at bounding box center [188, 227] width 152 height 21
click at [985, 140] on div "Transit Pickup Surcharge Ids Transit Deliver Surcharge Ids Transit Deliver Surc…" at bounding box center [627, 370] width 1147 height 603
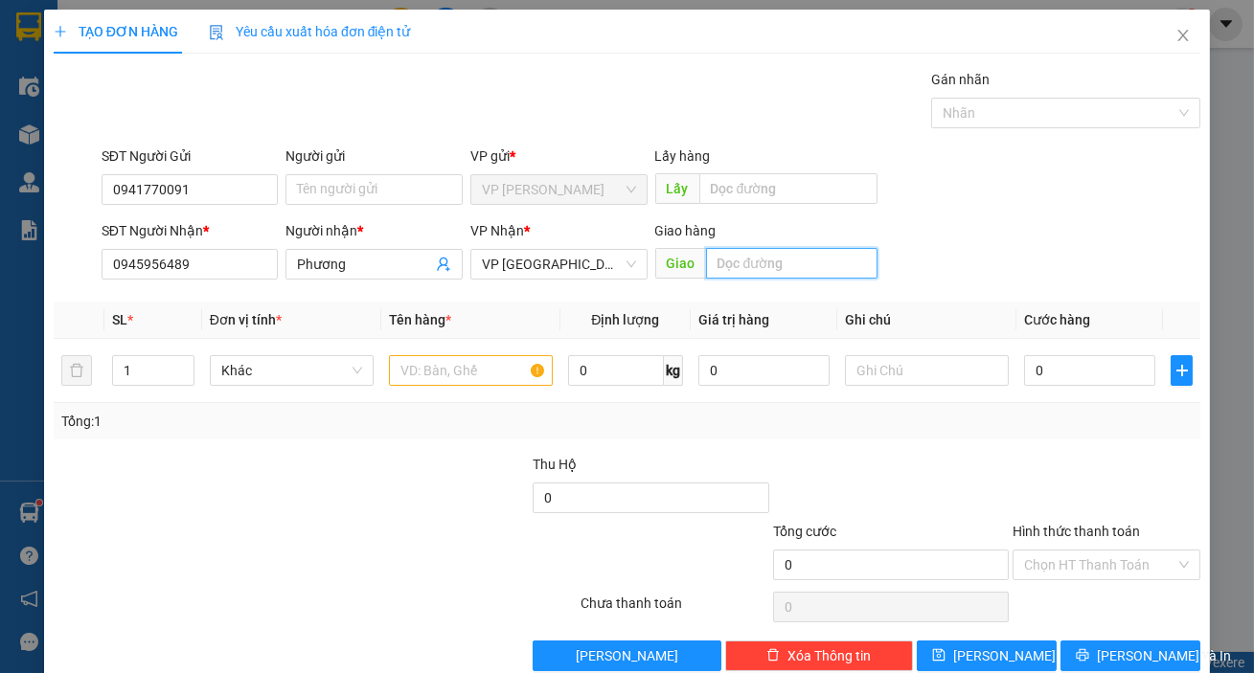
click at [731, 266] on input "text" at bounding box center [792, 263] width 172 height 31
click at [511, 365] on input "text" at bounding box center [471, 370] width 164 height 31
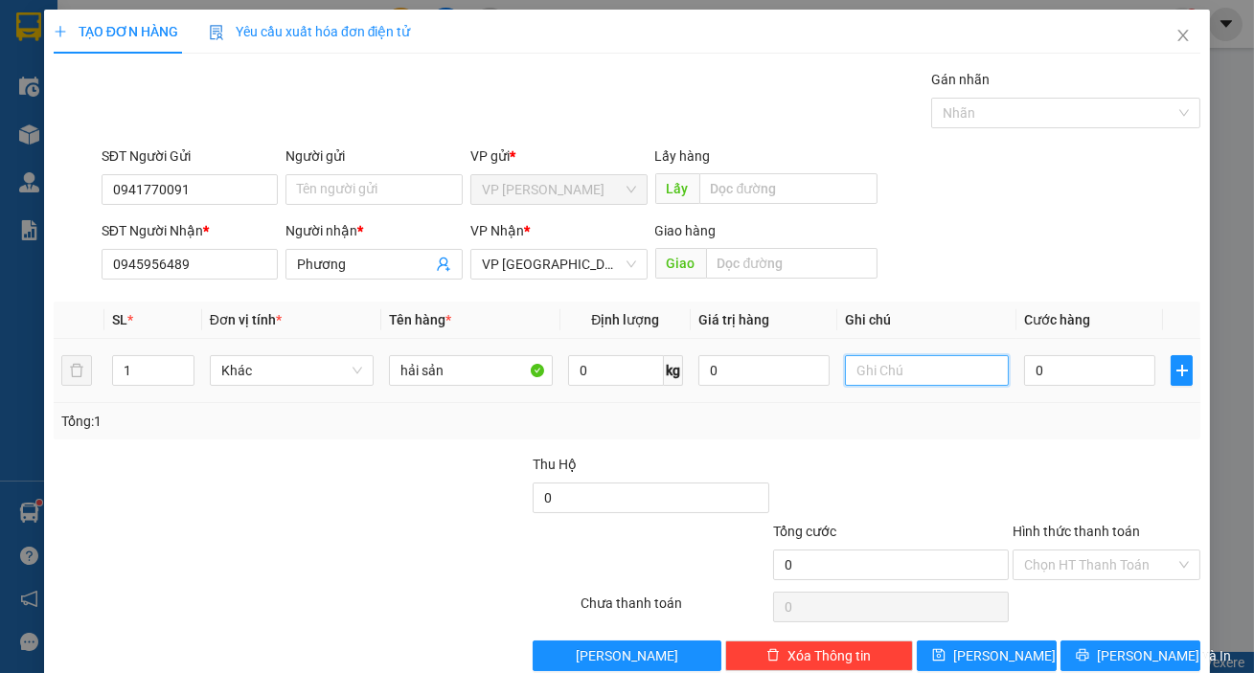
click at [882, 375] on input "text" at bounding box center [927, 370] width 164 height 31
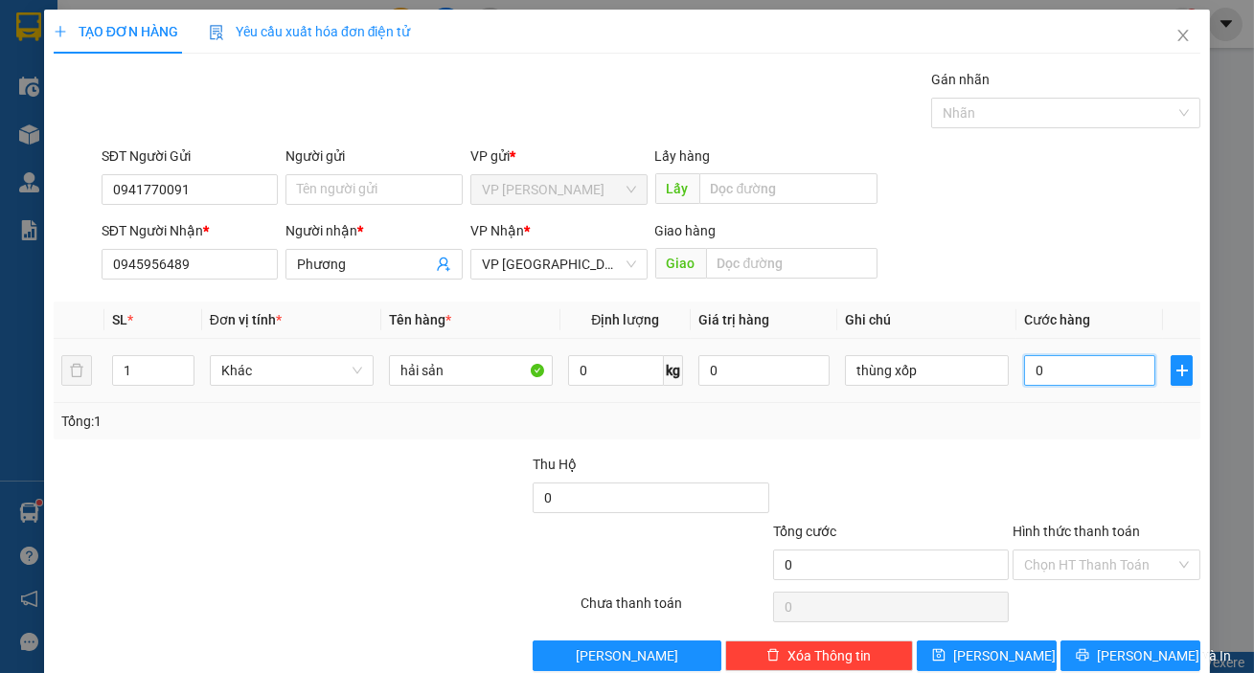
click at [1109, 378] on input "0" at bounding box center [1089, 370] width 131 height 31
click at [1067, 551] on input "Hình thức thanh toán" at bounding box center [1099, 565] width 151 height 29
click at [1094, 457] on div at bounding box center [1107, 487] width 192 height 67
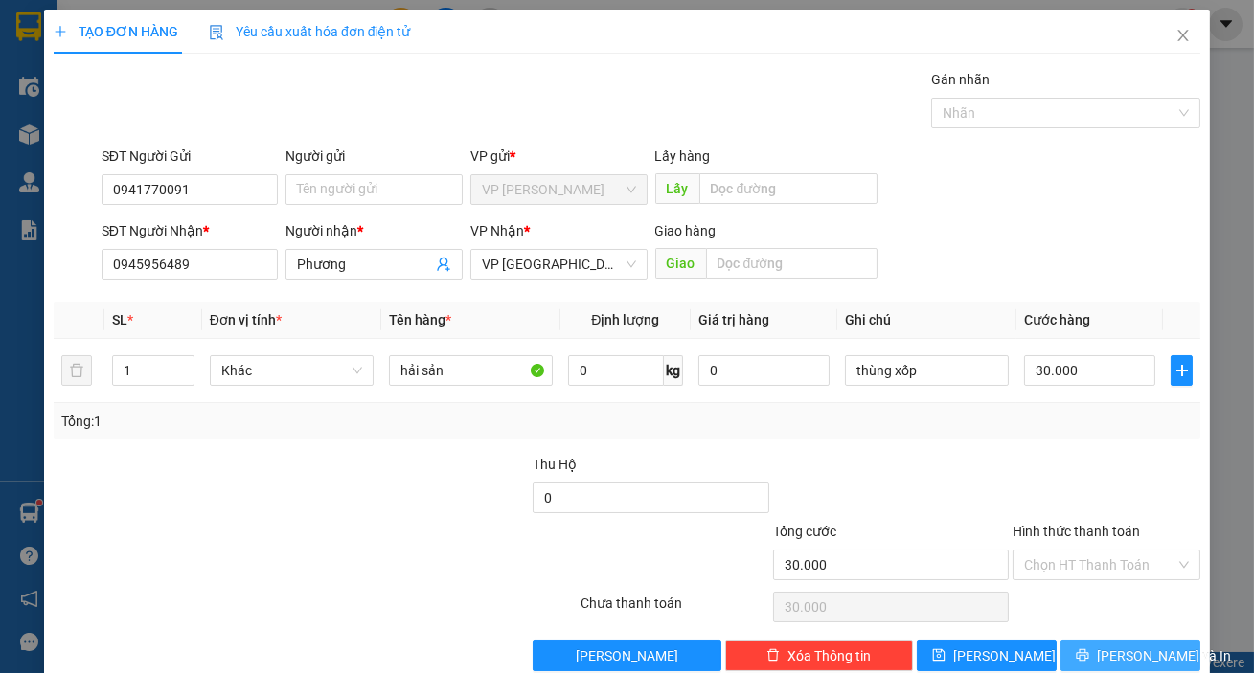
click at [1140, 646] on span "[PERSON_NAME] và In" at bounding box center [1164, 656] width 134 height 21
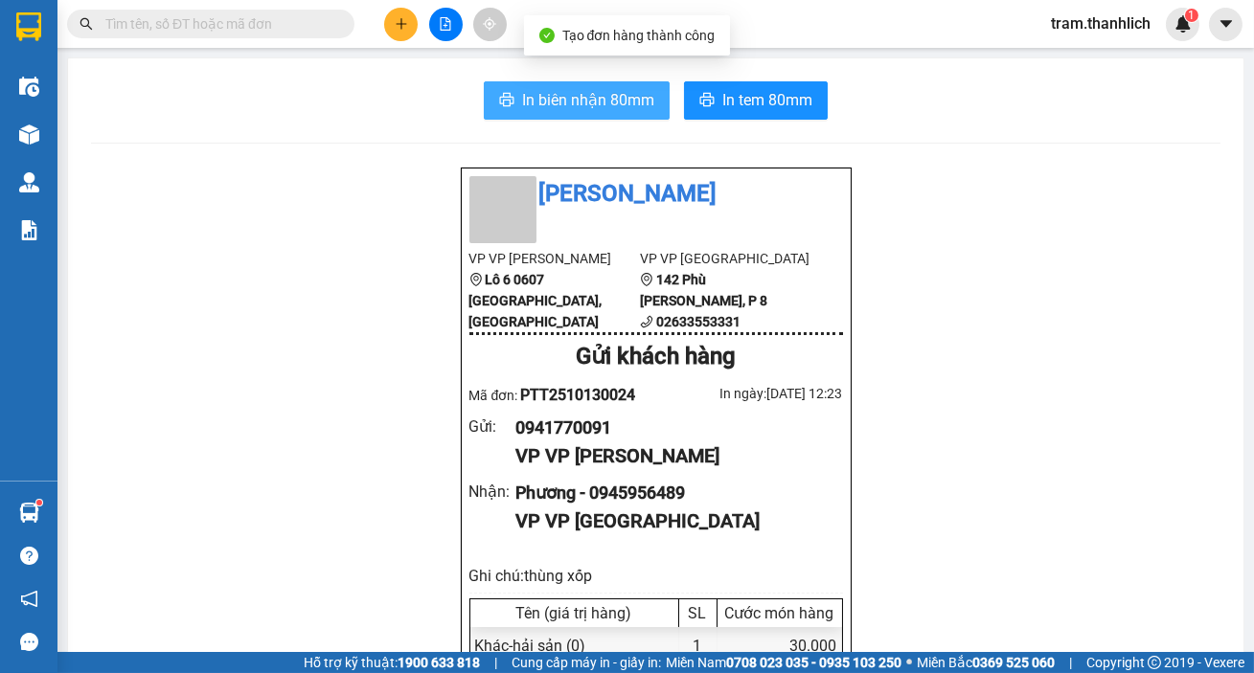
click at [626, 106] on span "In biên nhận 80mm" at bounding box center [588, 100] width 132 height 24
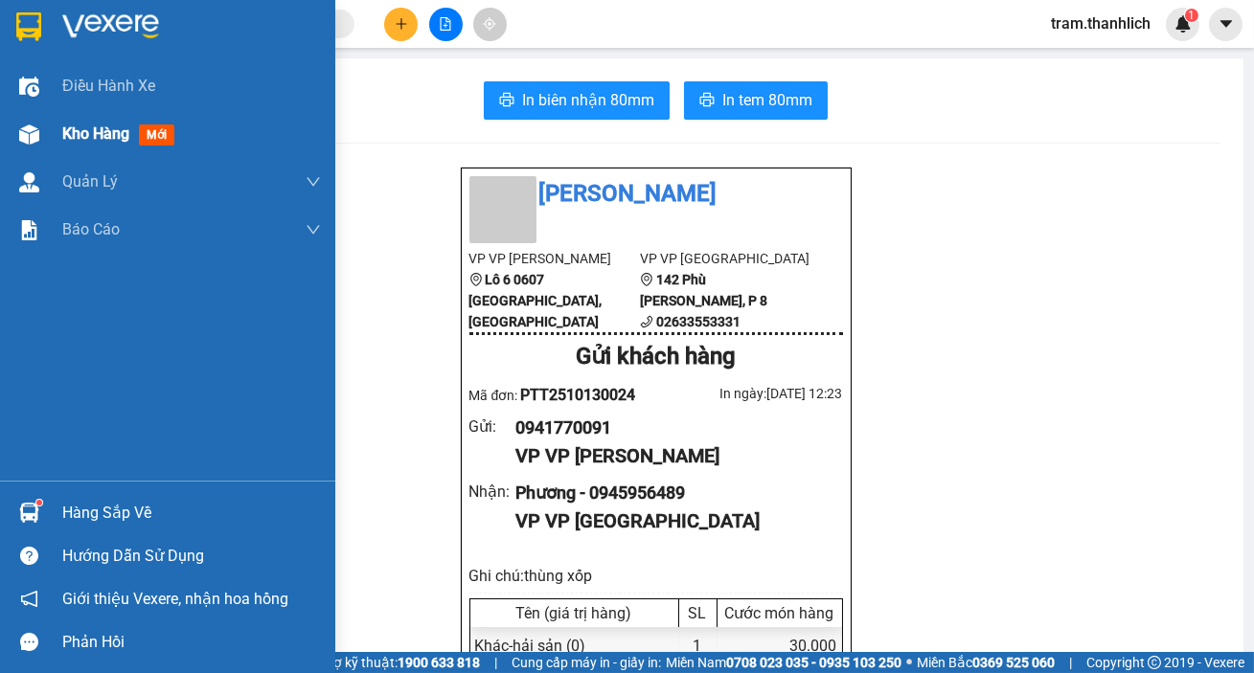
click at [58, 127] on div "Kho hàng mới" at bounding box center [167, 134] width 335 height 48
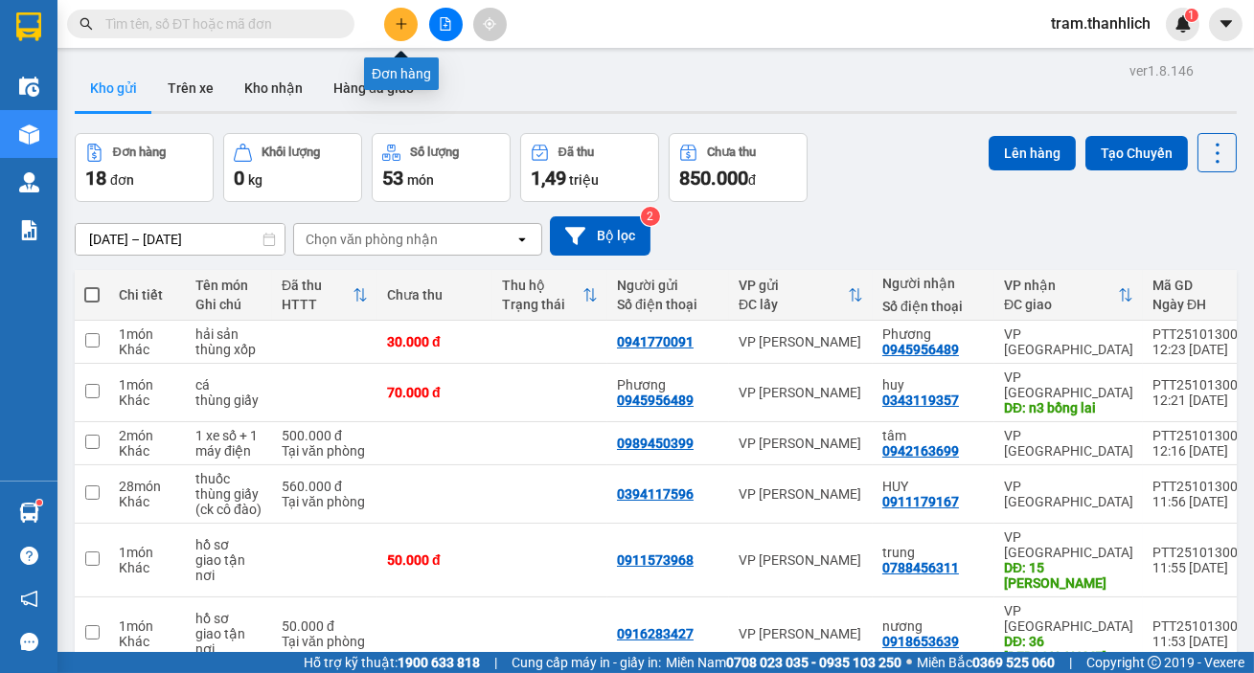
click at [397, 25] on icon "plus" at bounding box center [401, 23] width 13 height 13
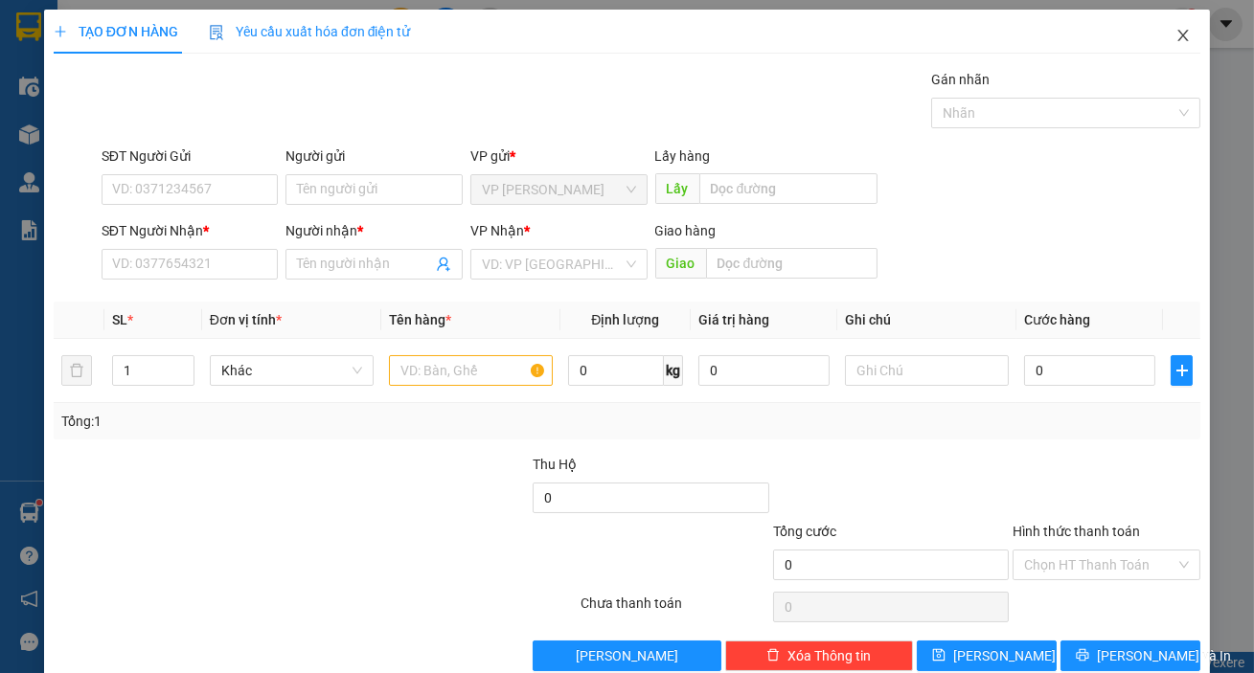
click at [1175, 34] on icon "close" at bounding box center [1182, 35] width 15 height 15
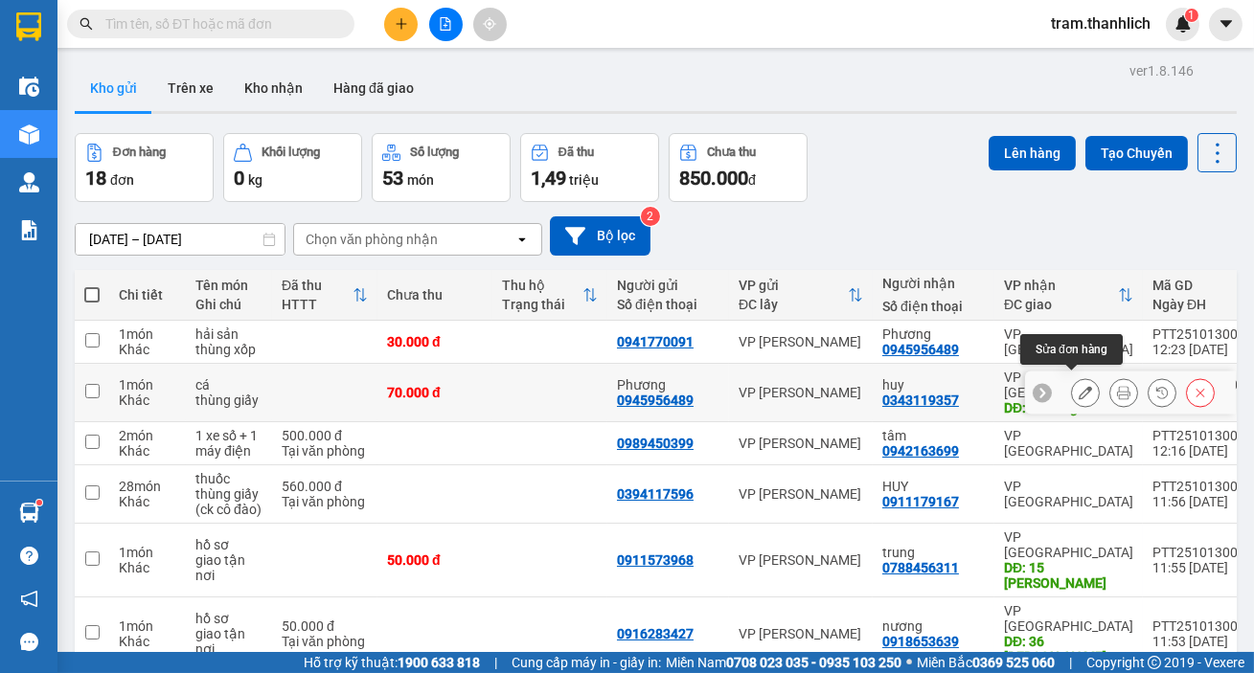
click at [1079, 386] on icon at bounding box center [1085, 392] width 13 height 13
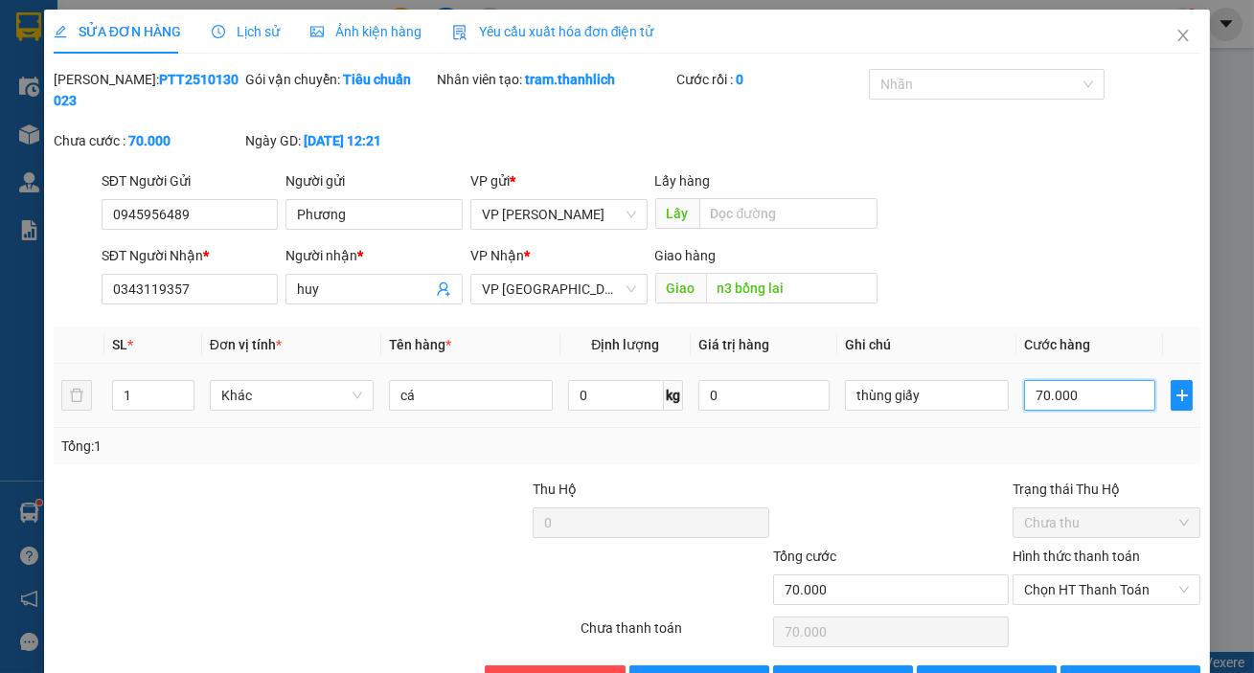
click at [1104, 390] on input "70.000" at bounding box center [1089, 395] width 131 height 31
click at [962, 471] on div "Total Paid Fee 0 Total UnPaid Fee 70.000 Cash Collection Total Fee Mã ĐH: PTT25…" at bounding box center [627, 382] width 1147 height 627
click at [1130, 671] on span "[PERSON_NAME] và In" at bounding box center [1164, 681] width 134 height 21
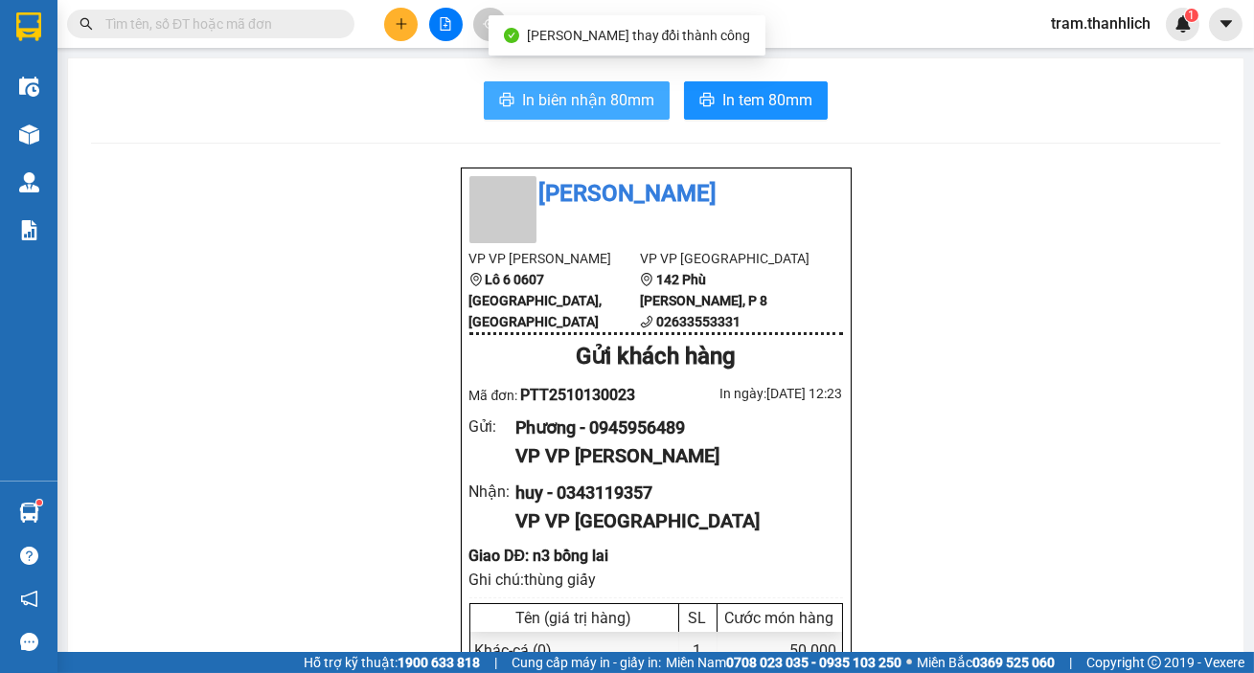
click at [566, 105] on span "In biên nhận 80mm" at bounding box center [588, 100] width 132 height 24
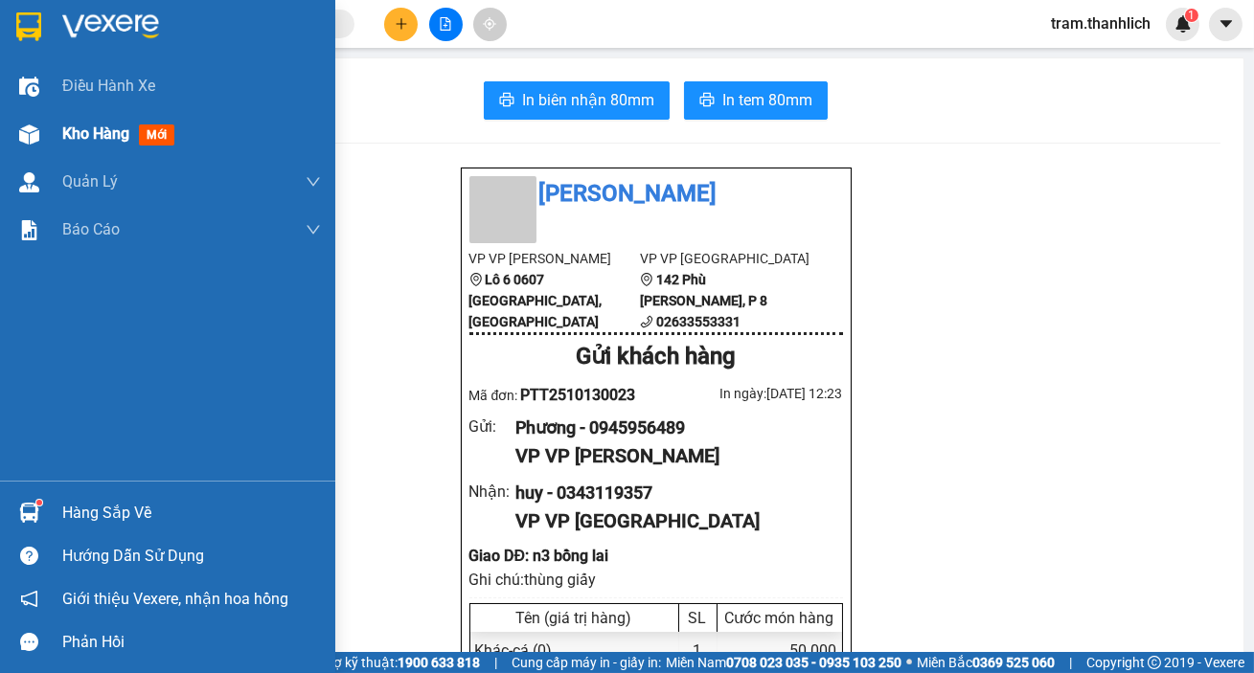
click at [58, 119] on div "Kho hàng mới" at bounding box center [167, 134] width 335 height 48
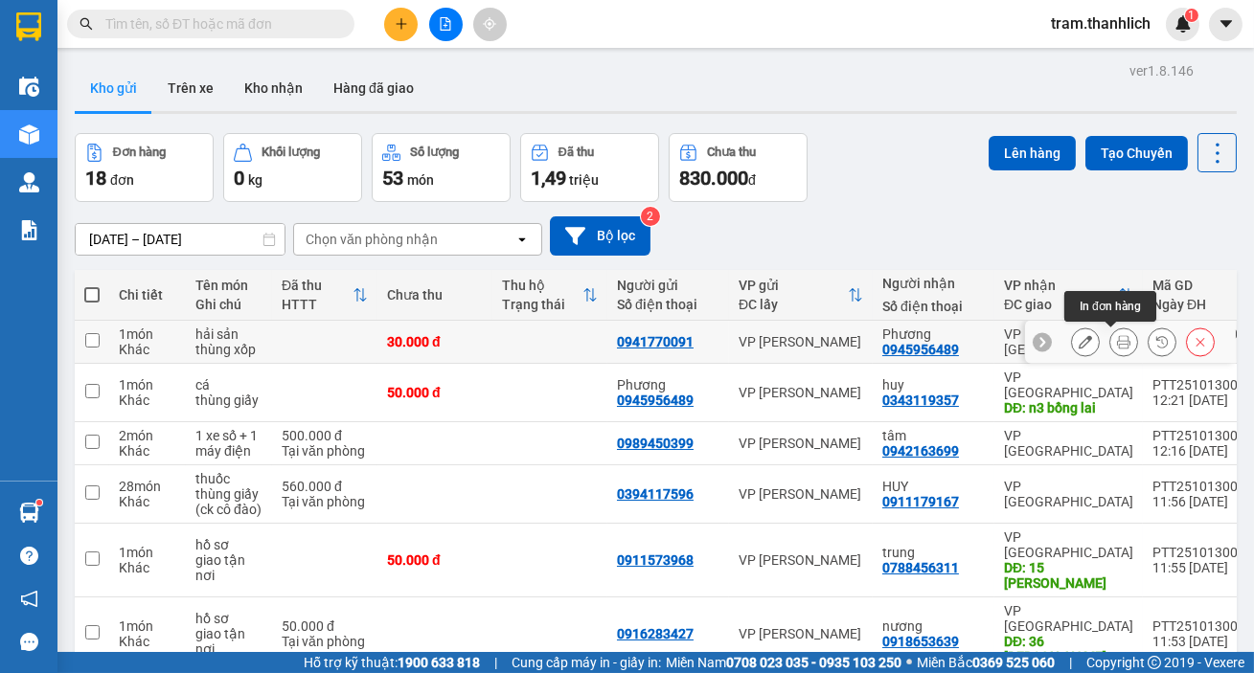
click at [1117, 346] on icon at bounding box center [1123, 341] width 13 height 13
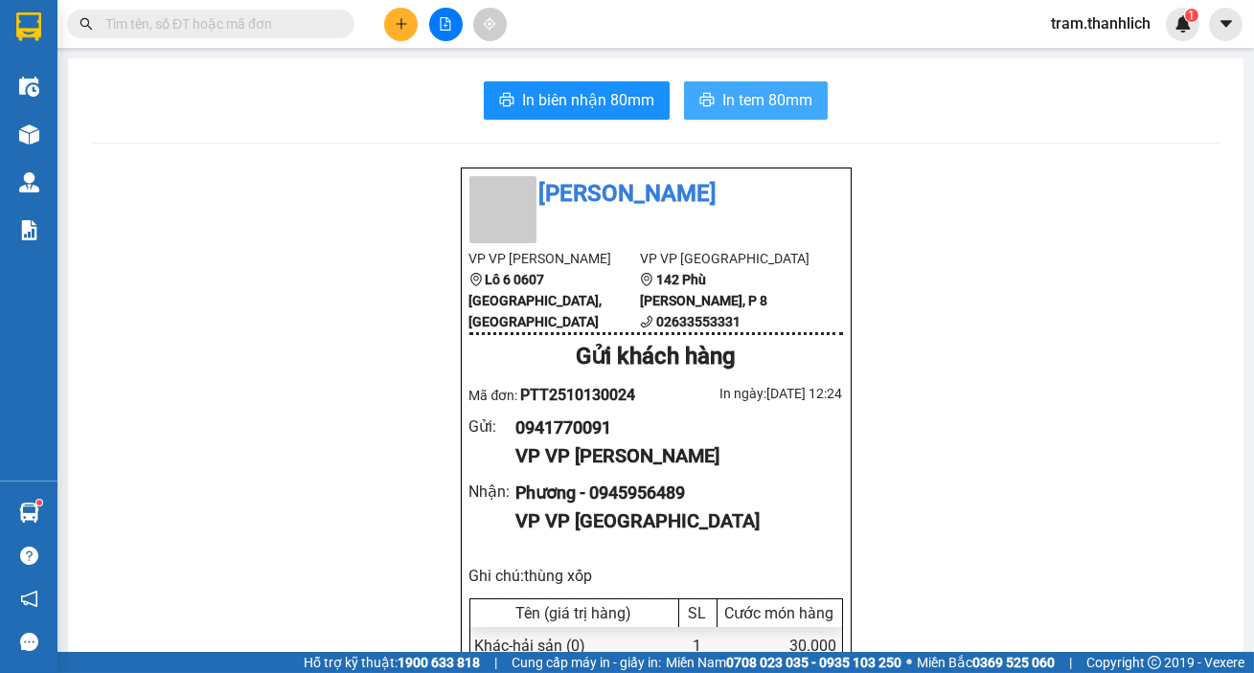
click at [795, 112] on span "In tem 80mm" at bounding box center [767, 100] width 90 height 24
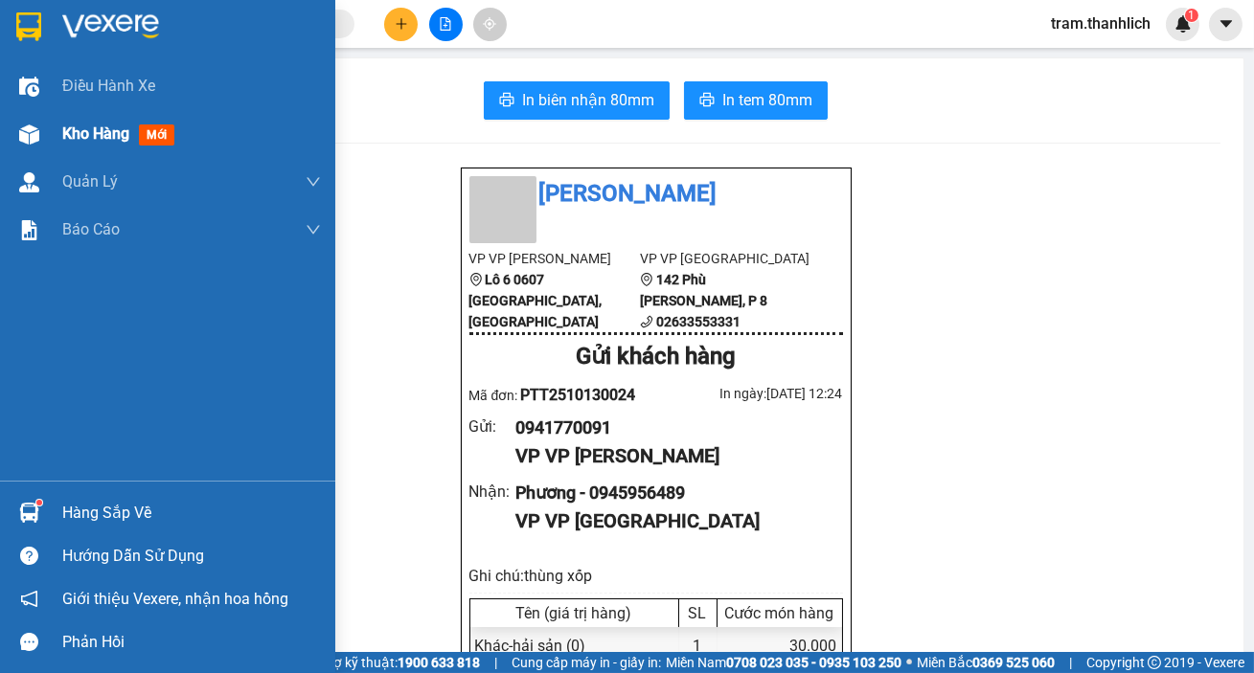
click at [27, 144] on img at bounding box center [29, 135] width 20 height 20
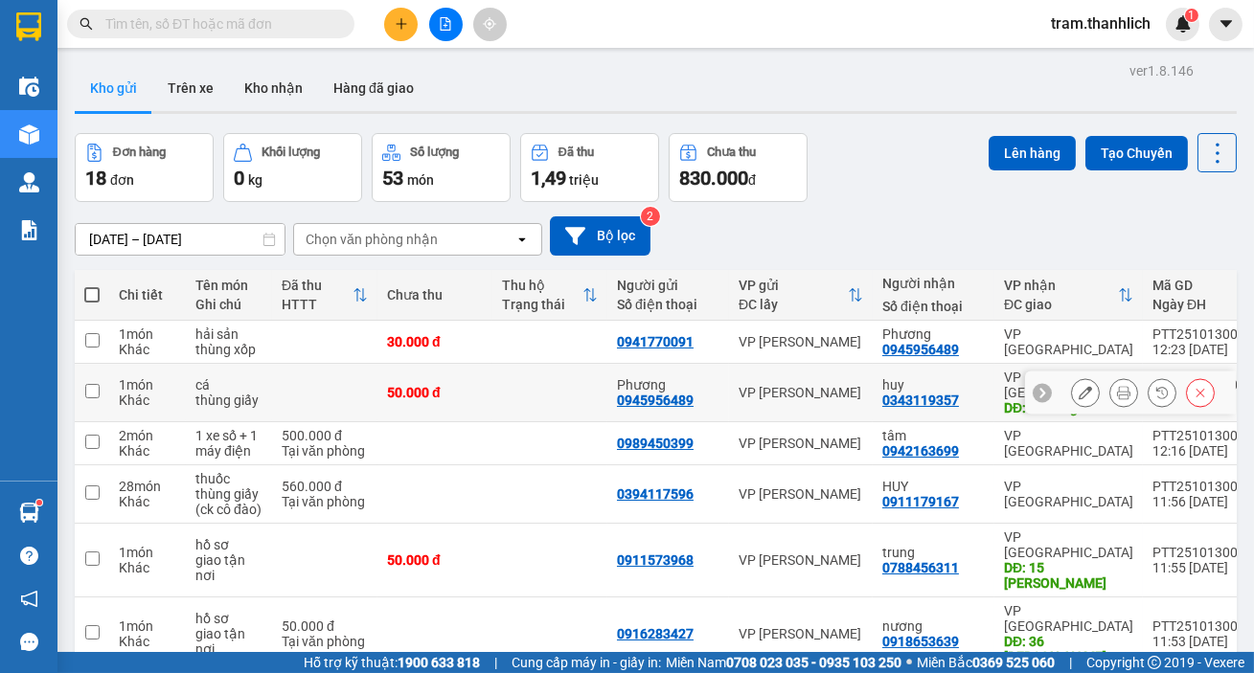
click at [1117, 386] on icon at bounding box center [1123, 392] width 13 height 13
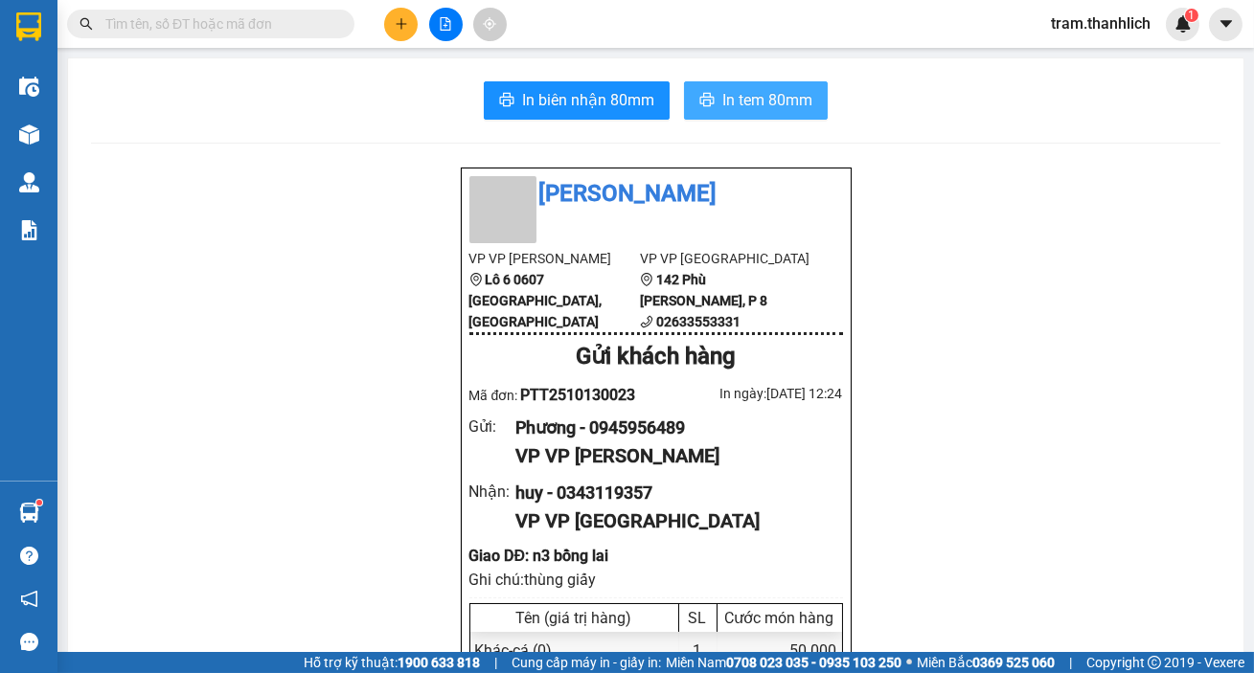
click at [766, 97] on span "In tem 80mm" at bounding box center [767, 100] width 90 height 24
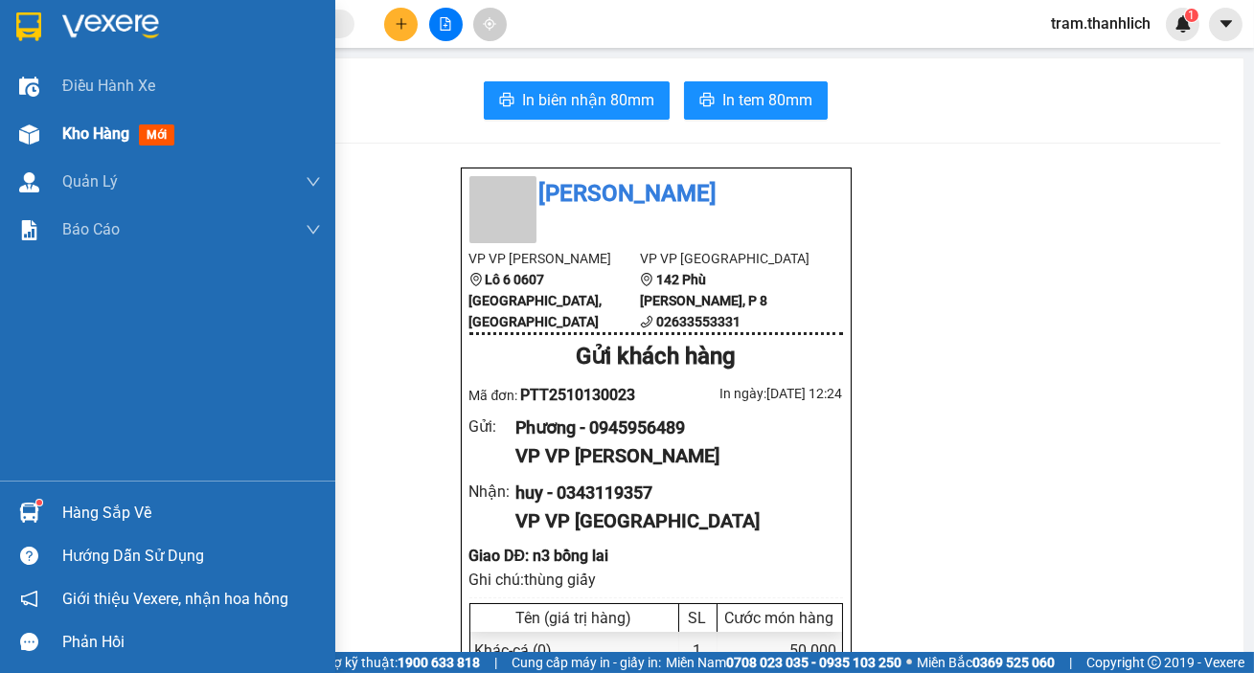
click at [54, 118] on div "Kho hàng mới" at bounding box center [167, 134] width 335 height 48
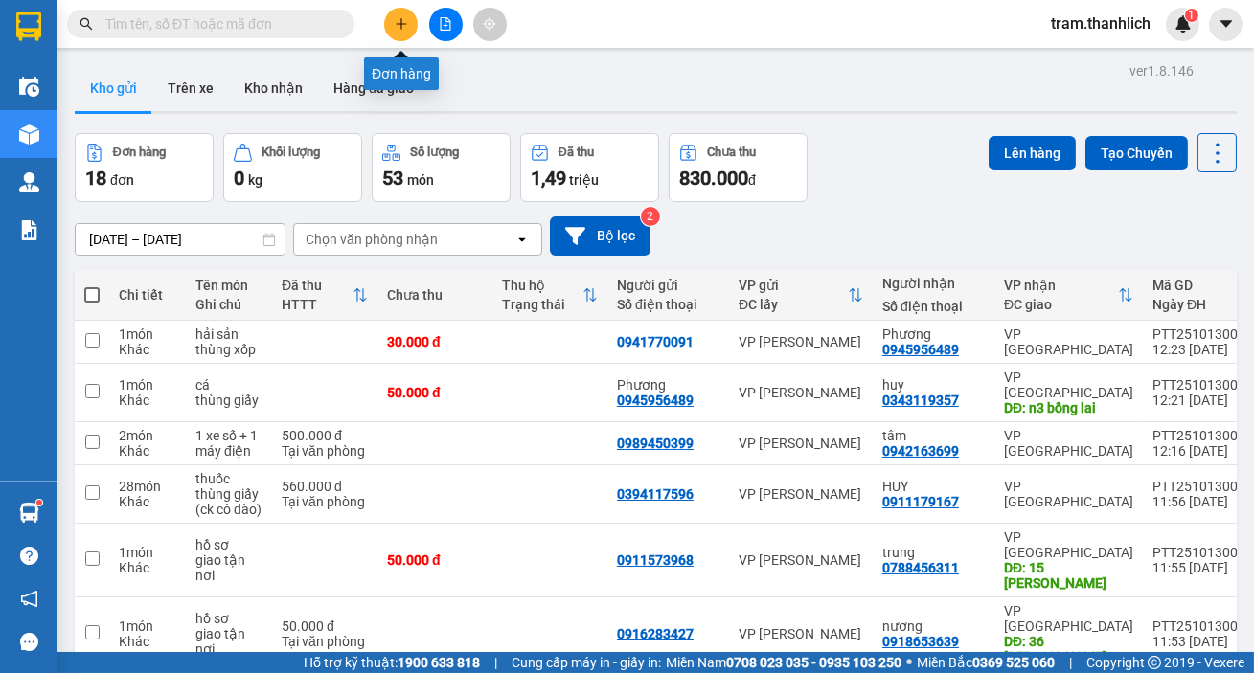
click at [393, 27] on button at bounding box center [401, 25] width 34 height 34
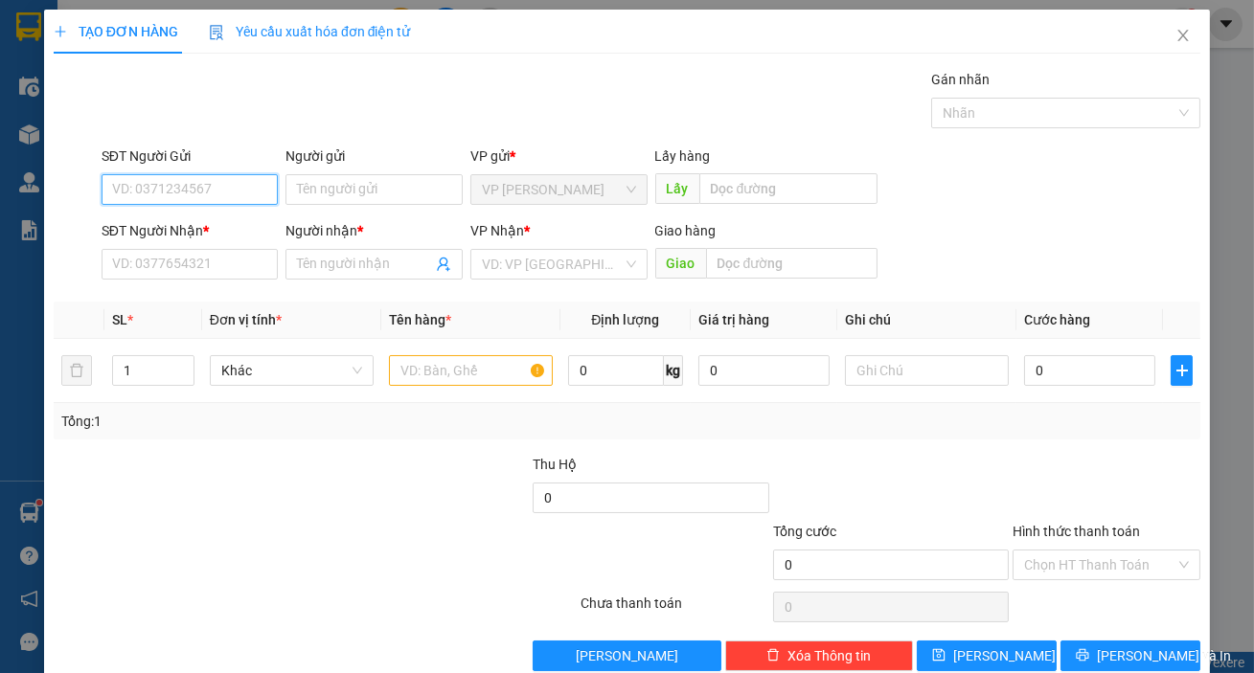
click at [191, 189] on input "SĐT Người Gửi" at bounding box center [190, 189] width 177 height 31
click at [193, 225] on div "0933617289" at bounding box center [188, 227] width 152 height 21
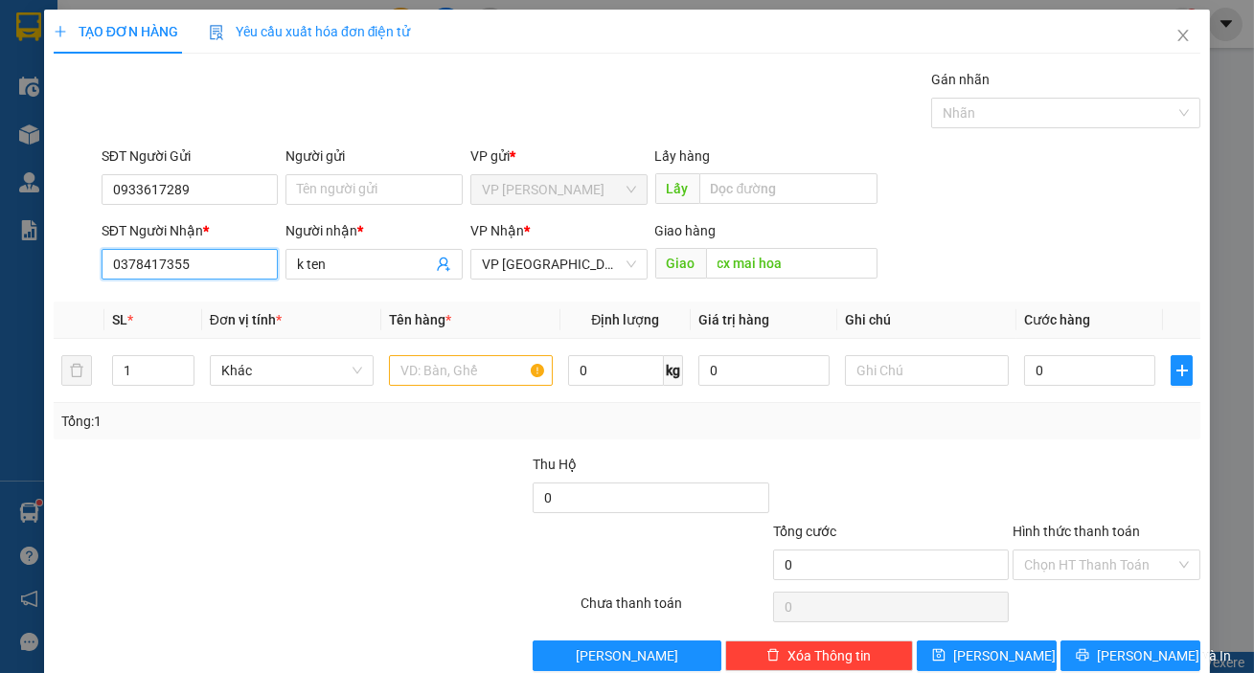
click at [209, 270] on input "0378417355" at bounding box center [190, 264] width 177 height 31
click at [383, 270] on input "k ten" at bounding box center [364, 264] width 135 height 21
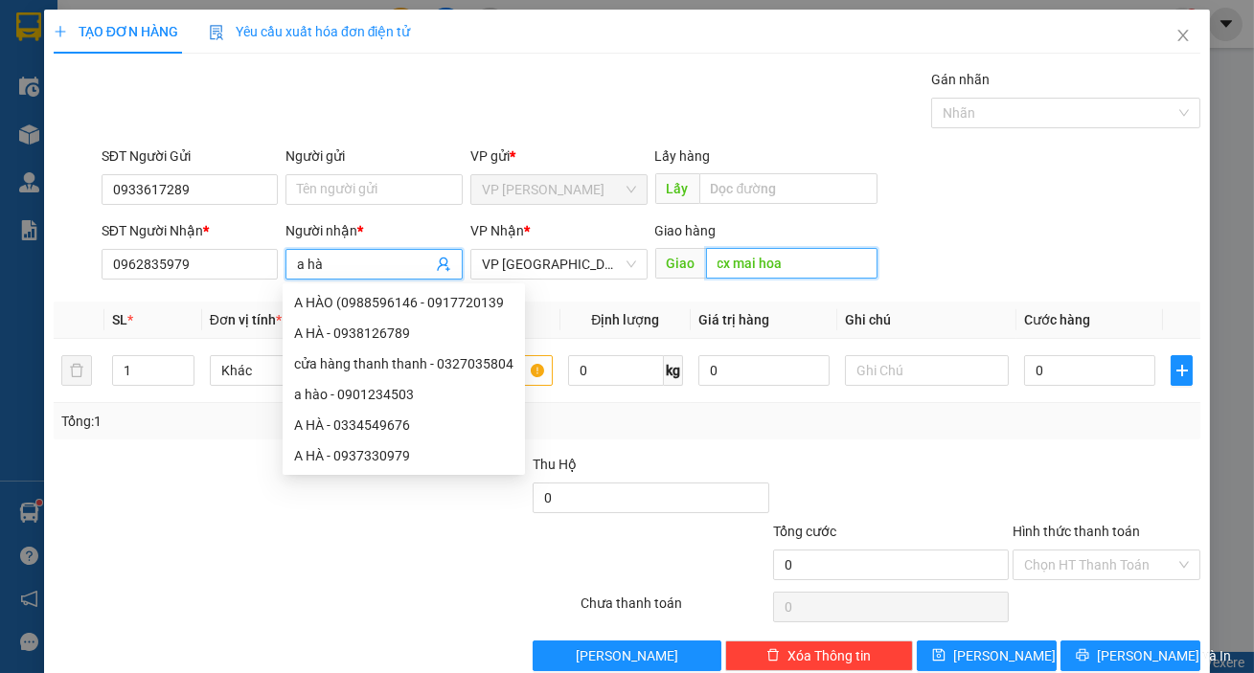
click at [773, 261] on input "cx mai hoa" at bounding box center [792, 263] width 172 height 31
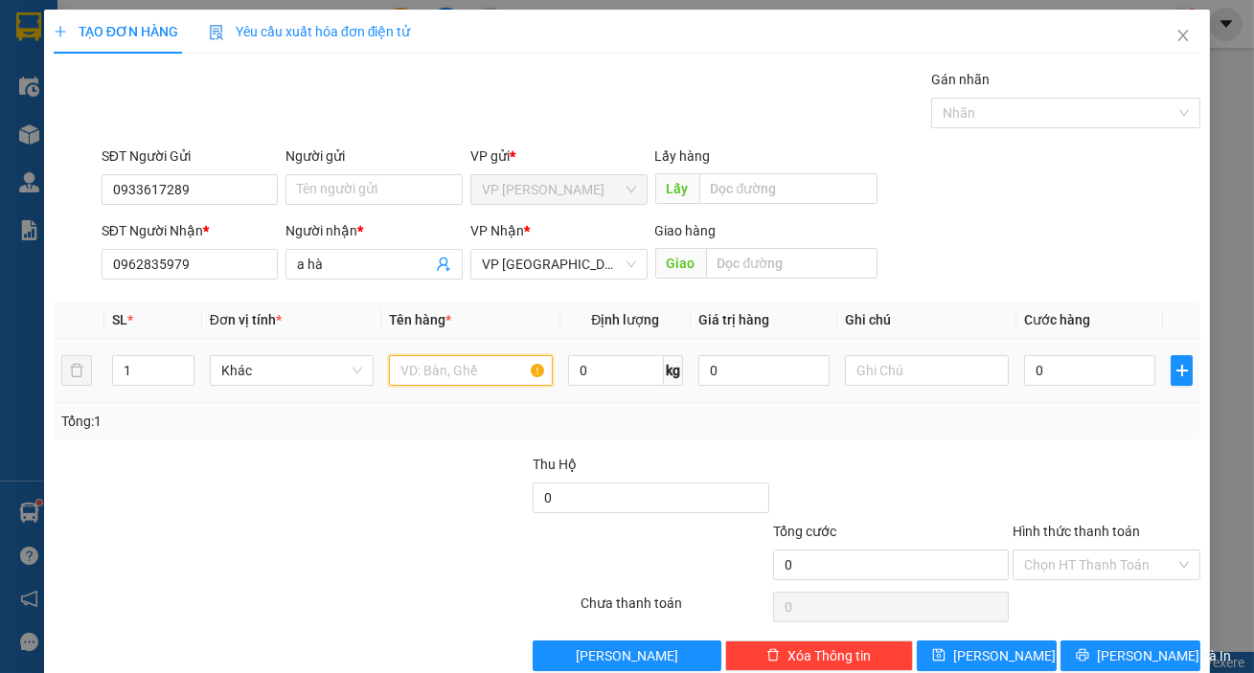
click at [488, 362] on input "text" at bounding box center [471, 370] width 164 height 31
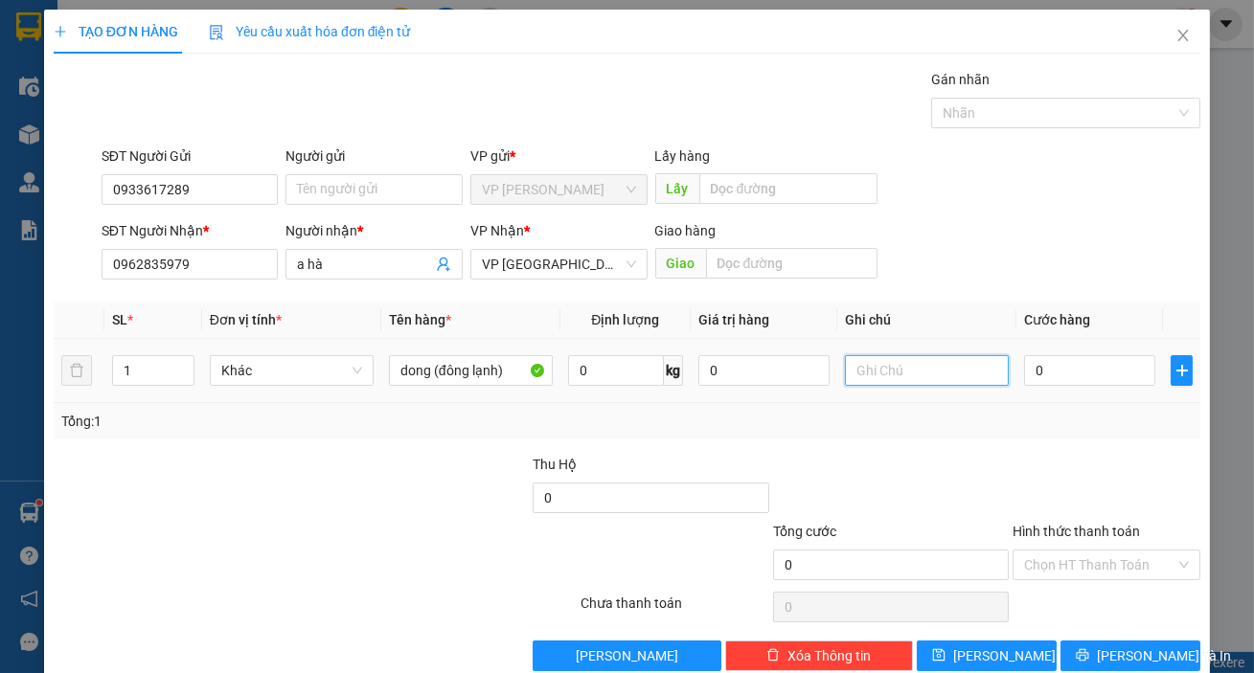
click at [845, 379] on input "text" at bounding box center [927, 370] width 164 height 31
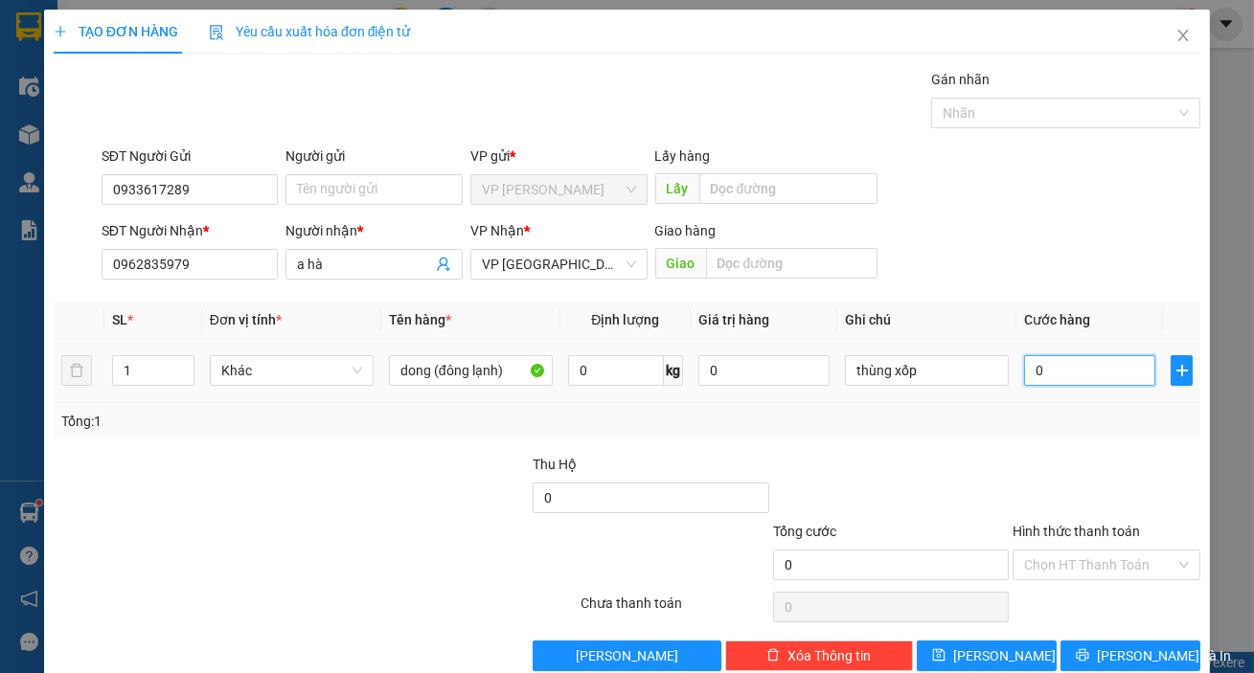
click at [1027, 373] on input "0" at bounding box center [1089, 370] width 131 height 31
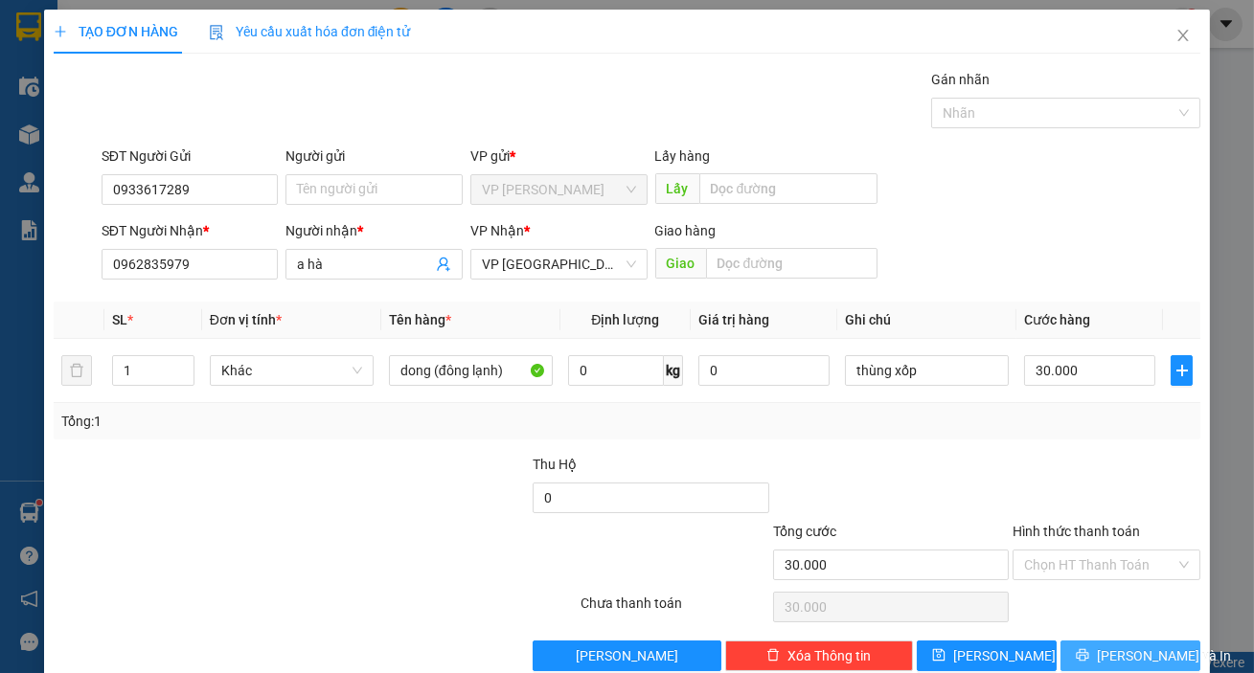
click at [1085, 657] on icon "printer" at bounding box center [1082, 655] width 13 height 13
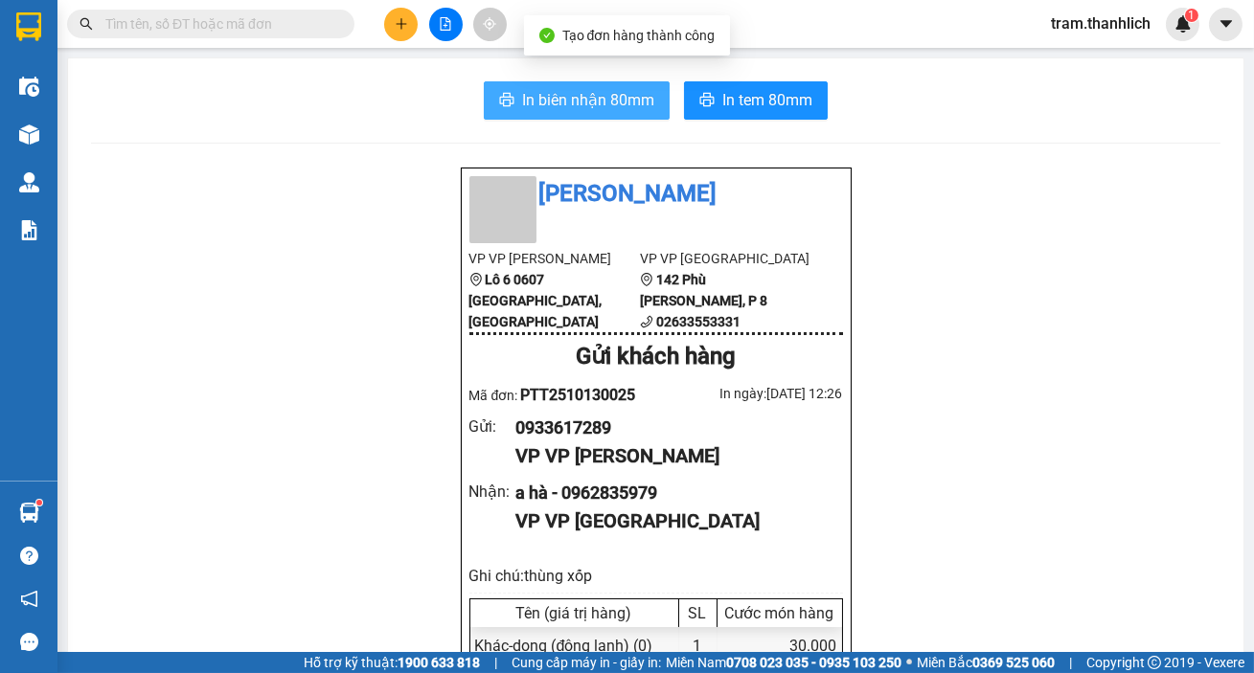
click at [597, 88] on span "In biên nhận 80mm" at bounding box center [588, 100] width 132 height 24
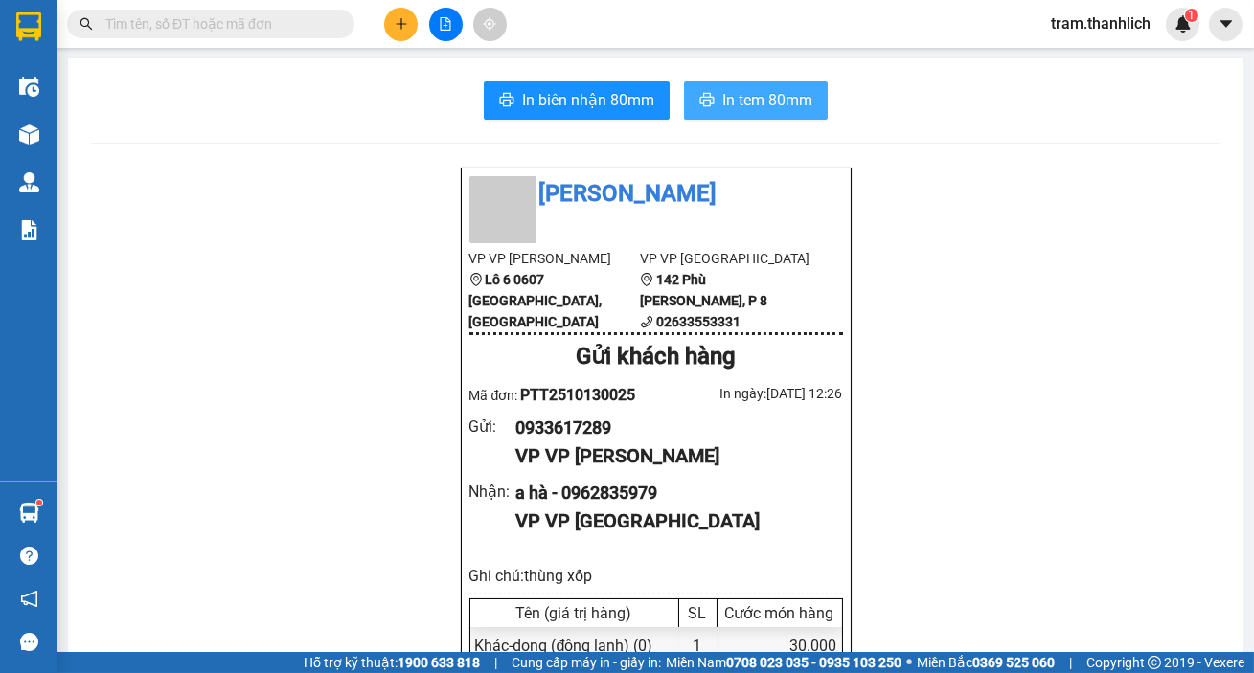
click at [766, 89] on span "In tem 80mm" at bounding box center [767, 100] width 90 height 24
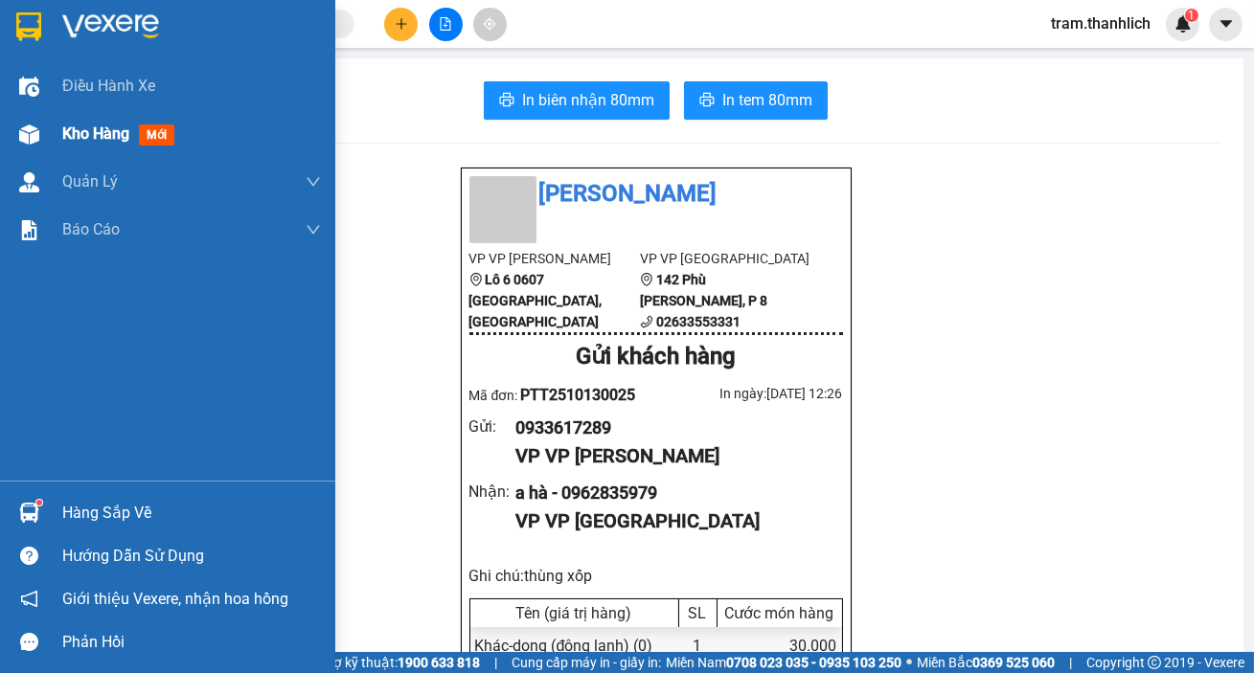
click at [75, 125] on span "Kho hàng" at bounding box center [95, 134] width 67 height 18
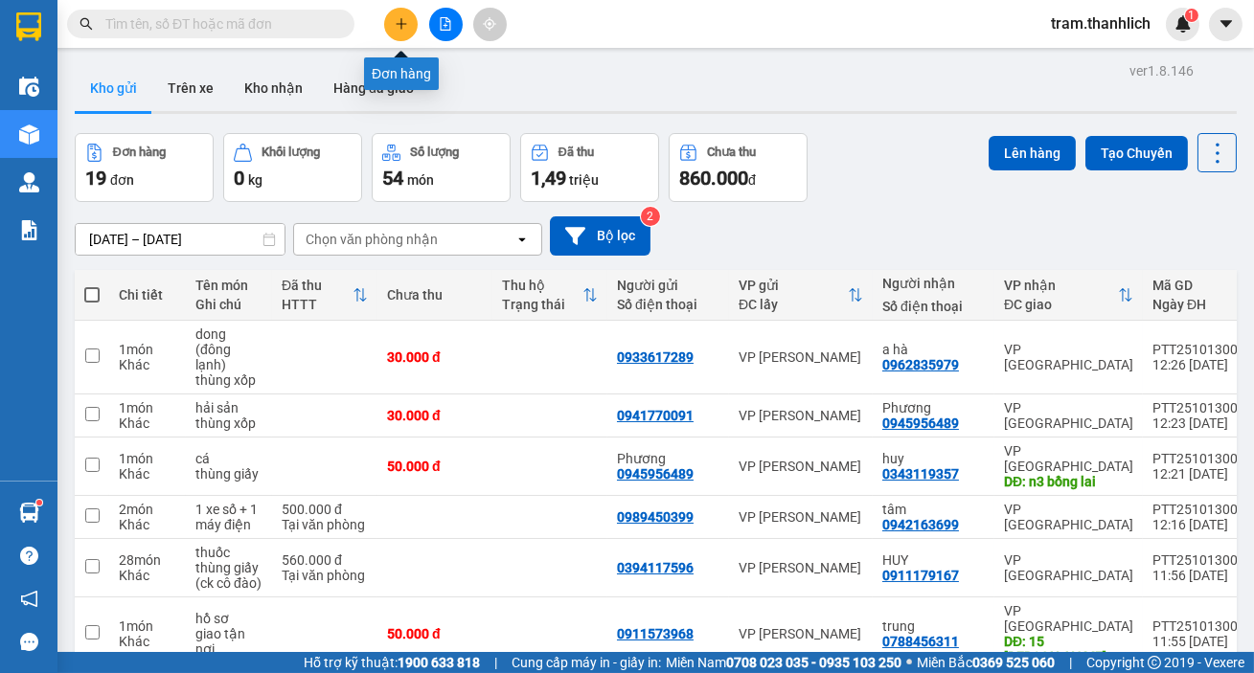
click at [414, 19] on button at bounding box center [401, 25] width 34 height 34
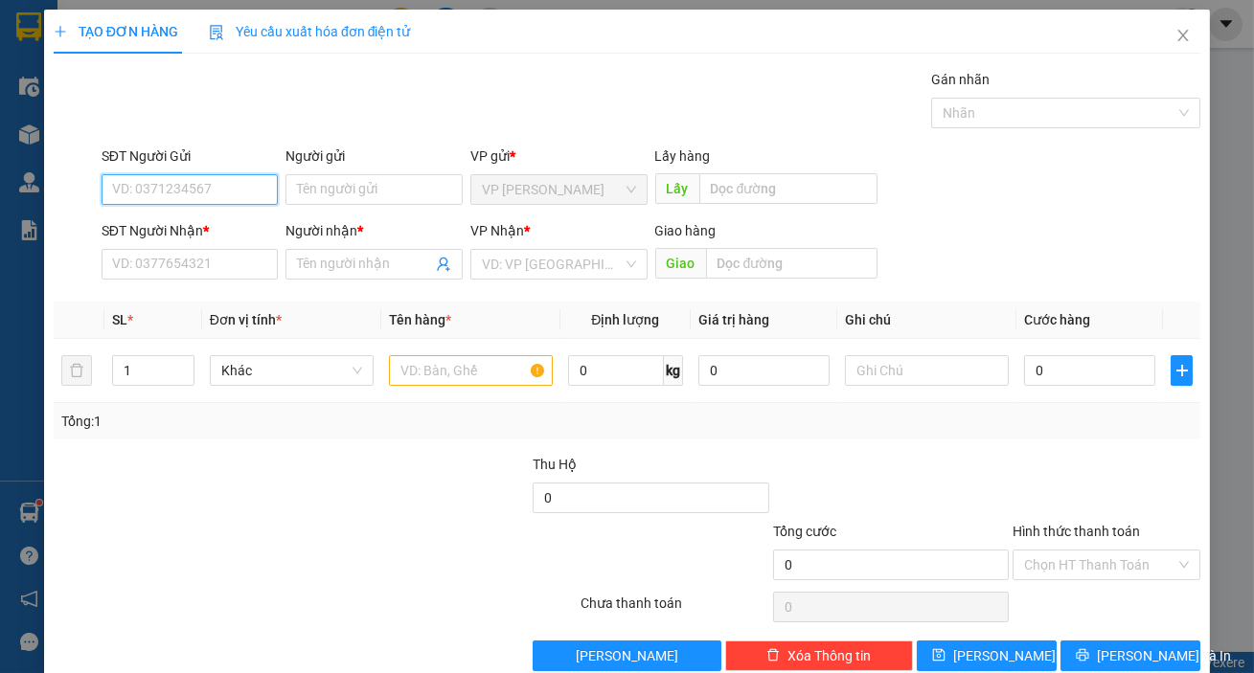
click at [216, 197] on input "SĐT Người Gửi" at bounding box center [190, 189] width 177 height 31
click at [213, 224] on div "0359719279" at bounding box center [188, 227] width 152 height 21
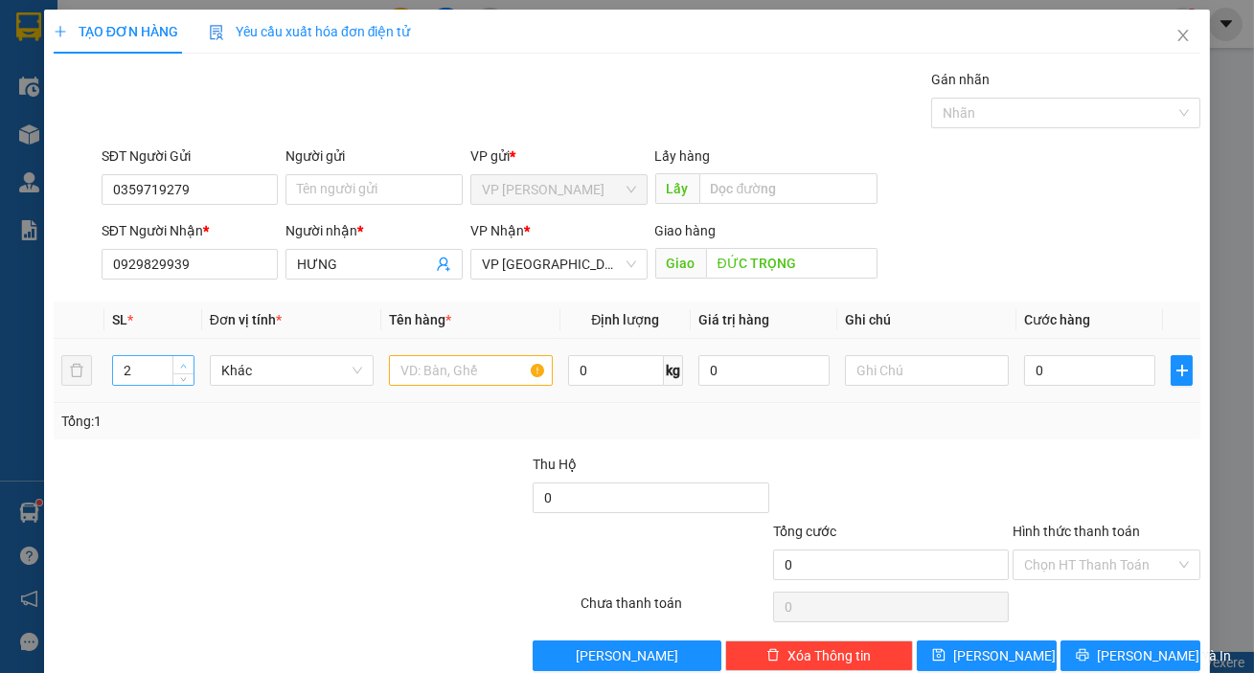
click at [182, 363] on icon "up" at bounding box center [183, 366] width 7 height 7
drag, startPoint x: 372, startPoint y: 376, endPoint x: 412, endPoint y: 365, distance: 41.6
click at [373, 376] on td "Khác" at bounding box center [291, 371] width 179 height 64
click at [442, 368] on input "text" at bounding box center [471, 370] width 164 height 31
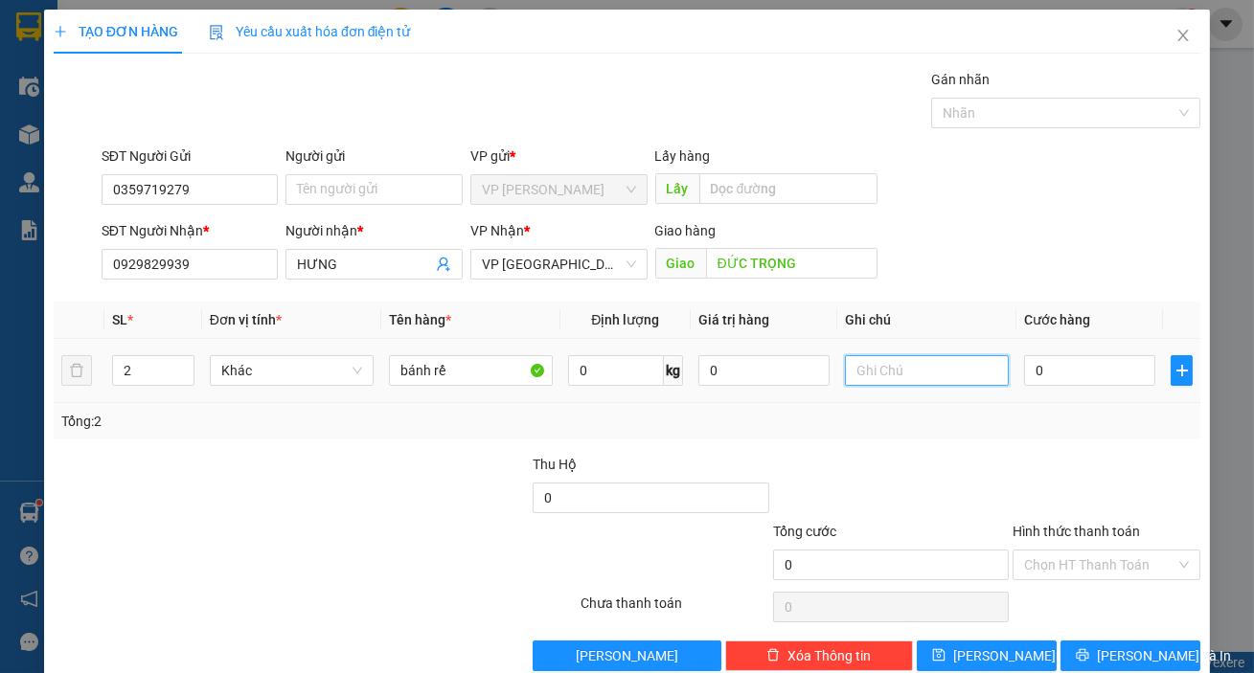
click at [903, 373] on input "text" at bounding box center [927, 370] width 164 height 31
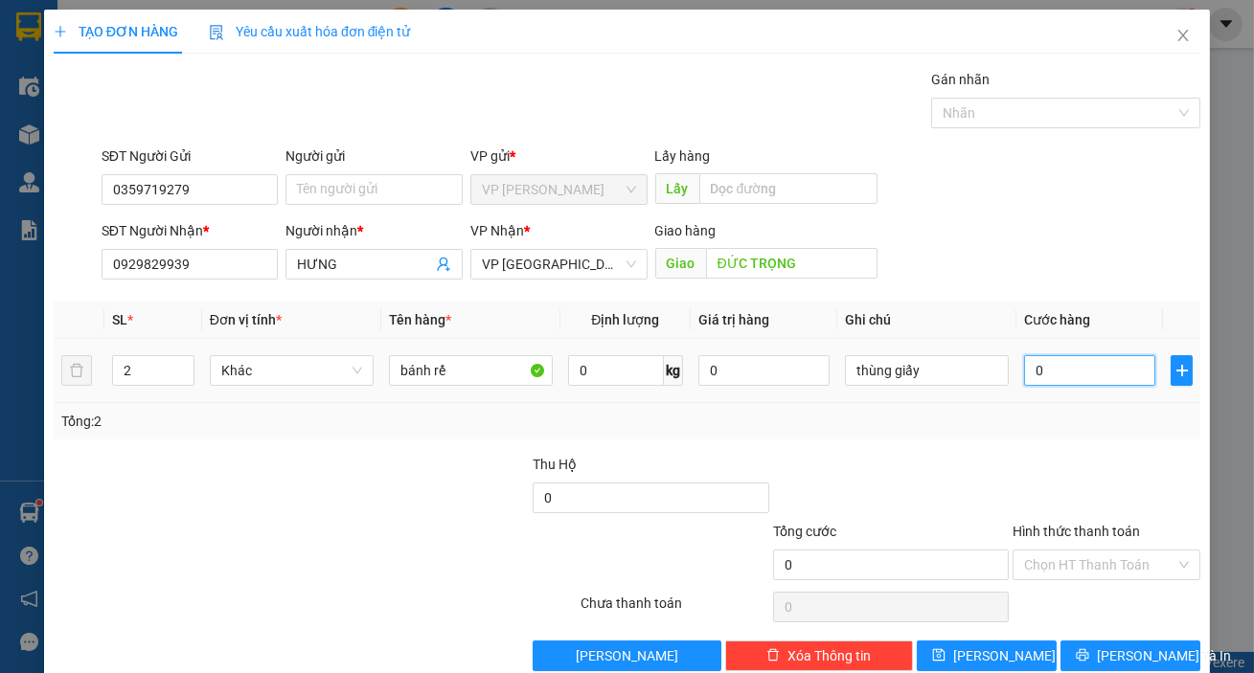
click at [1083, 383] on input "0" at bounding box center [1089, 370] width 131 height 31
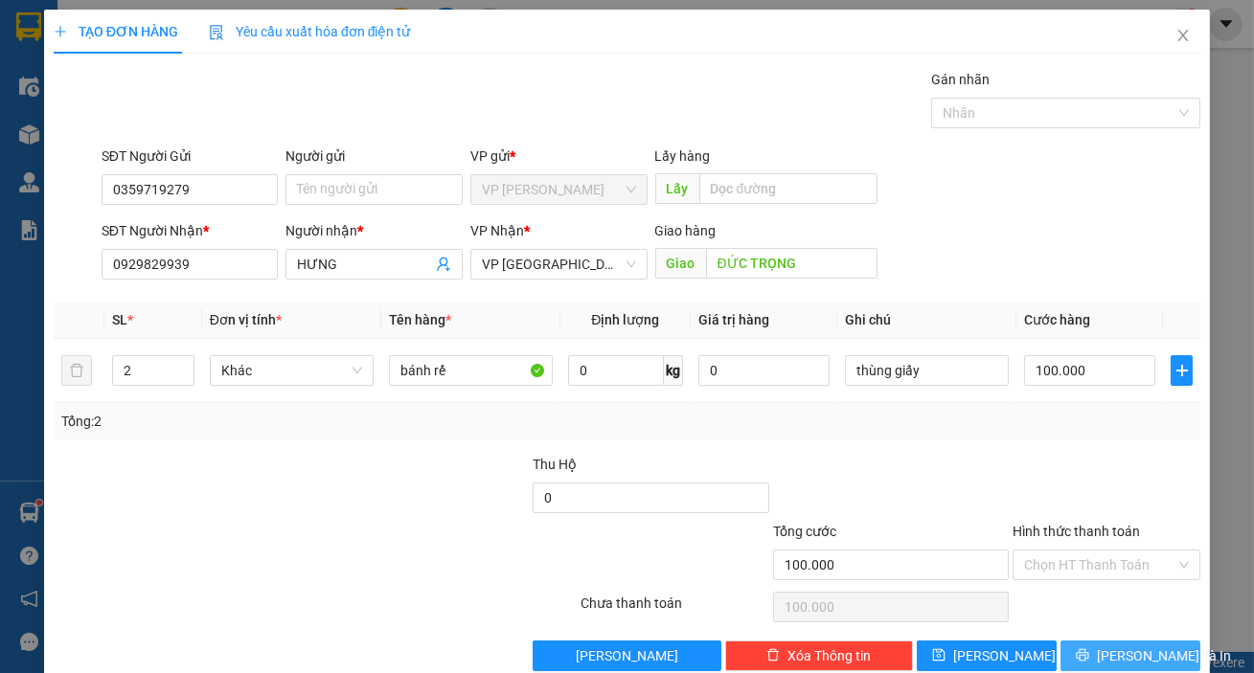
click at [1104, 668] on button "[PERSON_NAME] và In" at bounding box center [1130, 656] width 140 height 31
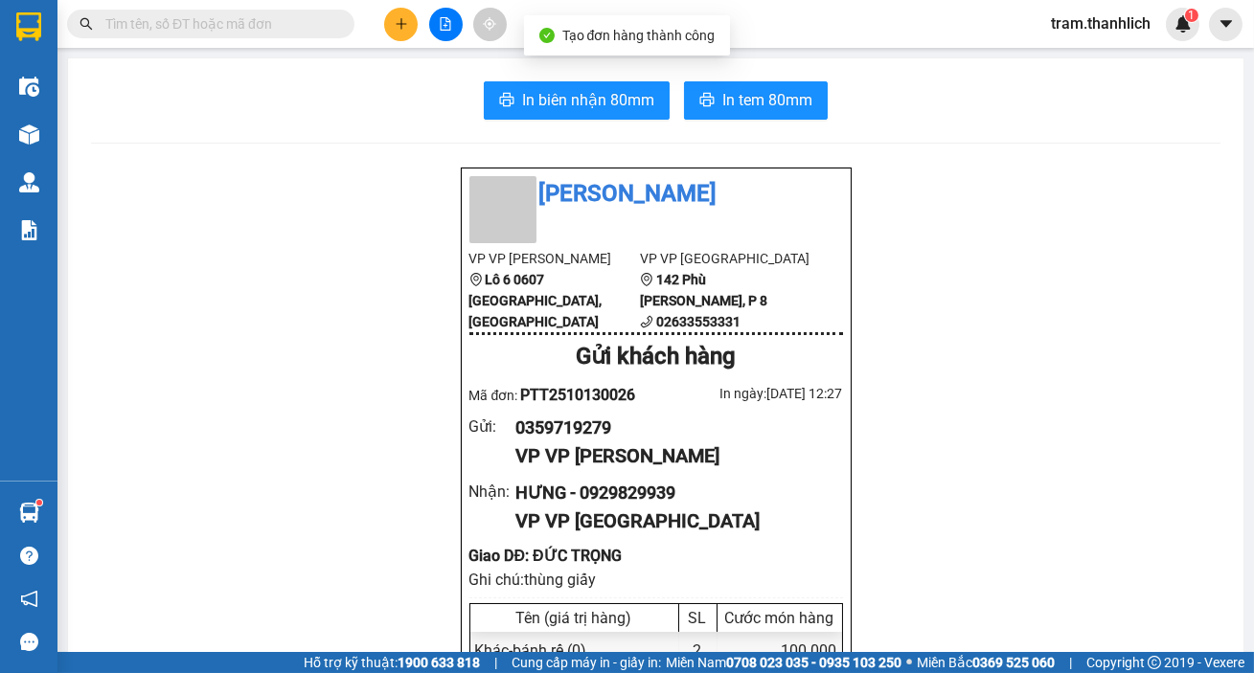
click at [558, 106] on span "In biên nhận 80mm" at bounding box center [588, 100] width 132 height 24
click at [763, 100] on span "In tem 80mm" at bounding box center [767, 100] width 90 height 24
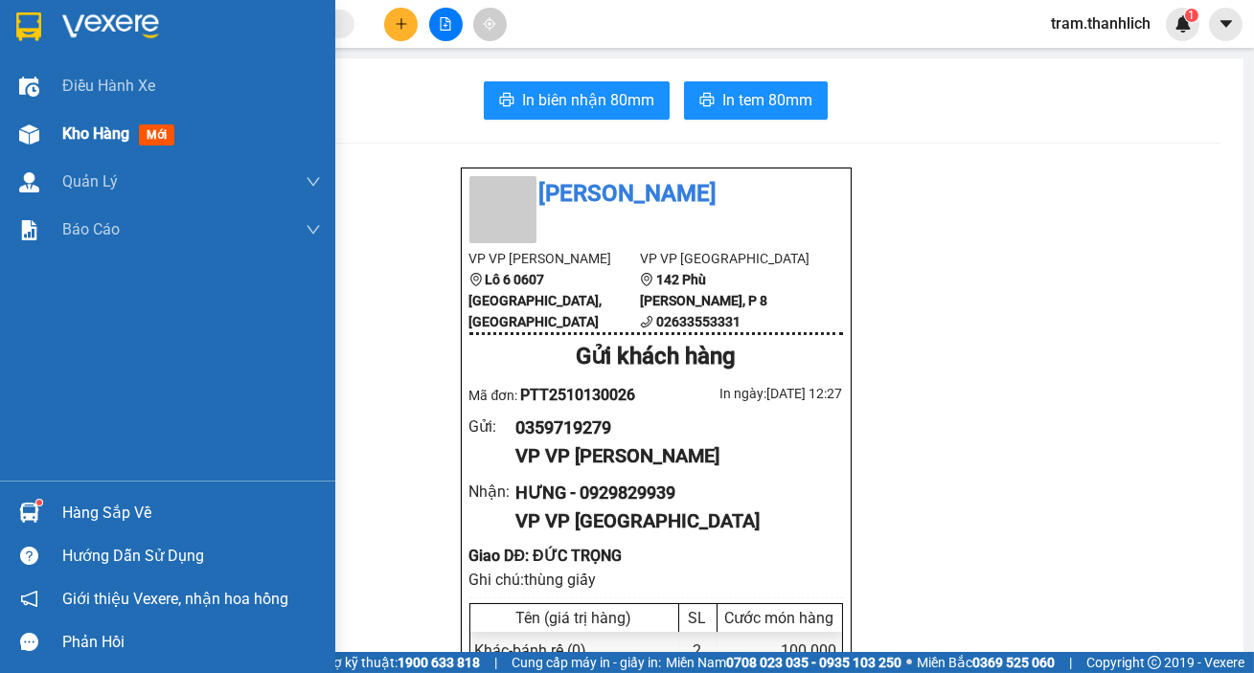
click at [81, 134] on span "Kho hàng" at bounding box center [95, 134] width 67 height 18
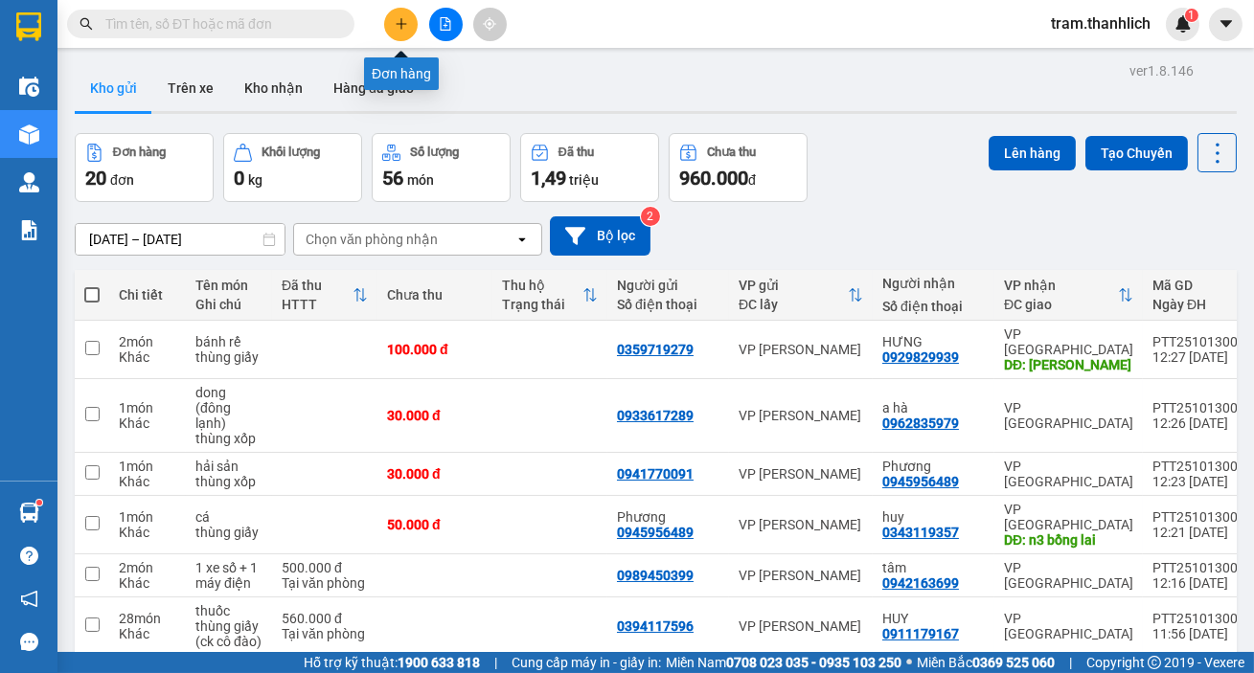
click at [399, 27] on icon "plus" at bounding box center [401, 23] width 13 height 13
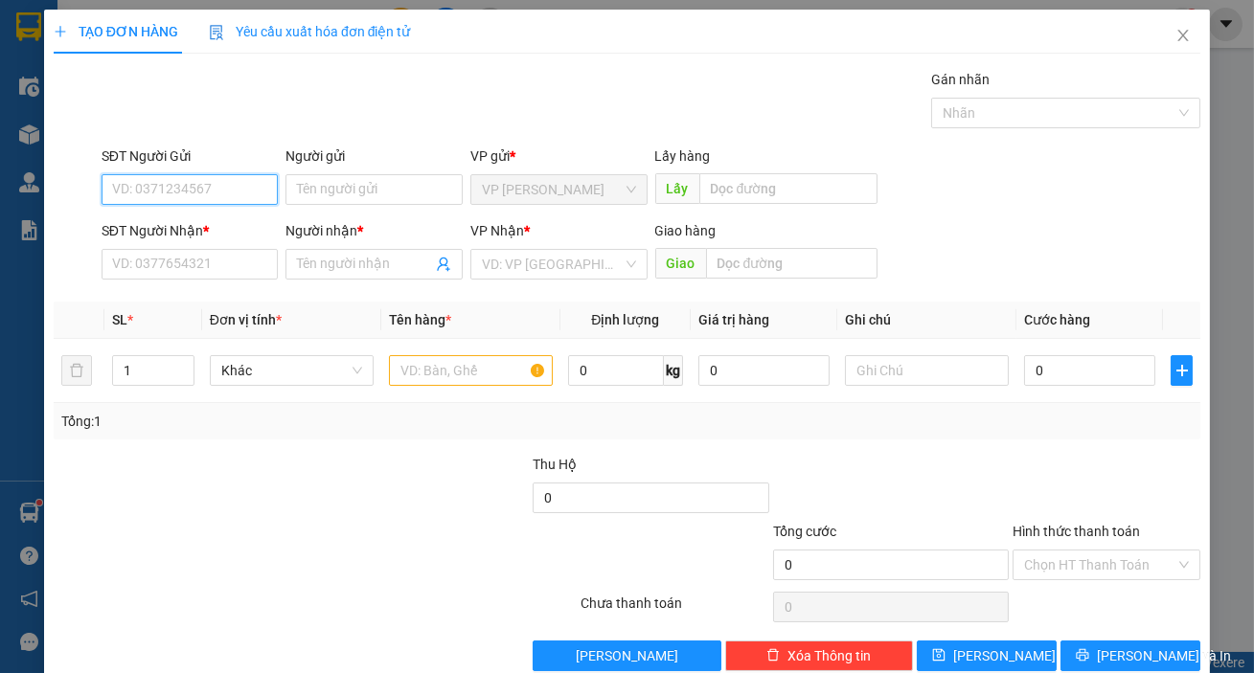
click at [148, 193] on input "SĐT Người Gửi" at bounding box center [190, 189] width 177 height 31
click at [160, 225] on div "0919999528 - đạt" at bounding box center [188, 227] width 152 height 21
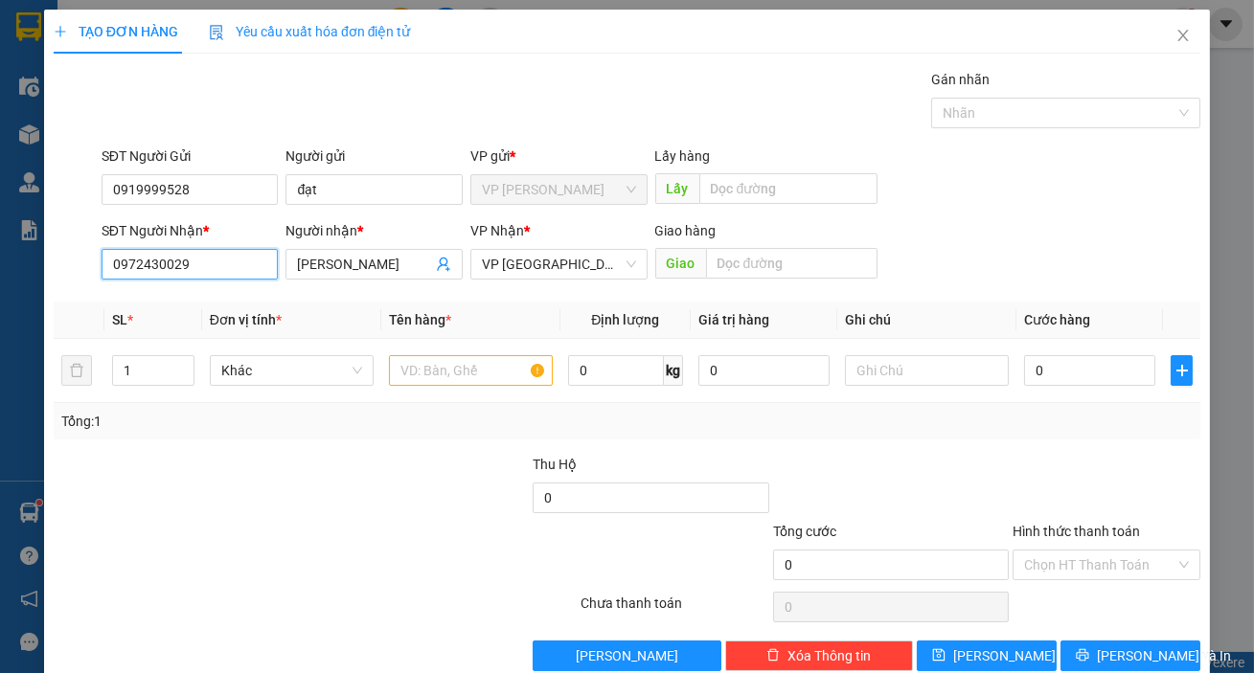
click at [221, 267] on input "0972430029" at bounding box center [190, 264] width 177 height 31
click at [222, 267] on input "0972430029" at bounding box center [190, 264] width 177 height 31
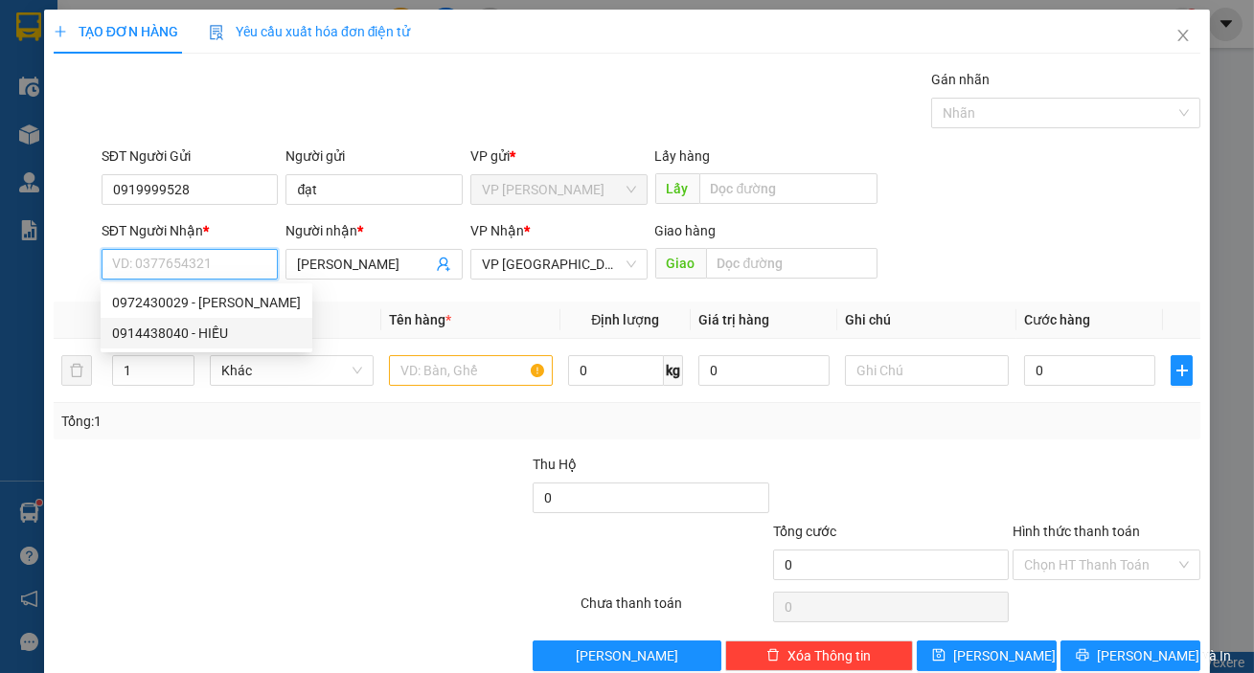
click at [213, 338] on div "0914438040 - HIẾU" at bounding box center [206, 333] width 189 height 21
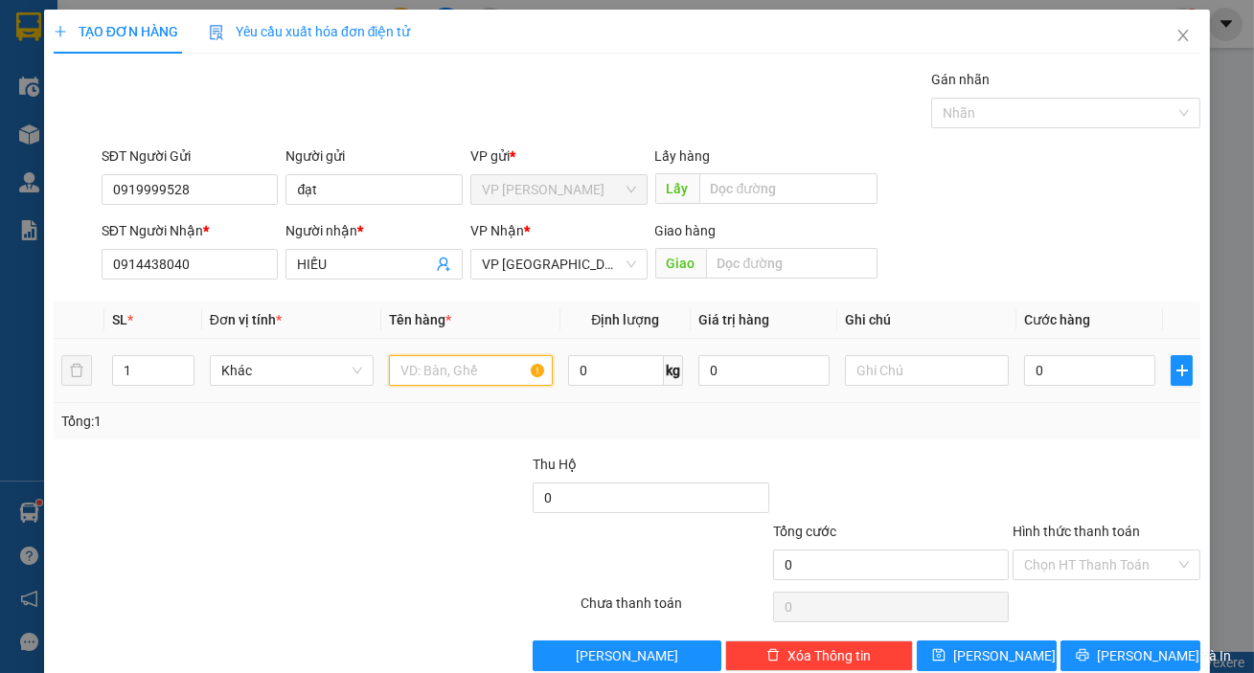
click at [452, 369] on input "text" at bounding box center [471, 370] width 164 height 31
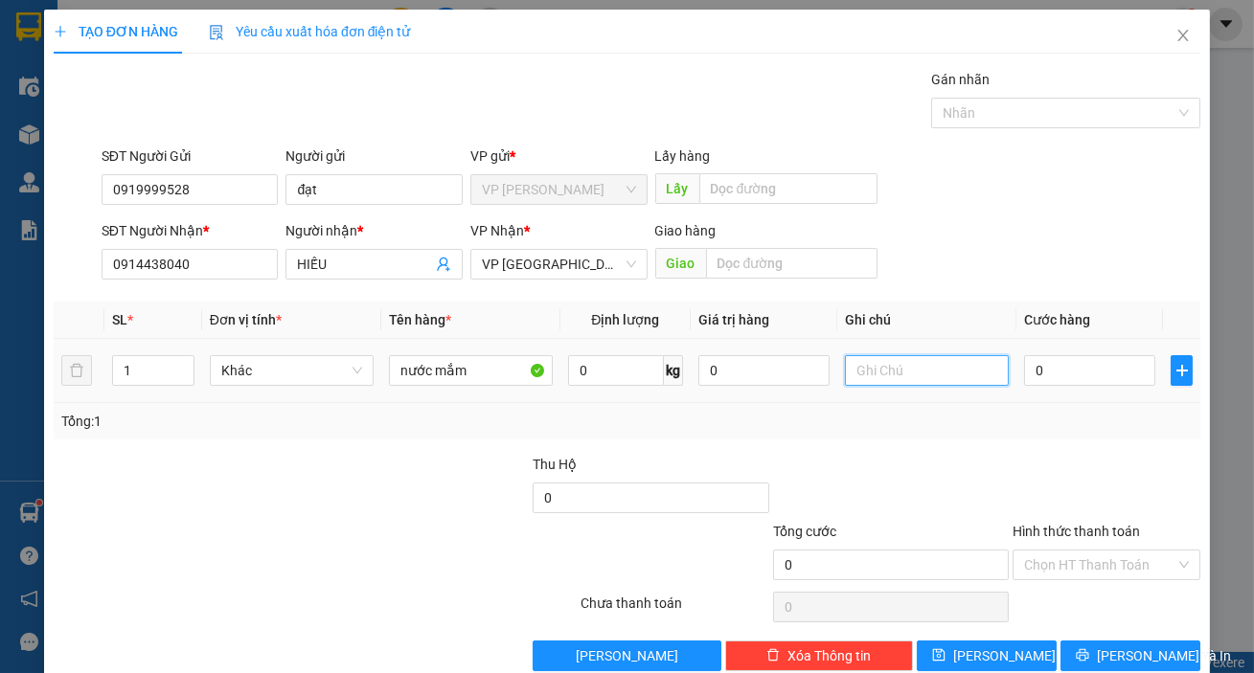
click at [937, 369] on input "text" at bounding box center [927, 370] width 164 height 31
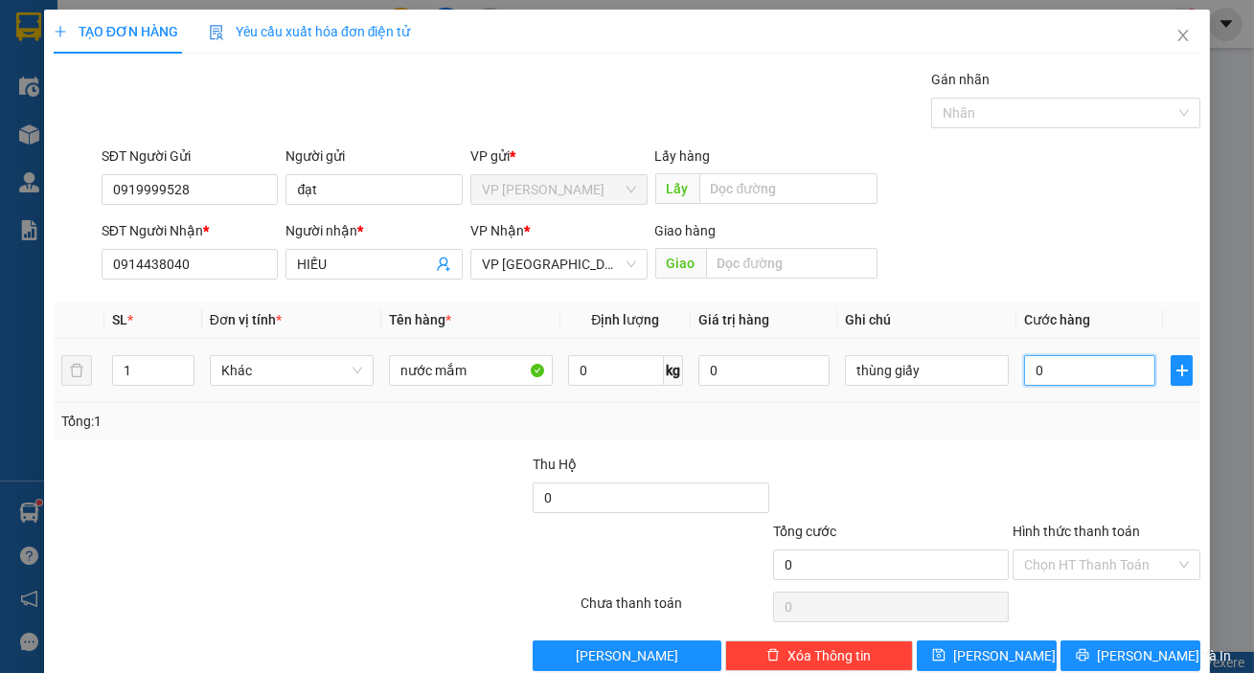
click at [1041, 375] on input "0" at bounding box center [1089, 370] width 131 height 31
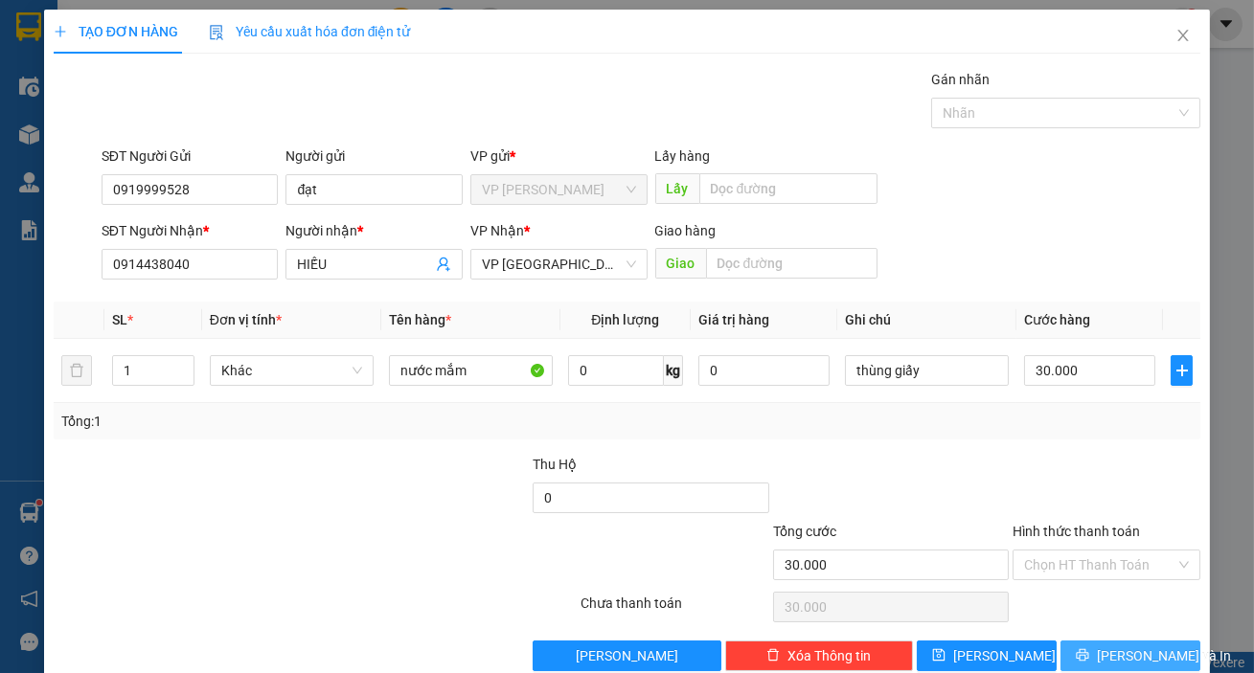
click at [1150, 654] on span "[PERSON_NAME] và In" at bounding box center [1164, 656] width 134 height 21
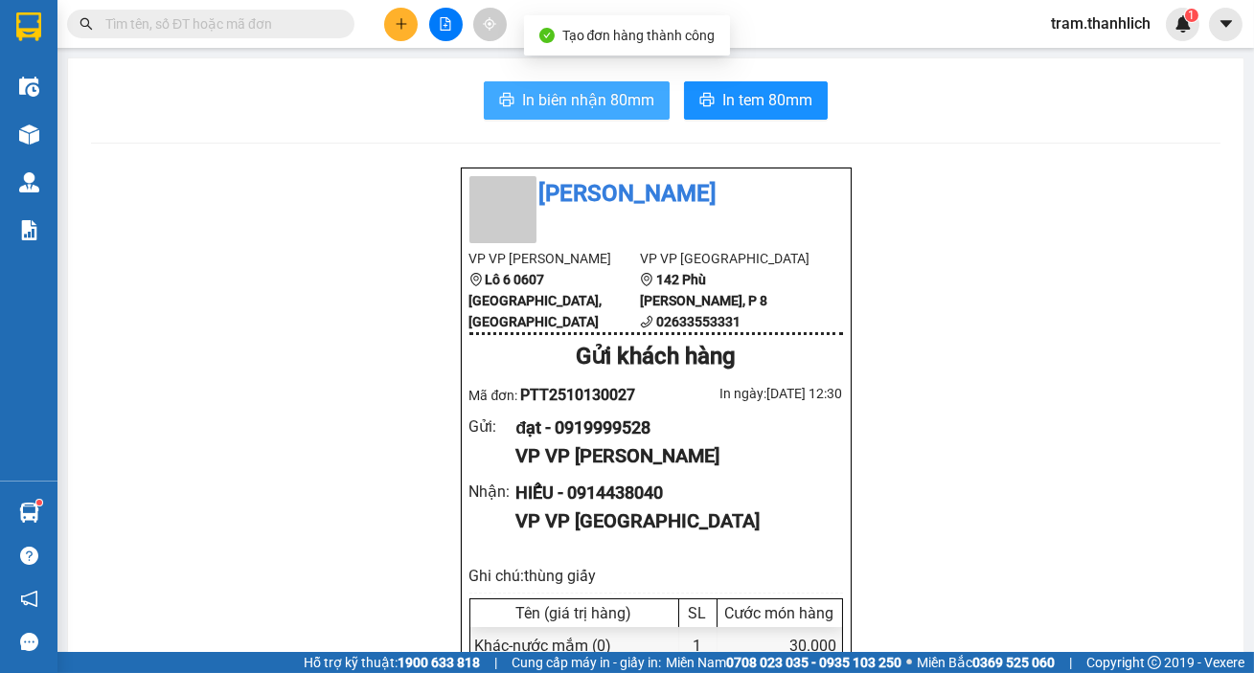
click at [645, 116] on button "In biên nhận 80mm" at bounding box center [577, 100] width 186 height 38
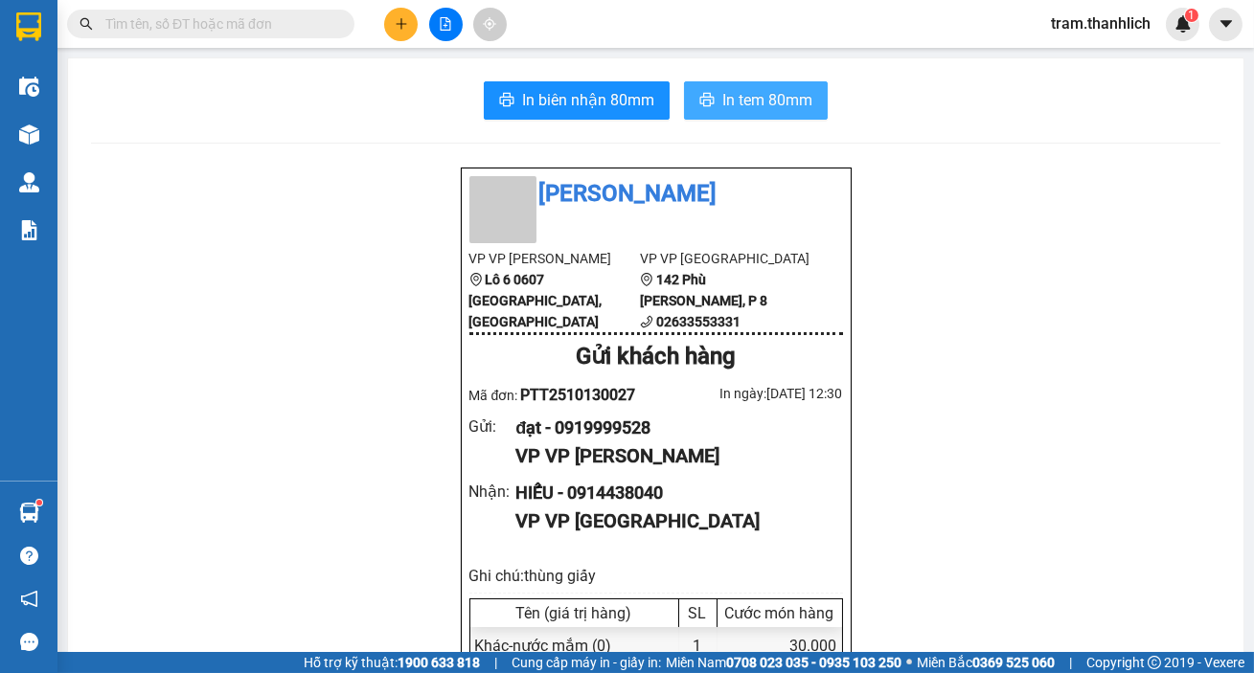
click at [746, 114] on button "In tem 80mm" at bounding box center [756, 100] width 144 height 38
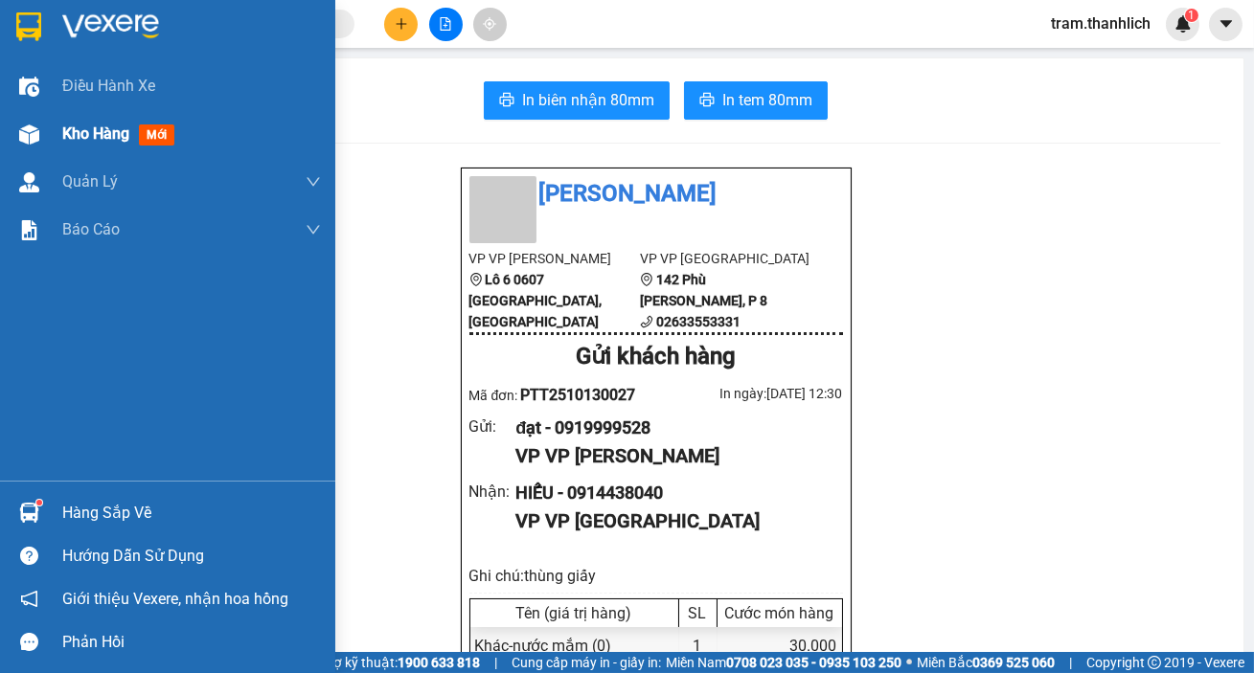
click at [57, 125] on div "Kho hàng mới" at bounding box center [167, 134] width 335 height 48
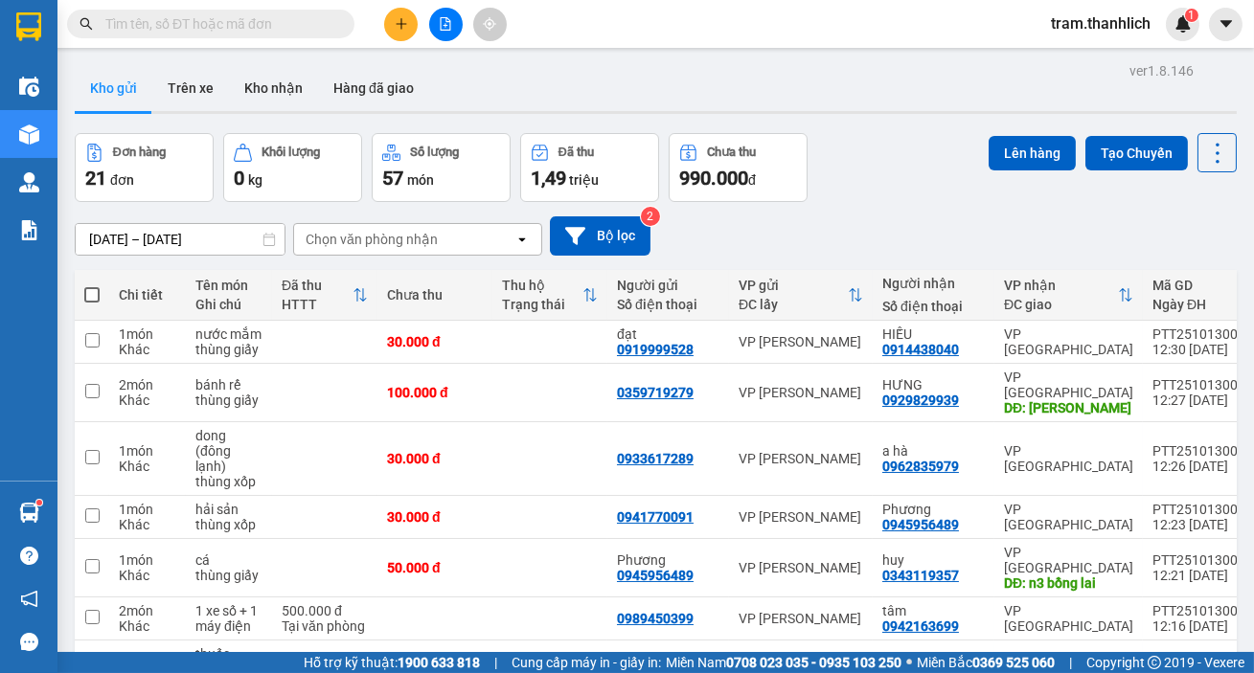
click at [384, 21] on button at bounding box center [401, 25] width 34 height 34
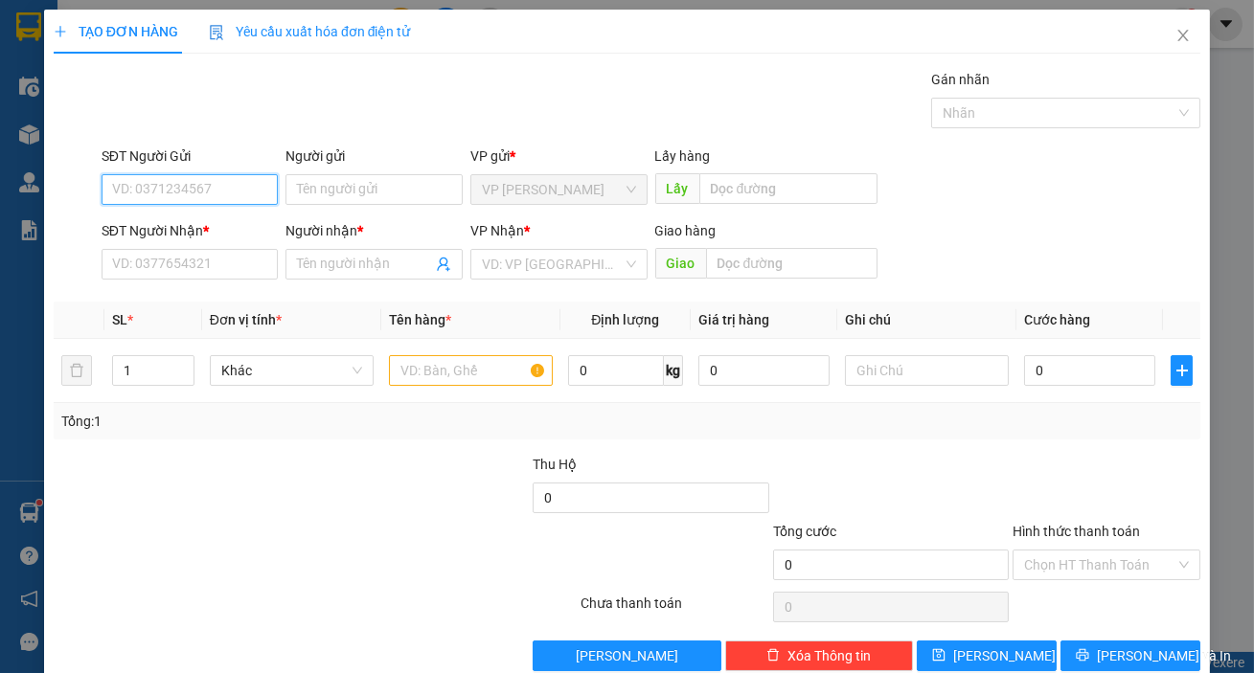
click at [171, 185] on input "SĐT Người Gửi" at bounding box center [190, 189] width 177 height 31
click at [147, 227] on div "0977301801" at bounding box center [188, 227] width 152 height 21
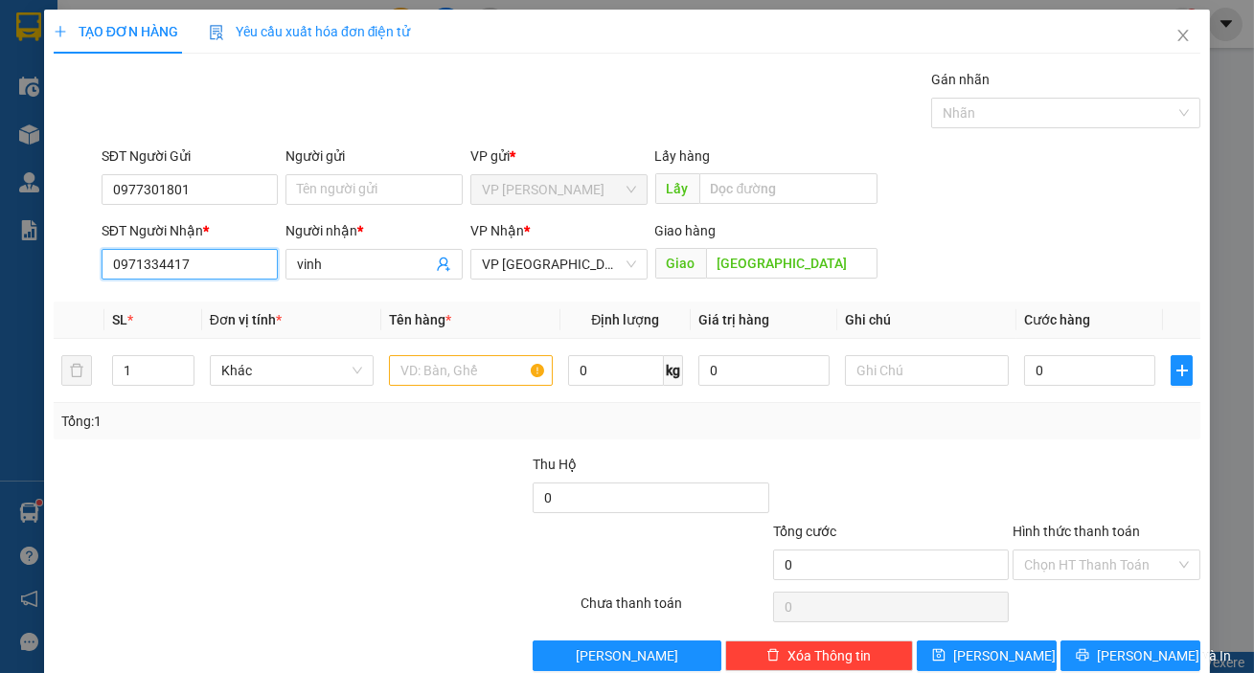
click at [235, 251] on input "0971334417" at bounding box center [190, 264] width 177 height 31
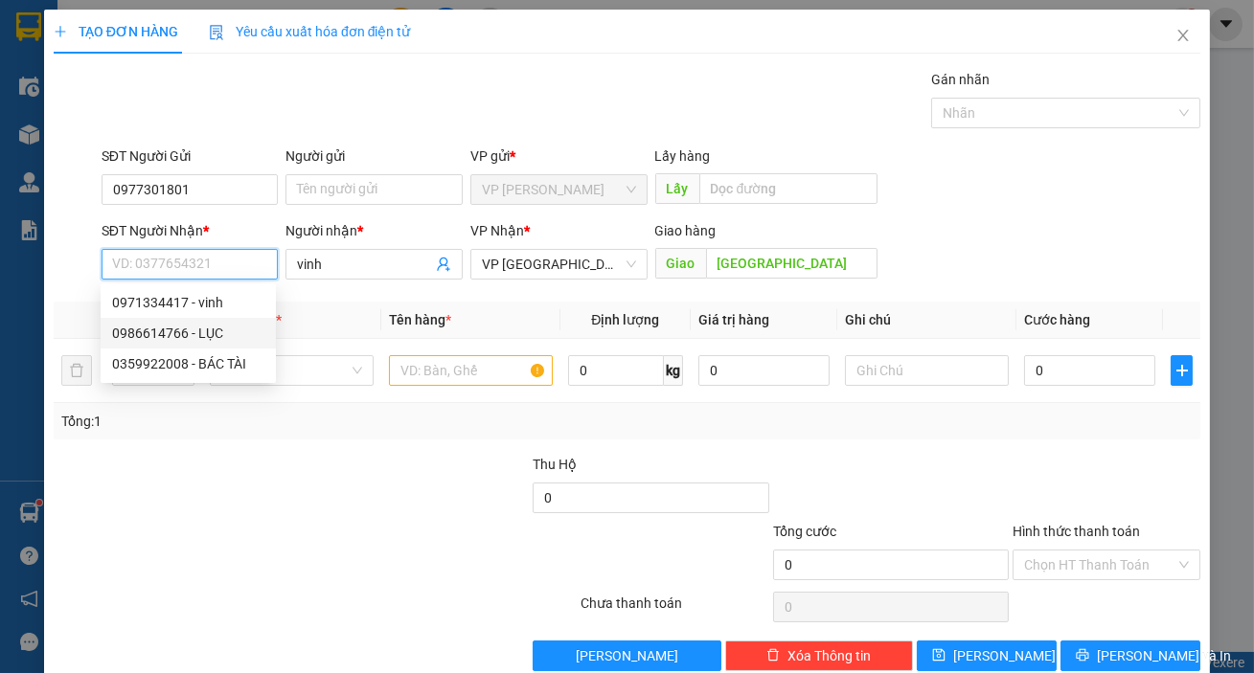
click at [220, 324] on div "0986614766 - LỤC" at bounding box center [188, 333] width 152 height 21
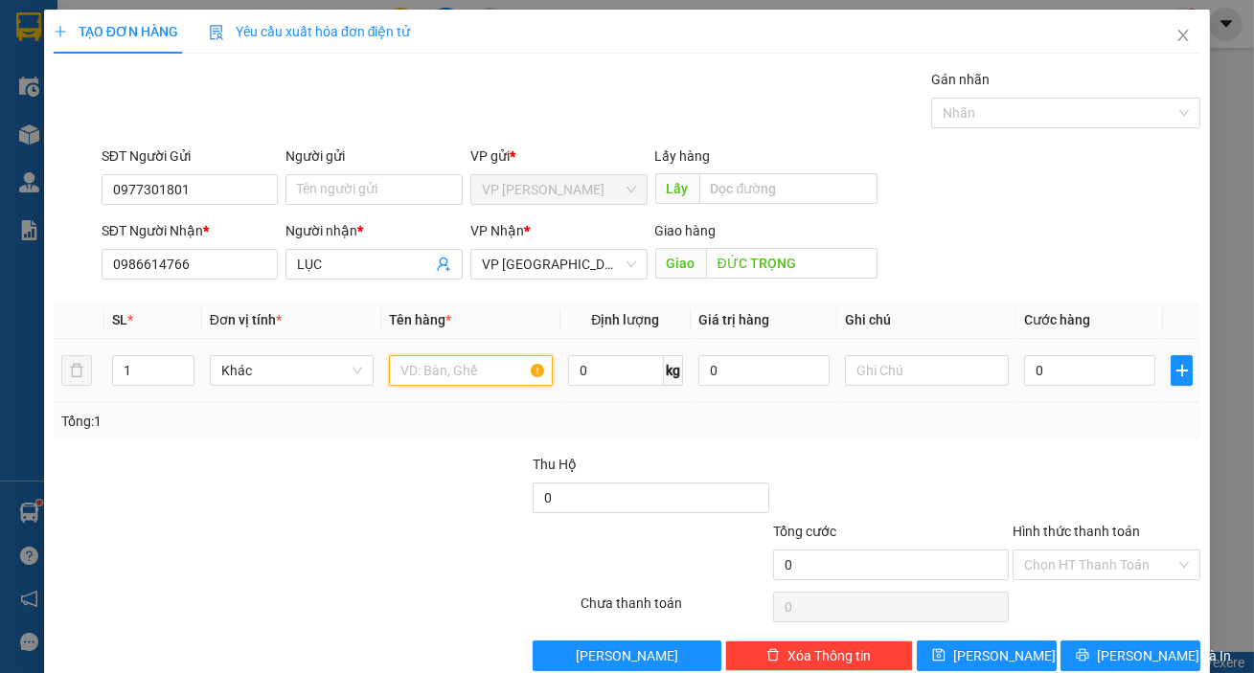
click at [423, 370] on input "text" at bounding box center [471, 370] width 164 height 31
click at [186, 360] on span "up" at bounding box center [183, 365] width 11 height 11
click at [402, 373] on input "text" at bounding box center [471, 370] width 164 height 31
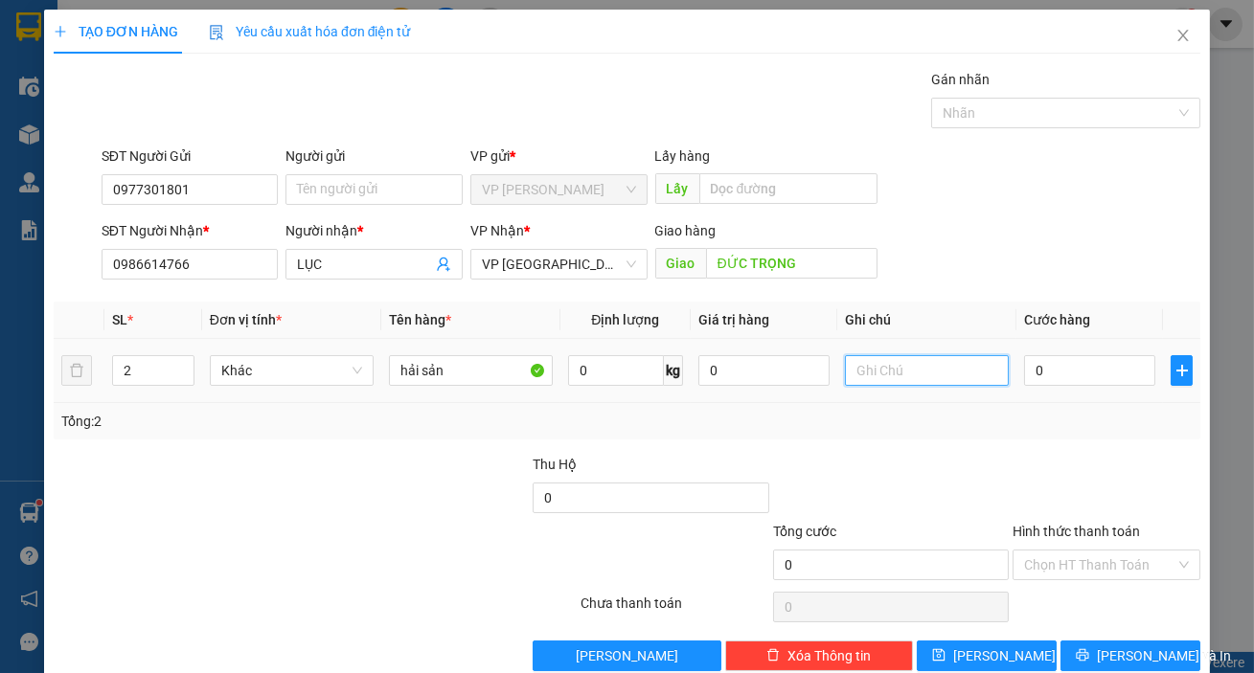
click at [922, 372] on input "text" at bounding box center [927, 370] width 164 height 31
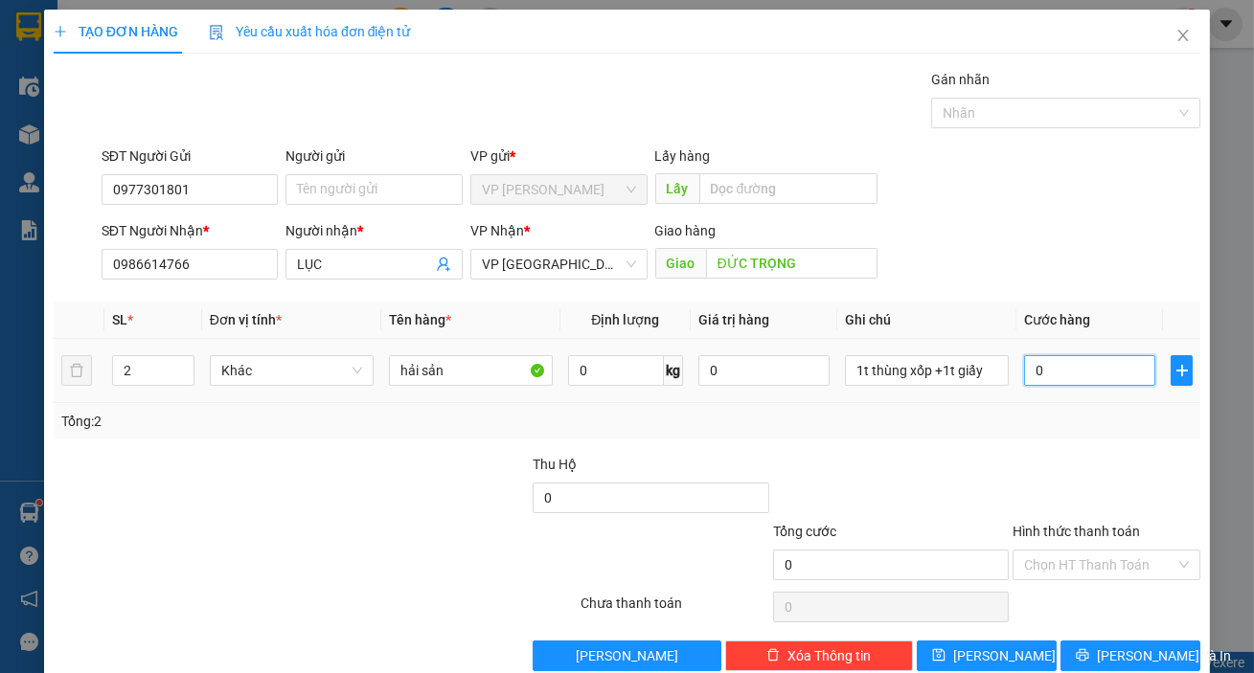
click at [1121, 376] on input "0" at bounding box center [1089, 370] width 131 height 31
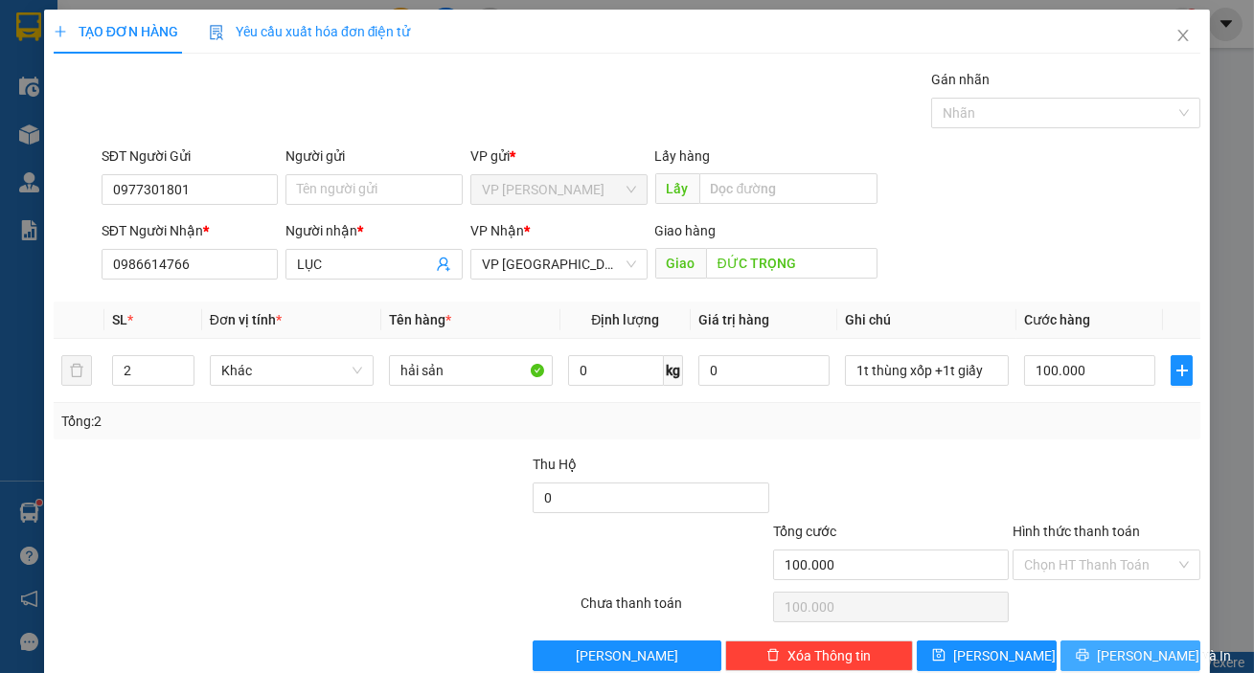
click at [1142, 652] on span "[PERSON_NAME] và In" at bounding box center [1164, 656] width 134 height 21
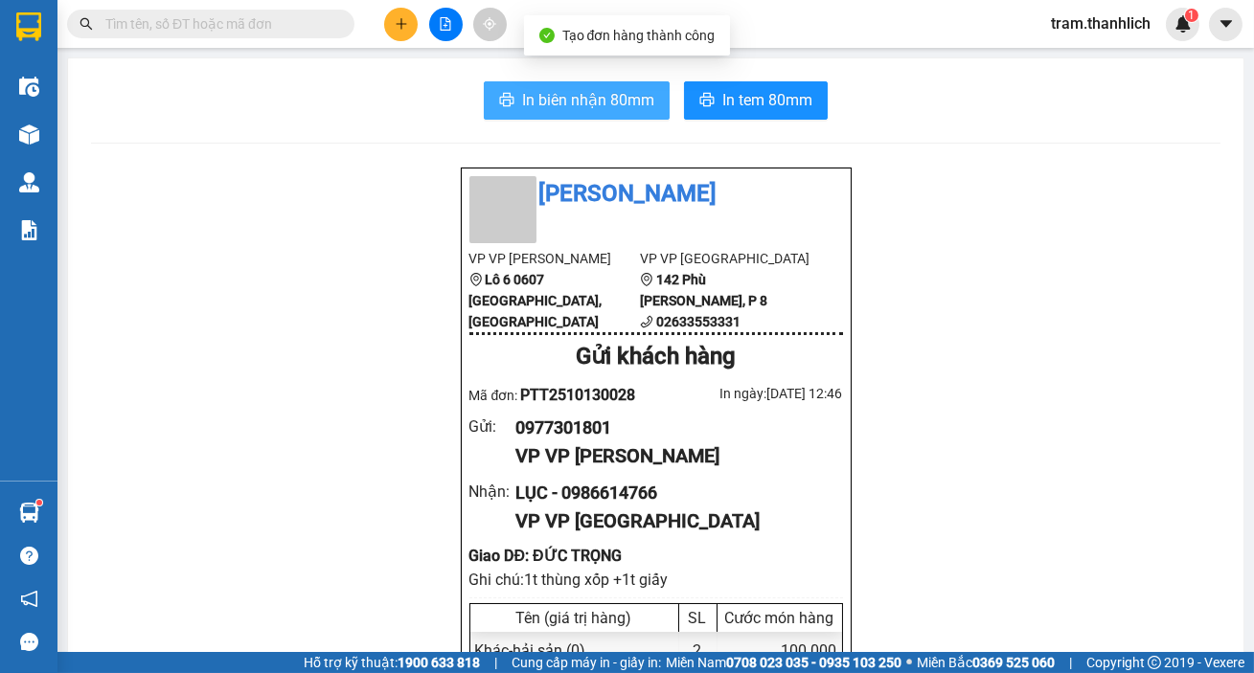
click at [512, 103] on button "In biên nhận 80mm" at bounding box center [577, 100] width 186 height 38
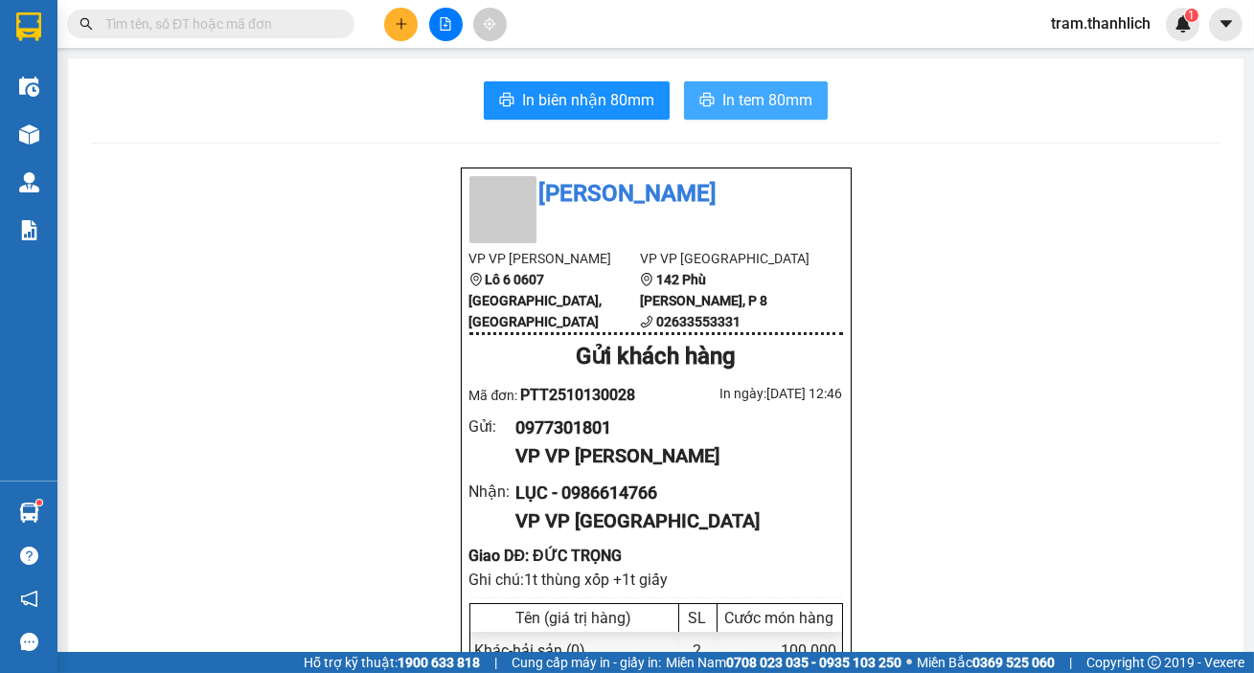
click at [767, 104] on span "In tem 80mm" at bounding box center [767, 100] width 90 height 24
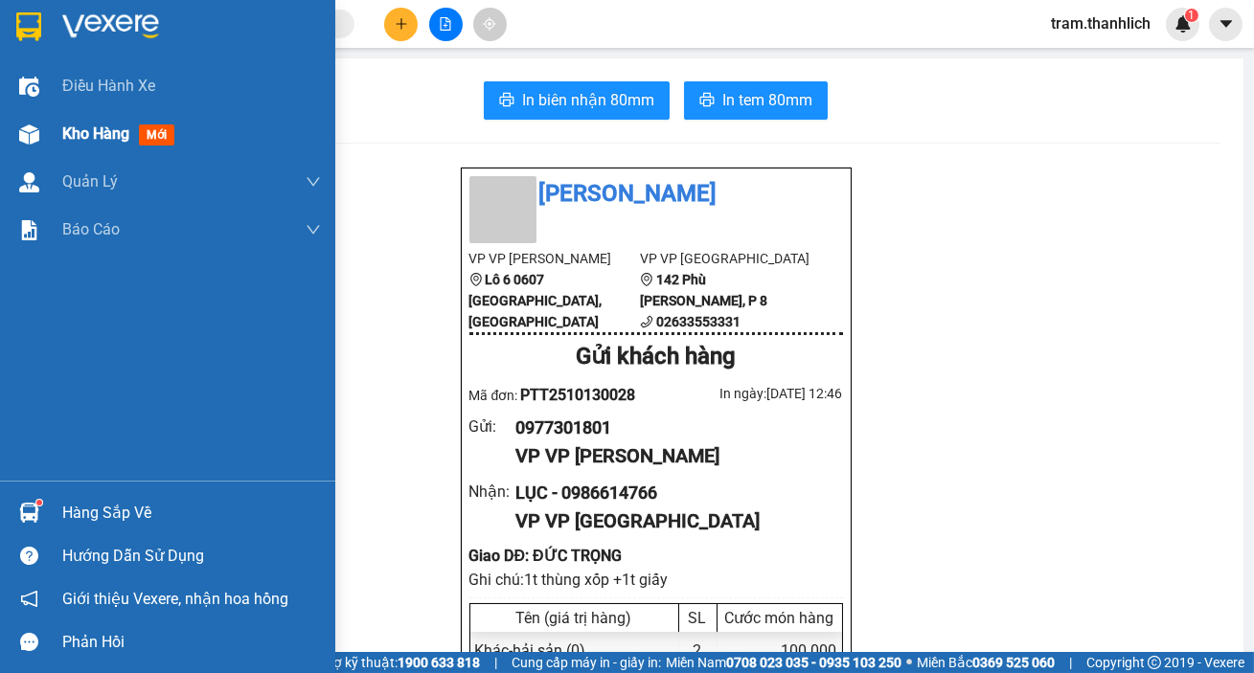
click at [19, 118] on div at bounding box center [29, 135] width 34 height 34
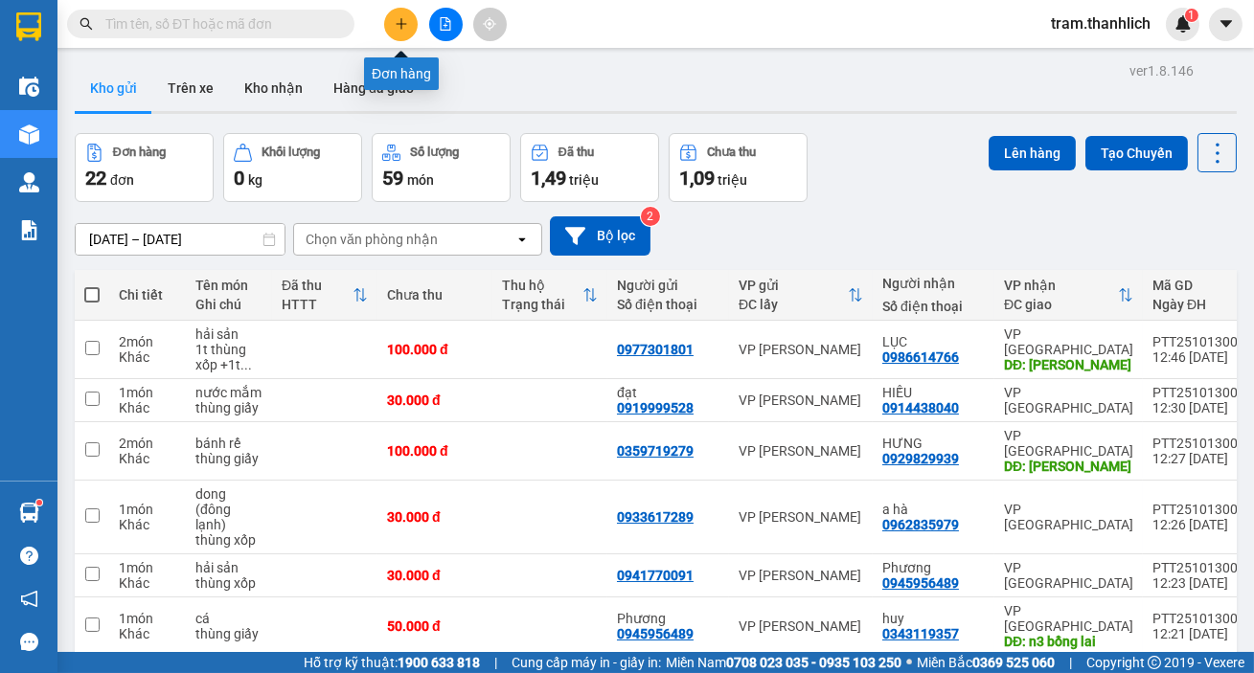
click at [393, 19] on button at bounding box center [401, 25] width 34 height 34
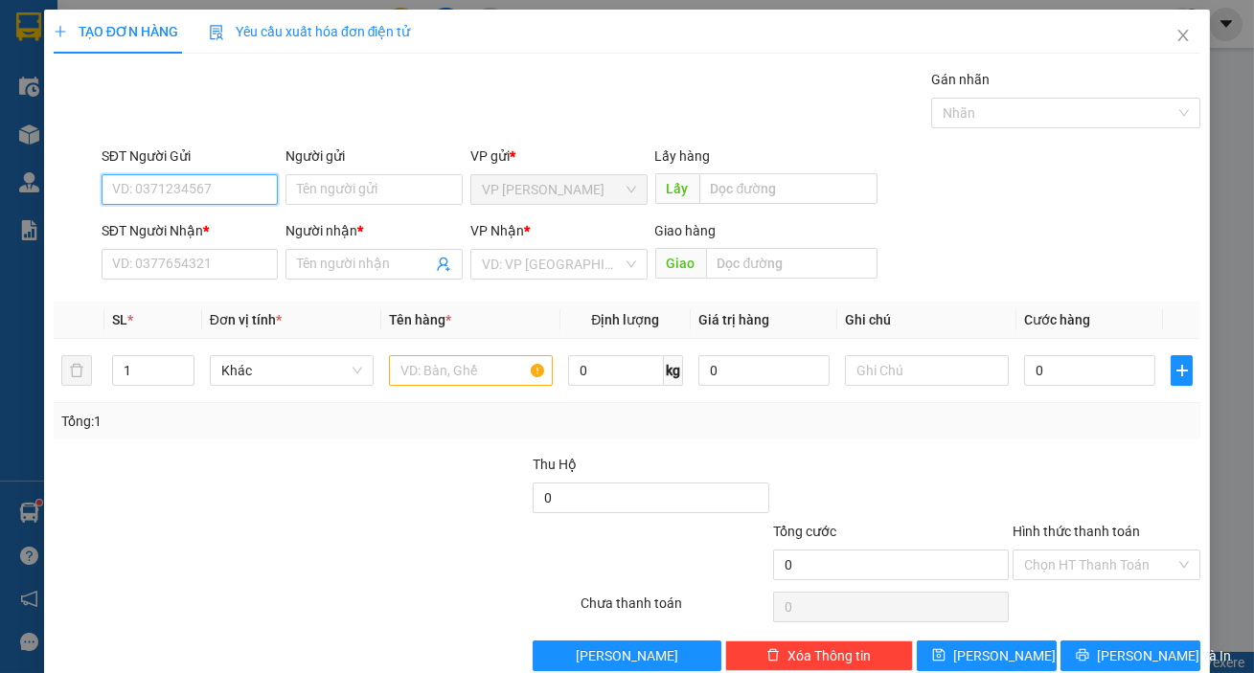
click at [195, 188] on input "SĐT Người Gửi" at bounding box center [190, 189] width 177 height 31
click at [181, 233] on div "0389143939" at bounding box center [188, 227] width 152 height 21
click at [426, 376] on input "text" at bounding box center [471, 370] width 164 height 31
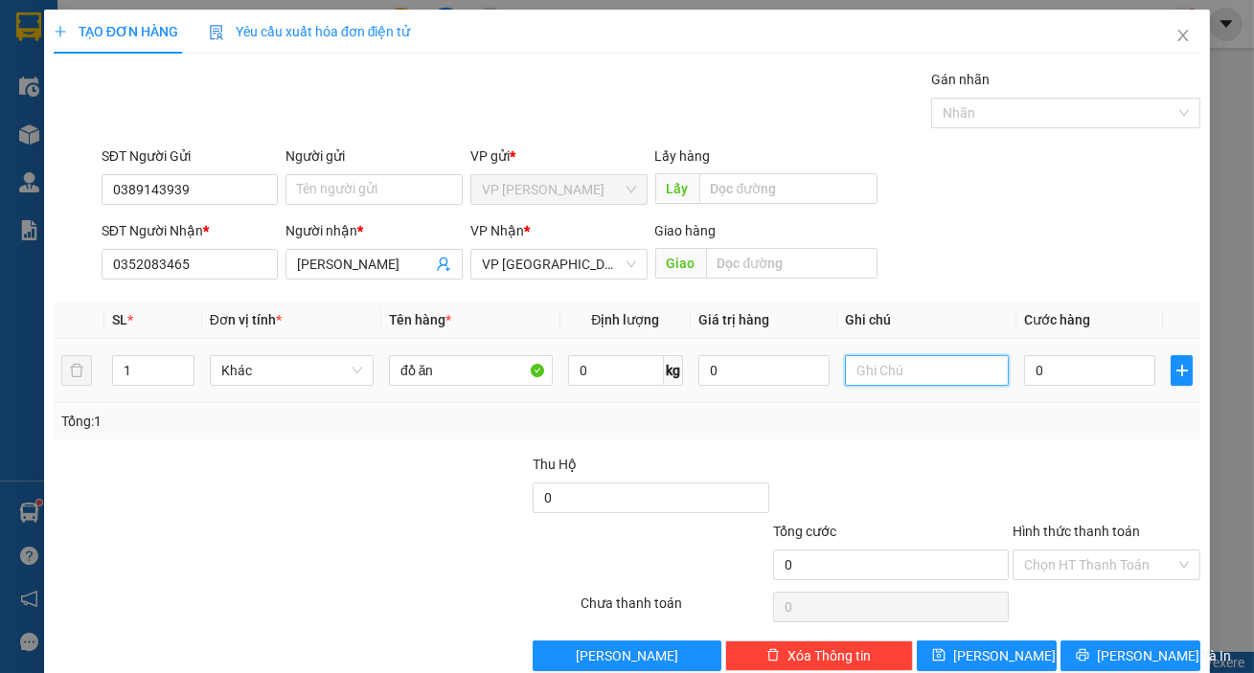
click at [893, 356] on input "text" at bounding box center [927, 370] width 164 height 31
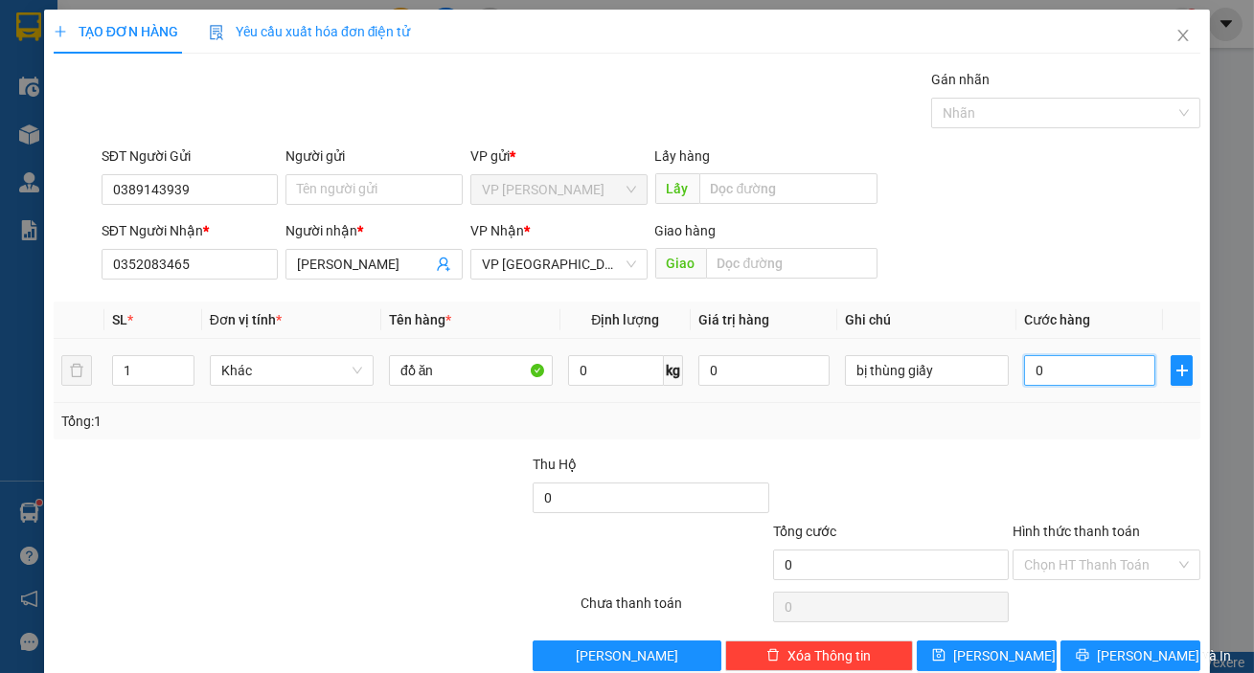
click at [1088, 376] on input "0" at bounding box center [1089, 370] width 131 height 31
click at [1113, 551] on input "Hình thức thanh toán" at bounding box center [1099, 565] width 151 height 29
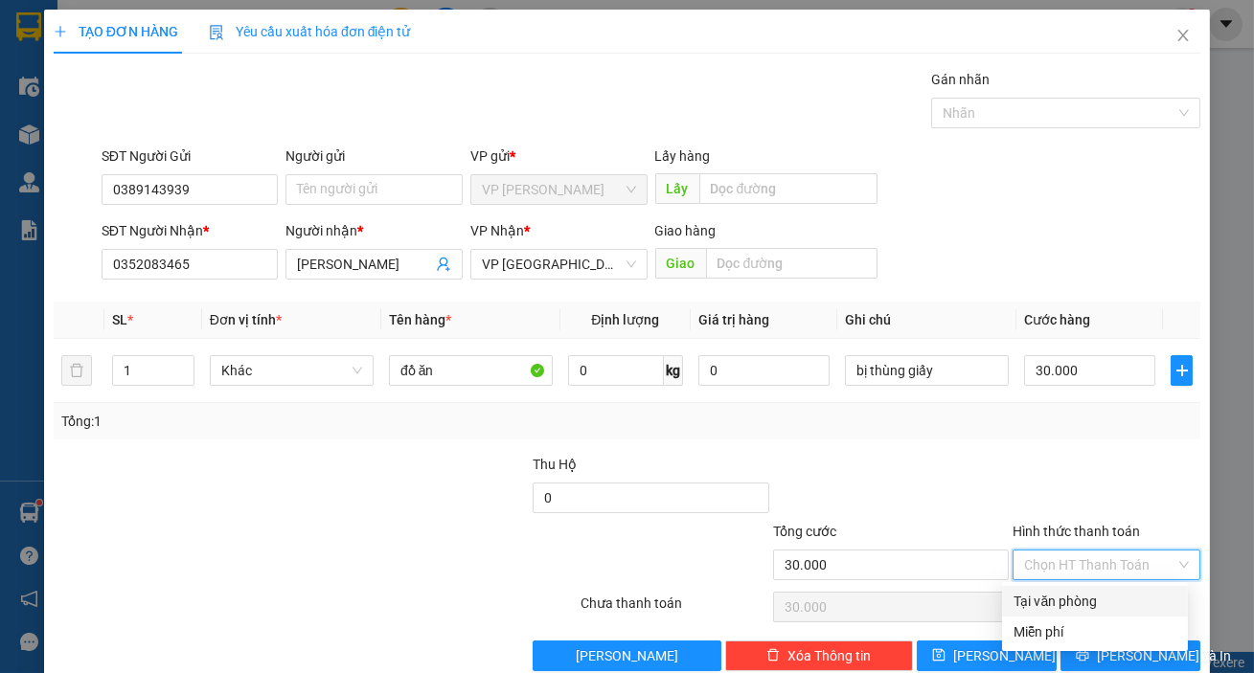
click at [1106, 591] on div "Tại văn phòng" at bounding box center [1094, 601] width 163 height 21
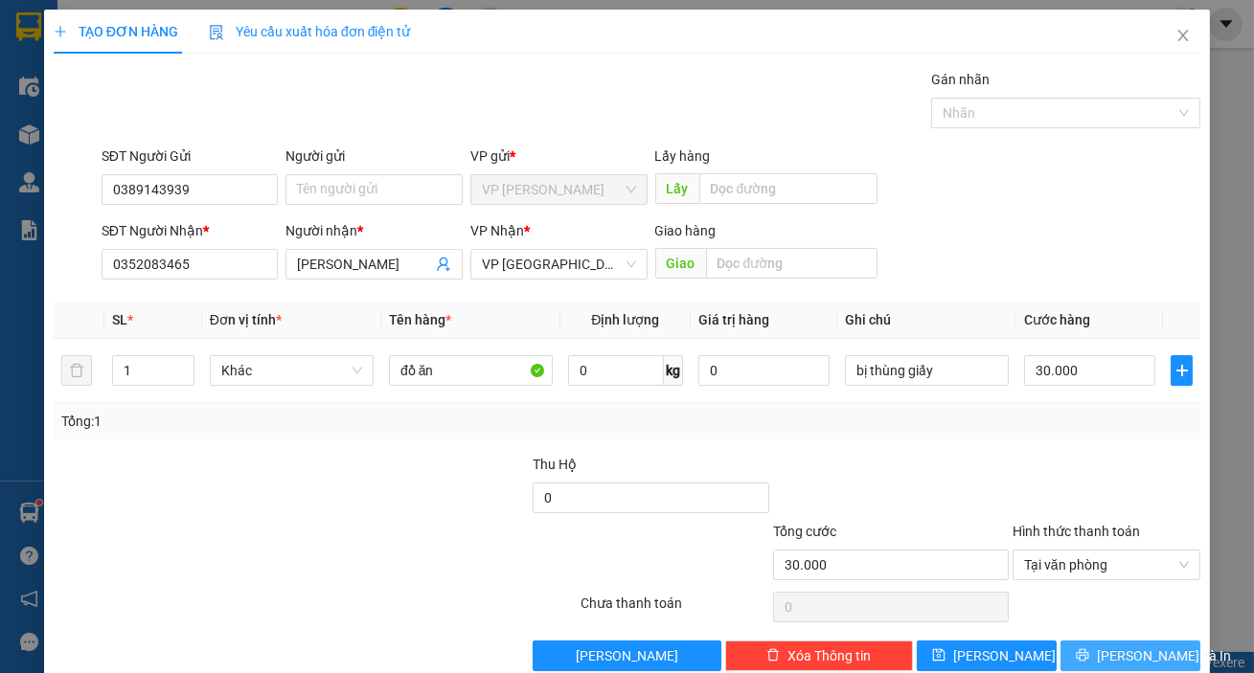
click at [1118, 646] on span "[PERSON_NAME] và In" at bounding box center [1164, 656] width 134 height 21
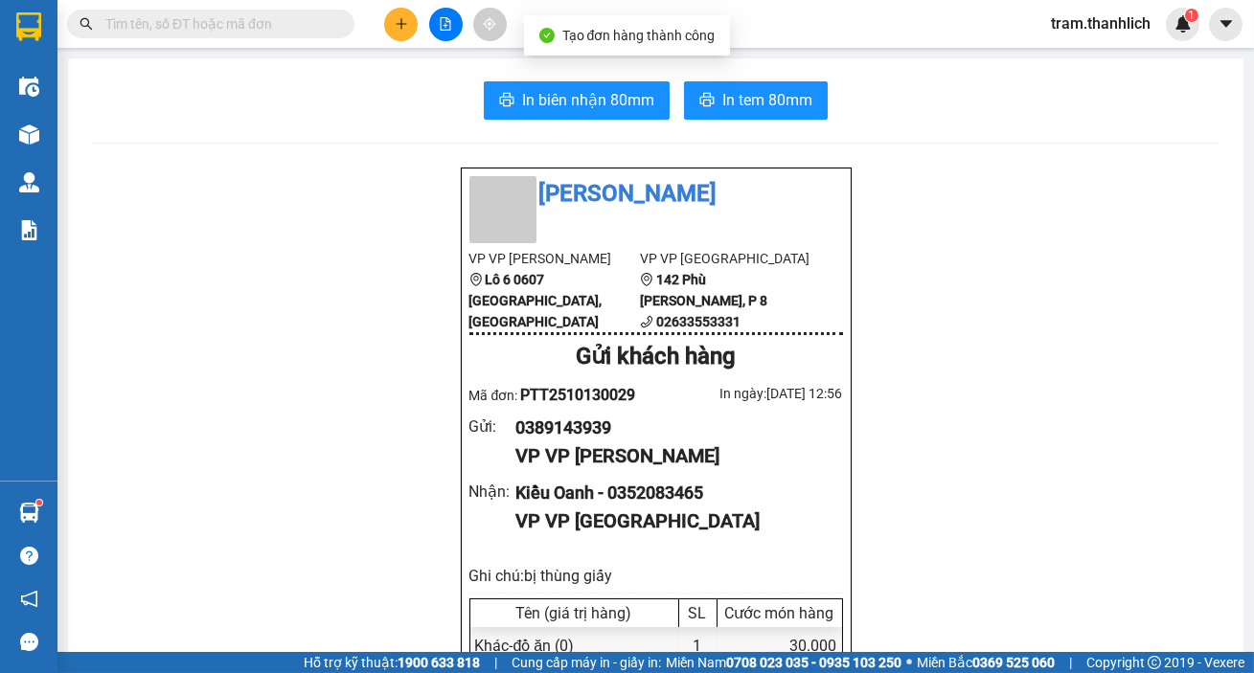
click at [609, 86] on button "In biên nhận 80mm" at bounding box center [577, 100] width 186 height 38
click at [795, 116] on button "In tem 80mm" at bounding box center [756, 100] width 144 height 38
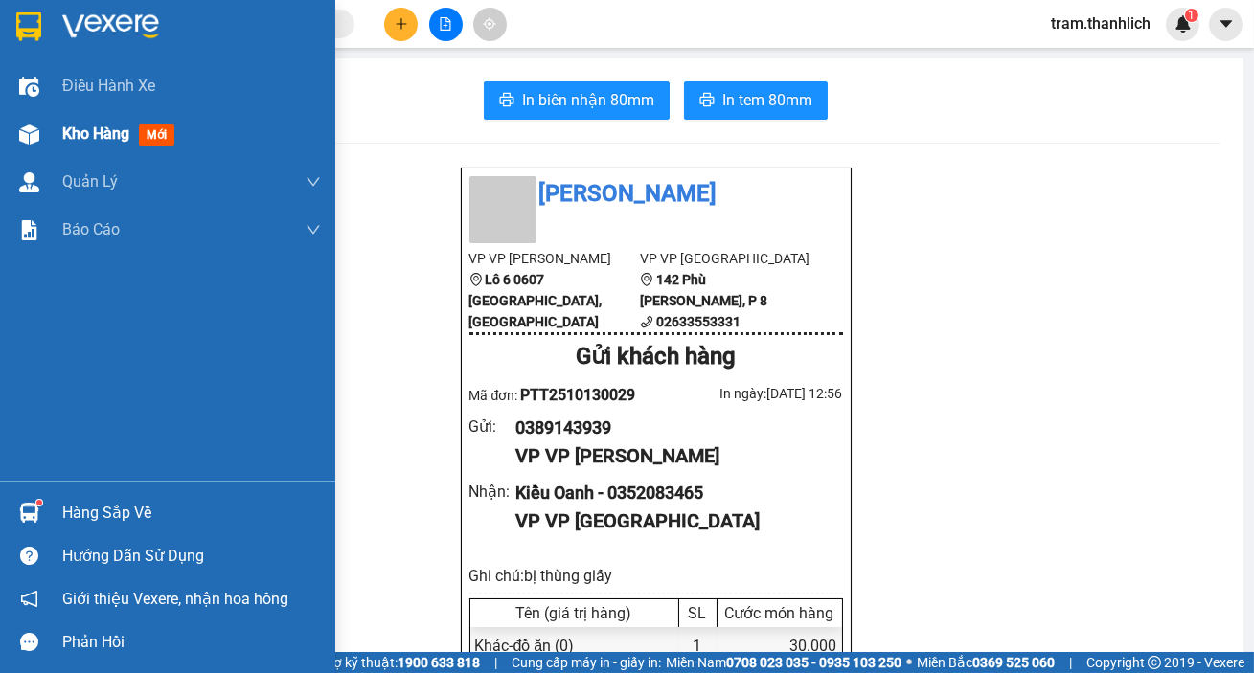
click at [80, 128] on span "Kho hàng" at bounding box center [95, 134] width 67 height 18
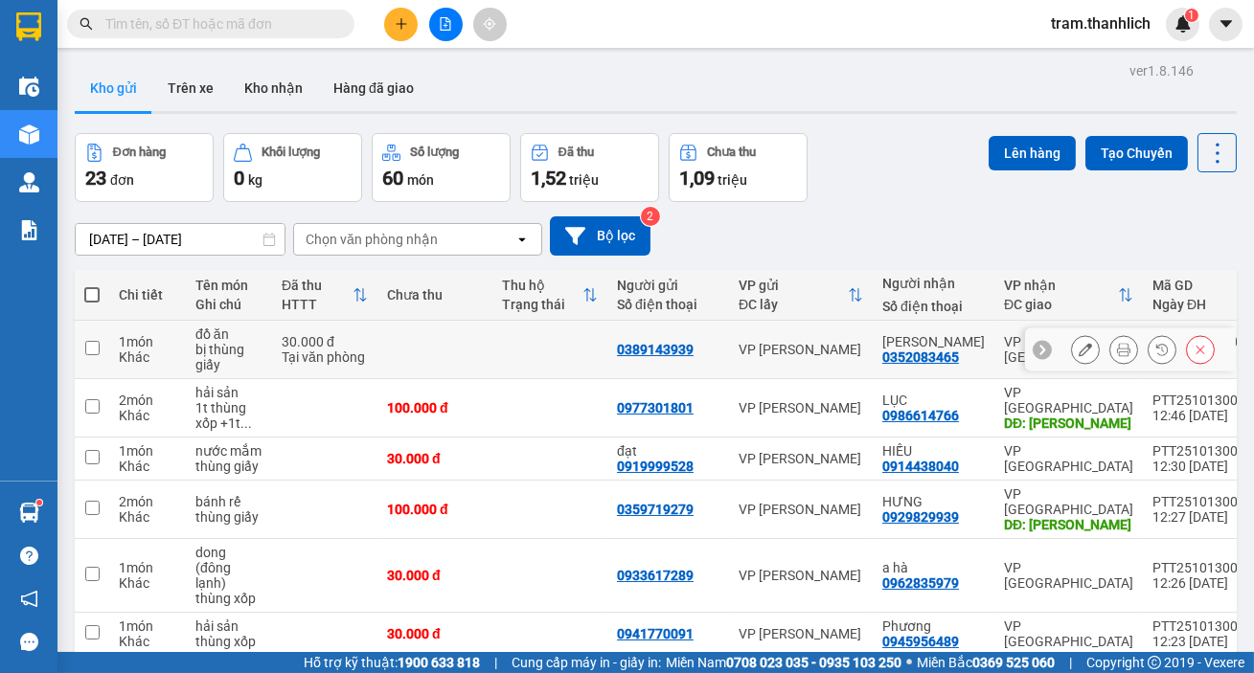
scroll to position [261, 0]
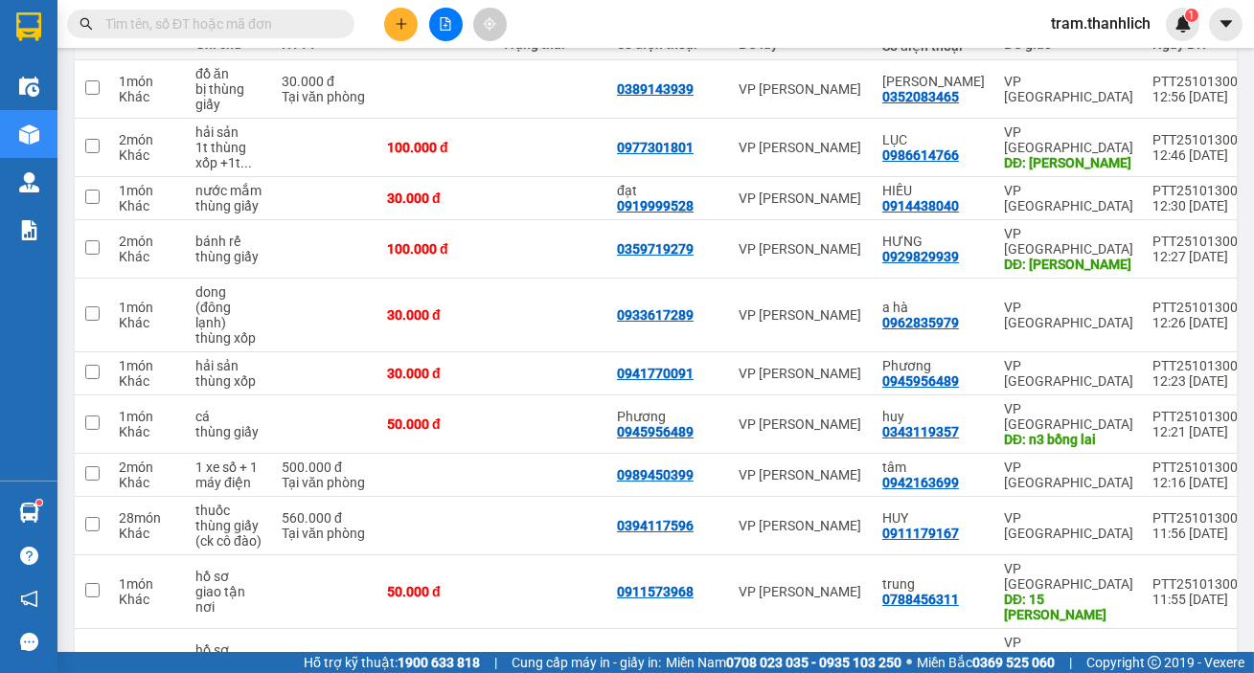
click at [309, 19] on input "text" at bounding box center [218, 23] width 226 height 21
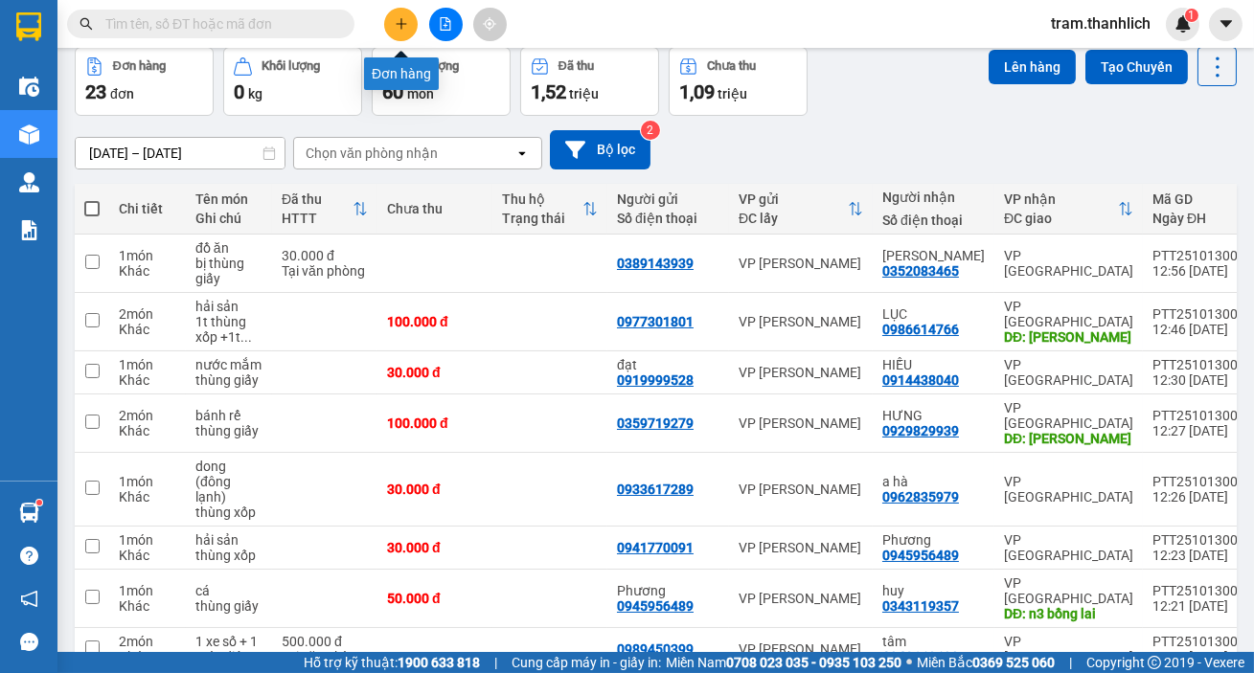
click at [396, 24] on icon "plus" at bounding box center [401, 23] width 11 height 1
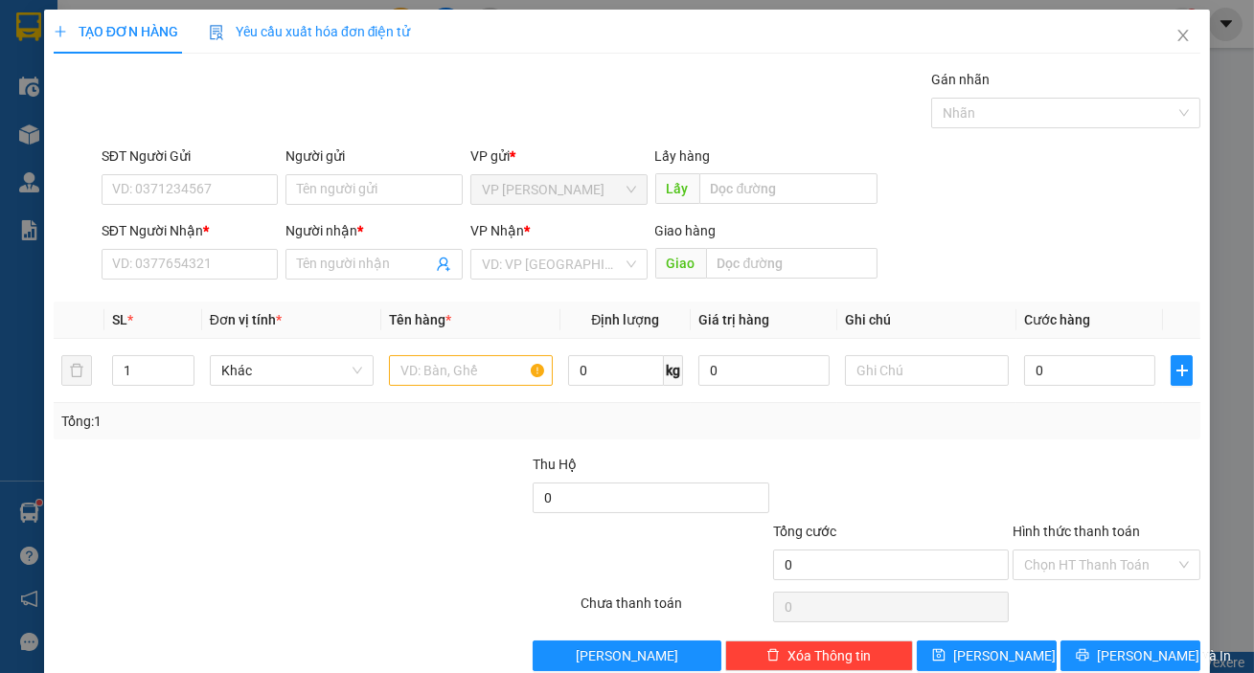
click at [203, 204] on div "SĐT Người Gửi VD: 0371234567" at bounding box center [190, 179] width 177 height 67
click at [203, 200] on input "SĐT Người Gửi" at bounding box center [190, 189] width 177 height 31
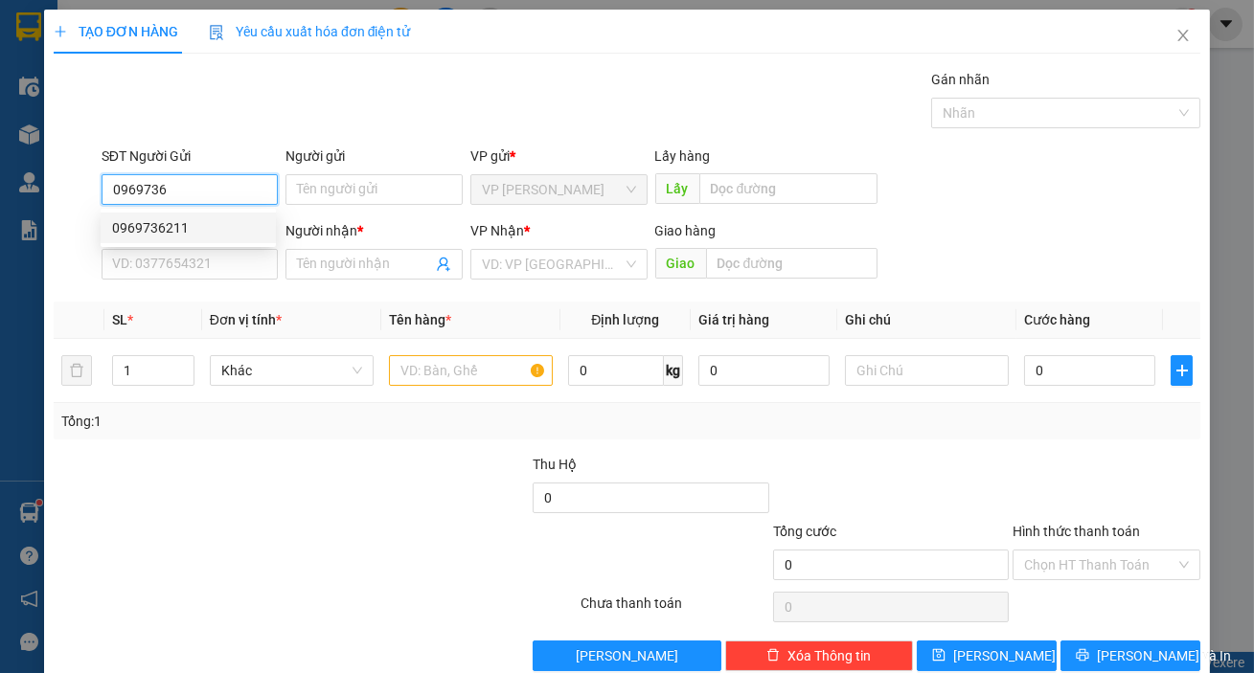
click at [203, 218] on div "0969736211" at bounding box center [188, 227] width 152 height 21
type input "0969736211"
type input "0933348383"
type input "THÀNH"
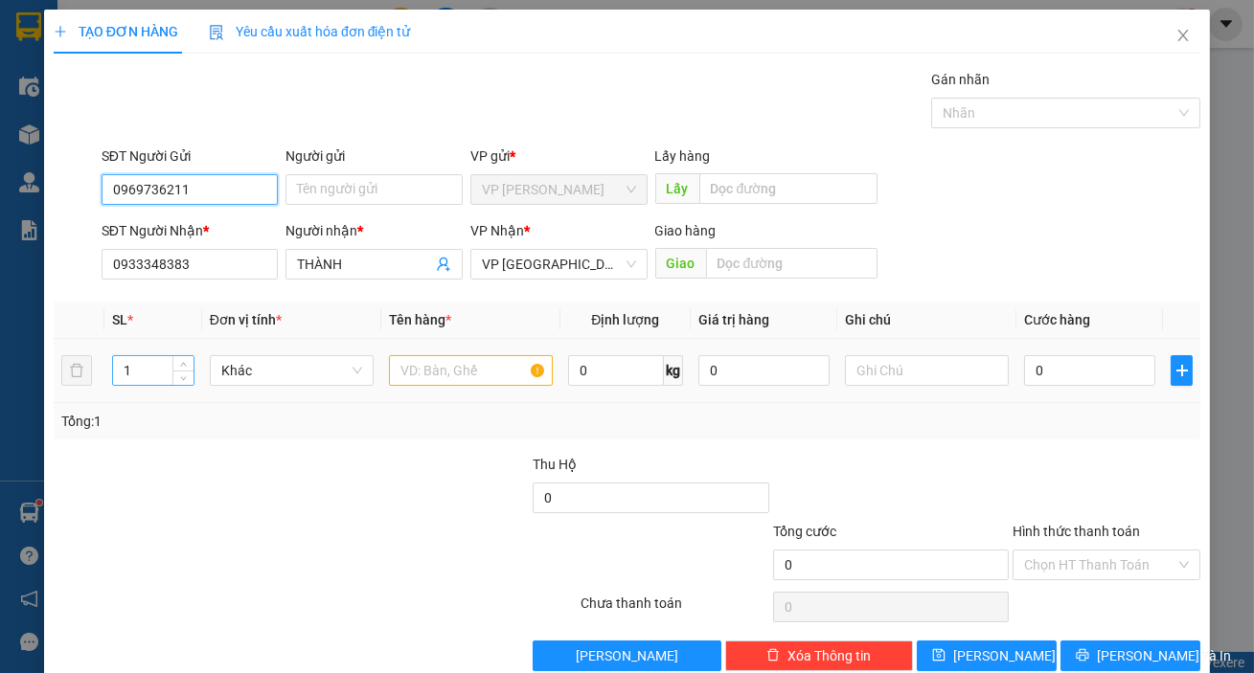
type input "0969736211"
click at [160, 372] on input "1" at bounding box center [153, 370] width 80 height 29
type input "2"
click at [408, 355] on input "text" at bounding box center [471, 370] width 164 height 31
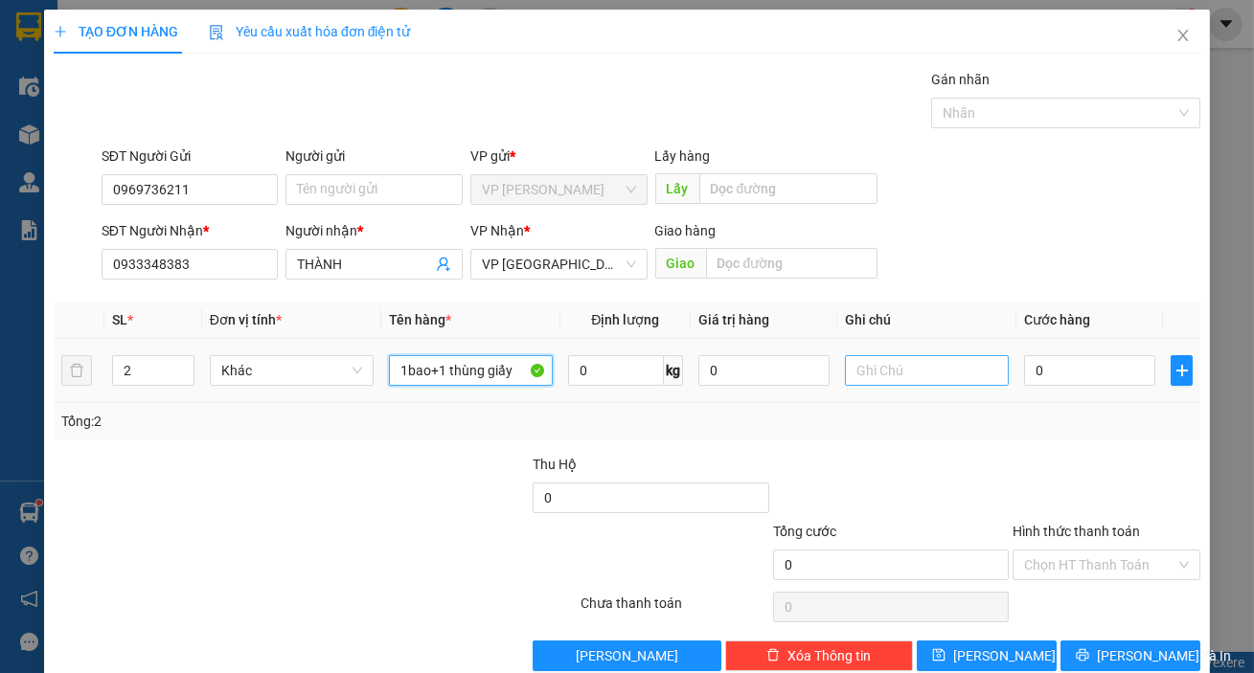
type input "1bao+1 thùng giấy"
click at [891, 364] on input "text" at bounding box center [927, 370] width 164 height 31
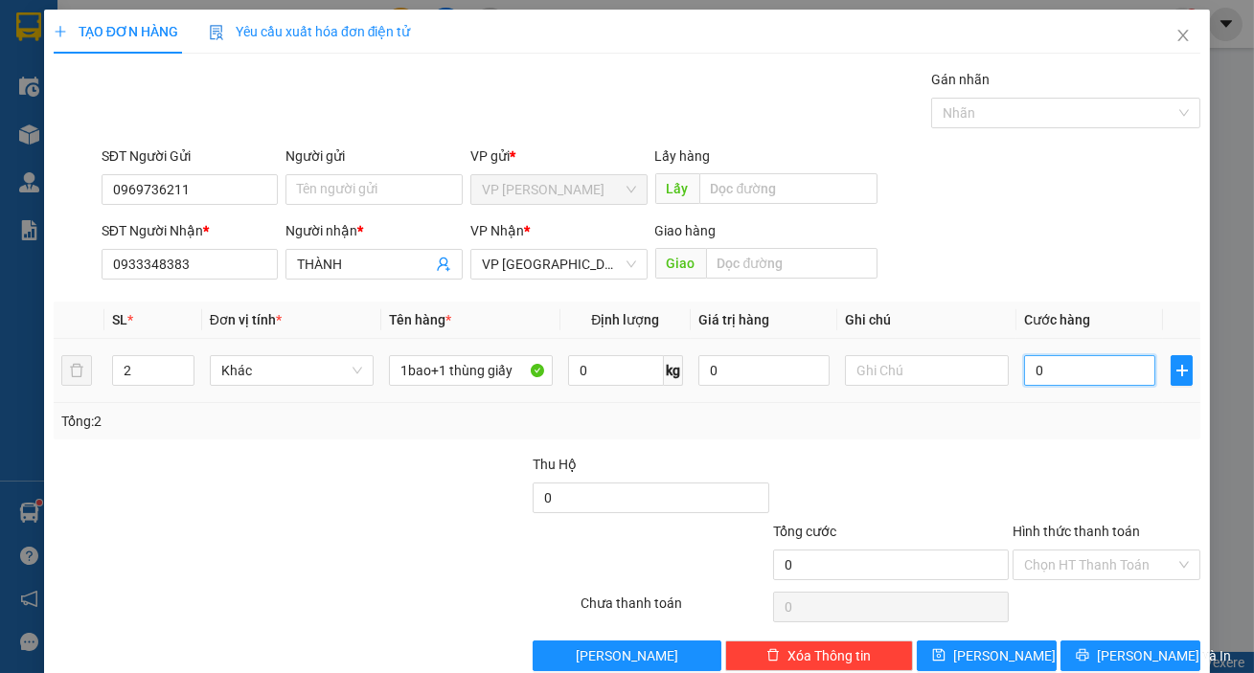
click at [1079, 360] on input "0" at bounding box center [1089, 370] width 131 height 31
type input "8"
type input "80"
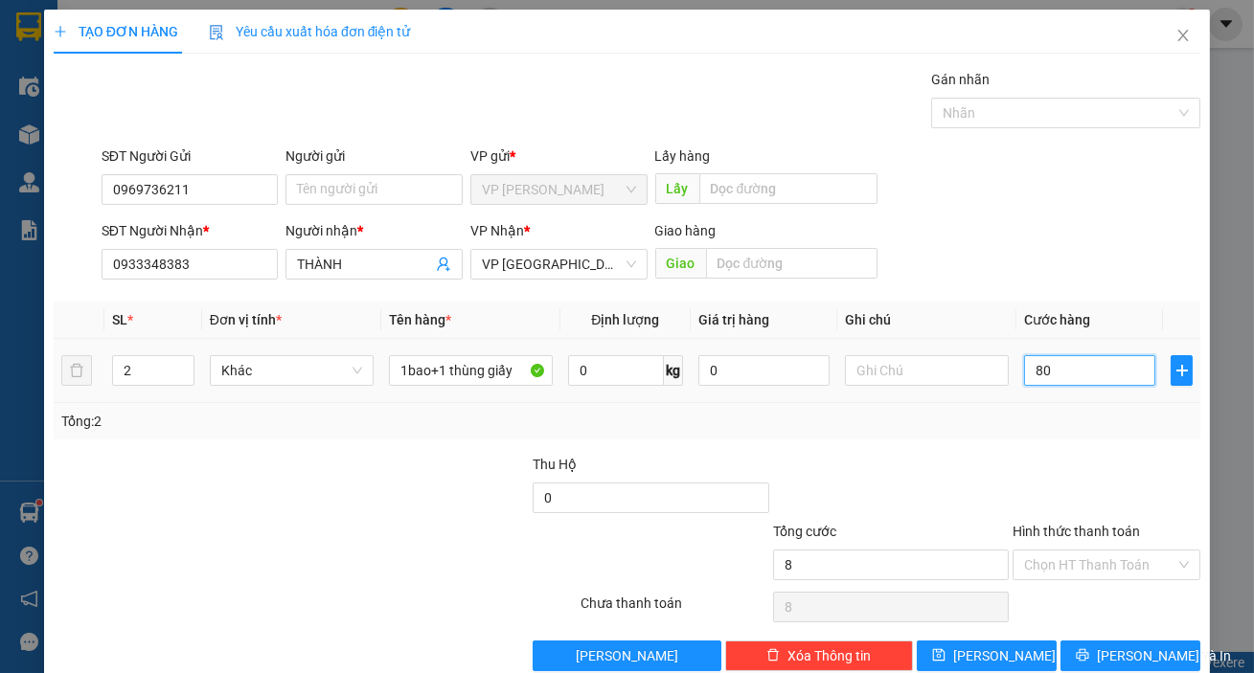
type input "80"
type input "800"
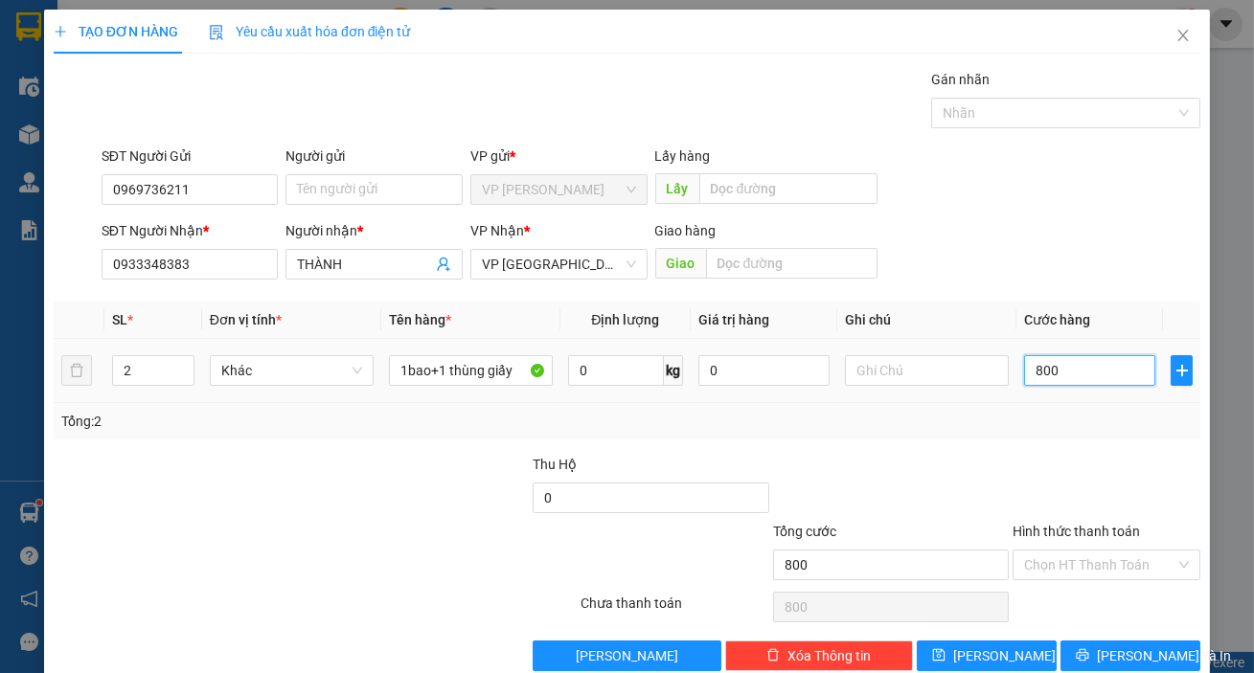
type input "8.000"
type input "80.000"
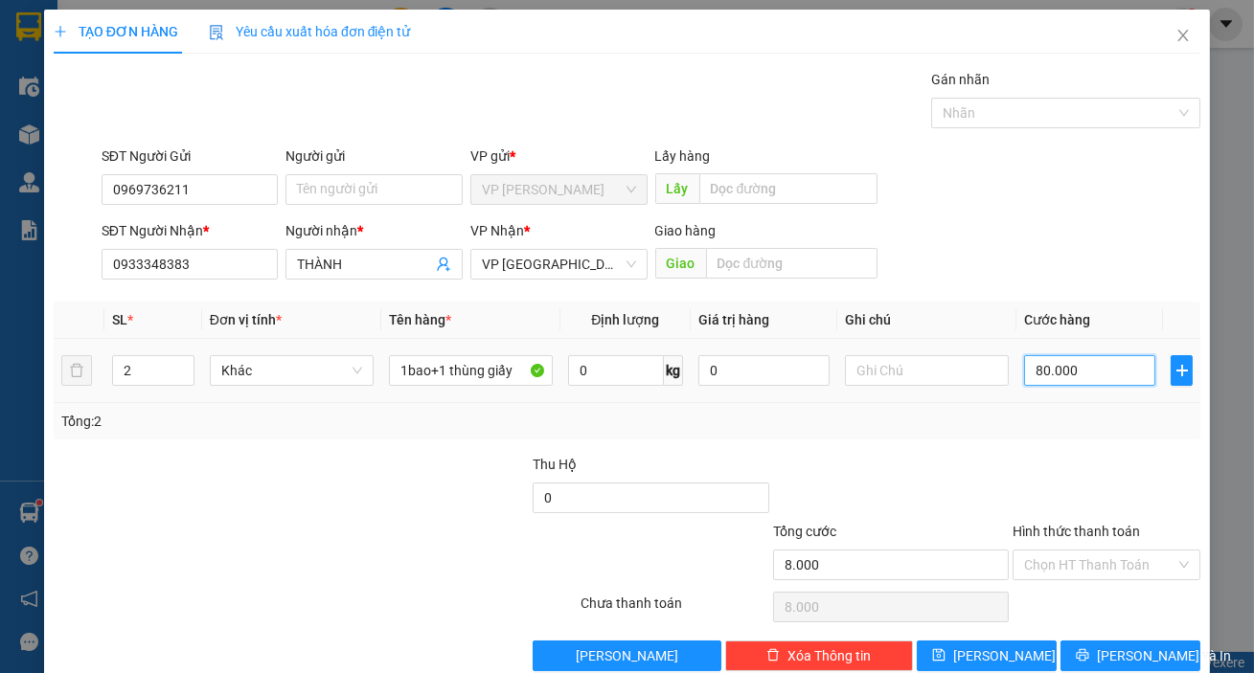
type input "80.000"
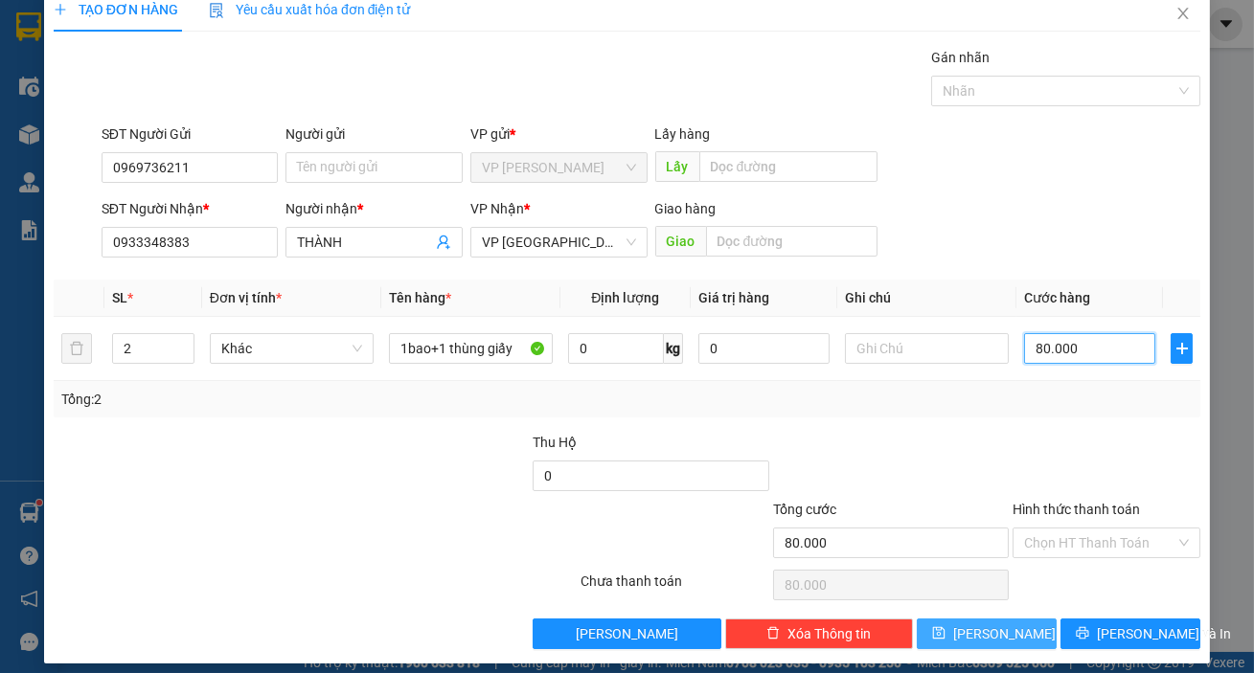
scroll to position [34, 0]
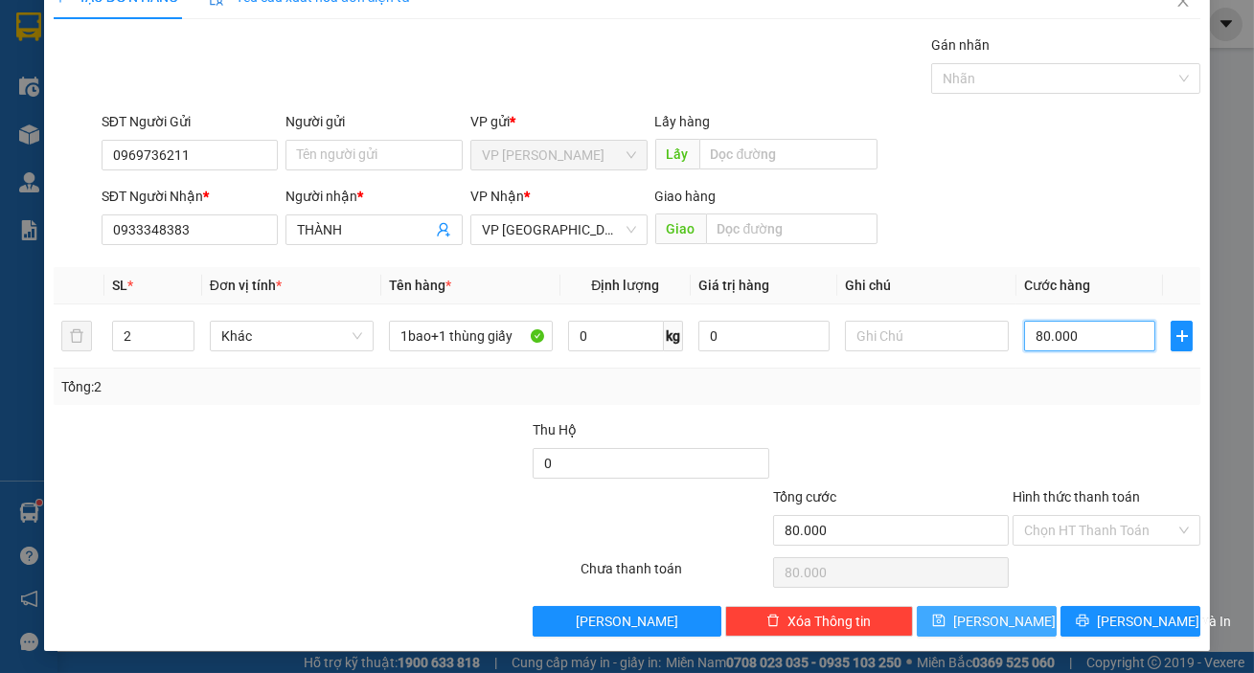
type input "80.000"
click at [996, 623] on span "[PERSON_NAME]" at bounding box center [1004, 621] width 102 height 21
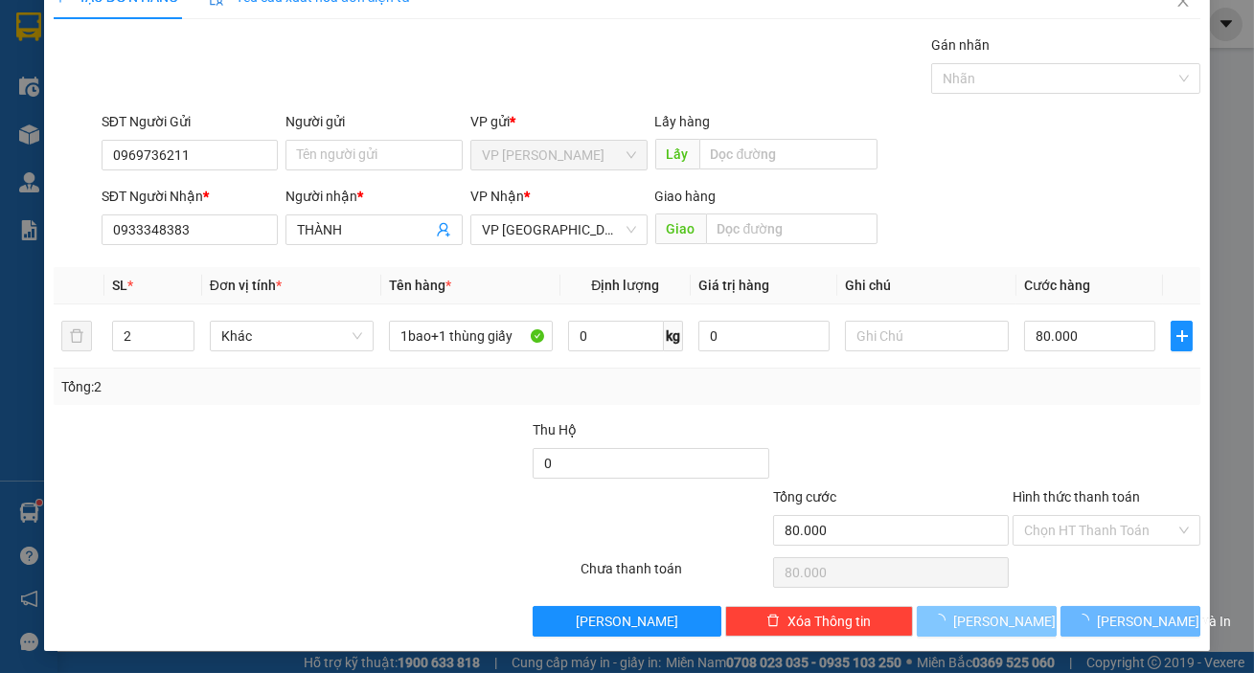
type input "1"
type input "0"
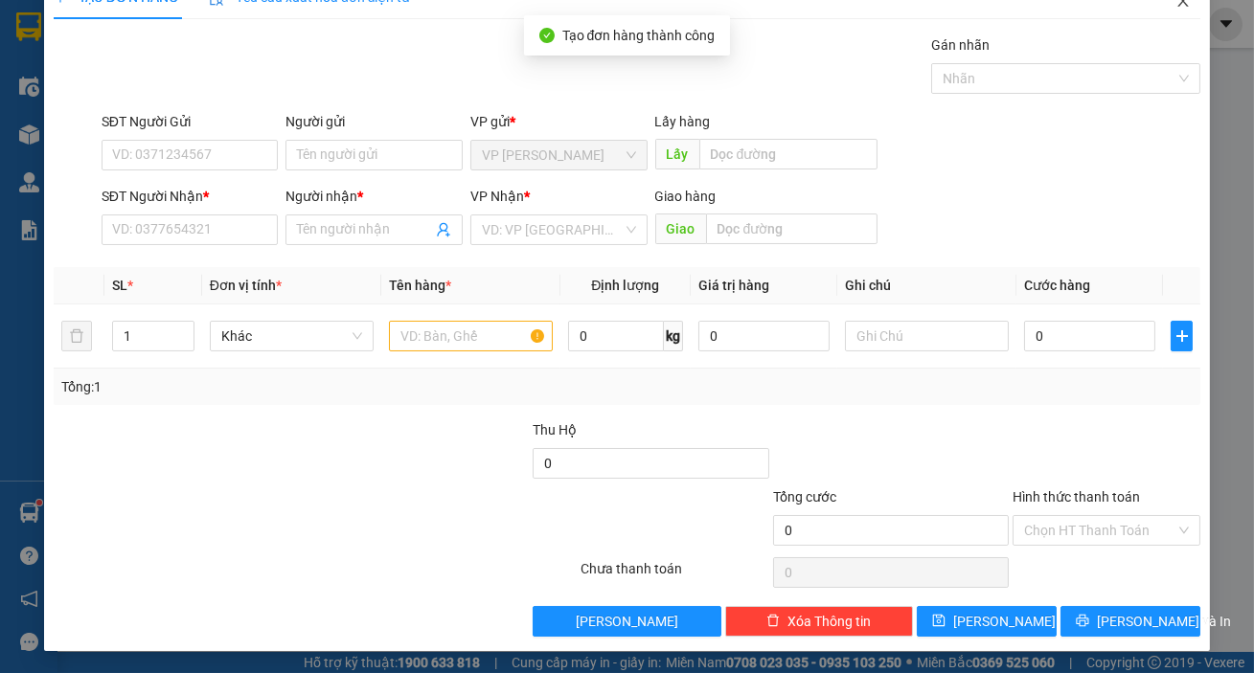
click at [1170, 12] on span "Close" at bounding box center [1183, 2] width 54 height 54
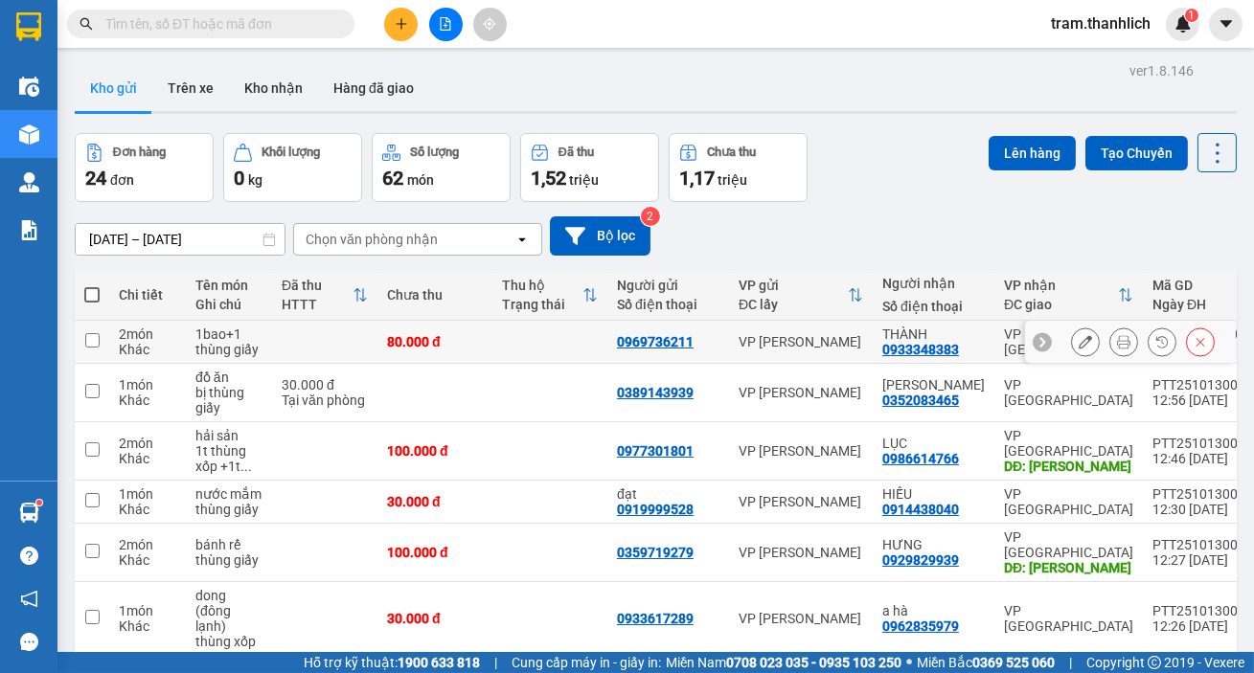
click at [1117, 346] on icon at bounding box center [1123, 341] width 13 height 13
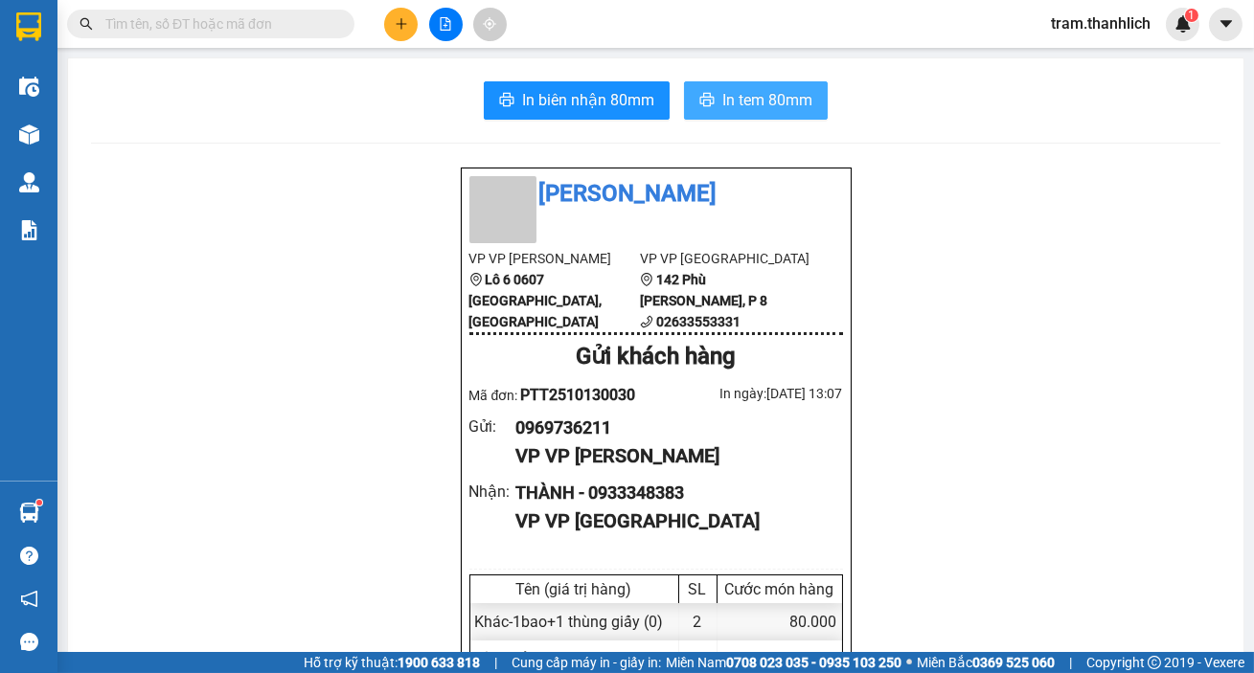
click at [720, 114] on button "In tem 80mm" at bounding box center [756, 100] width 144 height 38
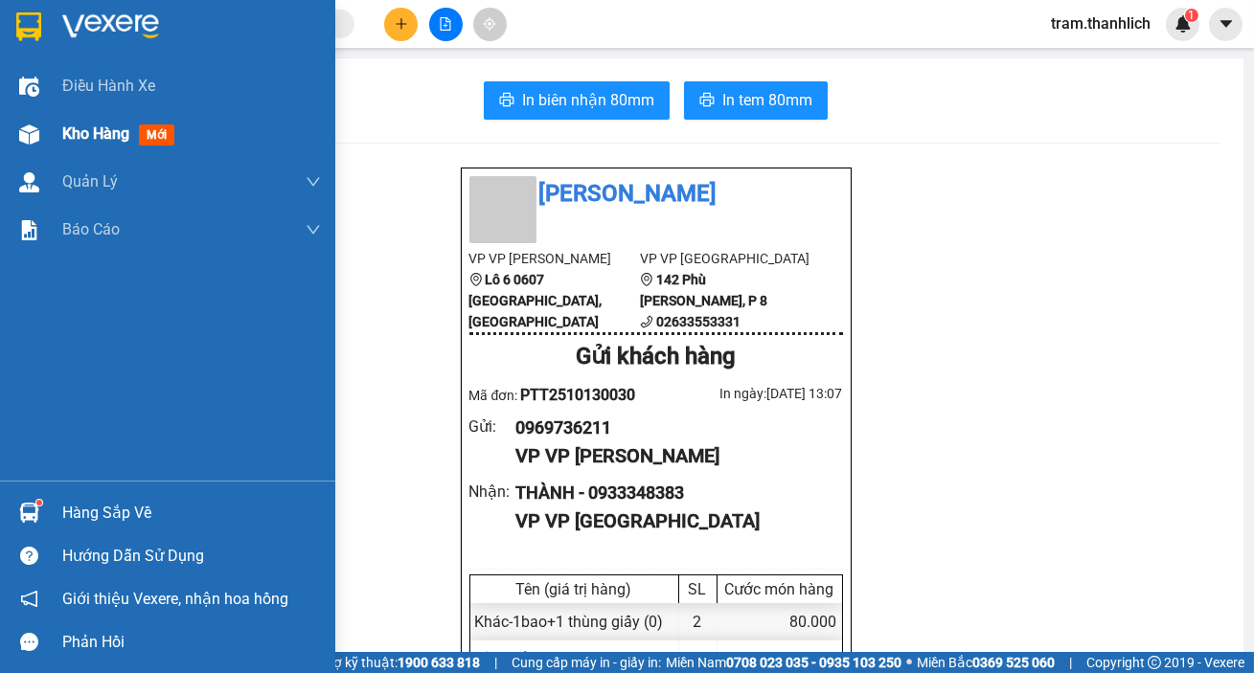
click at [84, 135] on span "Kho hàng" at bounding box center [95, 134] width 67 height 18
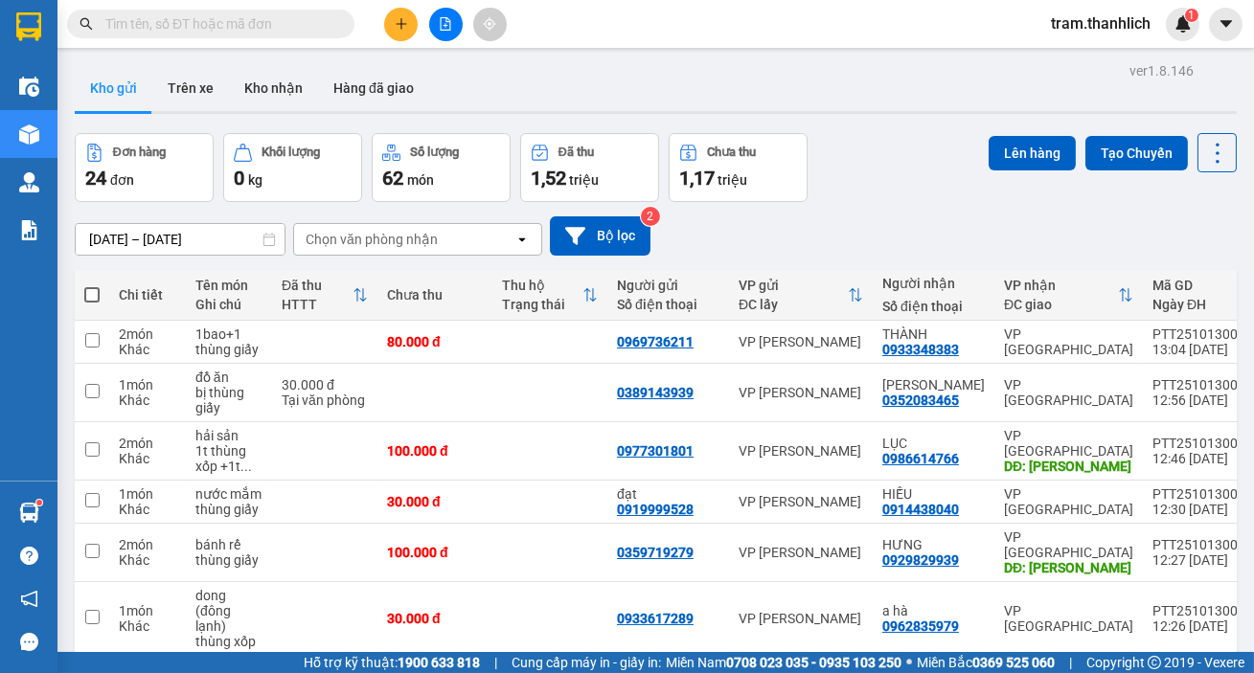
click at [400, 27] on icon "plus" at bounding box center [400, 23] width 1 height 11
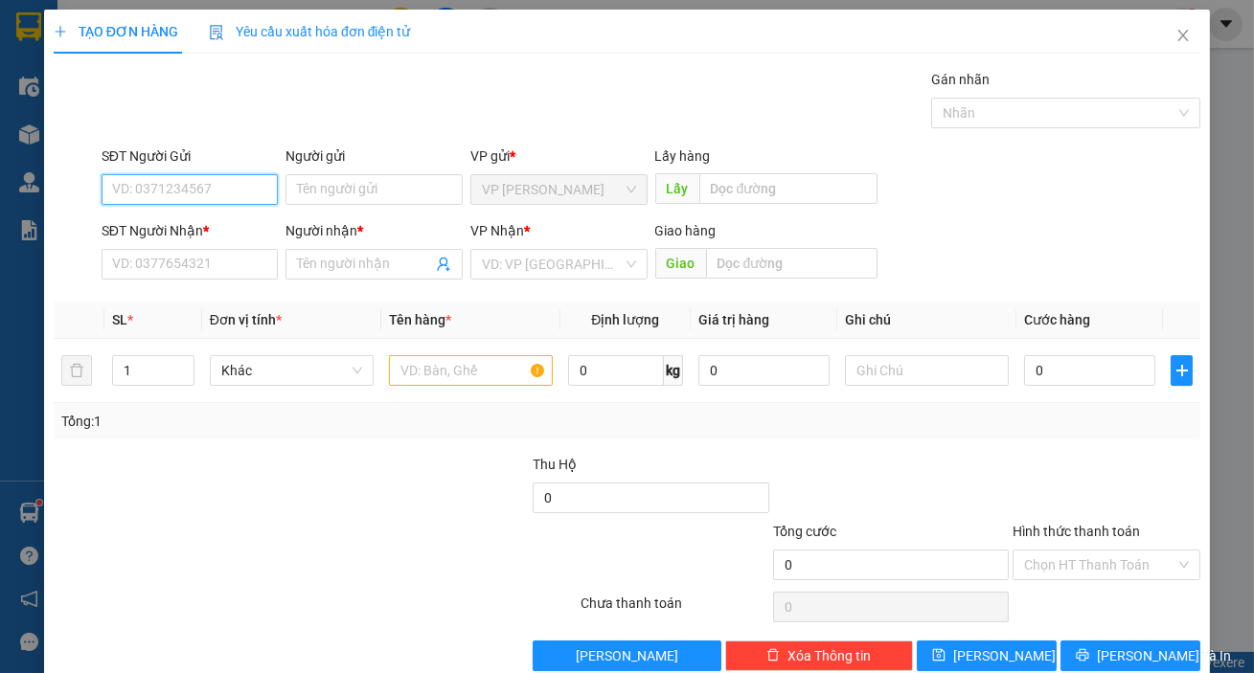
click at [193, 183] on input "SĐT Người Gửi" at bounding box center [190, 189] width 177 height 31
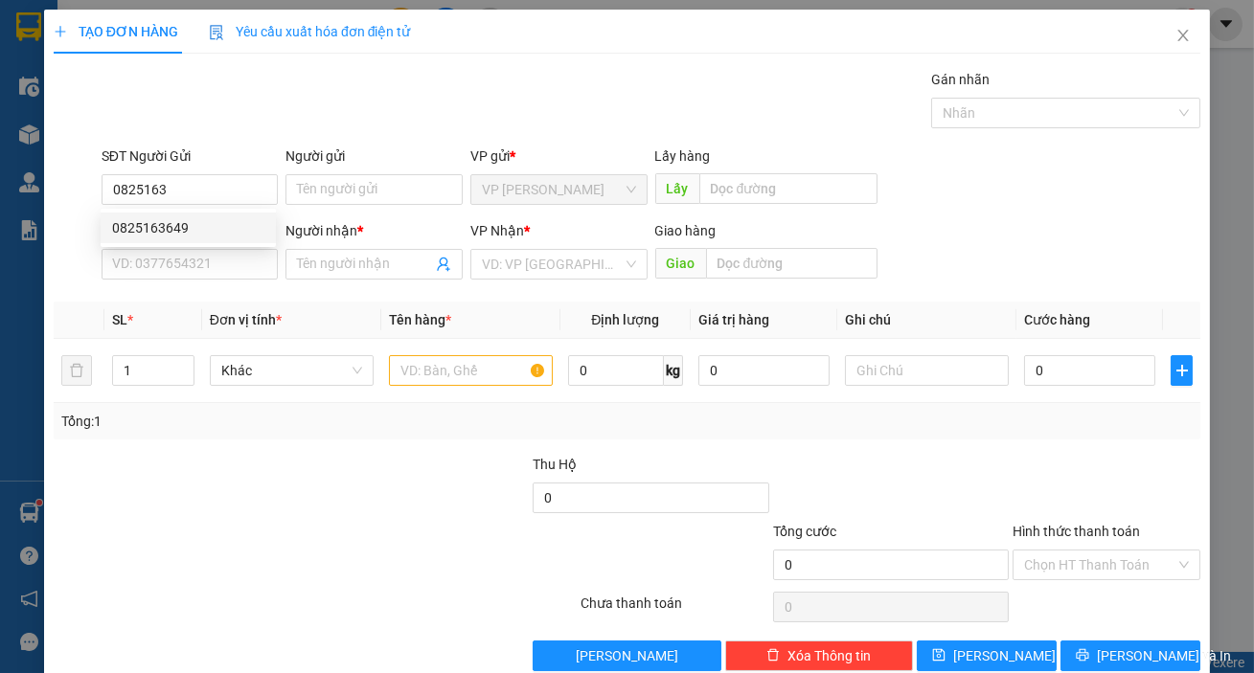
click at [180, 243] on div "0825163649 0825163649" at bounding box center [188, 228] width 175 height 38
click at [189, 201] on input "0825163" at bounding box center [190, 189] width 177 height 31
click at [193, 221] on div "0825163649" at bounding box center [188, 227] width 152 height 21
type input "0825163649"
type input "0815405866"
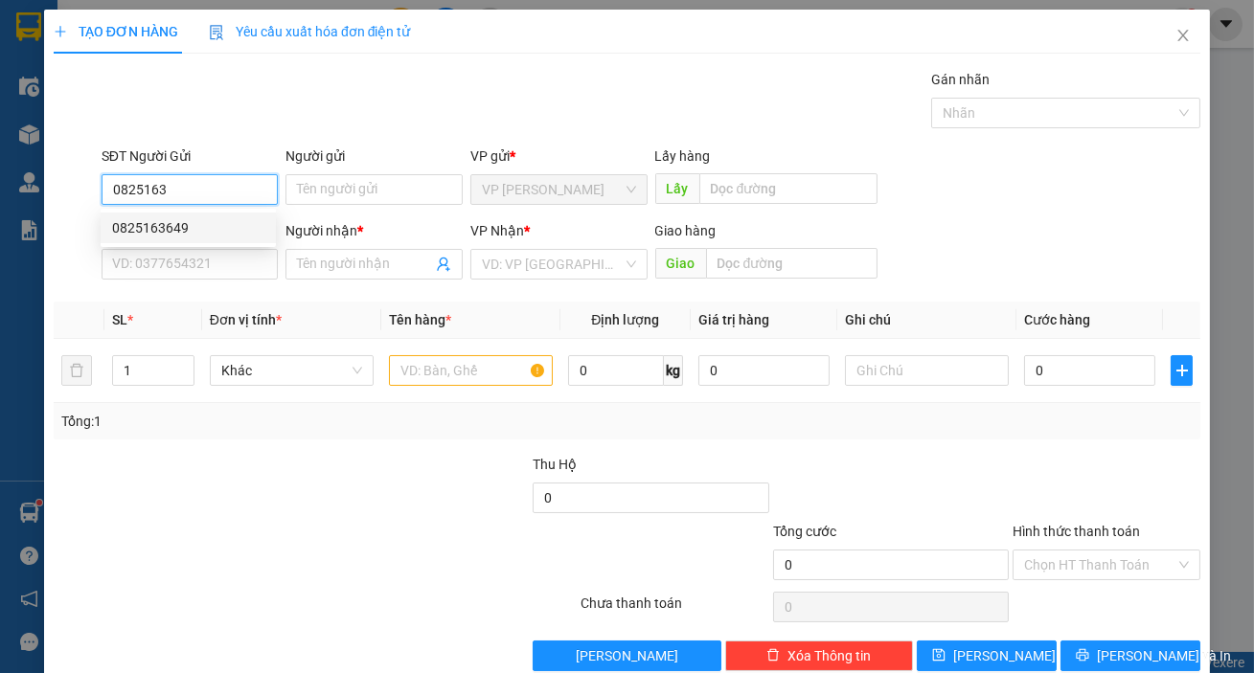
type input "THƯ"
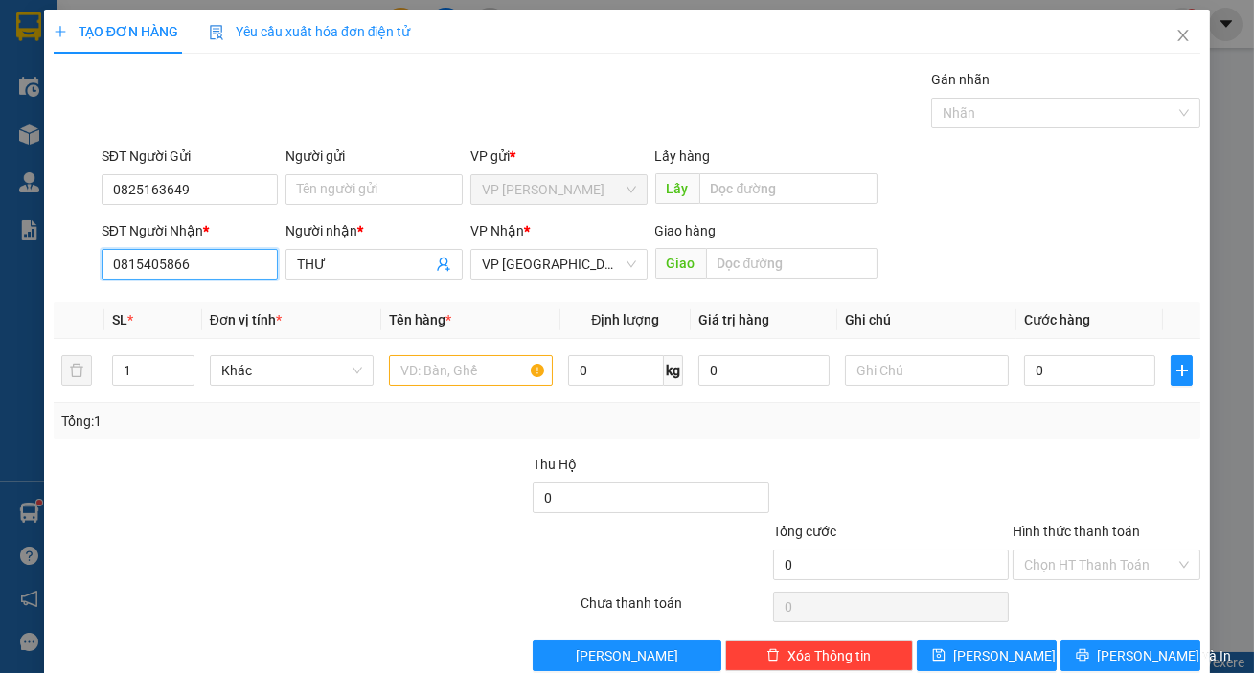
click at [256, 272] on input "0815405866" at bounding box center [190, 264] width 177 height 31
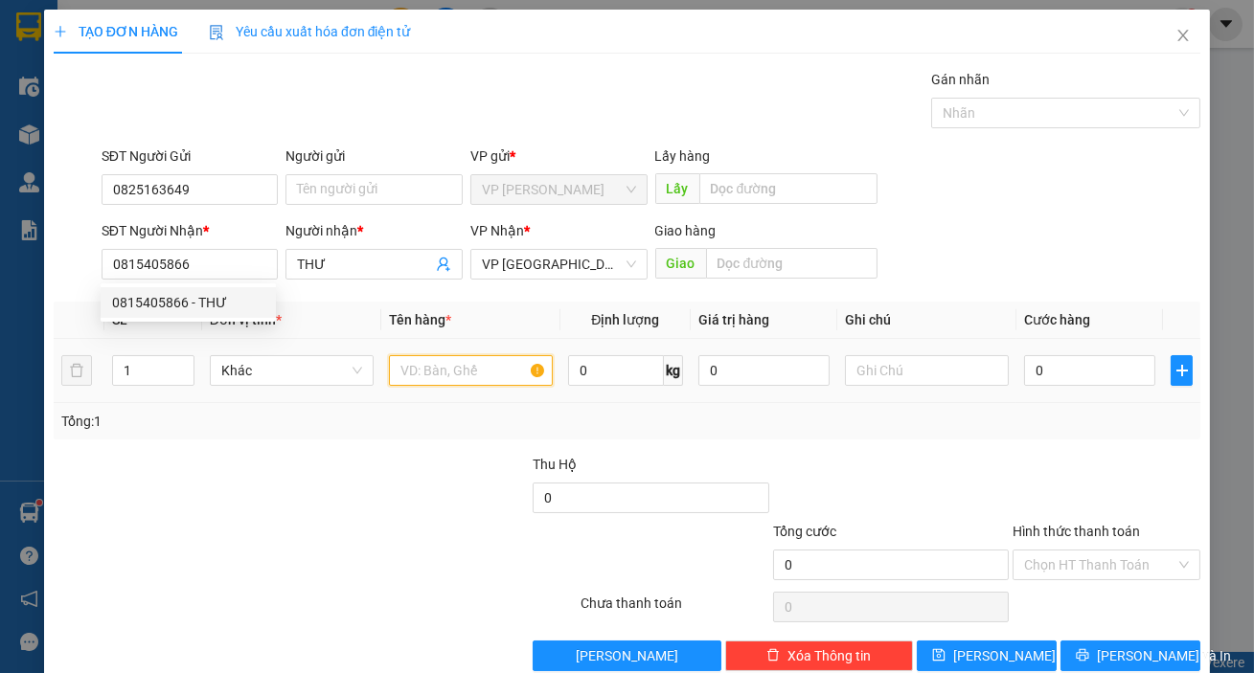
click at [443, 381] on input "text" at bounding box center [471, 370] width 164 height 31
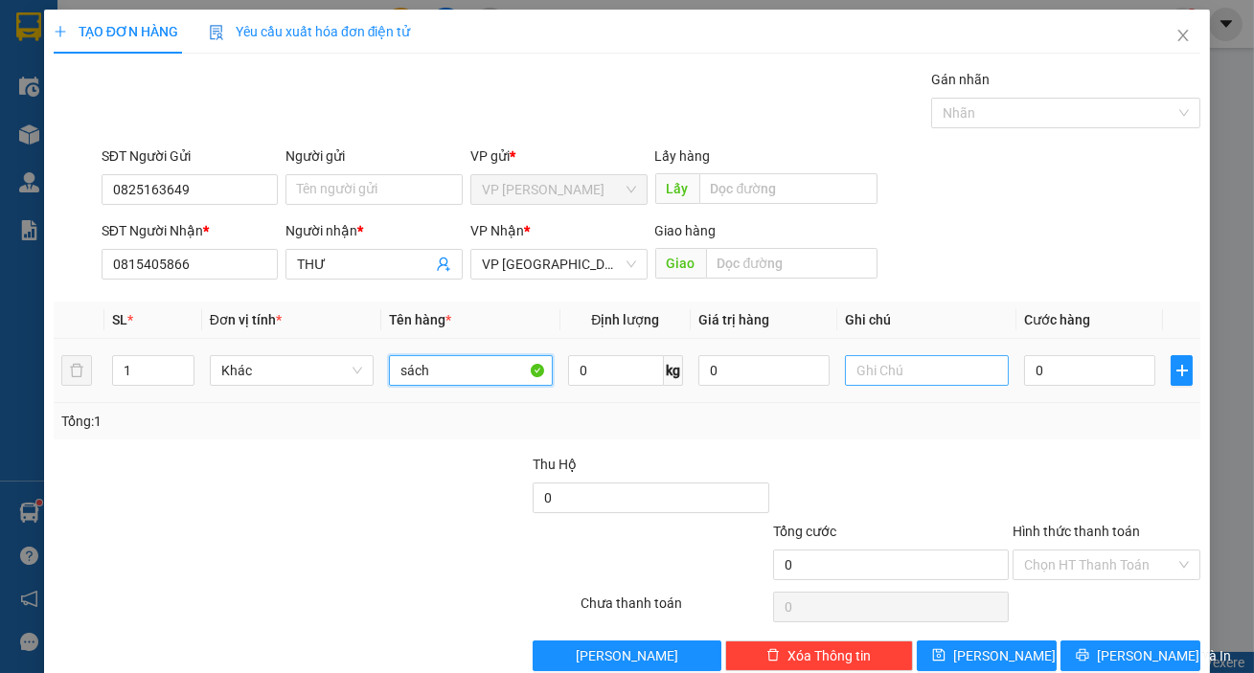
type input "sách"
click at [869, 378] on input "text" at bounding box center [927, 370] width 164 height 31
type input "bị"
click at [1071, 353] on div "0" at bounding box center [1089, 371] width 131 height 38
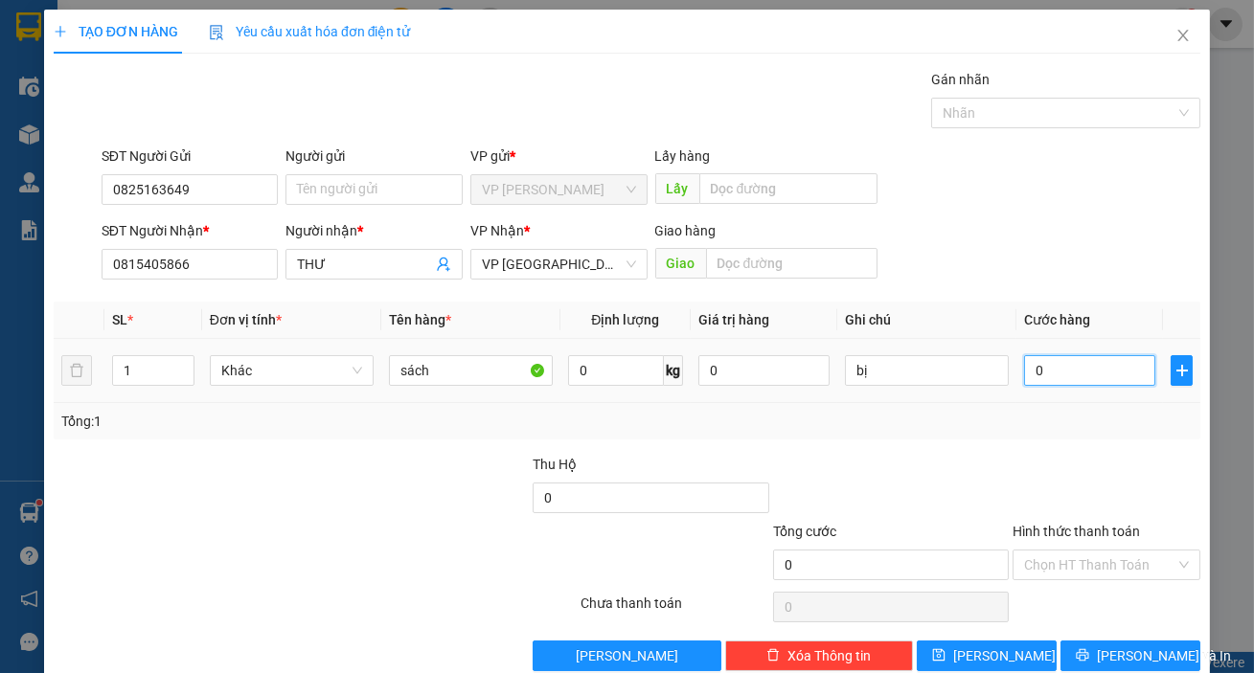
click at [1064, 365] on input "0" at bounding box center [1089, 370] width 131 height 31
type input "3"
type input "30"
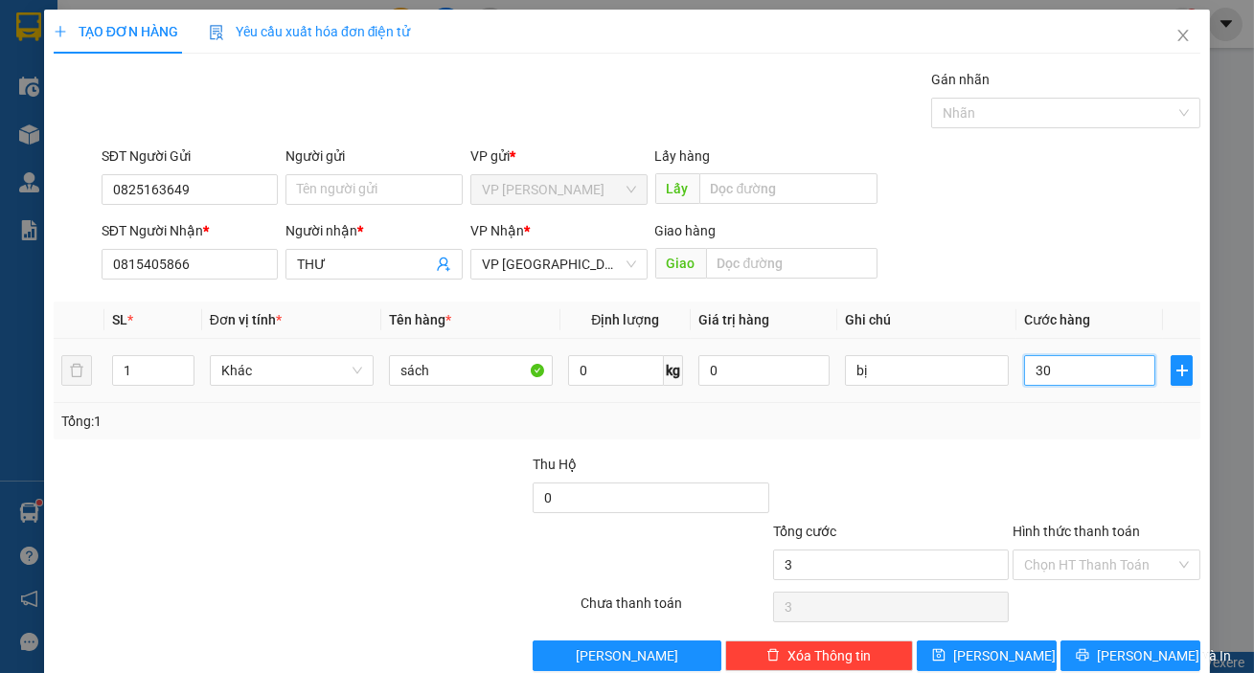
type input "30"
type input "300"
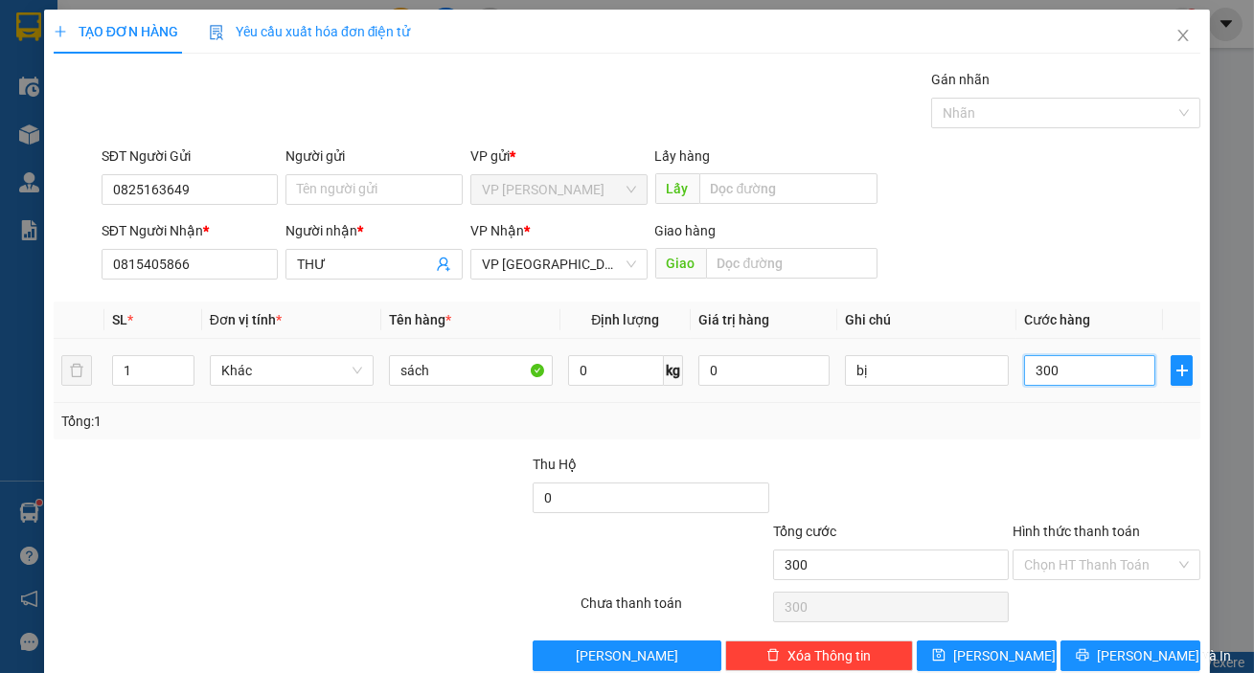
type input "3.000"
type input "30.000"
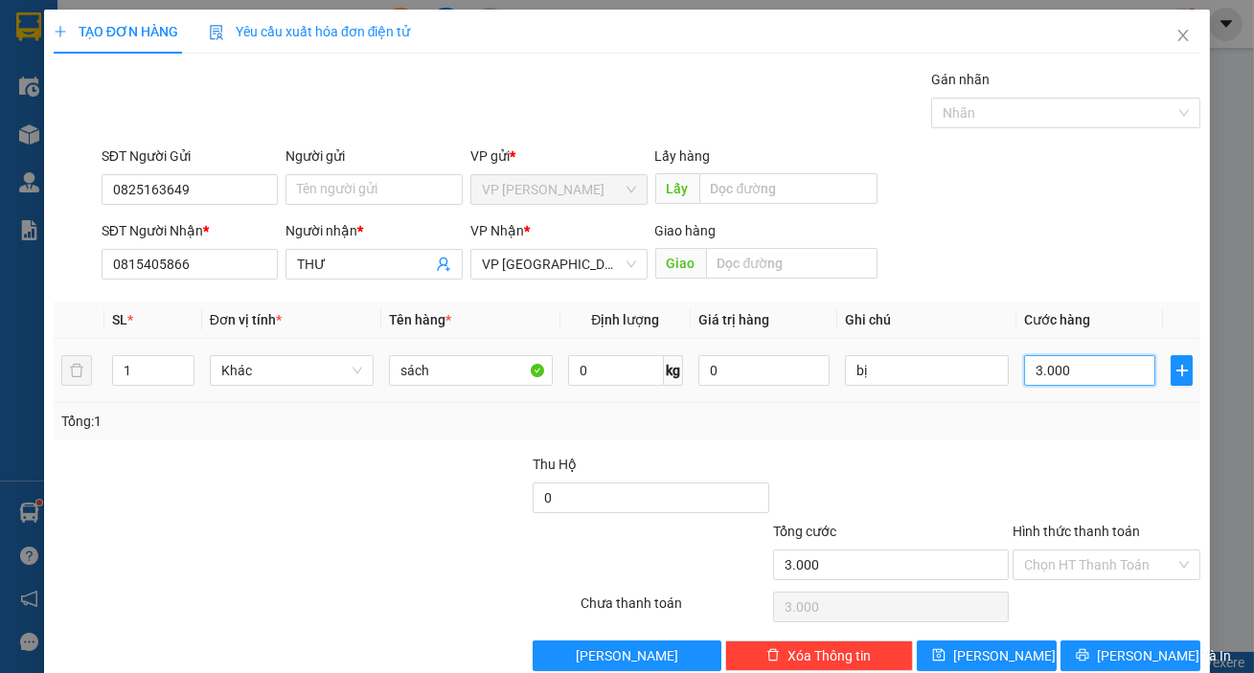
type input "30.000"
click at [1118, 654] on span "[PERSON_NAME] và In" at bounding box center [1164, 656] width 134 height 21
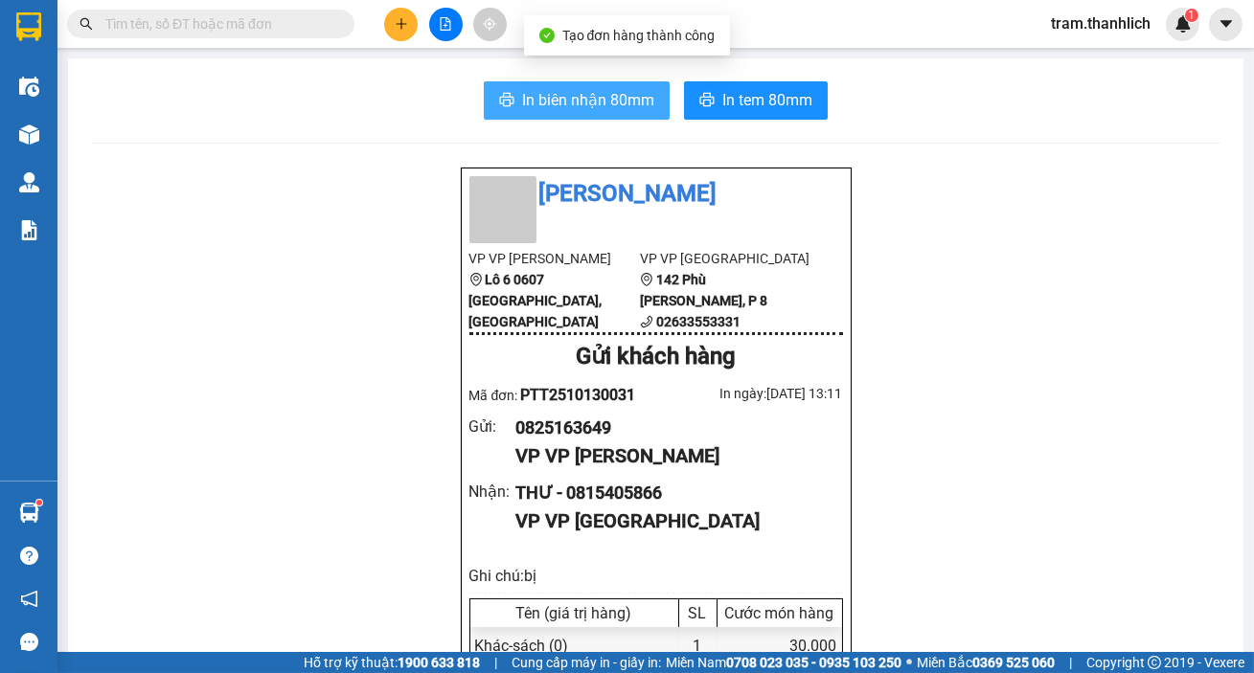
click at [500, 91] on button "In biên nhận 80mm" at bounding box center [577, 100] width 186 height 38
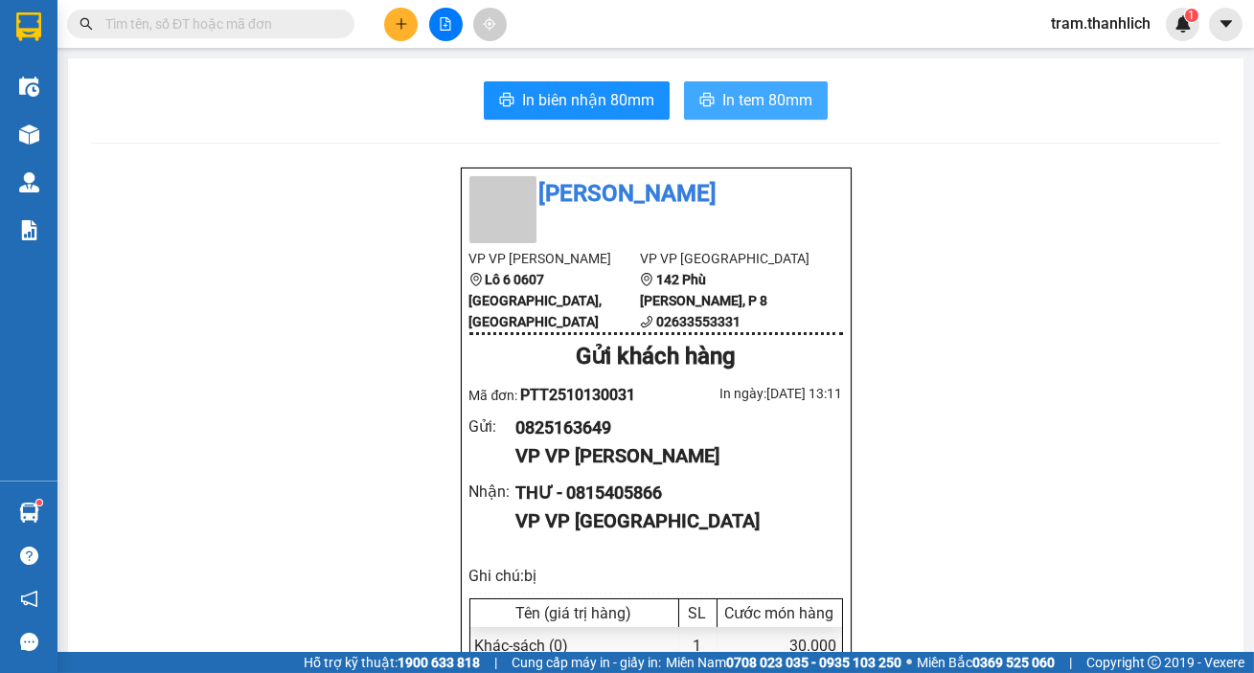
click at [760, 88] on span "In tem 80mm" at bounding box center [767, 100] width 90 height 24
click at [755, 88] on span "In tem 80mm" at bounding box center [767, 100] width 90 height 24
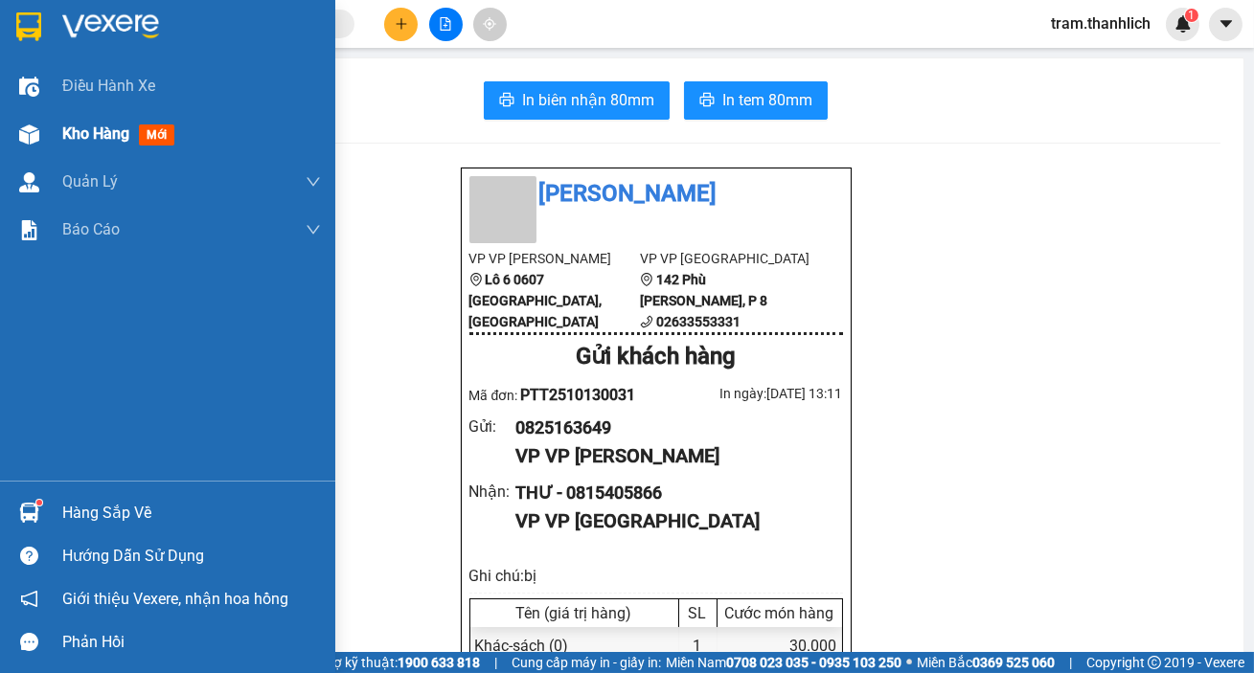
click at [57, 134] on div "Kho hàng mới" at bounding box center [167, 134] width 335 height 48
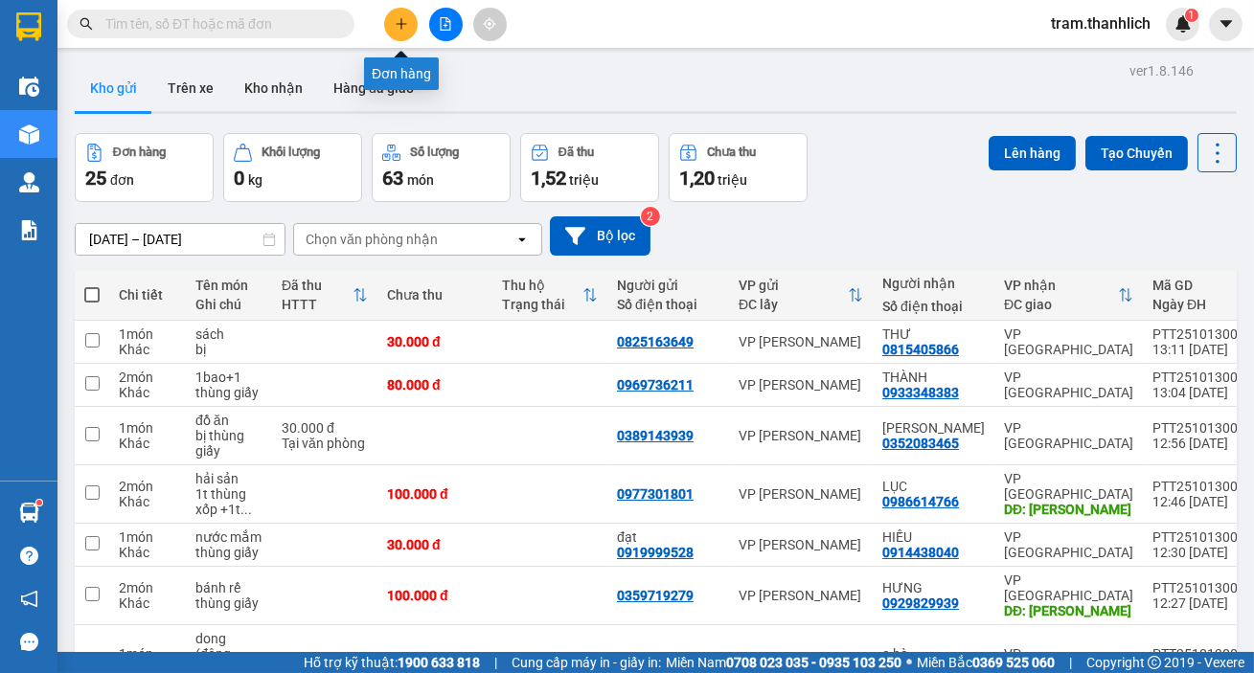
click at [401, 23] on icon "plus" at bounding box center [401, 23] width 11 height 1
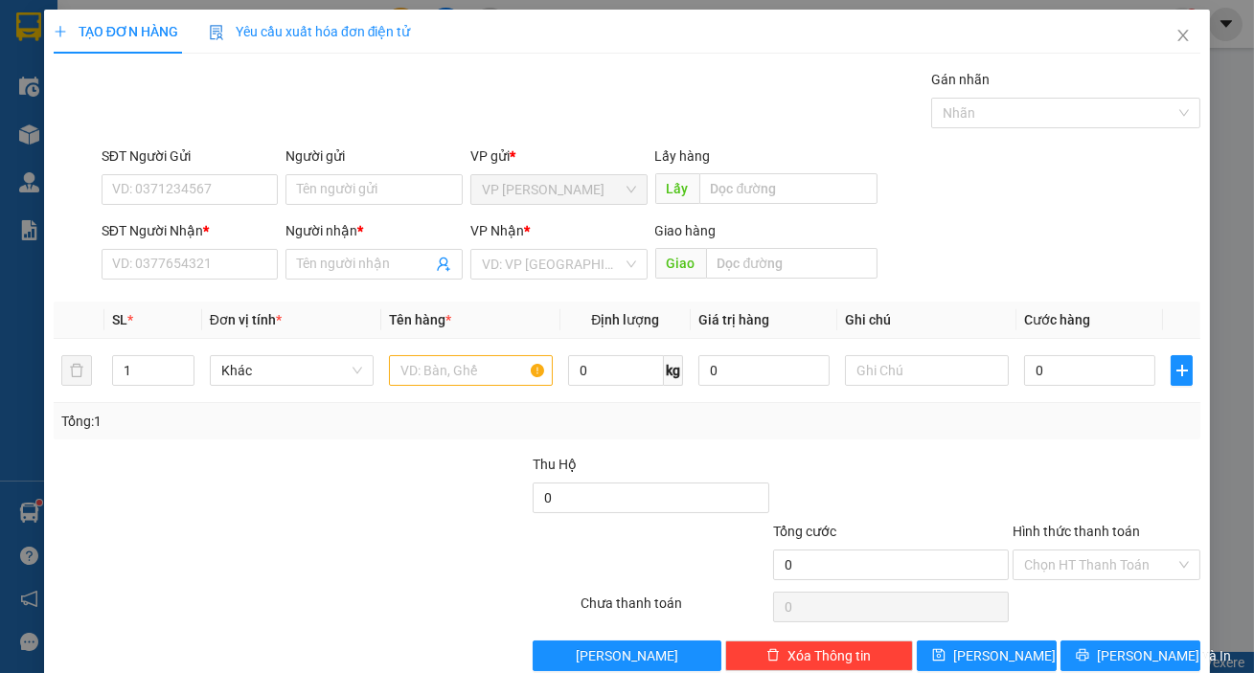
click at [204, 169] on div "SĐT Người Gửi" at bounding box center [190, 160] width 177 height 29
click at [190, 179] on input "SĐT Người Gửi" at bounding box center [190, 189] width 177 height 31
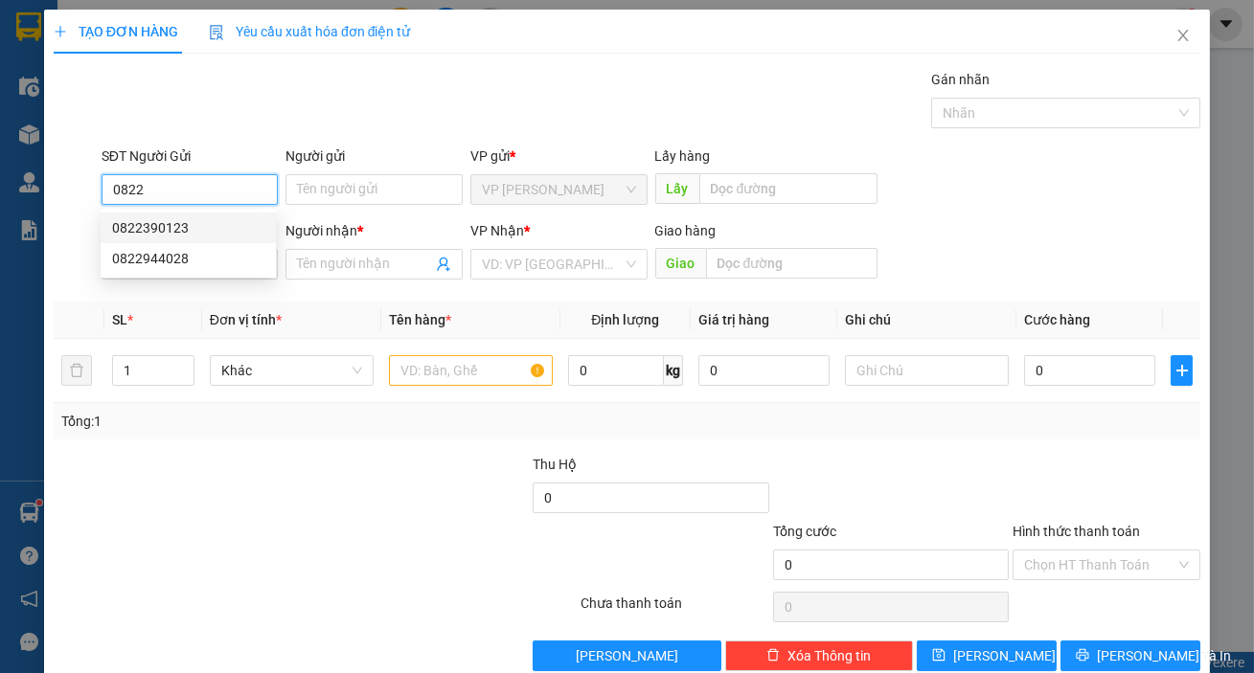
click at [179, 221] on div "0822390123" at bounding box center [188, 227] width 152 height 21
type input "0822390123"
type input "0944060739"
type input "ko tên"
type input "phi nôm"
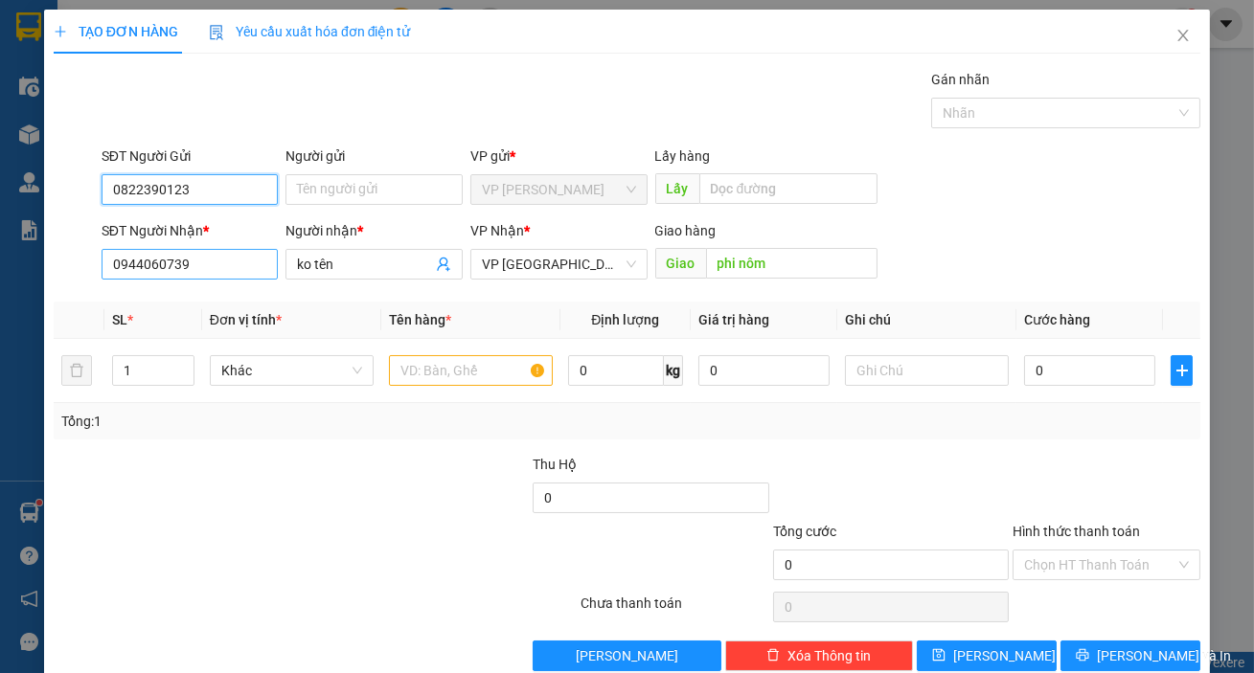
type input "0822390123"
click at [243, 275] on input "0944060739" at bounding box center [190, 264] width 177 height 31
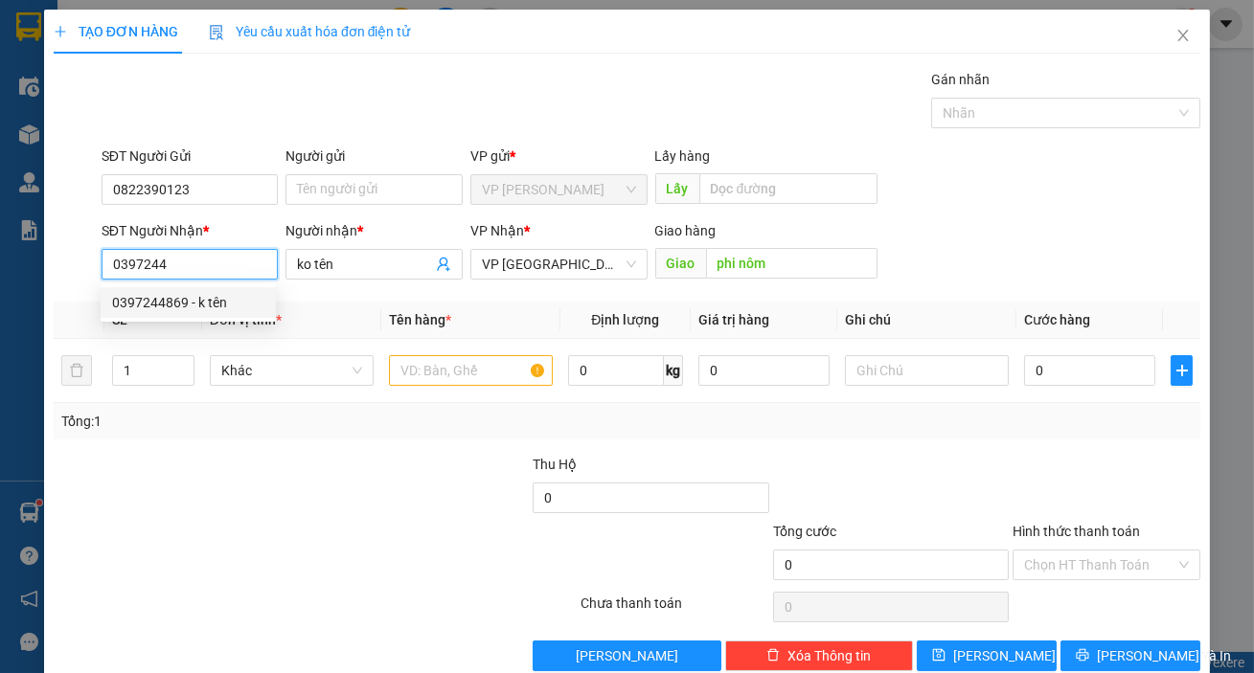
click at [214, 312] on div "0397244869 - k tên" at bounding box center [188, 302] width 152 height 21
type input "0397244869"
type input "k tên"
type input "0397244869"
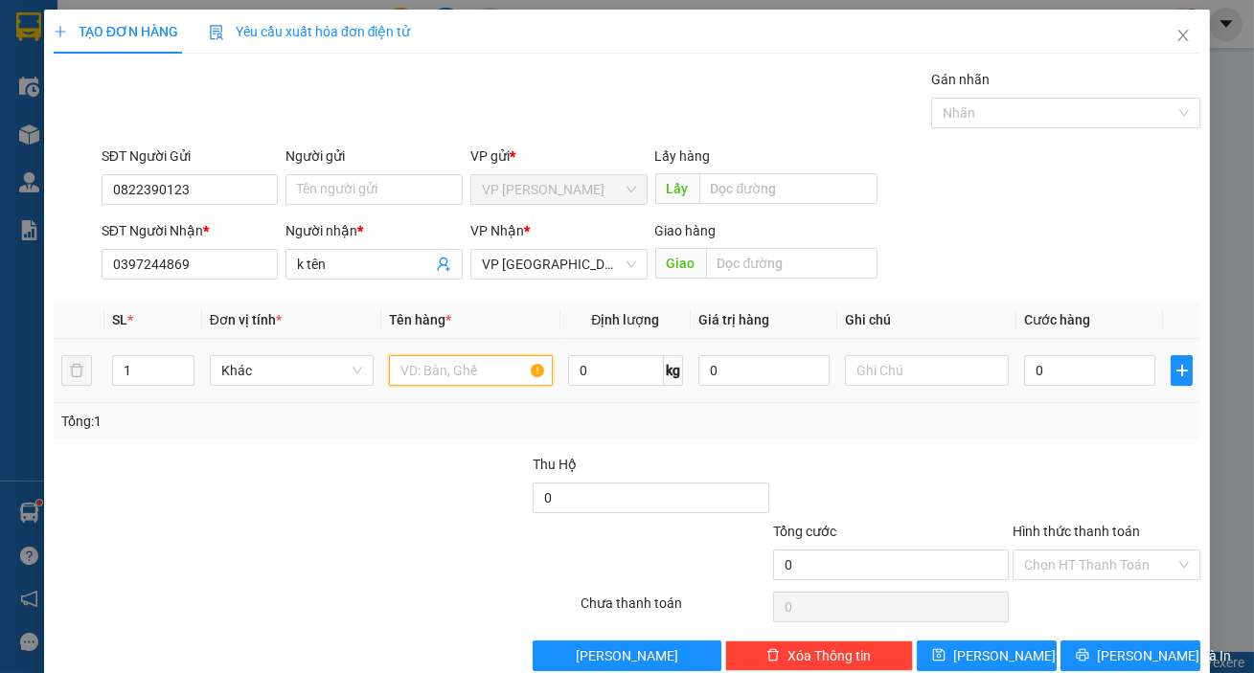
click at [419, 374] on input "text" at bounding box center [471, 370] width 164 height 31
type input "HẢI SẢN"
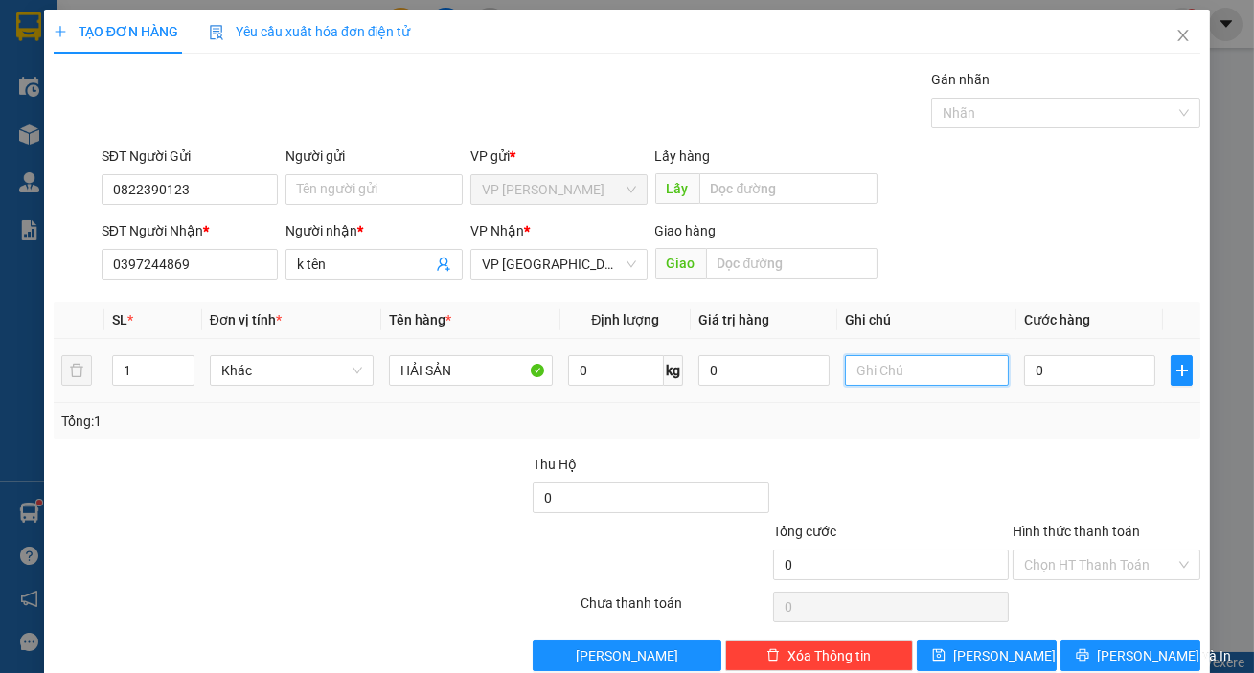
click at [967, 380] on input "text" at bounding box center [927, 370] width 164 height 31
type input "THÙNG XỐP"
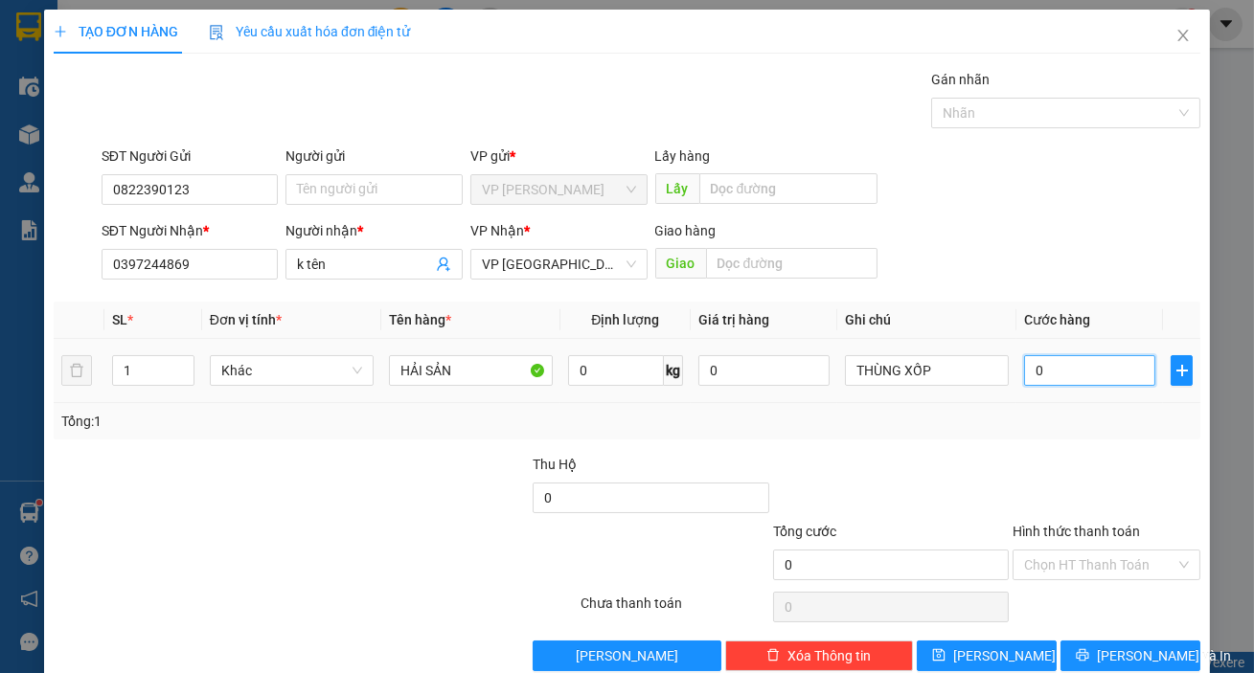
click at [1073, 376] on input "0" at bounding box center [1089, 370] width 131 height 31
click at [584, 494] on input "0" at bounding box center [651, 498] width 236 height 31
type input "1.750.000"
click at [1082, 359] on input "0" at bounding box center [1089, 370] width 131 height 31
type input "1"
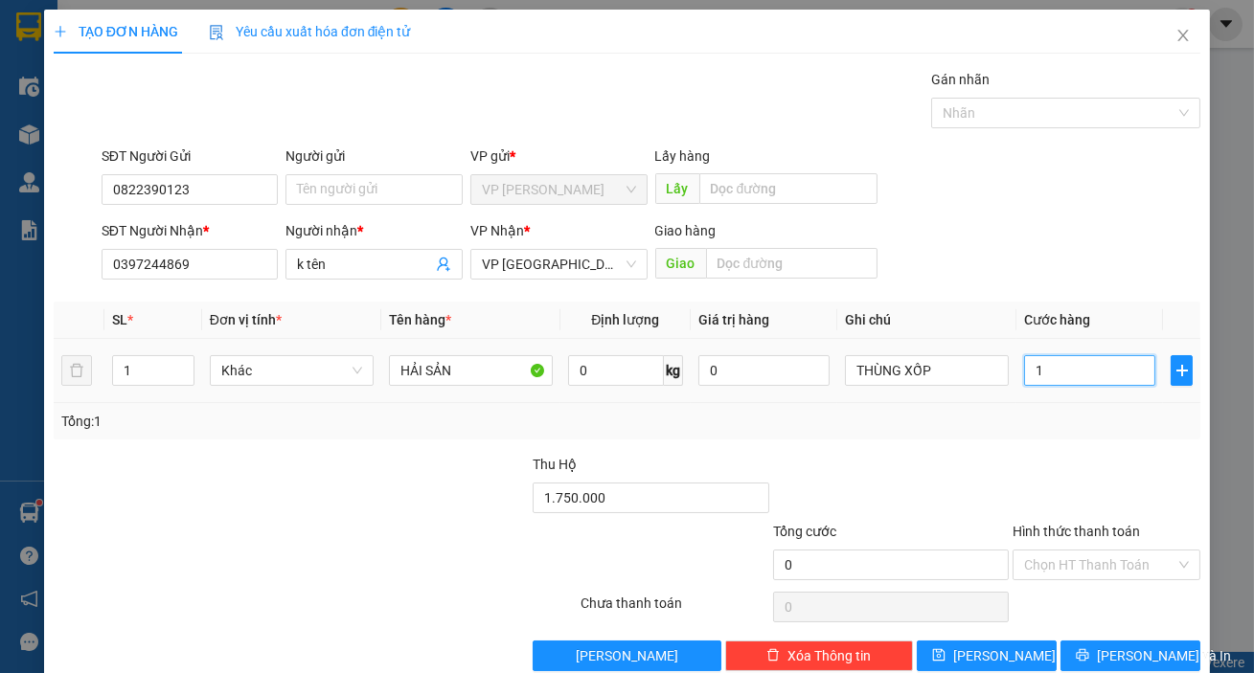
type input "1"
type input "10"
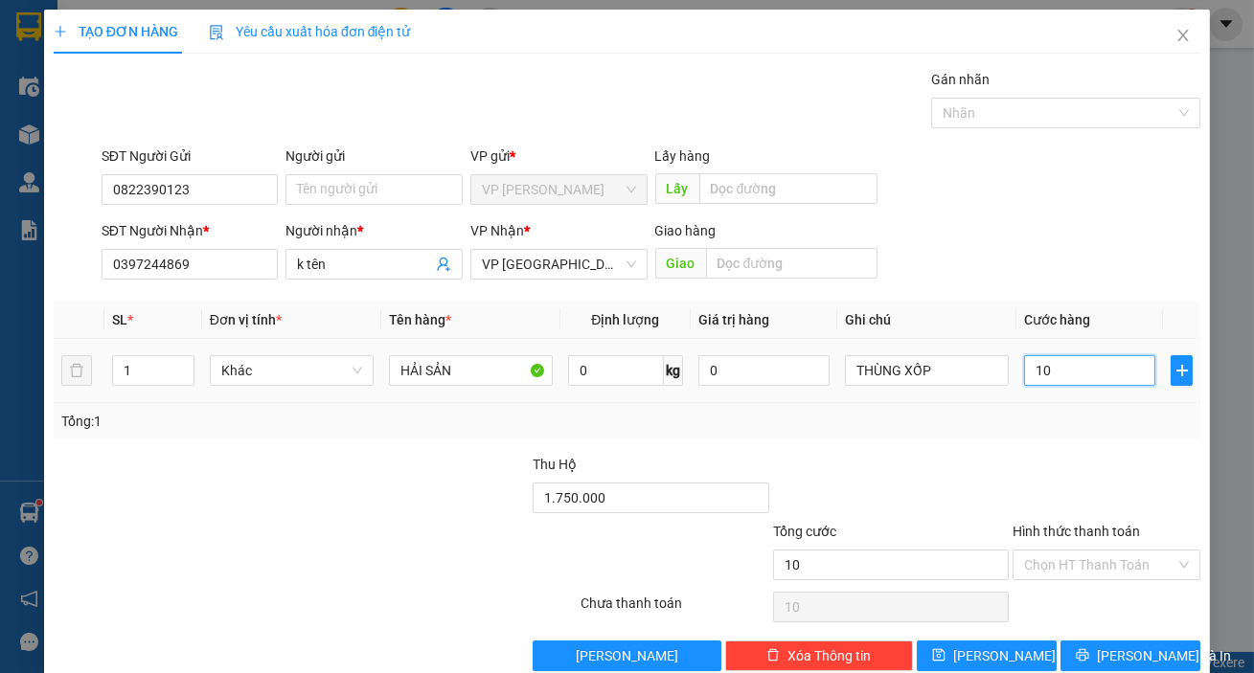
type input "100"
type input "1.000"
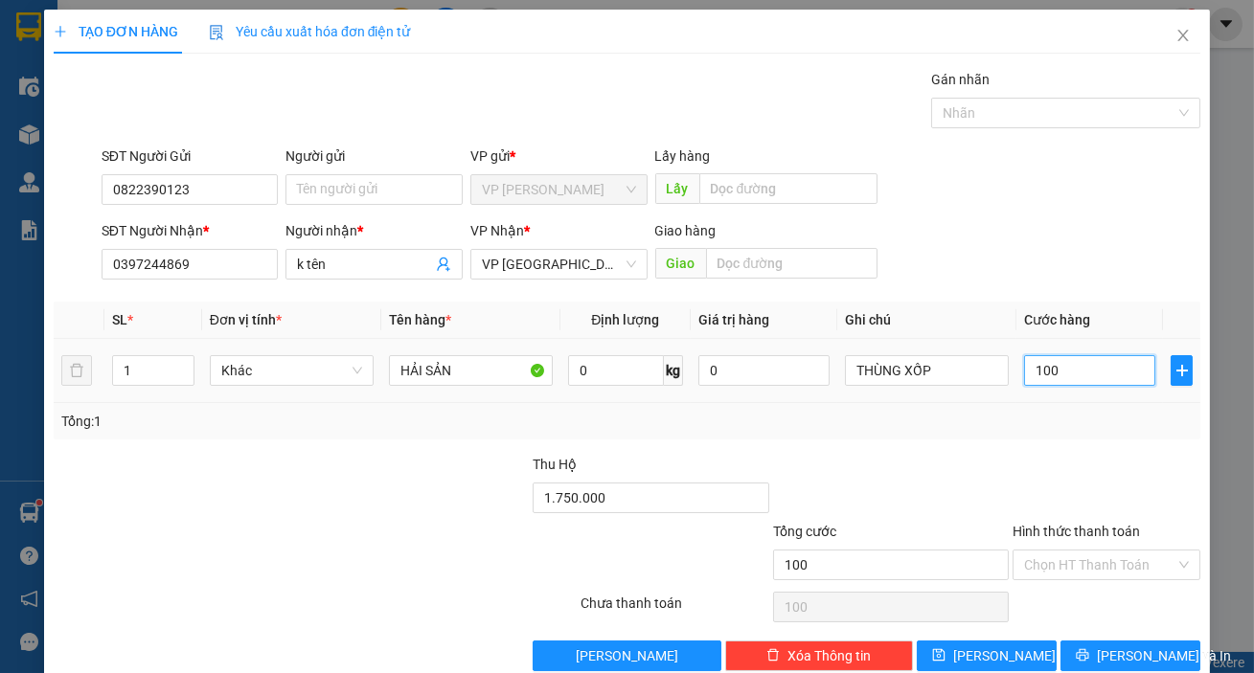
type input "1.000"
type input "10.000"
type input "100.000"
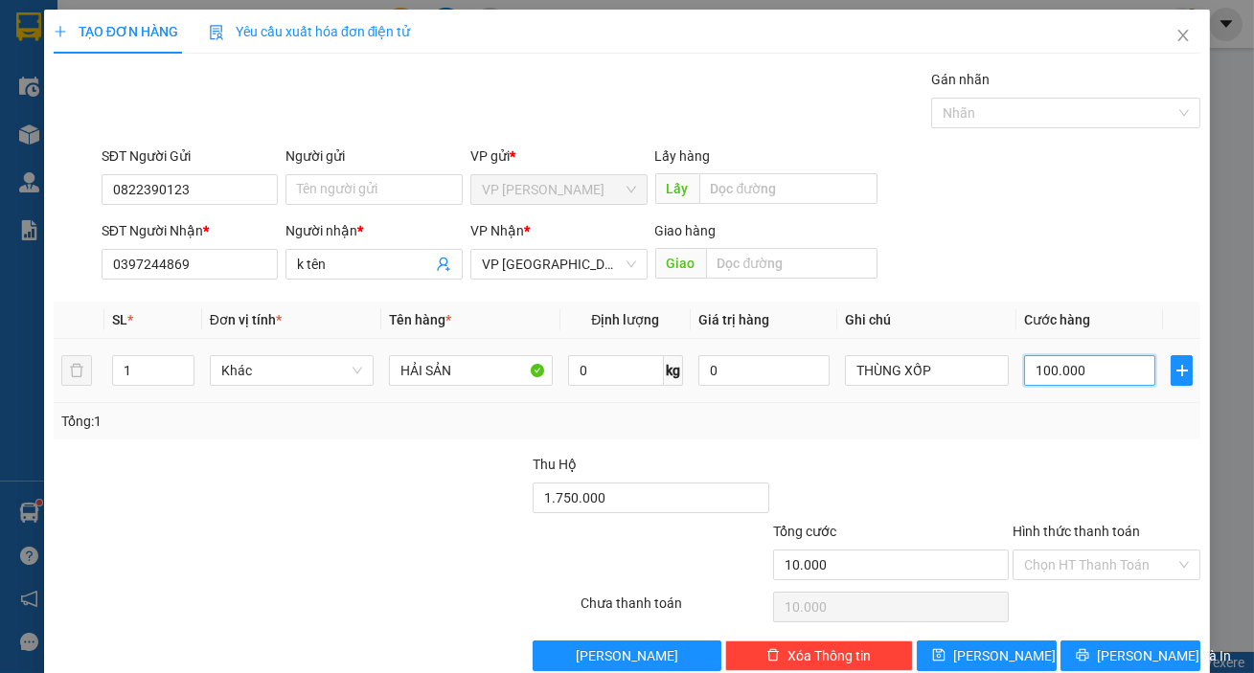
type input "100.000"
click at [1011, 468] on div at bounding box center [1107, 487] width 192 height 67
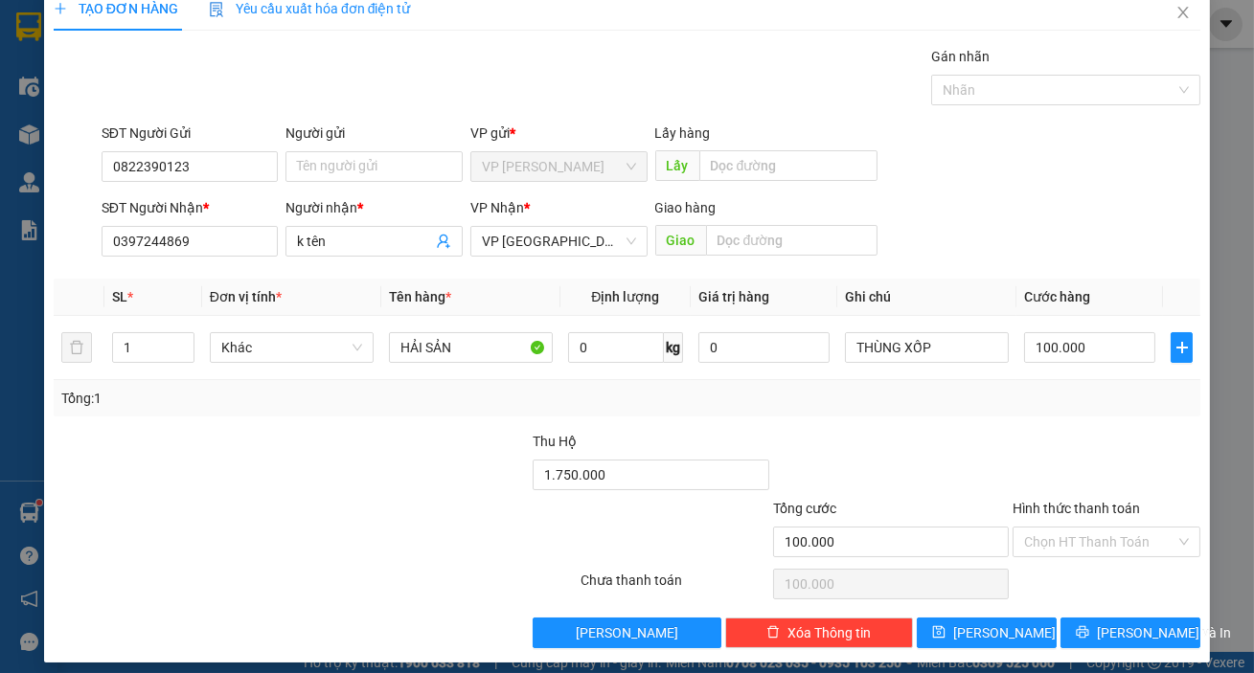
scroll to position [34, 0]
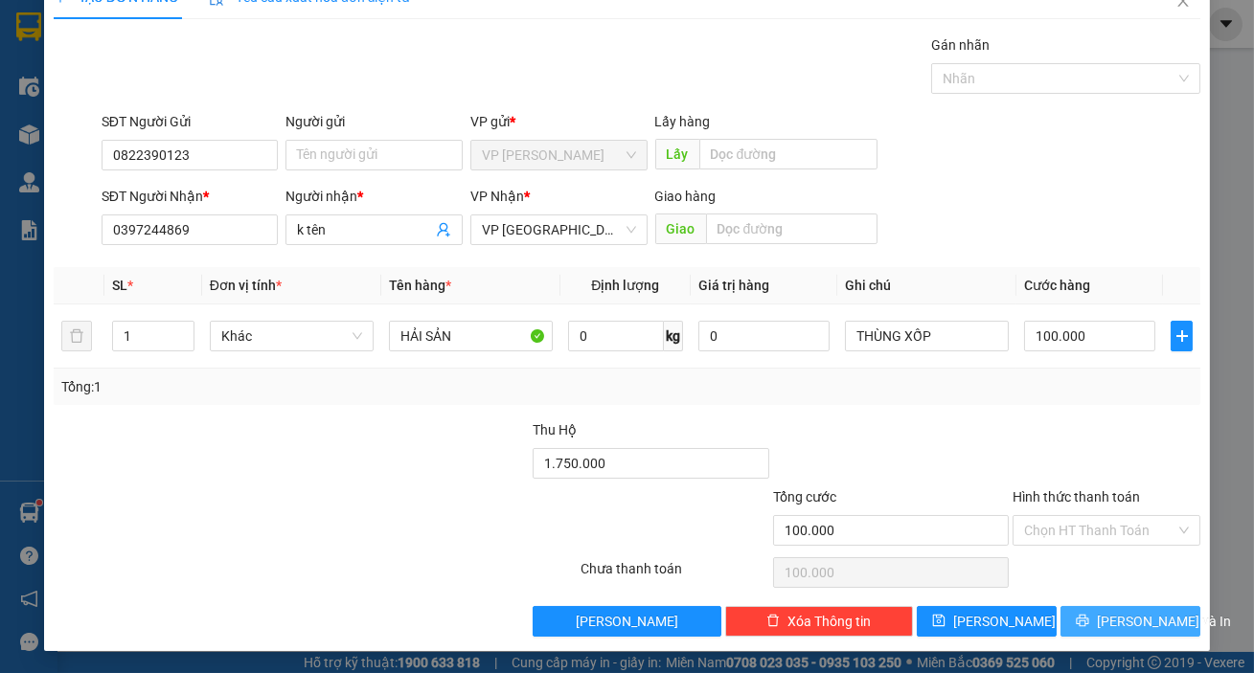
click at [1105, 608] on button "[PERSON_NAME] và In" at bounding box center [1130, 621] width 140 height 31
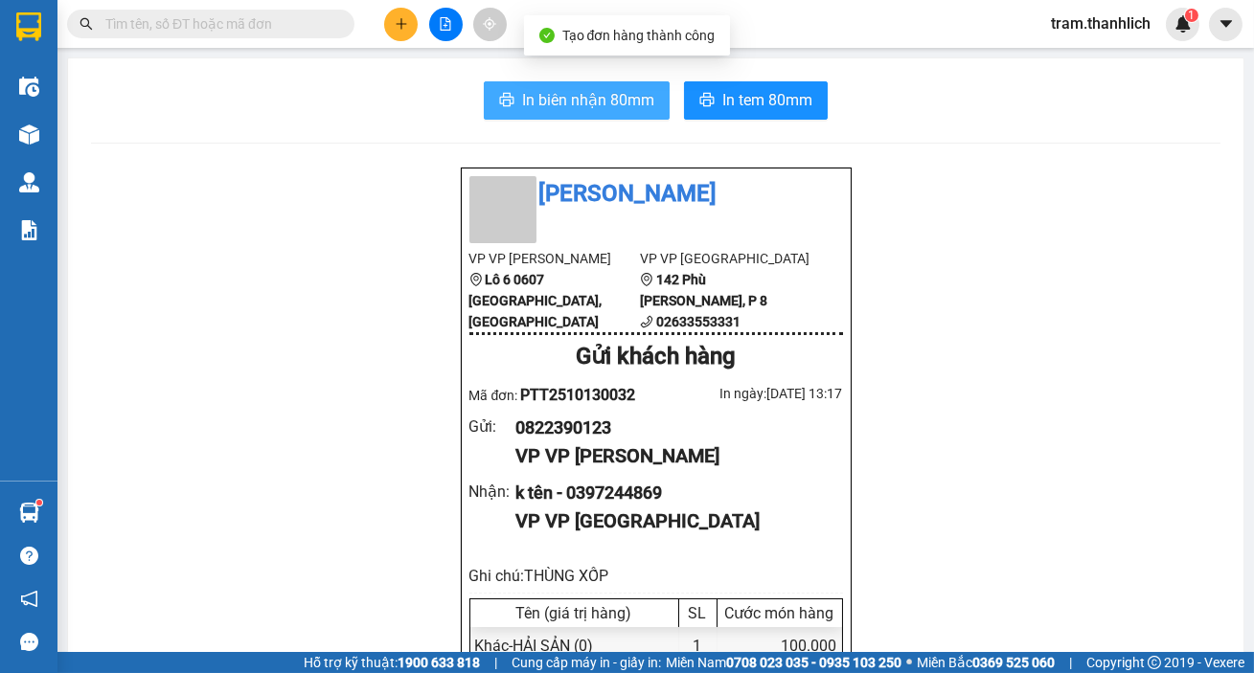
click at [630, 104] on span "In biên nhận 80mm" at bounding box center [588, 100] width 132 height 24
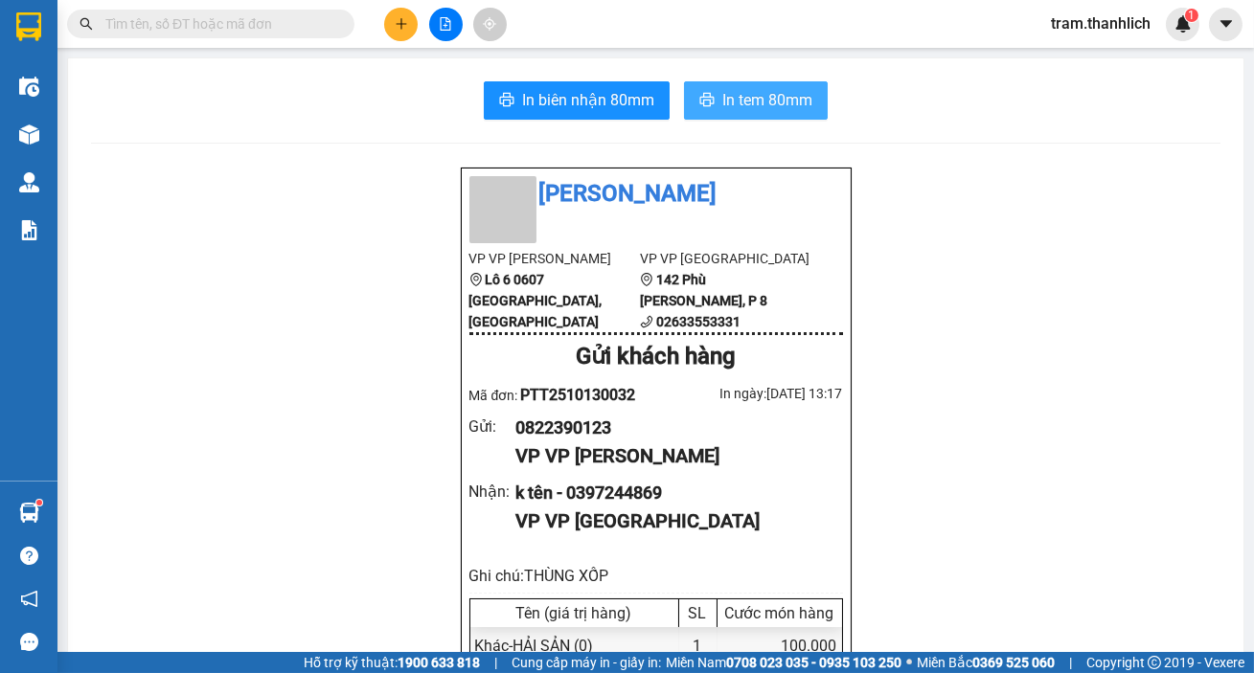
click at [770, 81] on button "In tem 80mm" at bounding box center [756, 100] width 144 height 38
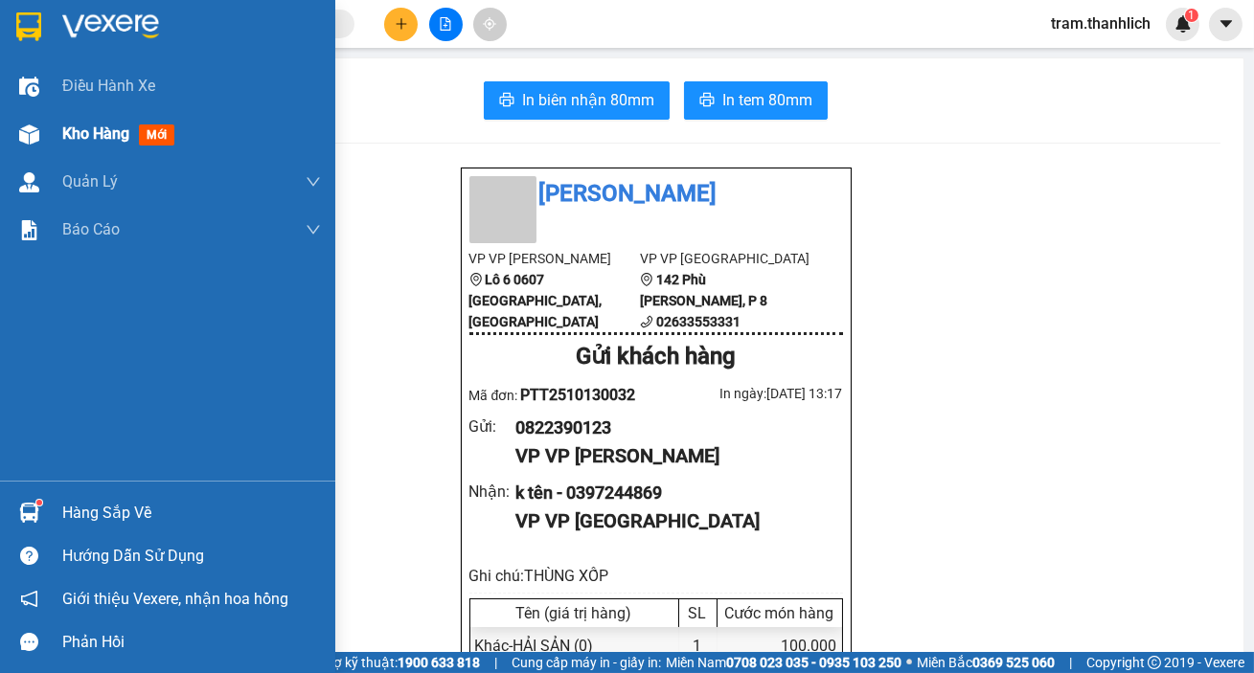
click at [67, 126] on span "Kho hàng" at bounding box center [95, 134] width 67 height 18
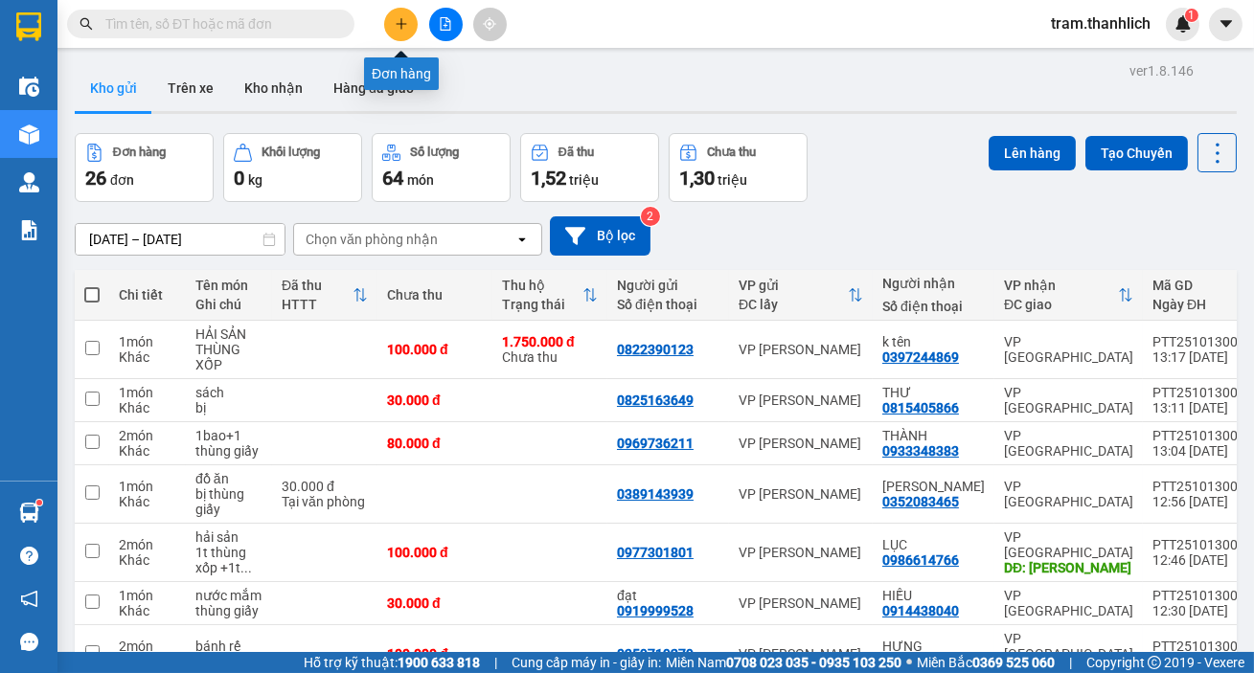
click at [400, 29] on icon "plus" at bounding box center [401, 23] width 13 height 13
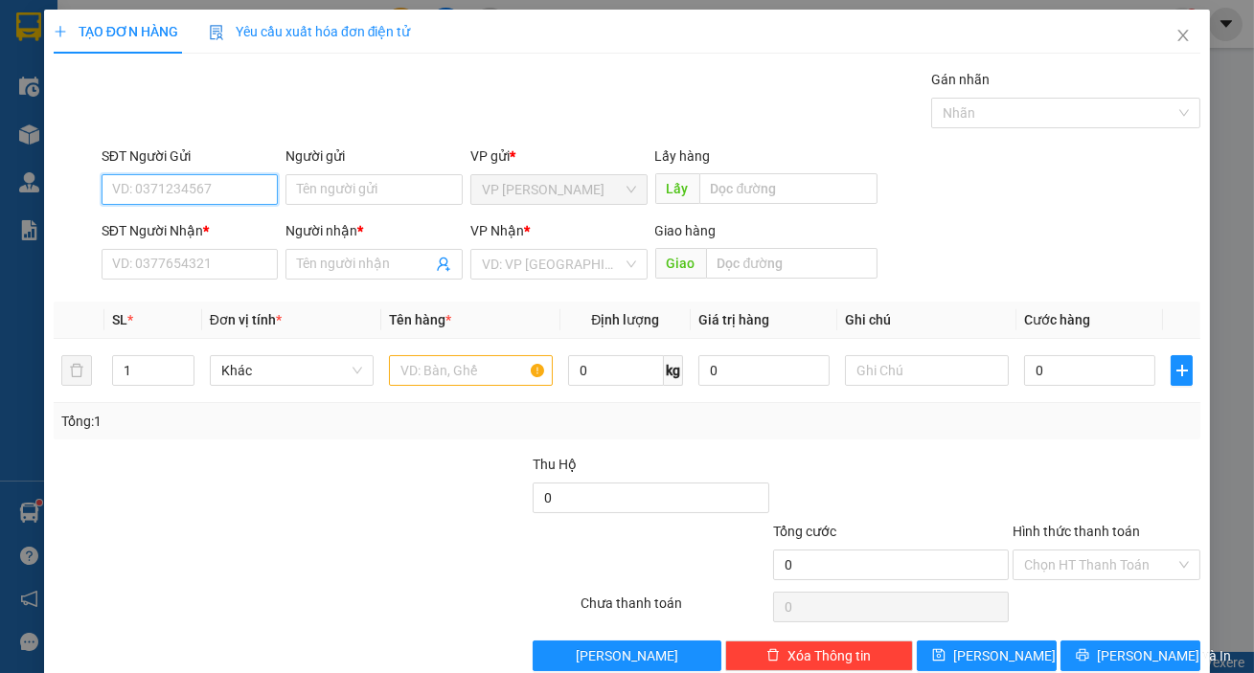
click at [163, 196] on input "SĐT Người Gửi" at bounding box center [190, 189] width 177 height 31
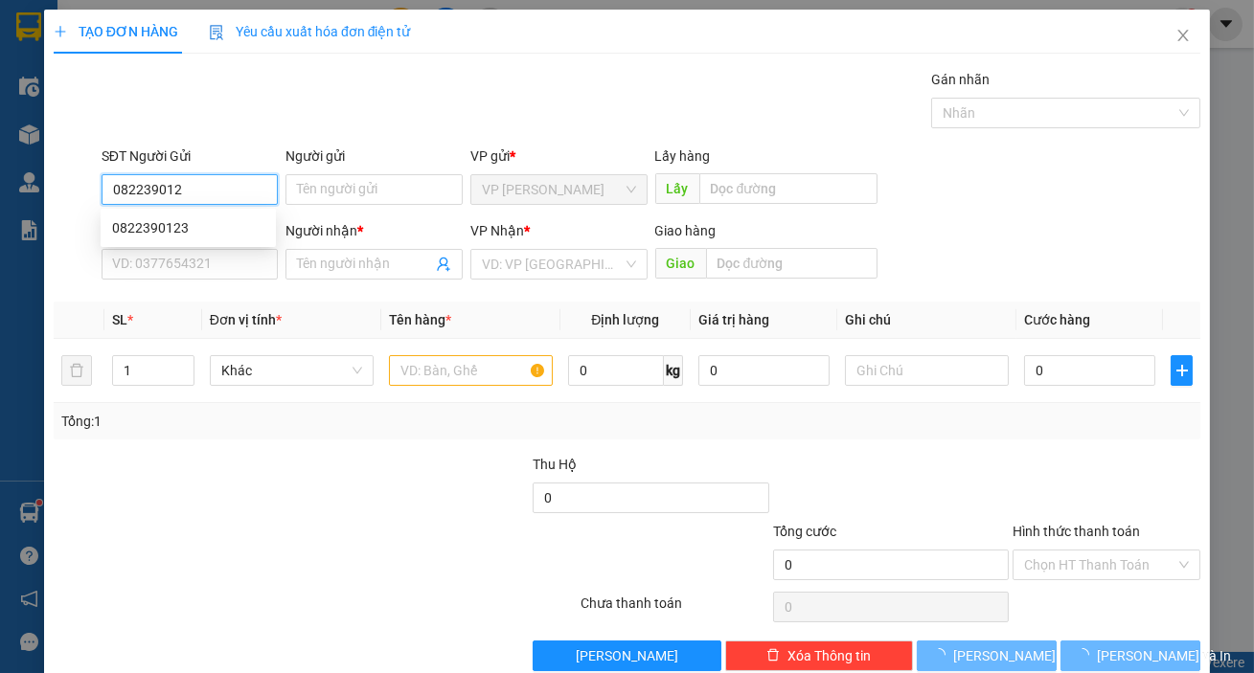
type input "0822390123"
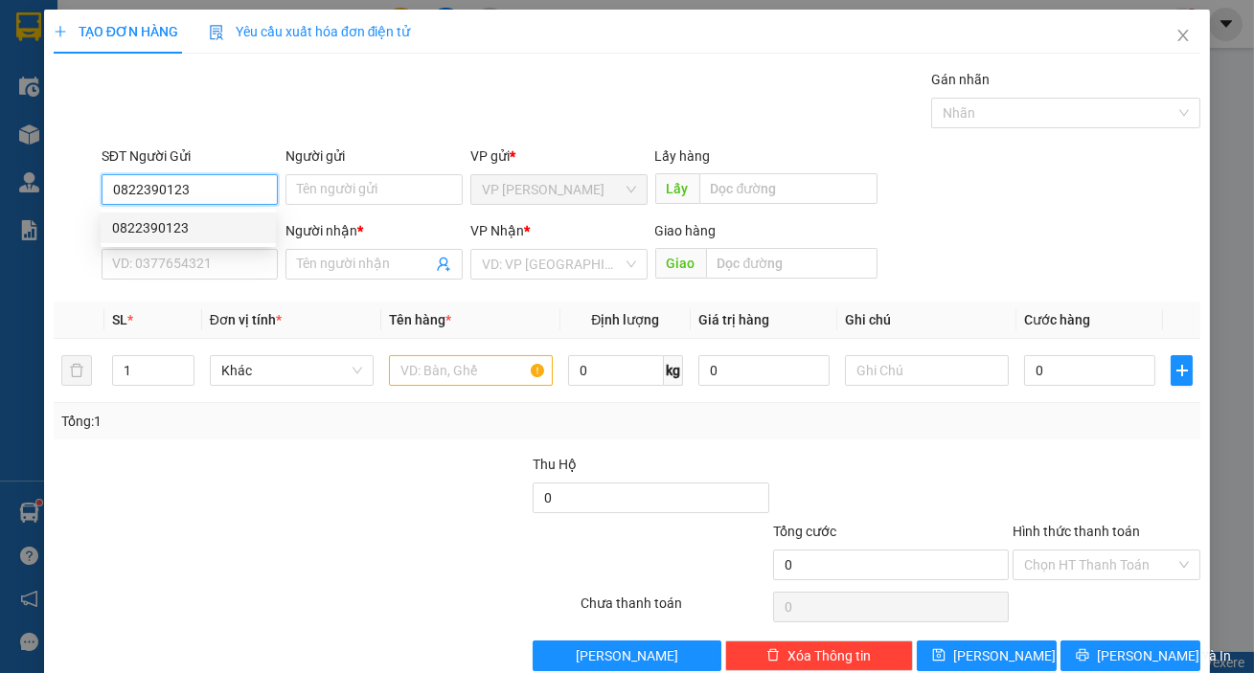
click at [183, 239] on div "0822390123" at bounding box center [188, 228] width 175 height 31
type input "0397244869"
type input "k tên"
type input "0822390123"
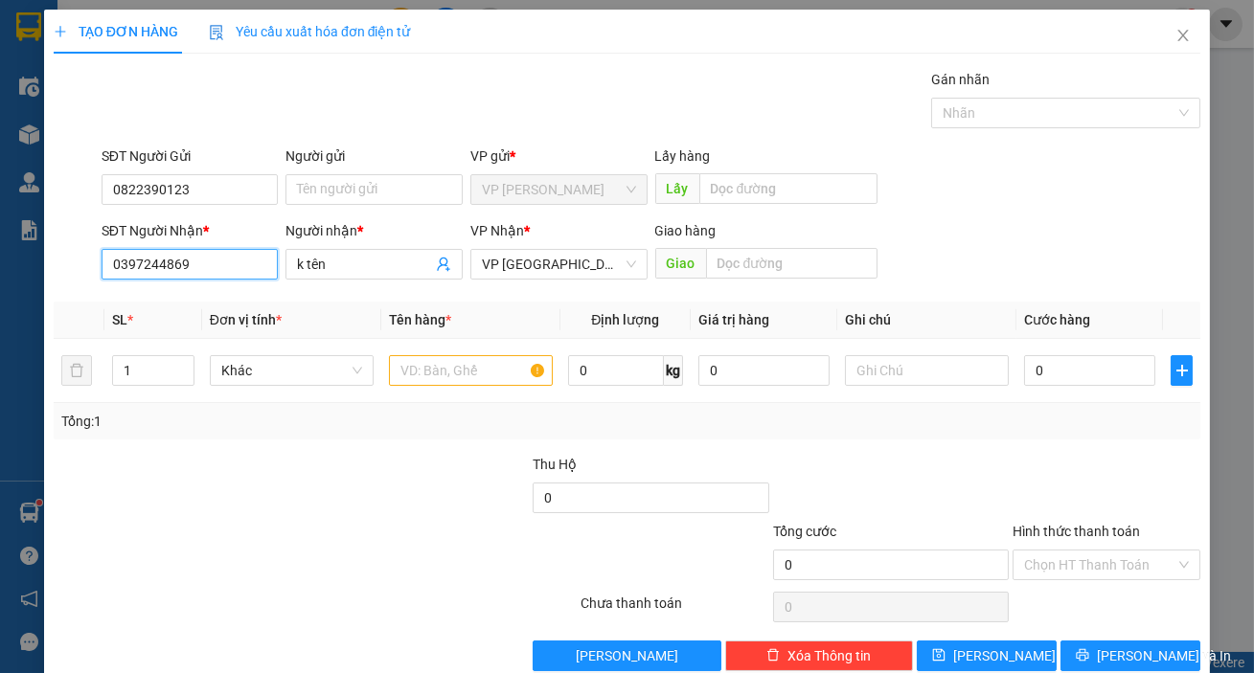
click at [224, 270] on input "0397244869" at bounding box center [190, 264] width 177 height 31
drag, startPoint x: 215, startPoint y: 302, endPoint x: 330, endPoint y: 322, distance: 117.6
click at [215, 302] on div "0364139205 - K TEN" at bounding box center [188, 302] width 152 height 21
type input "0364139205"
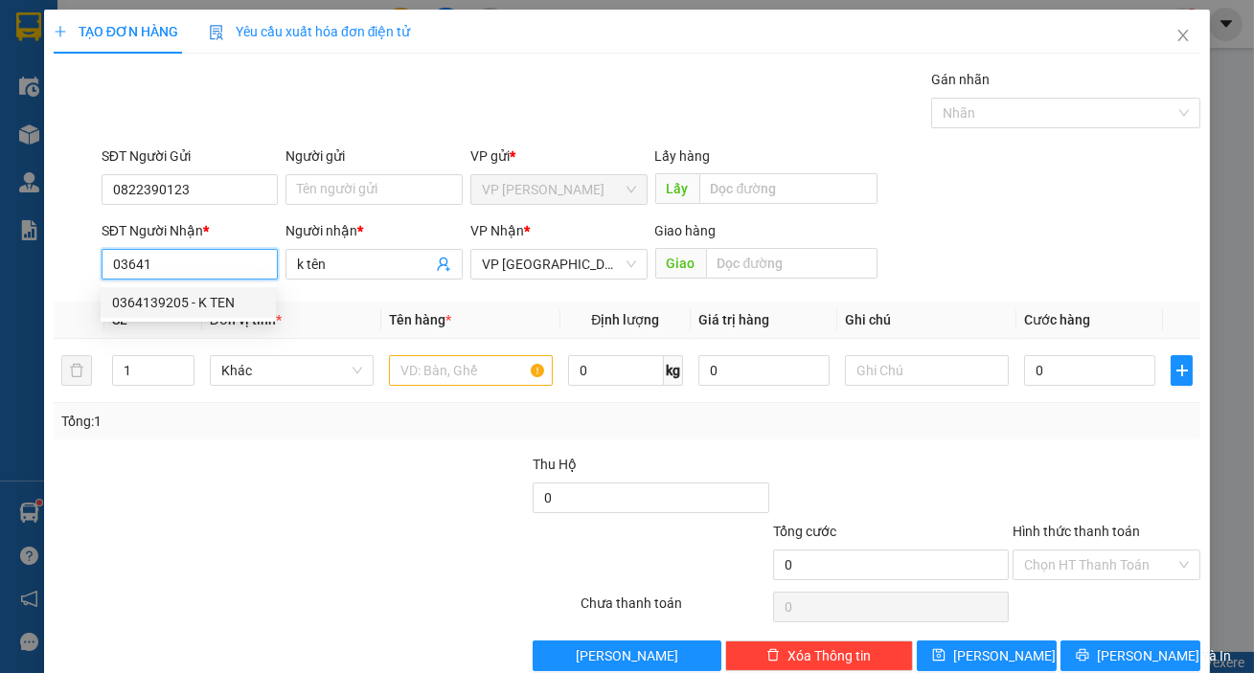
type input "K TEN"
type input "cx mai hoa"
type input "0364139205"
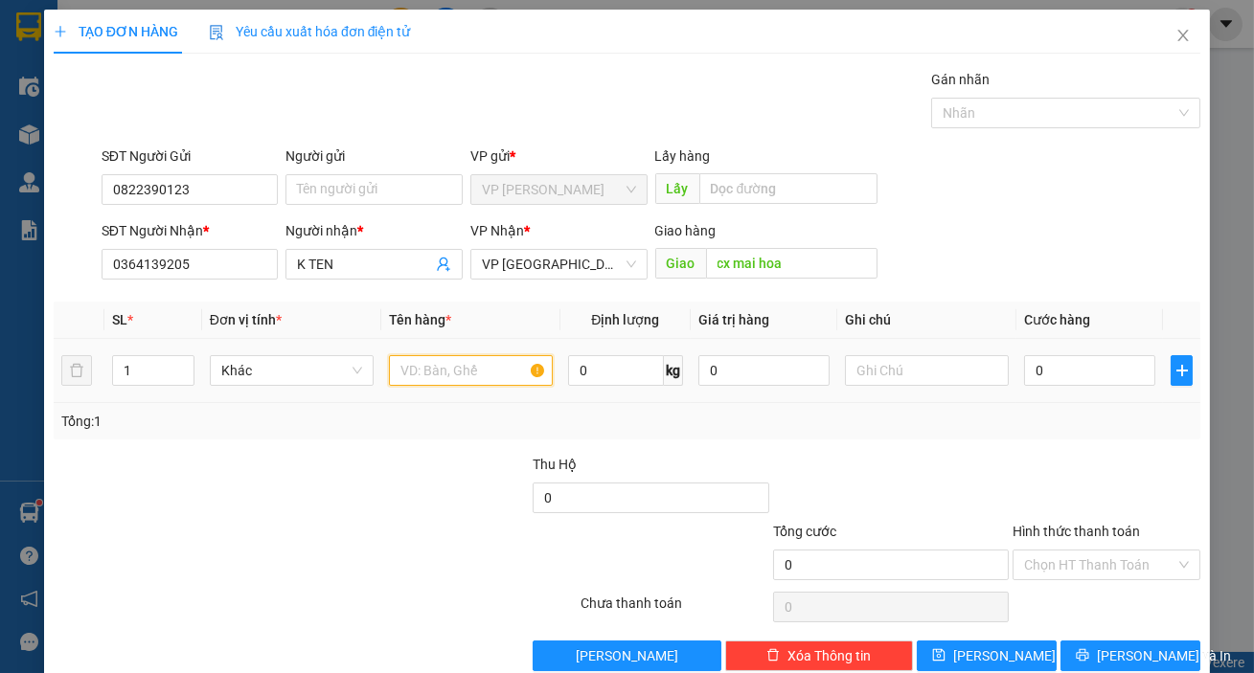
click at [433, 374] on input "text" at bounding box center [471, 370] width 164 height 31
click at [433, 374] on input "HẢI NSẢN" at bounding box center [471, 370] width 164 height 31
type input "HẢI SẢN"
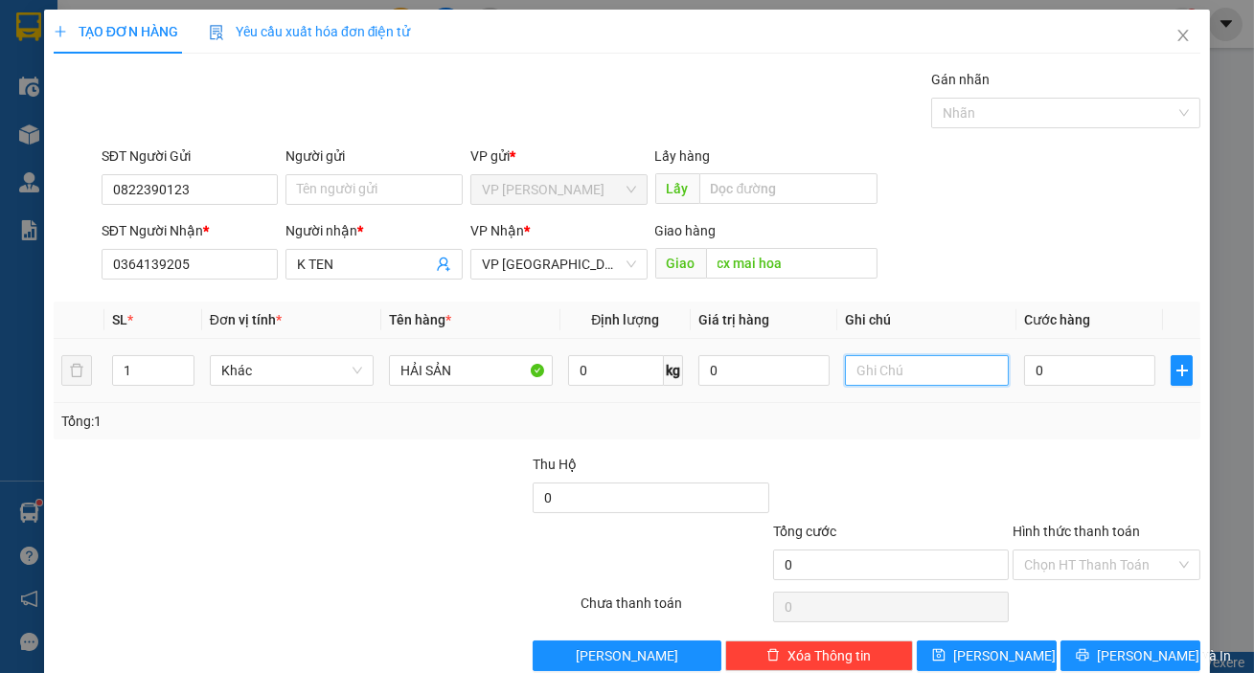
click at [939, 373] on input "text" at bounding box center [927, 370] width 164 height 31
type input "THÙNG XỐP NHỎ"
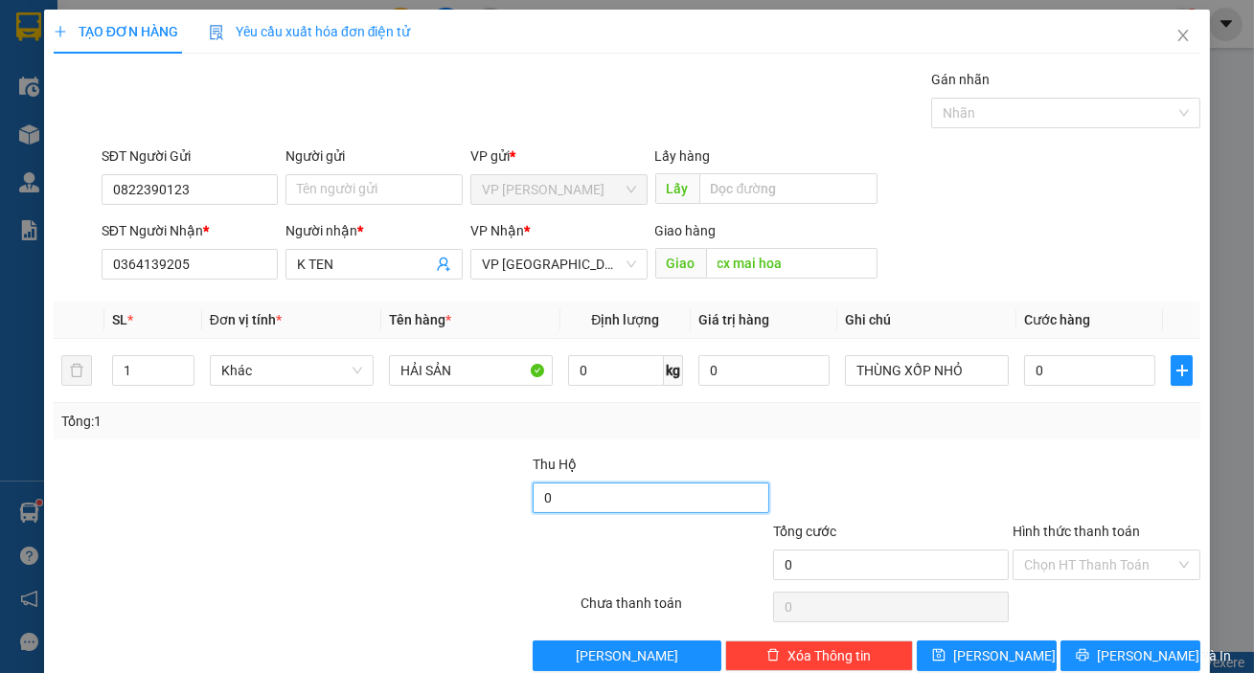
click at [646, 496] on input "0" at bounding box center [651, 498] width 236 height 31
type input "880.000"
drag, startPoint x: 945, startPoint y: 476, endPoint x: 1079, endPoint y: 418, distance: 146.3
click at [976, 469] on div at bounding box center [890, 487] width 239 height 67
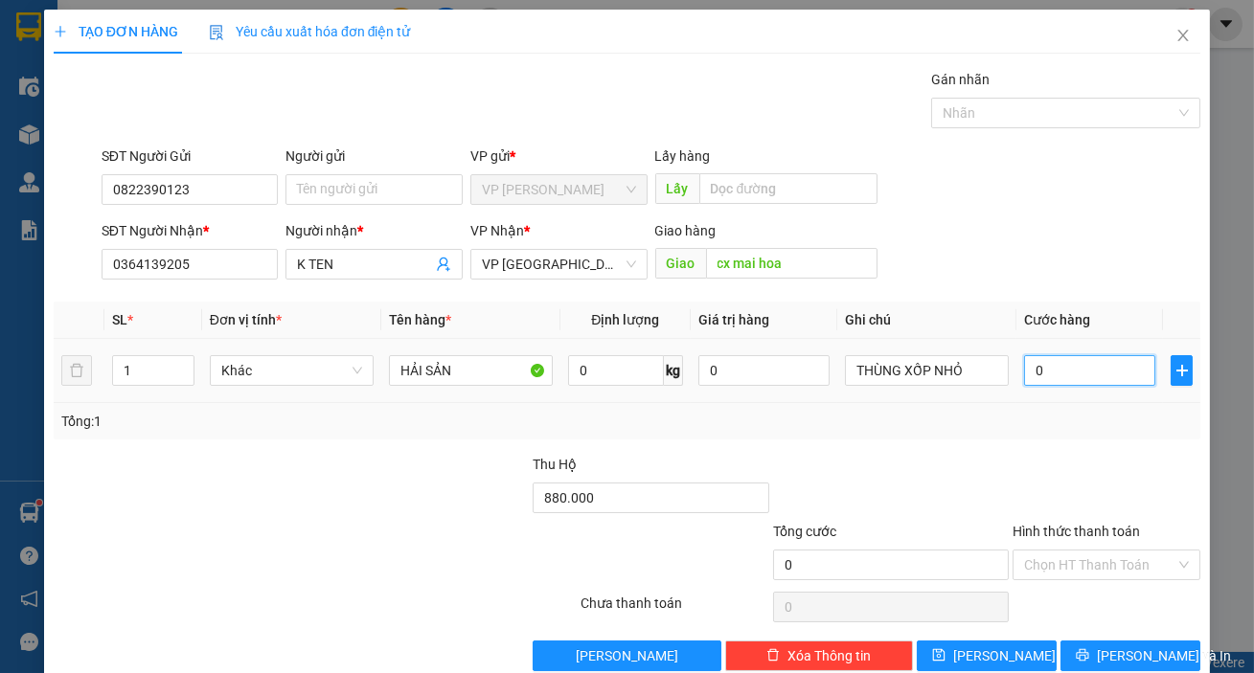
type input "5"
type input "50"
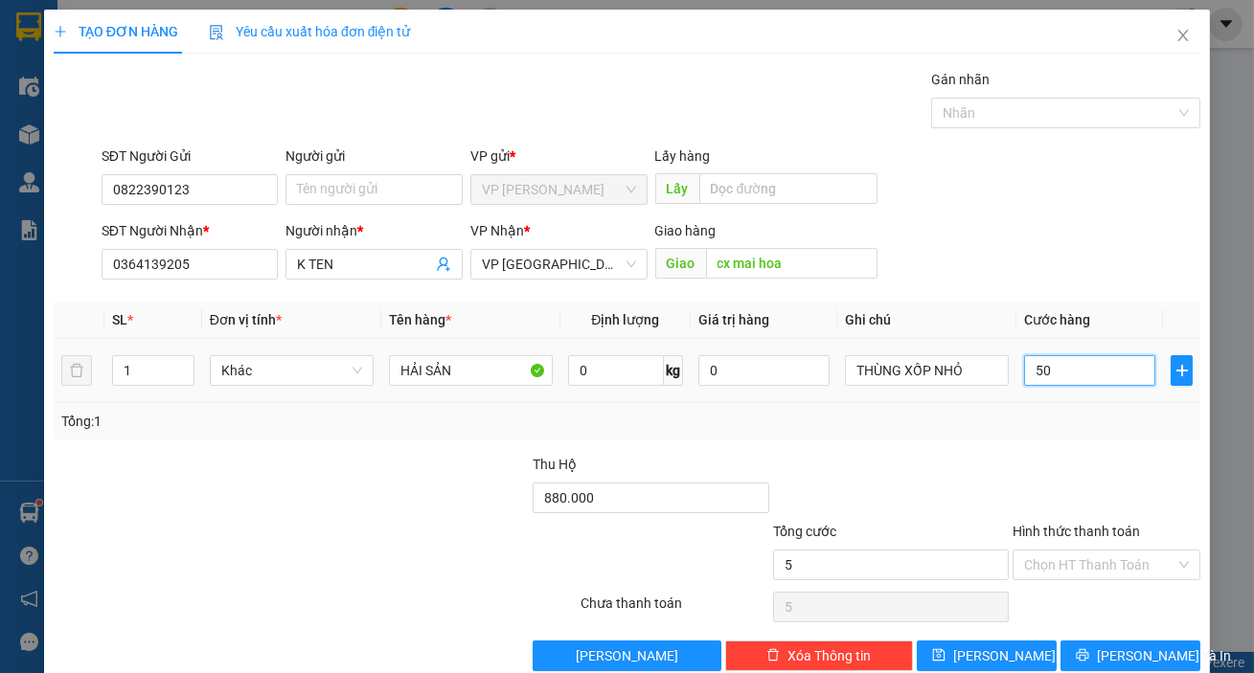
type input "50"
type input "500"
type input "5.000"
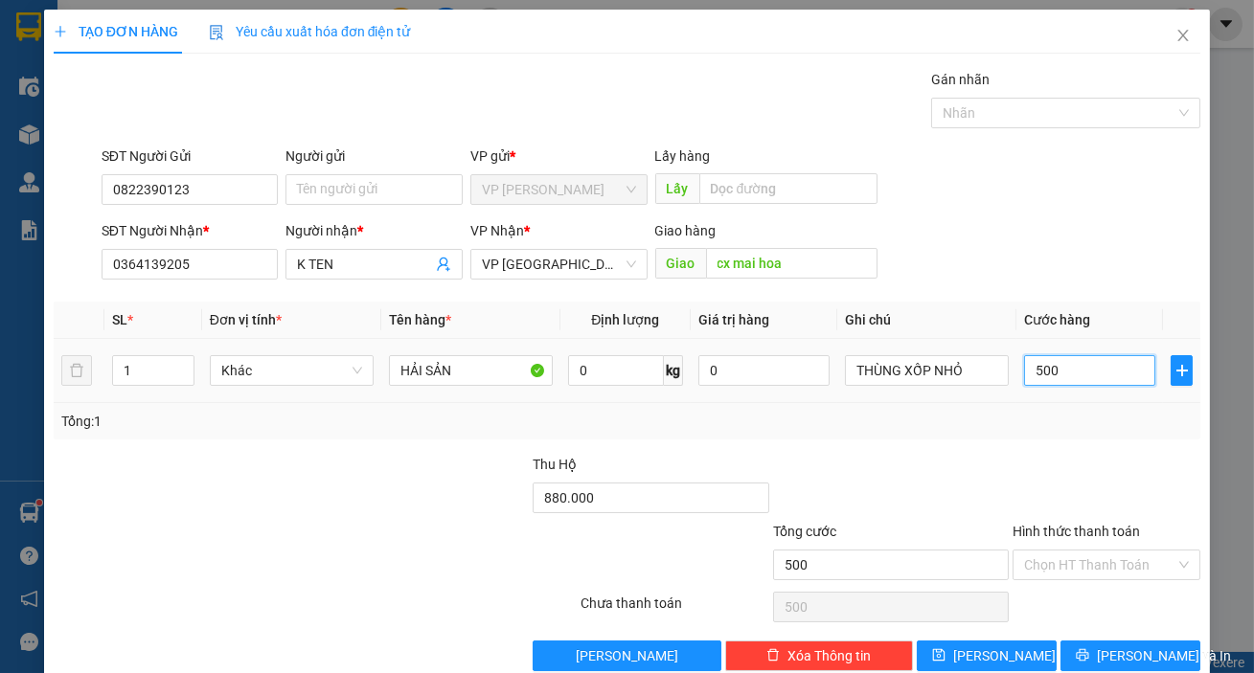
type input "5.000"
type input "50.000"
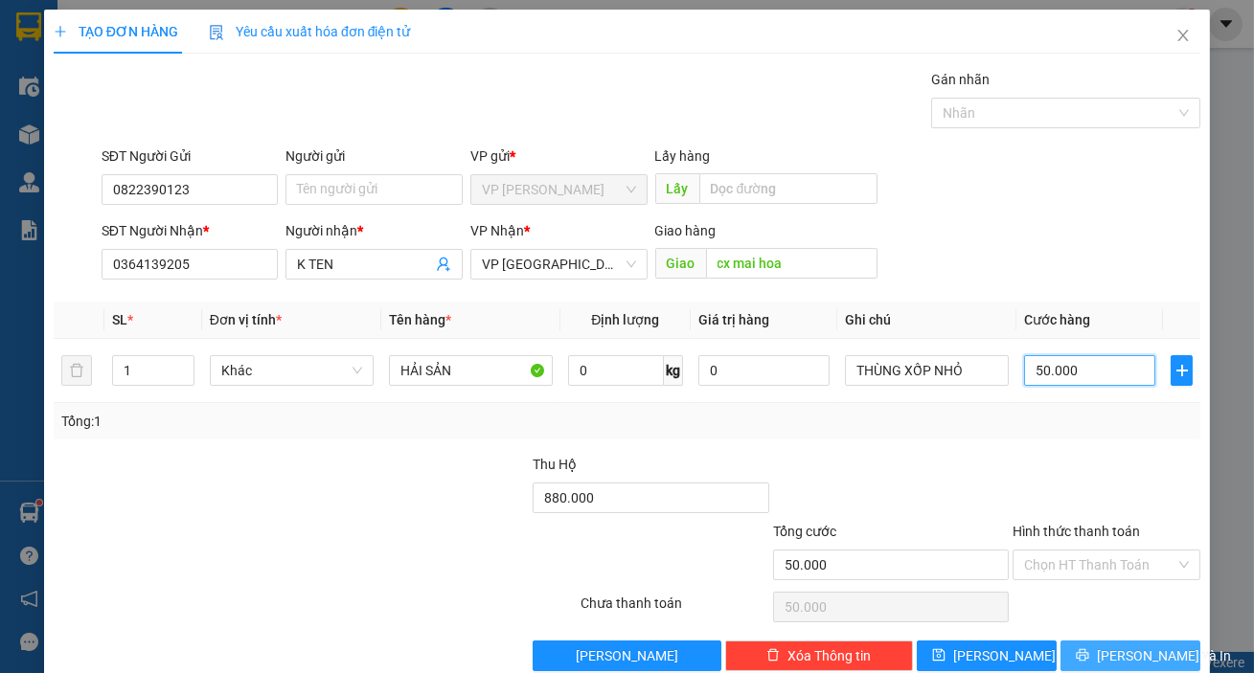
type input "50.000"
click at [1121, 665] on span "[PERSON_NAME] và In" at bounding box center [1164, 656] width 134 height 21
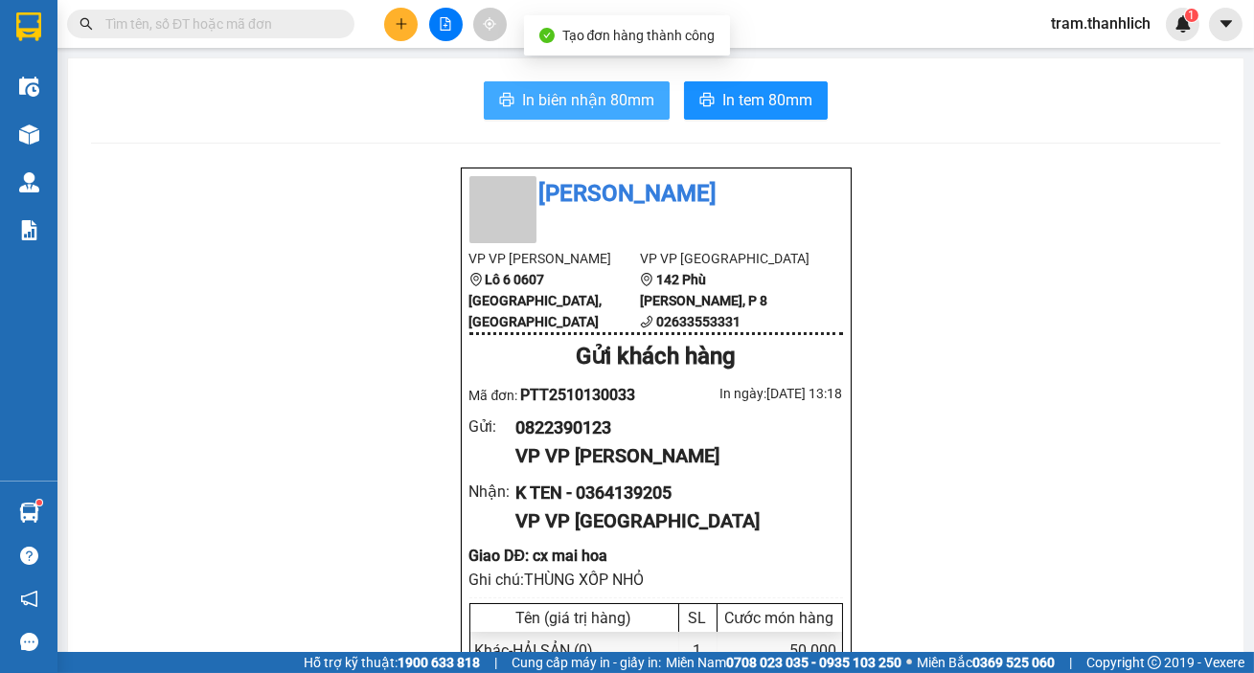
click at [576, 92] on span "In biên nhận 80mm" at bounding box center [588, 100] width 132 height 24
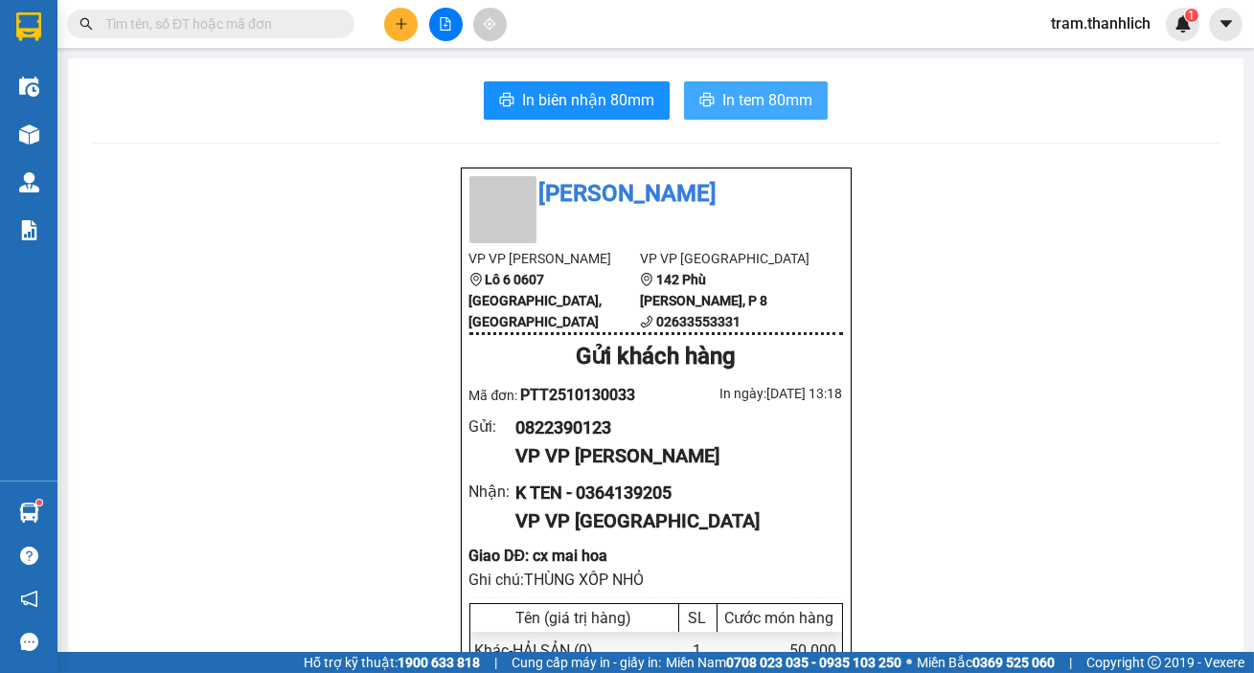
click at [744, 105] on span "In tem 80mm" at bounding box center [767, 100] width 90 height 24
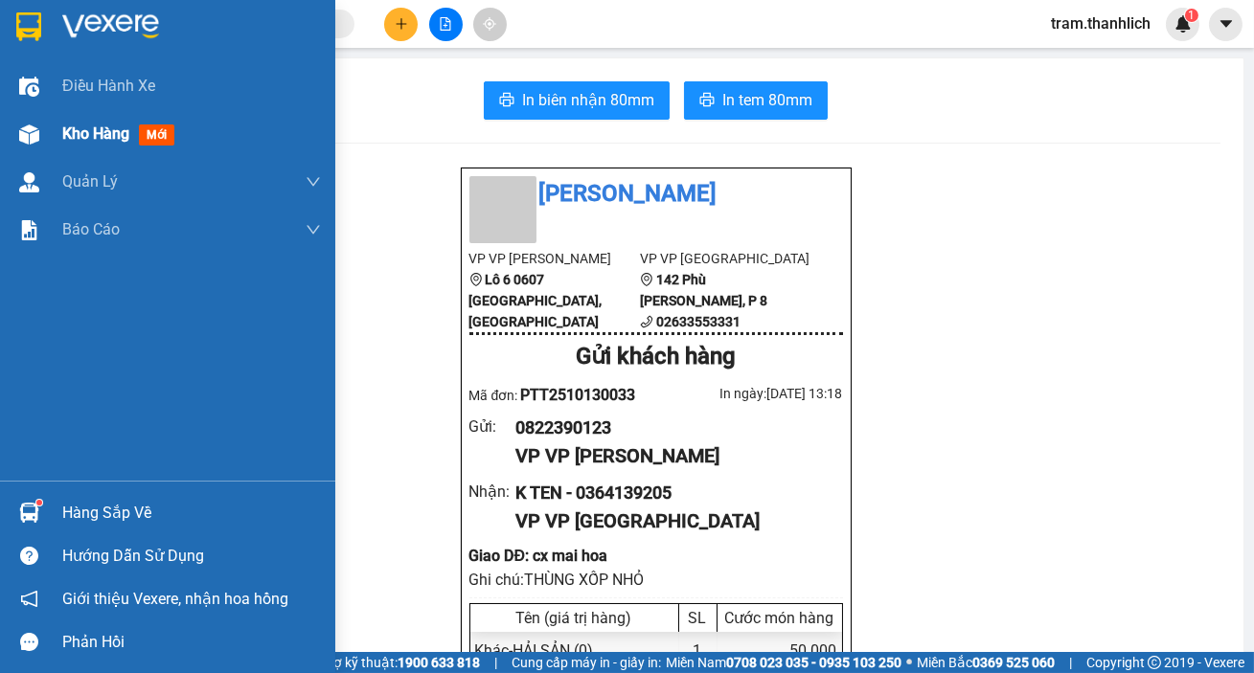
click at [89, 126] on span "Kho hàng" at bounding box center [95, 134] width 67 height 18
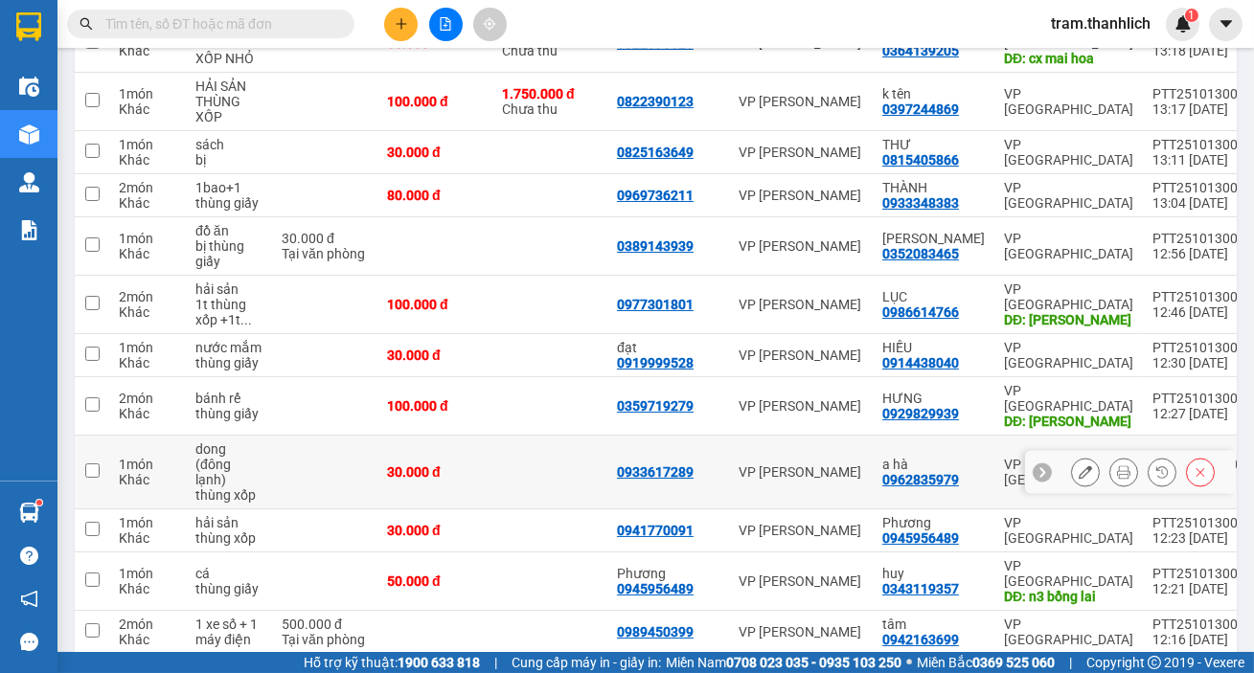
scroll to position [186, 0]
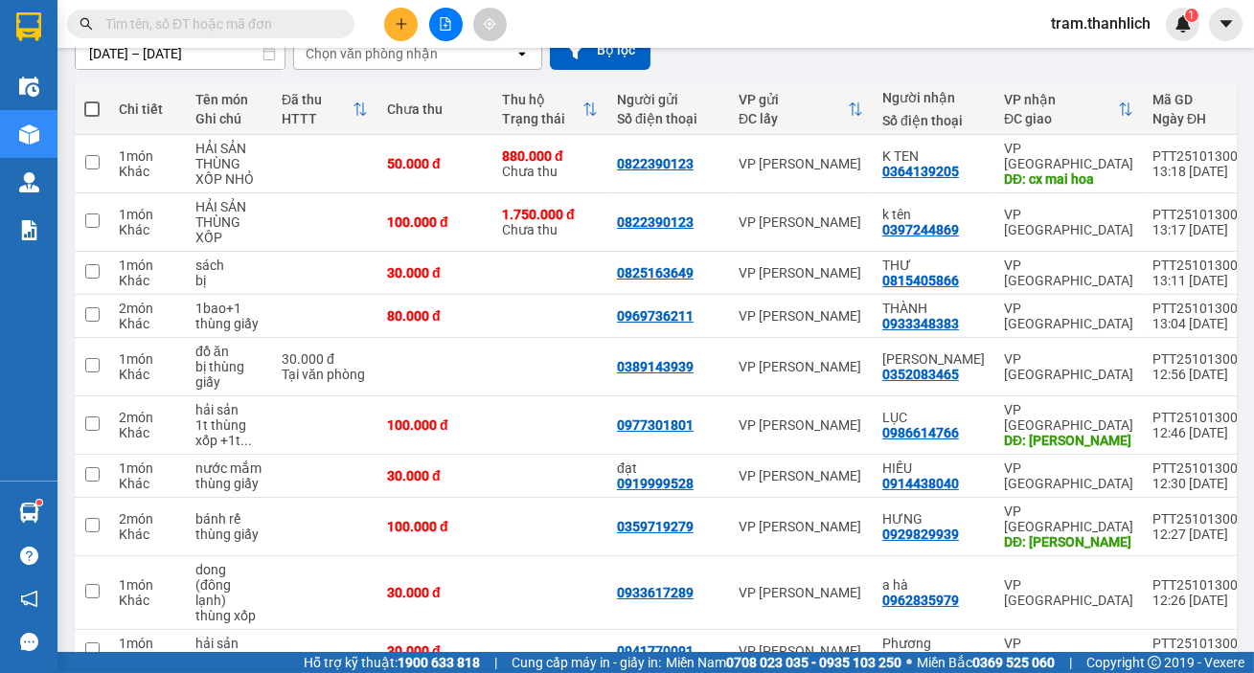
click at [391, 30] on button at bounding box center [401, 25] width 34 height 34
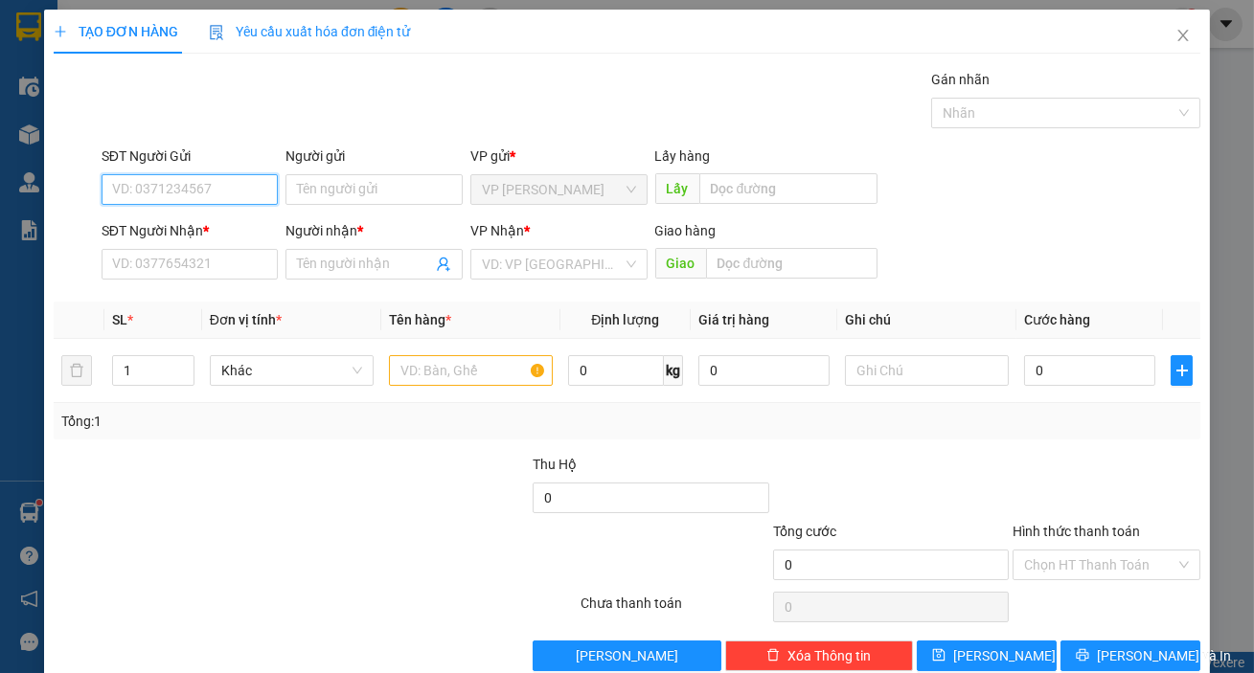
click at [130, 188] on input "SĐT Người Gửi" at bounding box center [190, 189] width 177 height 31
click at [137, 229] on div "0368636486" at bounding box center [188, 227] width 152 height 21
type input "0368636486"
type input "0392487345"
type input "TIẾN"
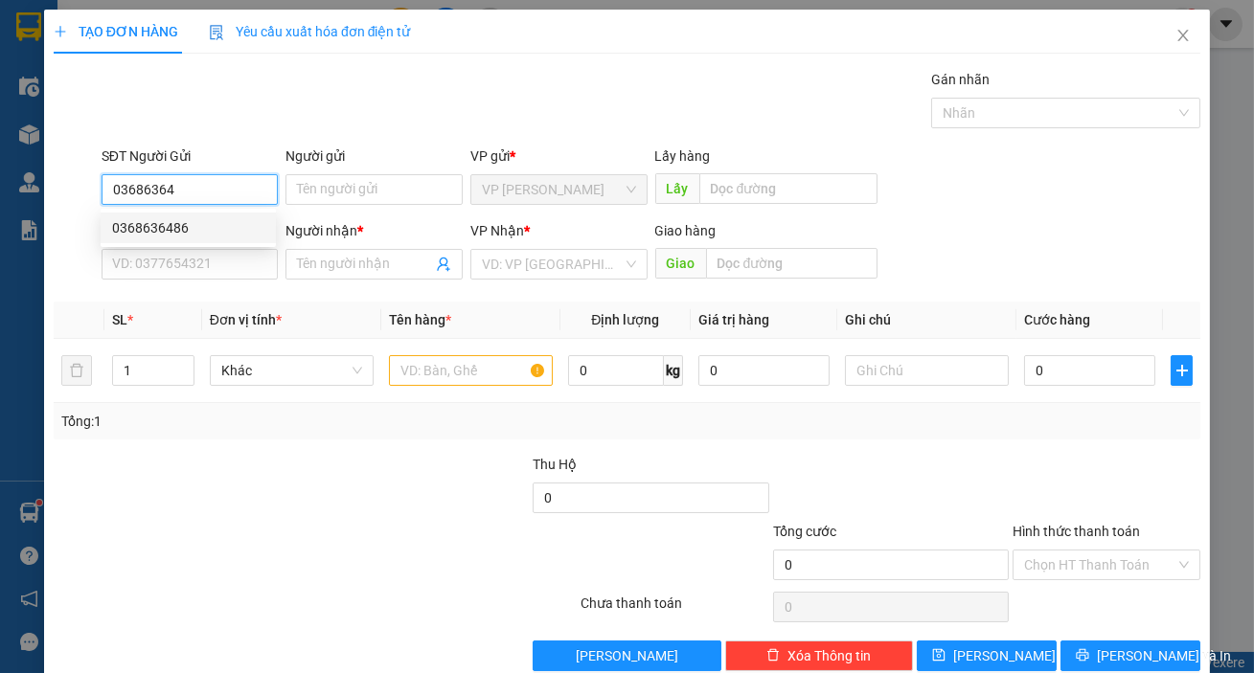
type input "KONTUM"
type input "0368636486"
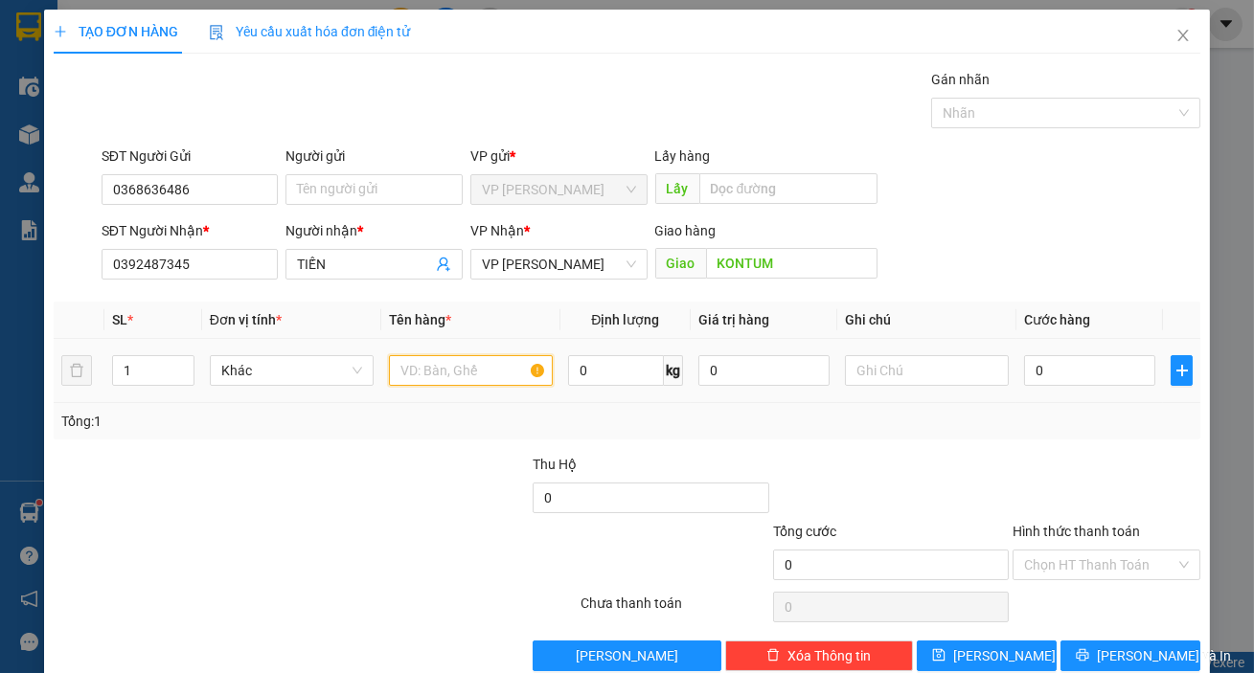
click at [441, 371] on input "text" at bounding box center [471, 370] width 164 height 31
type input "GÀ"
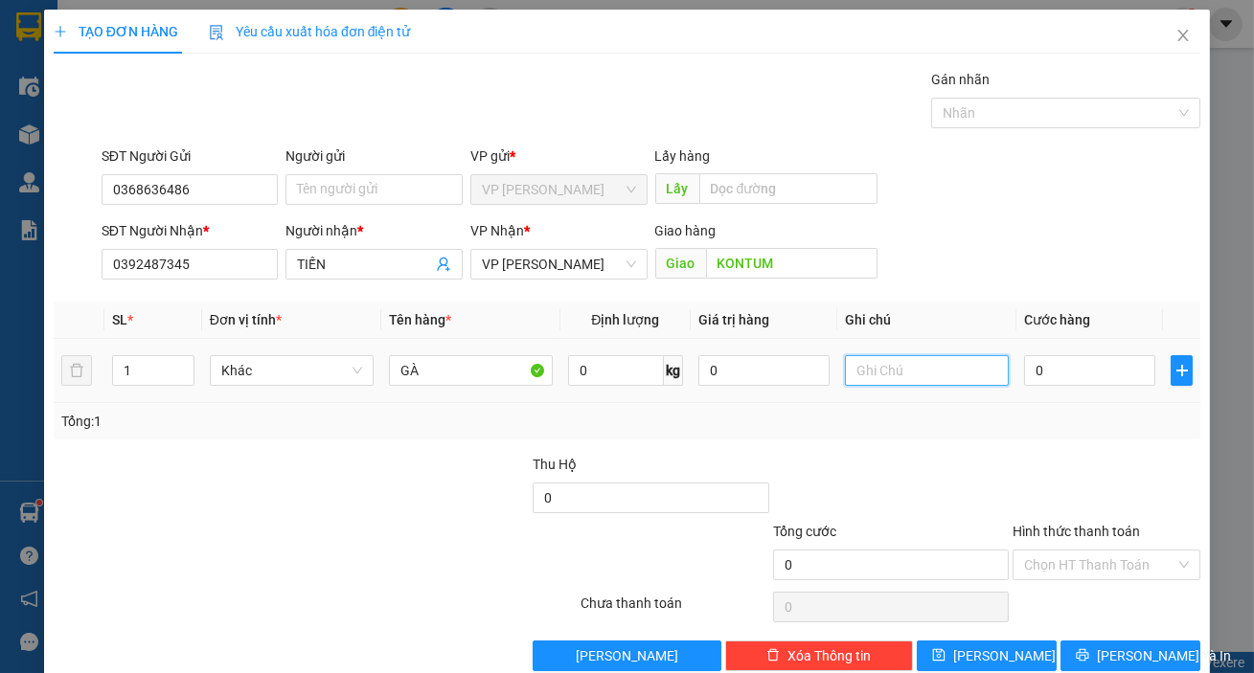
click at [889, 362] on input "text" at bounding box center [927, 370] width 164 height 31
type input "THÙNG GIẤY"
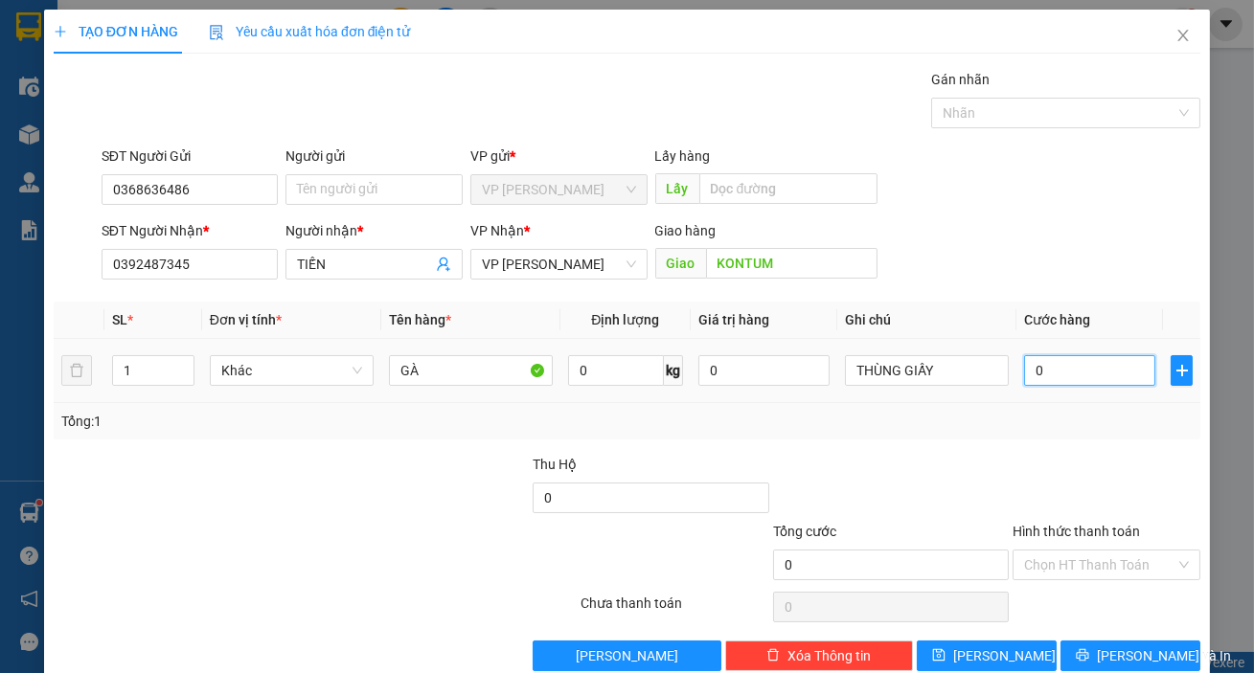
click at [1077, 375] on input "0" at bounding box center [1089, 370] width 131 height 31
type input "1"
type input "15"
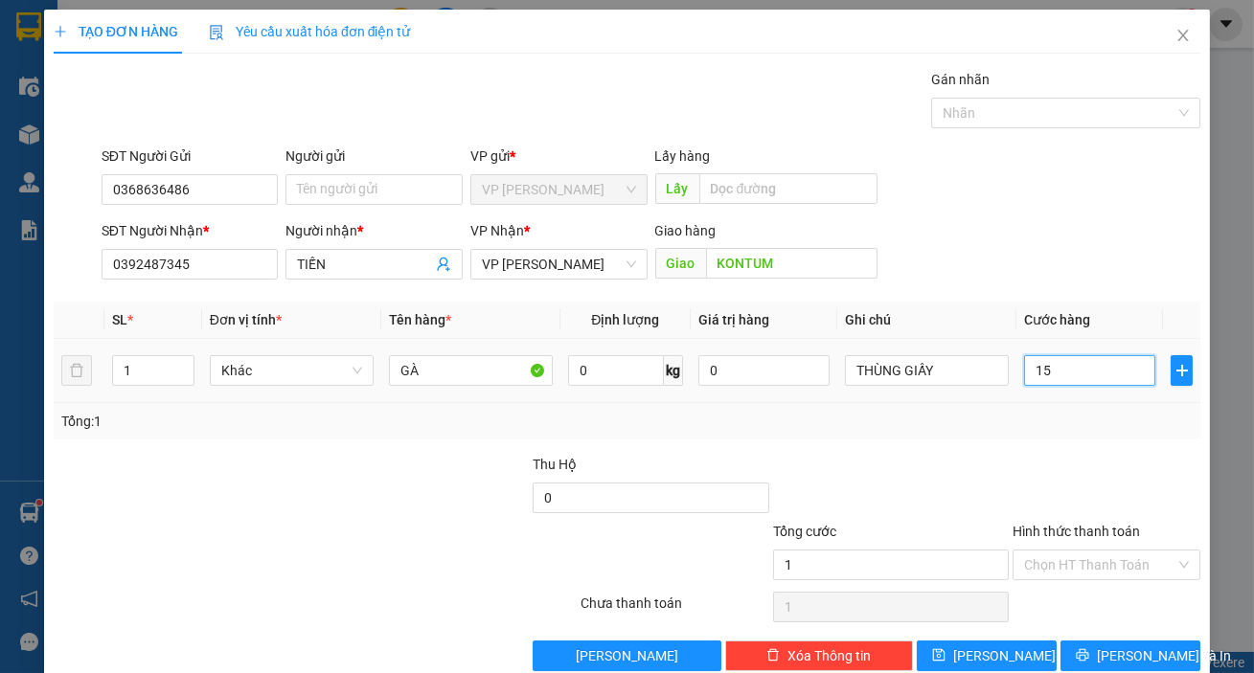
type input "15"
type input "150"
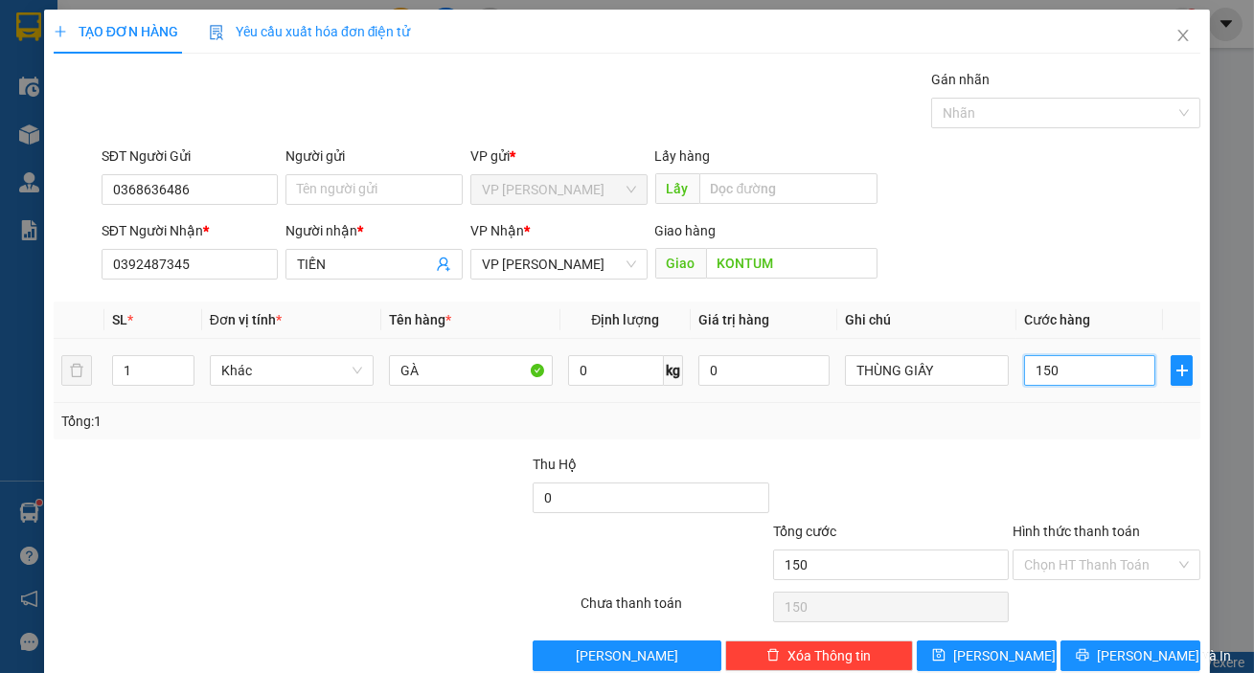
type input "1.500"
type input "15.000"
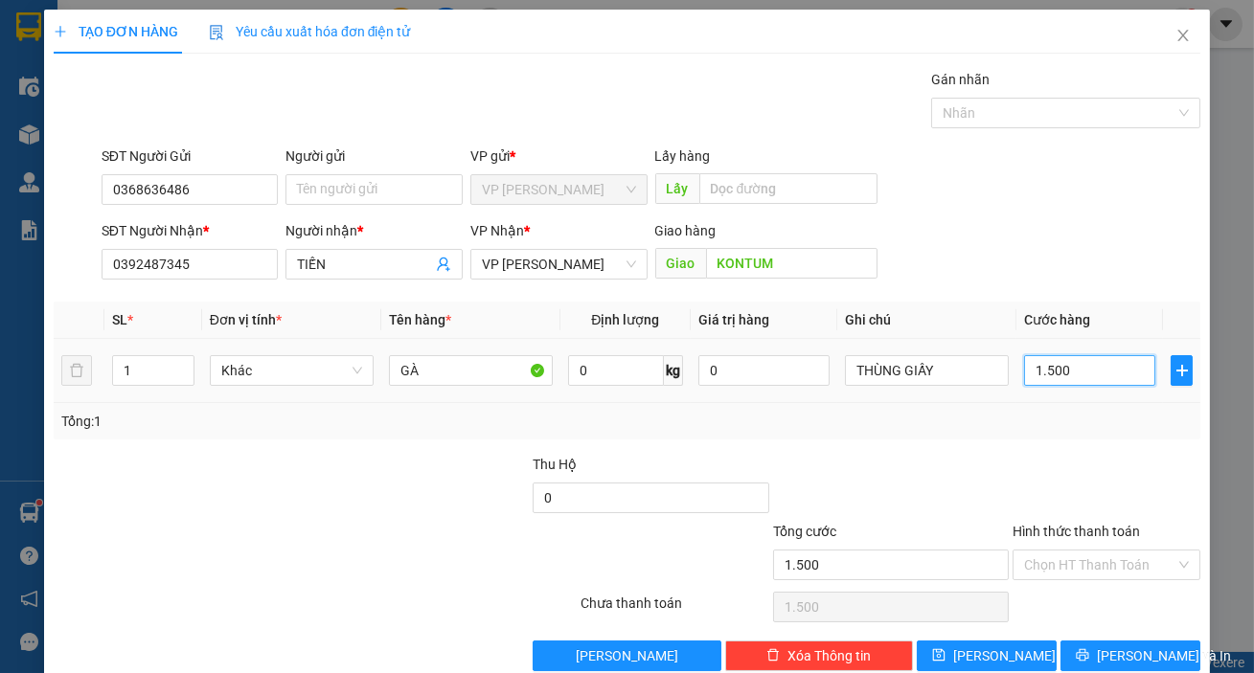
type input "15.000"
type input "150.000"
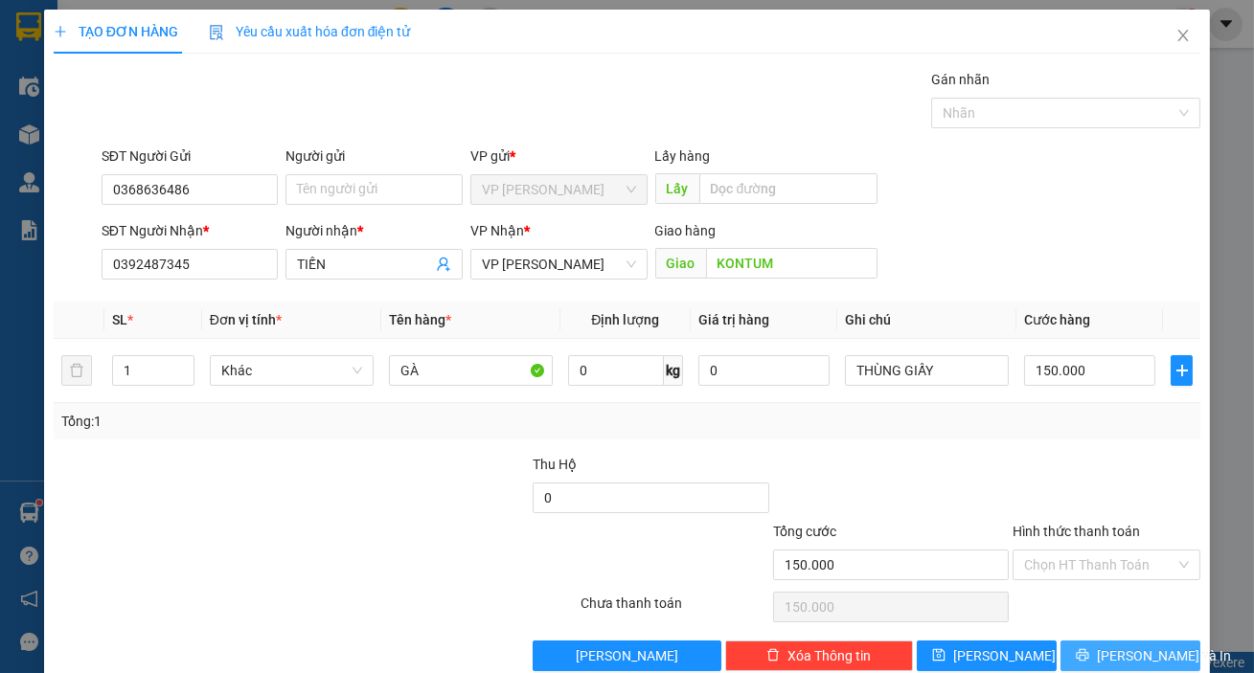
click at [1089, 649] on icon "printer" at bounding box center [1082, 655] width 13 height 13
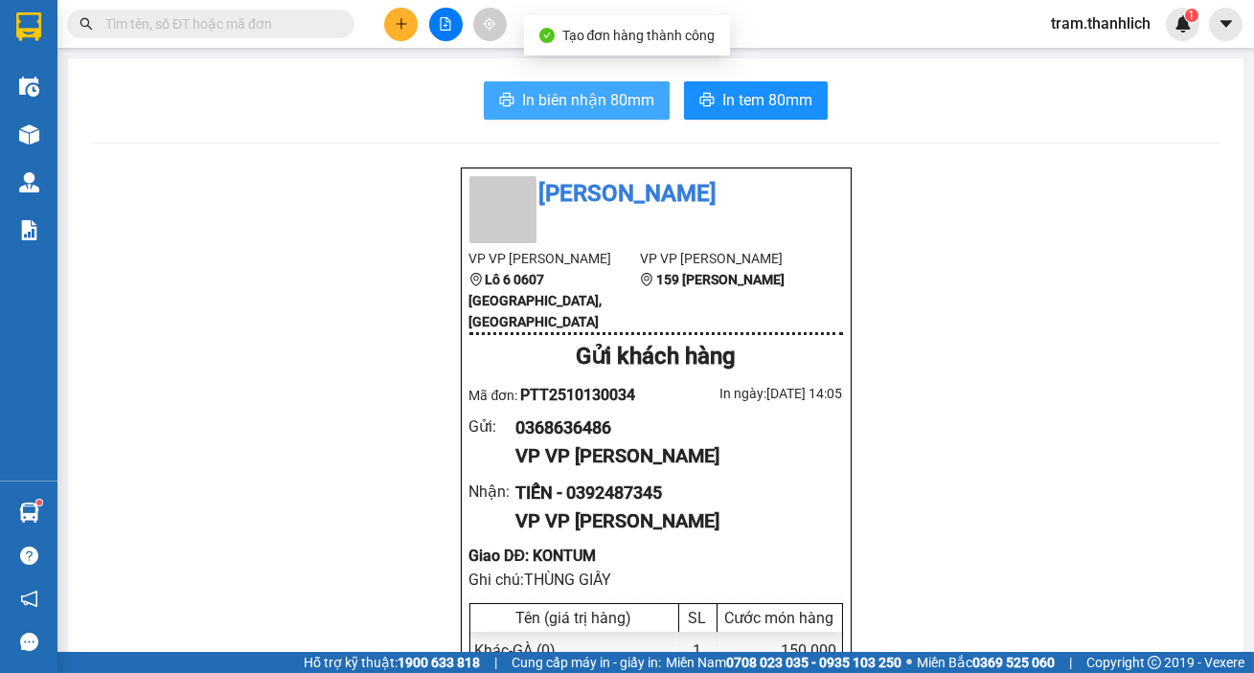
click at [577, 95] on span "In biên nhận 80mm" at bounding box center [588, 100] width 132 height 24
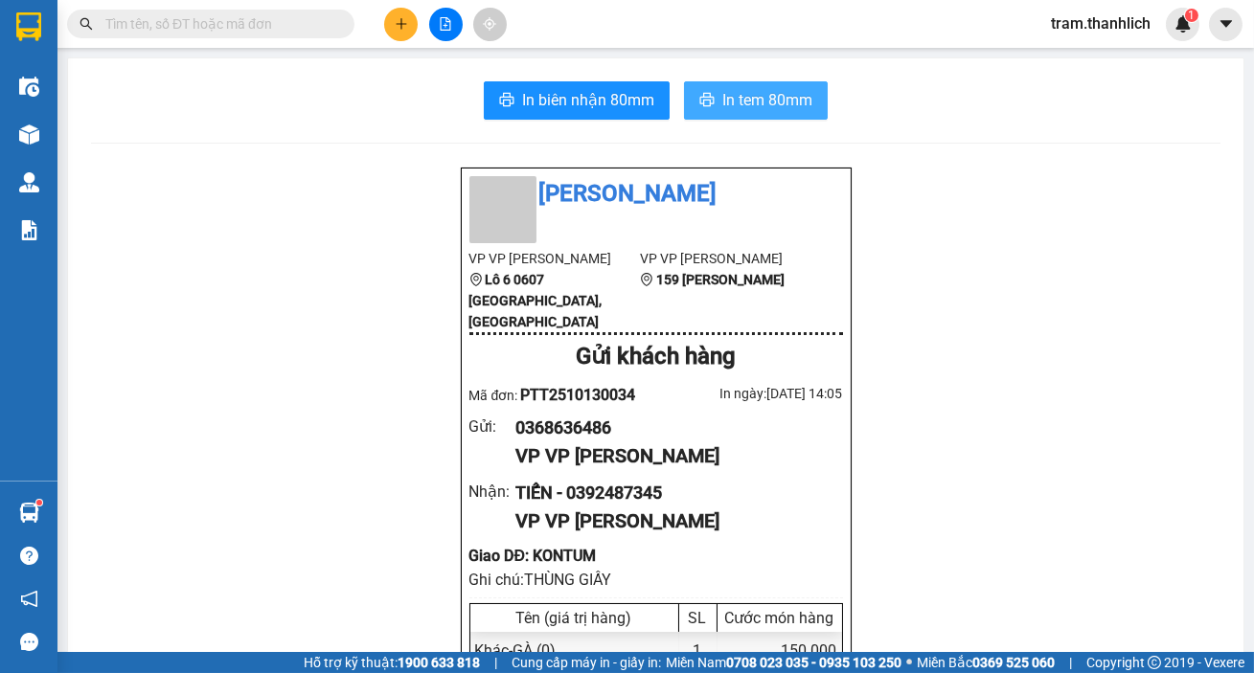
click at [738, 86] on button "In tem 80mm" at bounding box center [756, 100] width 144 height 38
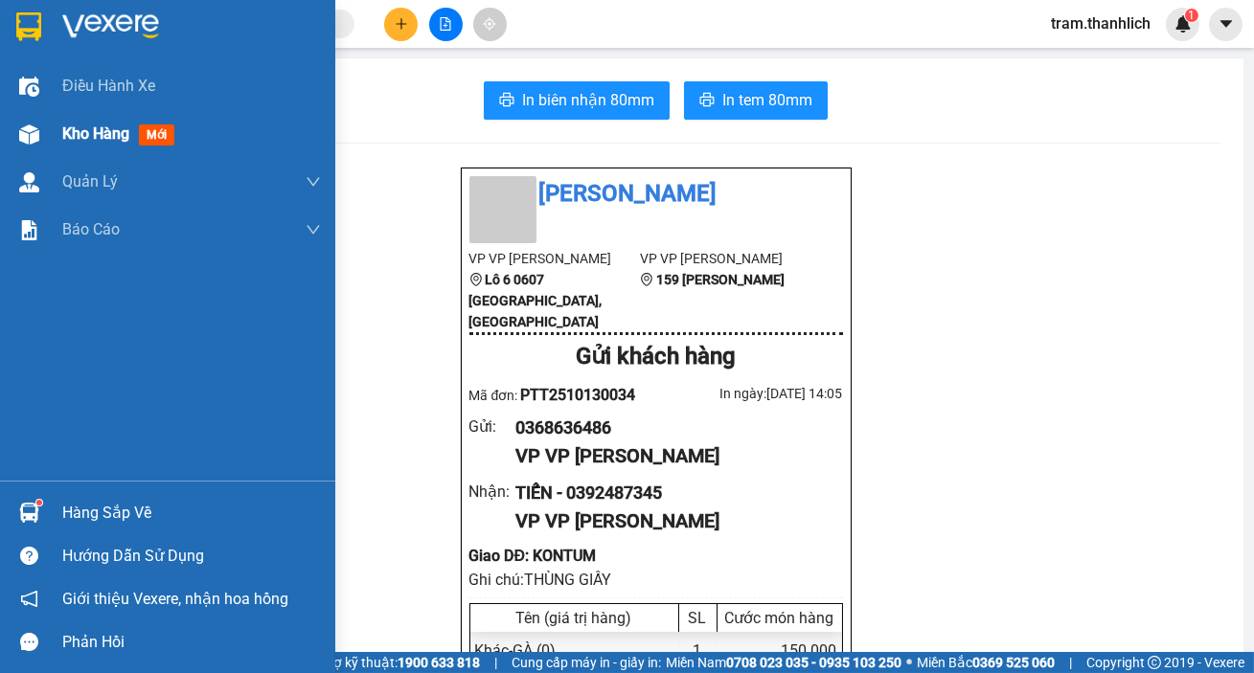
click at [70, 139] on span "Kho hàng" at bounding box center [95, 134] width 67 height 18
